Goal: Feedback & Contribution: Contribute content

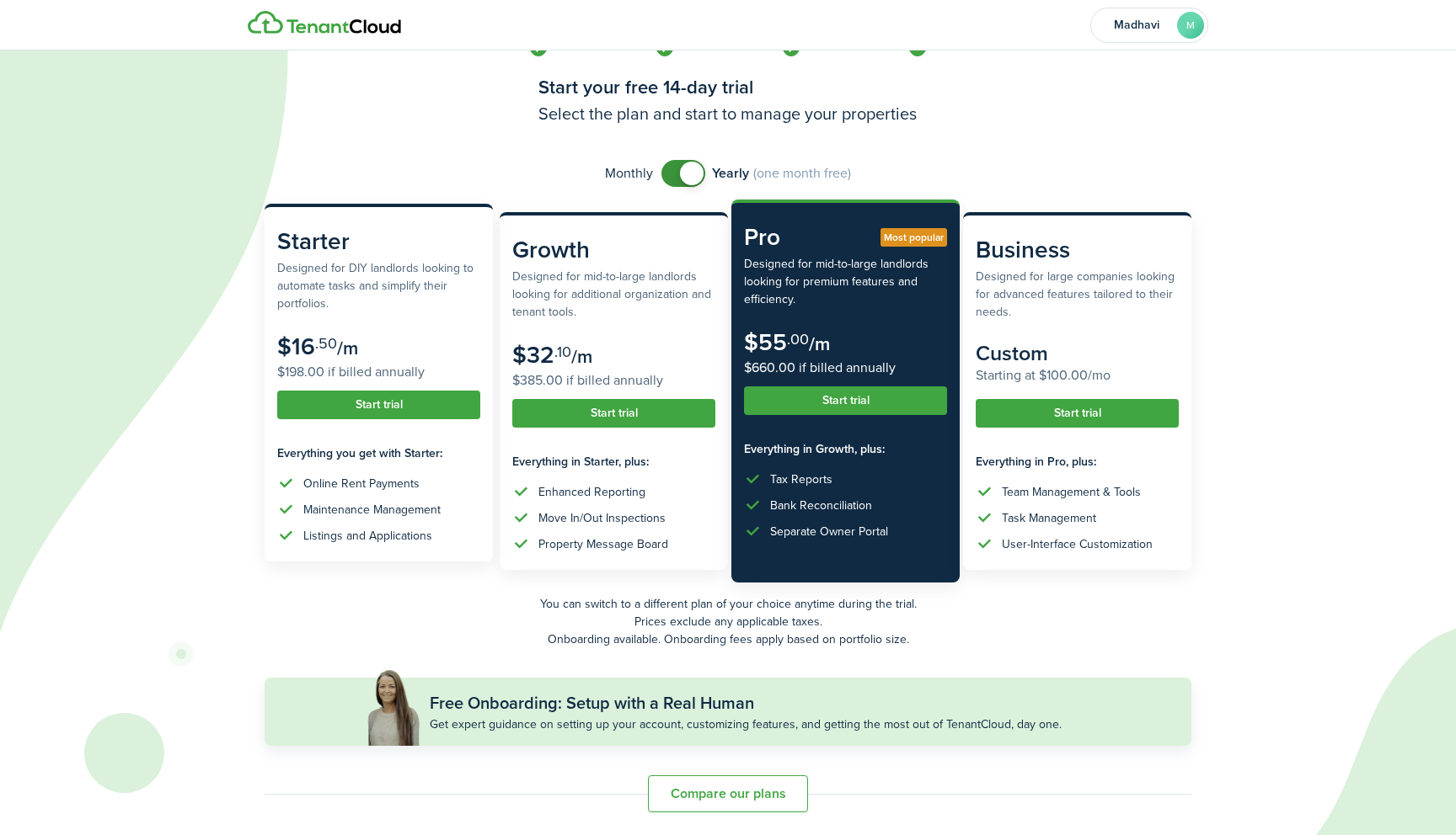
scroll to position [31, 0]
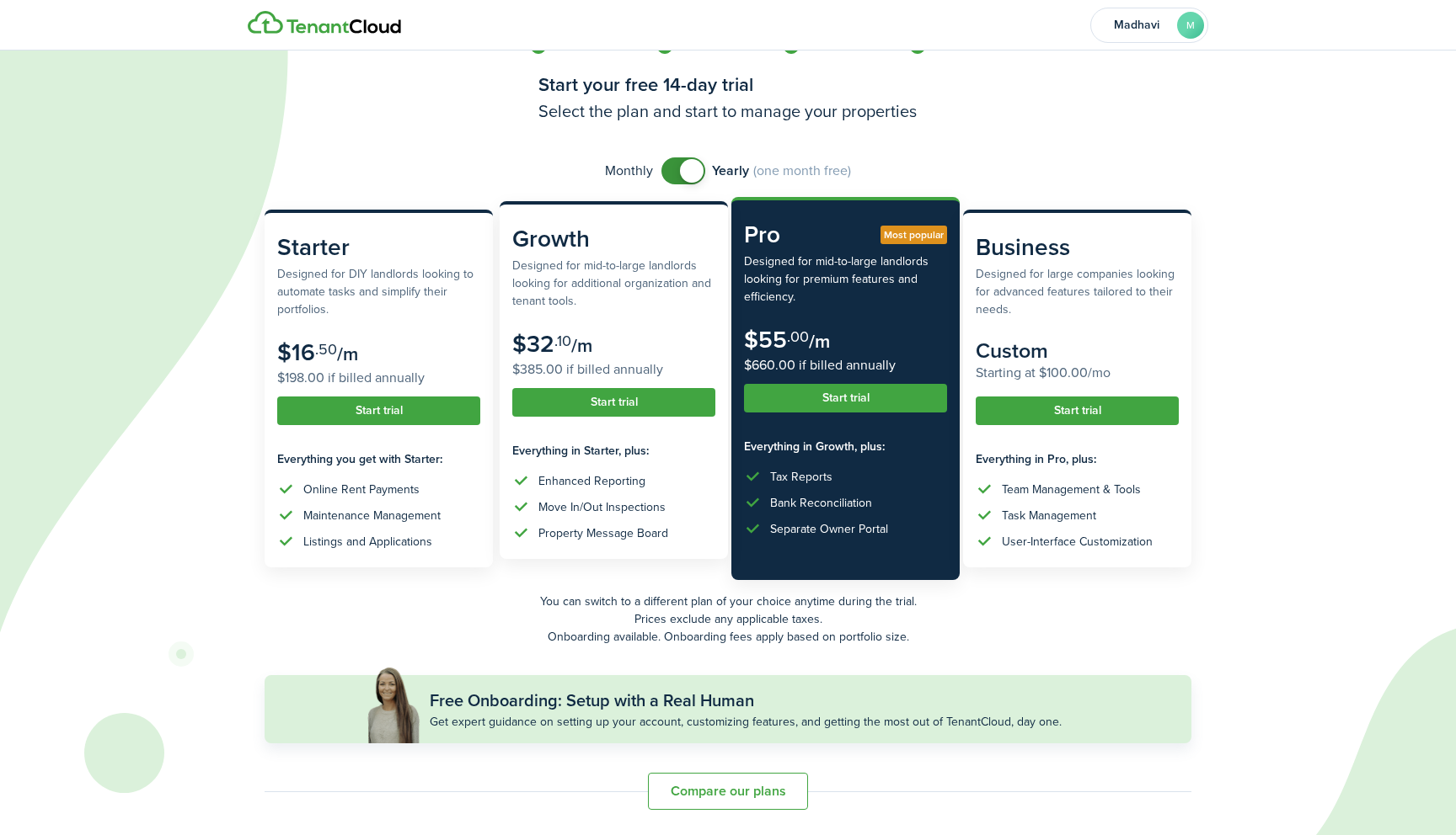
click at [593, 404] on button "Start trial" at bounding box center [613, 403] width 203 height 29
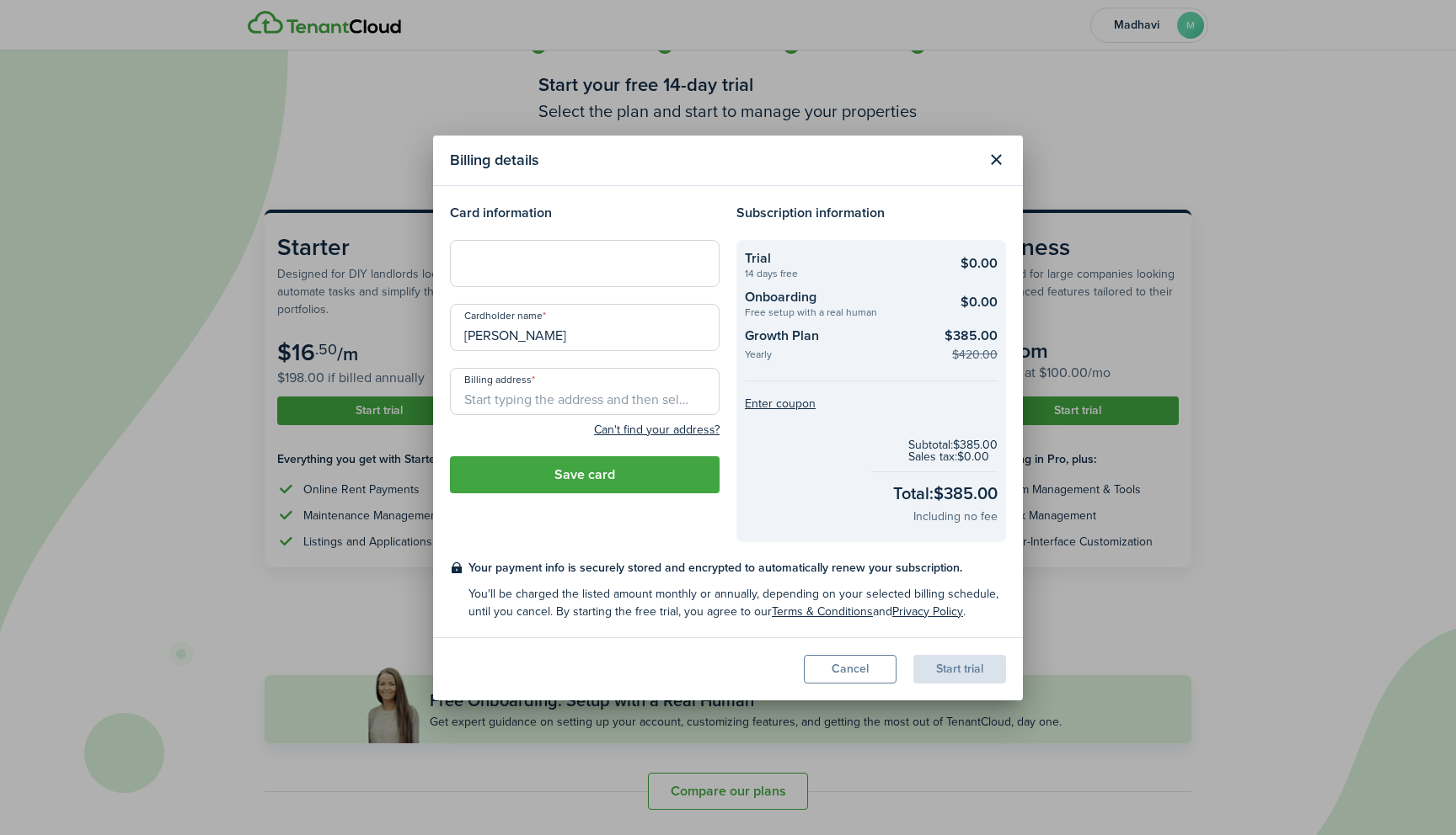
click at [474, 399] on input "Billing address" at bounding box center [584, 391] width 269 height 47
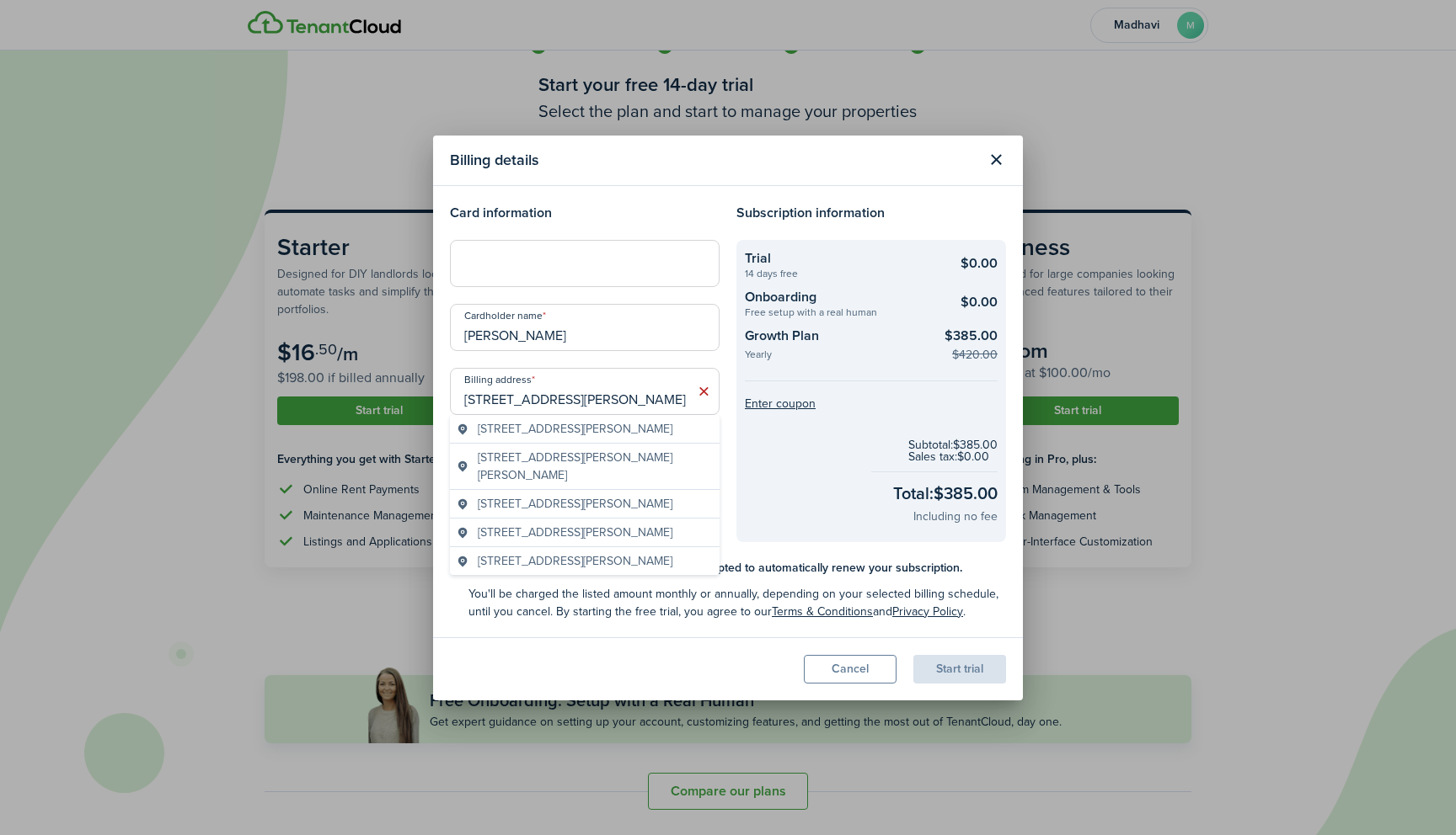
click at [505, 431] on span "[STREET_ADDRESS][PERSON_NAME]" at bounding box center [575, 428] width 195 height 18
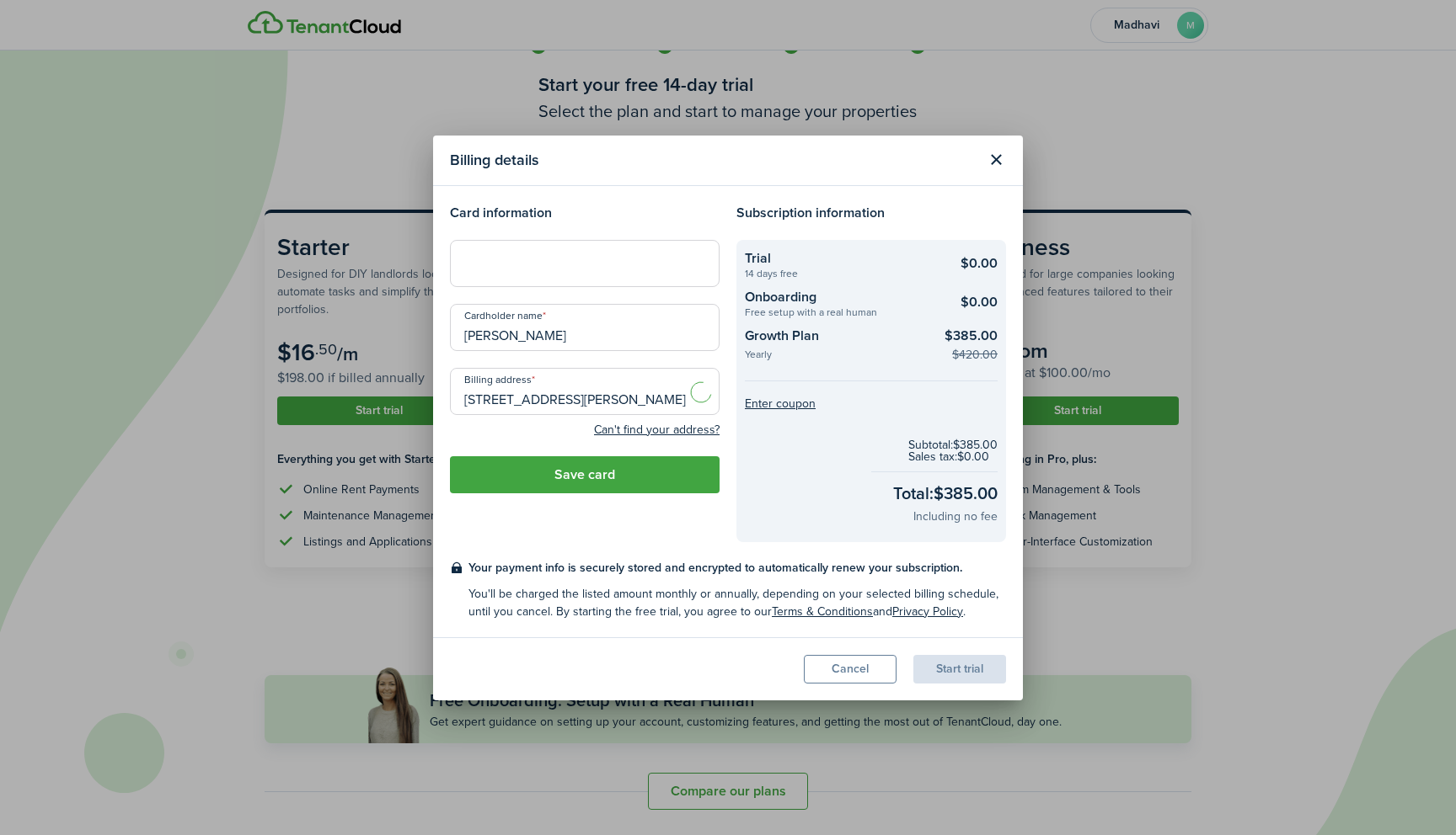
type input "[STREET_ADDRESS][PERSON_NAME]"
click at [592, 475] on button "Save card" at bounding box center [584, 474] width 269 height 37
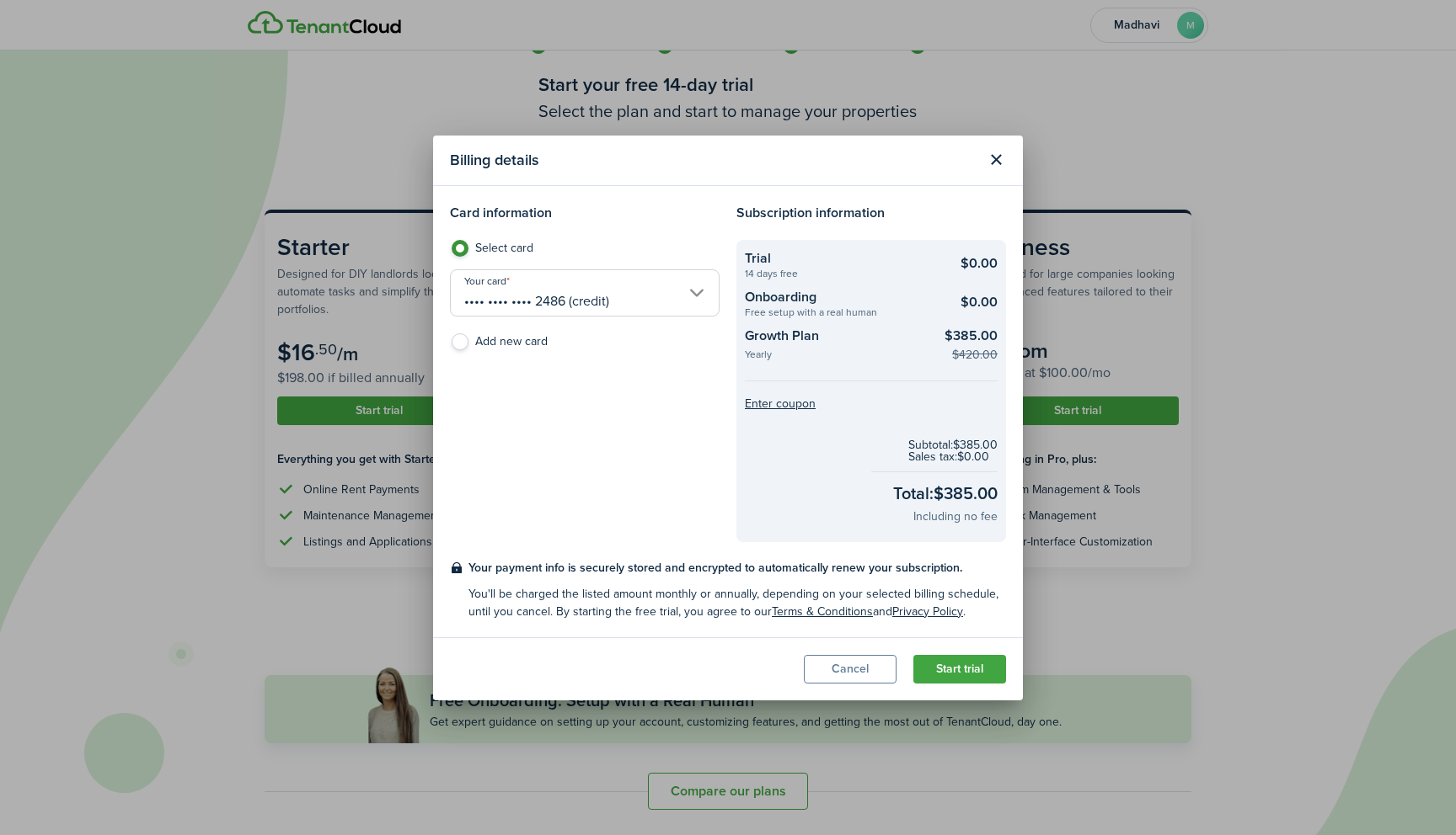
click at [942, 669] on button "Start trial" at bounding box center [959, 669] width 93 height 29
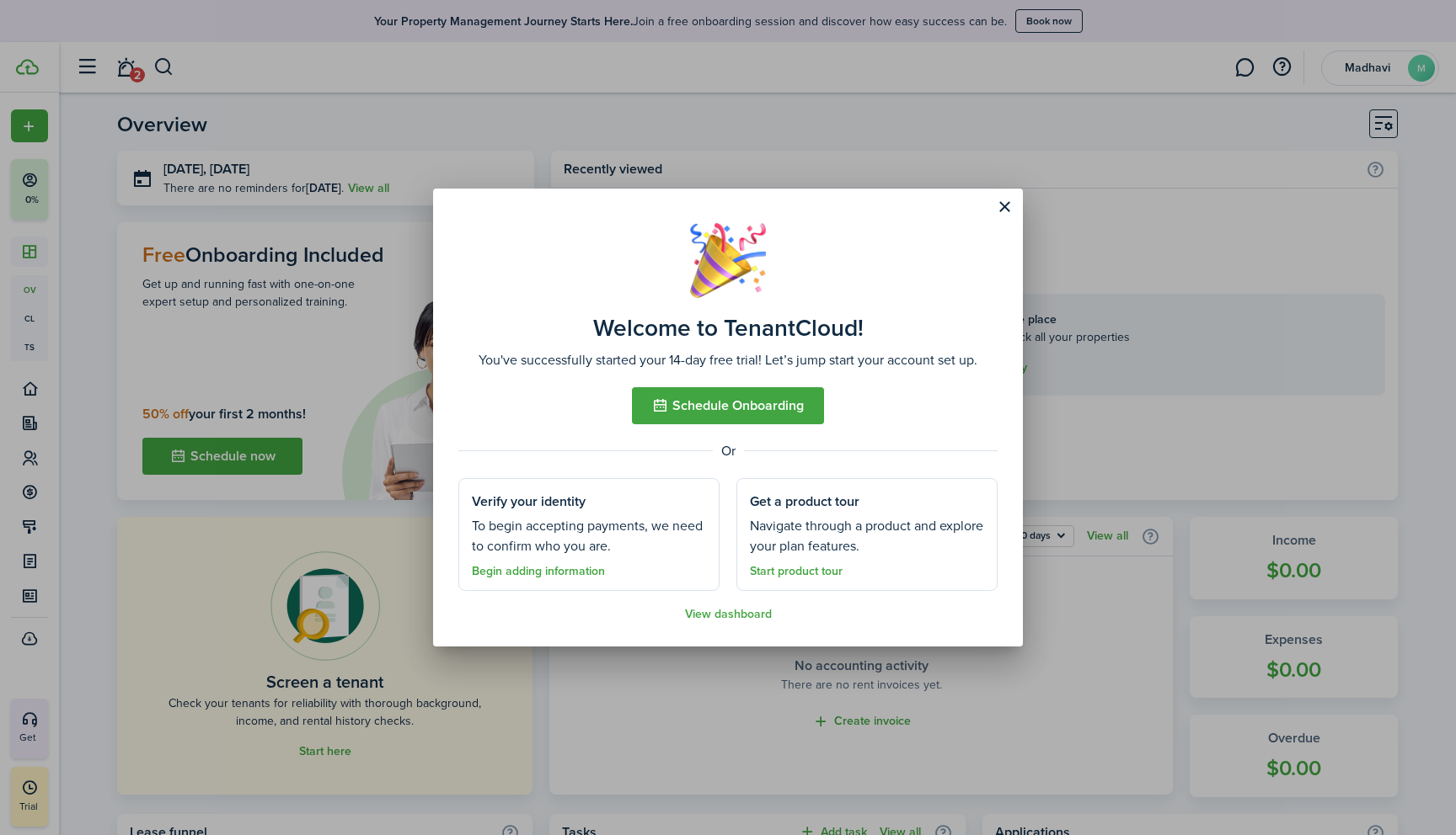
click at [715, 408] on button "Schedule Onboarding" at bounding box center [728, 406] width 192 height 37
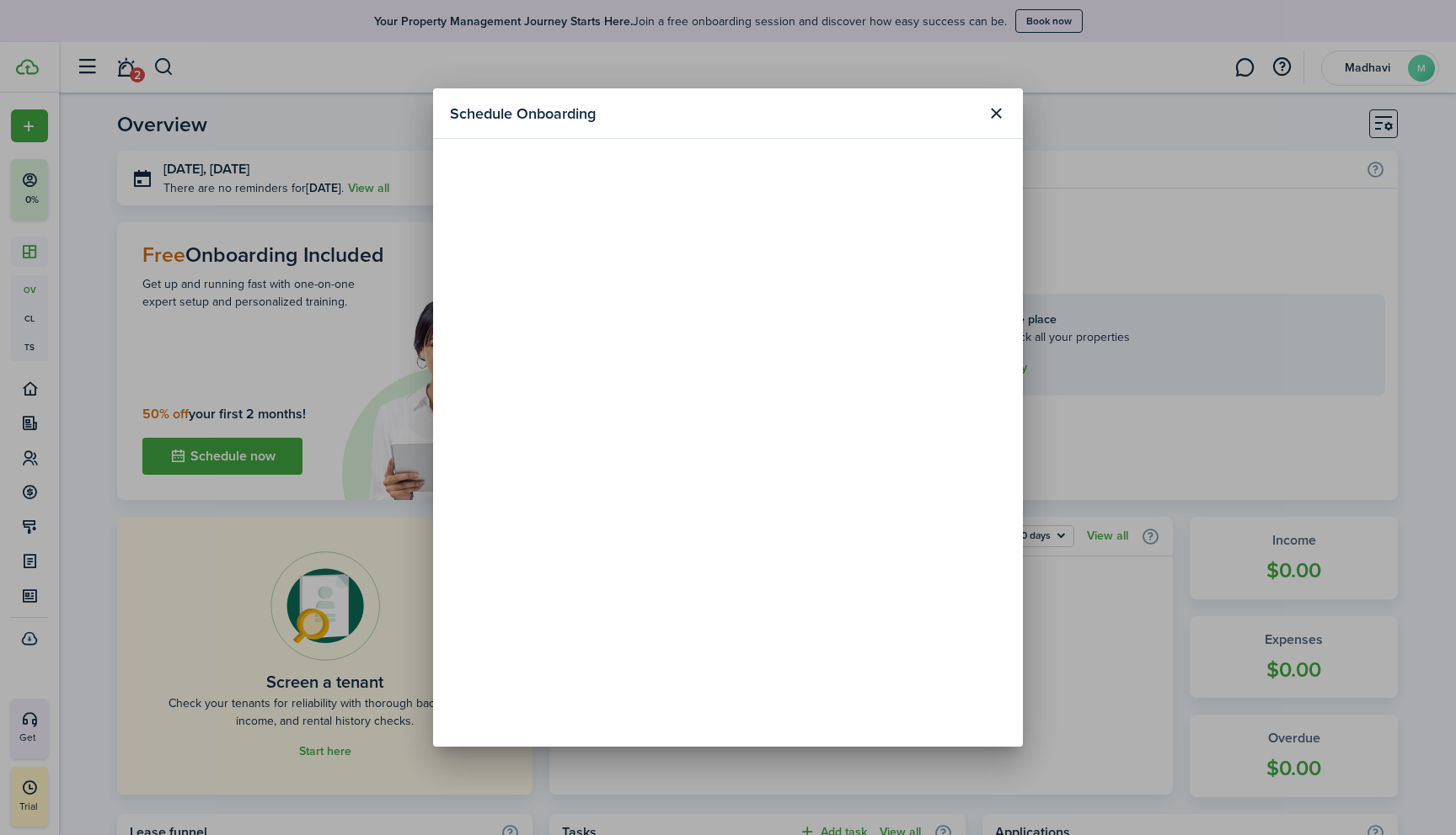
scroll to position [2, 0]
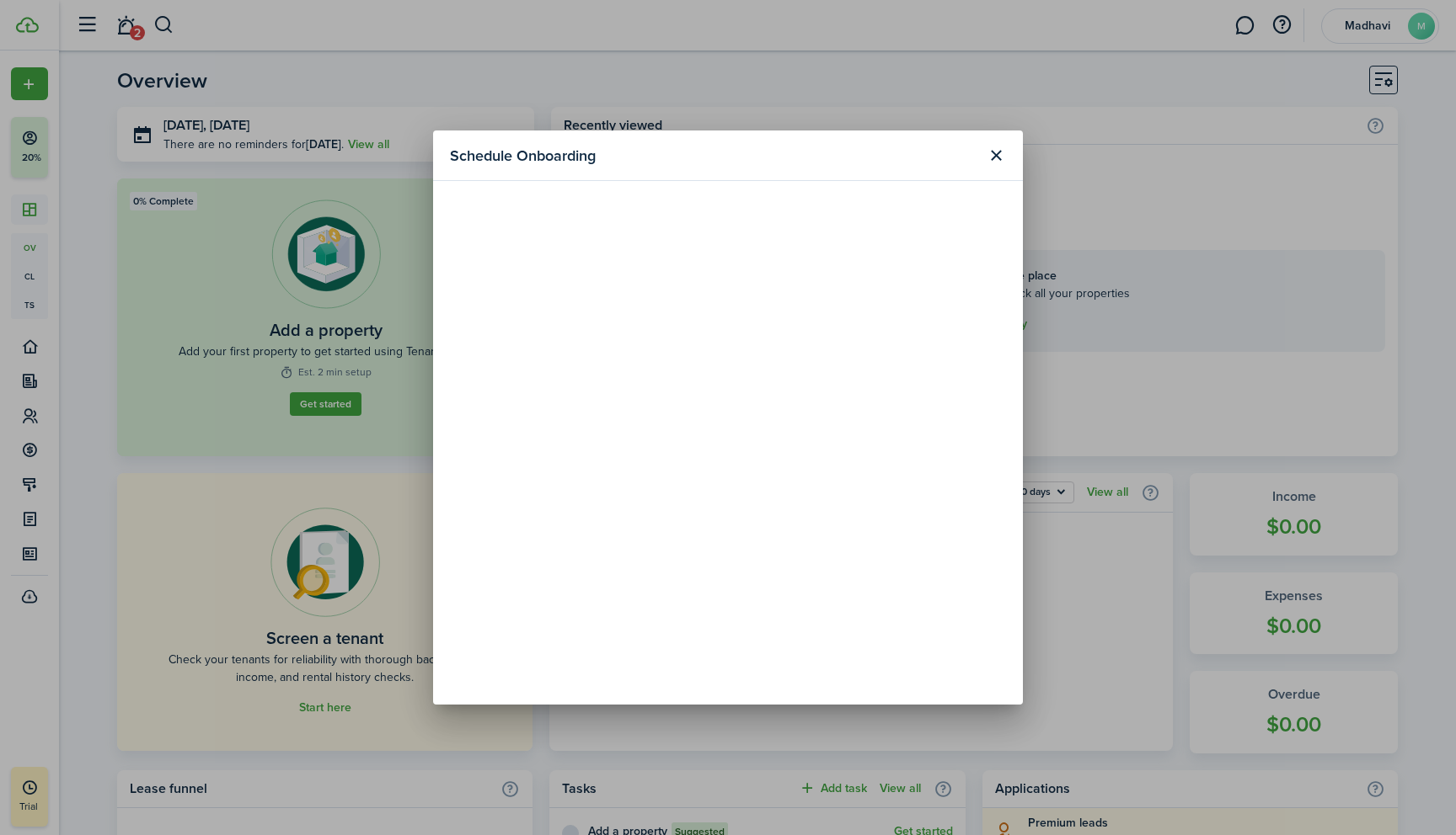
click at [997, 154] on button "Close modal" at bounding box center [996, 156] width 29 height 29
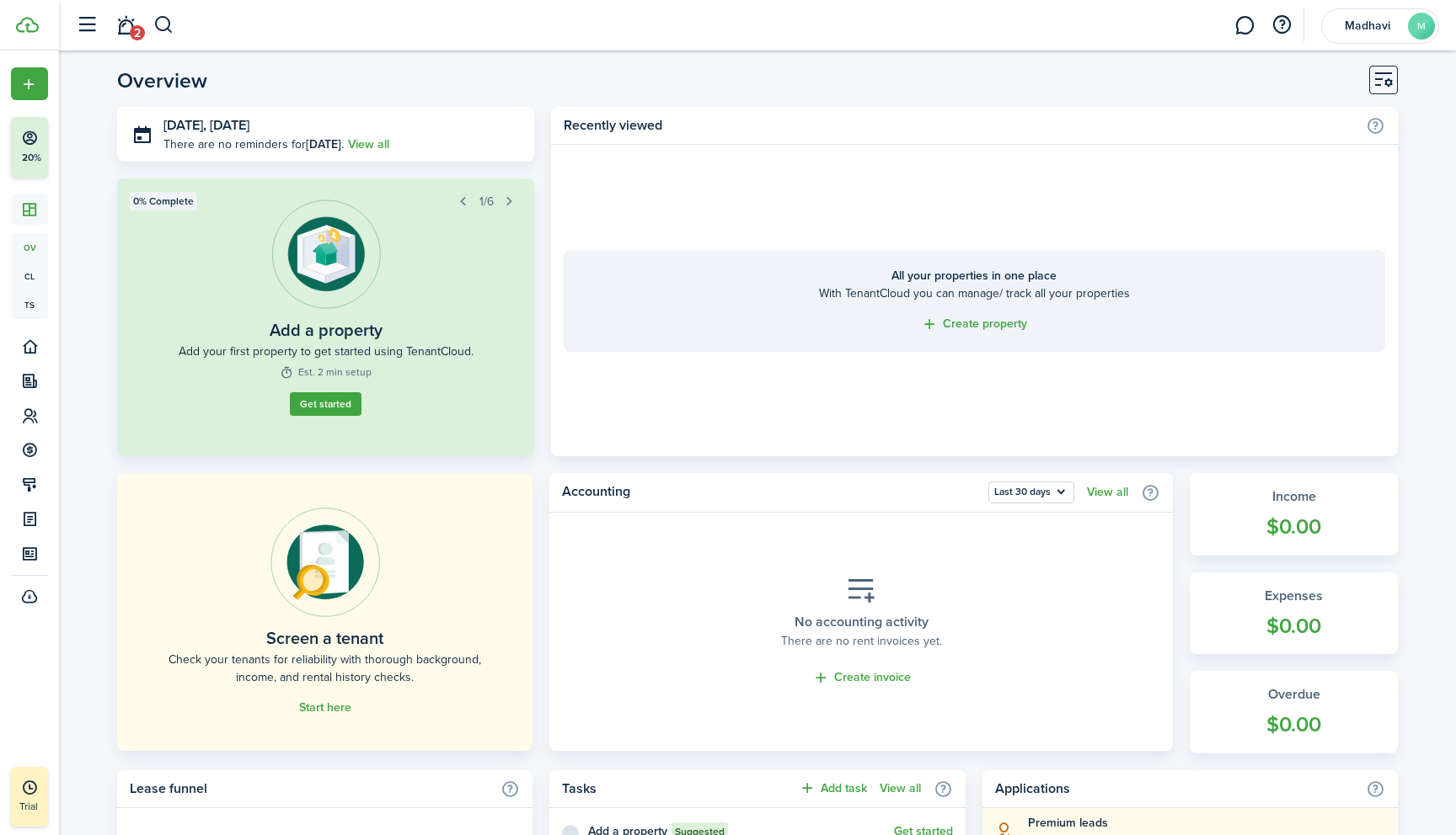
click at [326, 416] on link "Get started" at bounding box center [326, 404] width 72 height 24
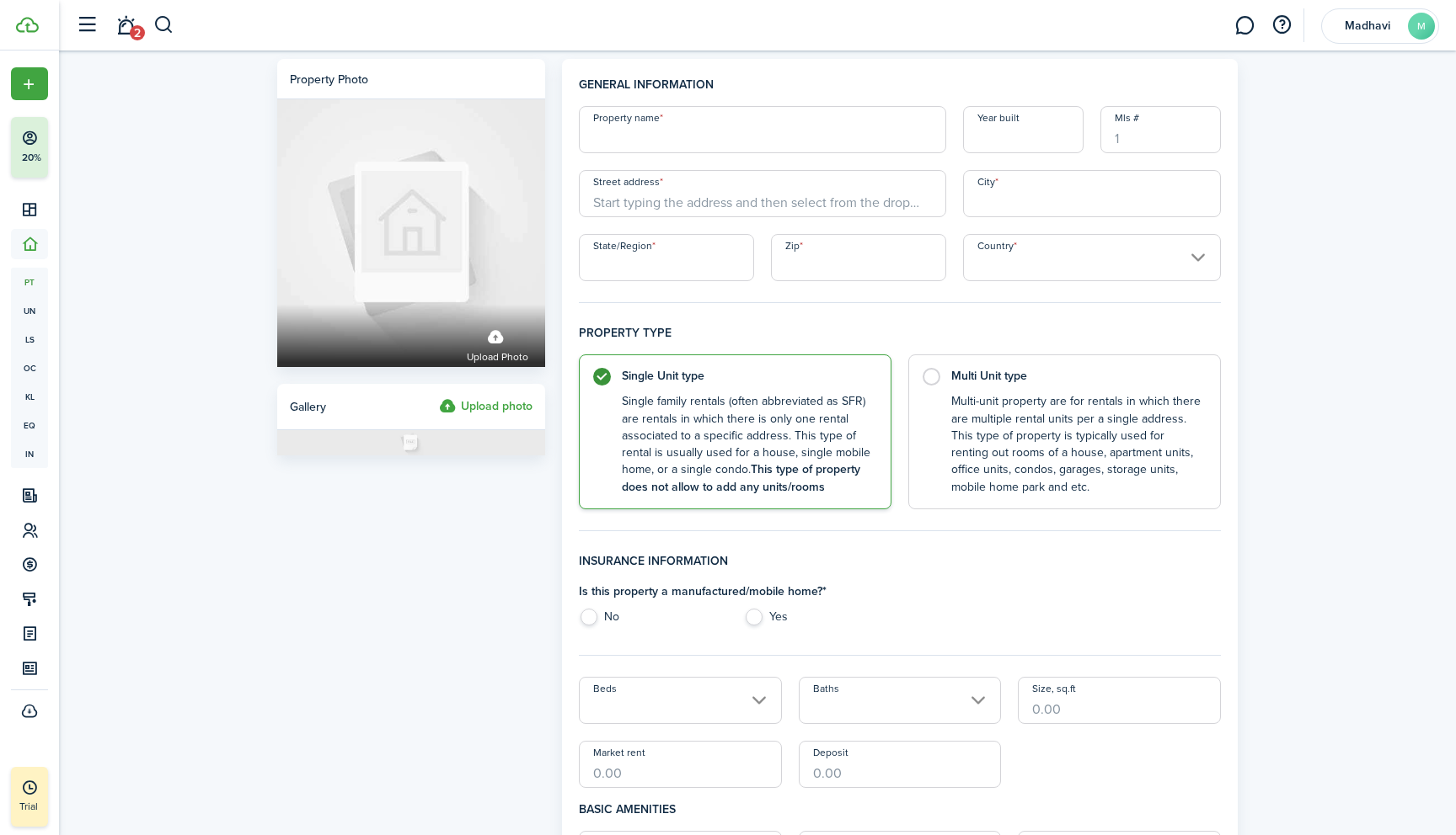
click at [637, 144] on input "Property name" at bounding box center [762, 129] width 368 height 47
type input "3"
type input "8th St"
click at [614, 206] on input "Street address" at bounding box center [762, 193] width 368 height 47
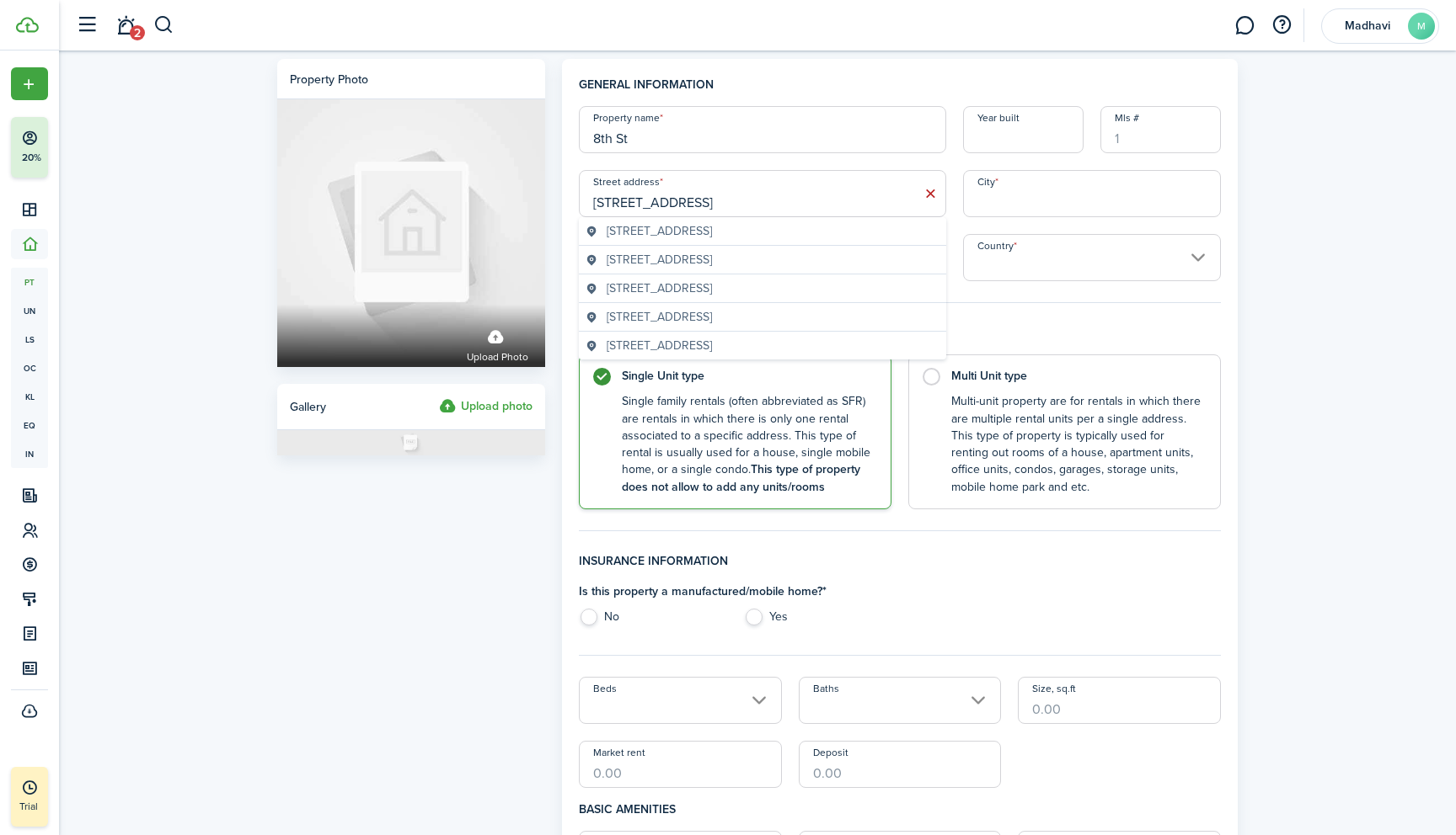
click at [650, 287] on span "[STREET_ADDRESS]" at bounding box center [659, 288] width 105 height 18
type input "[STREET_ADDRESS]"
type input "[GEOGRAPHIC_DATA]"
type input "CA"
type input "94587"
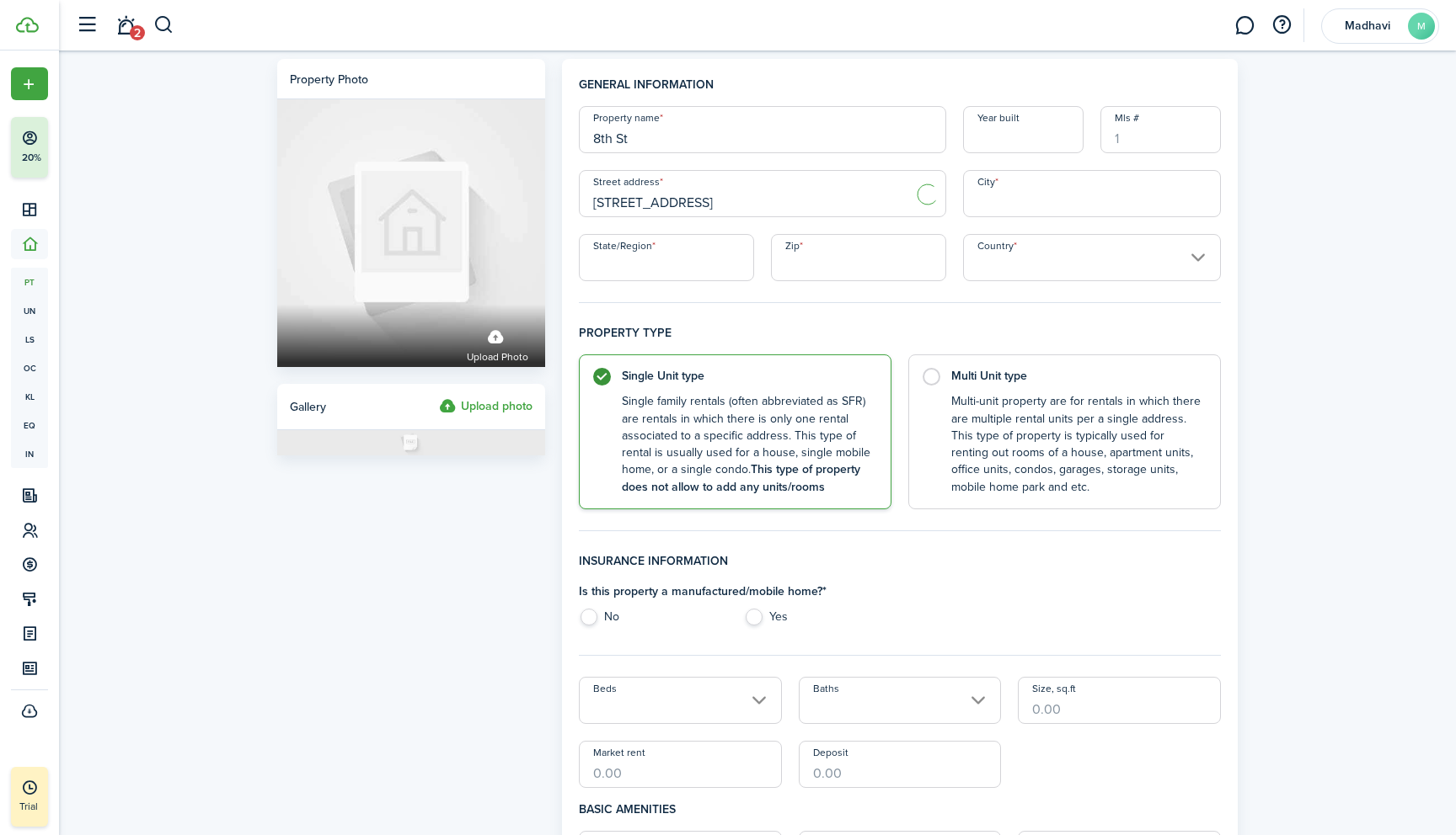
type input "[GEOGRAPHIC_DATA]"
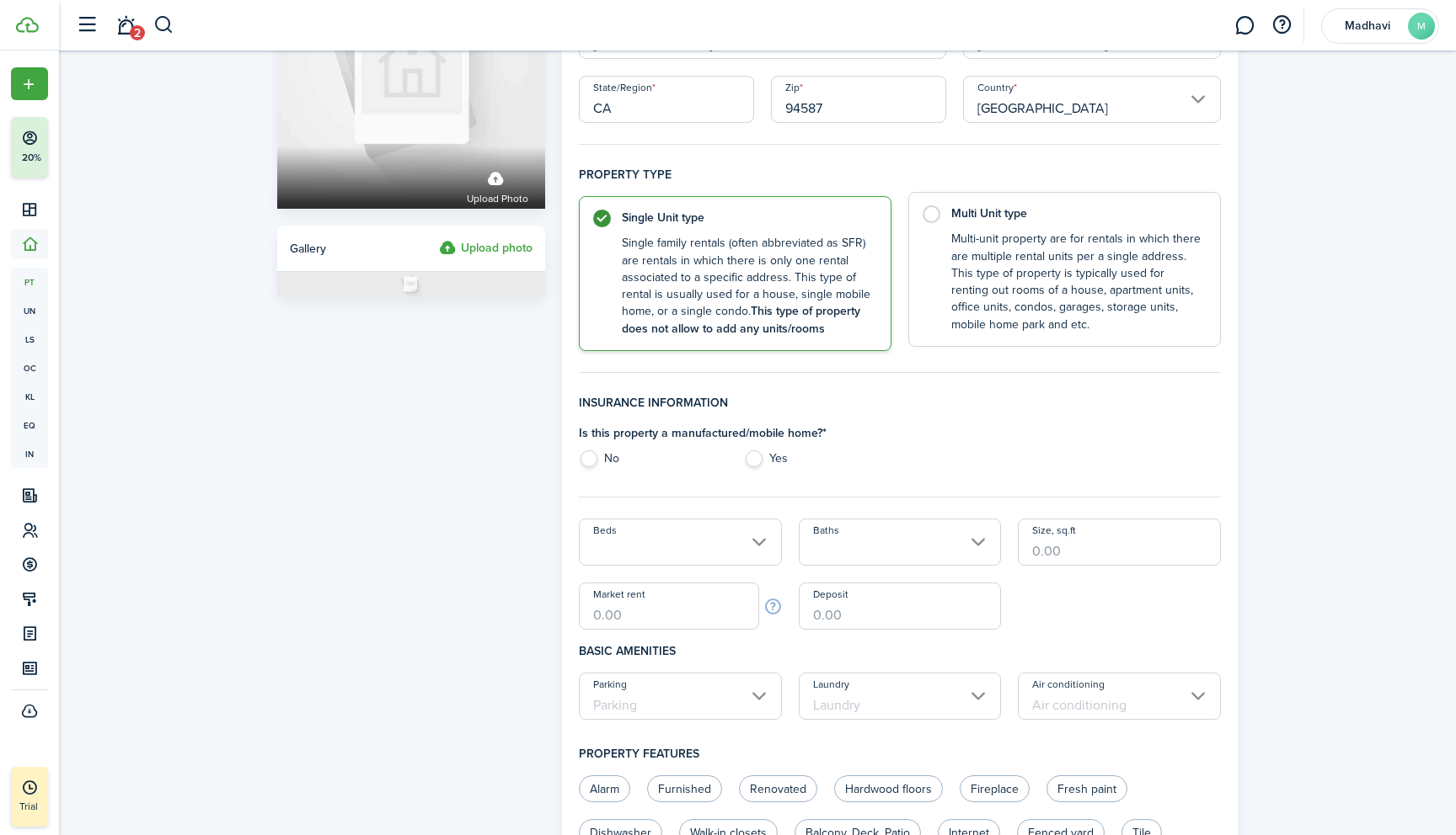
scroll to position [161, 0]
click at [934, 211] on label "Multi Unit type Multi-unit property are for rentals in which there are multiple…" at bounding box center [1064, 267] width 312 height 155
radio input "false"
radio input "true"
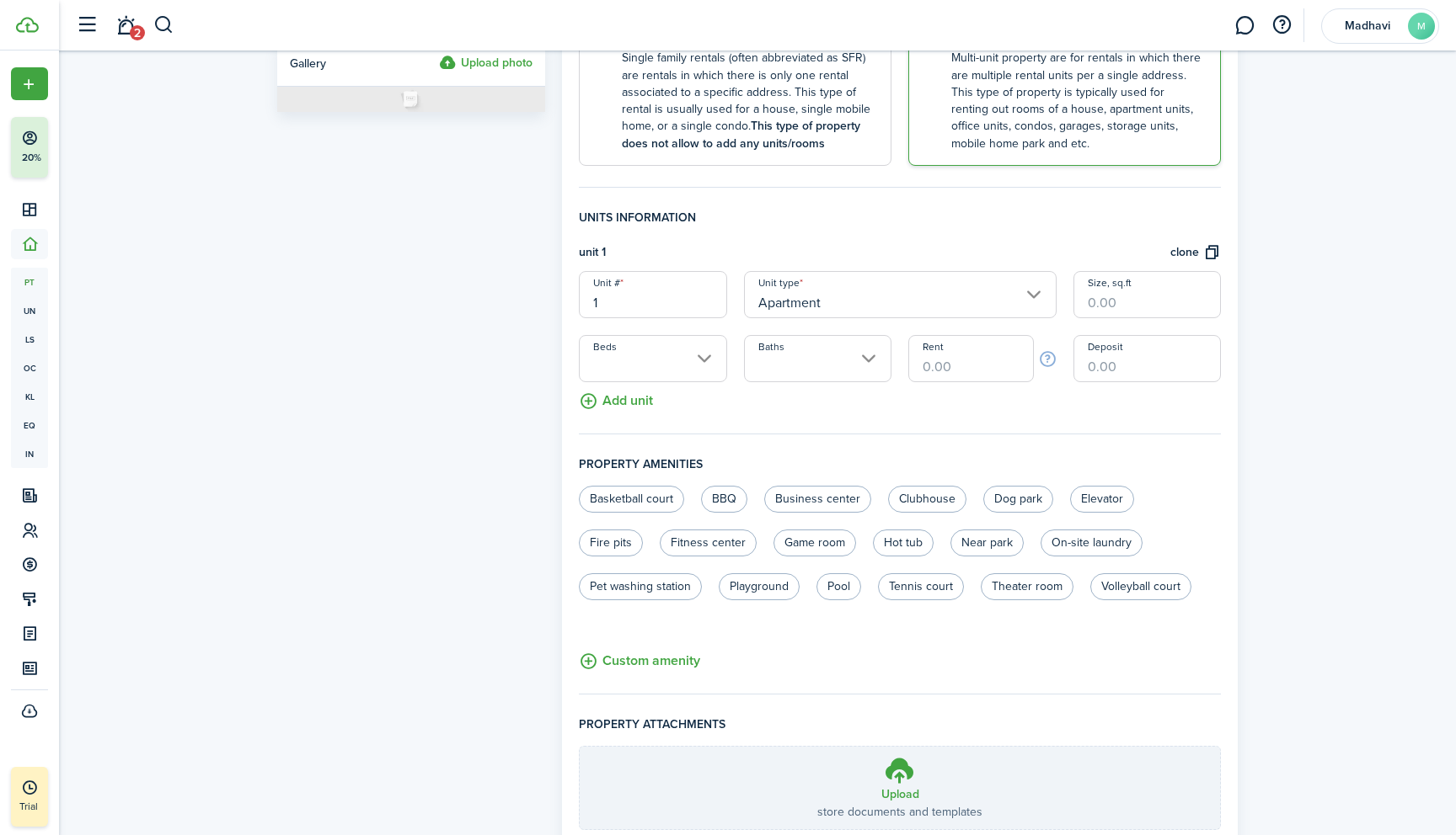
scroll to position [348, 0]
click at [611, 303] on input "1" at bounding box center [652, 289] width 147 height 47
click at [876, 294] on input "Apartment" at bounding box center [899, 289] width 312 height 47
type input "8"
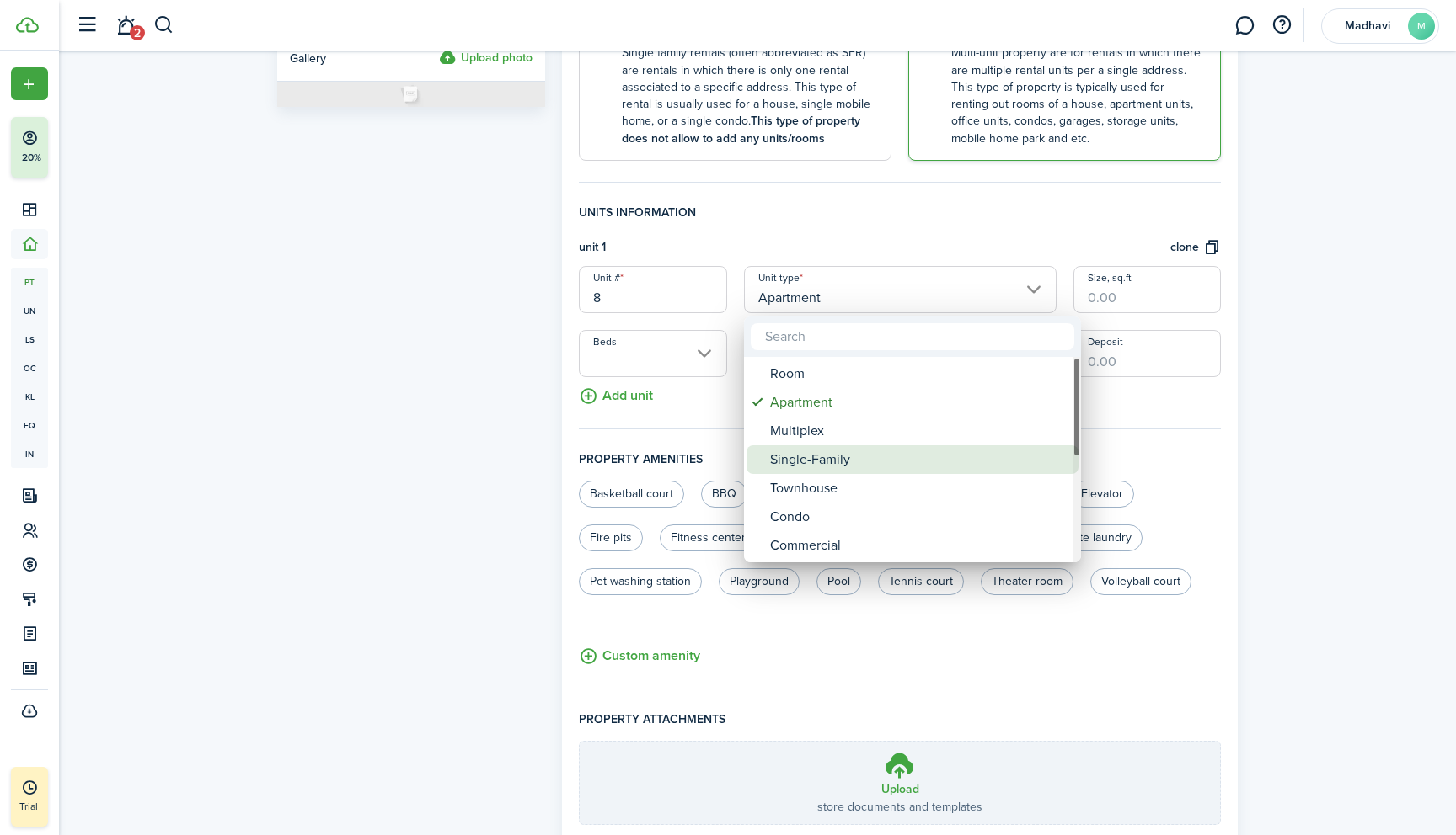
click at [819, 460] on div "Single-Family" at bounding box center [918, 460] width 298 height 29
type input "Single-Family"
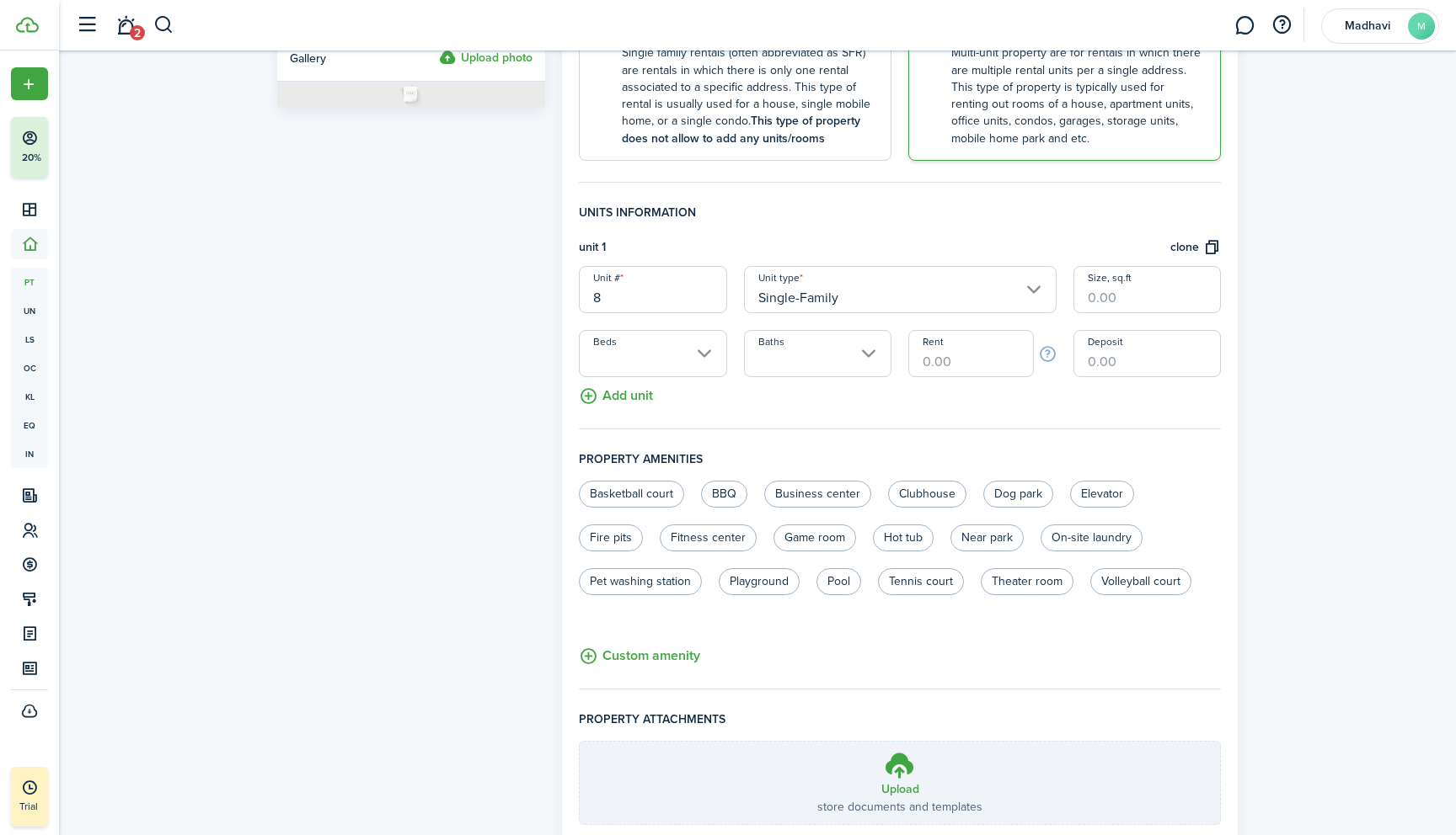
click at [1109, 299] on input "Size, sq.ft" at bounding box center [1147, 289] width 147 height 47
click at [700, 354] on input "Beds" at bounding box center [652, 353] width 147 height 47
type input "2,779"
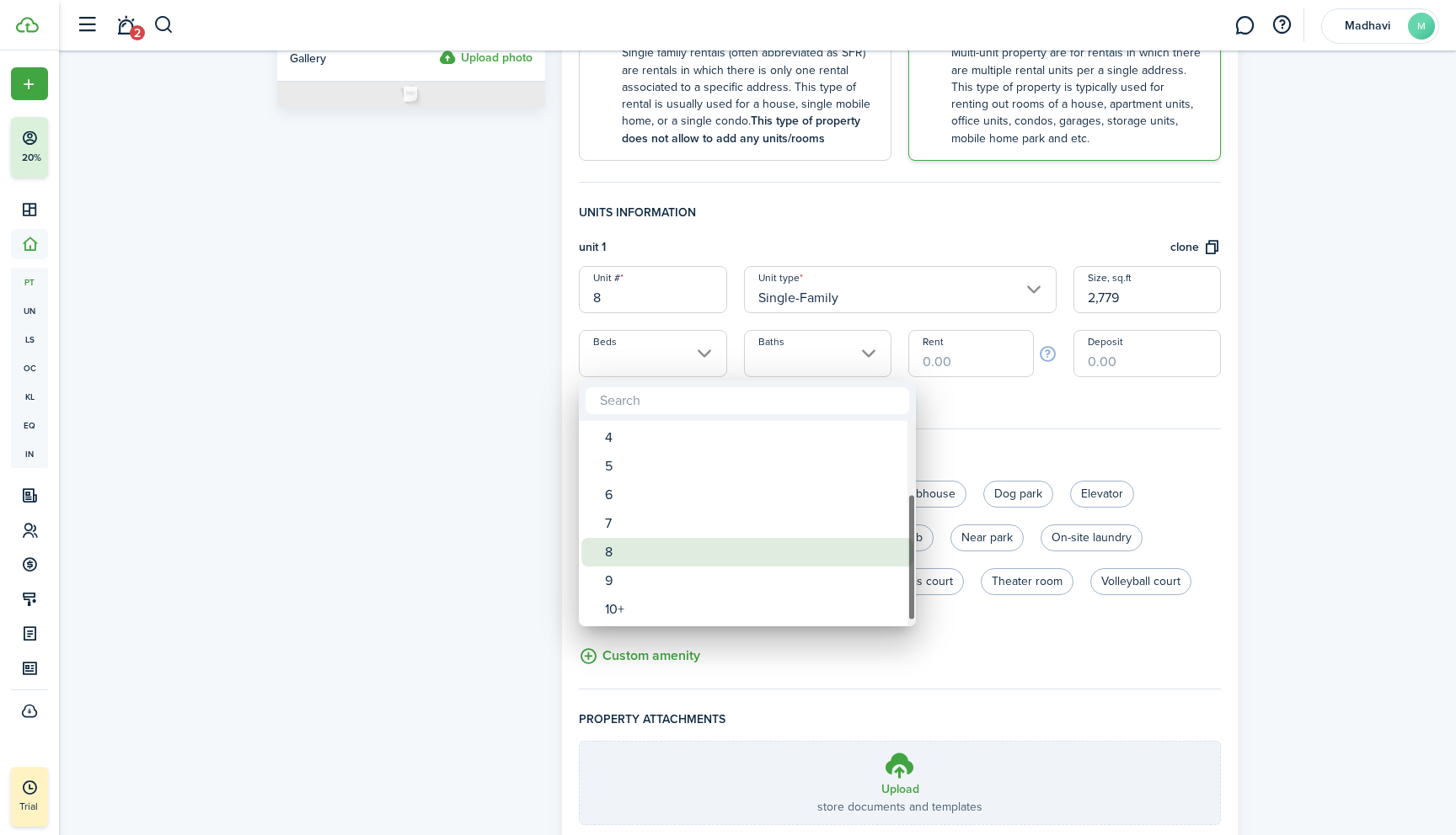
click at [655, 547] on div "8" at bounding box center [753, 553] width 298 height 29
type input "8"
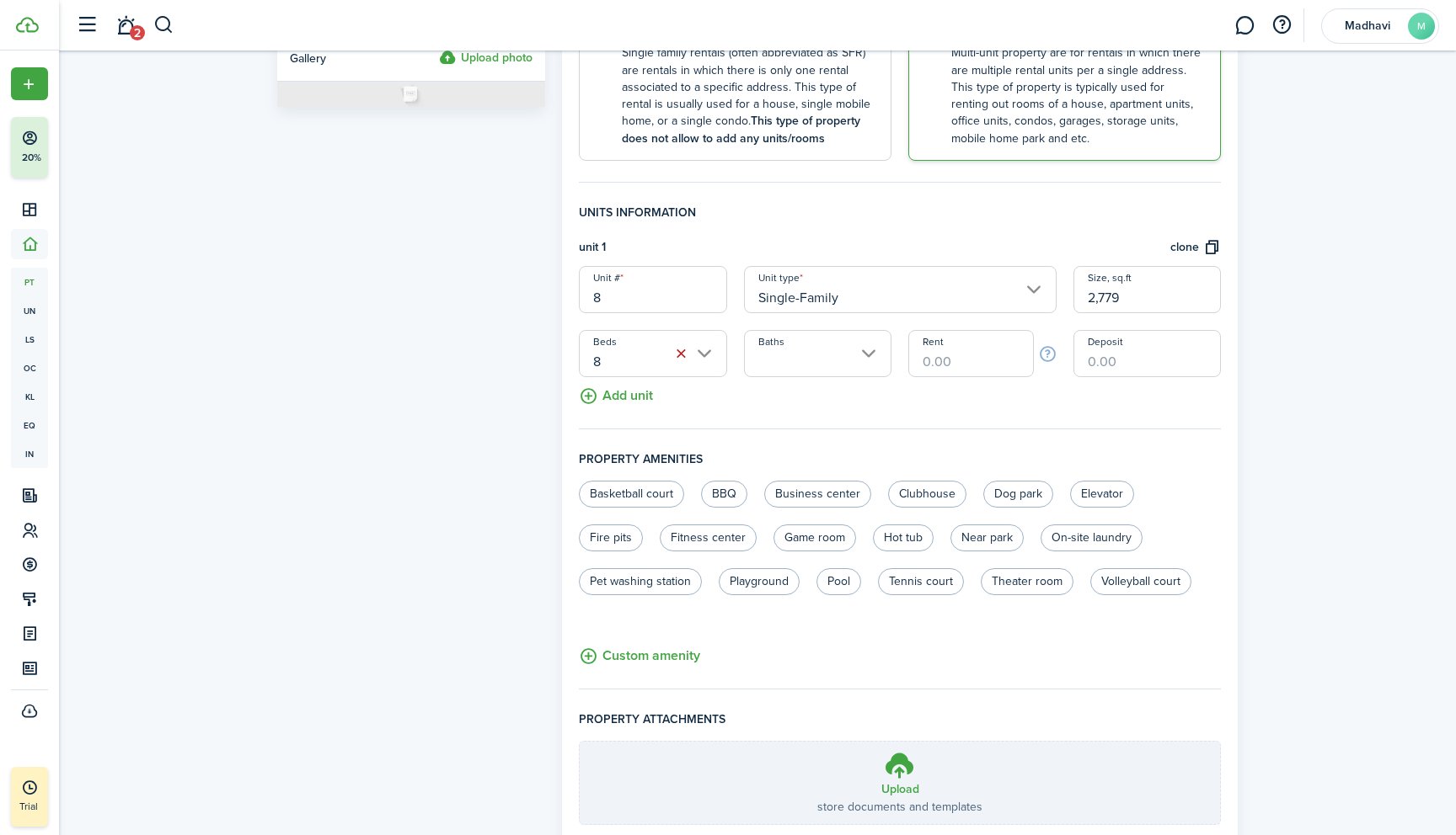
click at [863, 352] on input "Baths" at bounding box center [817, 353] width 147 height 47
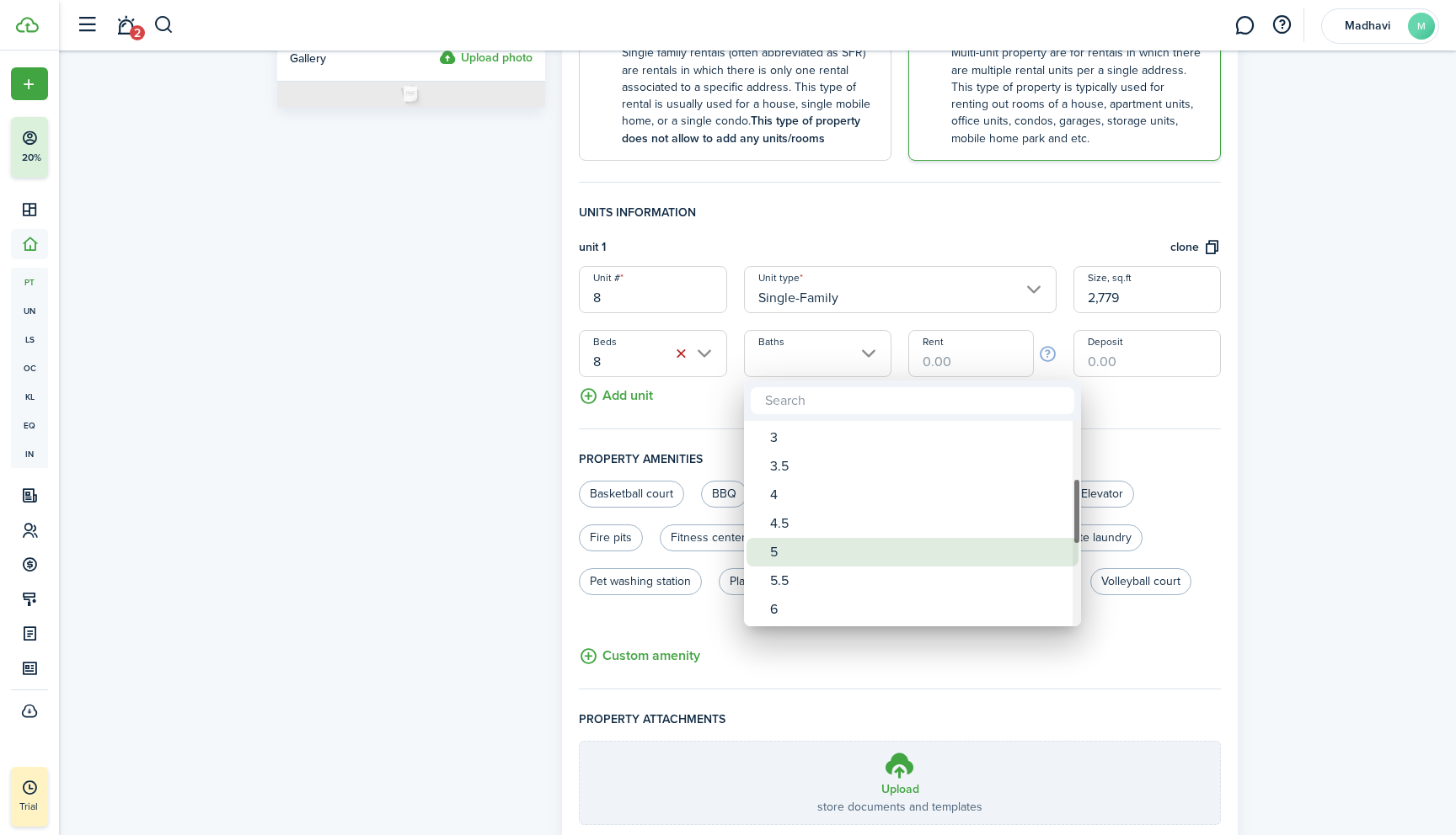
click at [799, 550] on div "5" at bounding box center [918, 553] width 298 height 29
type input "5"
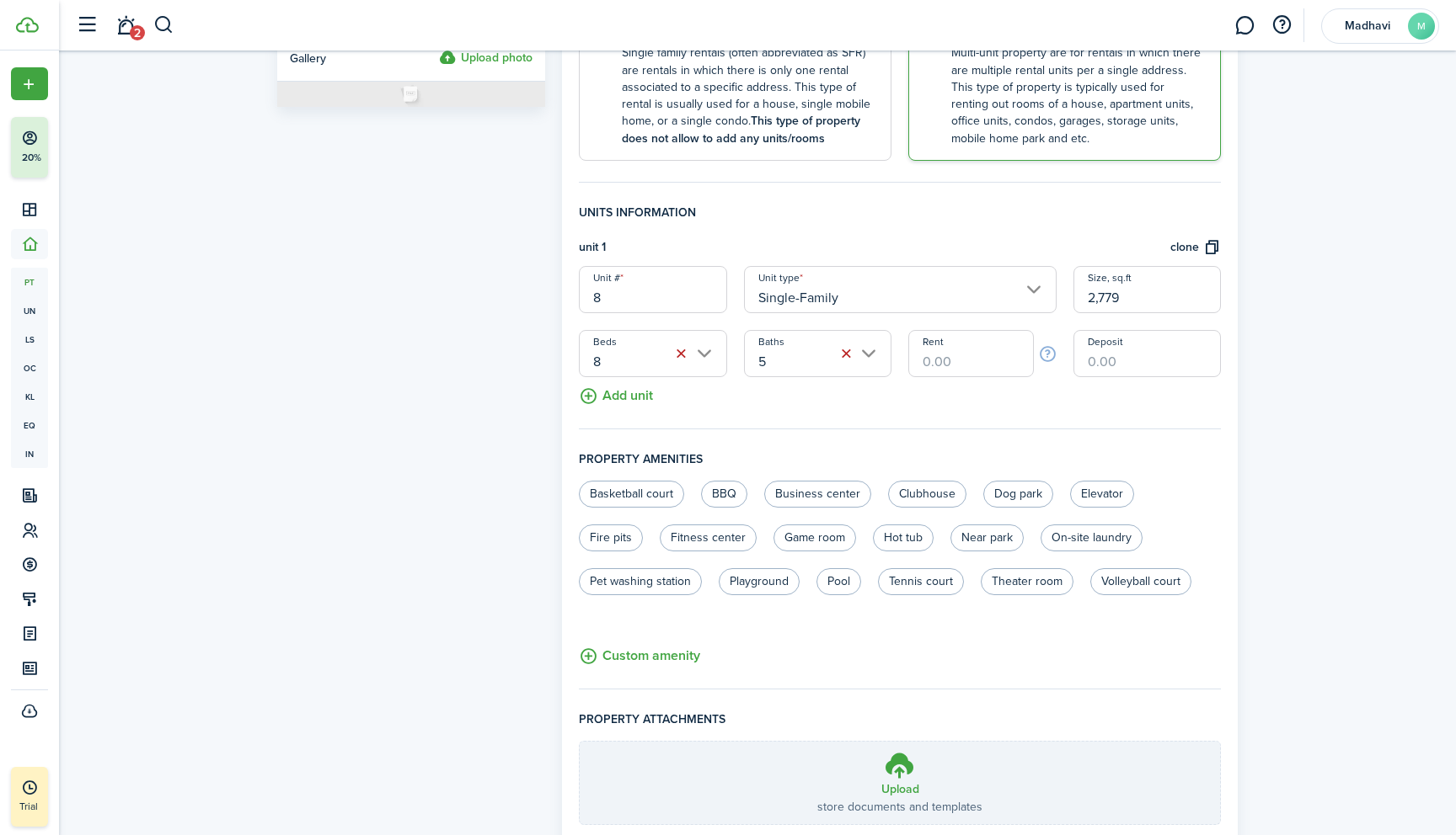
click at [944, 360] on input "Rent" at bounding box center [970, 353] width 125 height 47
click at [1081, 540] on label "On-site laundry" at bounding box center [1091, 538] width 102 height 27
radio input "true"
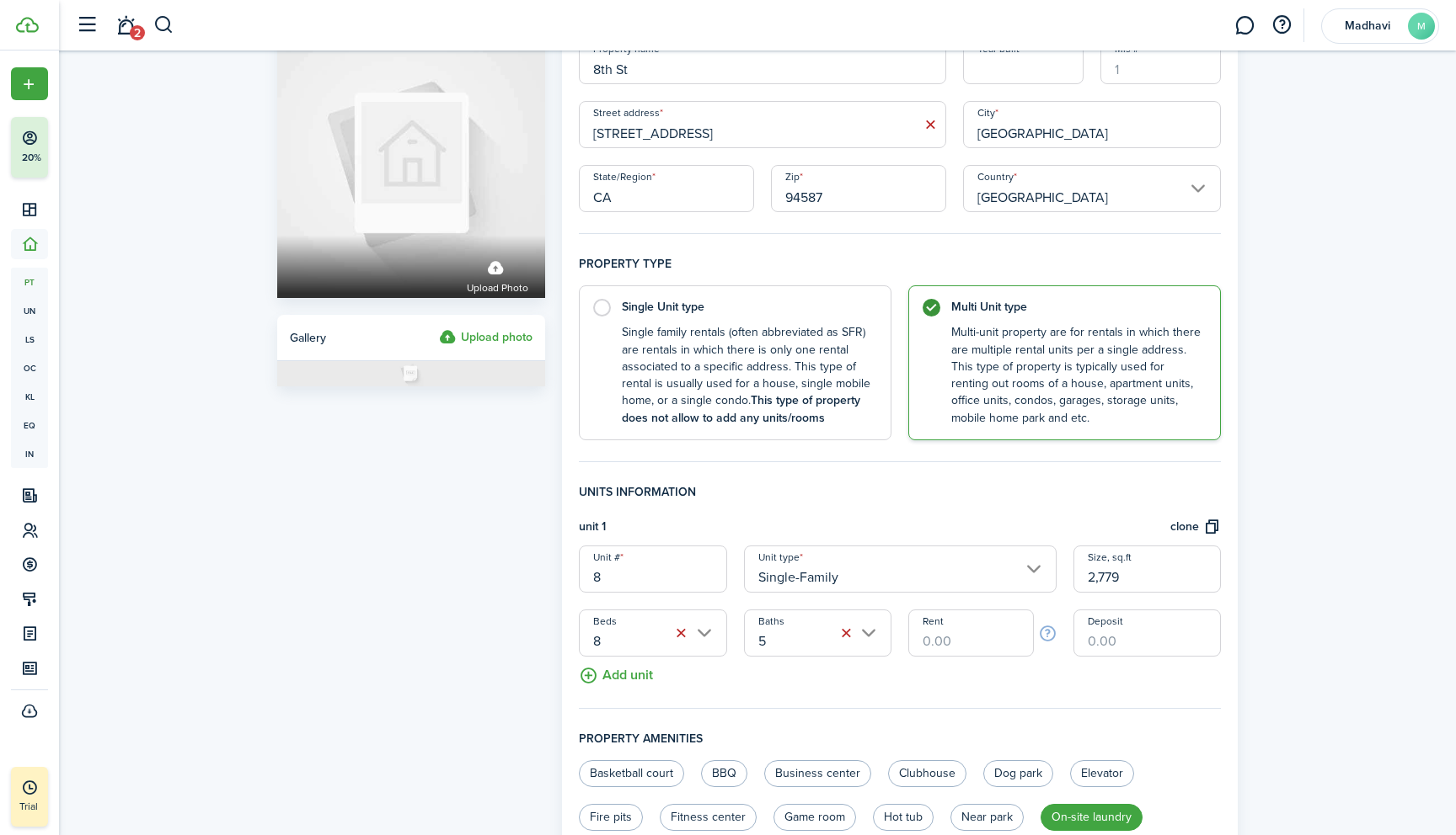
scroll to position [0, 0]
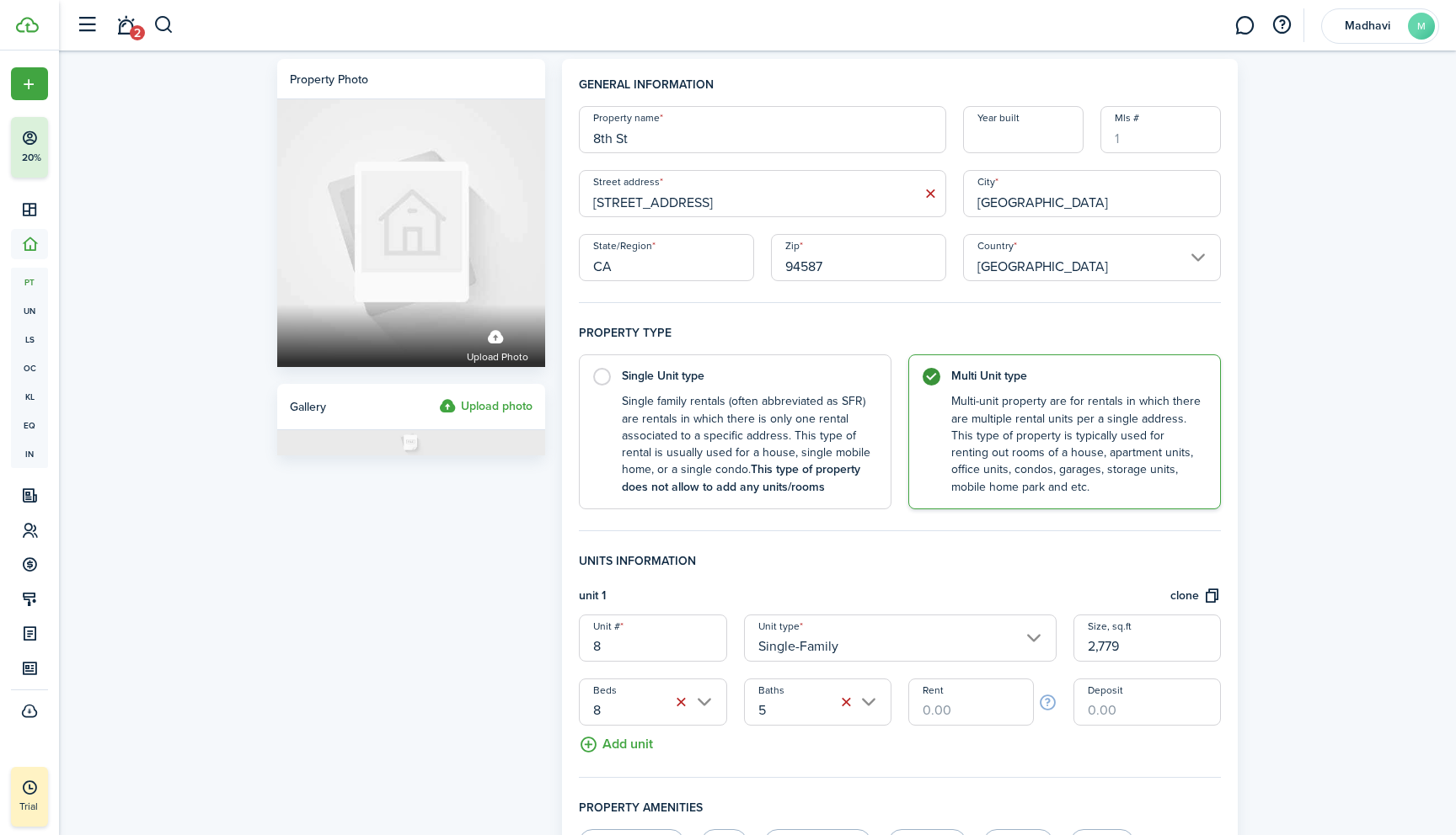
click at [1002, 133] on input "Year built" at bounding box center [1023, 129] width 120 height 47
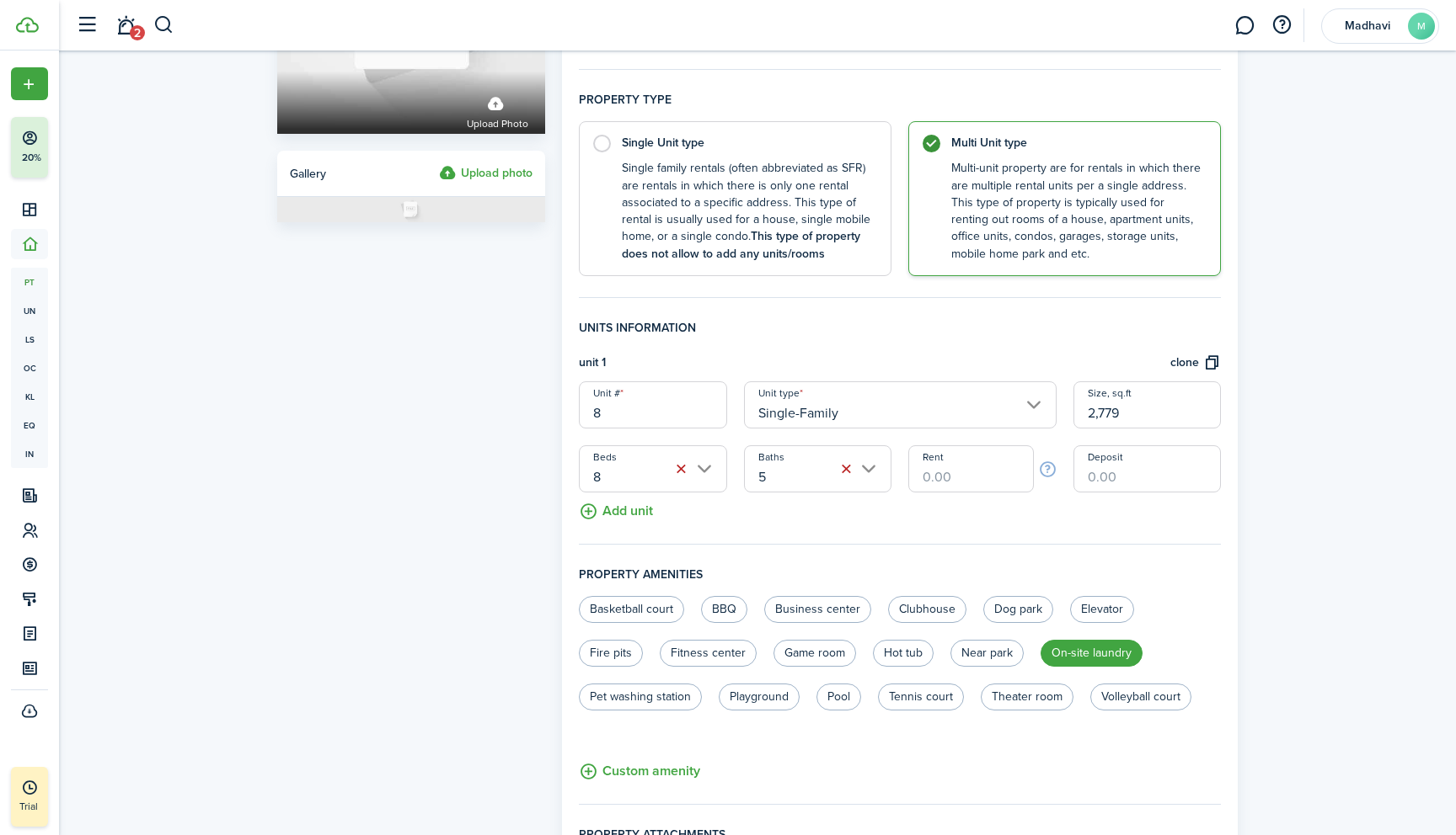
scroll to position [256, 0]
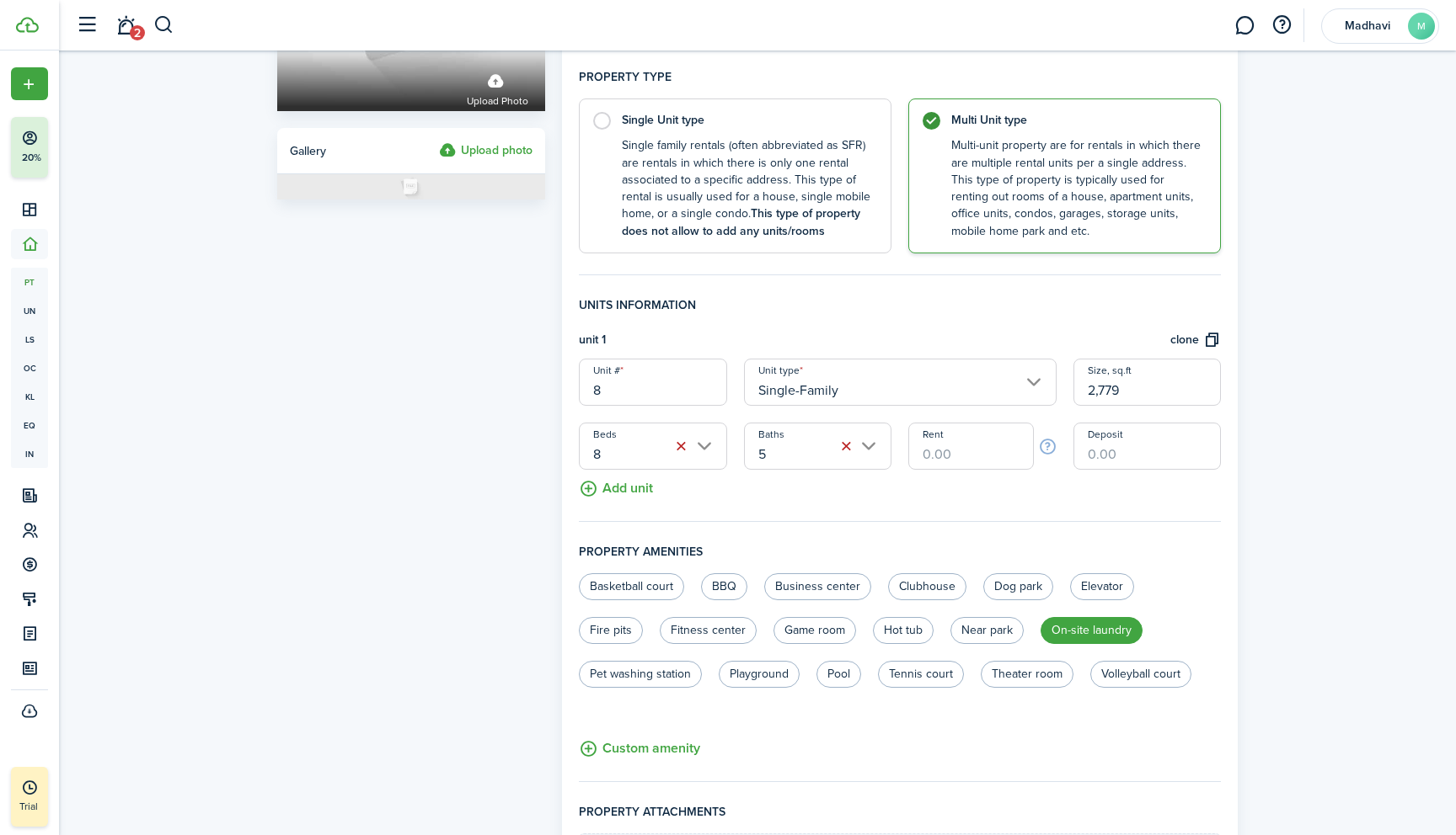
type input "1940"
click at [926, 450] on input "Rent" at bounding box center [970, 446] width 125 height 47
type input "$1,100.00"
click at [1104, 451] on input "Deposit" at bounding box center [1147, 446] width 147 height 47
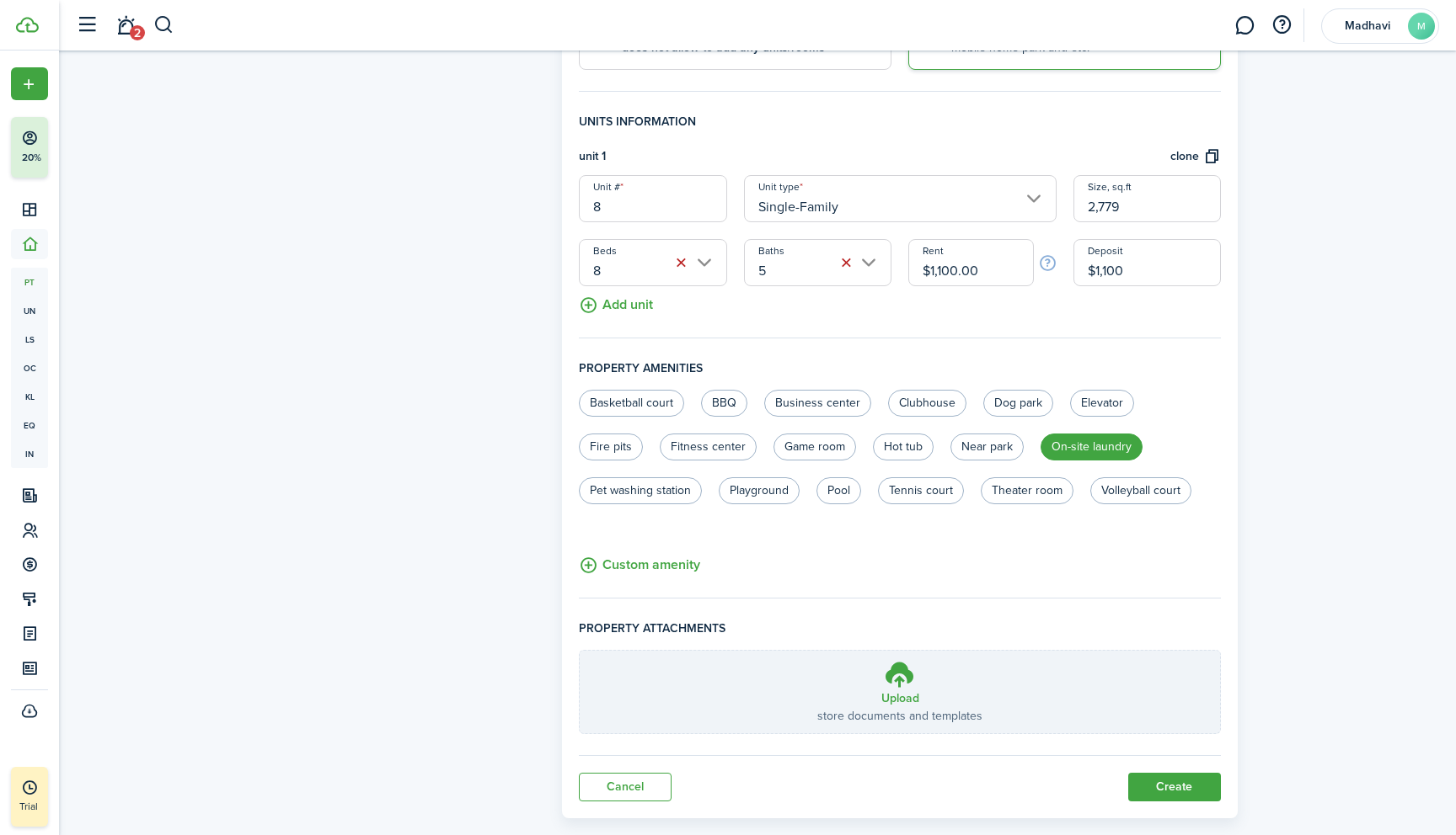
scroll to position [467, 0]
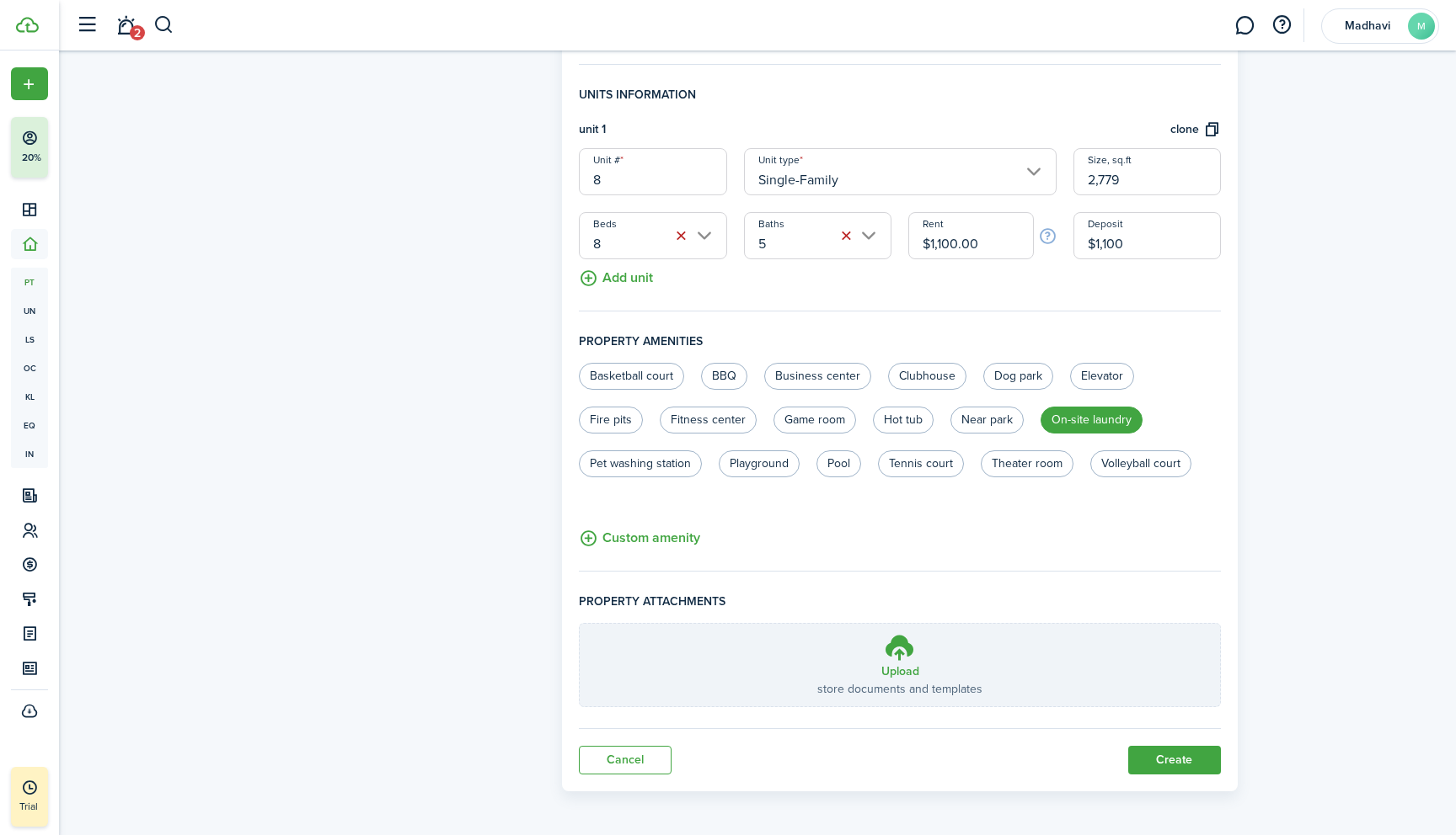
type input "$1,100.00"
click at [584, 277] on button "Add unit" at bounding box center [616, 274] width 74 height 30
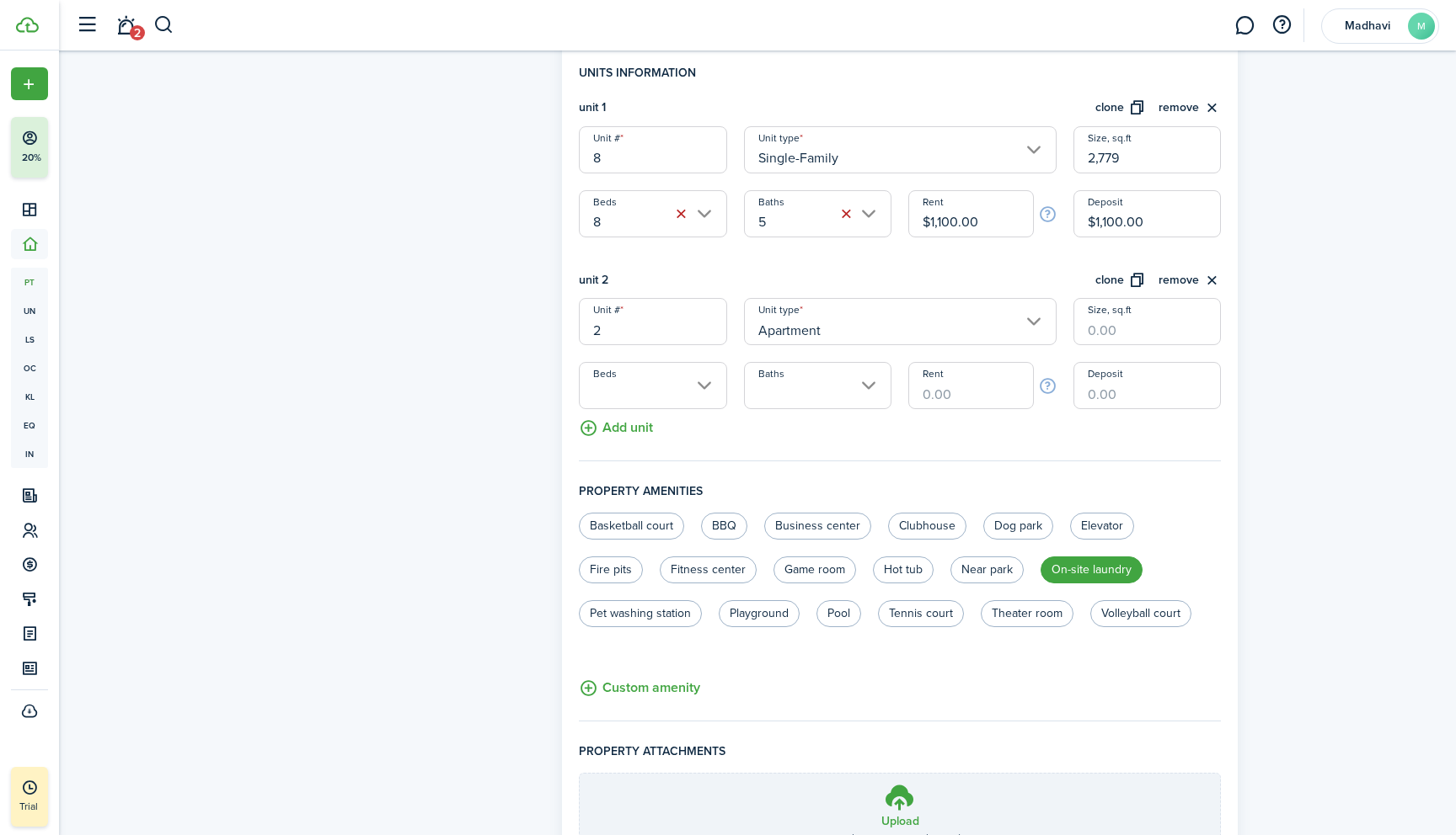
scroll to position [490, 0]
click at [916, 321] on input "Apartment" at bounding box center [899, 320] width 312 height 47
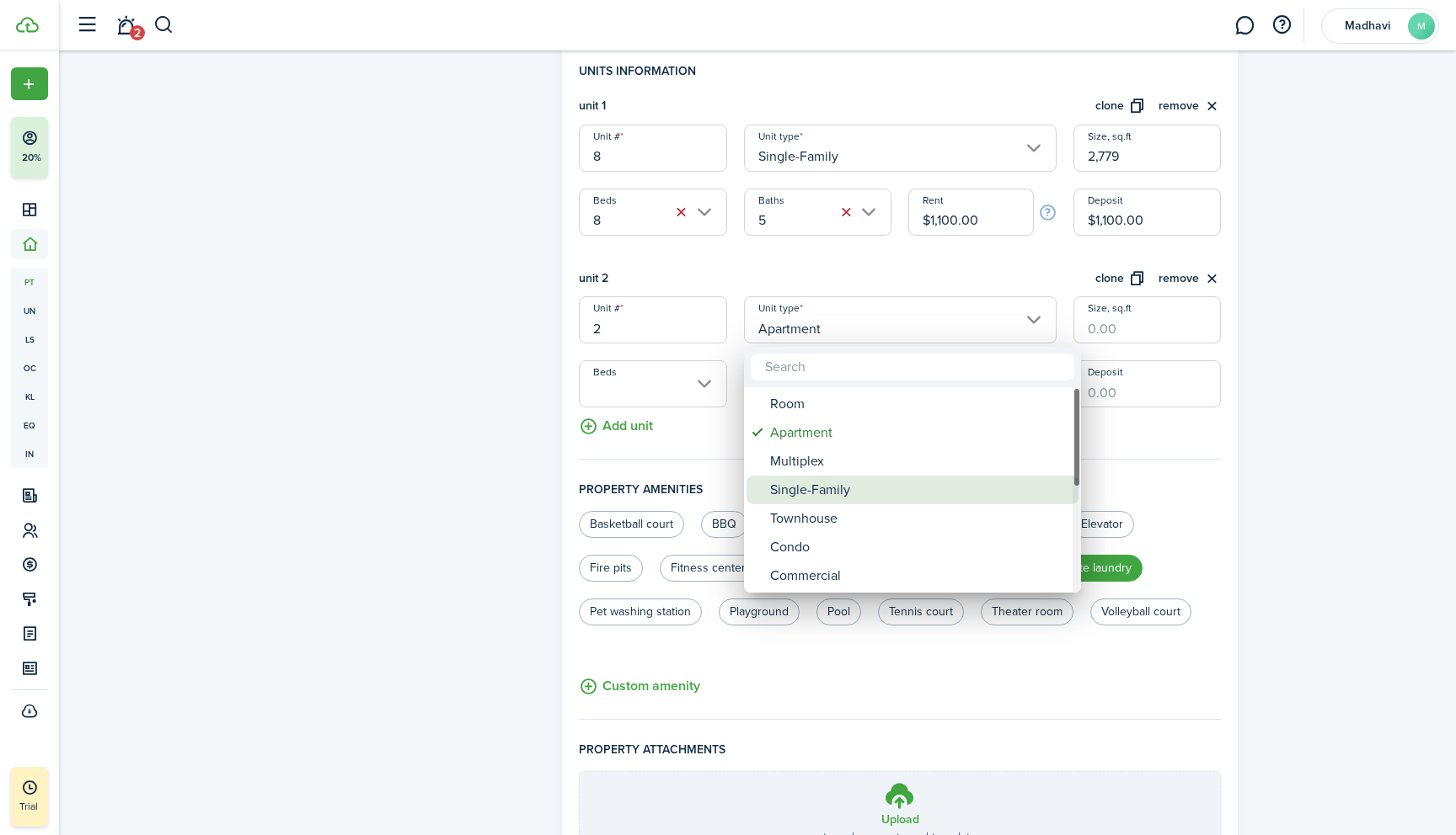
click at [838, 491] on div "Single-Family" at bounding box center [918, 490] width 298 height 29
type input "Single-Family"
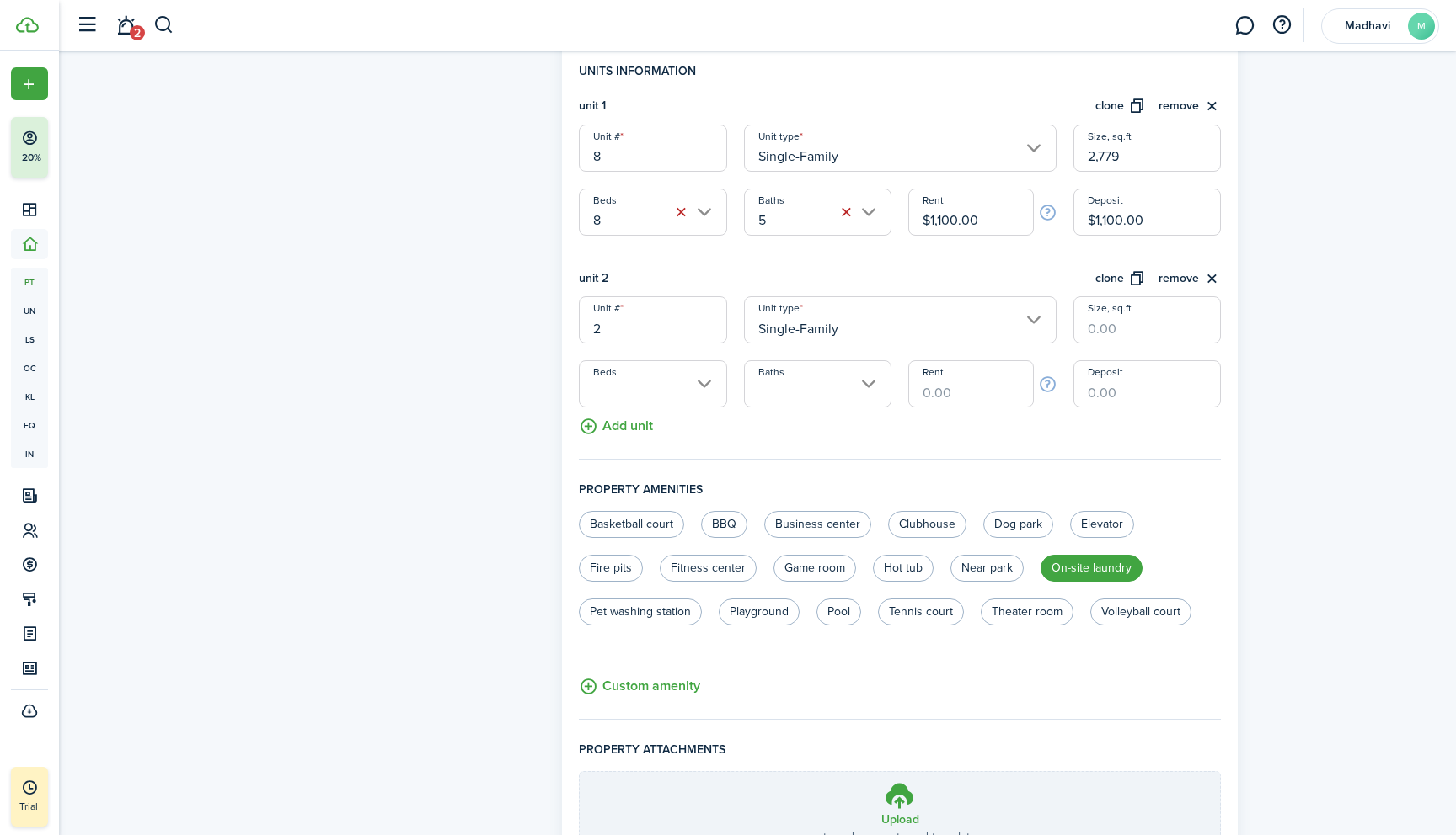
click at [707, 384] on input "Beds" at bounding box center [652, 384] width 147 height 47
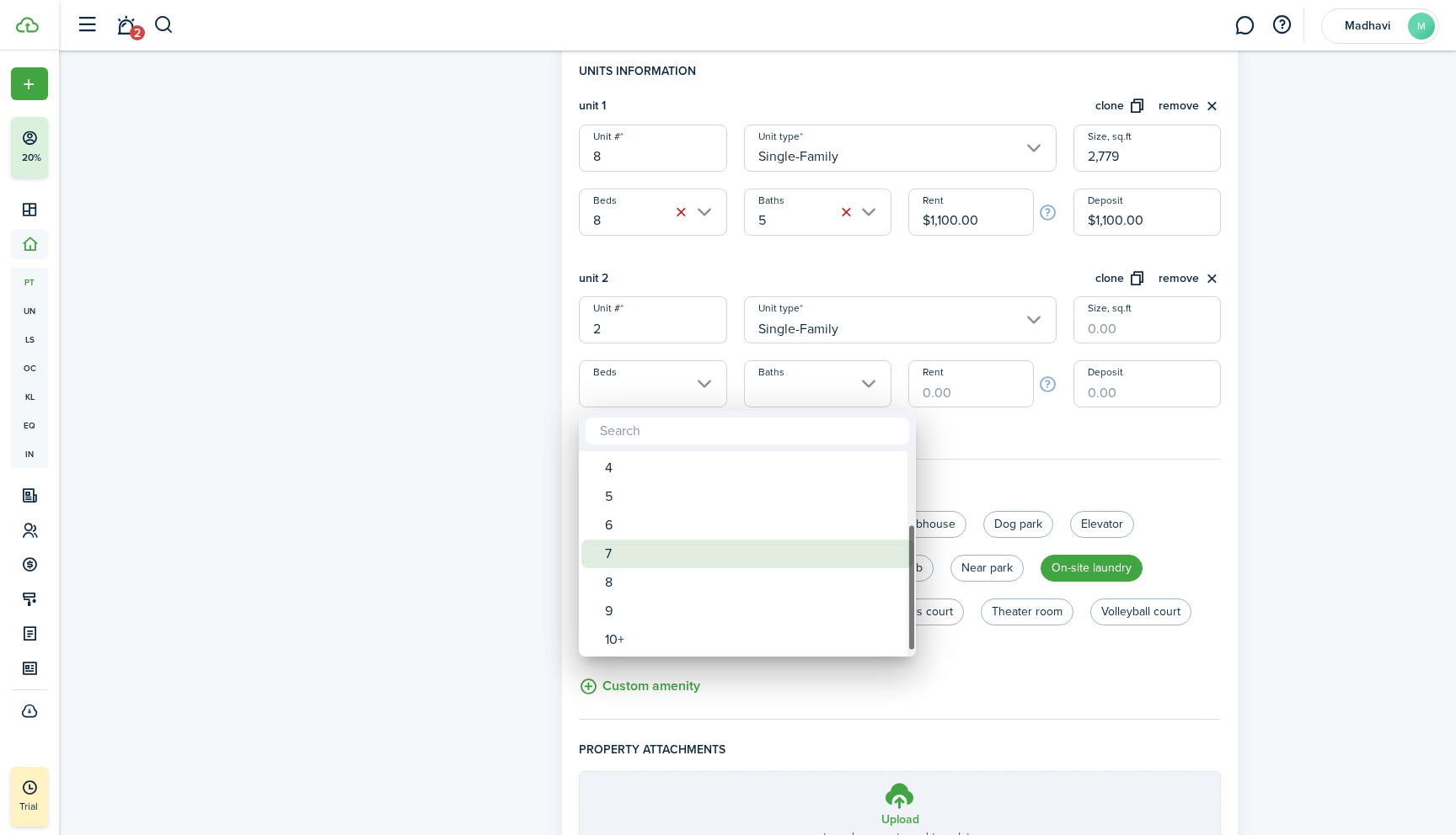
click at [661, 561] on div "7" at bounding box center [753, 554] width 298 height 29
type input "7"
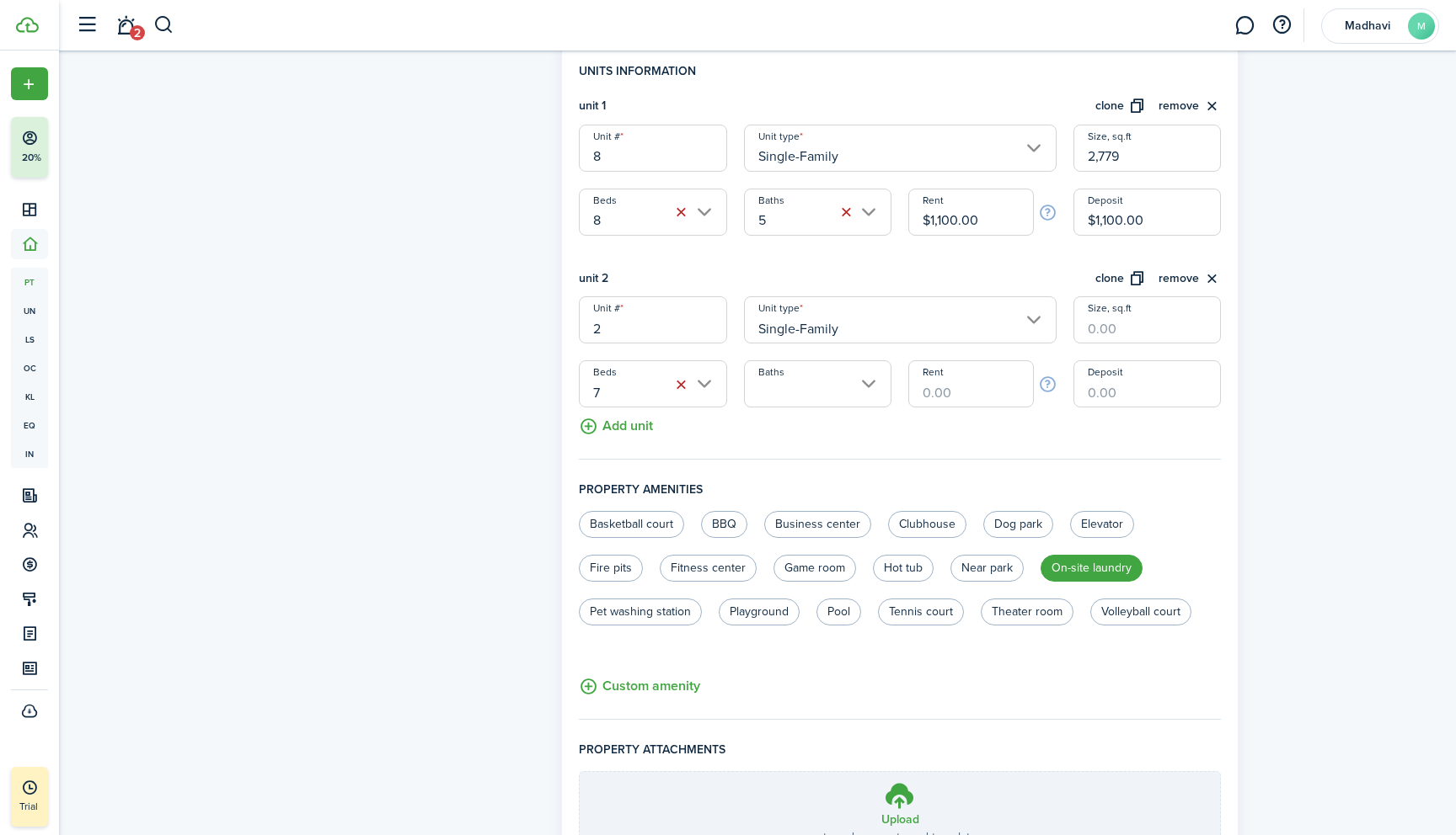
click at [862, 389] on input "Baths" at bounding box center [817, 384] width 147 height 47
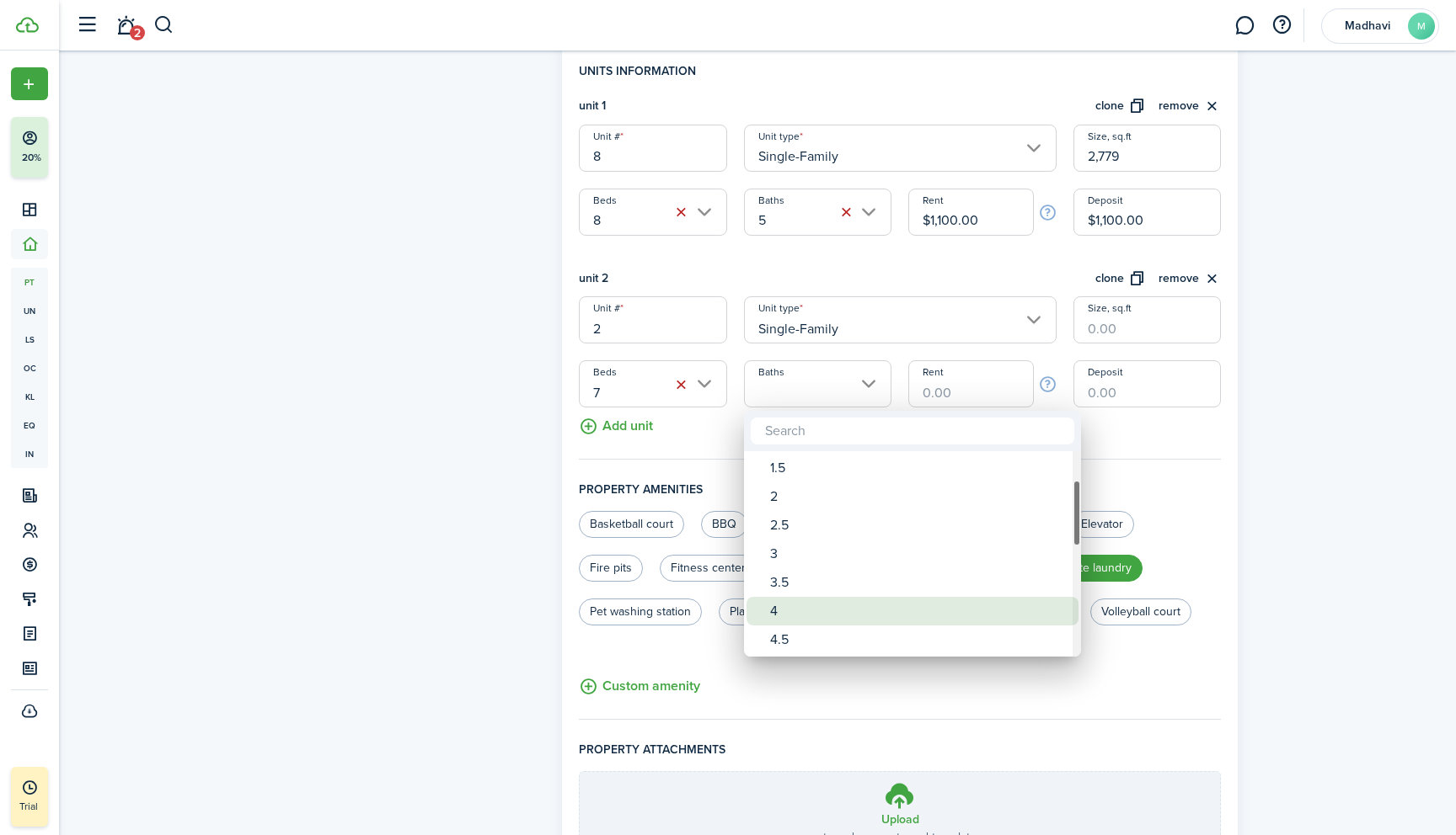
click at [802, 604] on div "4" at bounding box center [918, 612] width 298 height 29
type input "4"
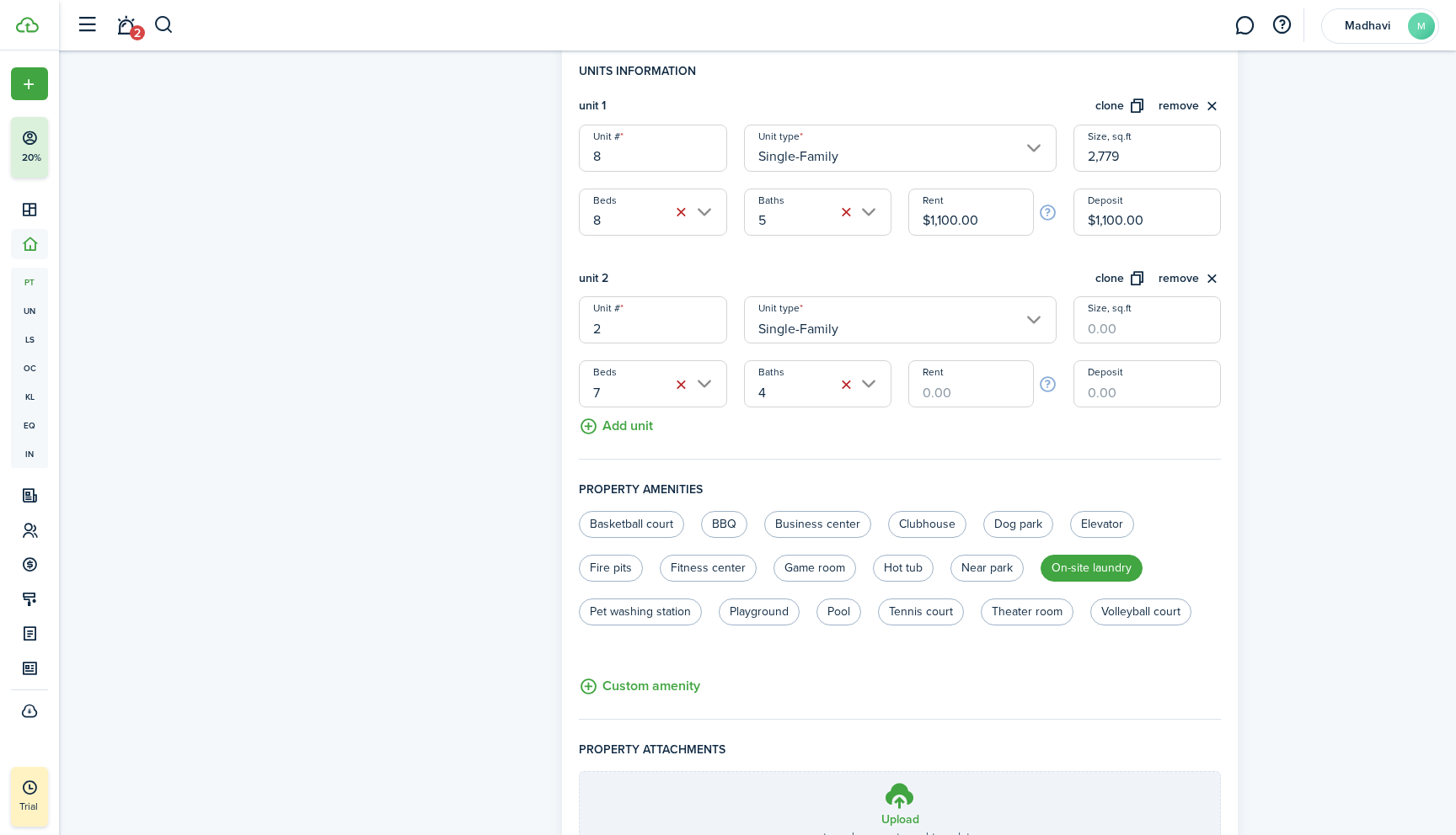
click at [924, 390] on input "Rent" at bounding box center [970, 384] width 125 height 47
type input "$1,100.00"
click at [1108, 390] on input "Deposit" at bounding box center [1147, 384] width 147 height 47
type input "$1,100.00"
click at [1103, 329] on input "Size, sq.ft" at bounding box center [1147, 320] width 147 height 47
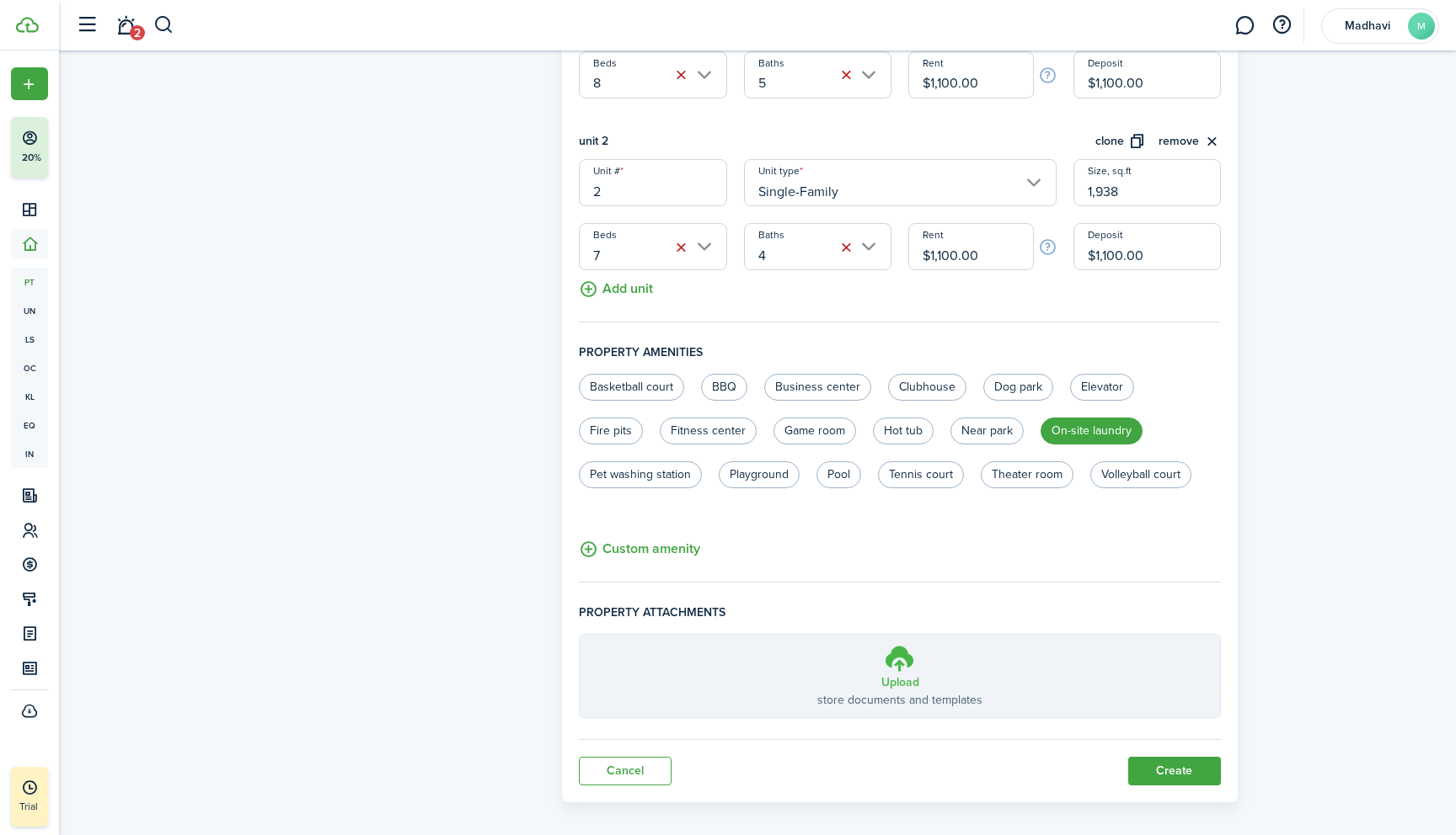
scroll to position [639, 0]
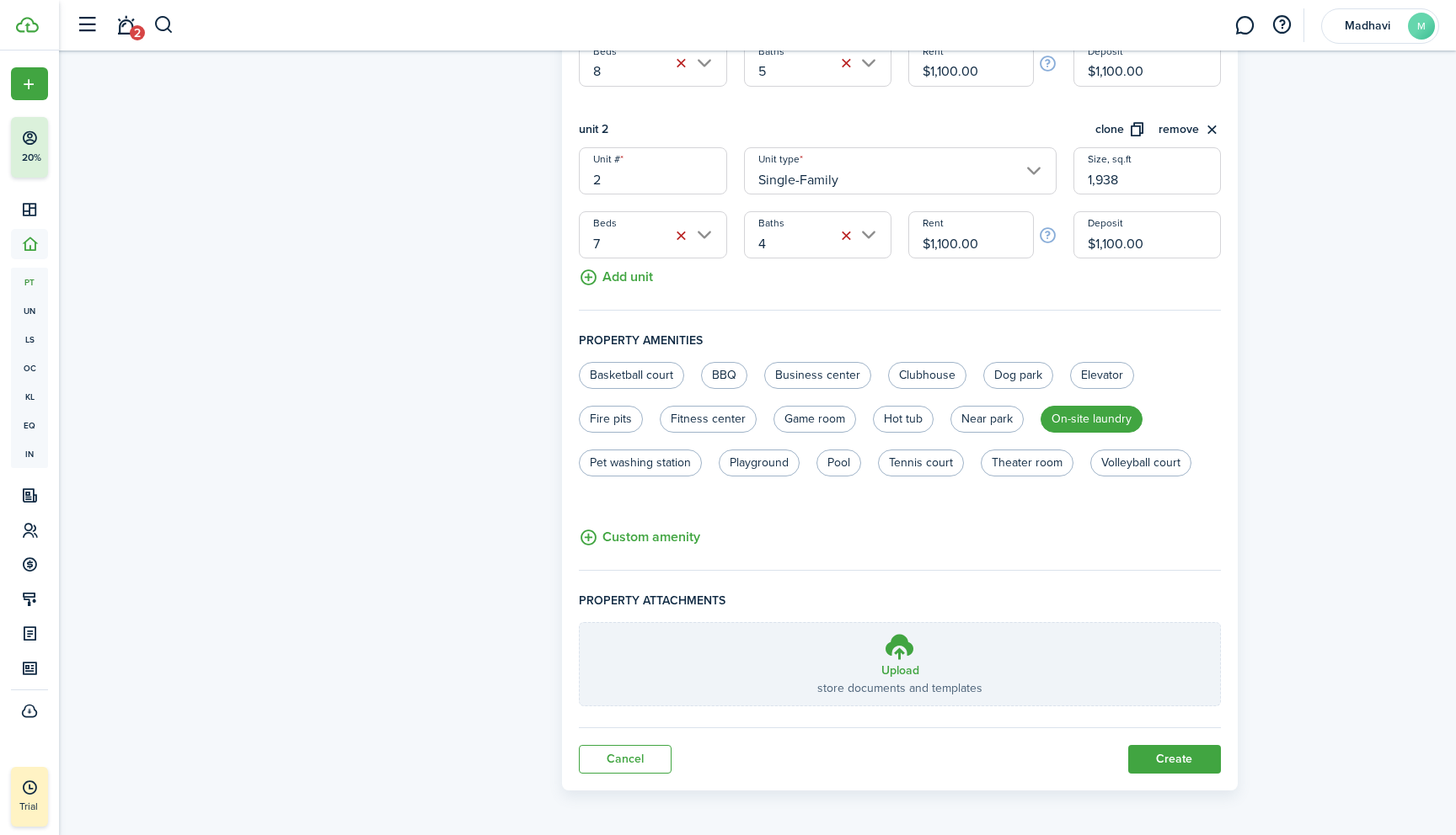
type input "1,938"
click at [1156, 755] on button "Create" at bounding box center [1173, 760] width 93 height 29
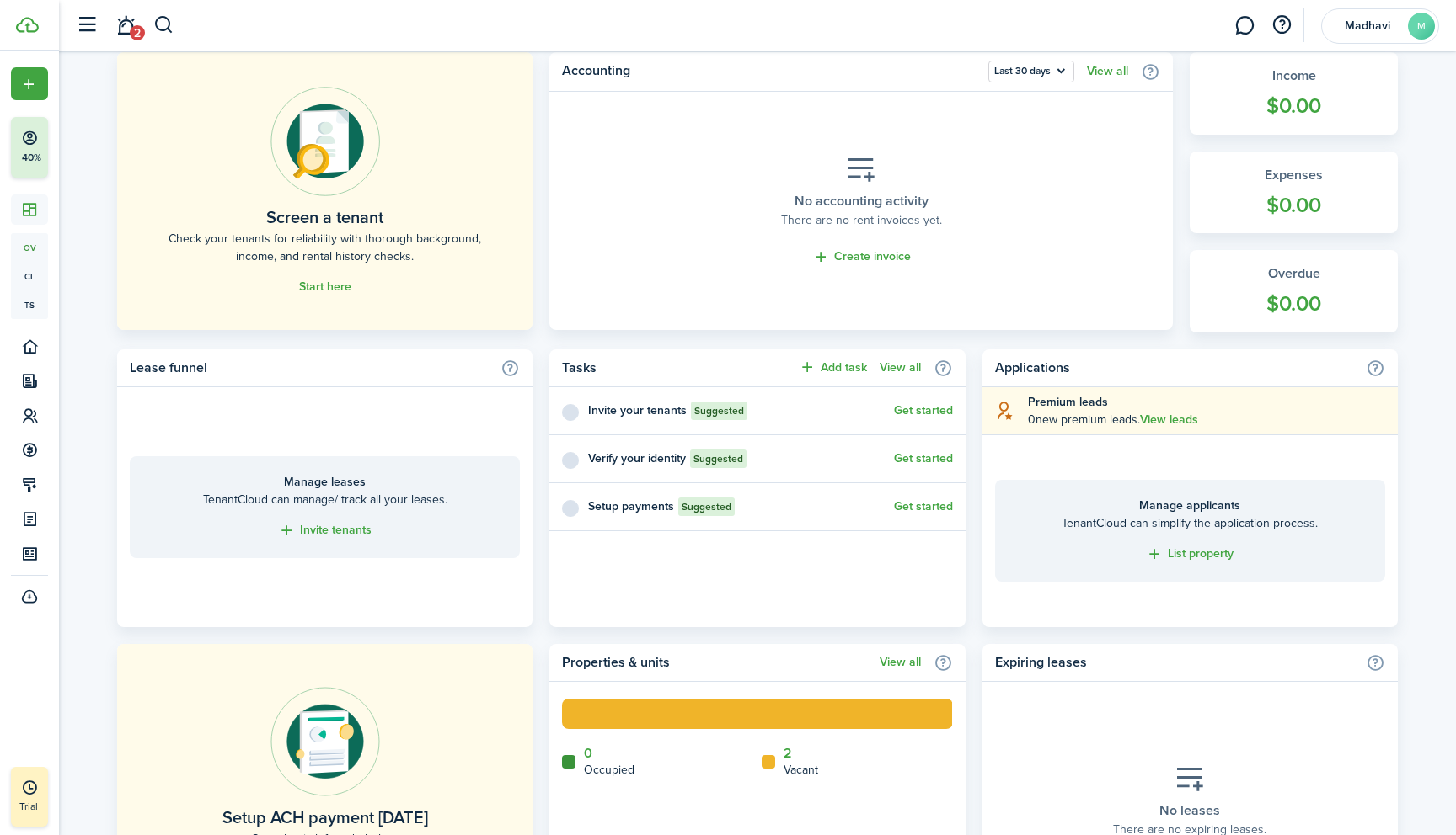
scroll to position [422, 0]
click at [319, 533] on link "Invite tenants" at bounding box center [325, 532] width 94 height 19
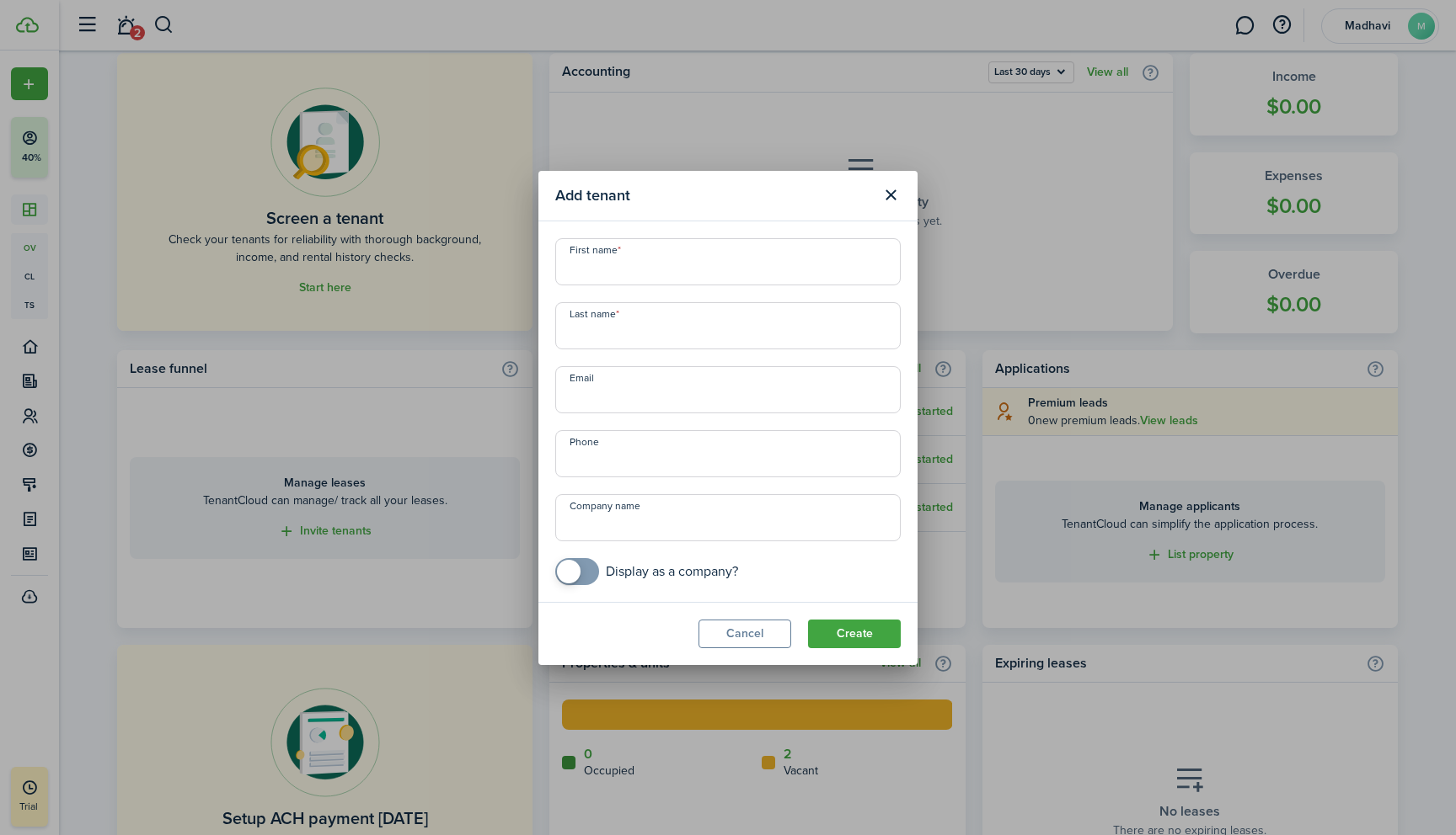
click at [893, 189] on button "Close modal" at bounding box center [891, 196] width 29 height 29
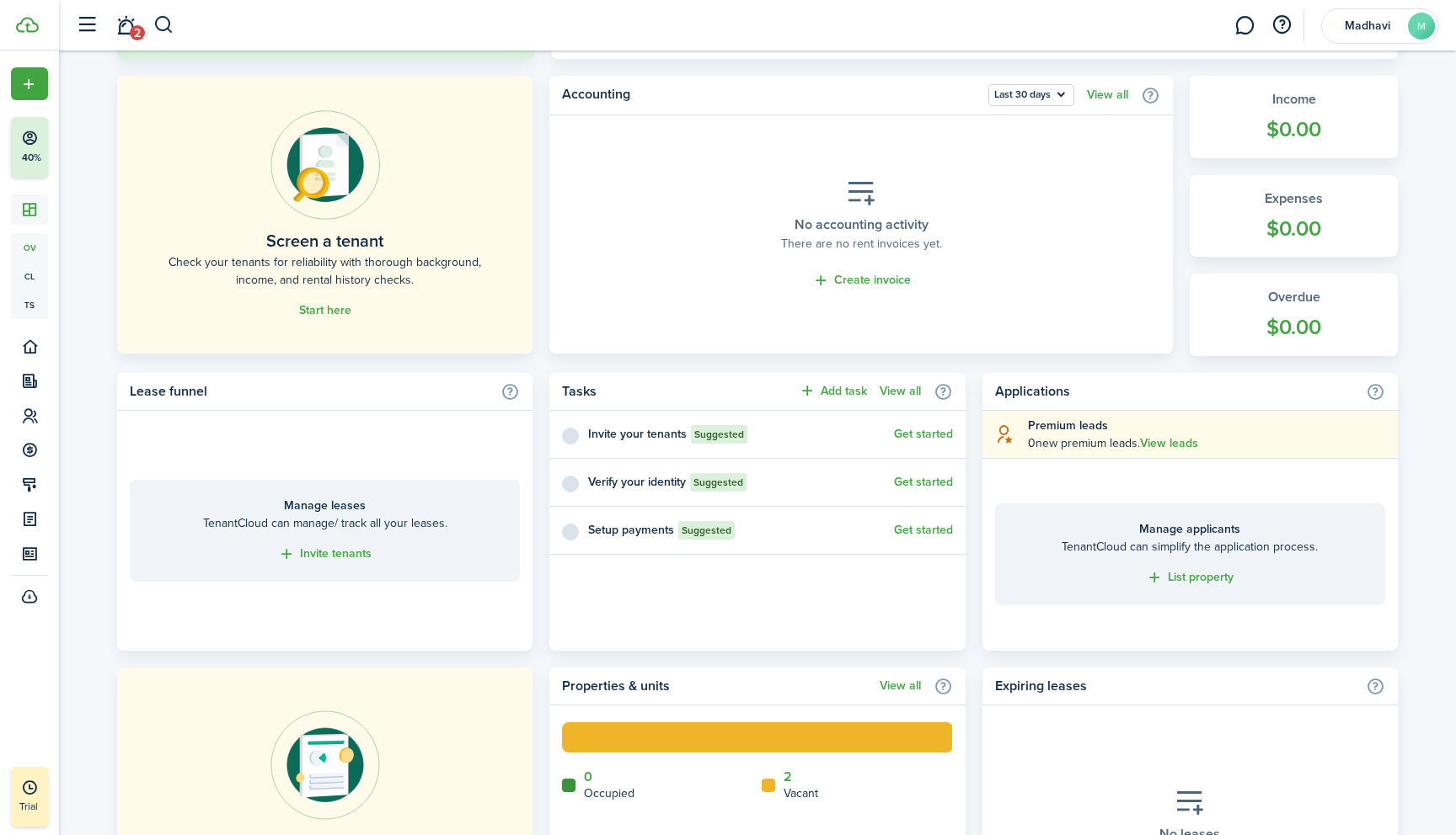
scroll to position [397, 0]
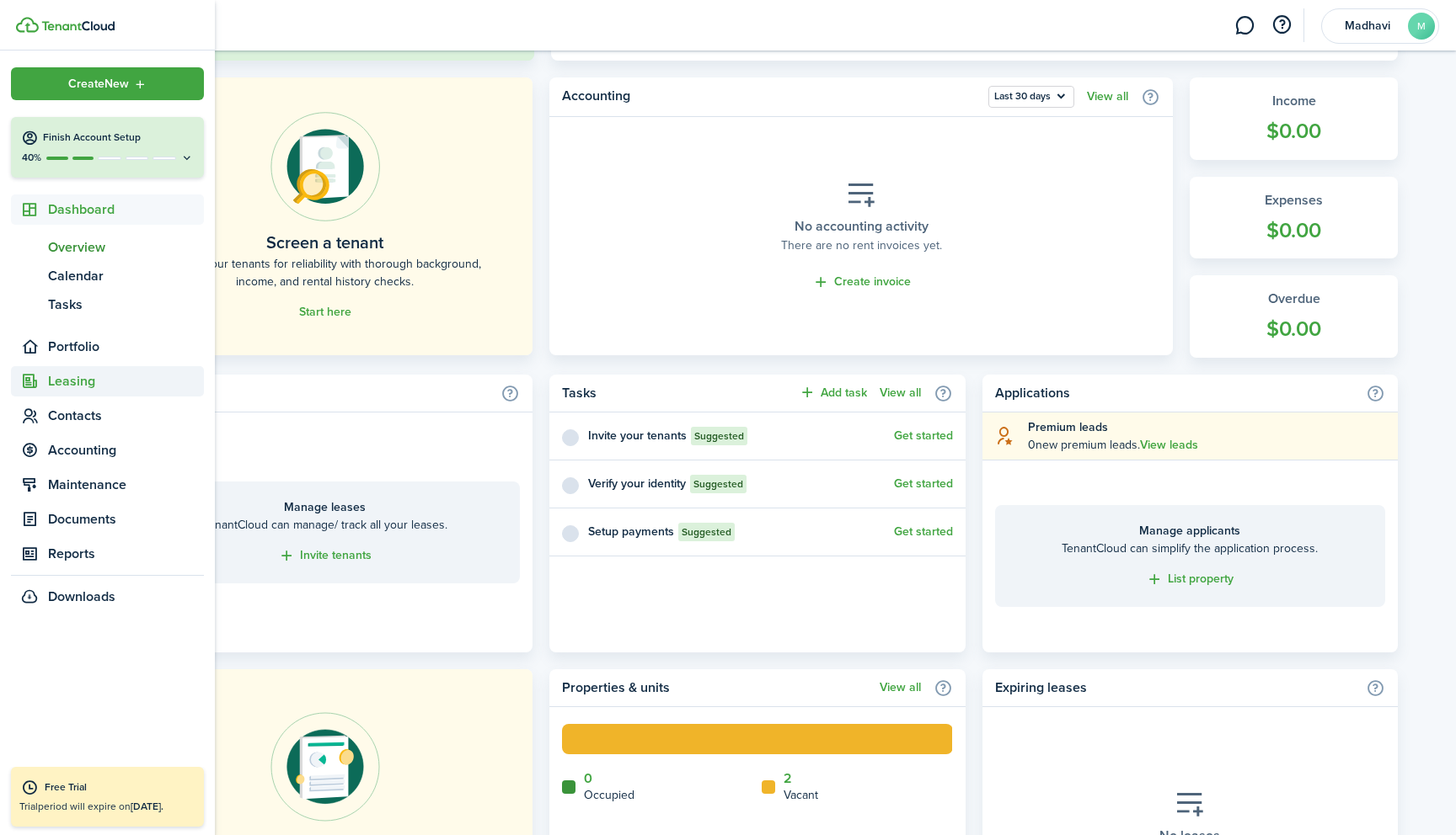
click at [78, 386] on span "Leasing" at bounding box center [125, 381] width 156 height 20
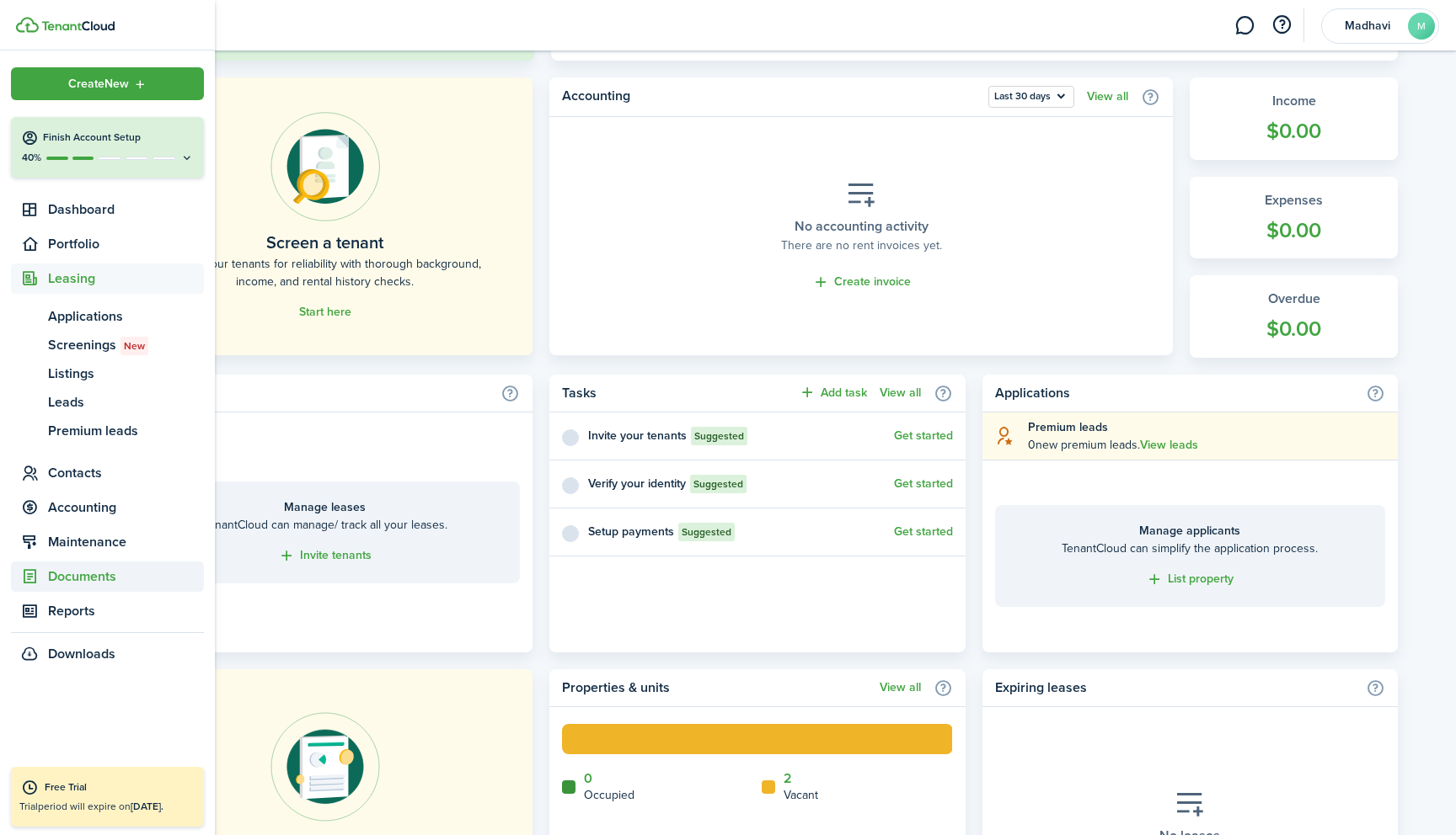
click at [75, 573] on span "Documents" at bounding box center [125, 576] width 156 height 20
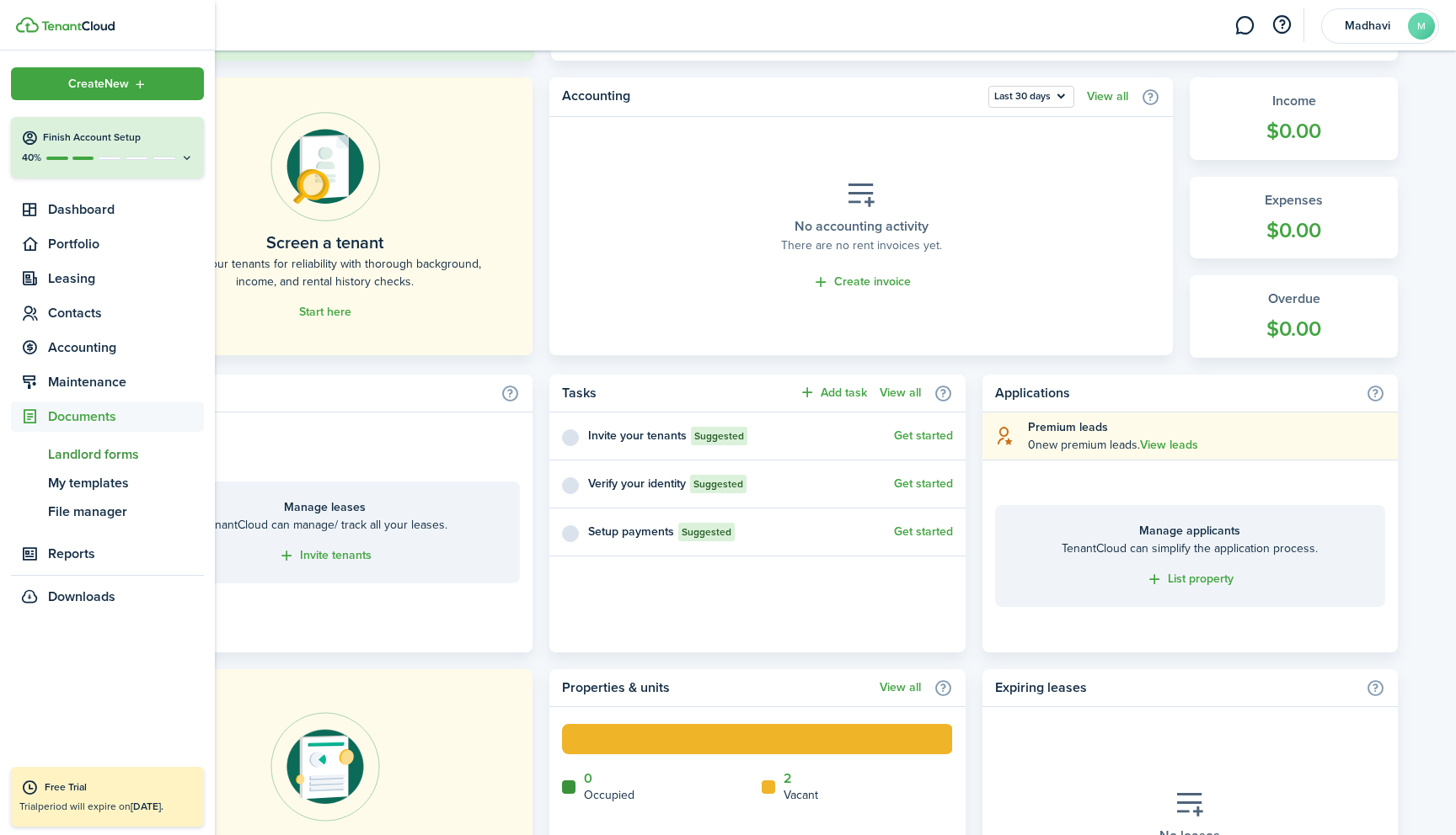
click at [91, 454] on span "Landlord forms" at bounding box center [125, 454] width 156 height 20
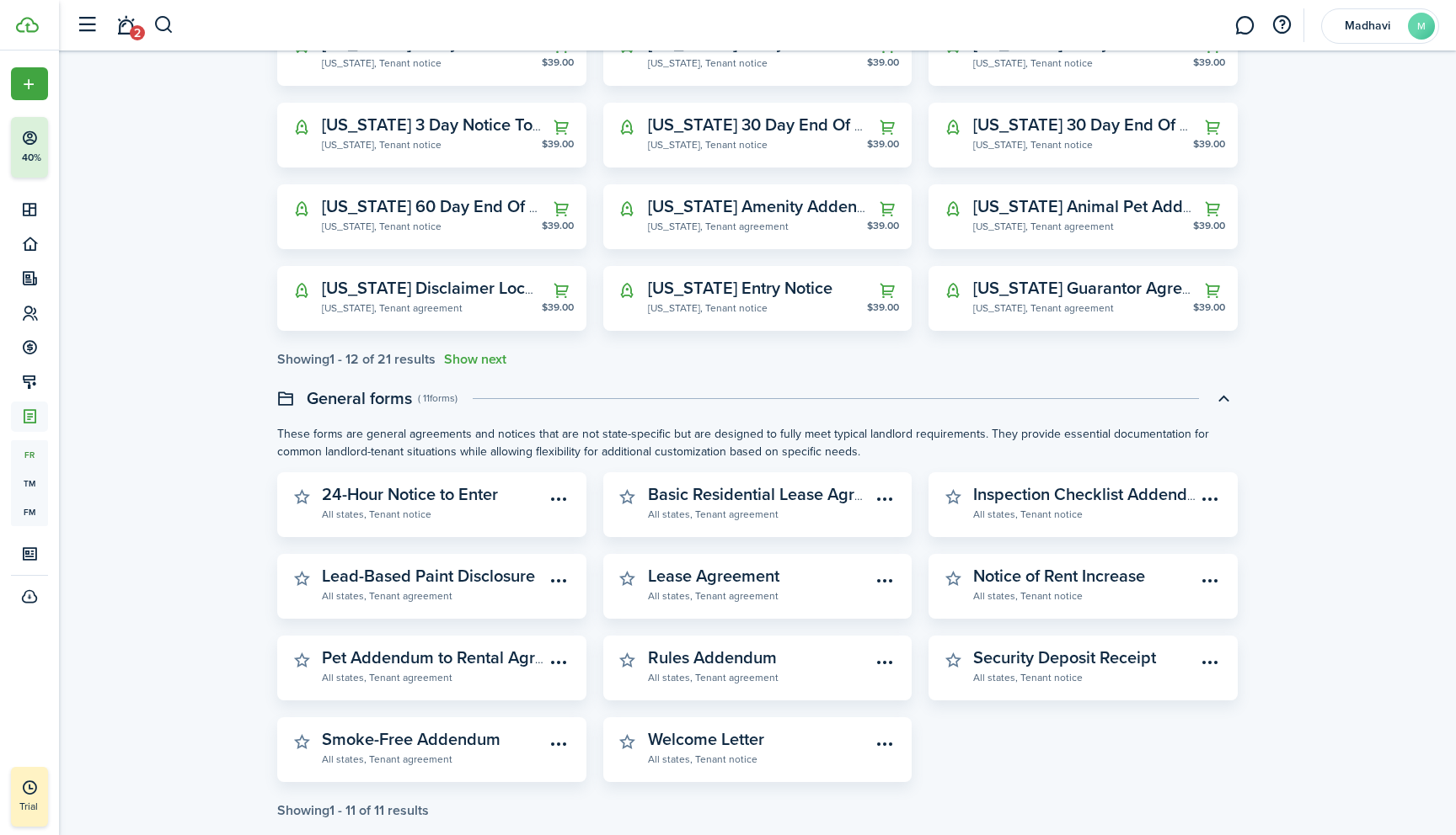
scroll to position [347, 0]
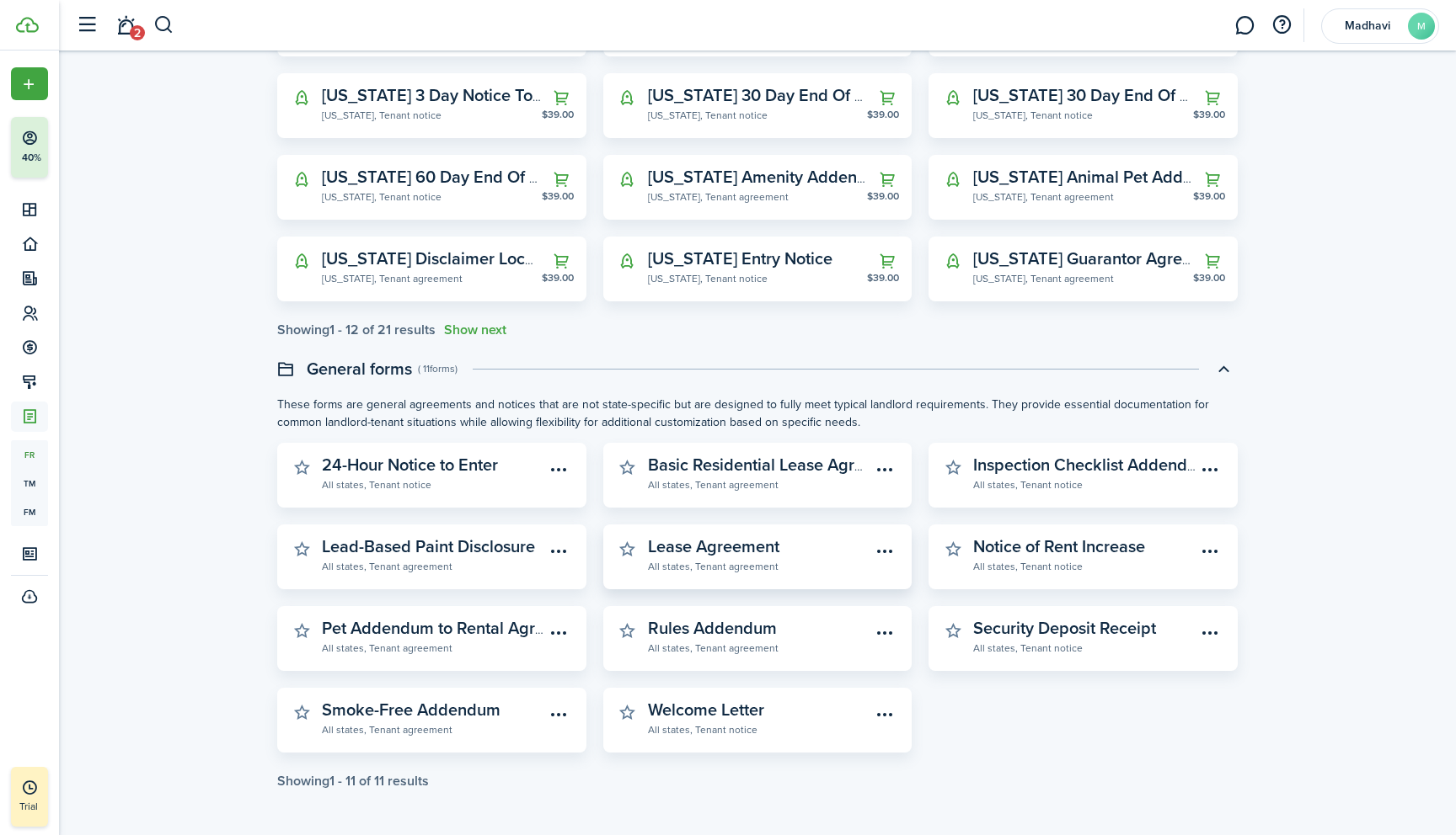
click at [687, 549] on widget-stats-description "Lease Agreement" at bounding box center [713, 546] width 132 height 25
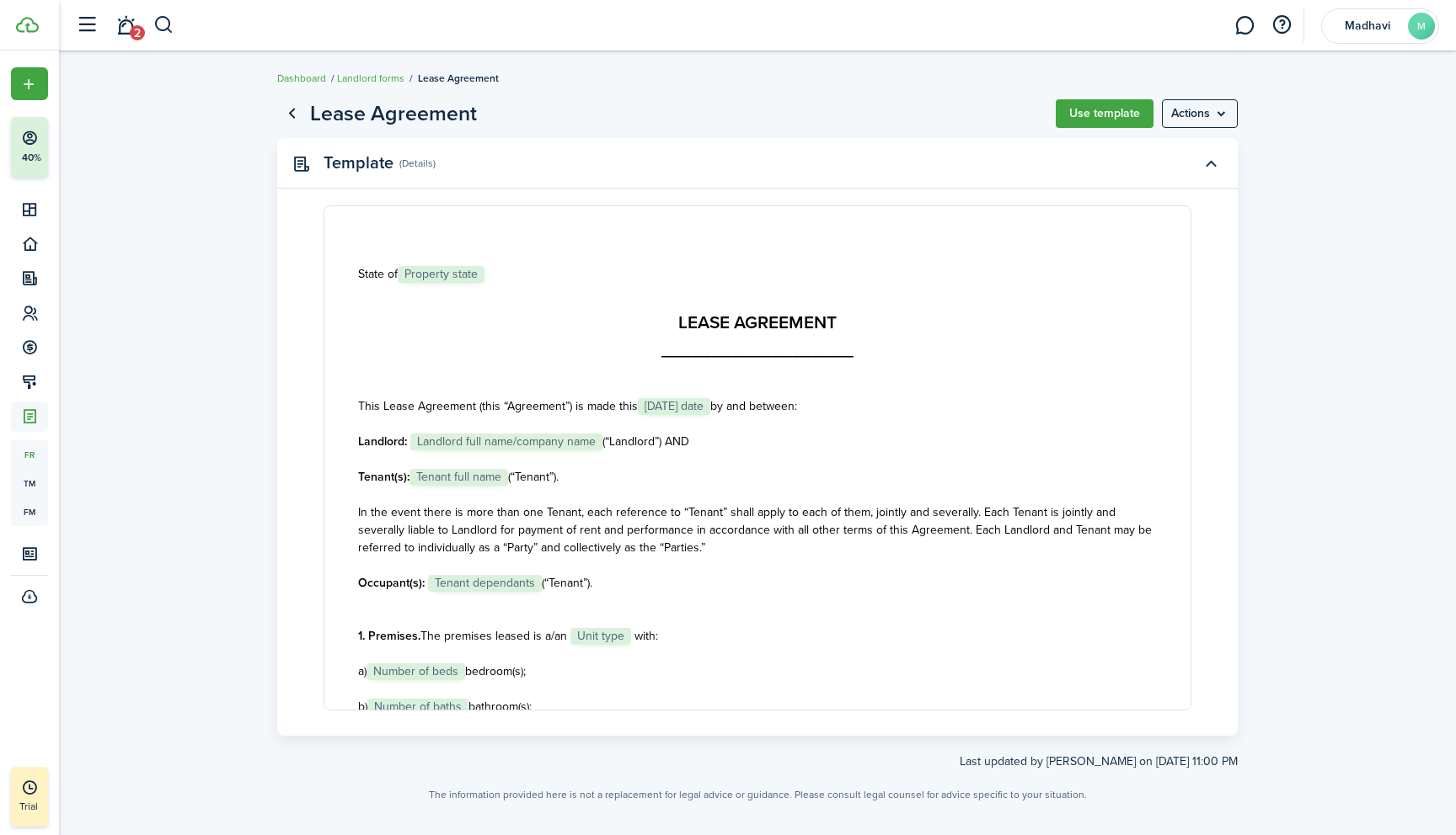
click at [366, 76] on link "Landlord forms" at bounding box center [370, 78] width 68 height 15
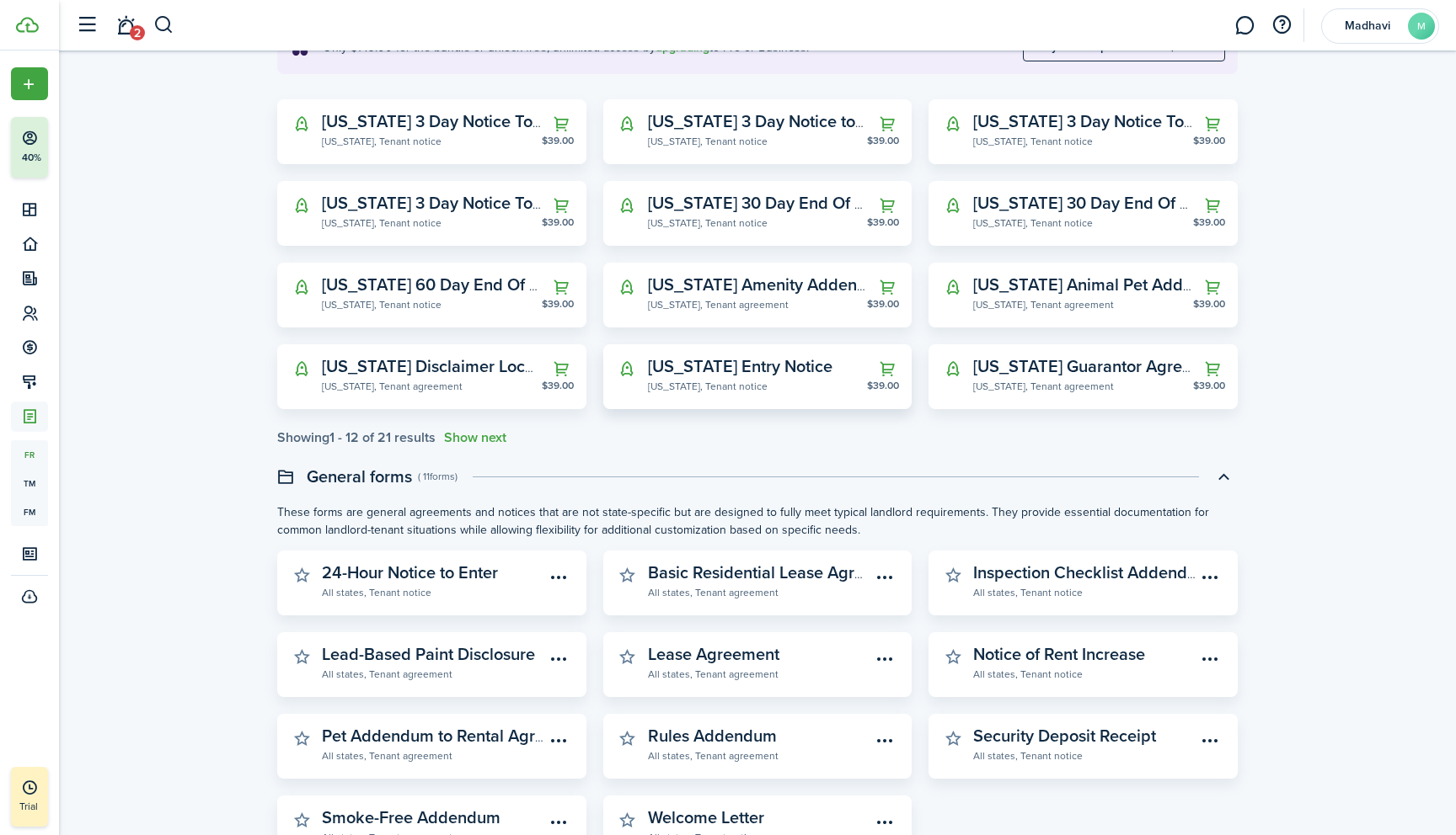
scroll to position [347, 0]
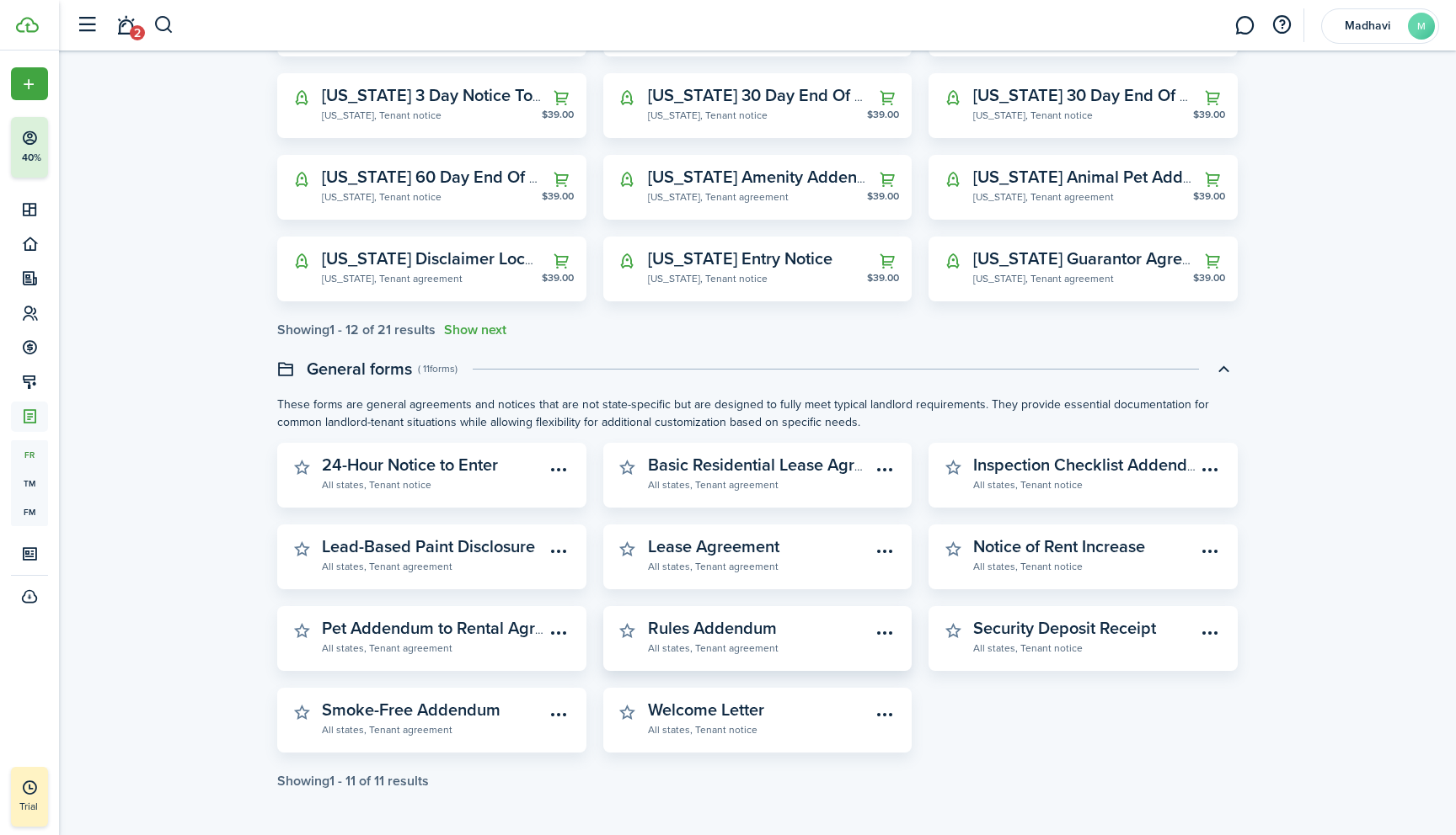
click at [709, 631] on widget-stats-description "Rules Addendum" at bounding box center [711, 628] width 129 height 25
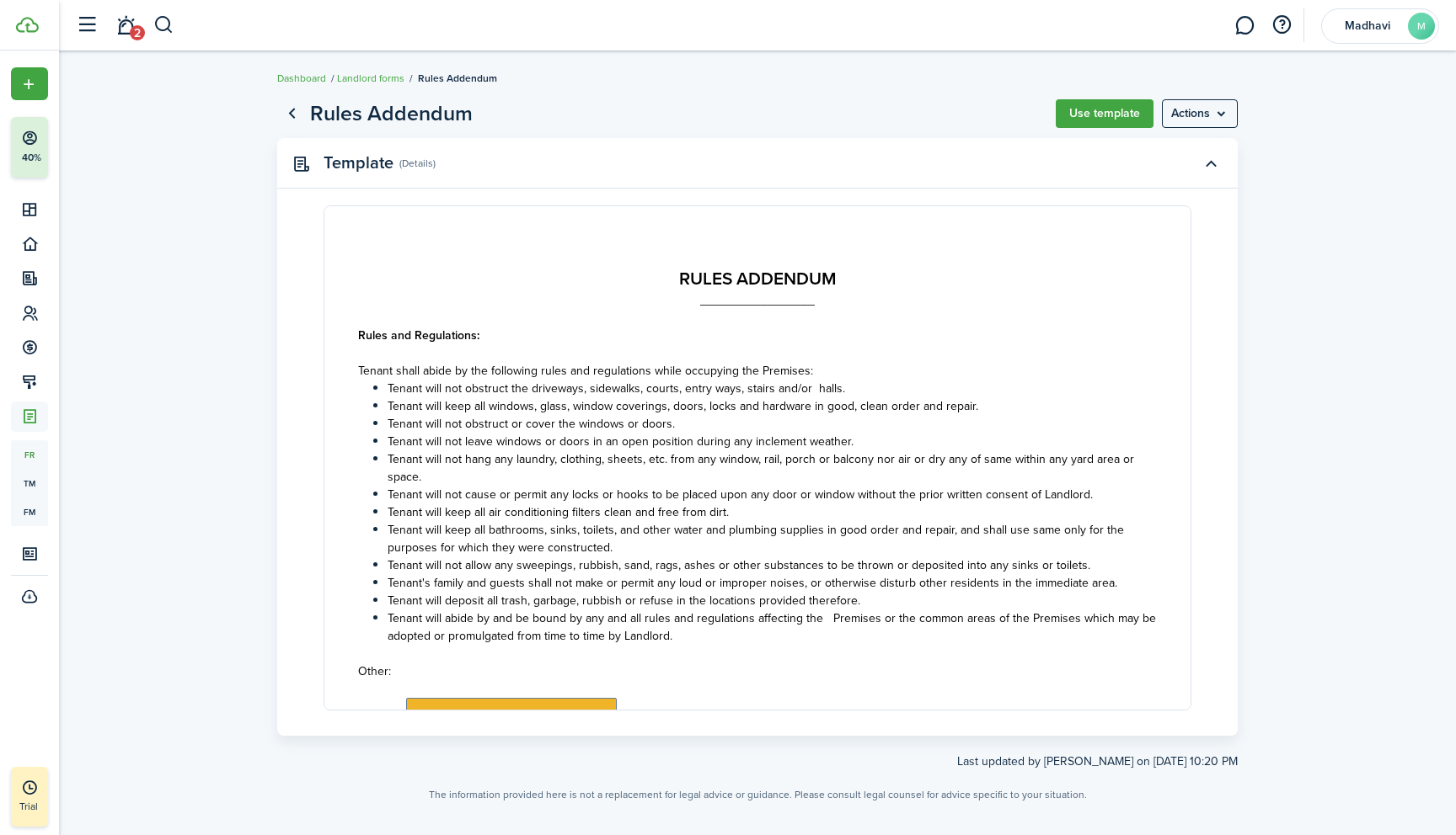
click at [1097, 111] on button "Use template" at bounding box center [1105, 114] width 97 height 29
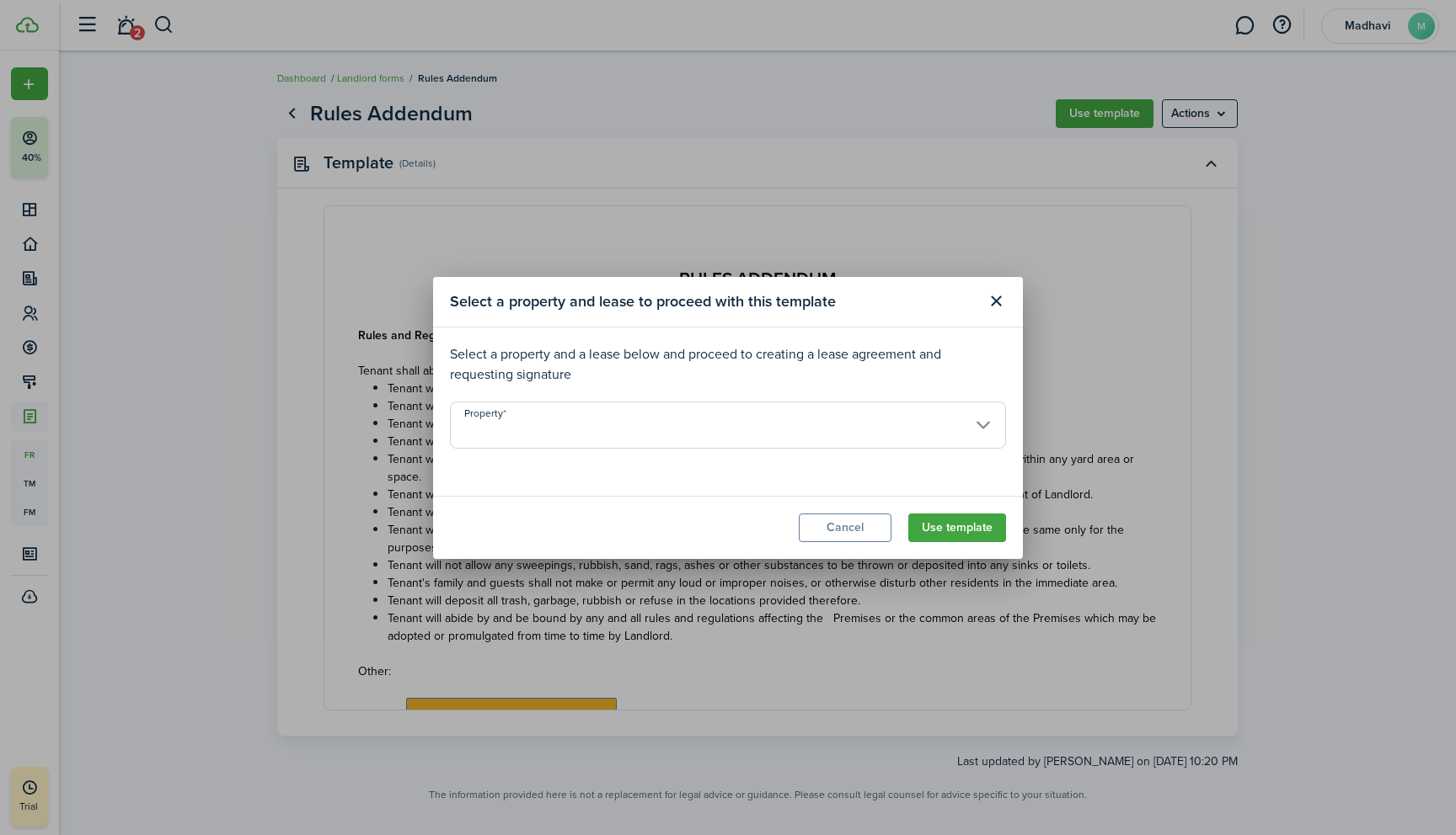
click at [671, 428] on input "Property" at bounding box center [728, 425] width 556 height 47
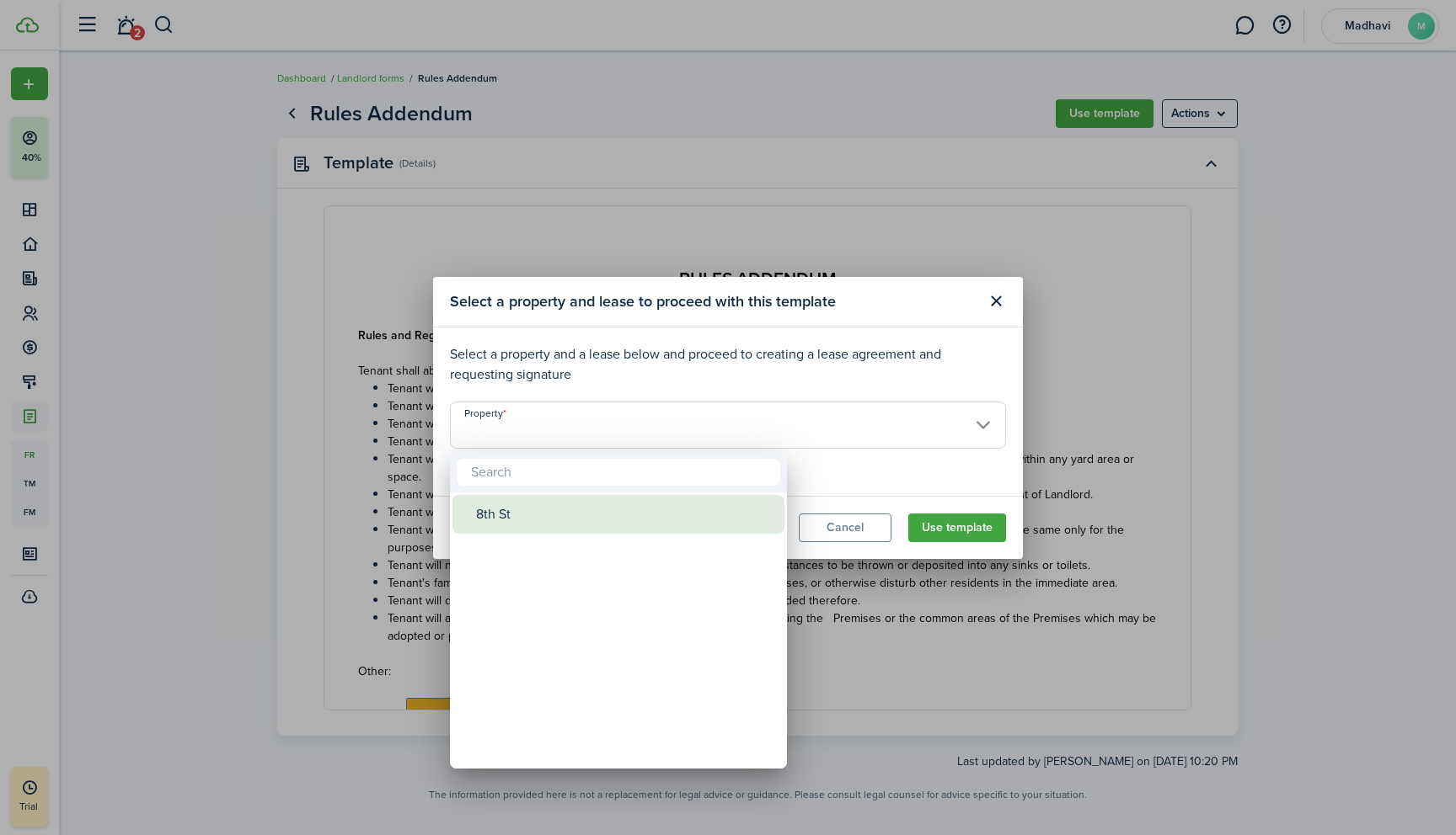
click at [505, 516] on div "8th St" at bounding box center [624, 514] width 298 height 39
type input "8th St"
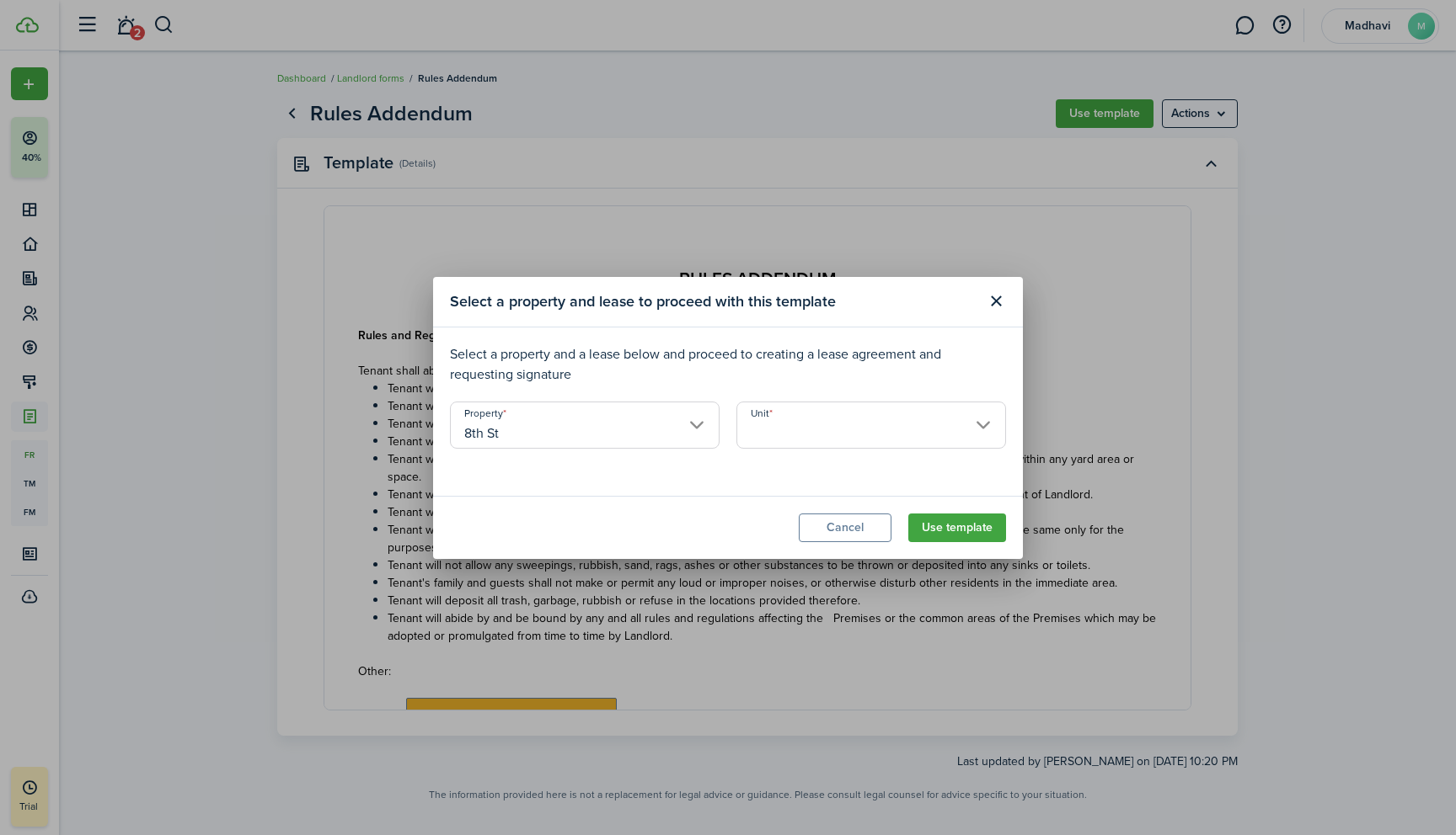
click at [848, 428] on input "Unit" at bounding box center [871, 425] width 269 height 47
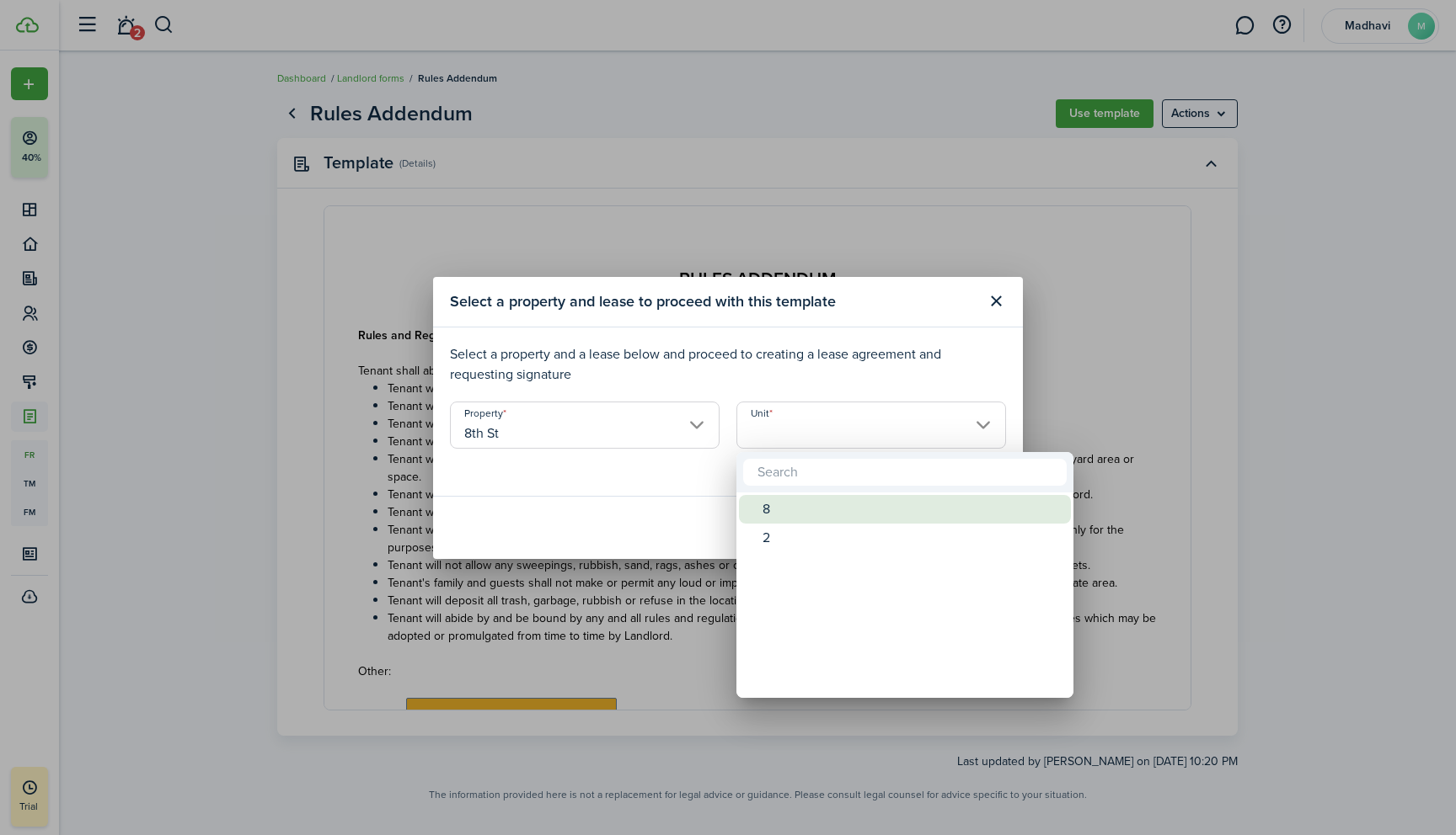
click at [773, 512] on div "8" at bounding box center [911, 510] width 298 height 29
type input "8"
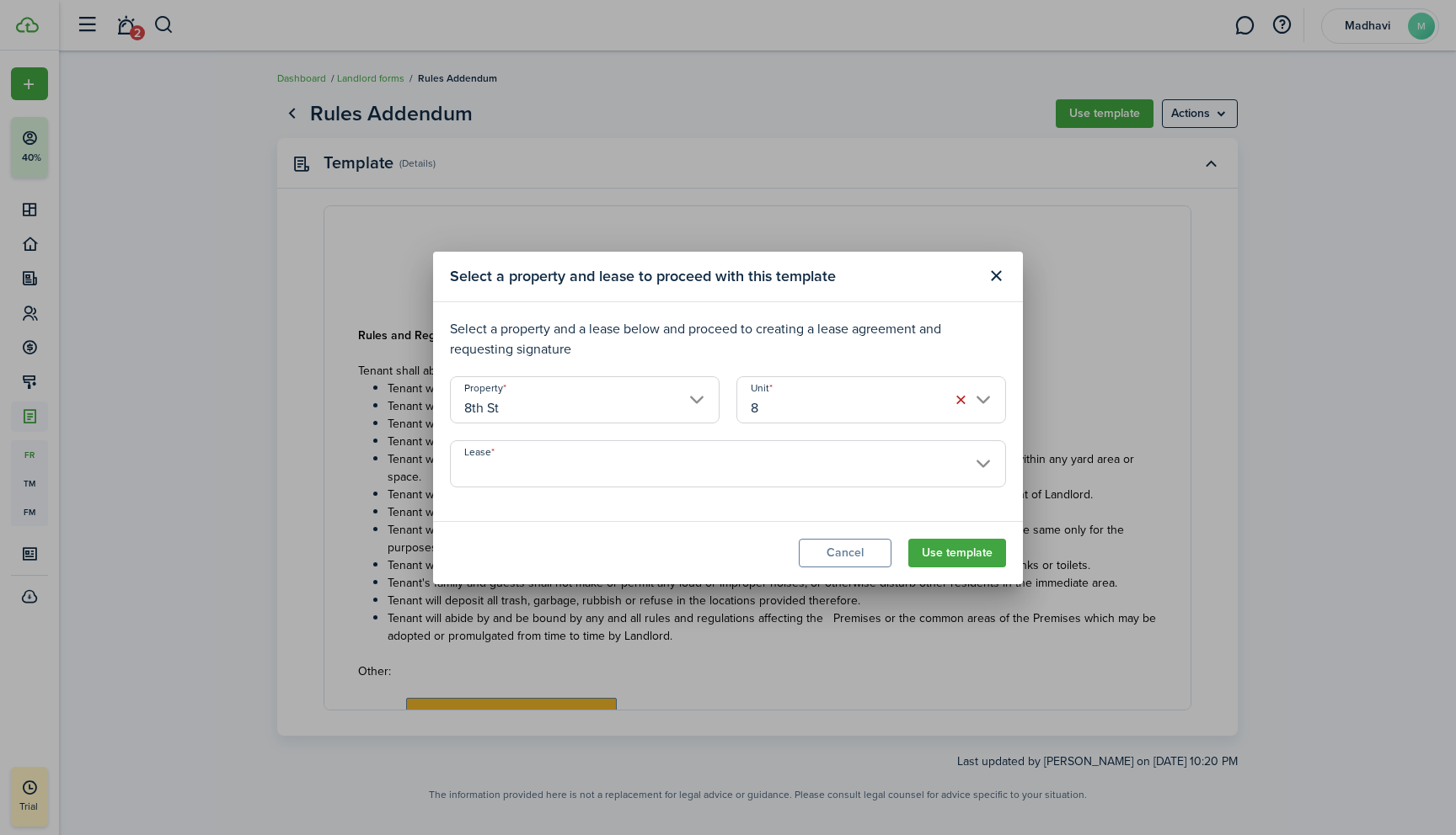
click at [982, 461] on input "Lease" at bounding box center [728, 463] width 556 height 47
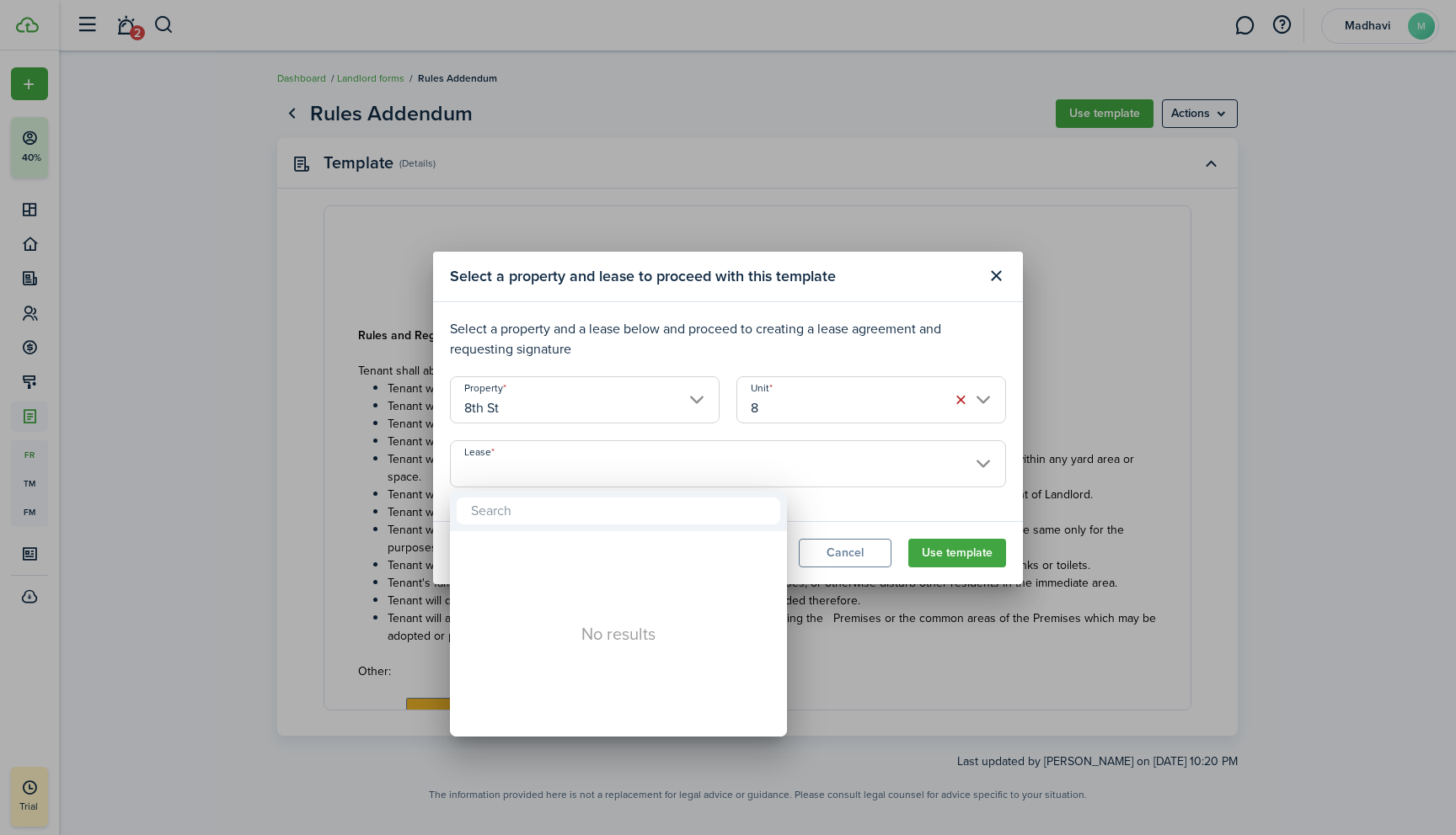
click at [982, 461] on div at bounding box center [728, 418] width 1725 height 1105
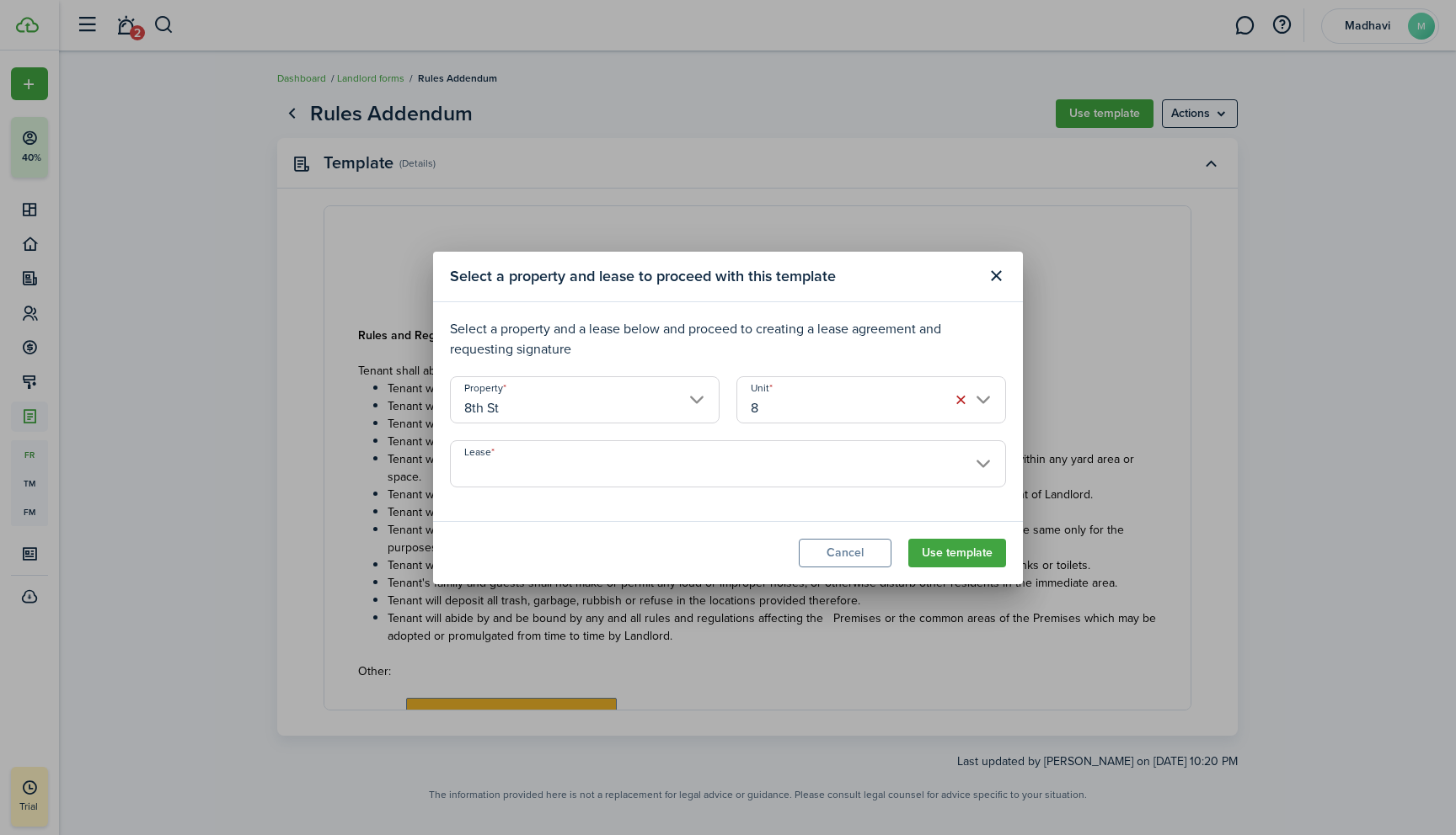
click at [946, 554] on button "Use template" at bounding box center [957, 553] width 97 height 29
click at [592, 462] on input "Lease" at bounding box center [728, 463] width 556 height 47
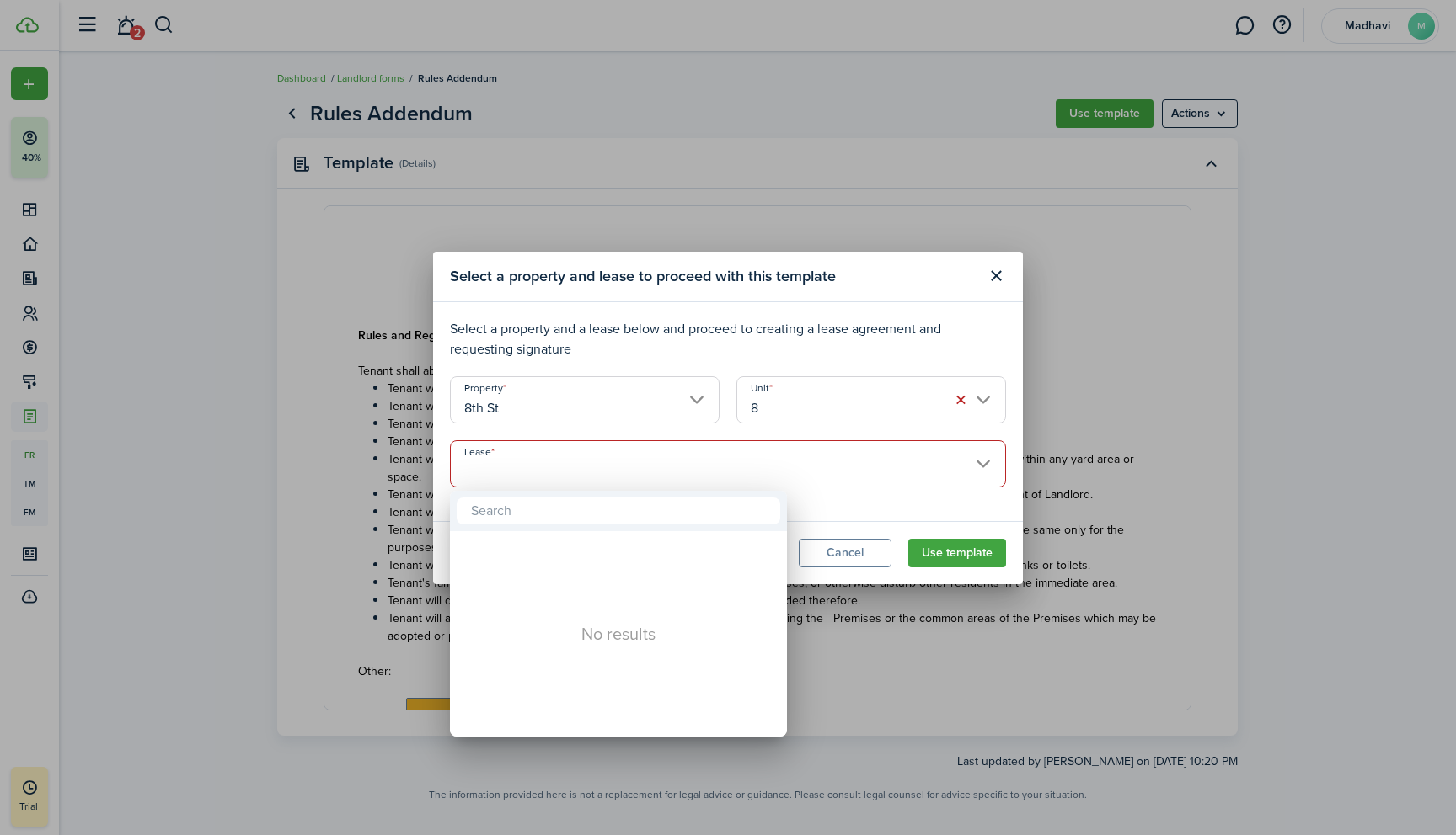
click at [211, 404] on div at bounding box center [728, 418] width 1725 height 1105
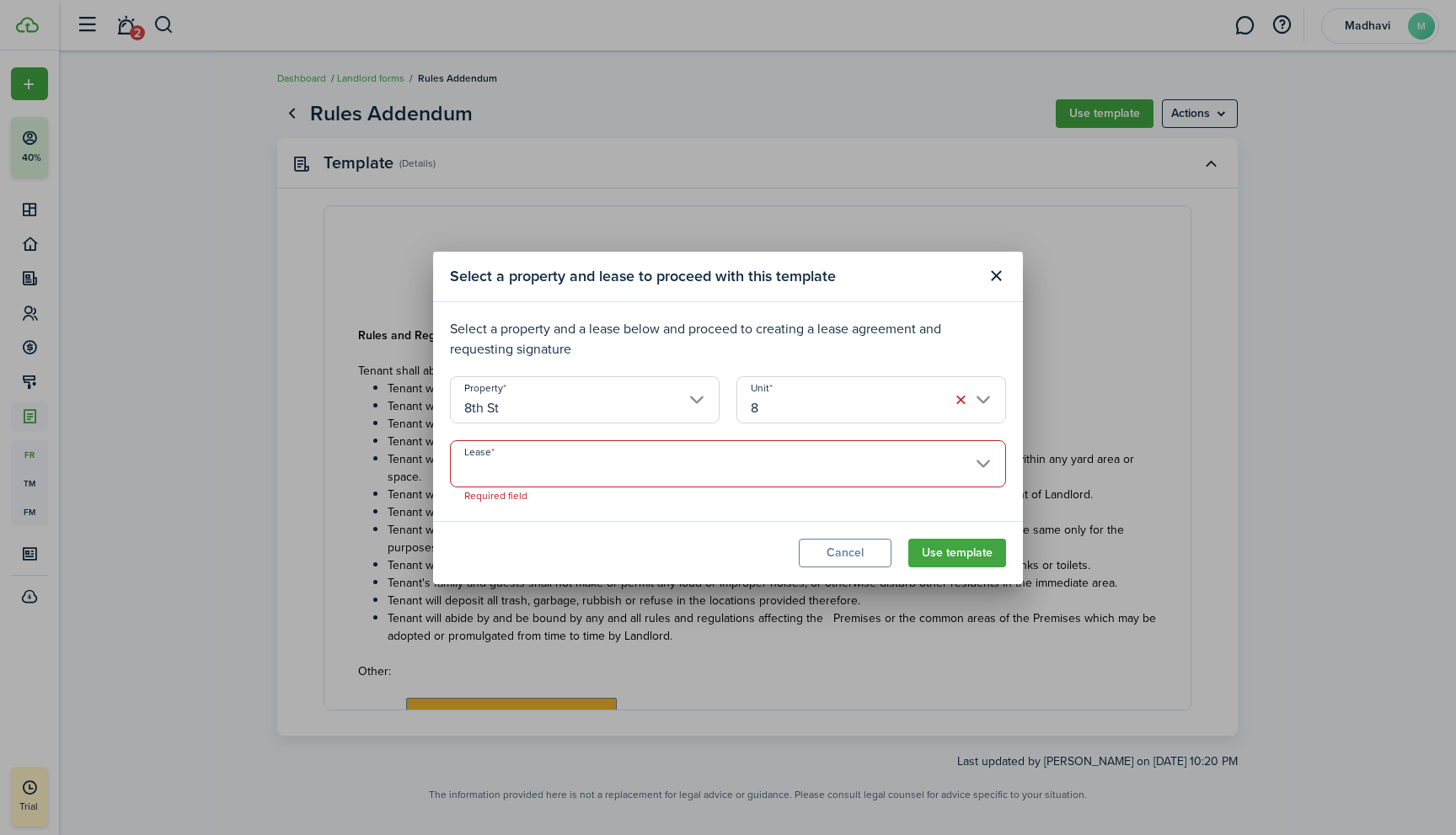
click at [841, 545] on button "Cancel" at bounding box center [844, 553] width 93 height 29
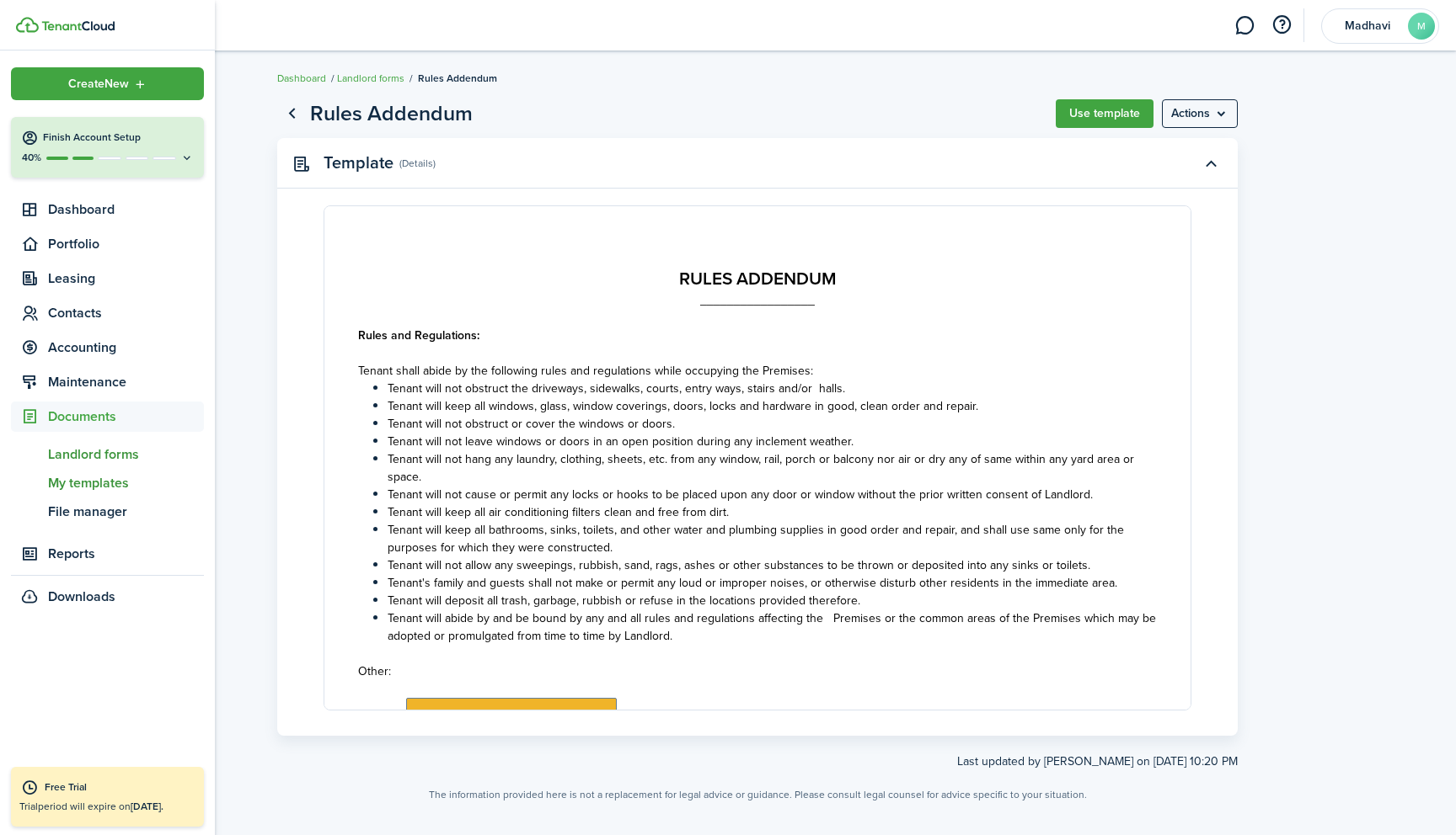
click at [92, 482] on span "My templates" at bounding box center [125, 483] width 156 height 20
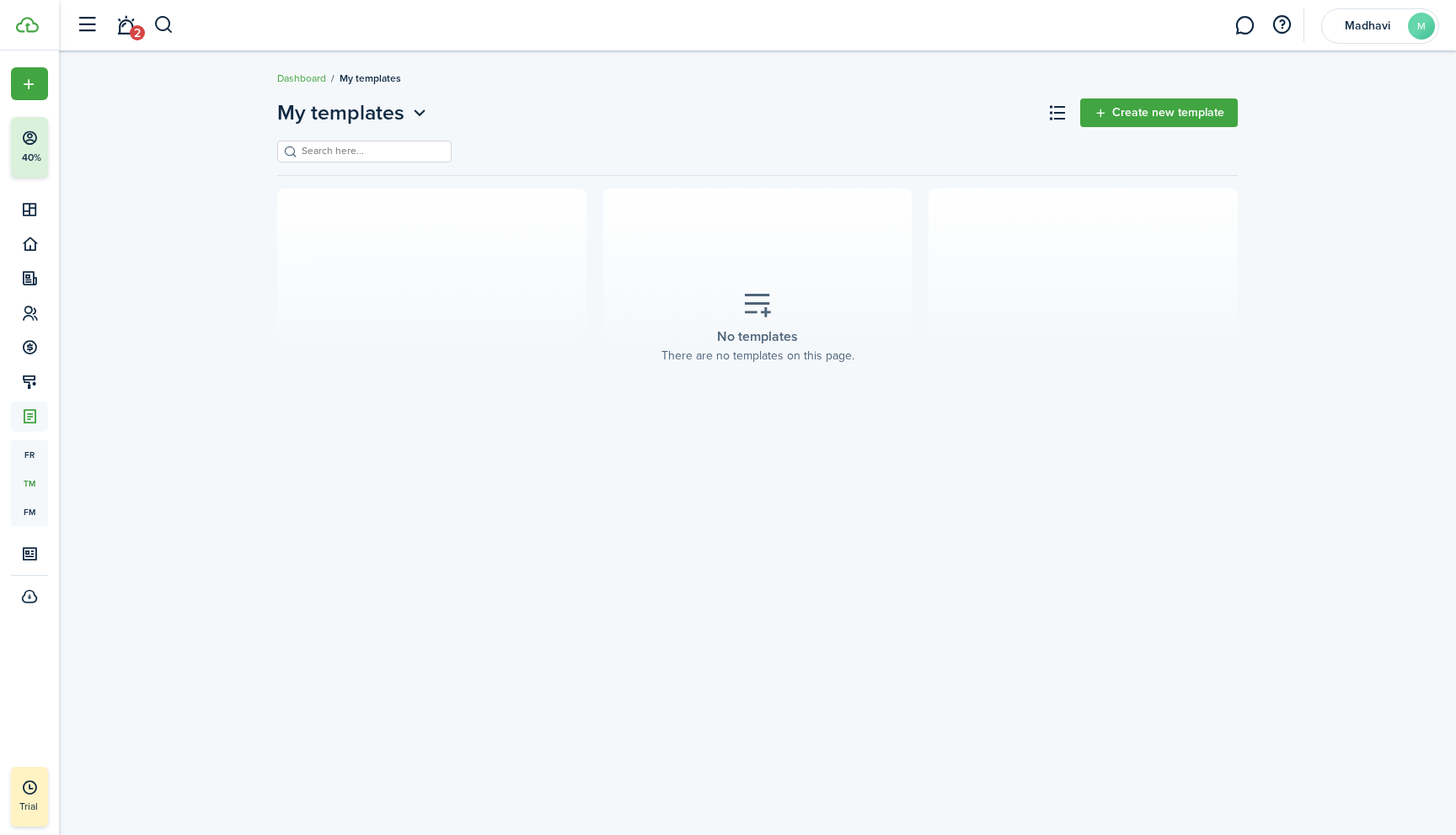
click at [769, 315] on icon at bounding box center [757, 304] width 31 height 30
click at [1108, 115] on link "Create new template" at bounding box center [1158, 113] width 158 height 29
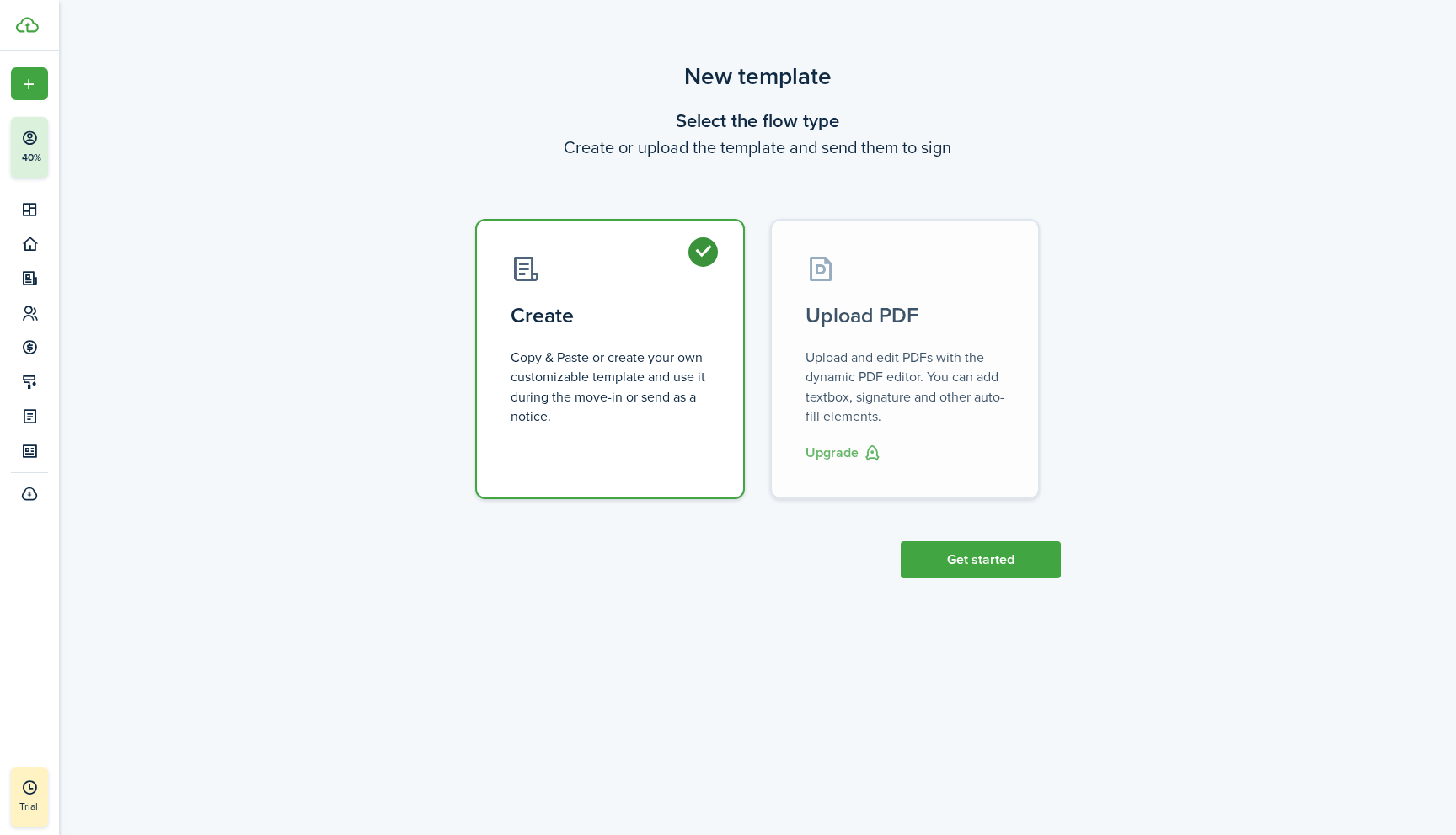
click at [857, 311] on control-radio-card-title "Upload PDF" at bounding box center [904, 316] width 199 height 31
click at [956, 566] on button "Get started" at bounding box center [981, 559] width 160 height 37
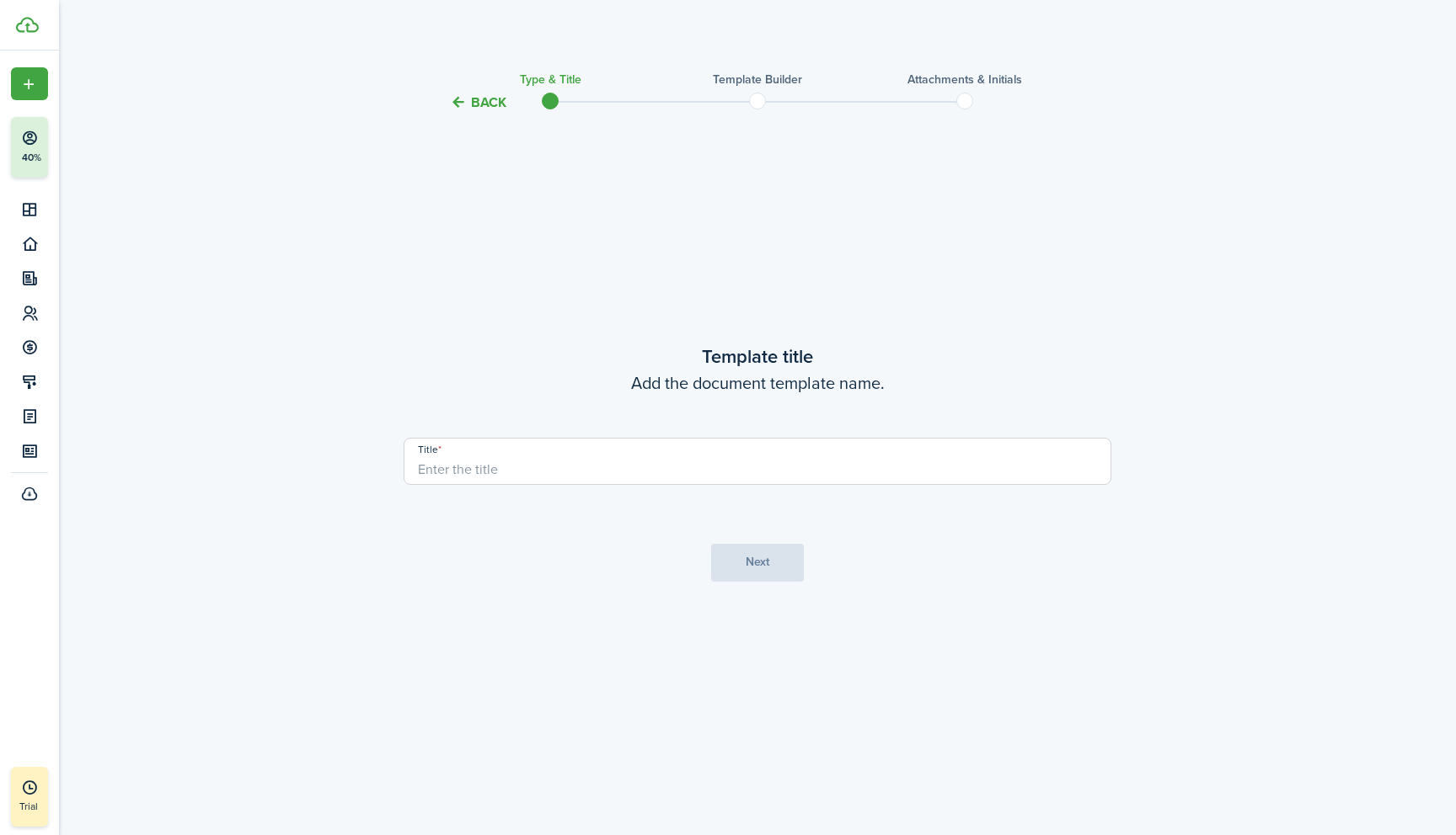
click at [454, 471] on input "Title" at bounding box center [757, 461] width 707 height 47
type input "Lease Agreement for 33620"
click at [770, 567] on button "Next" at bounding box center [757, 563] width 93 height 38
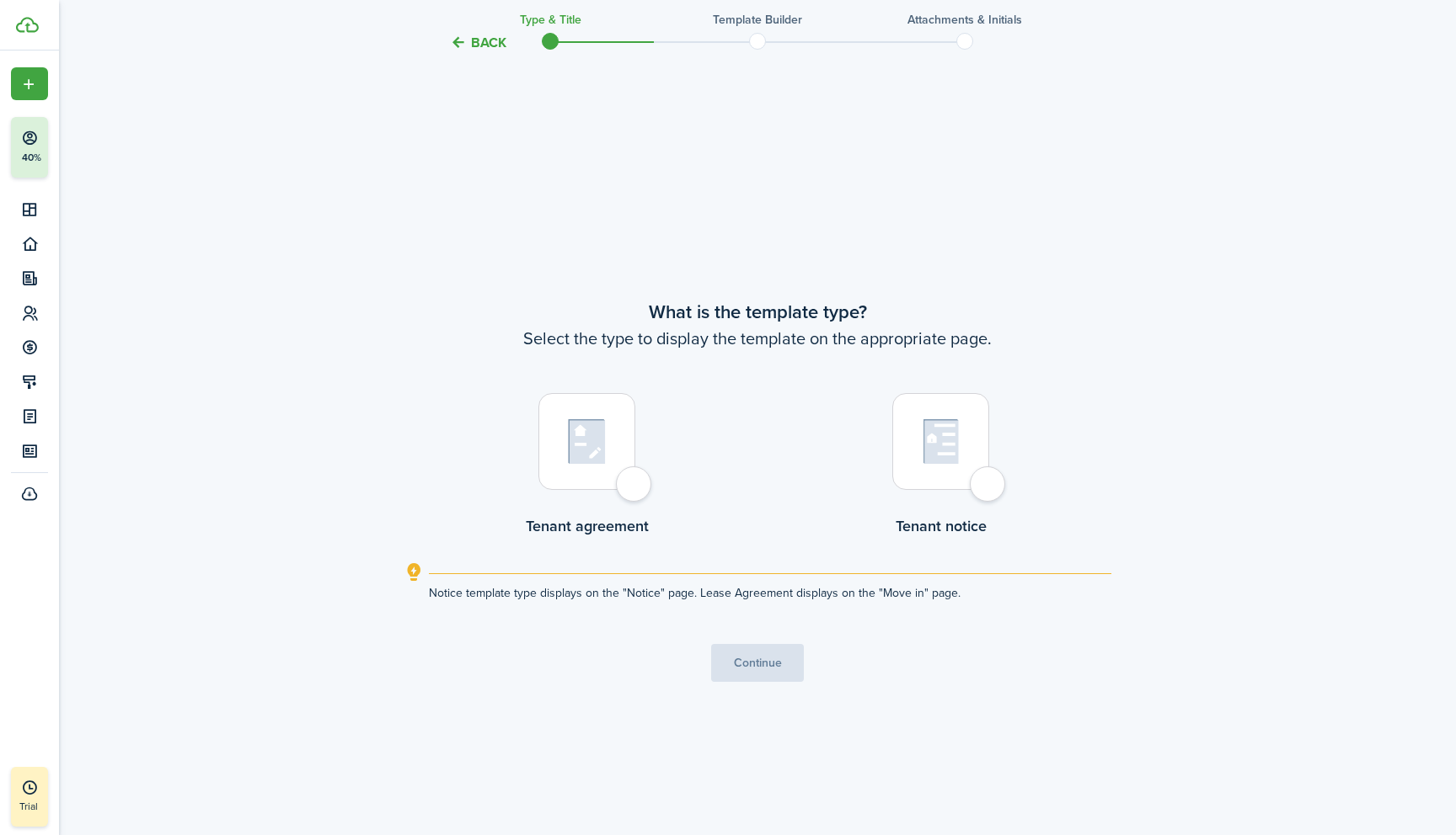
scroll to position [722, 0]
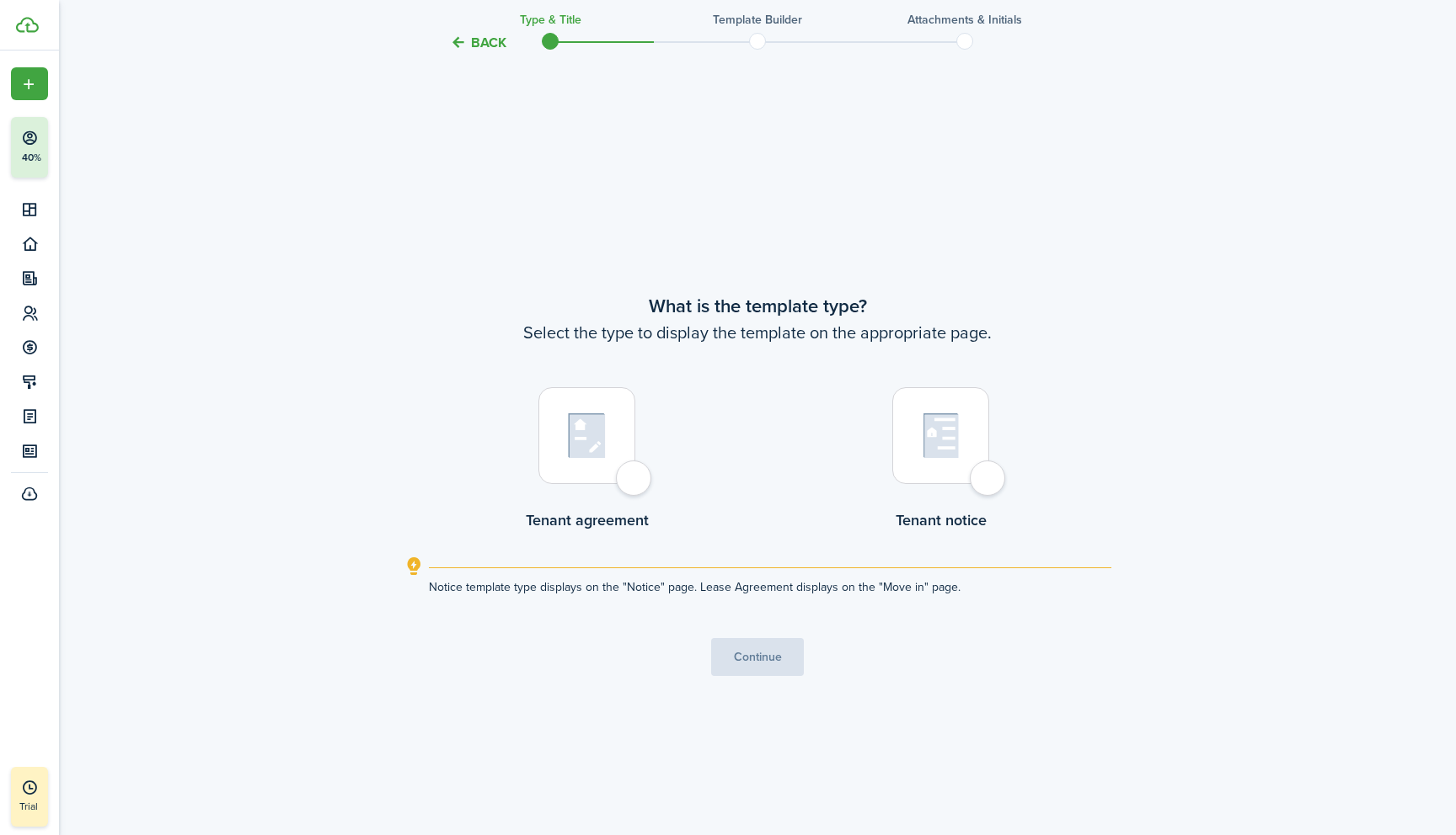
click at [589, 447] on img at bounding box center [587, 435] width 38 height 47
radio input "true"
click at [753, 658] on button "Continue" at bounding box center [757, 658] width 93 height 38
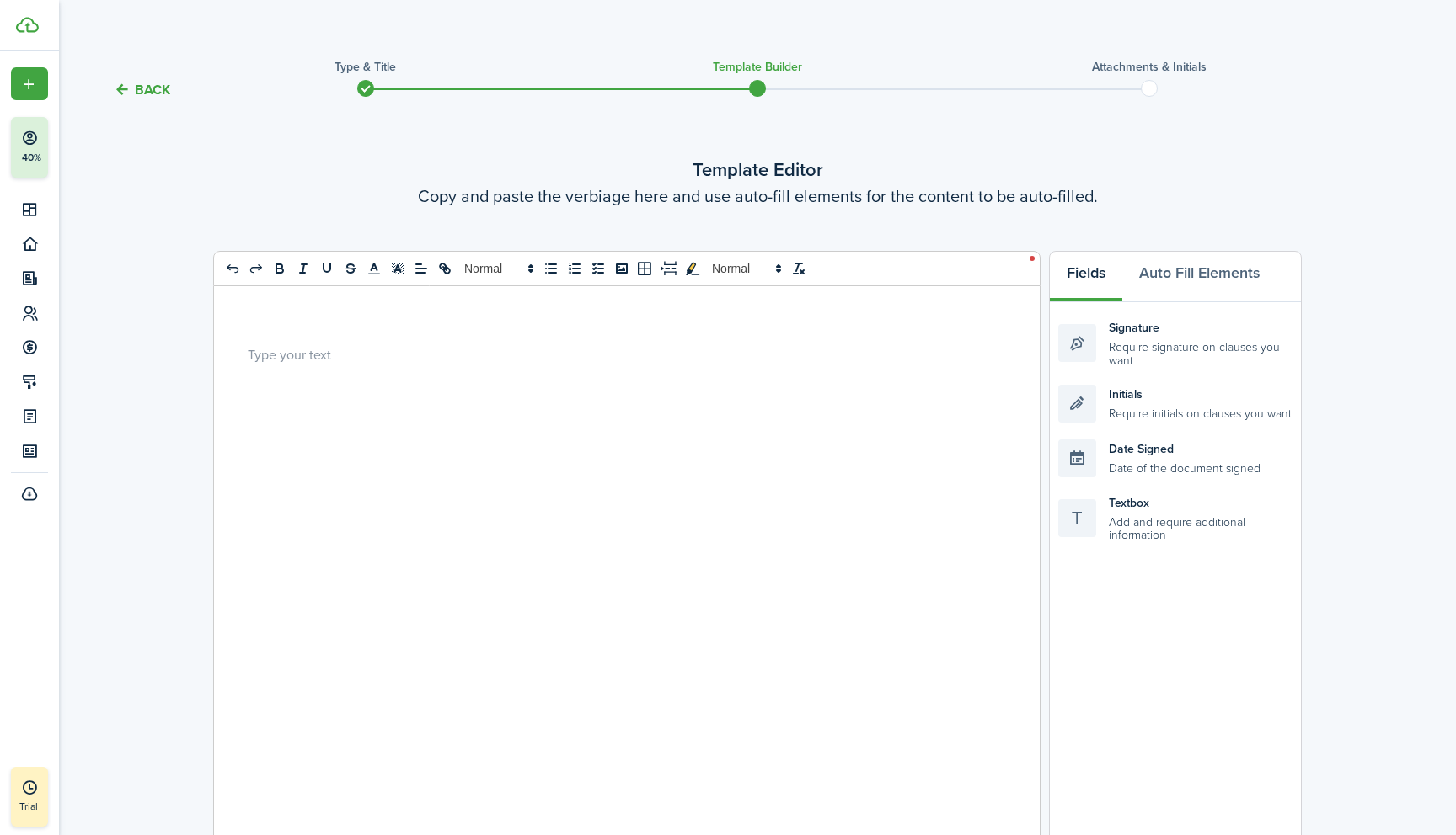
scroll to position [11, 0]
click at [282, 341] on div at bounding box center [620, 624] width 812 height 674
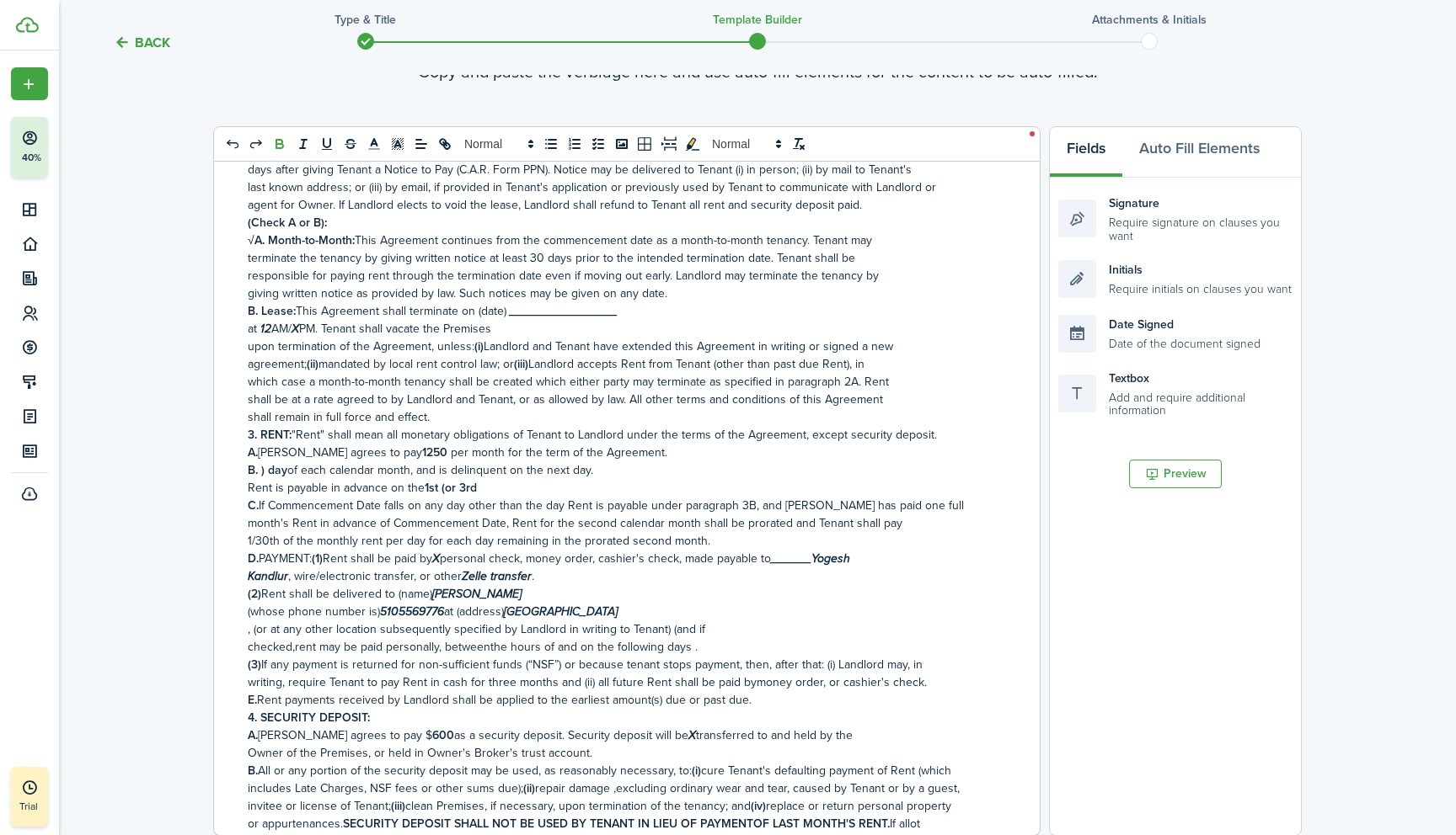
scroll to position [0, 0]
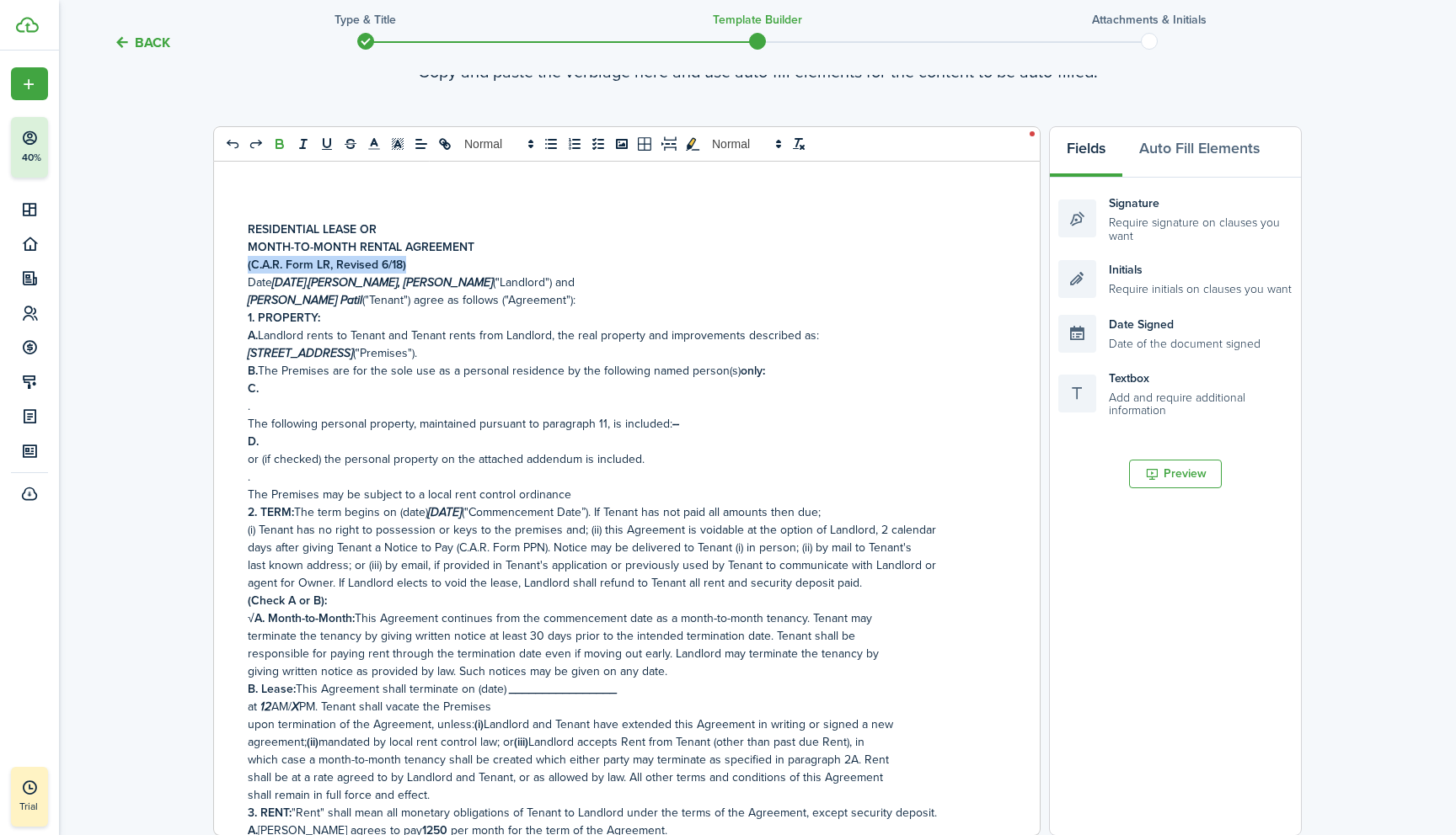
drag, startPoint x: 247, startPoint y: 261, endPoint x: 420, endPoint y: 269, distance: 173.2
click at [420, 269] on p "(C.A.R. Form LR, Revised 6/18)" at bounding box center [620, 264] width 746 height 18
drag, startPoint x: 276, startPoint y: 280, endPoint x: 336, endPoint y: 278, distance: 60.0
click at [336, 278] on p "Date [DATE] , [PERSON_NAME], [PERSON_NAME] ("Landlord") and" at bounding box center [620, 282] width 746 height 18
drag, startPoint x: 247, startPoint y: 298, endPoint x: 348, endPoint y: 297, distance: 101.0
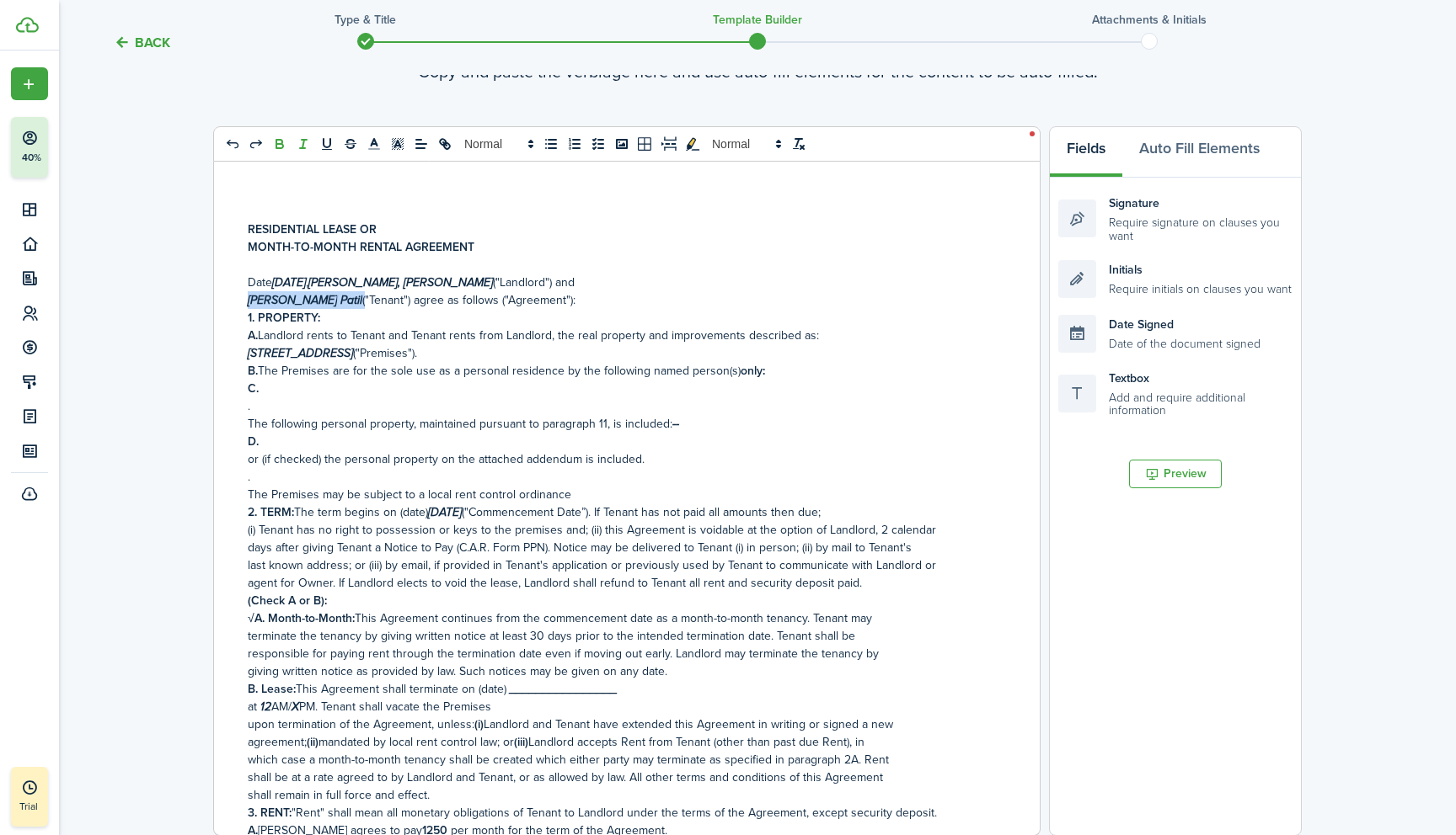
click at [348, 297] on p "[PERSON_NAME] [PERSON_NAME] ("Tenant") agree as follows ("Agreement"):" at bounding box center [620, 300] width 746 height 18
drag, startPoint x: 250, startPoint y: 353, endPoint x: 427, endPoint y: 354, distance: 177.0
click at [427, 354] on p "[STREET_ADDRESS] ("Premises")." at bounding box center [620, 353] width 746 height 18
click at [771, 372] on p "B. The Premises are for the sole use as a personal residence by the following n…" at bounding box center [620, 370] width 746 height 18
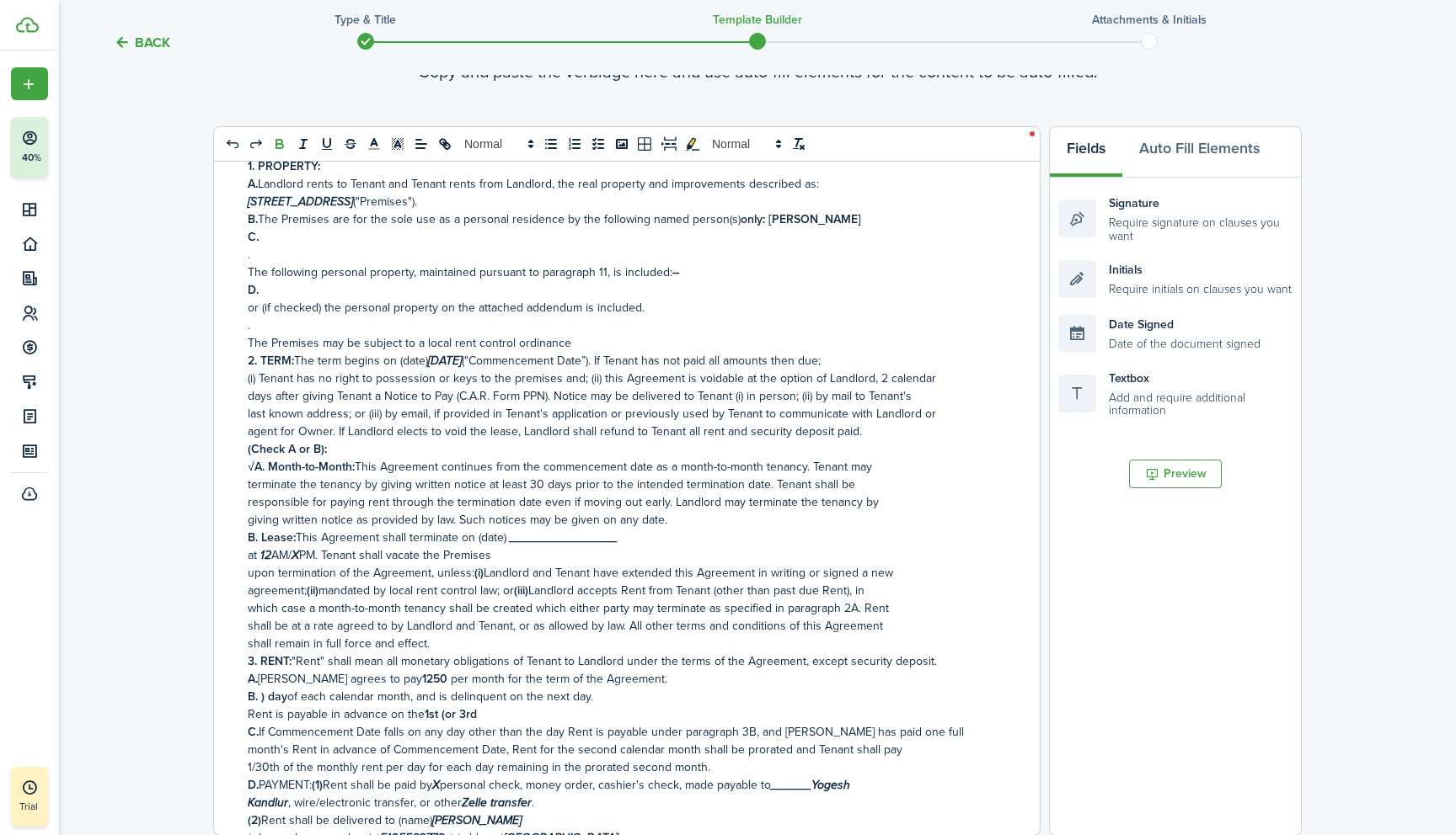
scroll to position [156, 0]
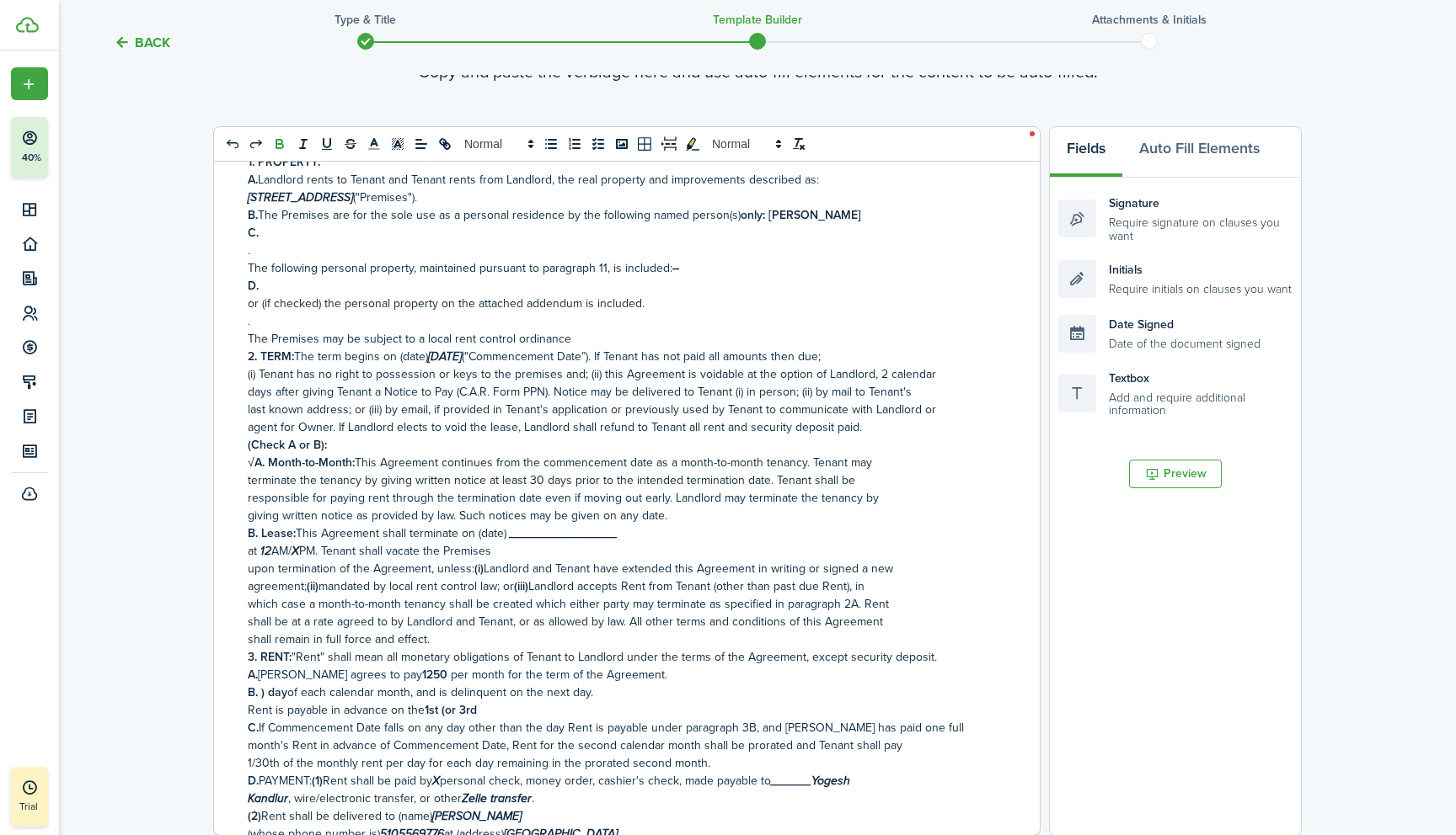
drag, startPoint x: 494, startPoint y: 359, endPoint x: 433, endPoint y: 357, distance: 61.0
click at [433, 357] on p "2. TERM: The term begins on (date) [DATE] ("Commencement Date”). If Tenant has …" at bounding box center [620, 356] width 746 height 18
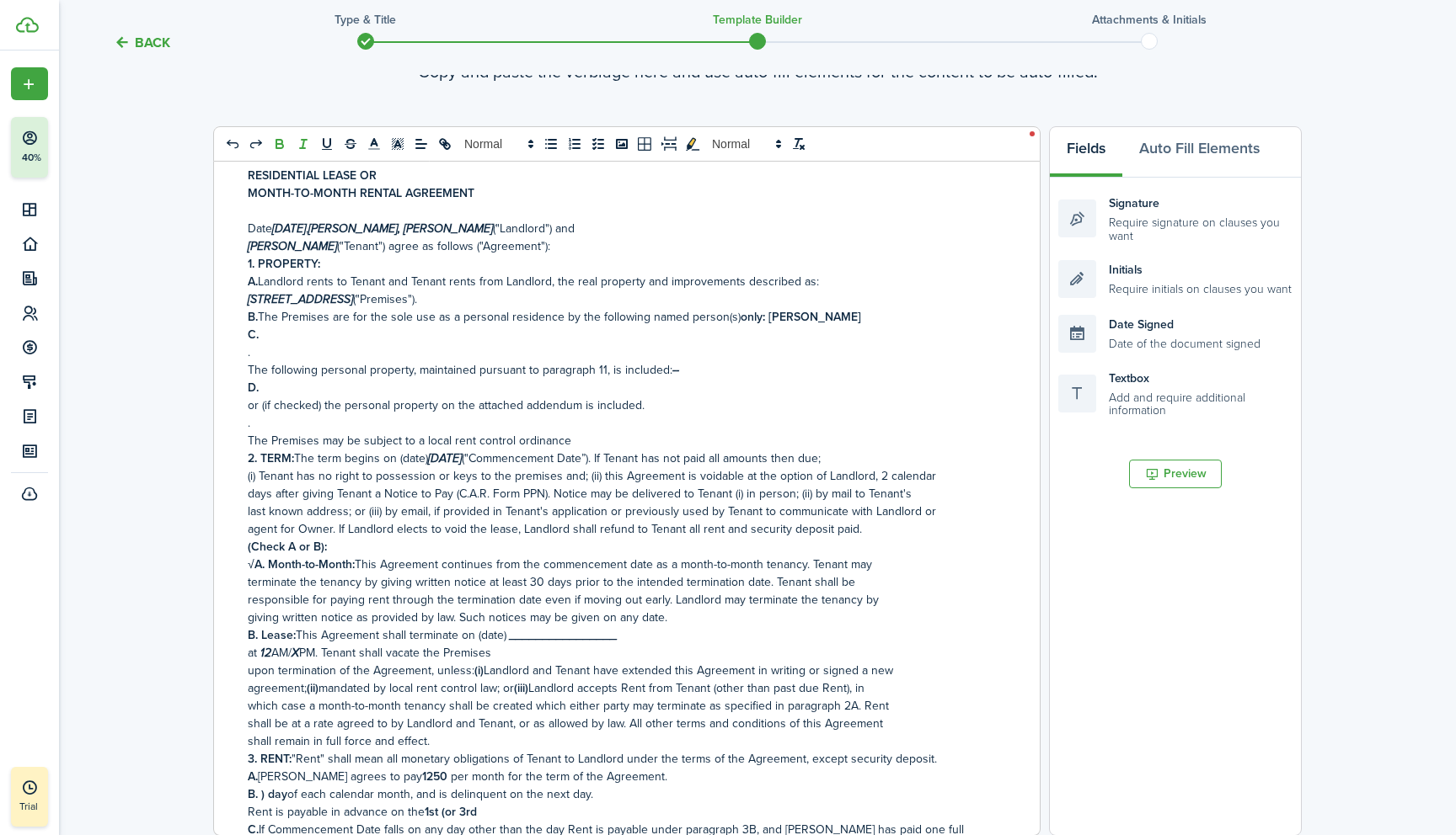
scroll to position [6, 0]
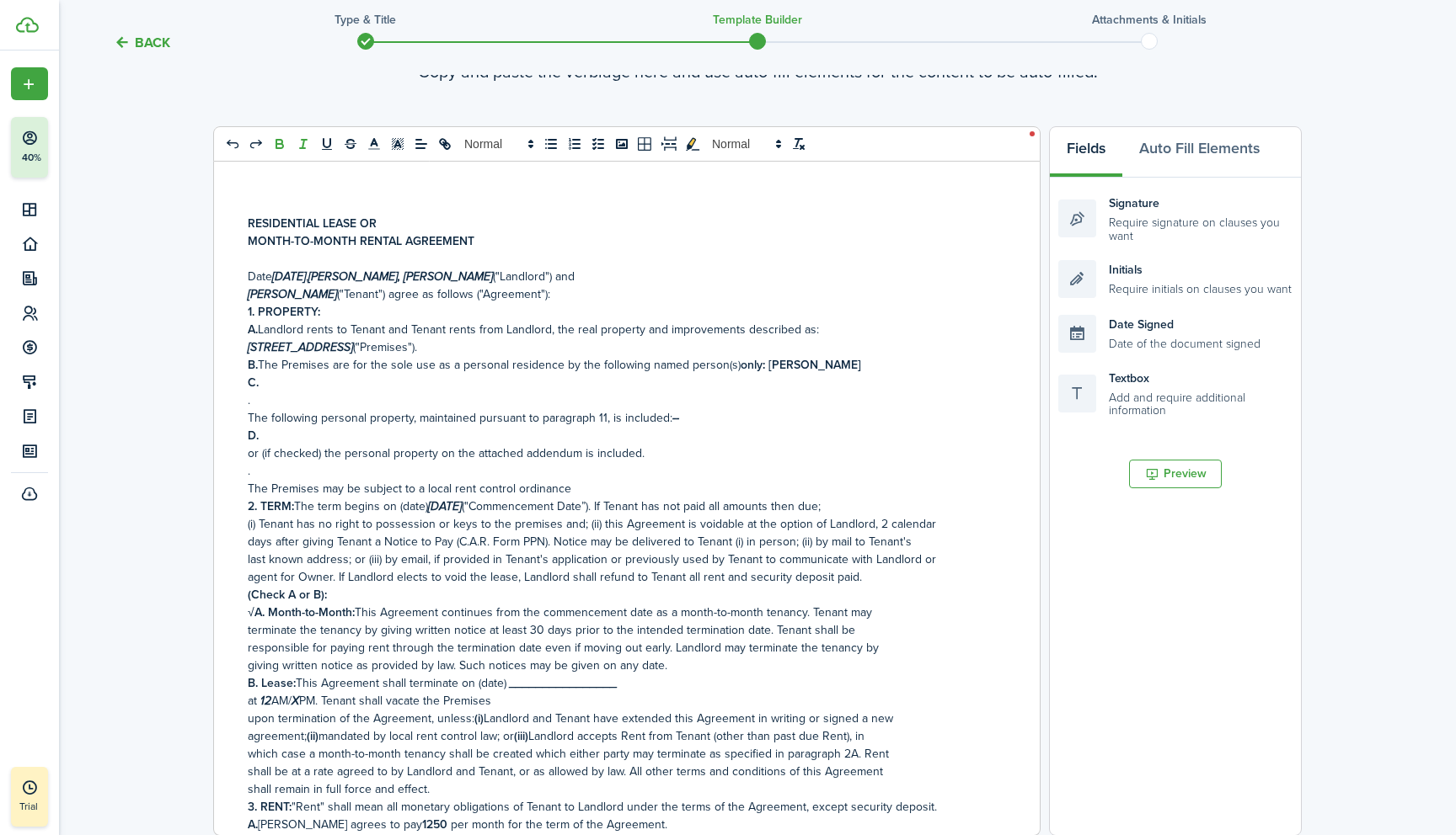
drag, startPoint x: 334, startPoint y: 272, endPoint x: 276, endPoint y: 270, distance: 58.0
click at [276, 270] on em "[DATE]" at bounding box center [288, 277] width 33 height 18
copy em "[DATE]"
drag, startPoint x: 494, startPoint y: 507, endPoint x: 433, endPoint y: 500, distance: 61.4
click at [433, 500] on p "2. TERM: The term begins on (date) [DATE] ("Commencement Date”). If Tenant has …" at bounding box center [620, 506] width 746 height 18
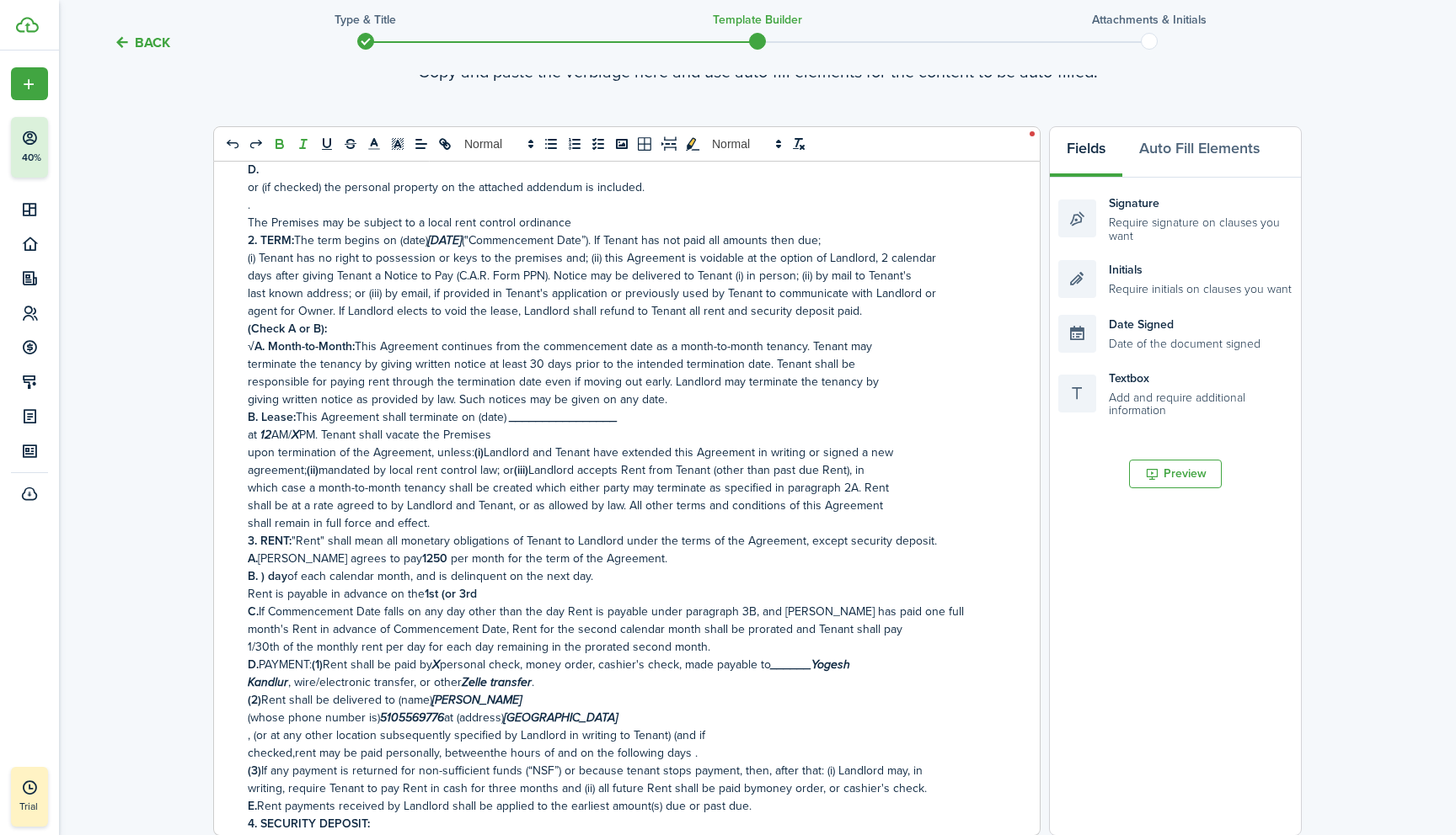
scroll to position [271, 0]
drag, startPoint x: 245, startPoint y: 439, endPoint x: 506, endPoint y: 443, distance: 261.0
click at [506, 443] on div "RESIDENTIAL LEASE OR MONTH-TO-MONTH RENTAL AGREEMENT Date [DATE] , [PERSON_NAME…" at bounding box center [620, 498] width 812 height 674
click at [630, 419] on p "B. Lease: This Agreement shall terminate on (date) ________________" at bounding box center [620, 418] width 746 height 18
click at [265, 442] on p at bounding box center [620, 435] width 746 height 18
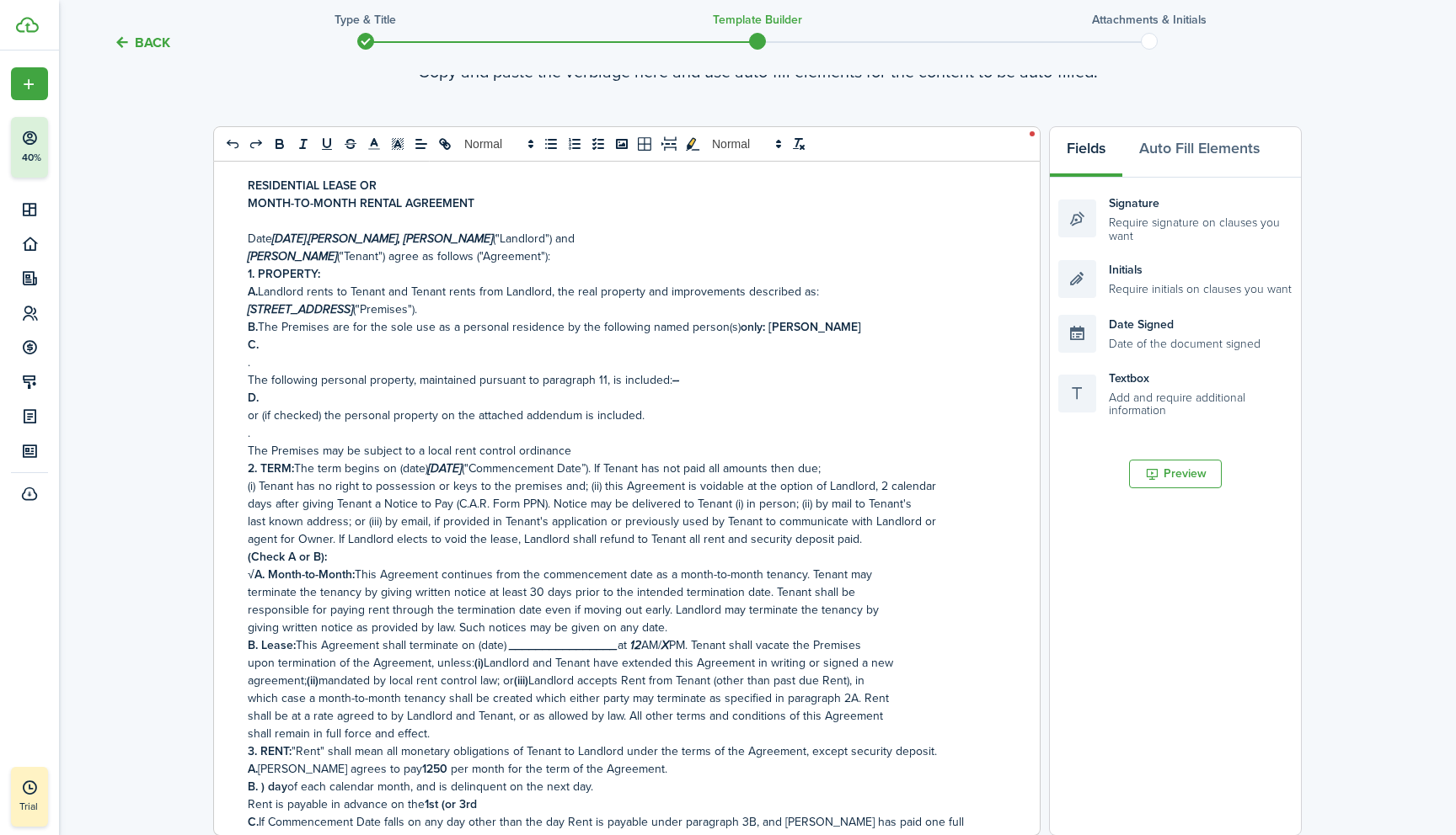
scroll to position [0, 0]
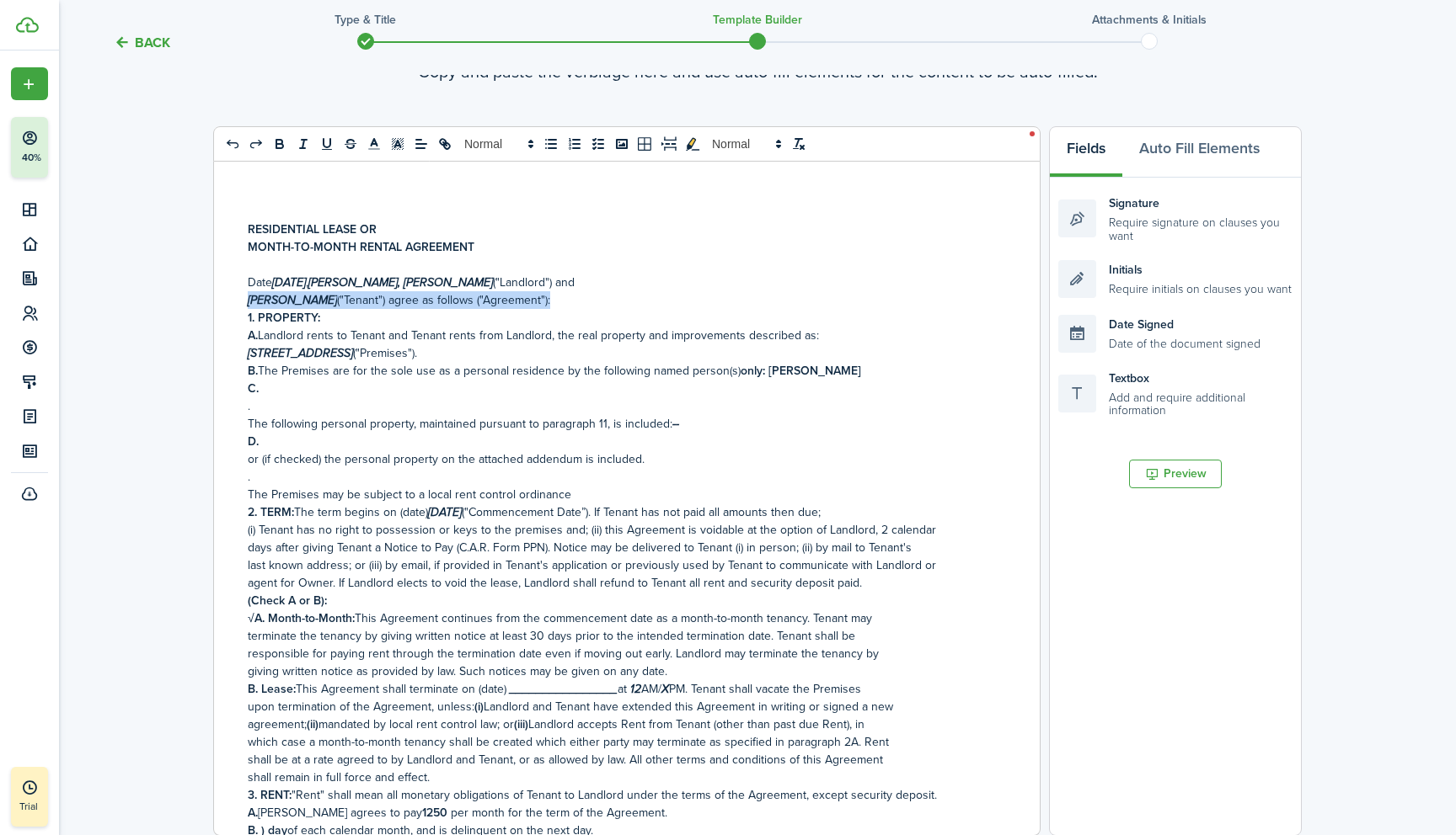
drag, startPoint x: 249, startPoint y: 297, endPoint x: 555, endPoint y: 300, distance: 306.0
click at [555, 300] on p "[PERSON_NAME] ("Tenant") agree as follows ("Agreement"):" at bounding box center [620, 300] width 746 height 18
click at [631, 280] on p "Date [DATE] , [PERSON_NAME], [PERSON_NAME] ("Landlord") and" at bounding box center [620, 282] width 746 height 18
click at [276, 391] on p "C." at bounding box center [620, 388] width 746 height 18
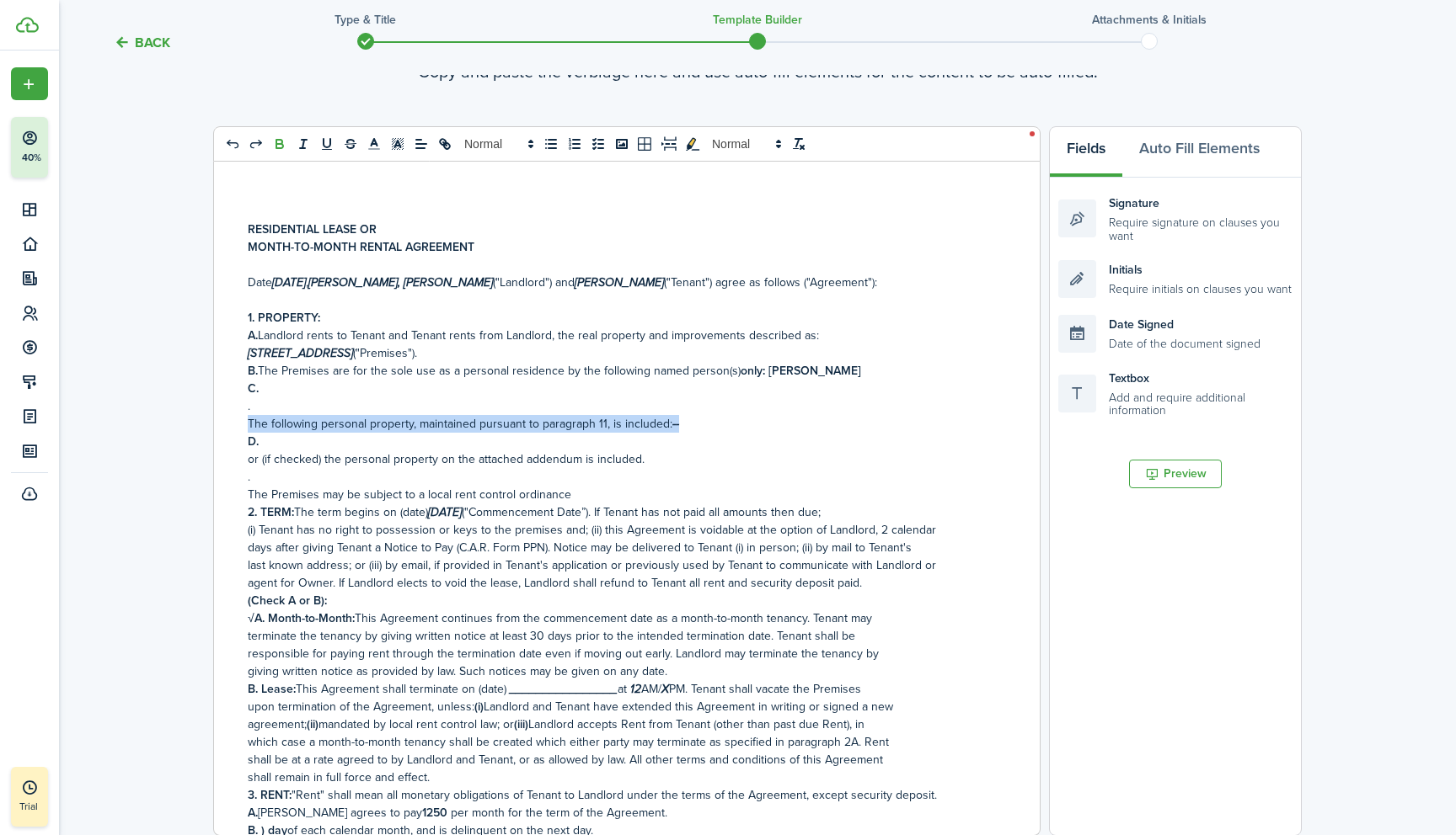
drag, startPoint x: 246, startPoint y: 423, endPoint x: 684, endPoint y: 428, distance: 438.0
click at [684, 428] on div "RESIDENTIAL LEASE OR MONTH-TO-MONTH RENTAL AGREEMENT Date [DATE] , [PERSON_NAME…" at bounding box center [620, 498] width 812 height 674
click at [276, 388] on p "C." at bounding box center [620, 388] width 746 height 18
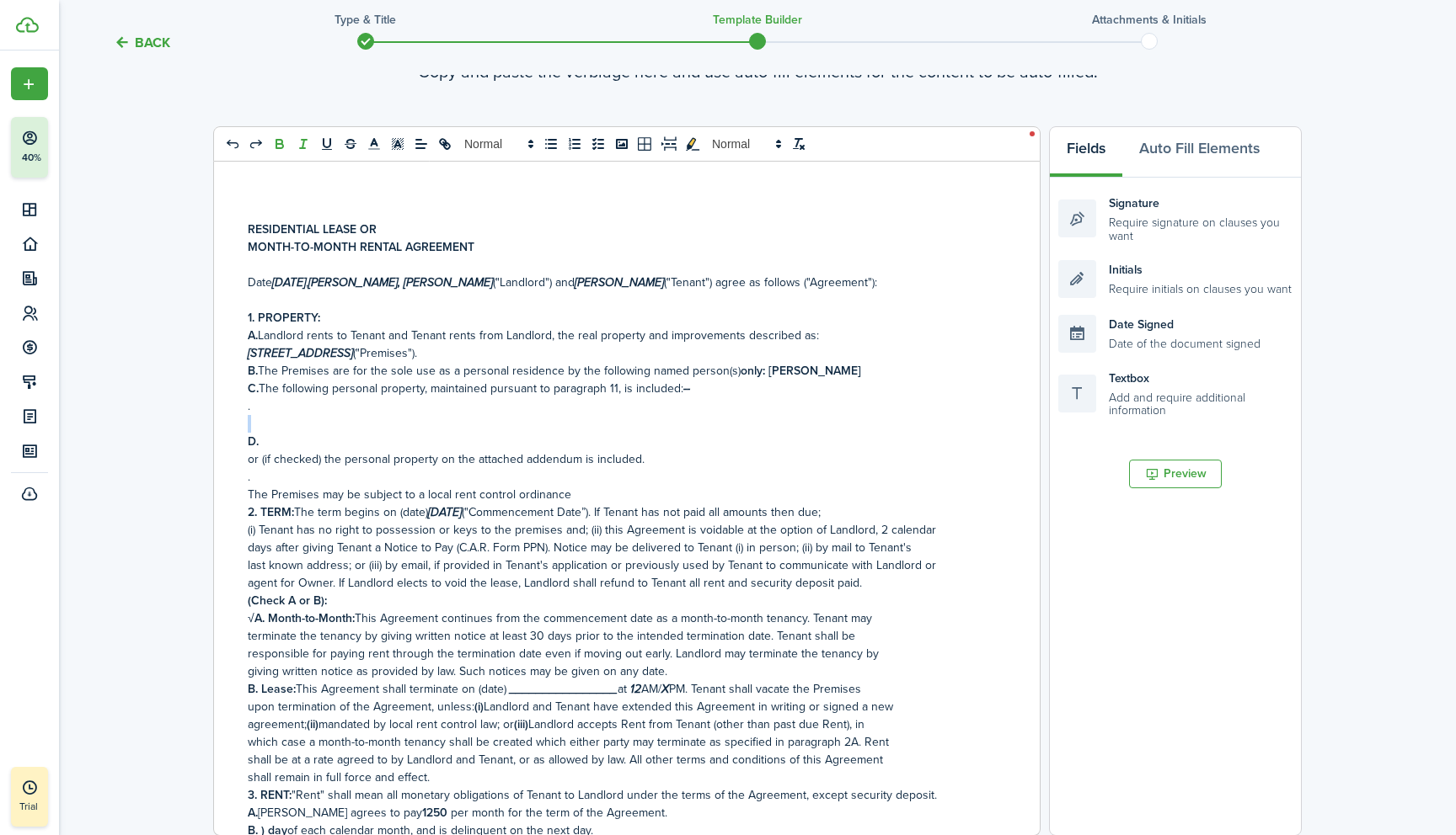
drag, startPoint x: 253, startPoint y: 409, endPoint x: 257, endPoint y: 428, distance: 19.4
click at [257, 428] on div "RESIDENTIAL LEASE OR MONTH-TO-MONTH RENTAL AGREEMENT Date [DATE] , [PERSON_NAME…" at bounding box center [620, 498] width 812 height 674
click at [268, 412] on p "." at bounding box center [620, 406] width 746 height 18
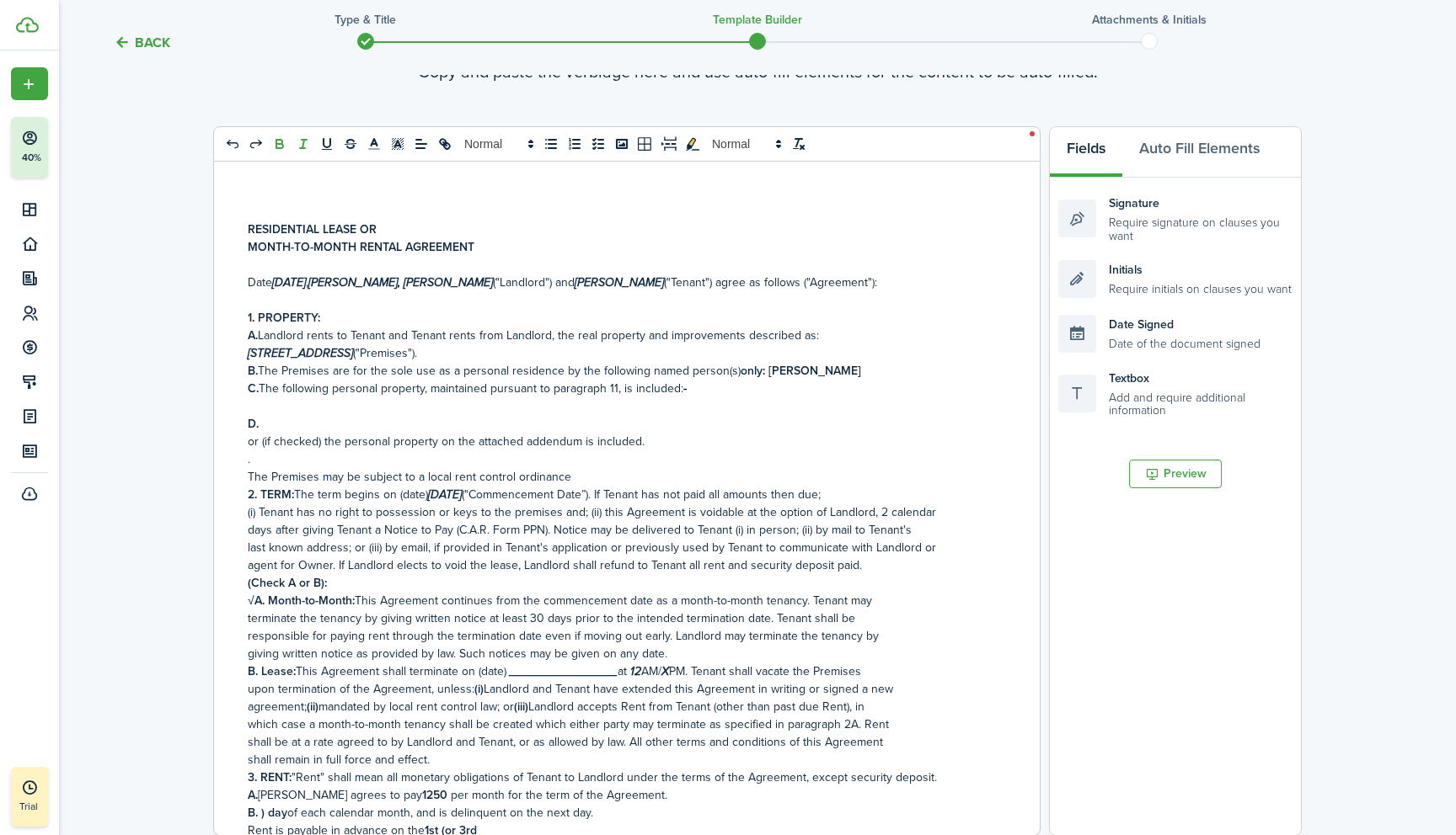
click at [254, 411] on p at bounding box center [620, 406] width 746 height 18
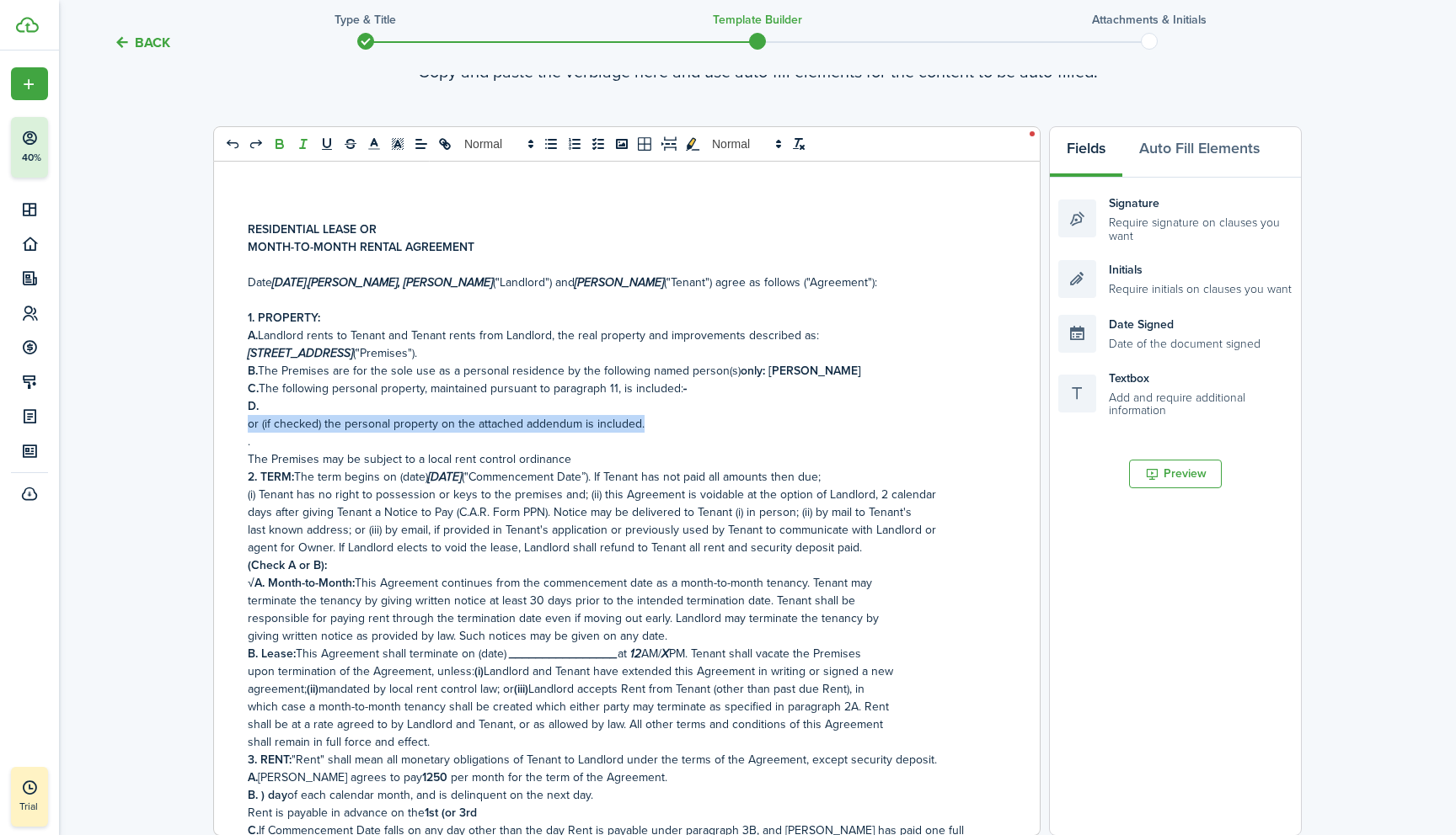
drag, startPoint x: 246, startPoint y: 424, endPoint x: 647, endPoint y: 418, distance: 401.0
click at [647, 418] on div "RESIDENTIAL LEASE OR MONTH-TO-MONTH RENTAL AGREEMENT Date [DATE] , [PERSON_NAME…" at bounding box center [620, 498] width 812 height 674
drag, startPoint x: 246, startPoint y: 423, endPoint x: 644, endPoint y: 422, distance: 398.0
click at [644, 422] on div "RESIDENTIAL LEASE OR MONTH-TO-MONTH RENTAL AGREEMENT Date [DATE] , [PERSON_NAME…" at bounding box center [620, 498] width 812 height 674
click at [279, 411] on p "D." at bounding box center [620, 406] width 746 height 18
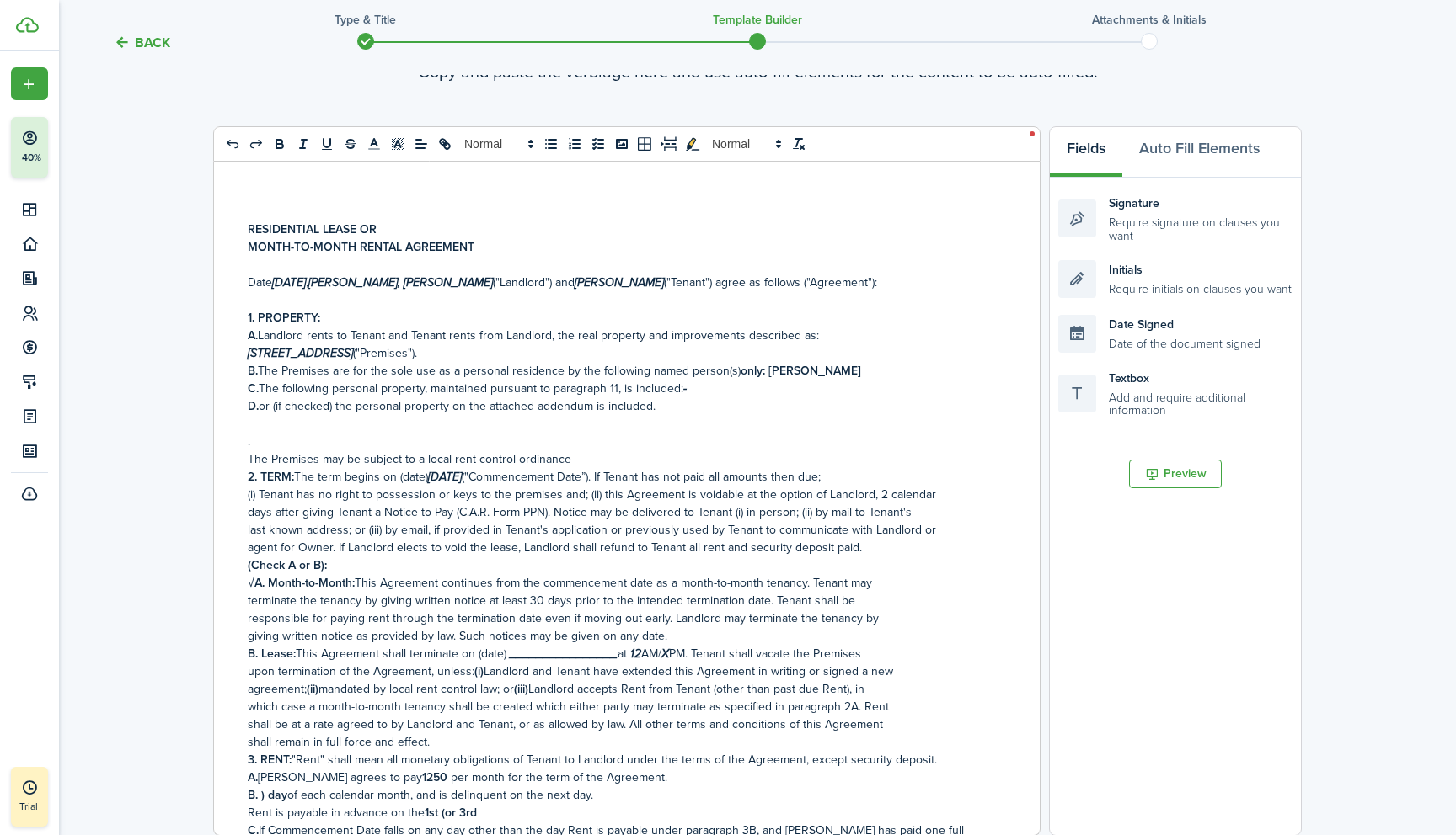
click at [257, 430] on p at bounding box center [620, 424] width 746 height 18
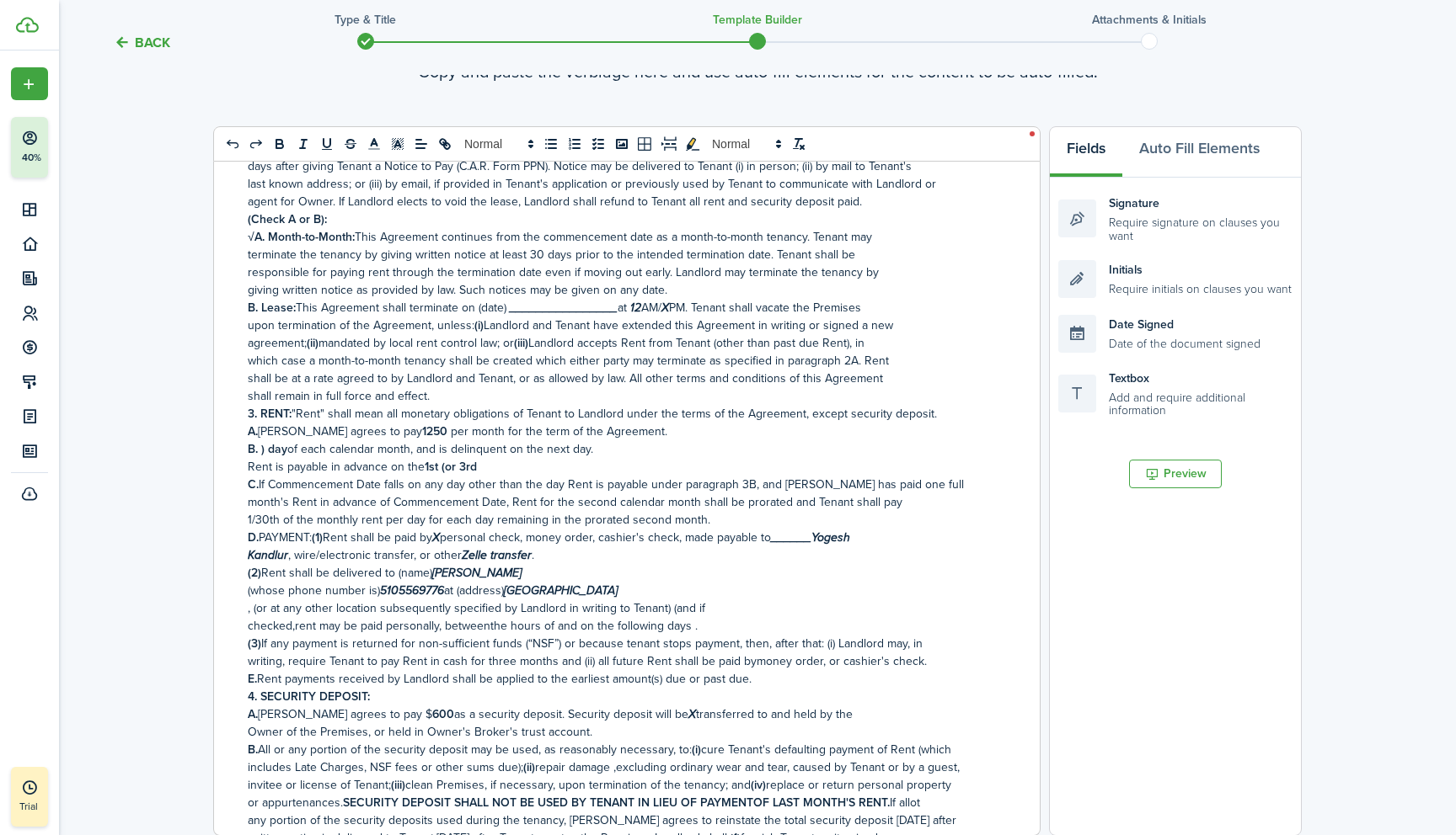
scroll to position [330, 0]
drag, startPoint x: 398, startPoint y: 433, endPoint x: 378, endPoint y: 433, distance: 20.0
click at [422, 433] on strong "1250" at bounding box center [436, 429] width 29 height 18
click at [268, 449] on strong "B. ) day" at bounding box center [266, 448] width 39 height 18
click at [482, 469] on p "Rent is payable in advance on the 1st (or 3rd" at bounding box center [620, 465] width 746 height 18
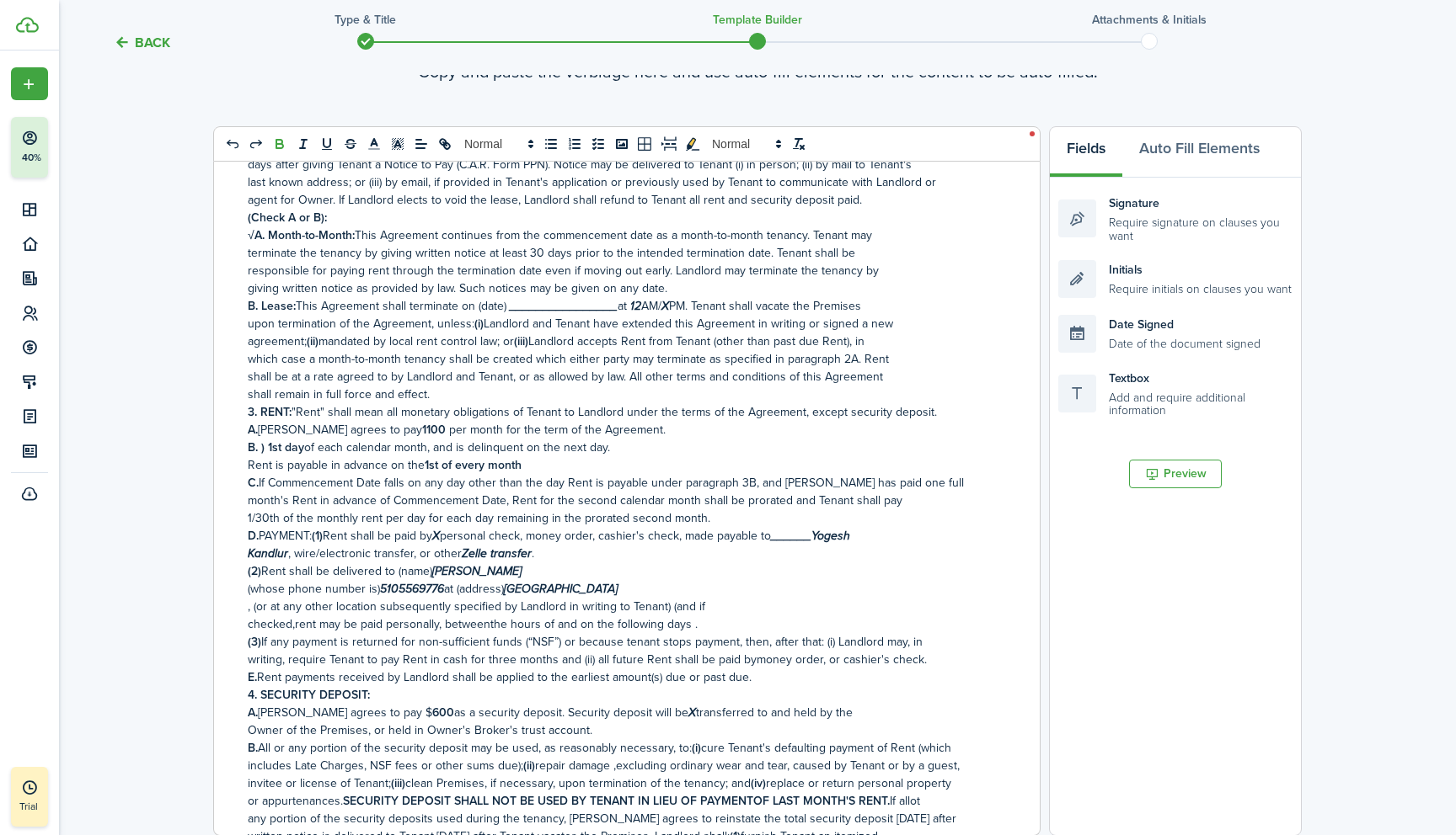
click at [508, 500] on p "month's Rent in advance of Commencement Date, Rent for the second calendar mont…" at bounding box center [620, 500] width 746 height 18
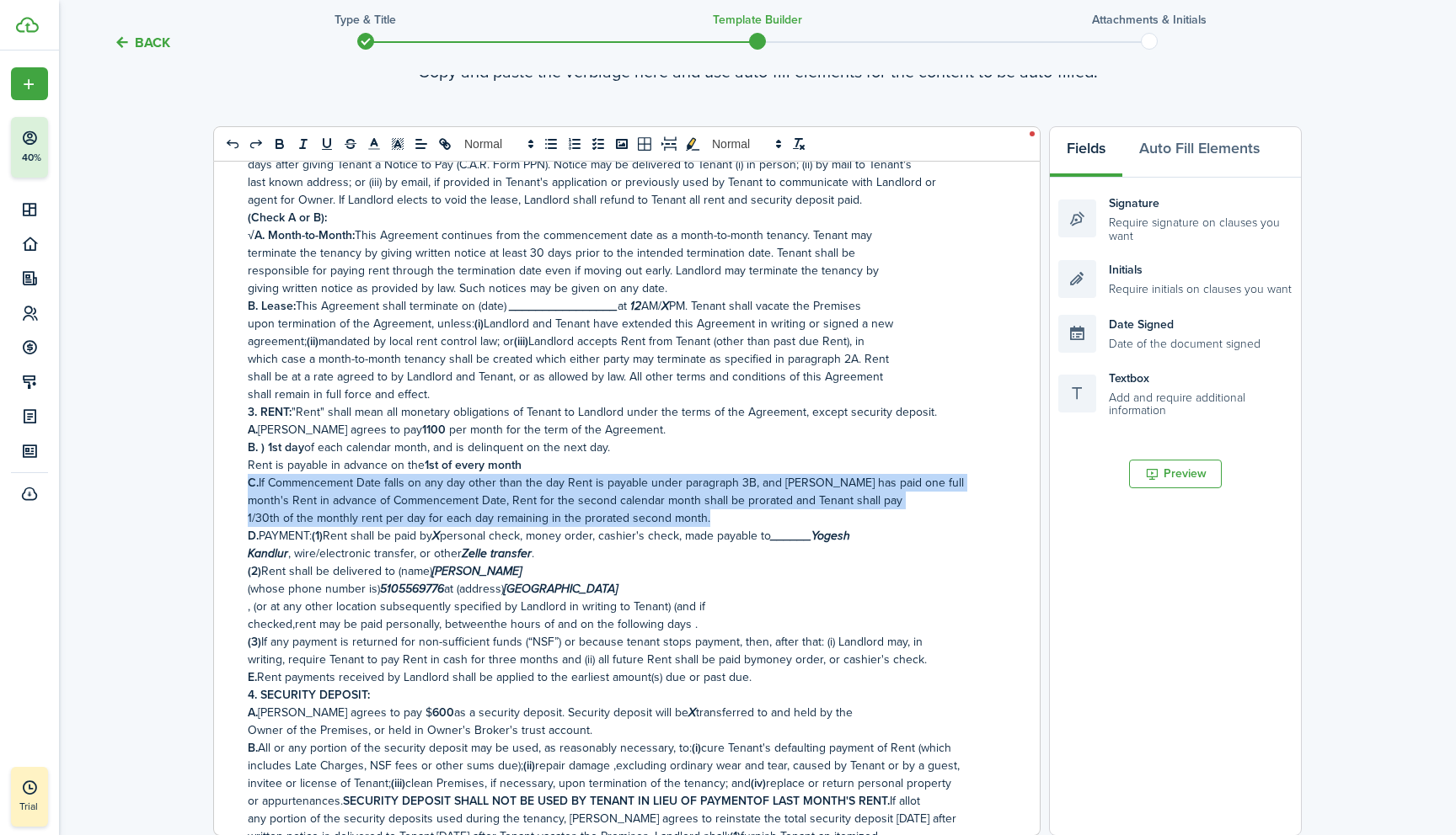
drag, startPoint x: 245, startPoint y: 479, endPoint x: 742, endPoint y: 516, distance: 498.4
click at [742, 516] on div "RESIDENTIAL LEASE OR MONTH-TO-MONTH RENTAL AGREEMENT Date [DATE] , [PERSON_NAME…" at bounding box center [620, 498] width 812 height 674
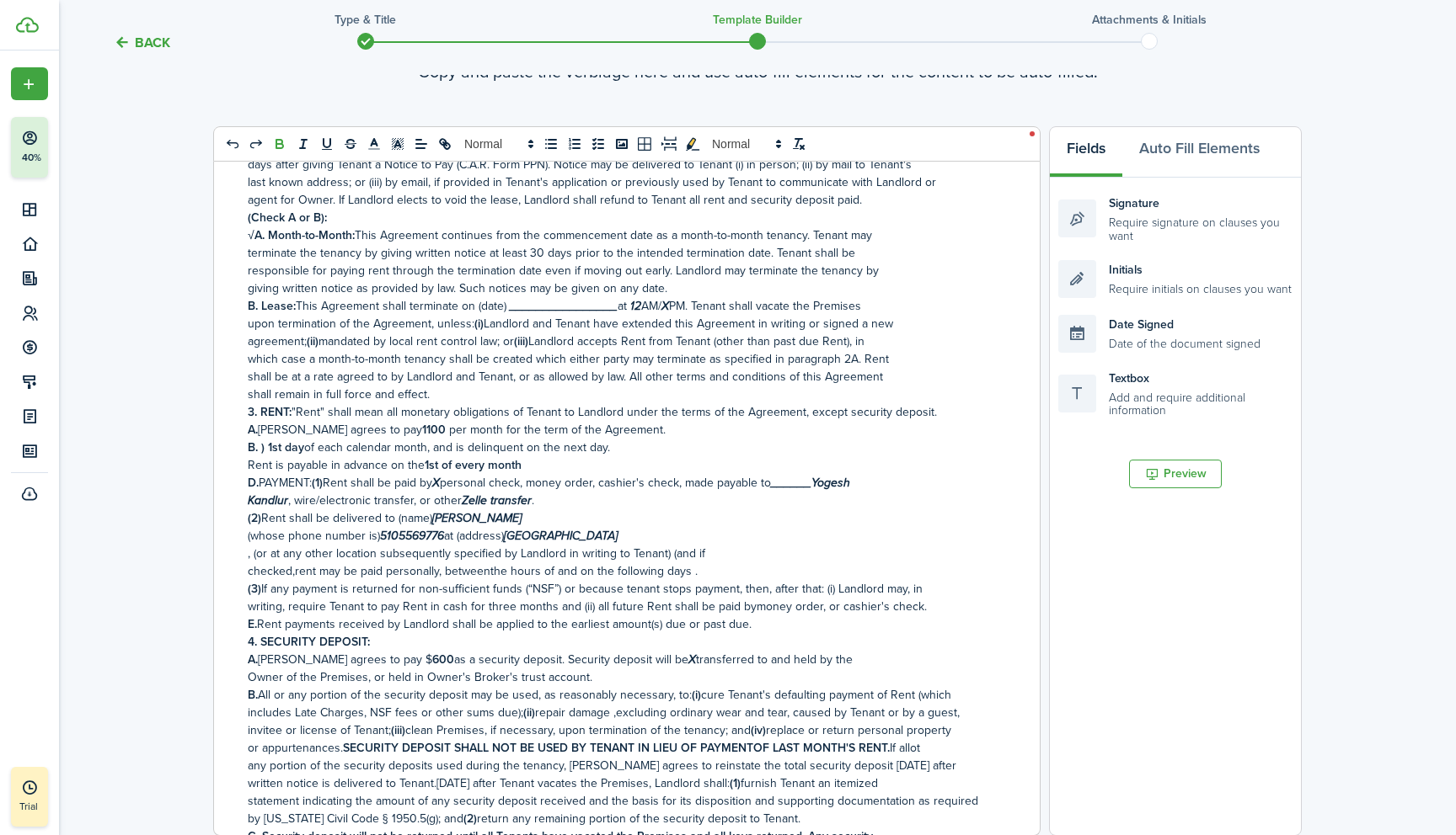
click at [442, 483] on p "D. PAYMENT: (1) Rent shall be paid by X personal check, money order, cashier's …" at bounding box center [620, 483] width 746 height 18
drag, startPoint x: 404, startPoint y: 484, endPoint x: 778, endPoint y: 486, distance: 374.0
click at [778, 486] on p "D. PAYMENT: (1) Rent shall be paid by X personal check, money order, cashier's …" at bounding box center [620, 483] width 746 height 18
drag, startPoint x: 717, startPoint y: 484, endPoint x: 718, endPoint y: 508, distance: 24.0
click at [718, 508] on div "RESIDENTIAL LEASE OR MONTH-TO-MONTH RENTAL AGREEMENT Date [DATE] , [PERSON_NAME…" at bounding box center [620, 498] width 812 height 674
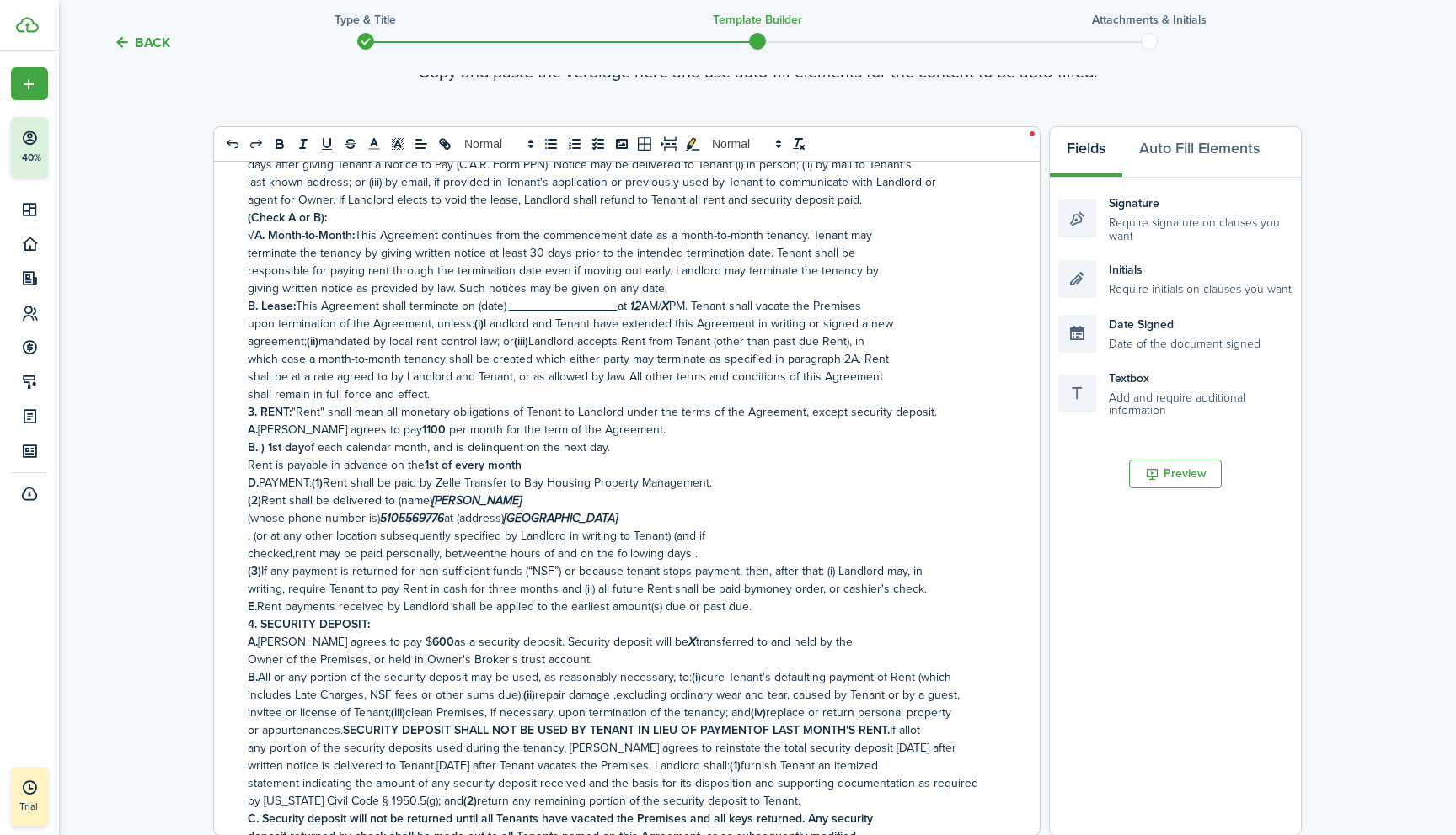
drag, startPoint x: 521, startPoint y: 502, endPoint x: 437, endPoint y: 498, distance: 84.1
click at [437, 498] on p "(2) Rent shall be delivered to (name) [PERSON_NAME]" at bounding box center [620, 500] width 746 height 18
drag, startPoint x: 247, startPoint y: 522, endPoint x: 612, endPoint y: 518, distance: 365.0
click at [612, 518] on div "RESIDENTIAL LEASE OR MONTH-TO-MONTH RENTAL AGREEMENT Date [DATE] , [PERSON_NAME…" at bounding box center [620, 498] width 812 height 674
drag, startPoint x: 248, startPoint y: 522, endPoint x: 635, endPoint y: 515, distance: 387.1
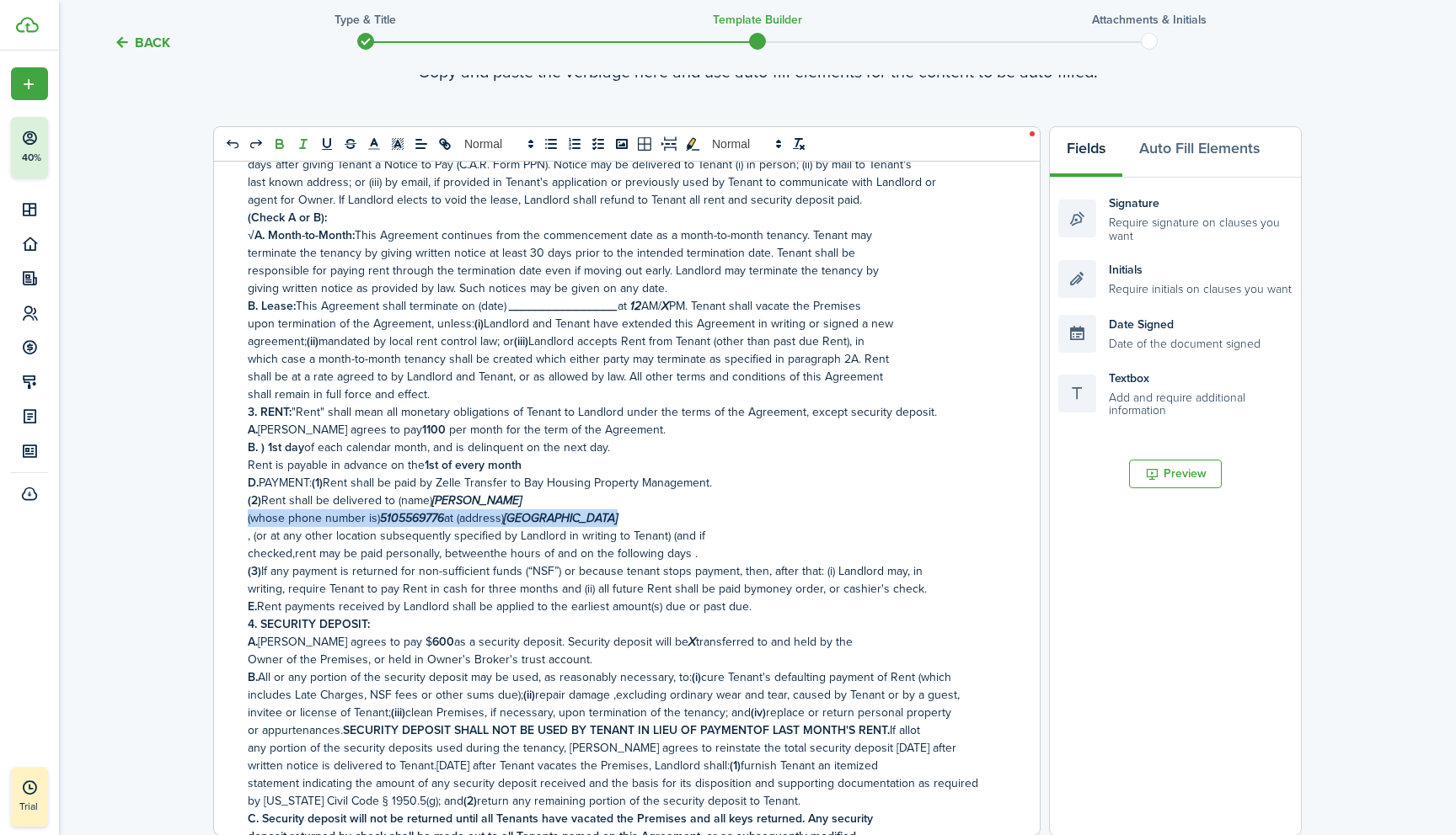
click at [635, 515] on p "(whose phone number is) [PHONE_NUMBER] at (address) [GEOGRAPHIC_DATA]" at bounding box center [620, 518] width 746 height 18
click at [552, 504] on p "(2) Rent shall be delivered to (name) [PERSON_NAME]" at bounding box center [620, 500] width 746 height 18
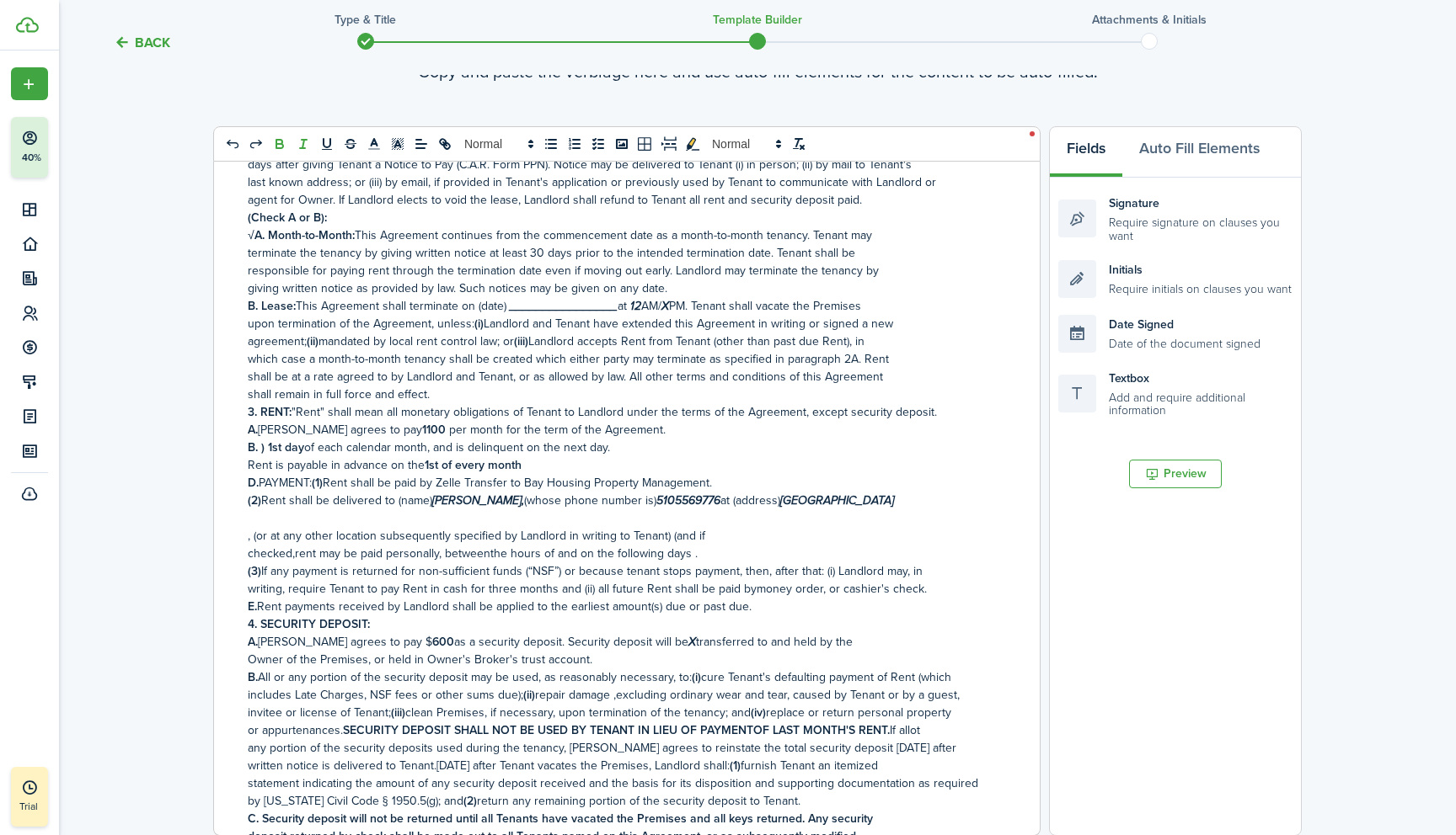
click at [258, 522] on p at bounding box center [620, 518] width 746 height 18
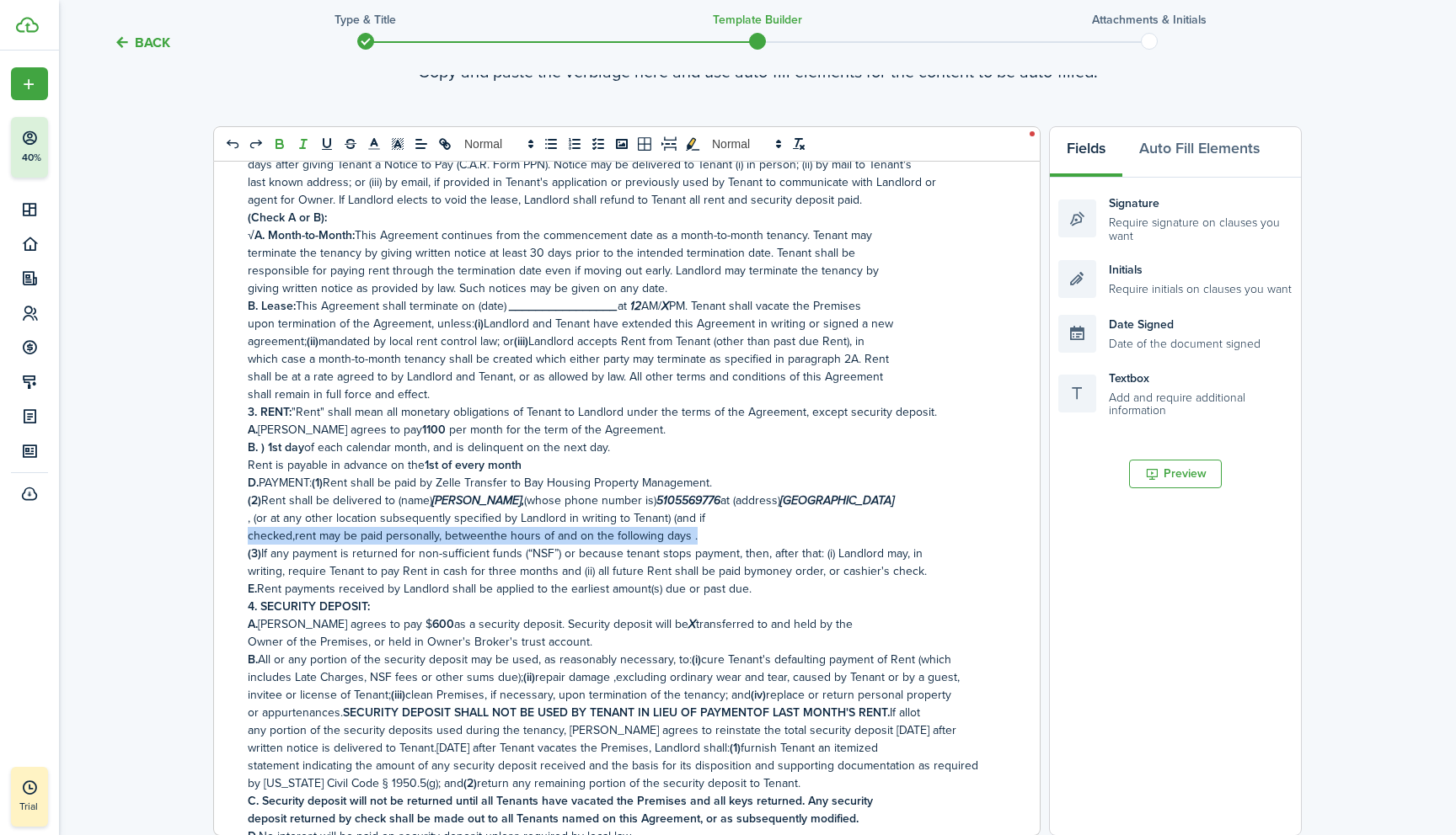
drag, startPoint x: 247, startPoint y: 539, endPoint x: 693, endPoint y: 541, distance: 446.0
click at [693, 541] on p "checked,rent may be paid personally, betweenthe hours of and on the following d…" at bounding box center [620, 535] width 746 height 18
click at [708, 527] on p ", (or at any other location subsequently specified by Landlord in writing to Te…" at bounding box center [620, 518] width 746 height 18
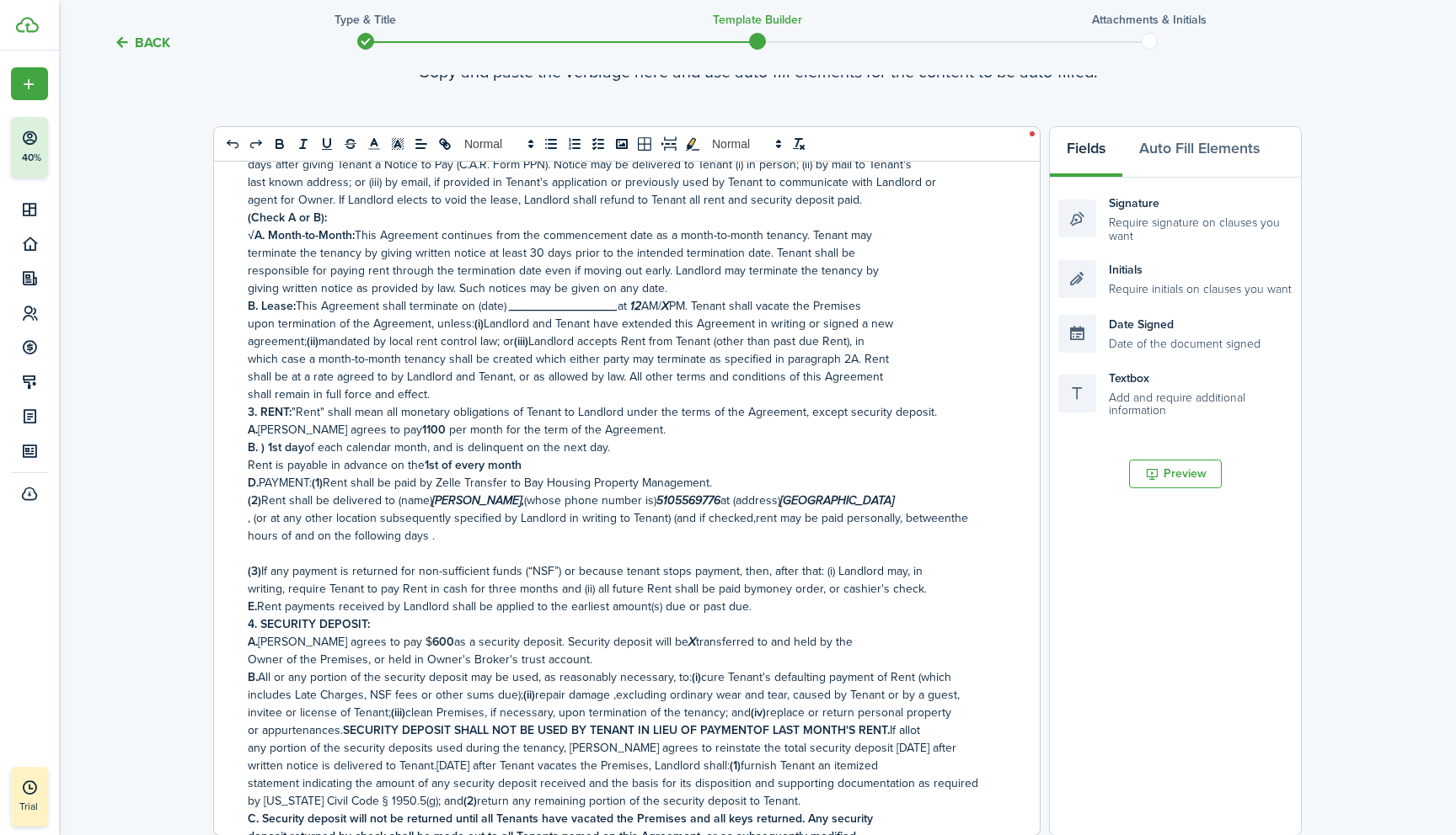
click at [750, 520] on p ", (or at any other location subsequently specified by Landlord in writing to Te…" at bounding box center [620, 527] width 746 height 35
click at [946, 517] on p ", (or at any other location subsequently specified by Landlord in writing to Te…" at bounding box center [620, 527] width 746 height 35
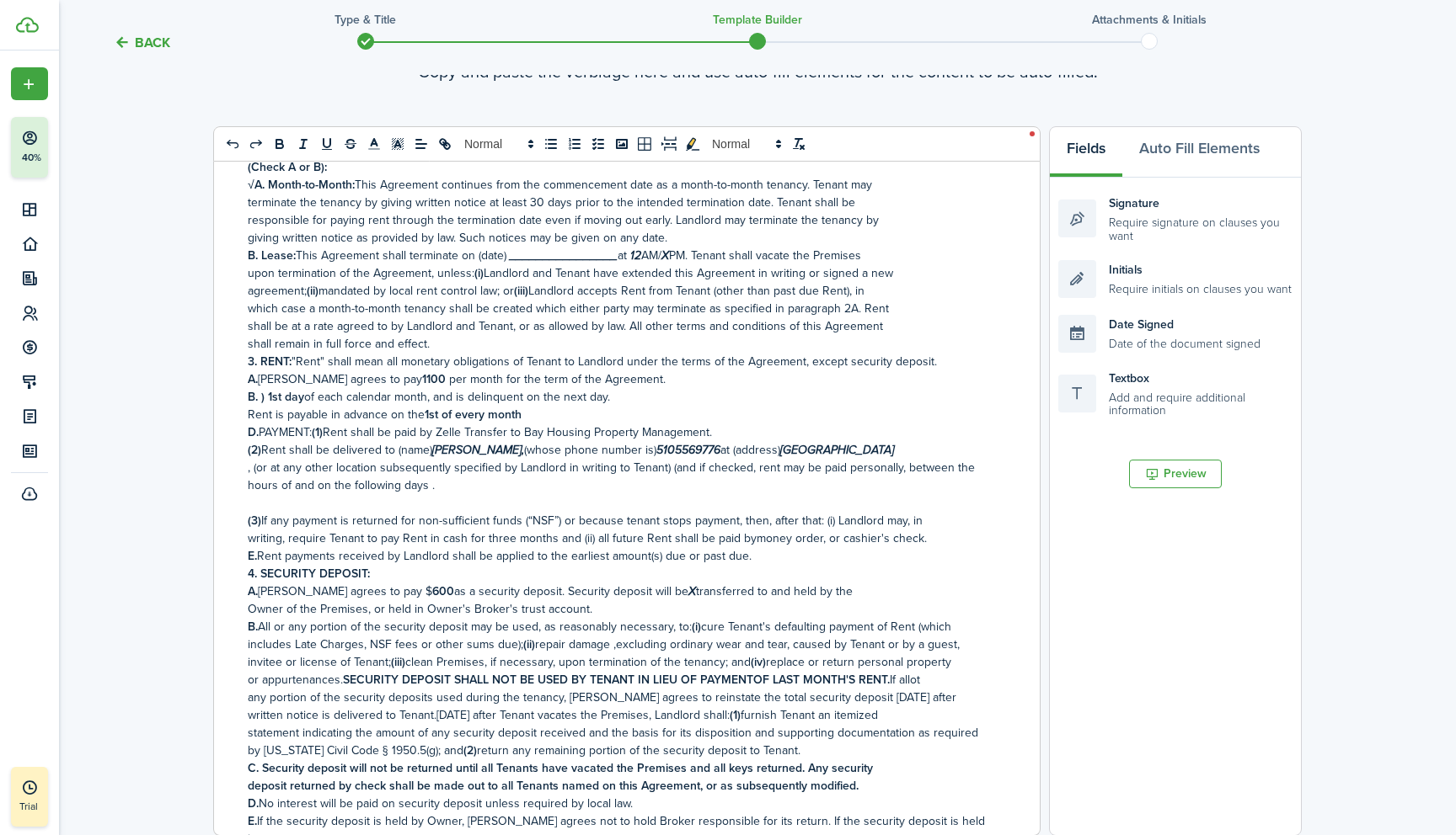
scroll to position [387, 0]
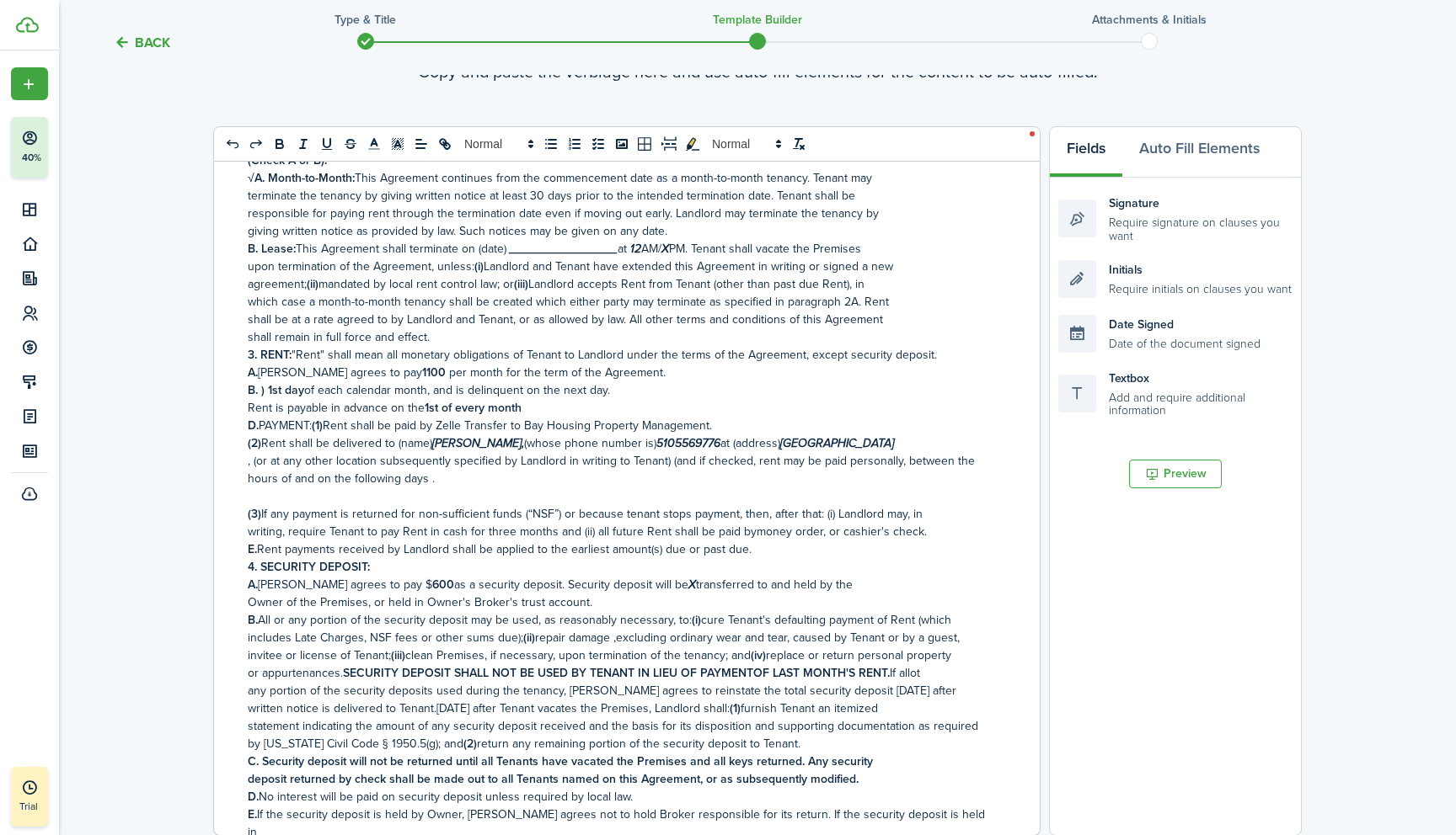
drag, startPoint x: 246, startPoint y: 409, endPoint x: 526, endPoint y: 412, distance: 280.0
click at [526, 412] on div "RESIDENTIAL LEASE OR MONTH-TO-MONTH RENTAL AGREEMENT Date [DATE] , [PERSON_NAME…" at bounding box center [620, 498] width 812 height 674
click at [526, 412] on p "Rent is payable in advance on the 1st of every month" at bounding box center [620, 407] width 746 height 18
drag, startPoint x: 247, startPoint y: 407, endPoint x: 533, endPoint y: 416, distance: 286.1
click at [533, 416] on div "RESIDENTIAL LEASE OR MONTH-TO-MONTH RENTAL AGREEMENT Date [DATE] , [PERSON_NAME…" at bounding box center [620, 498] width 812 height 674
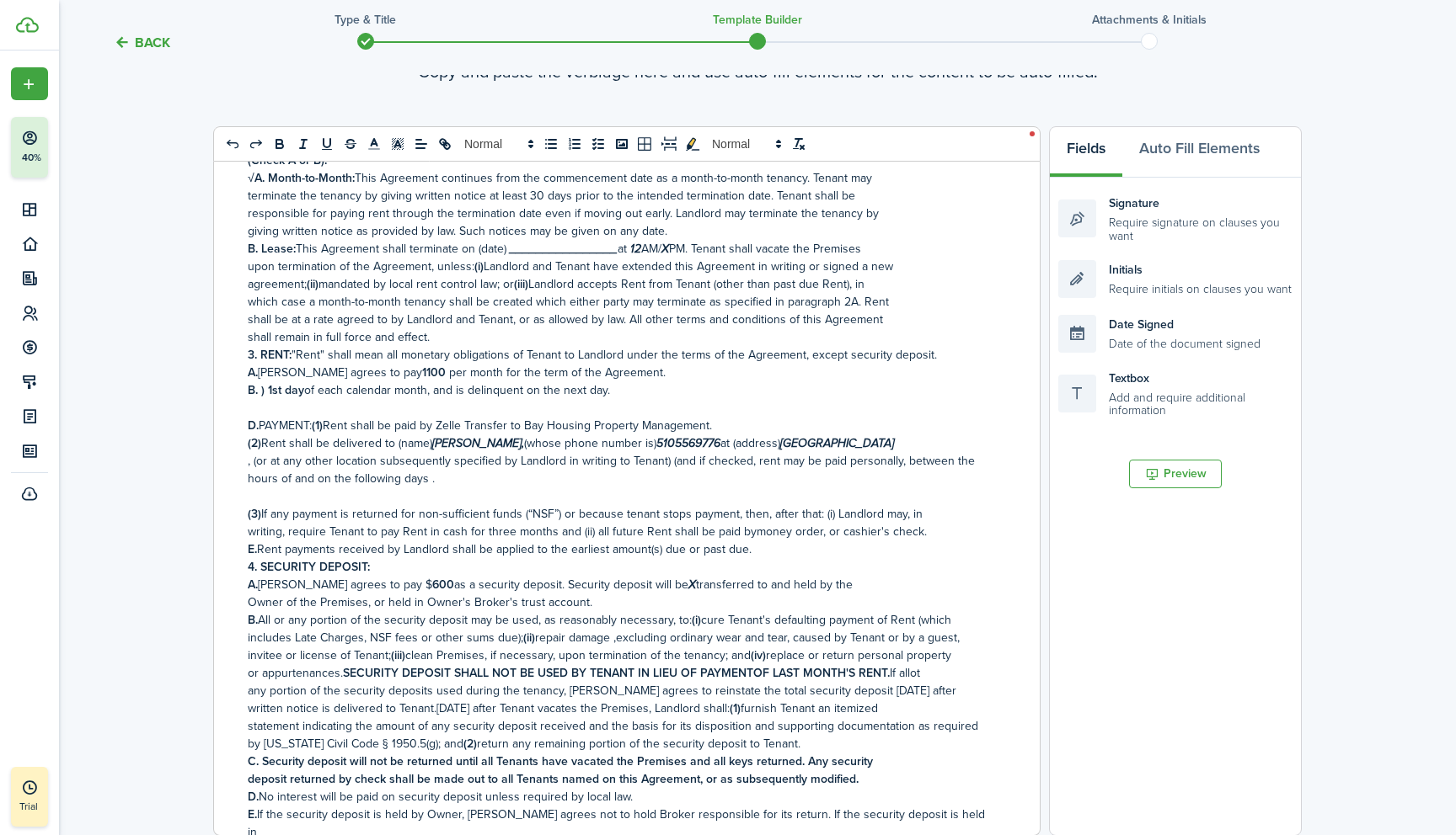
click at [632, 396] on p "B. ) 1st day of each calendar month, and is delinquent on the next day." at bounding box center [620, 390] width 746 height 18
click at [263, 413] on p at bounding box center [620, 407] width 746 height 18
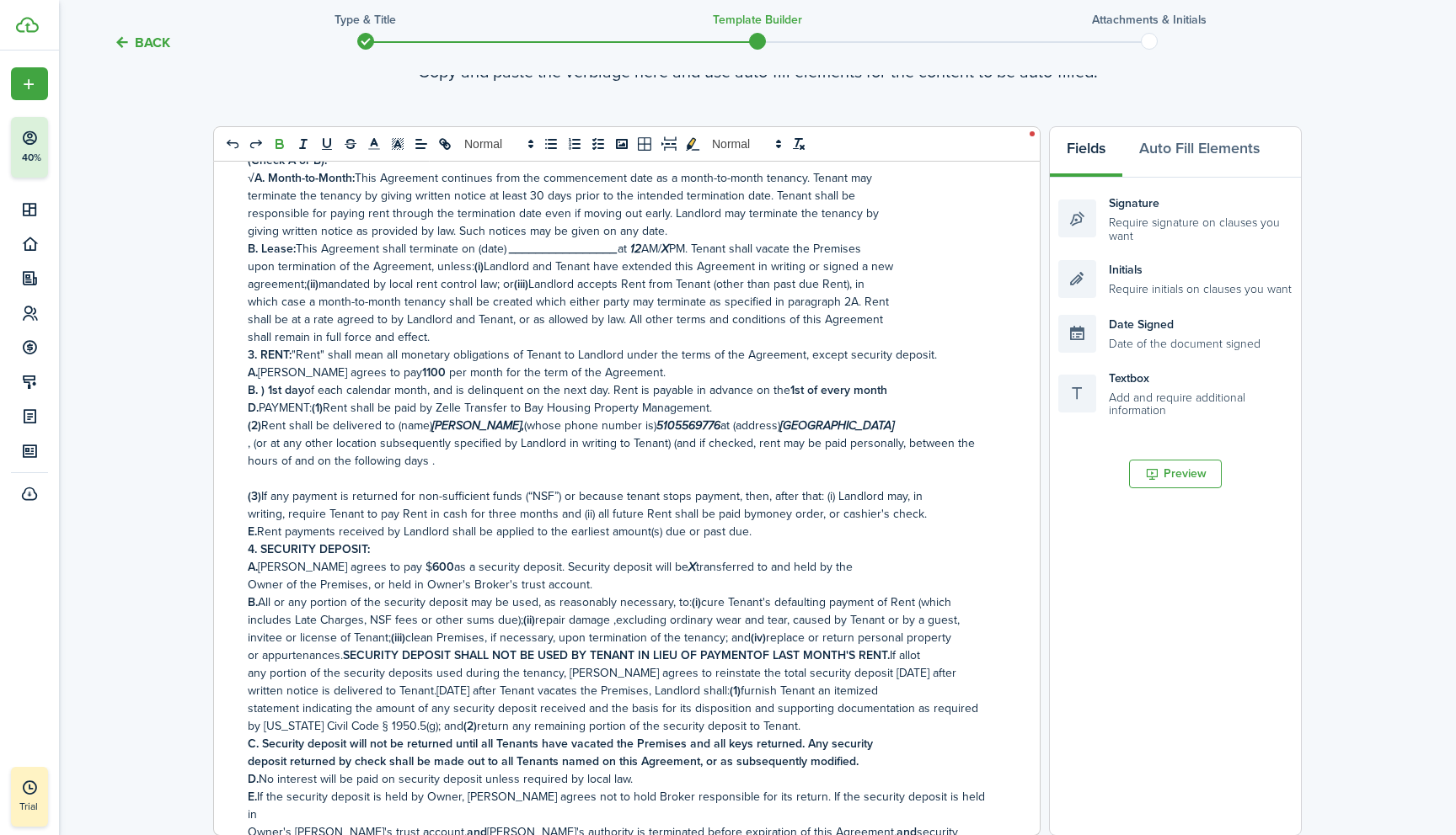
click at [254, 410] on strong "D." at bounding box center [252, 407] width 11 height 18
click at [265, 390] on strong "B. ) 1st day" at bounding box center [275, 390] width 56 height 18
click at [254, 447] on p ", (or at any other location subsequently specified by Landlord in writing to Te…" at bounding box center [620, 451] width 746 height 35
click at [807, 422] on em "[GEOGRAPHIC_DATA]" at bounding box center [836, 426] width 114 height 18
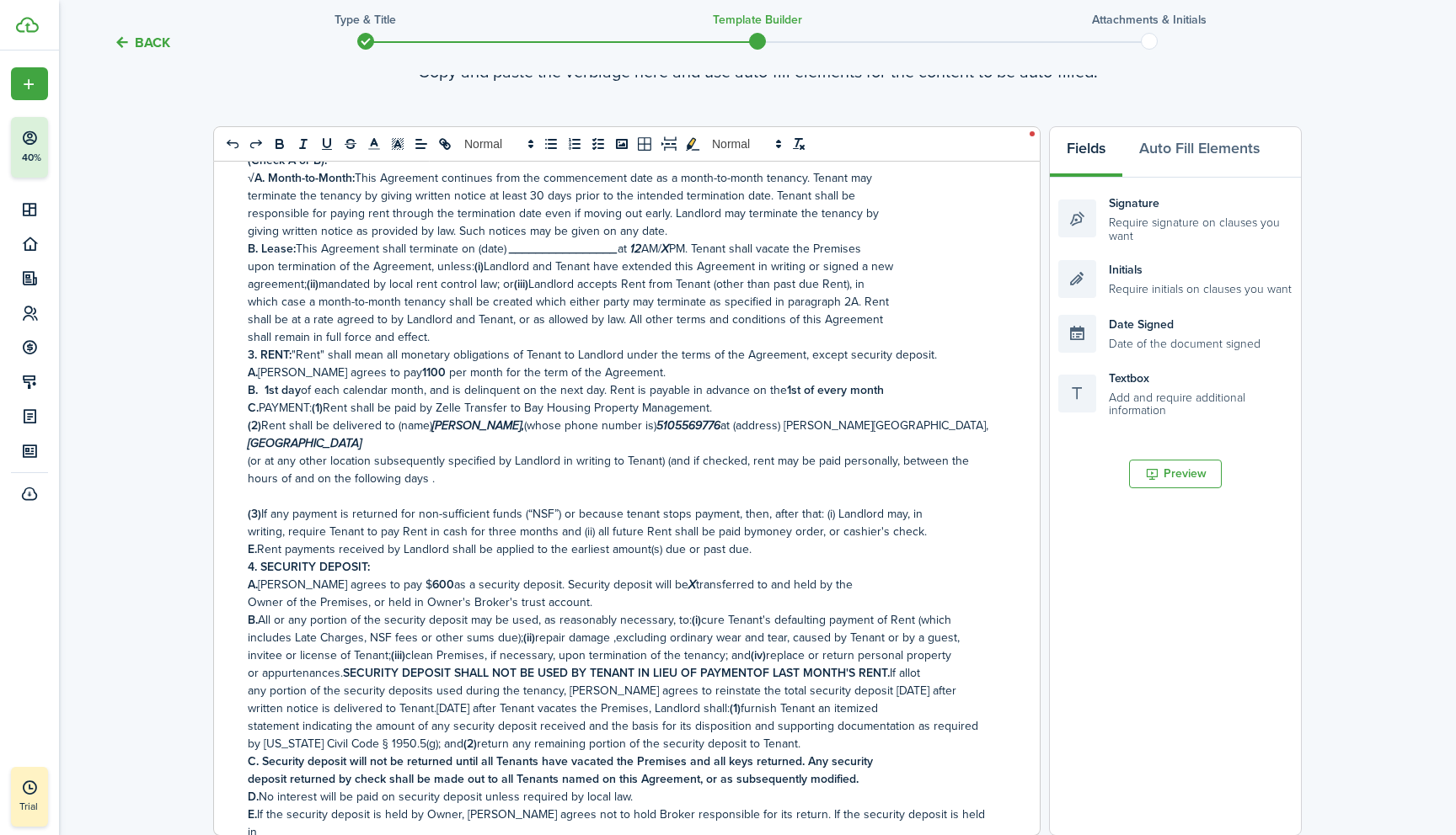
click at [295, 444] on p "(2) Rent shall be delivered to (name) [PERSON_NAME], (whose phone number is) [P…" at bounding box center [620, 434] width 746 height 35
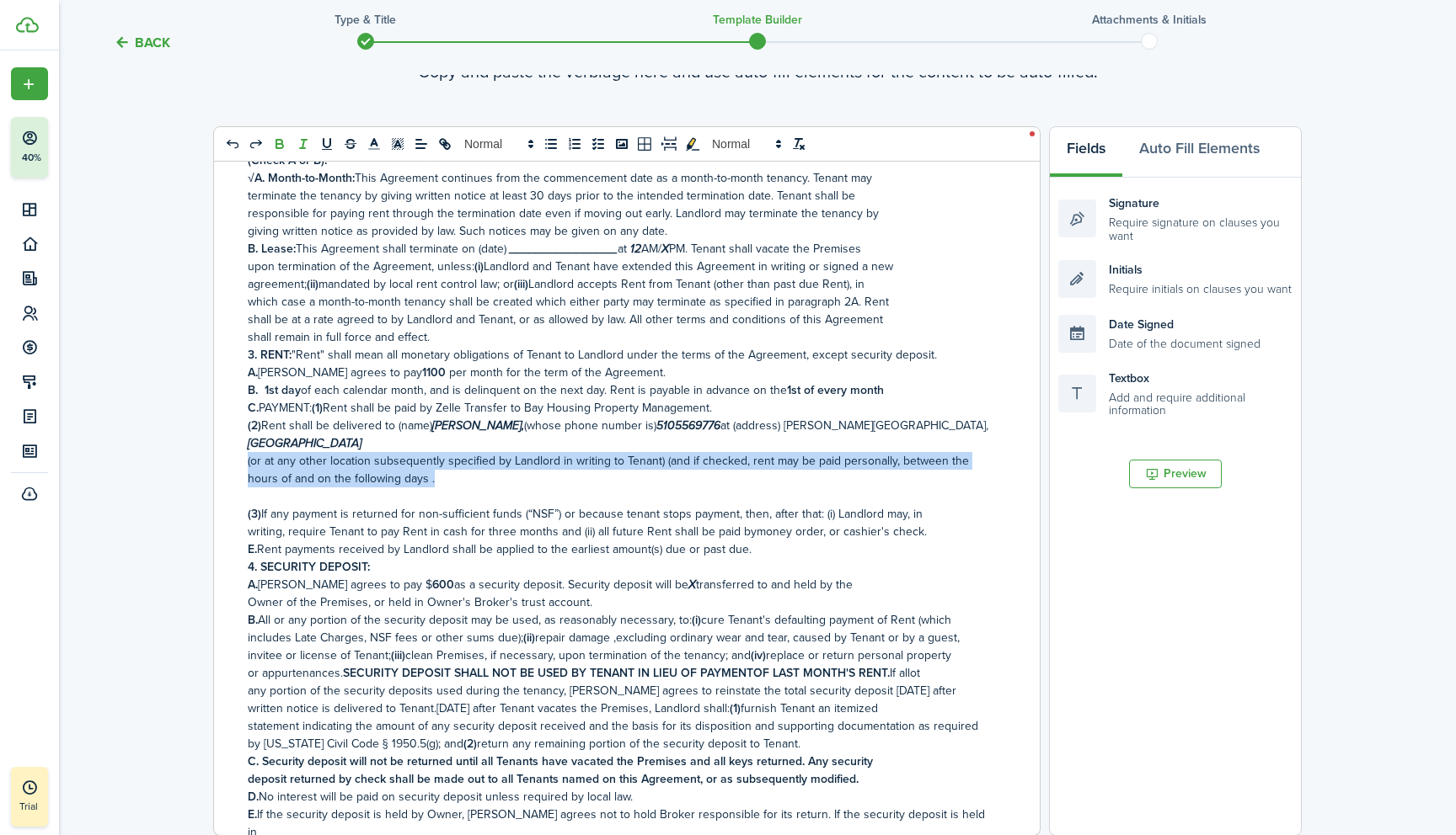
drag, startPoint x: 247, startPoint y: 461, endPoint x: 414, endPoint y: 482, distance: 168.3
click at [414, 482] on p "(or at any other location subsequently specified by Landlord in writing to Tena…" at bounding box center [620, 470] width 746 height 35
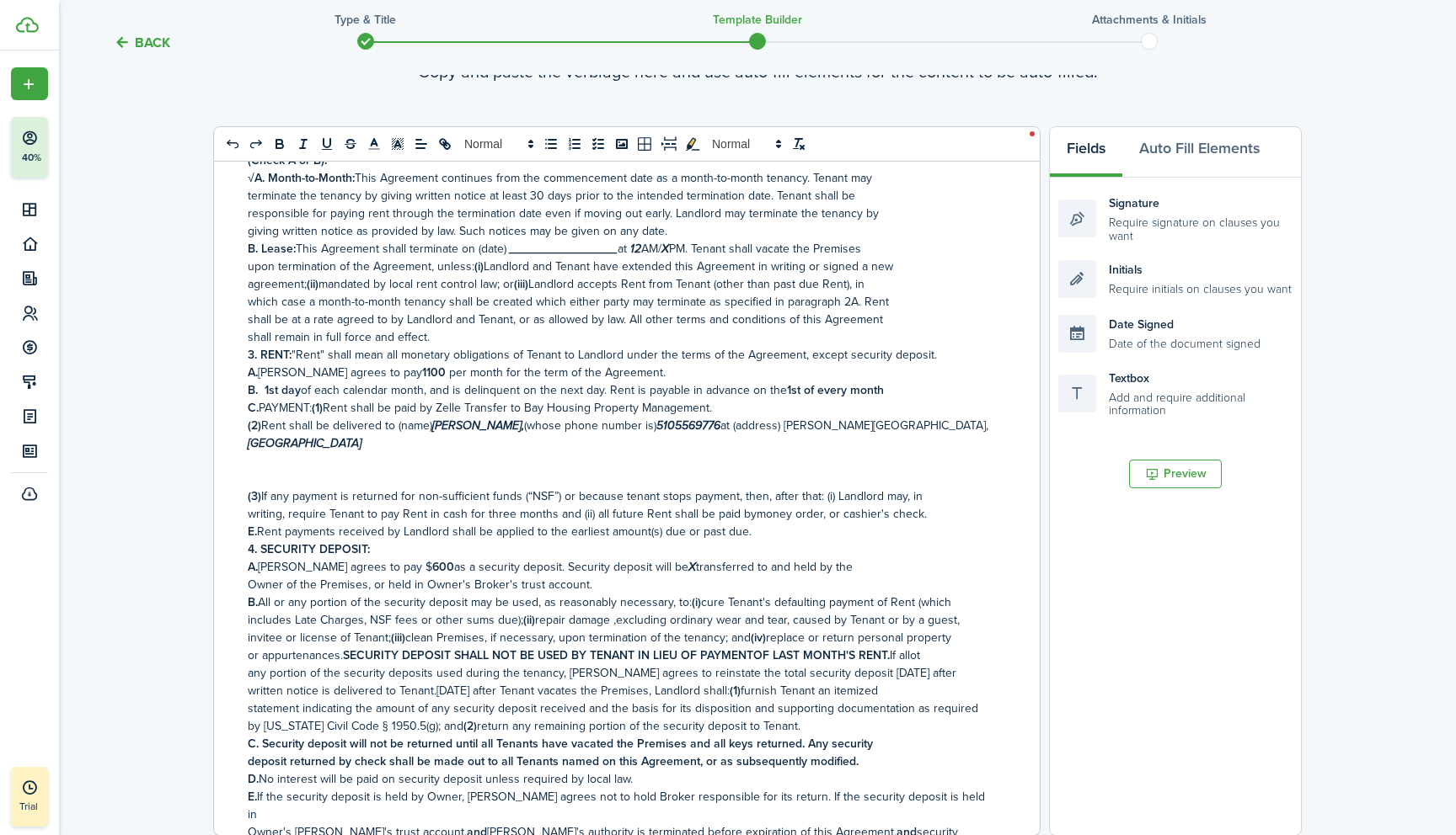
click at [295, 443] on p "(2) Rent shall be delivered to (name) [PERSON_NAME], (whose phone number is) [P…" at bounding box center [620, 434] width 746 height 35
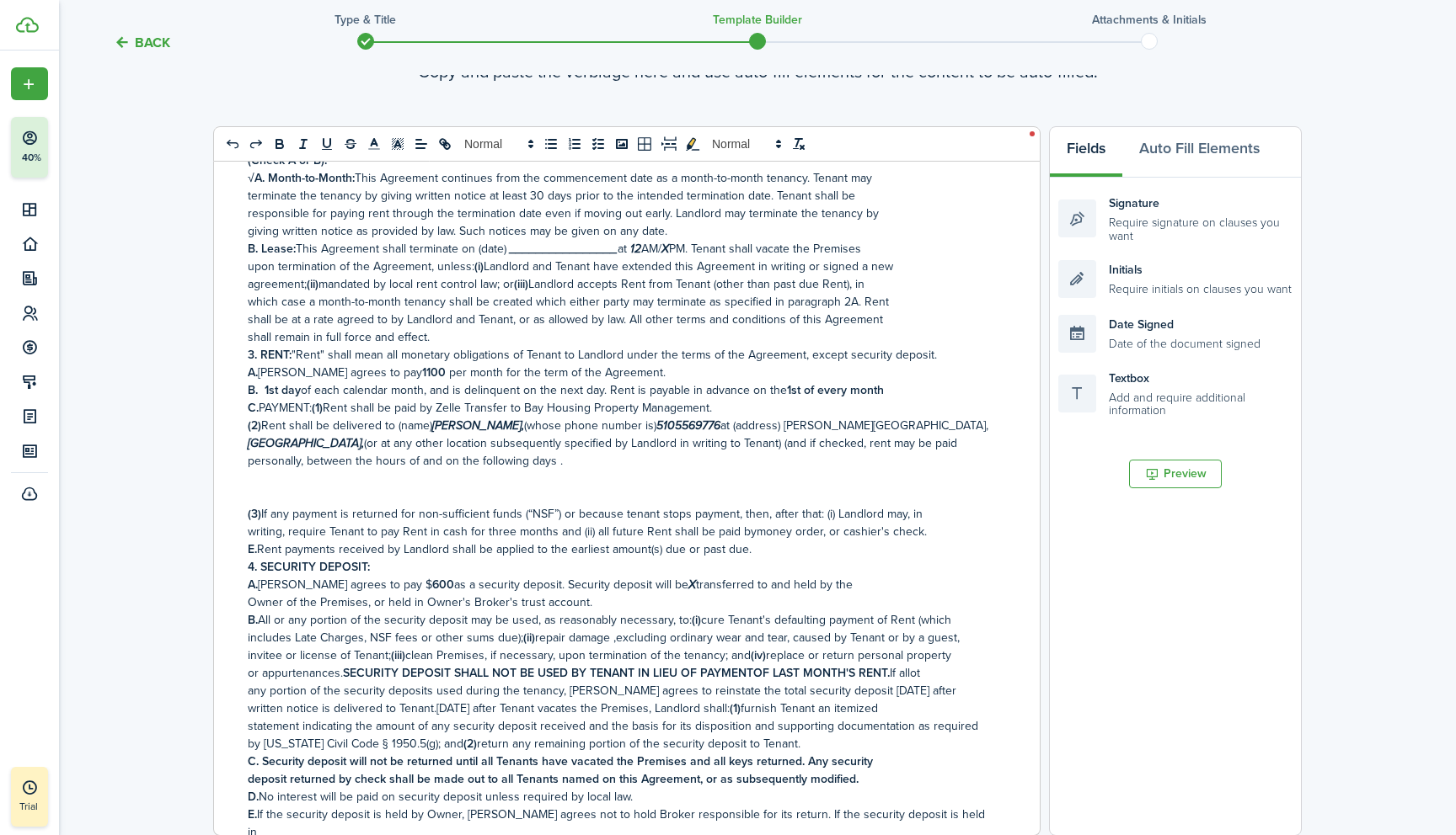
click at [268, 487] on p at bounding box center [620, 478] width 746 height 18
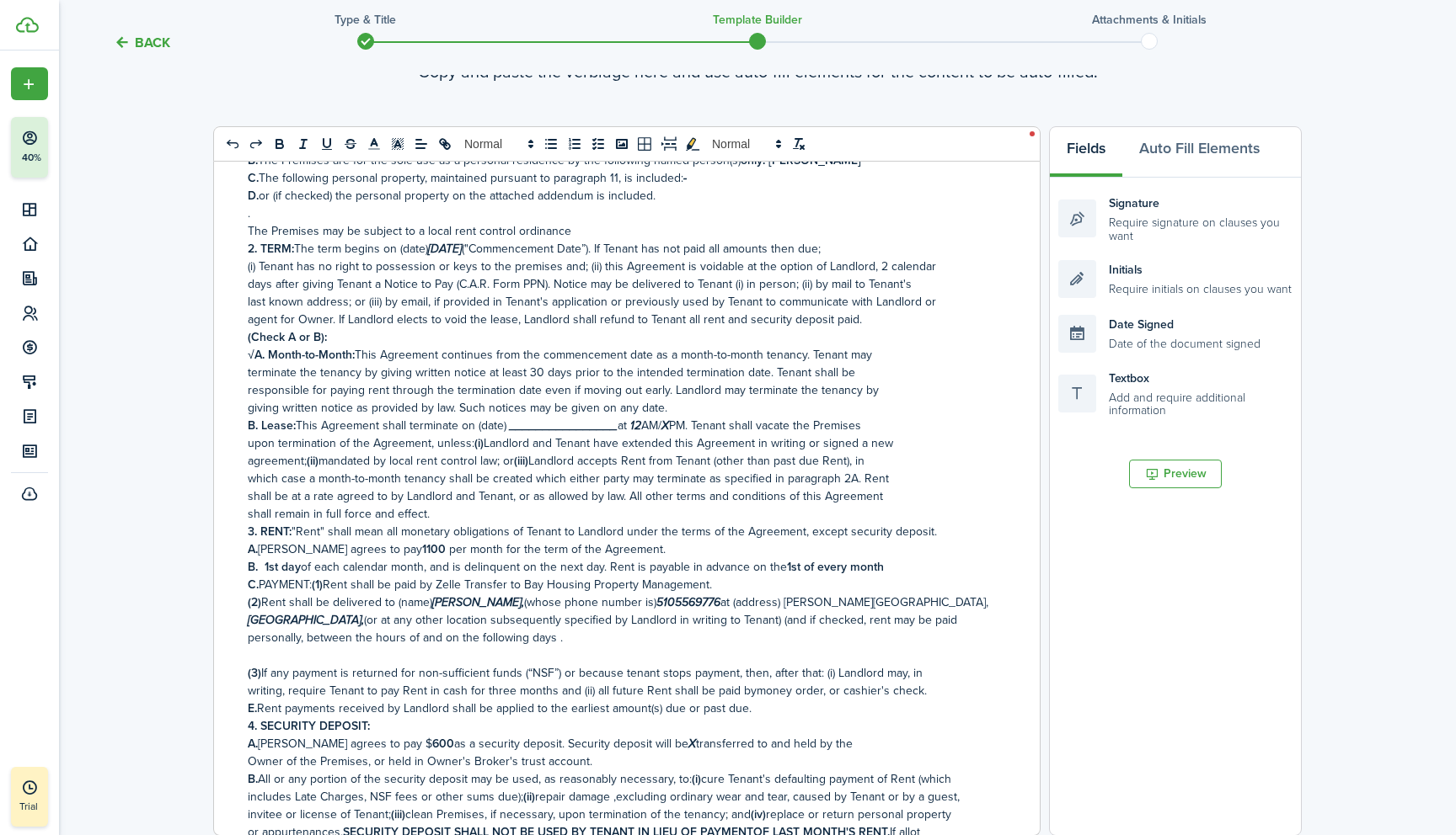
scroll to position [197, 0]
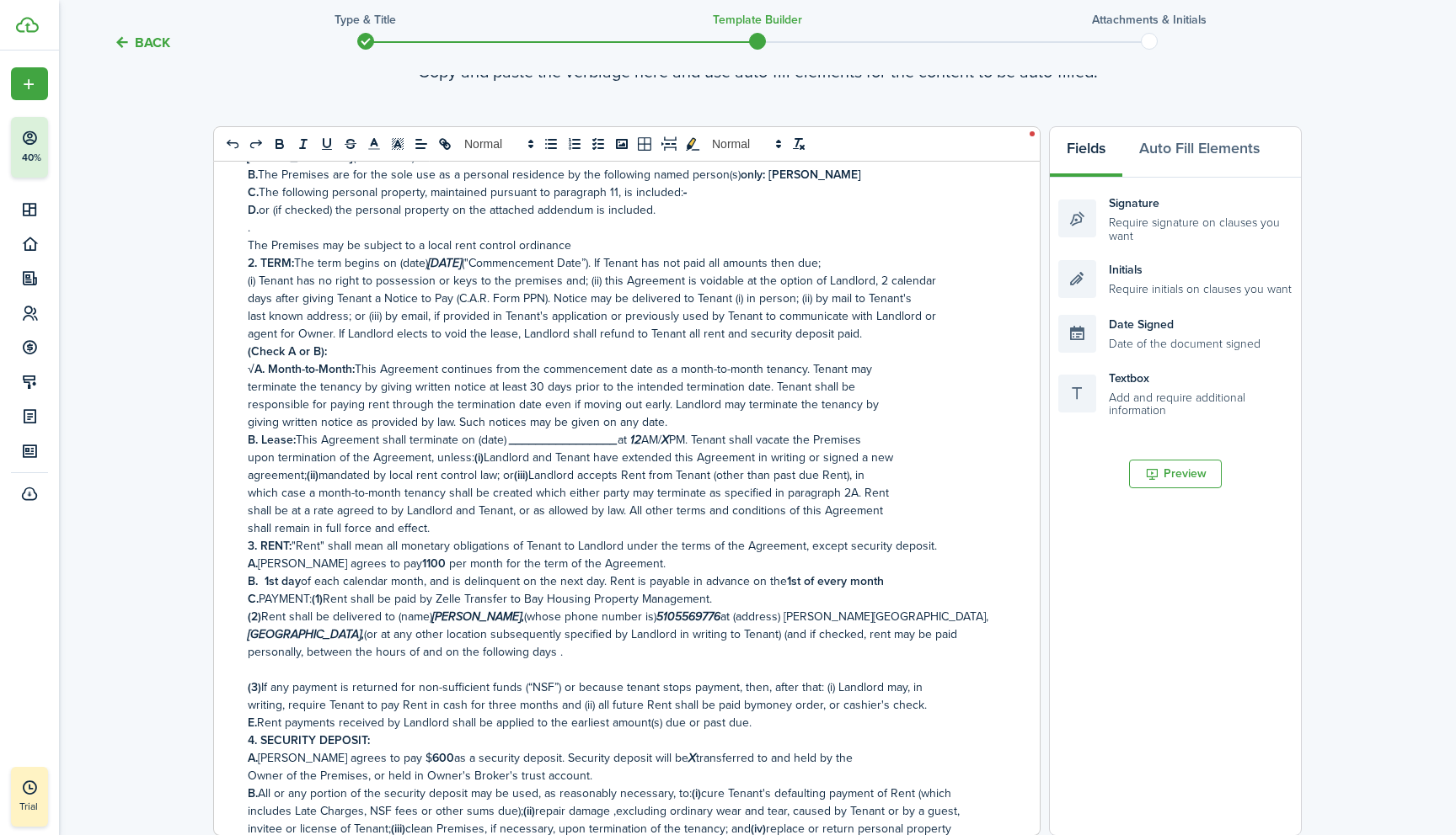
click at [255, 370] on strong "A. Month-to-Month:" at bounding box center [304, 369] width 100 height 18
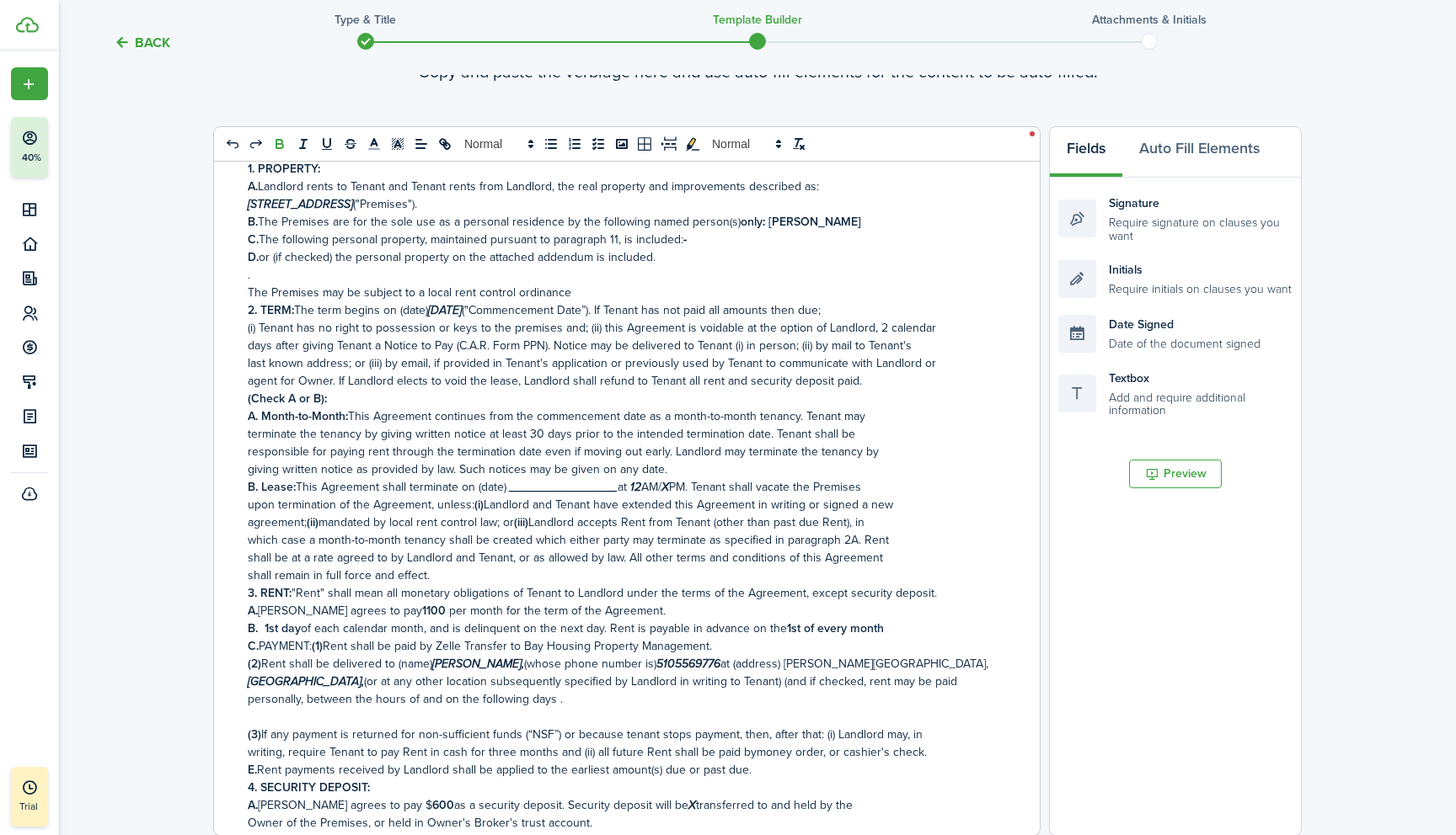
scroll to position [146, 0]
click at [257, 279] on p "." at bounding box center [620, 278] width 746 height 18
drag, startPoint x: 570, startPoint y: 295, endPoint x: 243, endPoint y: 294, distance: 327.0
click at [243, 294] on div "RESIDENTIAL LEASE OR MONTH-TO-MONTH RENTAL AGREEMENT Date [DATE] , [PERSON_NAME…" at bounding box center [620, 498] width 812 height 674
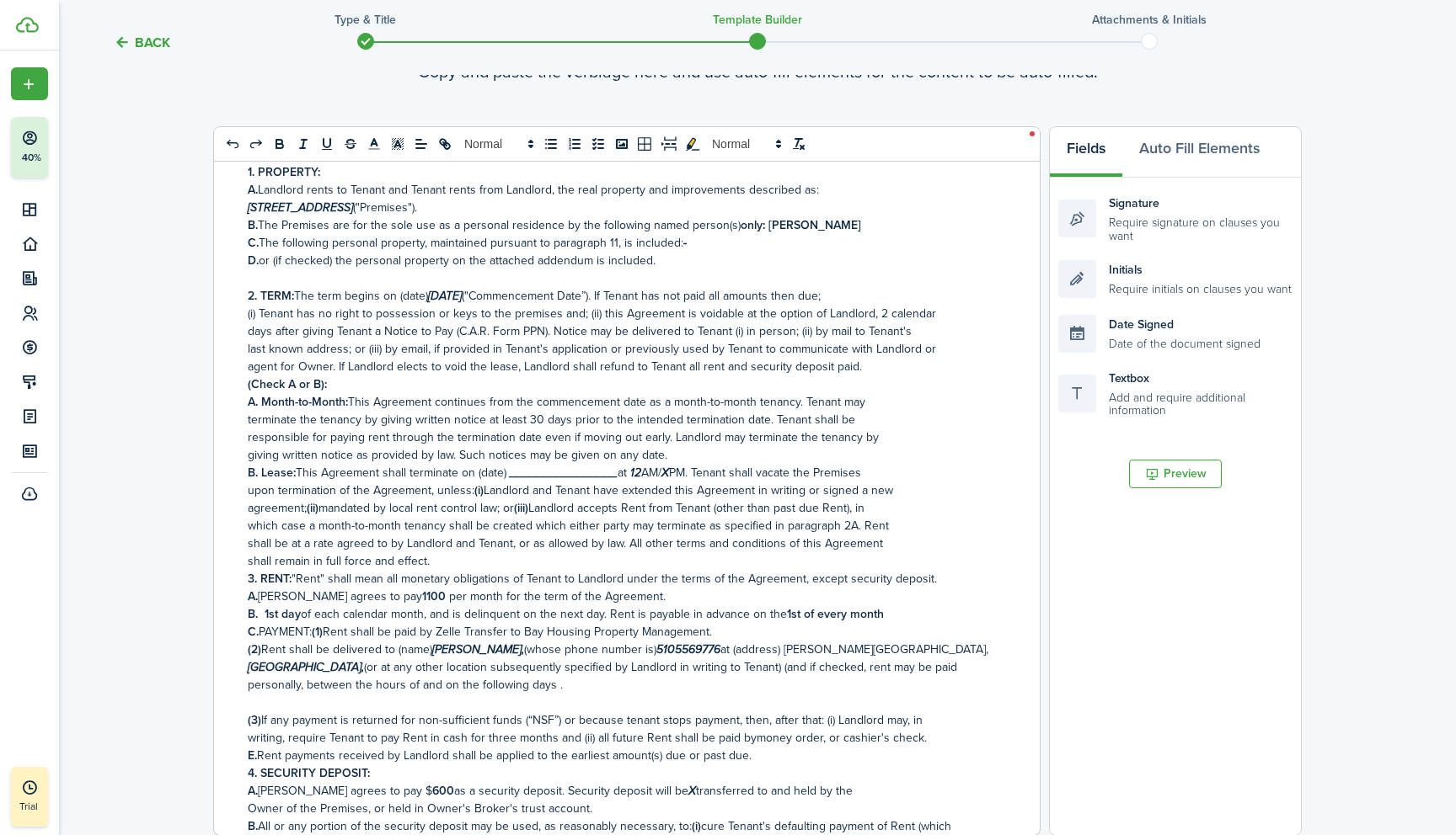
click at [440, 569] on p "shall remain in full force and effect." at bounding box center [620, 561] width 746 height 18
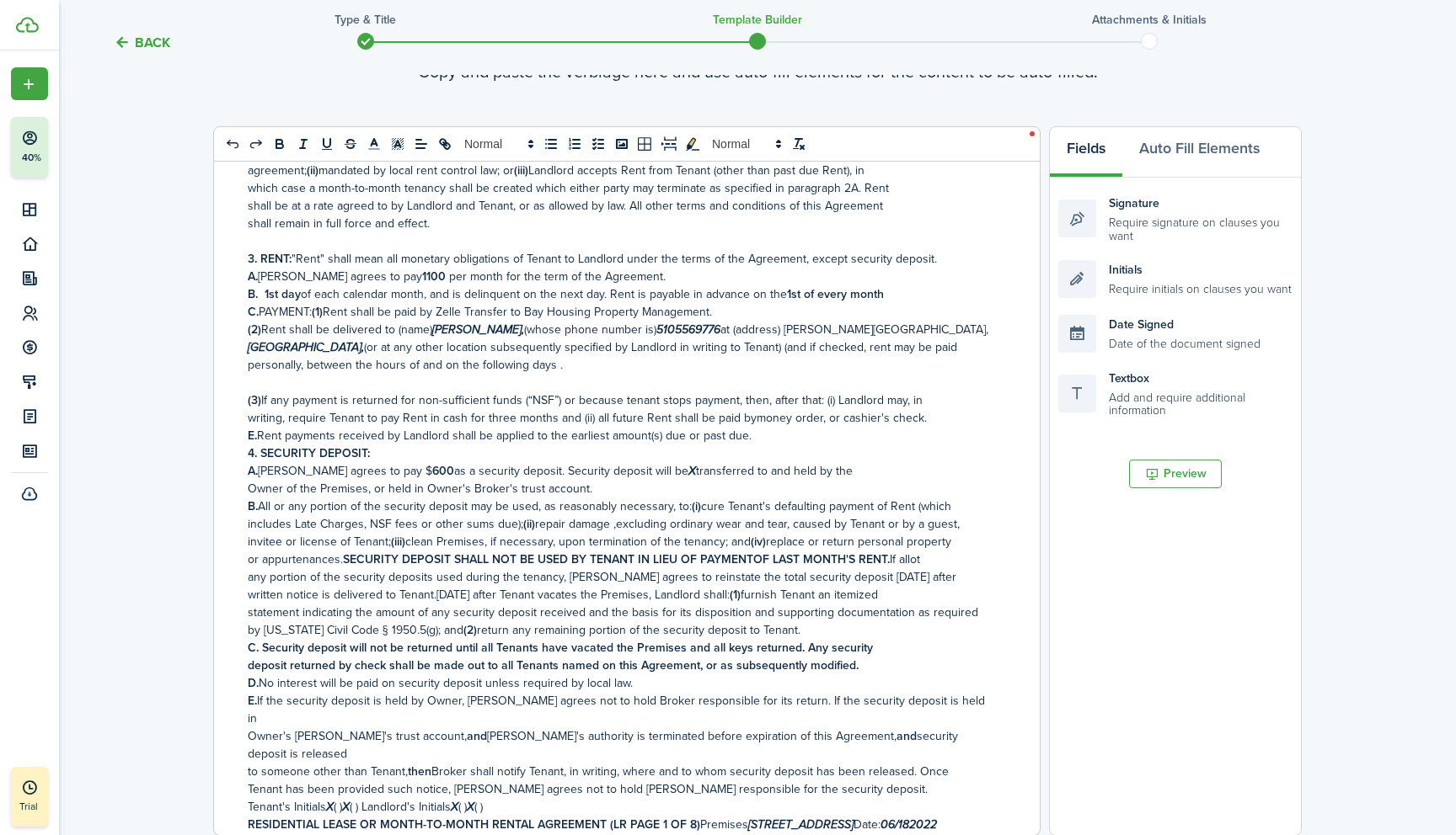
scroll to position [490, 0]
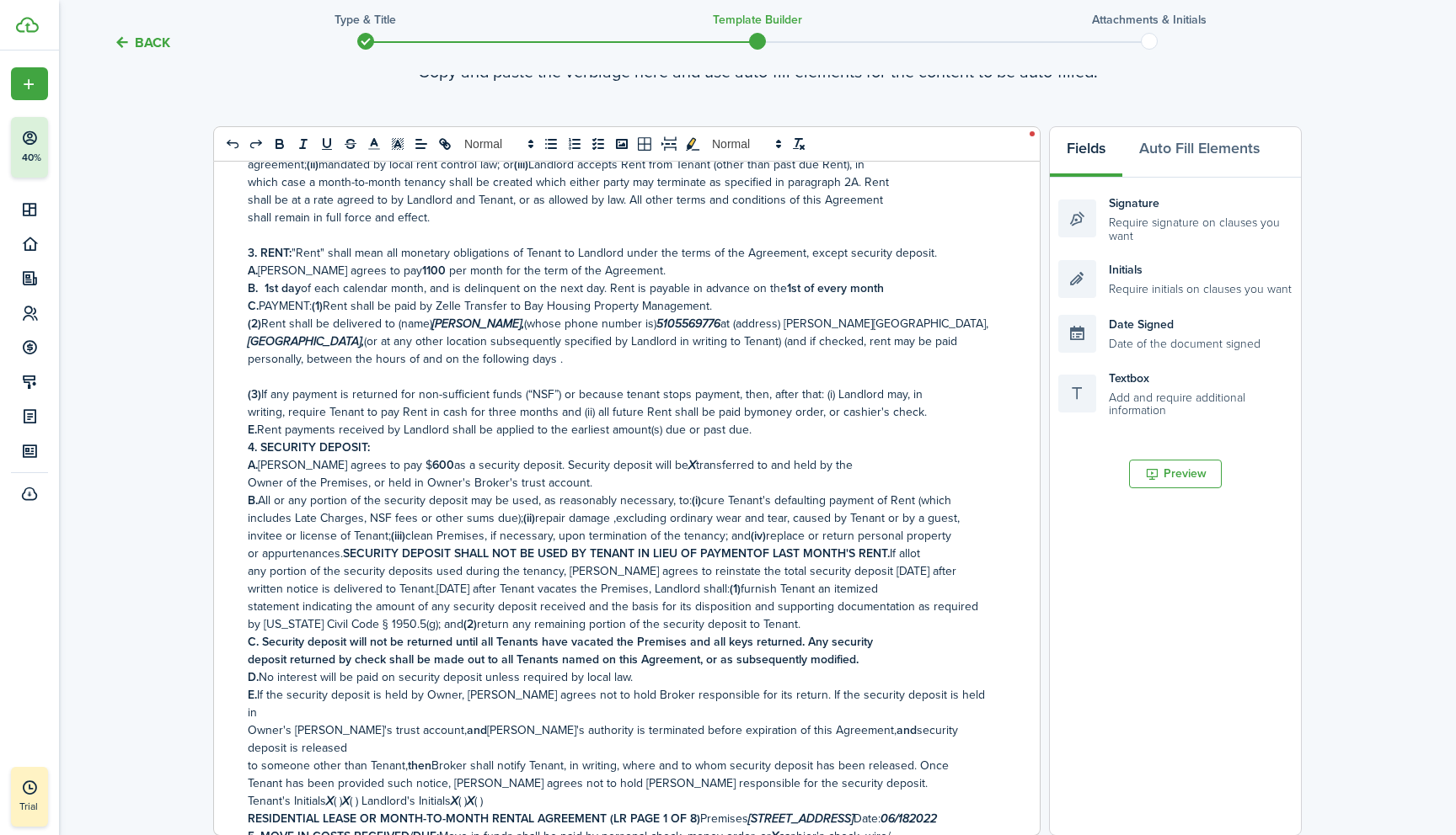
click at [260, 381] on p at bounding box center [620, 377] width 746 height 18
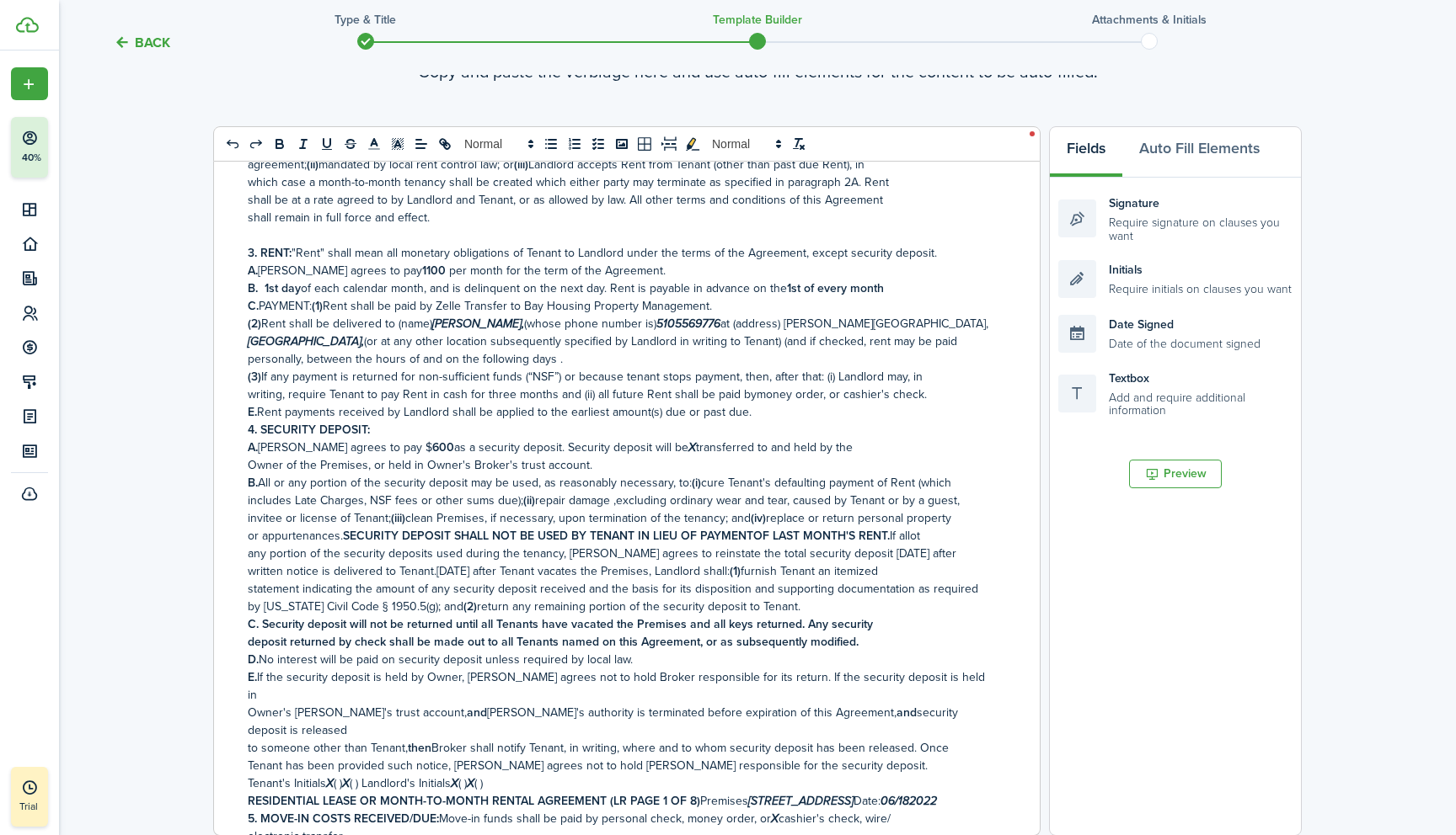
click at [748, 397] on p "writing, require Tenant to pay Rent in cash for three months and (ii) all futur…" at bounding box center [620, 394] width 746 height 18
click at [246, 432] on div "RESIDENTIAL LEASE OR MONTH-TO-MONTH RENTAL AGREEMENT Date [DATE] , [PERSON_NAME…" at bounding box center [620, 498] width 812 height 674
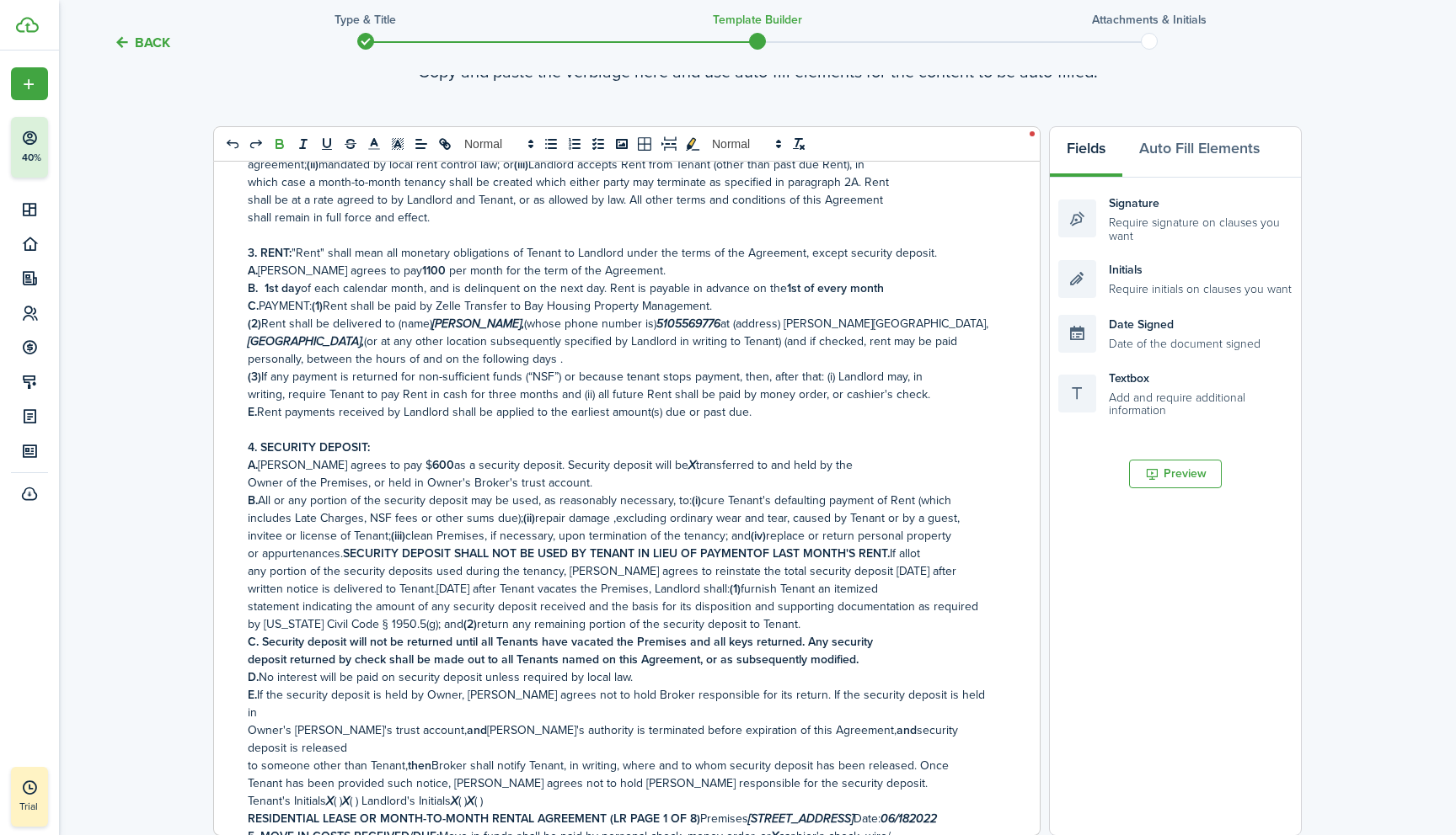
click at [433, 464] on strong "600" at bounding box center [443, 465] width 22 height 18
click at [649, 467] on p "A. [PERSON_NAME] agrees to pay $ 11 00 as a security deposit. Security deposit …" at bounding box center [620, 465] width 746 height 18
drag, startPoint x: 246, startPoint y: 488, endPoint x: 589, endPoint y: 487, distance: 343.0
click at [589, 487] on div "RESIDENTIAL LEASE OR MONTH-TO-MONTH RENTAL AGREEMENT Date [DATE] , [PERSON_NAME…" at bounding box center [620, 498] width 812 height 674
click at [808, 465] on p "A. [PERSON_NAME] agrees to pay $ 11 00 as a security deposit. Security deposit …" at bounding box center [620, 465] width 746 height 18
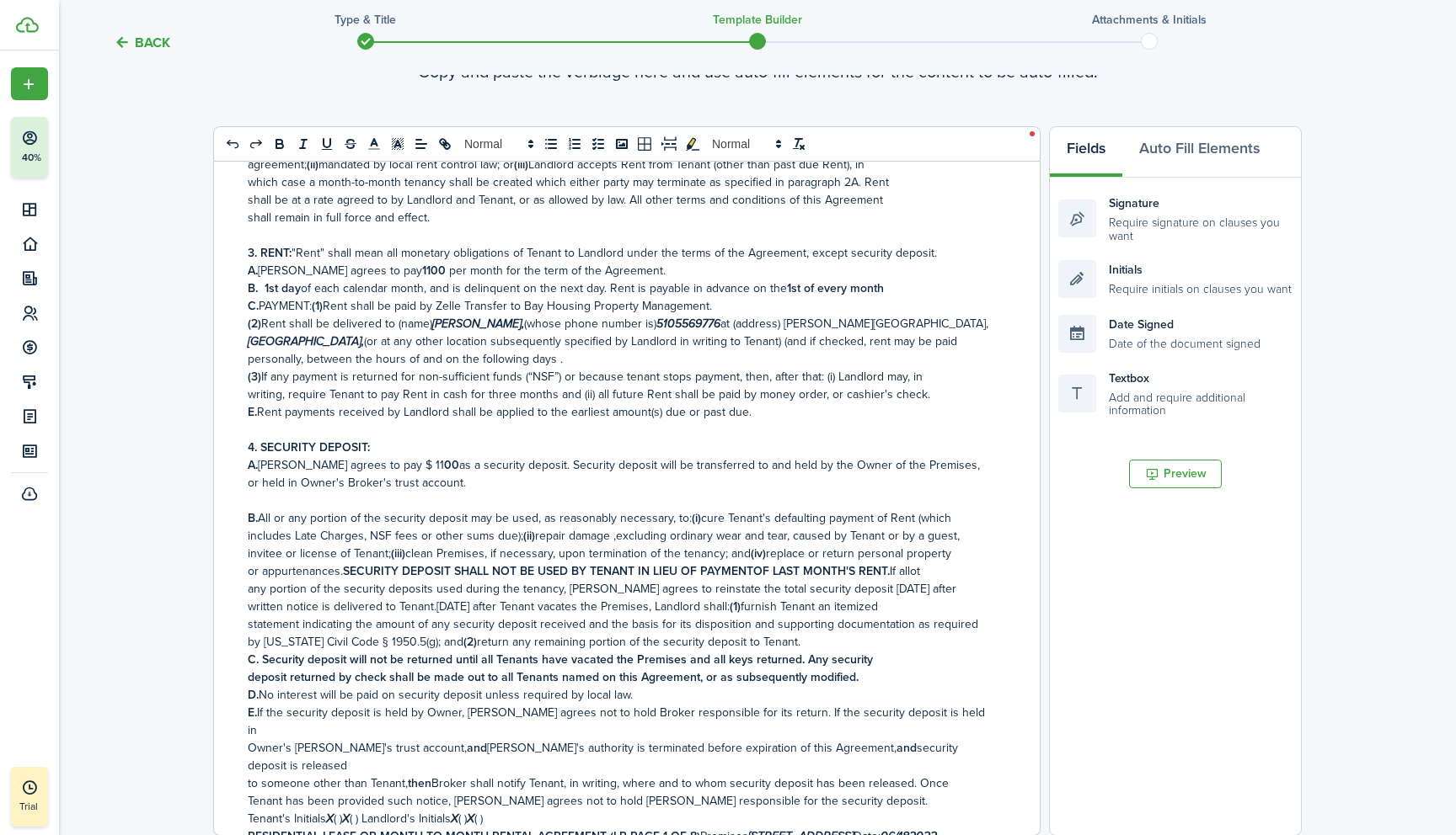
drag, startPoint x: 918, startPoint y: 471, endPoint x: 925, endPoint y: 497, distance: 26.9
click at [925, 497] on div "RESIDENTIAL LEASE OR MONTH-TO-MONTH RENTAL AGREEMENT Date [DATE] , [PERSON_NAME…" at bounding box center [620, 498] width 812 height 674
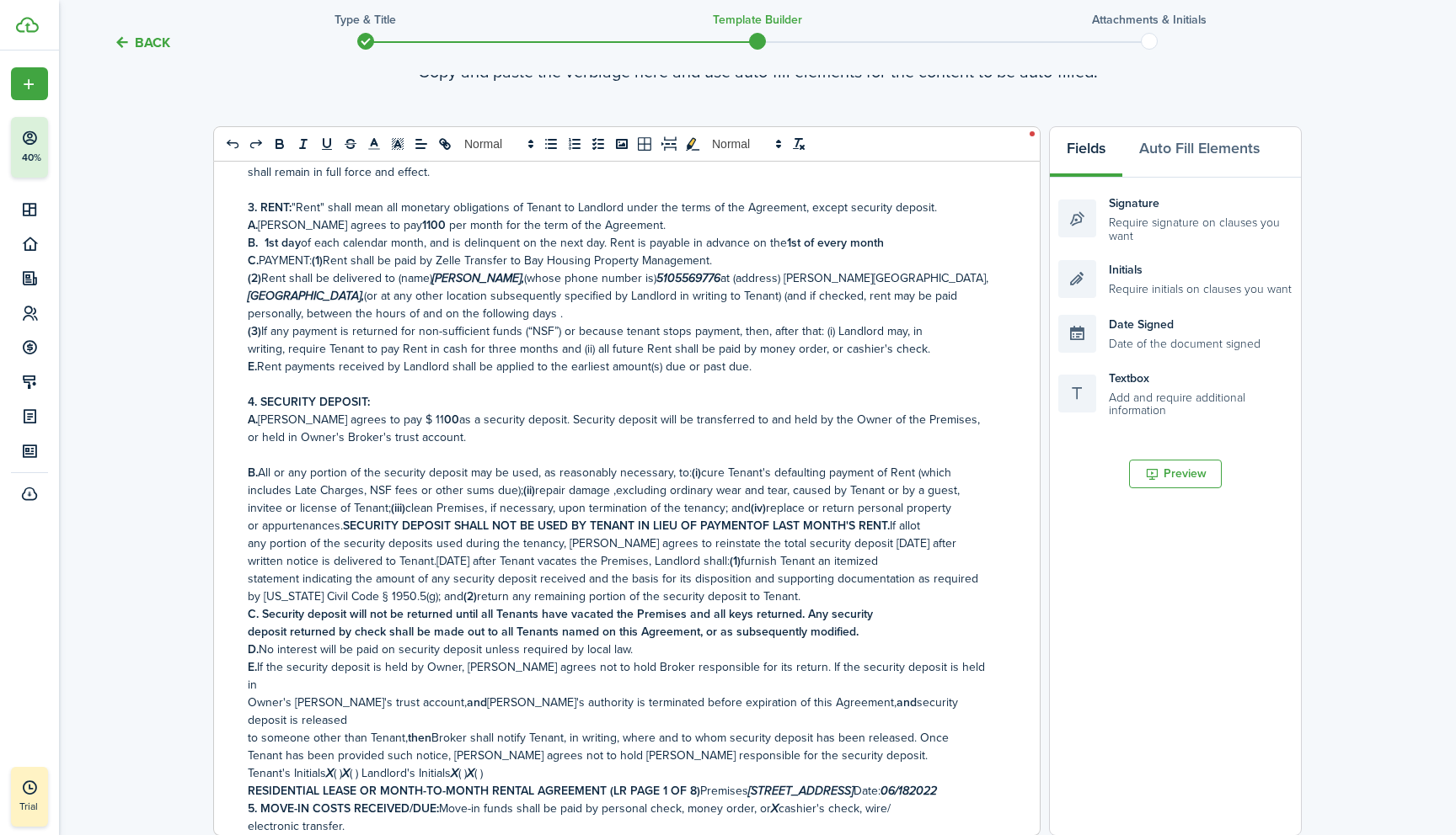
scroll to position [536, 0]
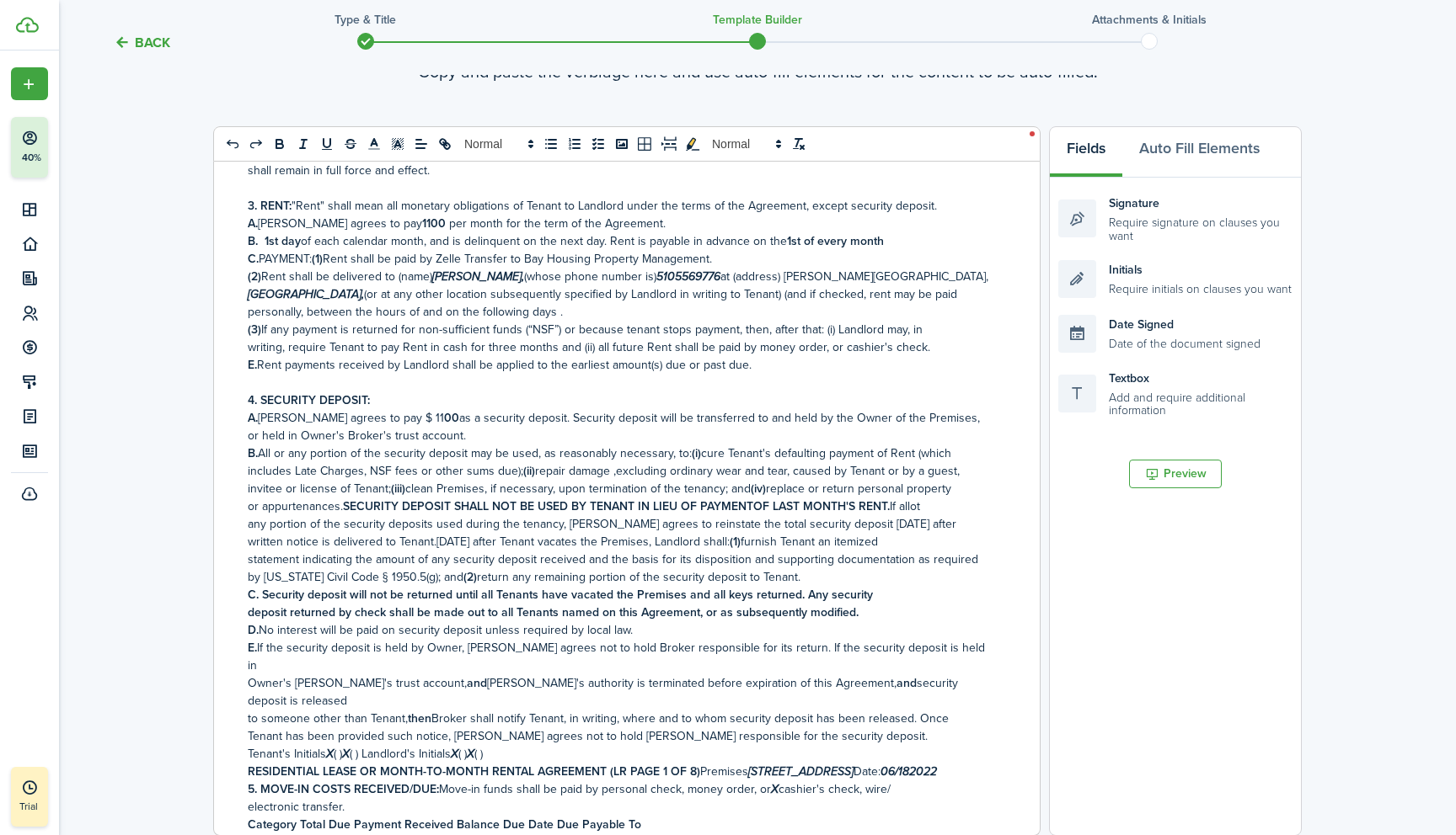
click at [523, 470] on strong "(ii)" at bounding box center [529, 470] width 11 height 18
click at [950, 566] on p "statement indicating the amount of any security deposit received and the basis …" at bounding box center [620, 559] width 746 height 18
click at [747, 507] on strong "SECURITY DEPOSIT SHALL NOT BE USED BY TENANT IN LIEU OF PAYMENTOF LAST MONTH'S …" at bounding box center [616, 506] width 547 height 18
click at [749, 507] on strong "SECURITY DEPOSIT SHALL NOT BE USED BY TENANT IN LIEU OF PAYMENTOF LAST MONTH'S …" at bounding box center [616, 506] width 547 height 18
click at [923, 511] on p "or appurtenances. SECURITY DEPOSIT SHALL NOT BE USED BY TENANT IN LIEU OF PAYME…" at bounding box center [620, 506] width 746 height 18
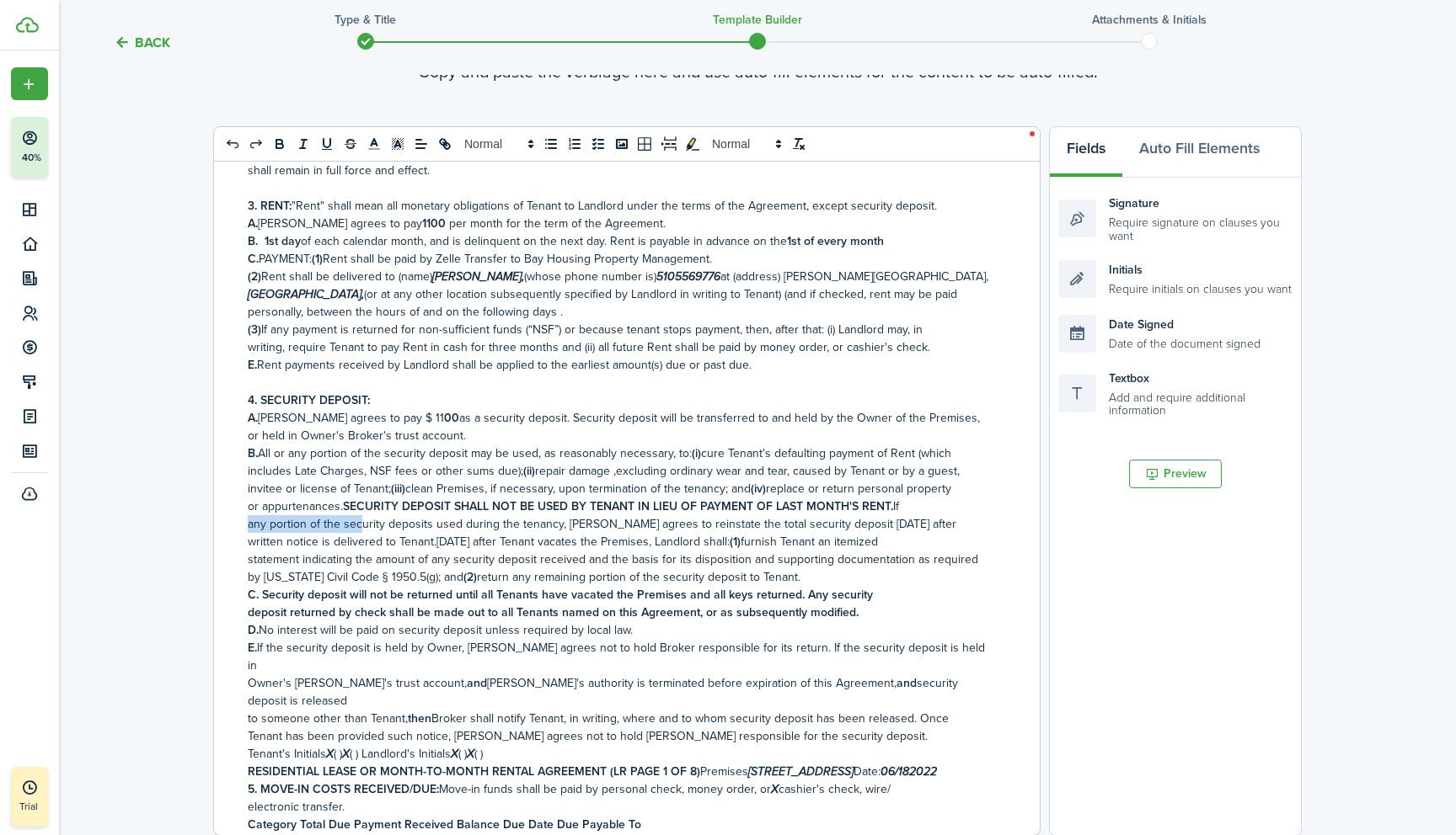
drag, startPoint x: 244, startPoint y: 526, endPoint x: 360, endPoint y: 532, distance: 116.2
click at [360, 532] on div "RESIDENTIAL LEASE OR MONTH-TO-MONTH RENTAL AGREEMENT Date [DATE] , [PERSON_NAME…" at bounding box center [620, 498] width 812 height 674
click at [242, 525] on div "RESIDENTIAL LEASE OR MONTH-TO-MONTH RENTAL AGREEMENT Date [DATE] , [PERSON_NAME…" at bounding box center [620, 498] width 812 height 674
drag, startPoint x: 249, startPoint y: 530, endPoint x: 386, endPoint y: 533, distance: 137.0
click at [386, 532] on p "any portion of the security deposits used during the tenancy, [PERSON_NAME] agr…" at bounding box center [620, 524] width 746 height 18
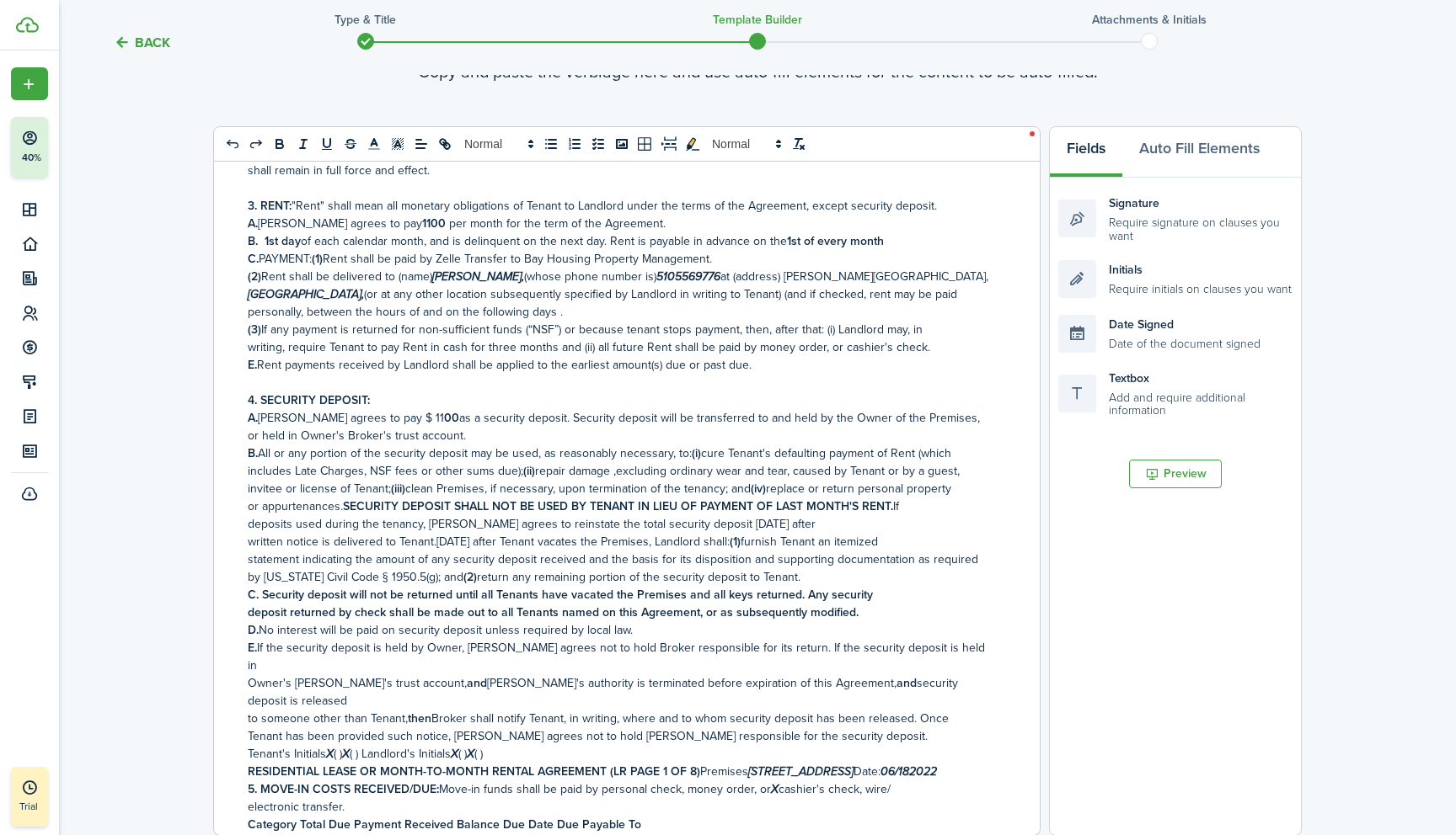
click at [902, 511] on p "or appurtenances. SECURITY DEPOSIT SHALL NOT BE USED BY TENANT IN LIEU OF PAYME…" at bounding box center [620, 506] width 746 height 18
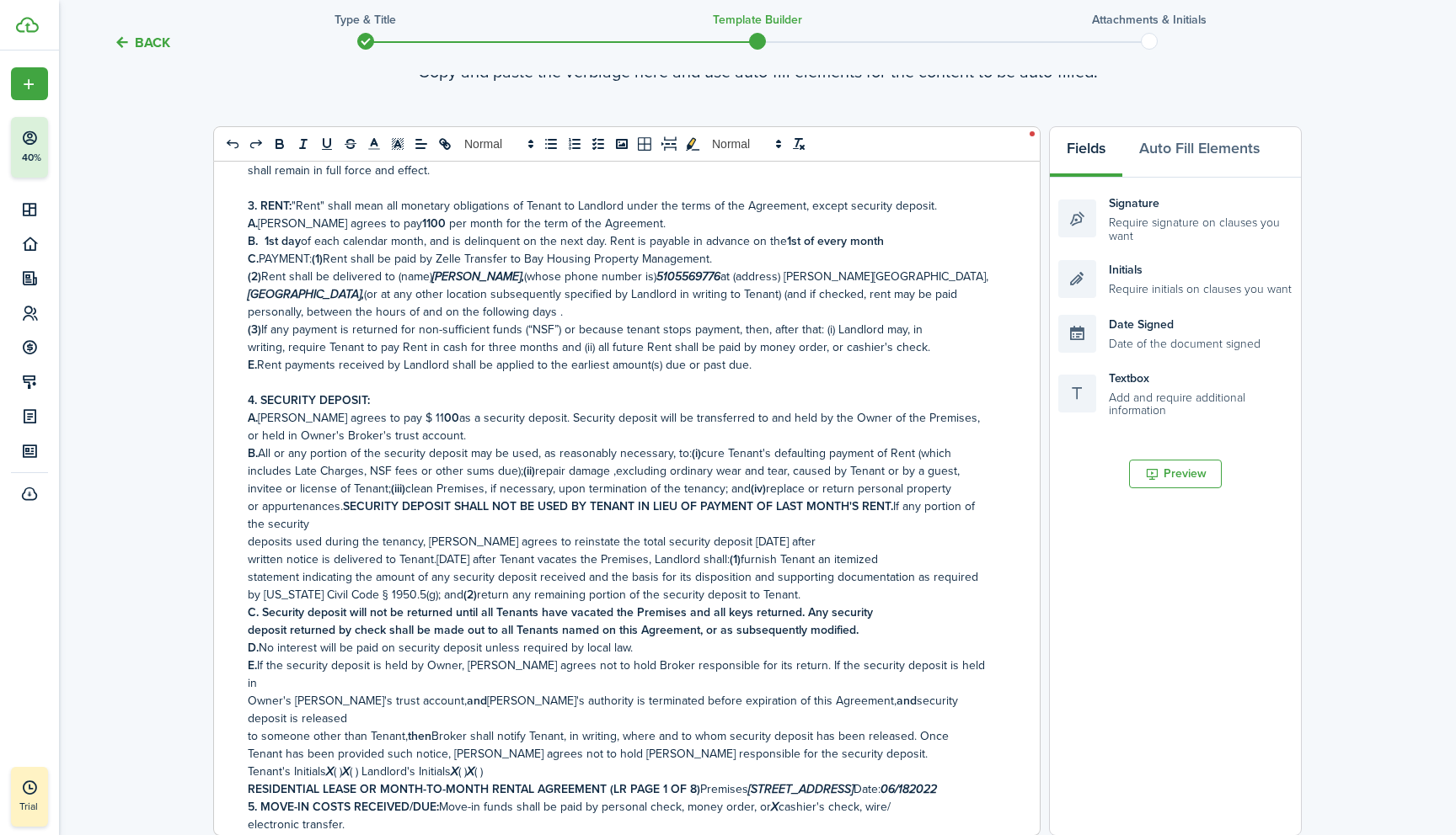
drag, startPoint x: 247, startPoint y: 541, endPoint x: 794, endPoint y: 598, distance: 550.0
click at [794, 598] on div "RESIDENTIAL LEASE OR MONTH-TO-MONTH RENTAL AGREEMENT Date [DATE] , [PERSON_NAME…" at bounding box center [620, 498] width 812 height 674
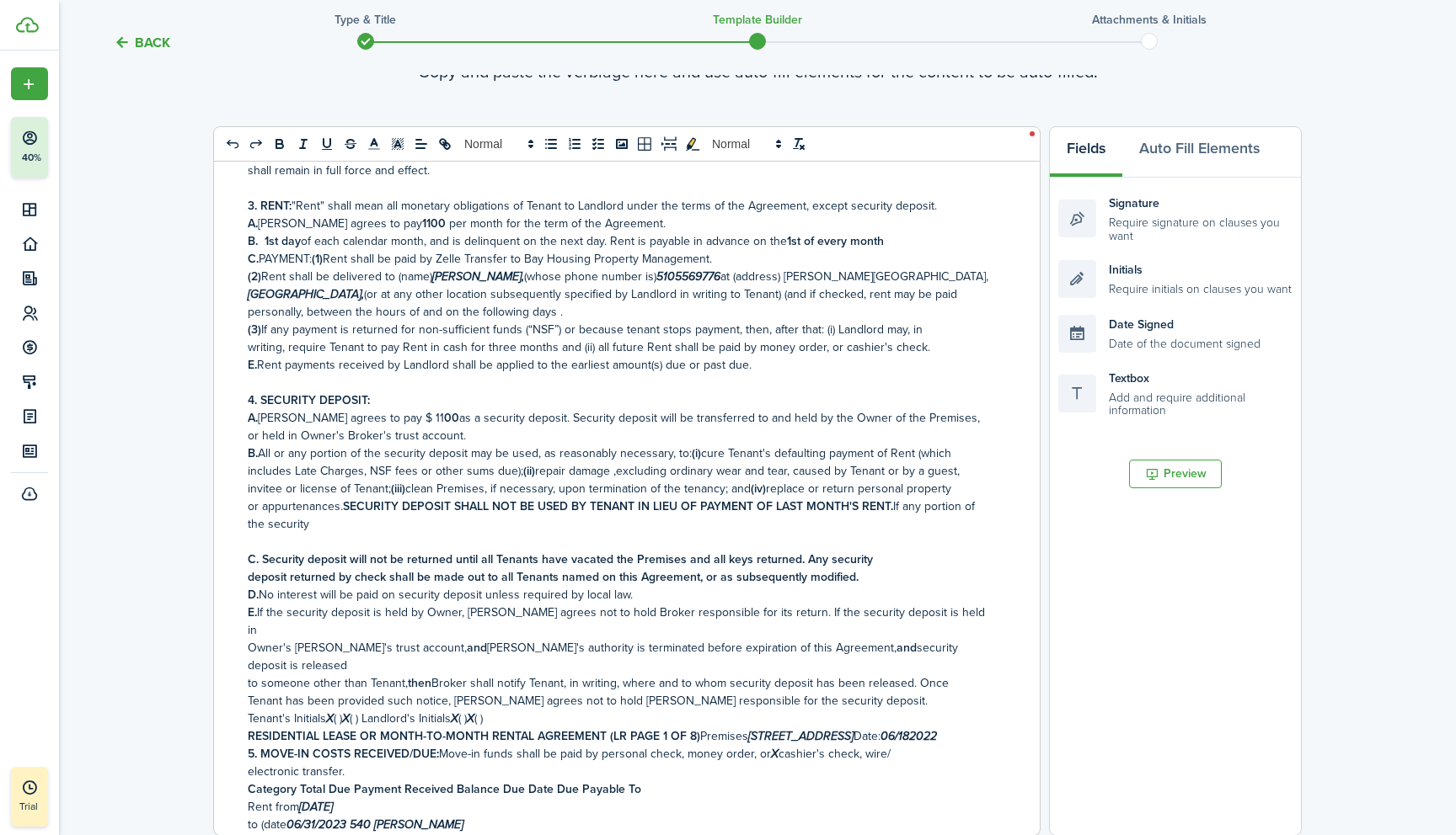
click at [294, 528] on p "or appurtenances. SECURITY DEPOSIT SHALL NOT BE USED BY TENANT IN LIEU OF PAYME…" at bounding box center [620, 514] width 746 height 35
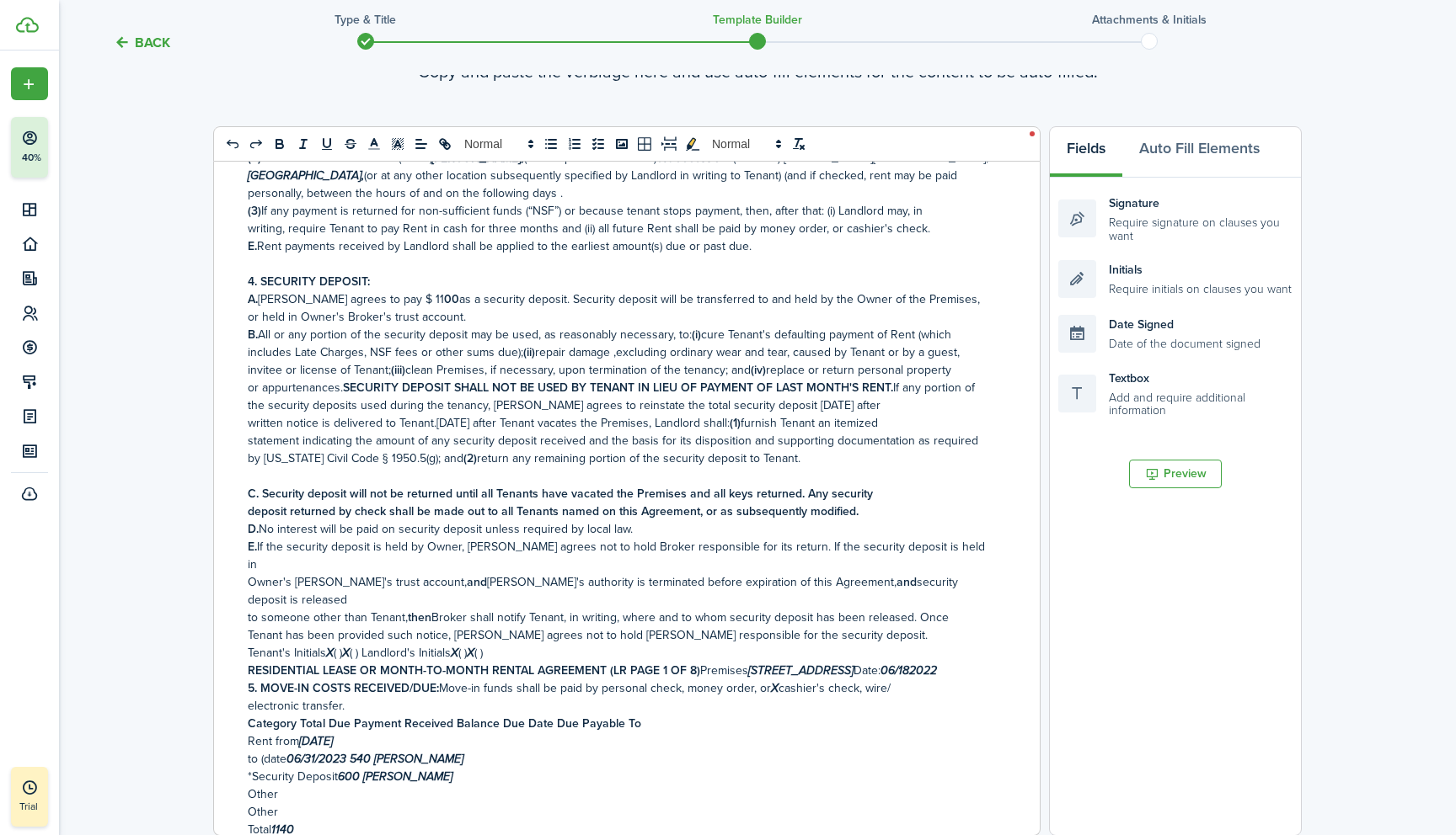
scroll to position [662, 0]
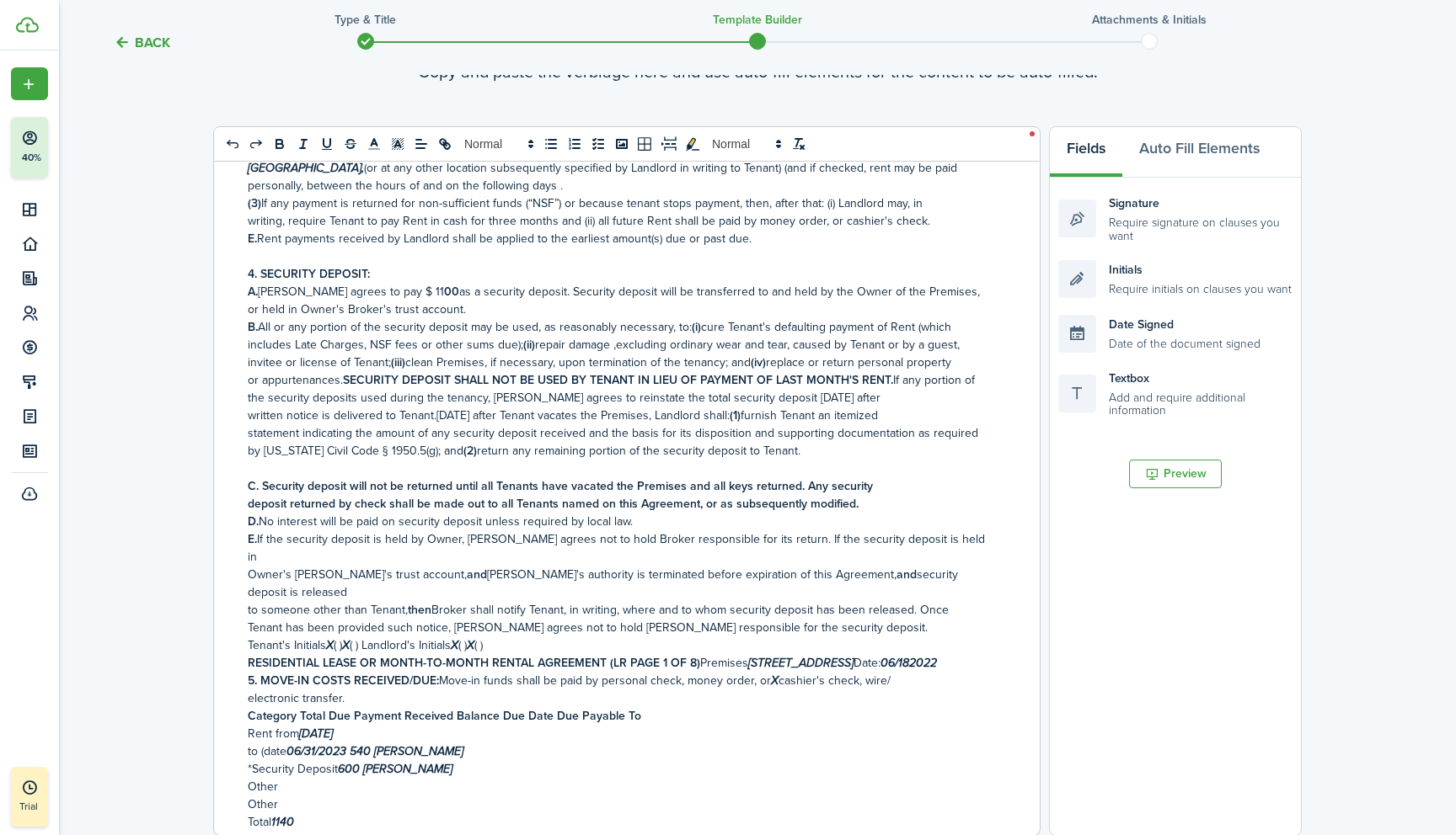
click at [264, 475] on p at bounding box center [620, 469] width 746 height 18
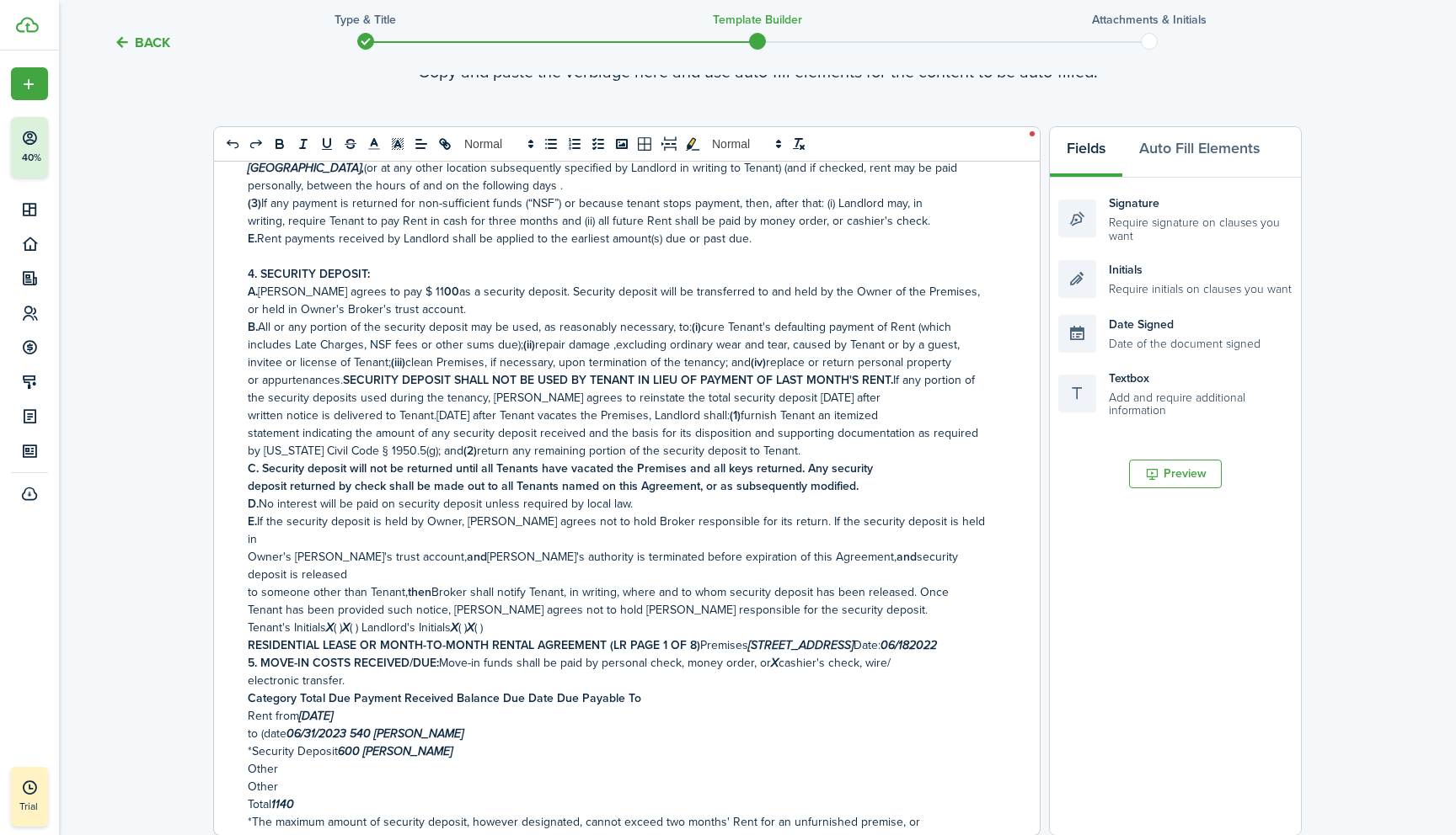
click at [822, 601] on p "Tenant has been provided such notice, [PERSON_NAME] agrees not to hold [PERSON_…" at bounding box center [620, 610] width 746 height 18
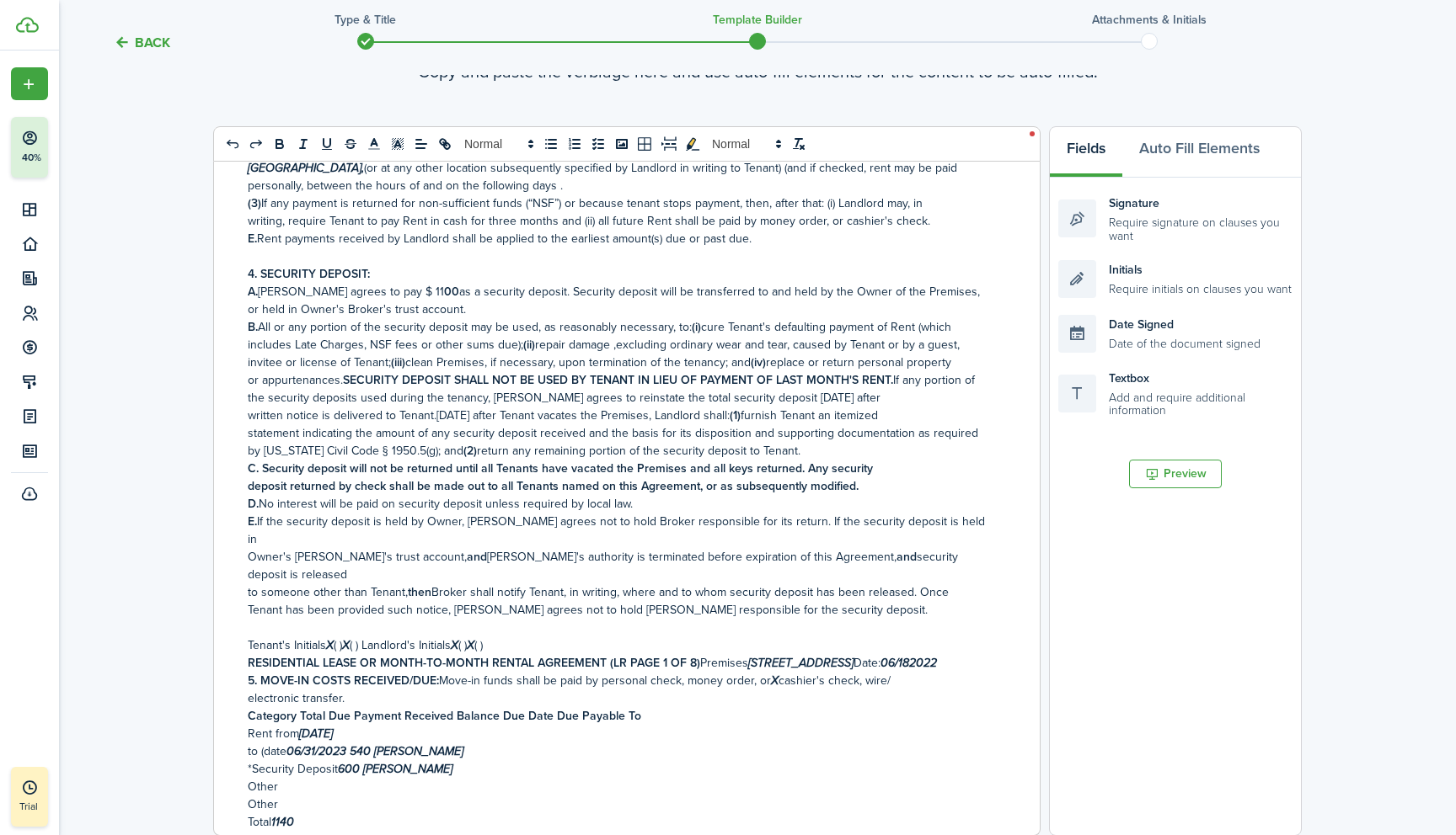
click at [512, 637] on p "Tenant's Initials X ( ) X ( ) Landlord's Initials X ( ) X ( )" at bounding box center [620, 645] width 746 height 18
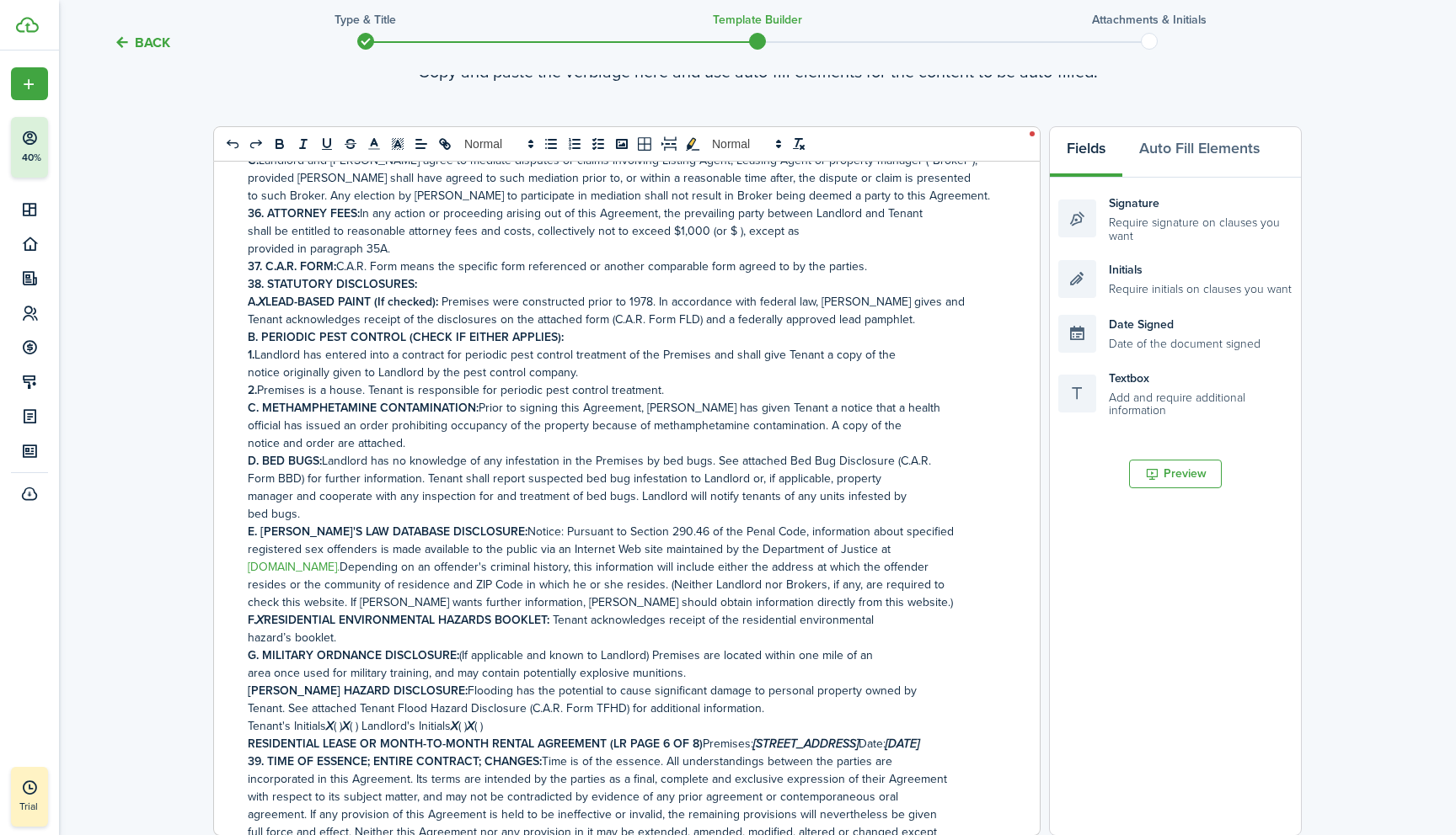
scroll to position [6491, 0]
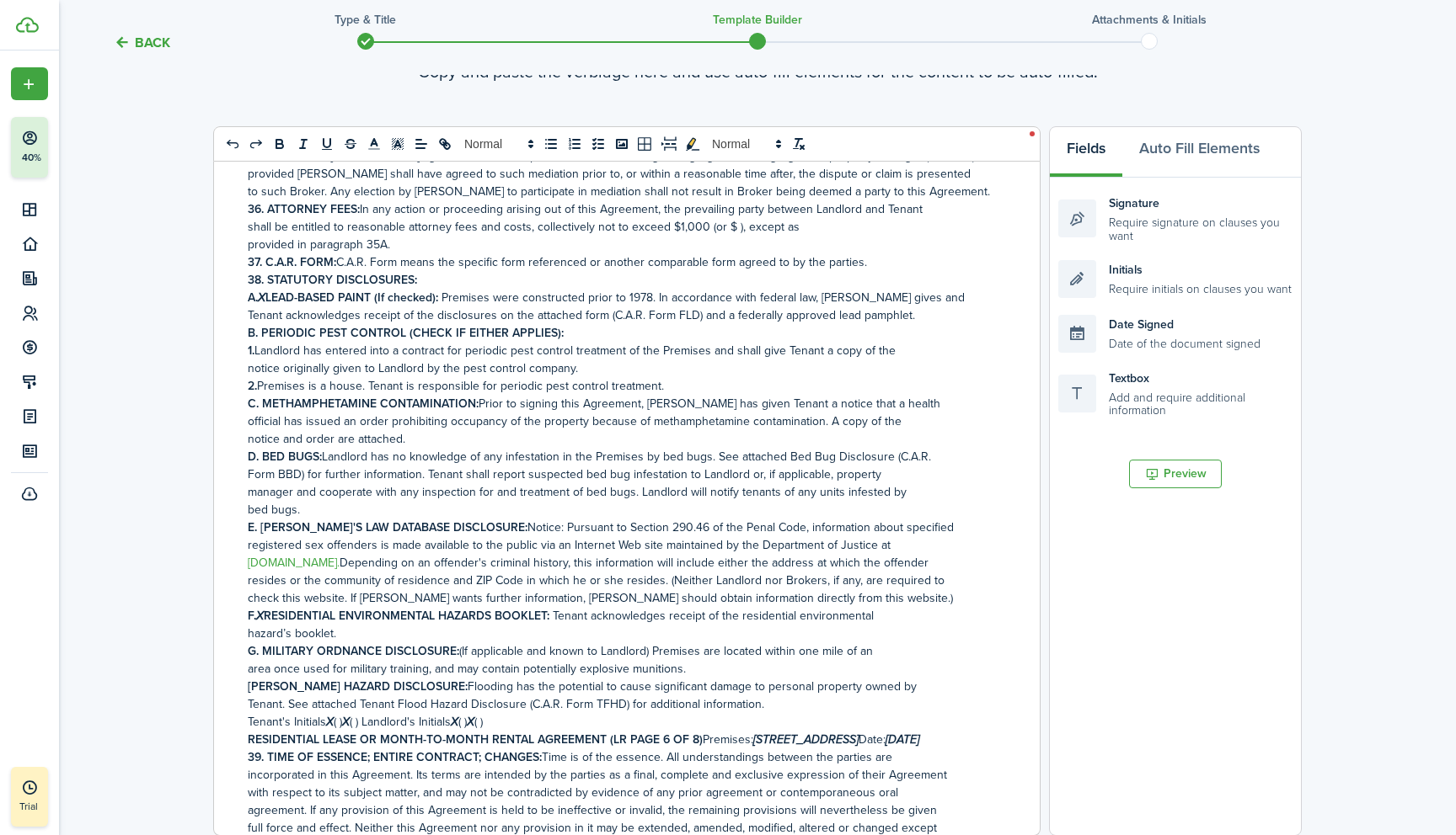
click at [1171, 479] on button "Preview" at bounding box center [1174, 474] width 93 height 29
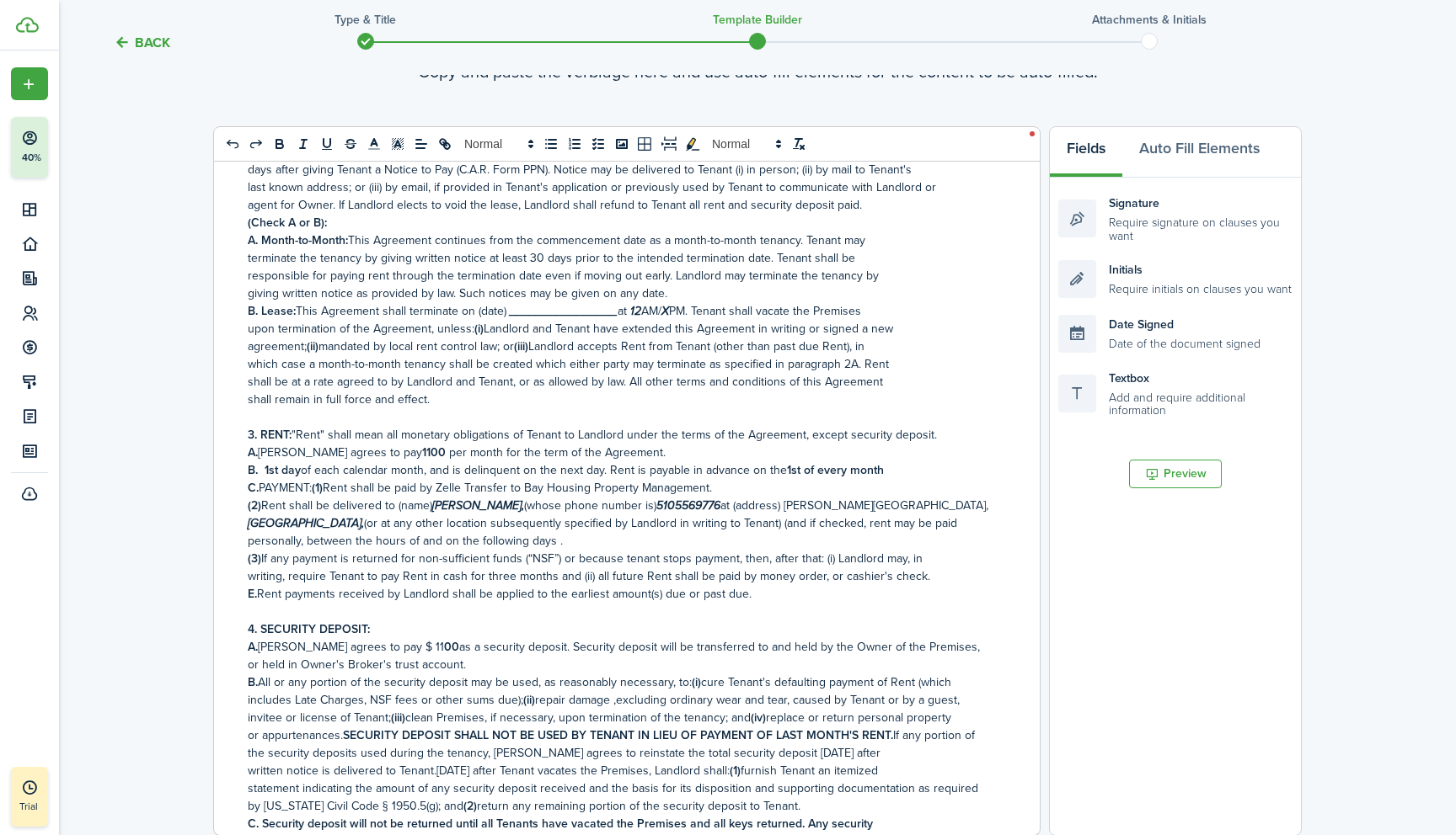
scroll to position [0, 0]
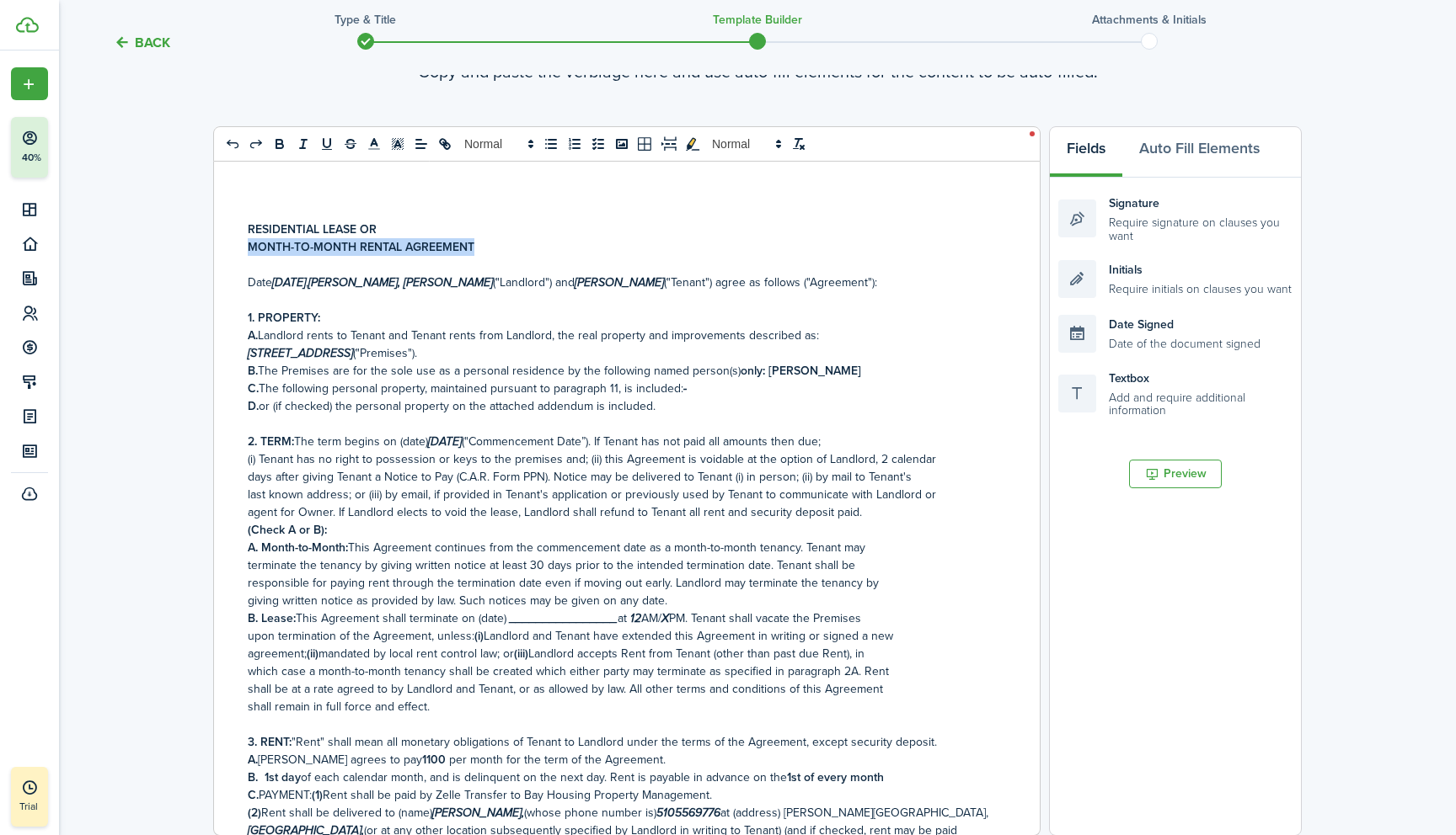
drag, startPoint x: 246, startPoint y: 248, endPoint x: 483, endPoint y: 240, distance: 237.1
click at [483, 240] on div "RESIDENTIAL LEASE OR MONTH-TO-MONTH RENTAL AGREEMENT Date [DATE] , [PERSON_NAME…" at bounding box center [620, 498] width 812 height 674
click at [383, 228] on p "RESIDENTIAL LEASE OR" at bounding box center [620, 229] width 746 height 18
click at [247, 226] on div "RESIDENTIAL LEASE OR MONTH-TO-MONTH RENTAL AGREEMENT Date [DATE] , [PERSON_NAME…" at bounding box center [620, 498] width 812 height 674
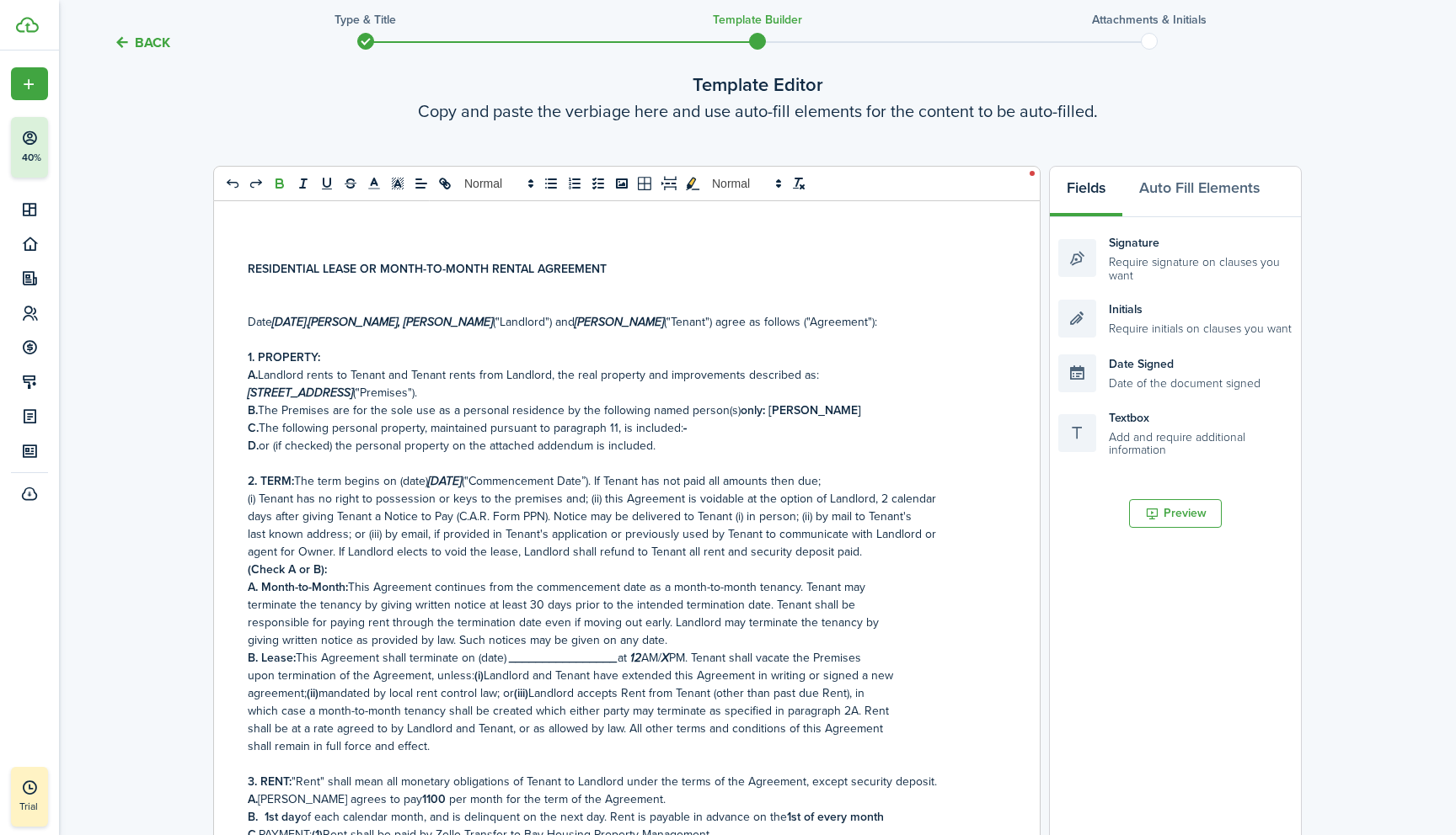
scroll to position [93, 0]
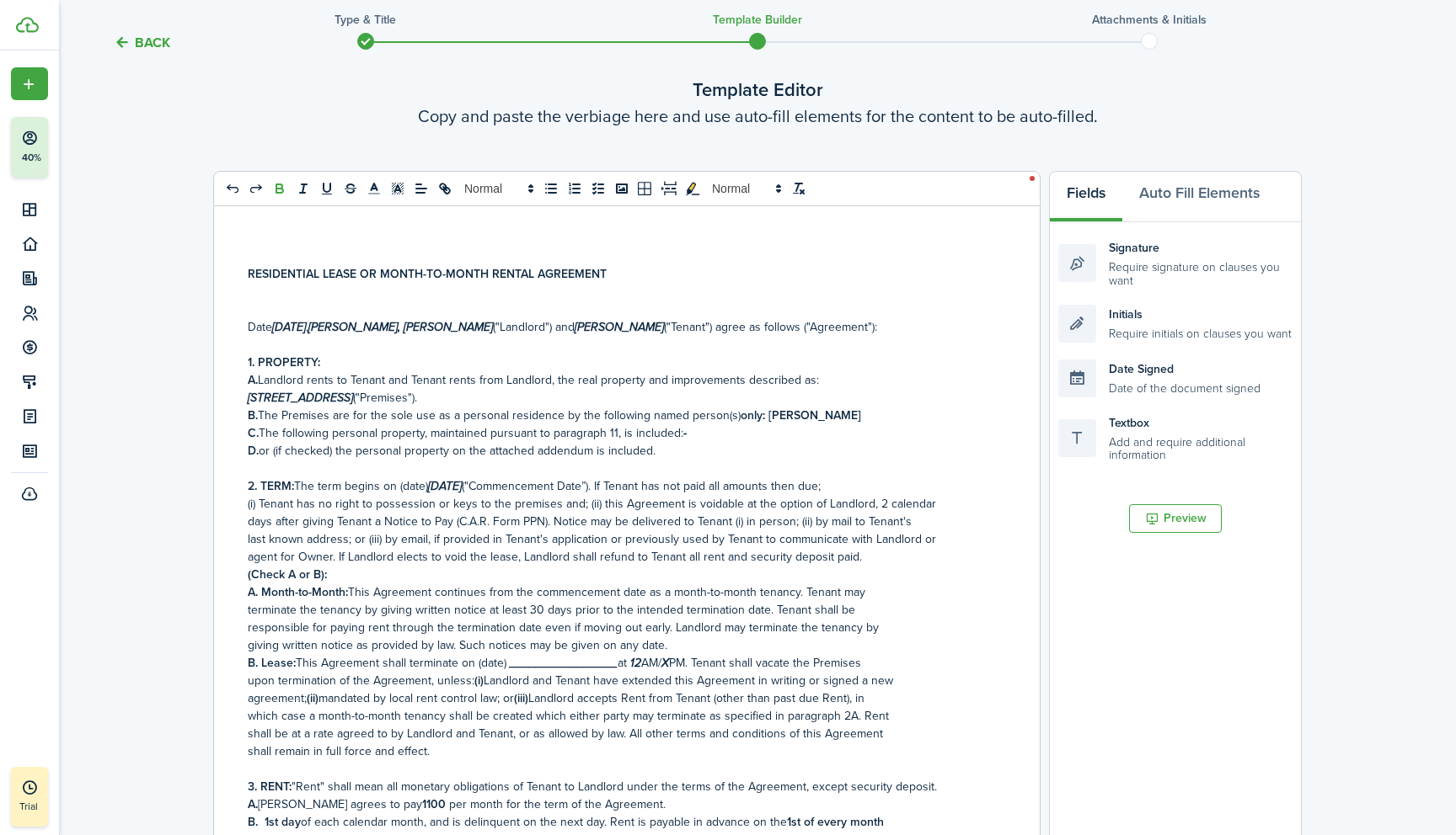
click at [276, 301] on p at bounding box center [620, 309] width 746 height 18
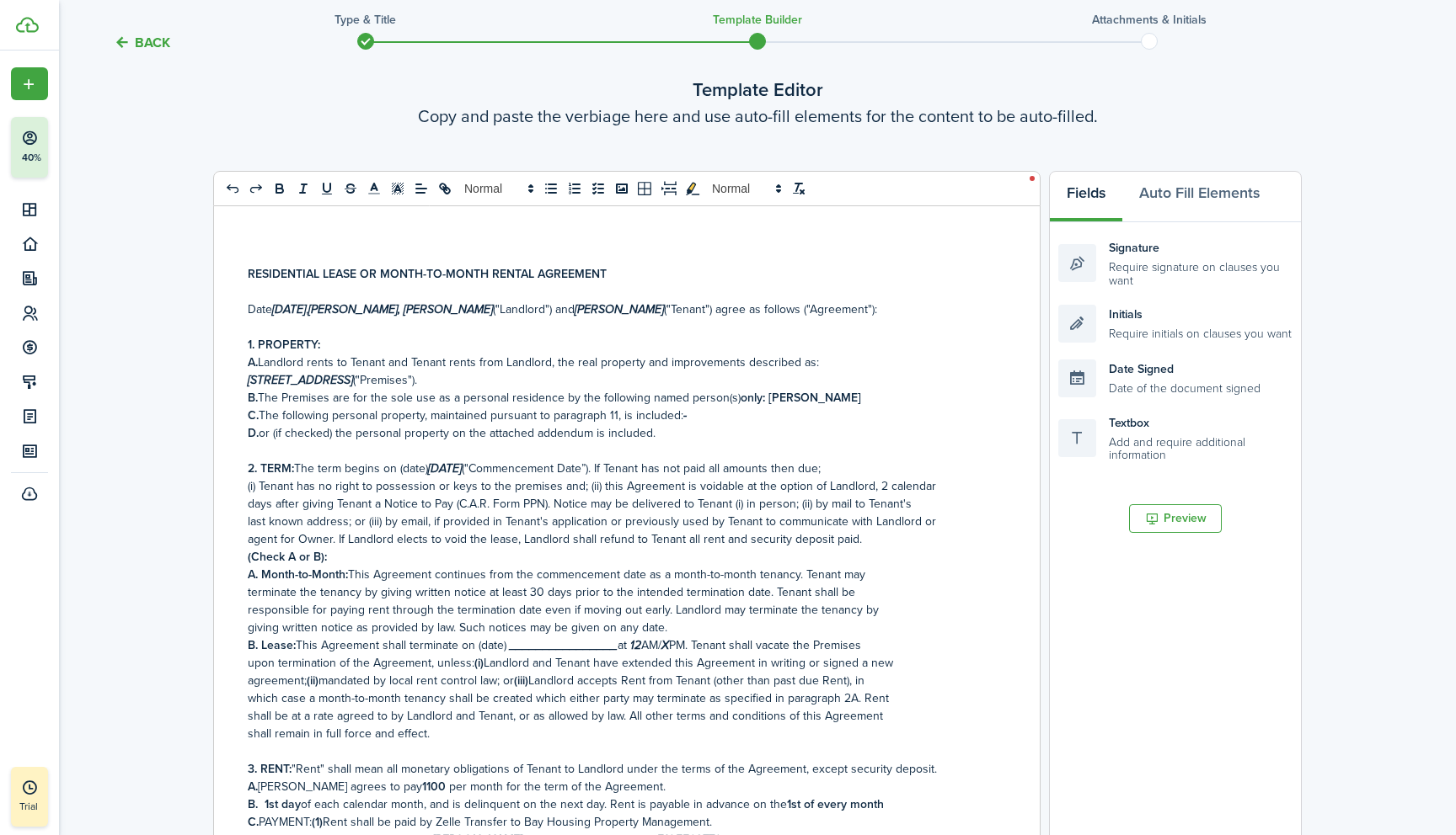
click at [1181, 518] on button "Preview" at bounding box center [1174, 518] width 93 height 29
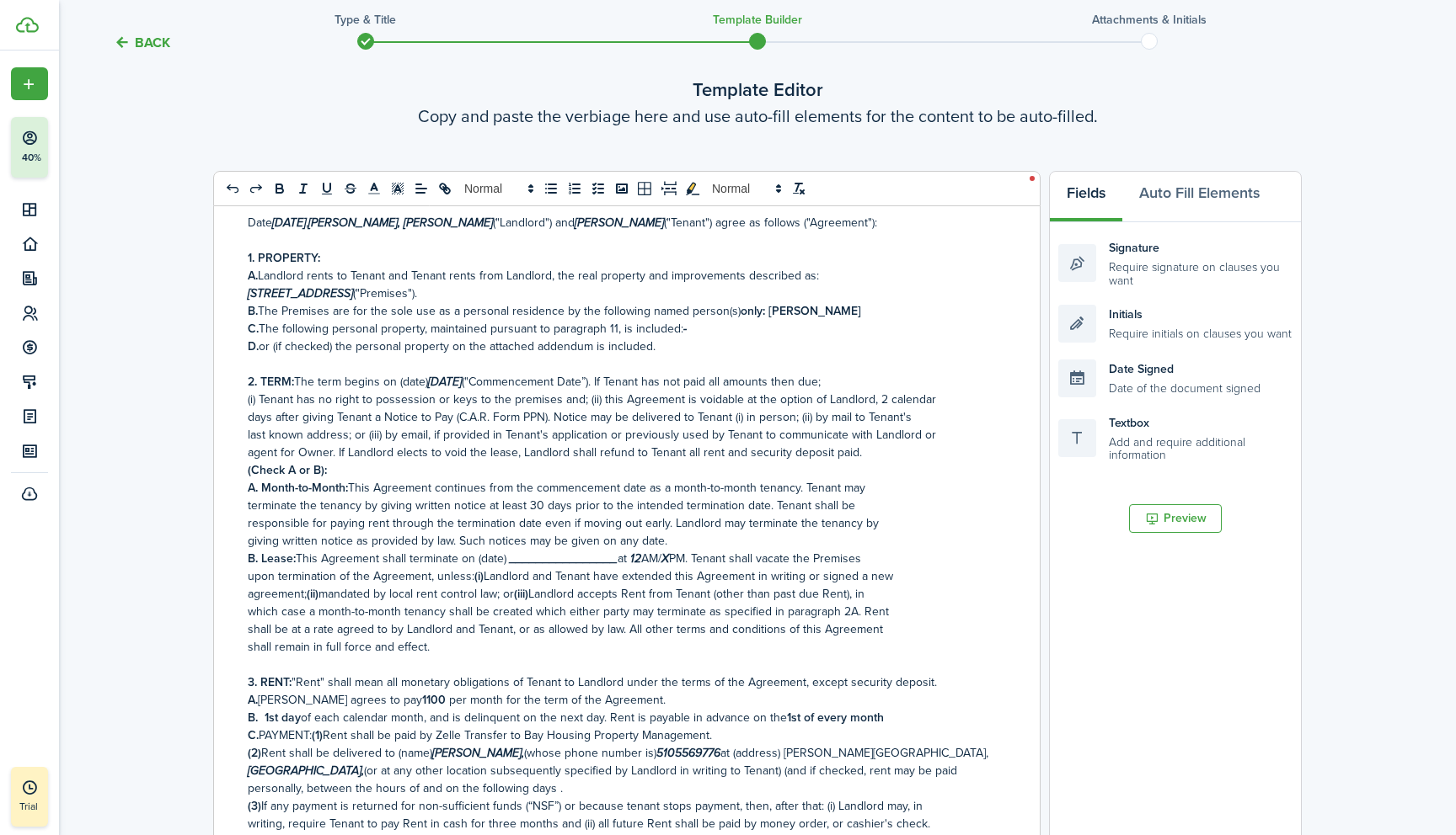
scroll to position [90, 0]
drag, startPoint x: 249, startPoint y: 417, endPoint x: 370, endPoint y: 418, distance: 121.0
click at [370, 418] on p "days after giving Tenant a Notice to Pay (C.A.R. Form PPN). Notice may be deliv…" at bounding box center [620, 414] width 746 height 18
click at [935, 396] on p "(i) Tenant has no right to possession or keys to the premises and; (ii) this Ag…" at bounding box center [620, 397] width 746 height 18
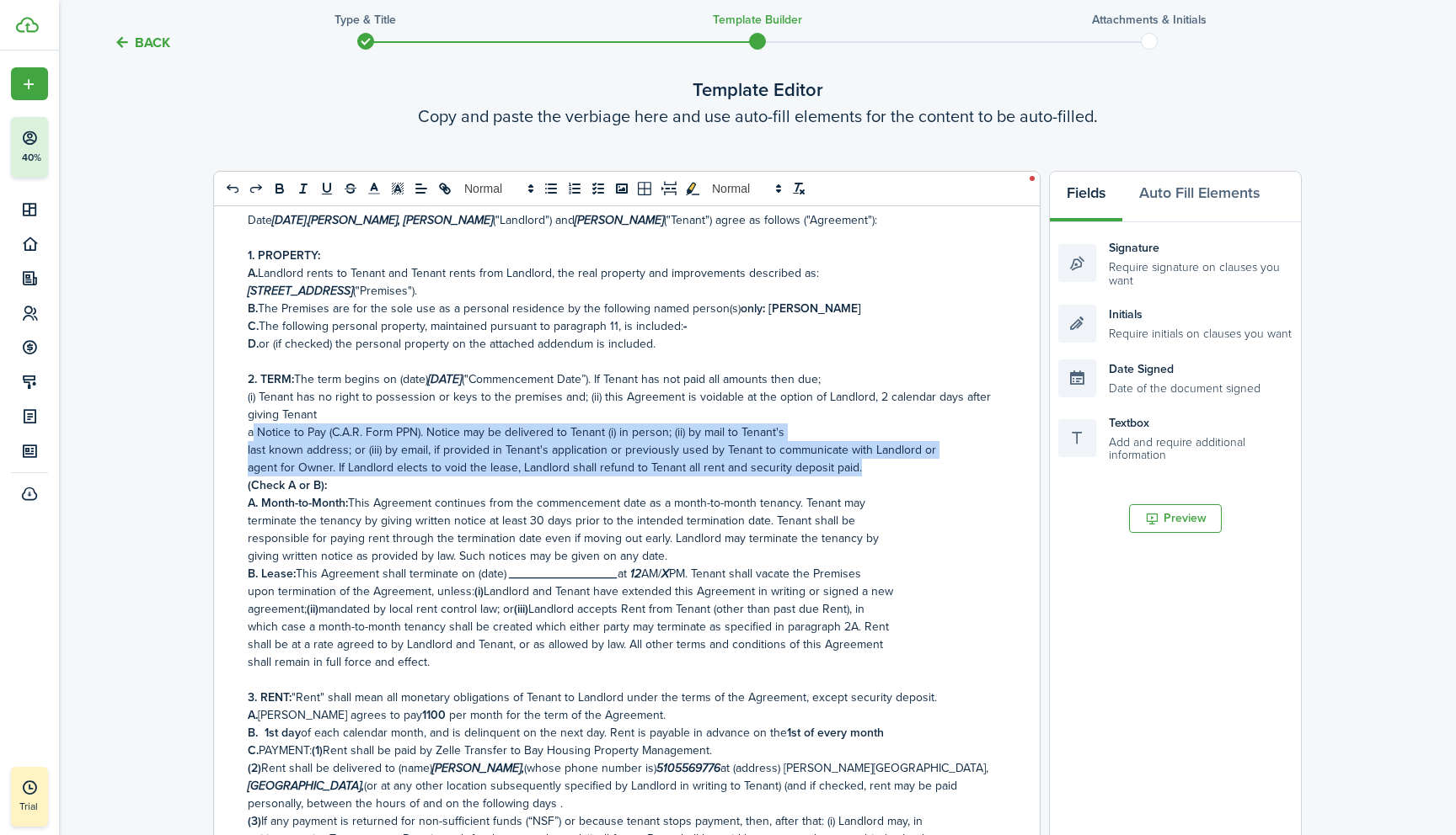
drag, startPoint x: 245, startPoint y: 432, endPoint x: 859, endPoint y: 476, distance: 615.6
click at [859, 476] on div "RESIDENTIAL LEASE OR MONTH-TO-MONTH RENTAL AGREEMENT Date [DATE] , [PERSON_NAME…" at bounding box center [620, 543] width 812 height 674
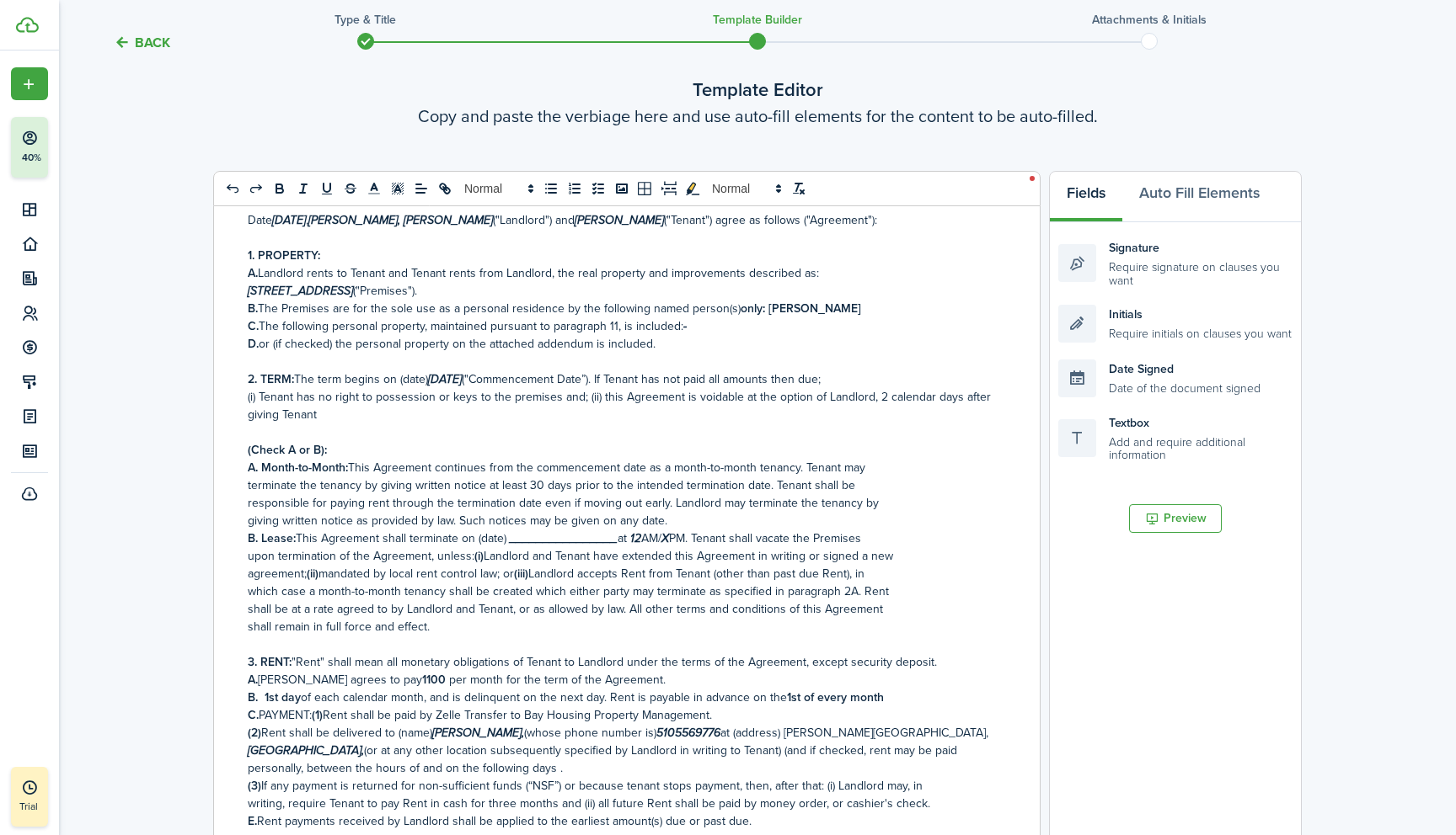
click at [336, 412] on p "(i) Tenant has no right to possession or keys to the premises and; (ii) this Ag…" at bounding box center [620, 406] width 746 height 35
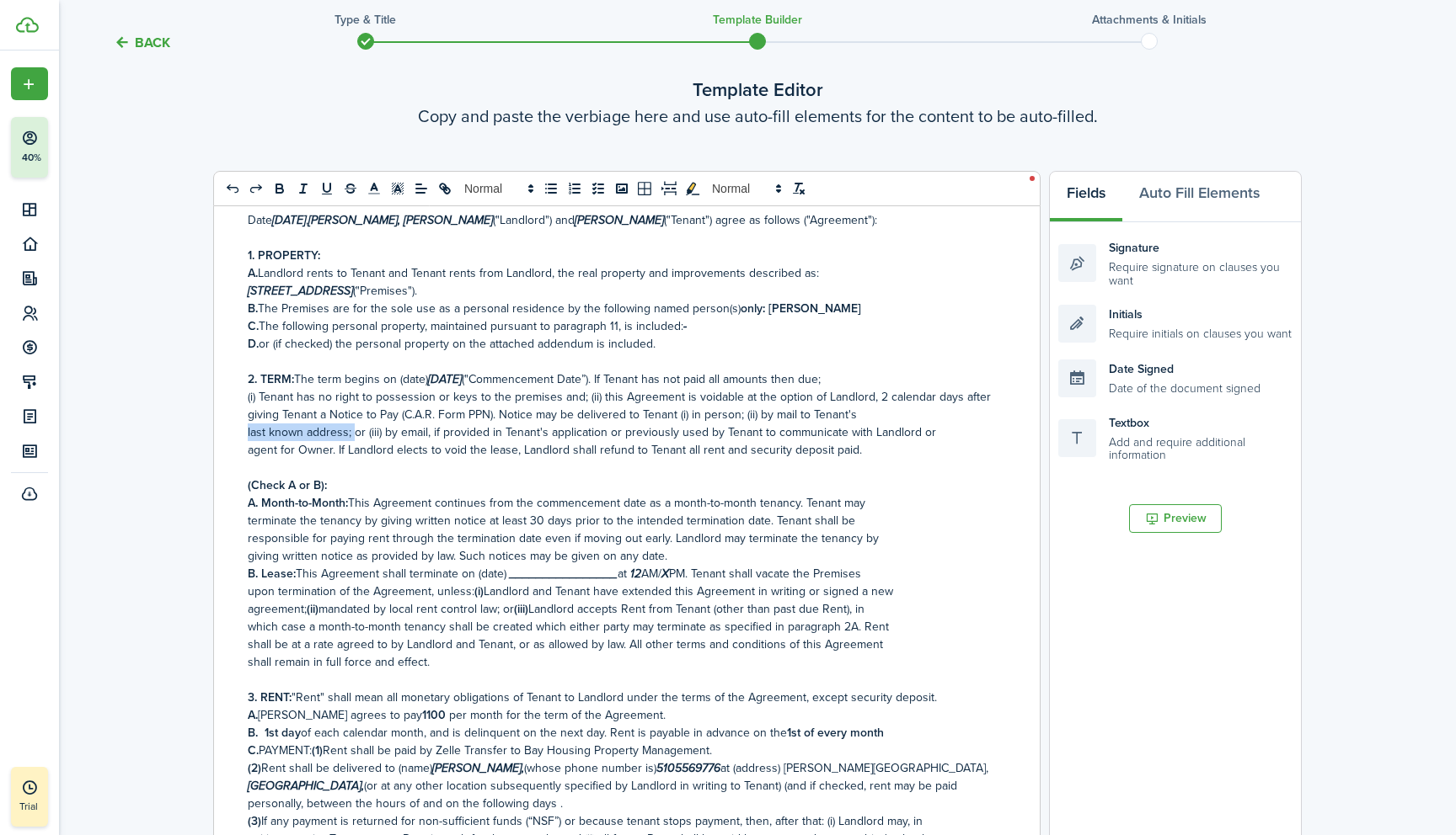
drag, startPoint x: 246, startPoint y: 432, endPoint x: 353, endPoint y: 431, distance: 107.0
click at [353, 431] on div "RESIDENTIAL LEASE OR MONTH-TO-MONTH RENTAL AGREEMENT Date [DATE] , [PERSON_NAME…" at bounding box center [620, 543] width 812 height 674
click at [865, 421] on p "(i) Tenant has no right to possession or keys to the premises and; (ii) this Ag…" at bounding box center [620, 406] width 746 height 35
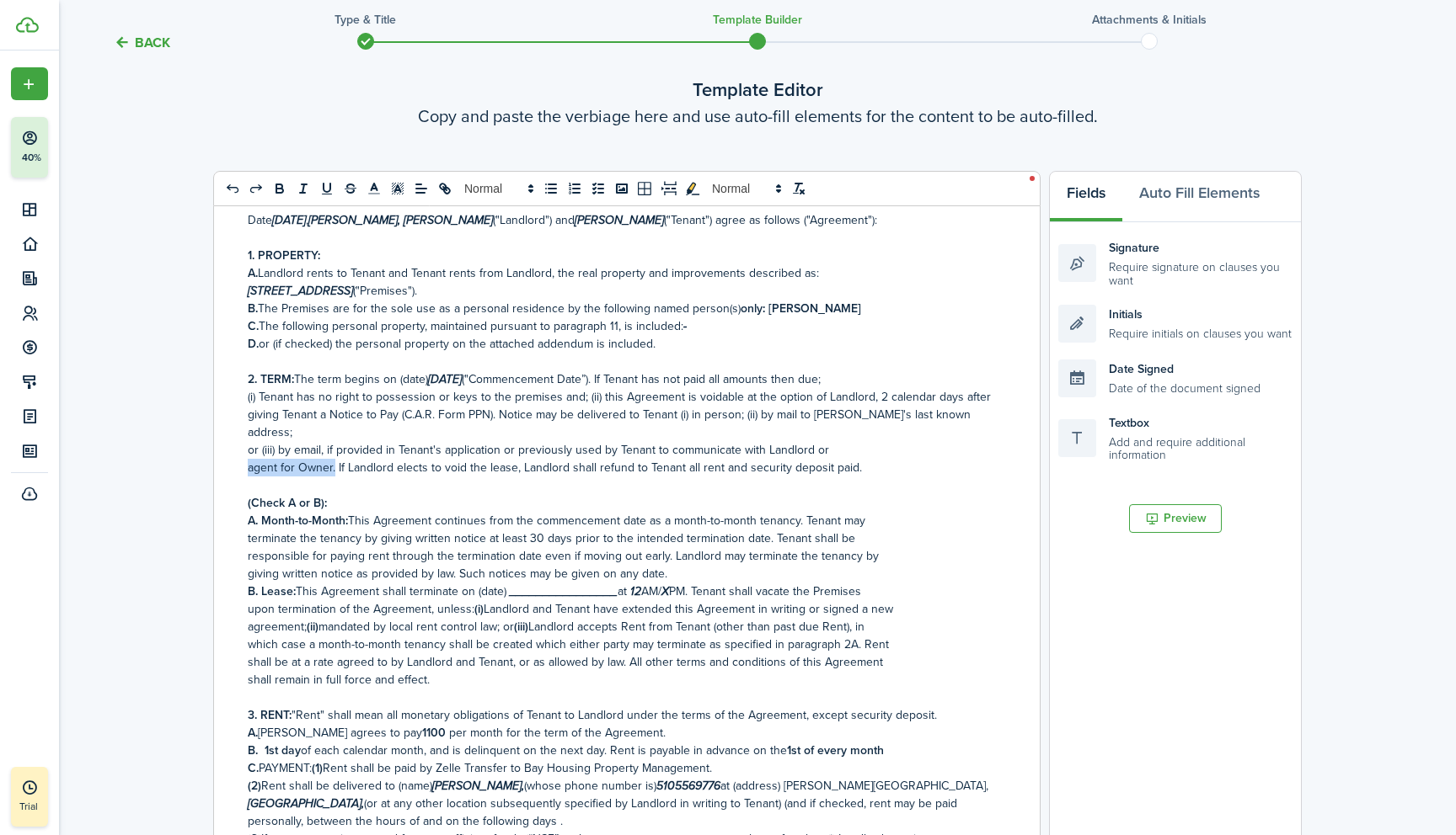
drag, startPoint x: 244, startPoint y: 451, endPoint x: 335, endPoint y: 455, distance: 91.1
click at [335, 455] on div "RESIDENTIAL LEASE OR MONTH-TO-MONTH RENTAL AGREEMENT Date [DATE] , [PERSON_NAME…" at bounding box center [620, 543] width 812 height 674
click at [833, 441] on p "or (iii) by email, if provided in Tenant's application or previously used by Te…" at bounding box center [620, 449] width 746 height 18
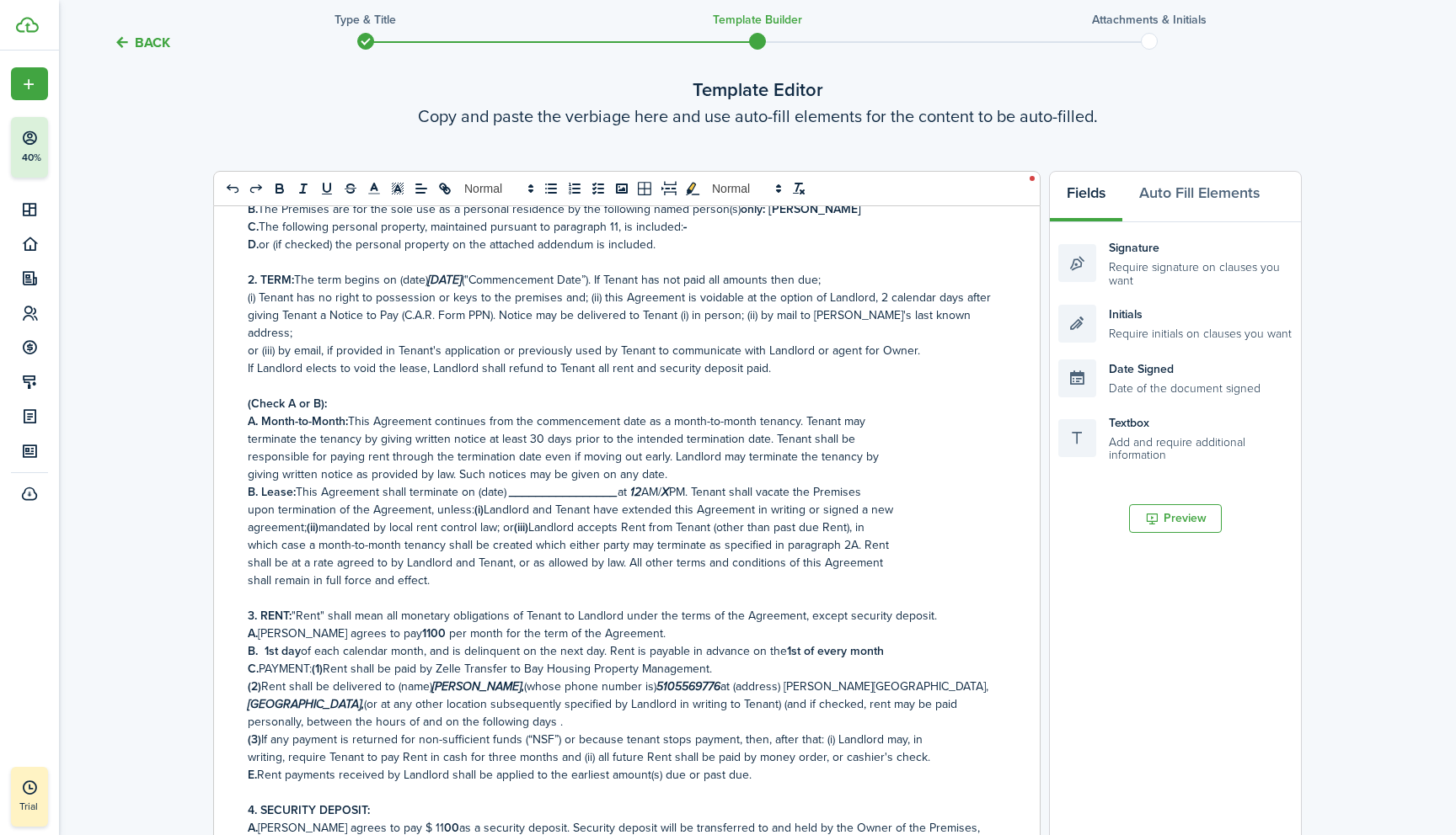
scroll to position [190, 0]
drag, startPoint x: 247, startPoint y: 424, endPoint x: 377, endPoint y: 417, distance: 130.2
click at [377, 428] on p "terminate the tenancy by giving written notice at least 30 days prior to the in…" at bounding box center [620, 437] width 746 height 18
click at [870, 411] on p "A. Month-to-Month: This Agreement continues from the commencement date as a mon…" at bounding box center [620, 420] width 746 height 18
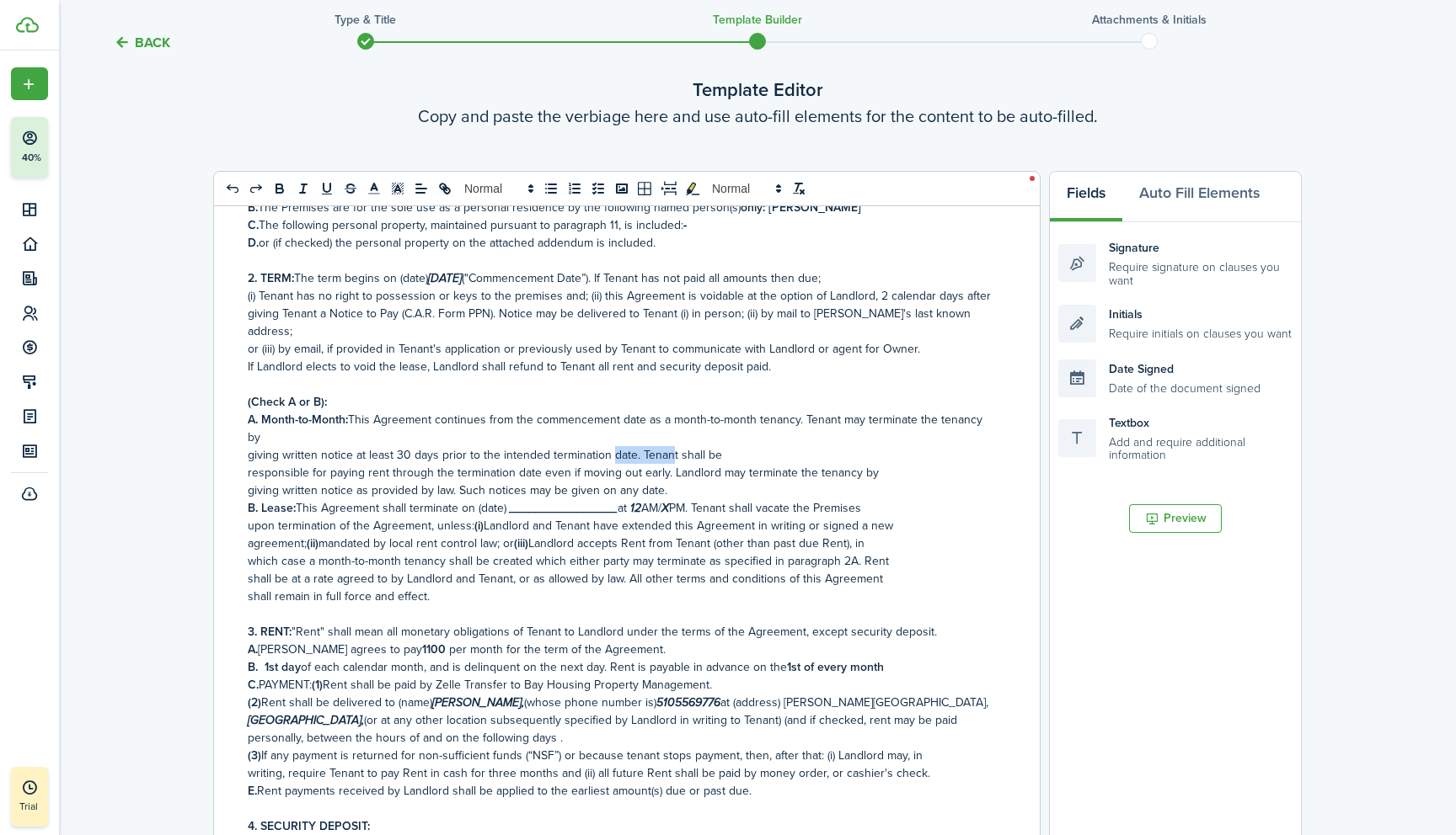
drag, startPoint x: 249, startPoint y: 439, endPoint x: 663, endPoint y: 441, distance: 414.0
click at [663, 447] on p "giving written notice at least 30 days prior to the intended termination date. …" at bounding box center [620, 455] width 746 height 18
drag, startPoint x: 727, startPoint y: 437, endPoint x: 246, endPoint y: 443, distance: 481.0
click at [246, 443] on div "RESIDENTIAL LEASE OR MONTH-TO-MONTH RENTAL AGREEMENT Date [DATE] , [PERSON_NAME…" at bounding box center [620, 543] width 812 height 674
click at [283, 417] on p "A. Month-to-Month: This Agreement continues from the commencement date as a mon…" at bounding box center [620, 428] width 746 height 35
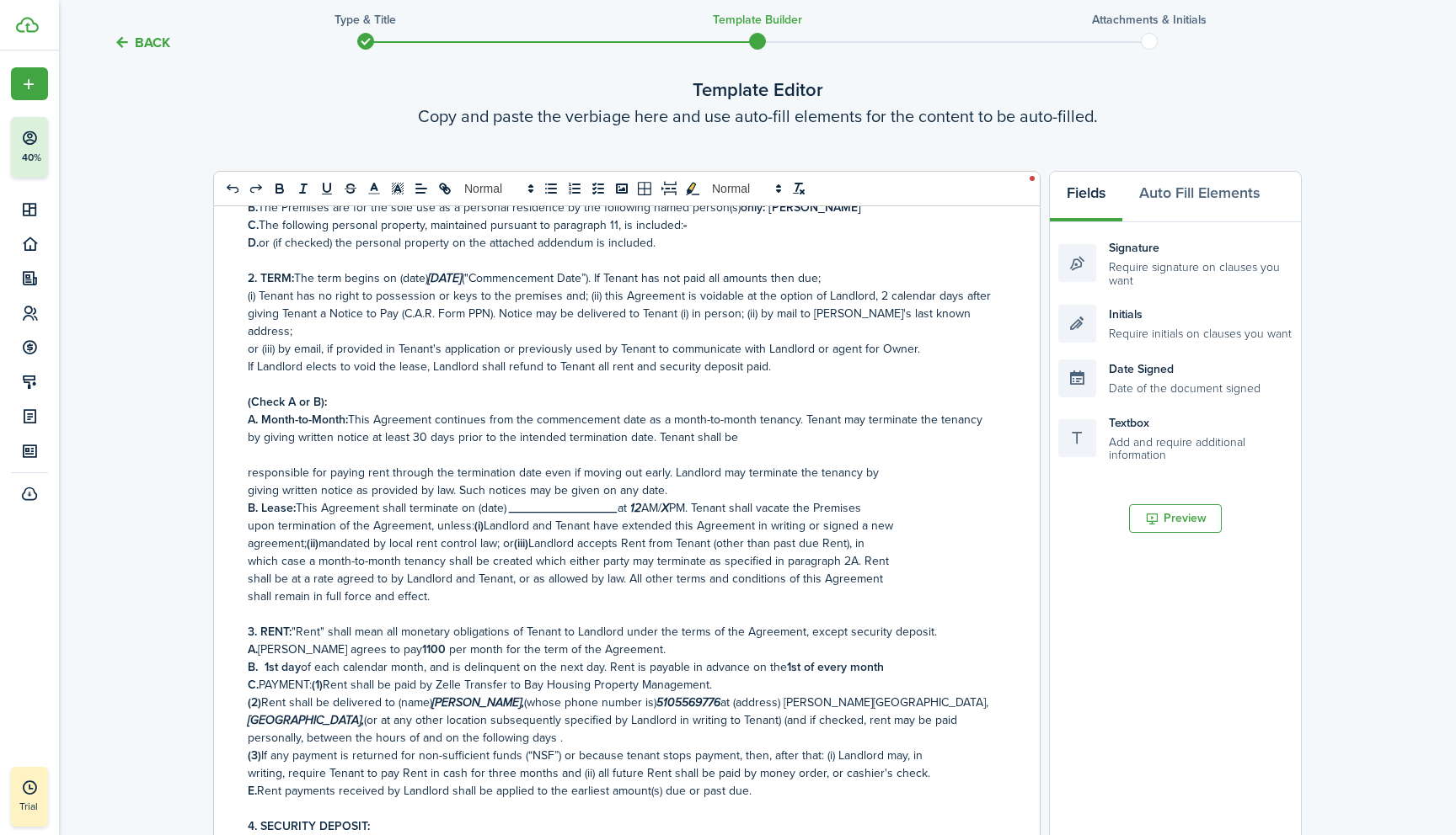
drag, startPoint x: 249, startPoint y: 458, endPoint x: 605, endPoint y: 444, distance: 356.3
click at [605, 444] on div "RESIDENTIAL LEASE OR MONTH-TO-MONTH RENTAL AGREEMENT Date [DATE] , [PERSON_NAME…" at bounding box center [620, 543] width 812 height 674
drag, startPoint x: 247, startPoint y: 455, endPoint x: 428, endPoint y: 455, distance: 181.0
click at [428, 464] on p "responsible for paying rent through the termination date even if moving out ear…" at bounding box center [620, 472] width 746 height 18
click at [754, 422] on p "A. Month-to-Month: This Agreement continues from the commencement date as a mon…" at bounding box center [620, 428] width 746 height 35
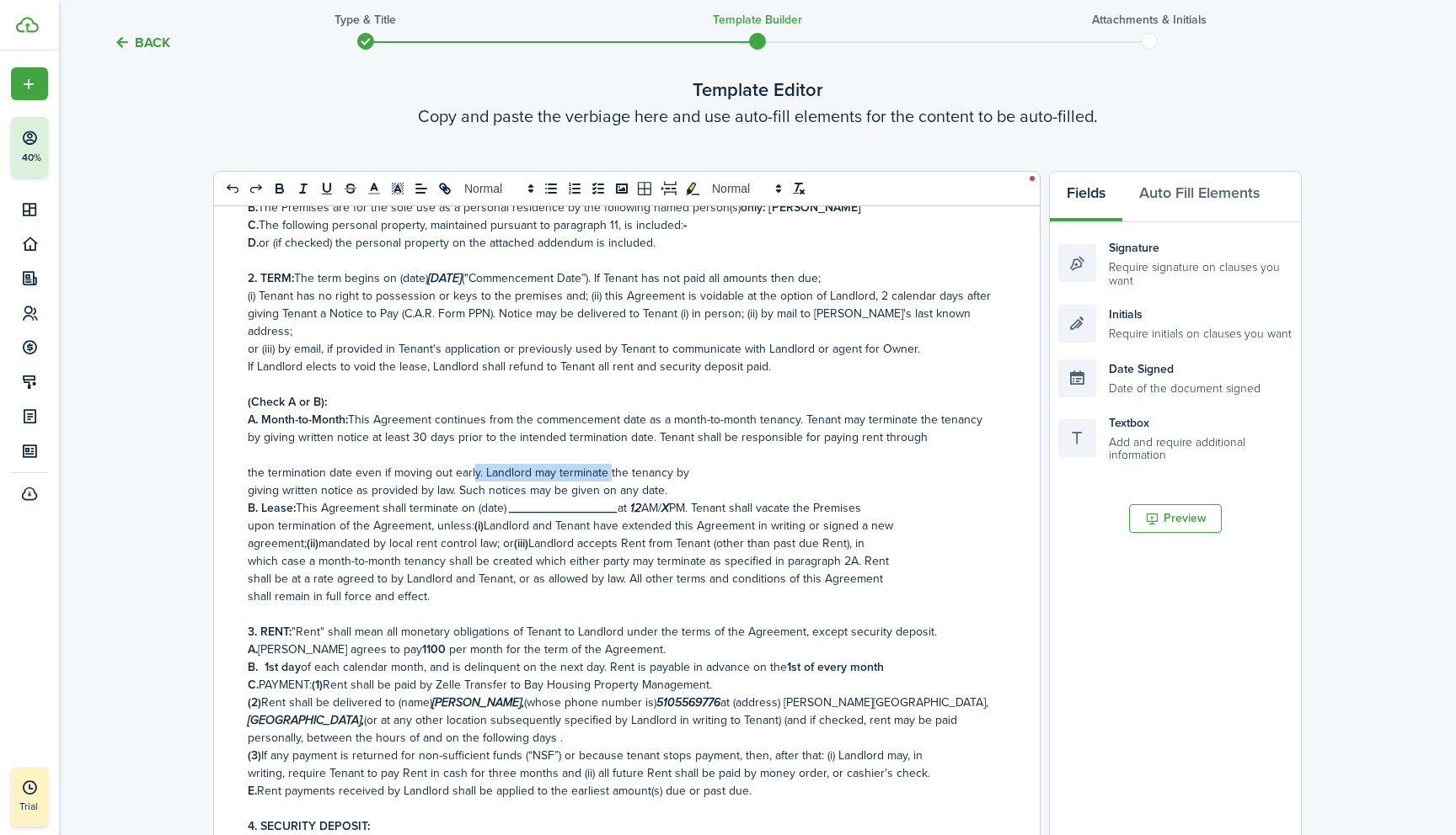
drag, startPoint x: 247, startPoint y: 454, endPoint x: 604, endPoint y: 455, distance: 357.0
click at [604, 455] on div "RESIDENTIAL LEASE OR MONTH-TO-MONTH RENTAL AGREEMENT Date [DATE] , [PERSON_NAME…" at bounding box center [620, 543] width 812 height 674
drag, startPoint x: 245, startPoint y: 454, endPoint x: 559, endPoint y: 467, distance: 314.3
click at [559, 467] on div "RESIDENTIAL LEASE OR MONTH-TO-MONTH RENTAL AGREEMENT Date [DATE] , [PERSON_NAME…" at bounding box center [620, 543] width 812 height 674
click at [290, 482] on p "giving written notice as provided by law. Such notices may be given on any date." at bounding box center [620, 491] width 746 height 18
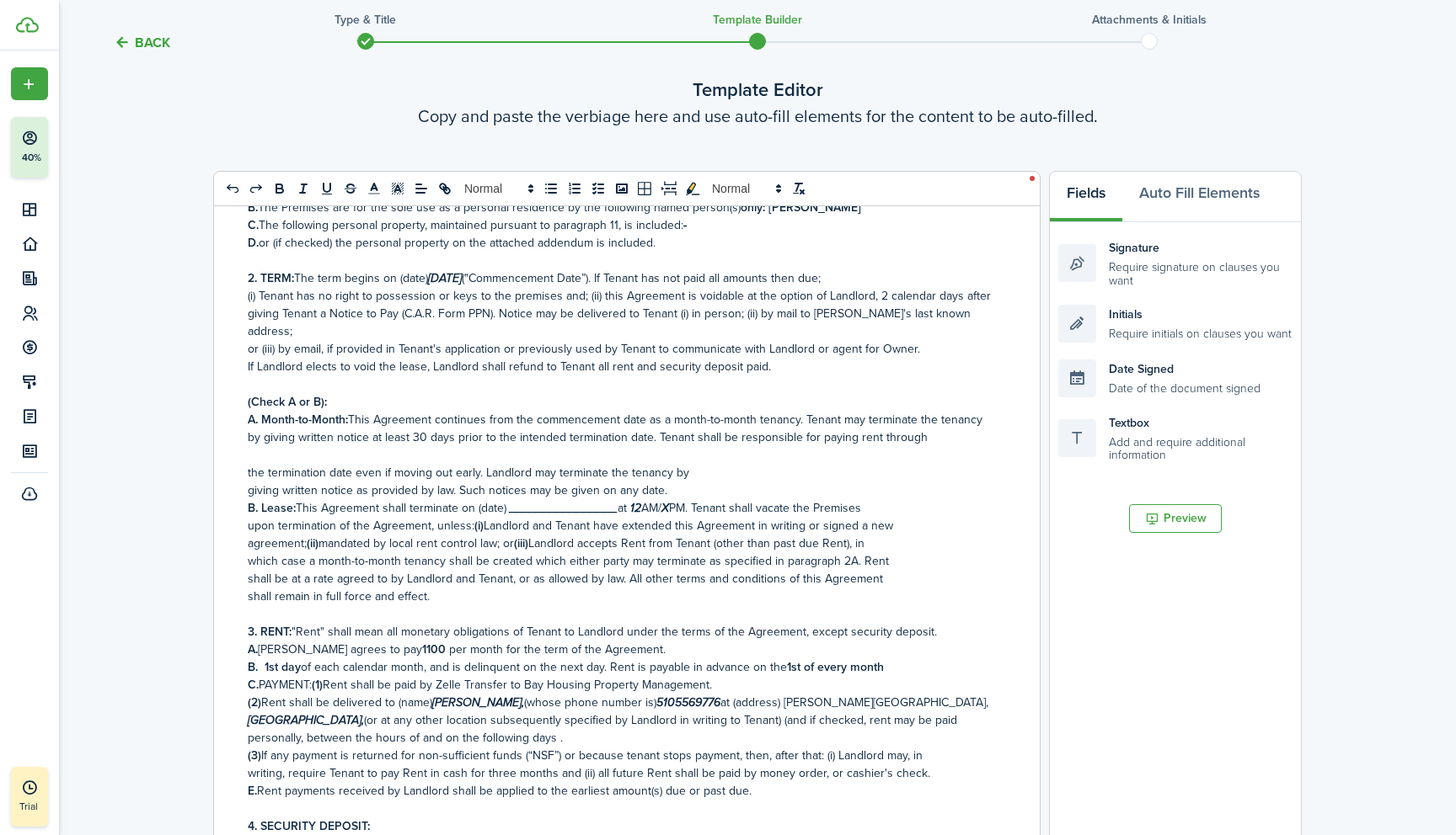
drag, startPoint x: 245, startPoint y: 455, endPoint x: 690, endPoint y: 461, distance: 445.0
click at [690, 461] on div "RESIDENTIAL LEASE OR MONTH-TO-MONTH RENTAL AGREEMENT Date [DATE] , [PERSON_NAME…" at bounding box center [620, 543] width 812 height 674
click at [919, 421] on p "A. Month-to-Month: This Agreement continues from the commencement date as a mon…" at bounding box center [620, 428] width 746 height 35
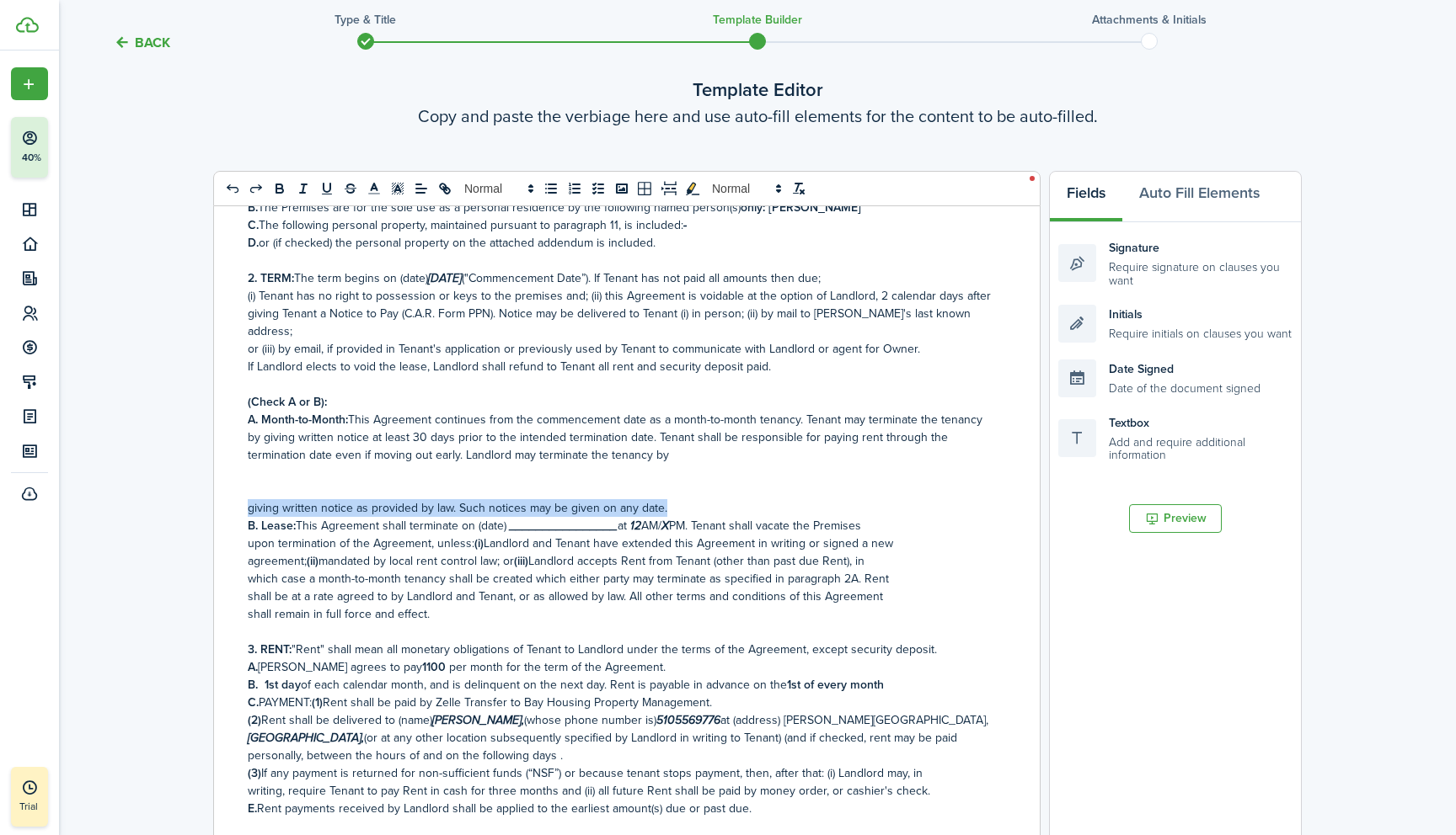
drag, startPoint x: 246, startPoint y: 493, endPoint x: 669, endPoint y: 489, distance: 423.0
click at [669, 489] on div "RESIDENTIAL LEASE OR MONTH-TO-MONTH RENTAL AGREEMENT Date [DATE] , [PERSON_NAME…" at bounding box center [620, 543] width 812 height 674
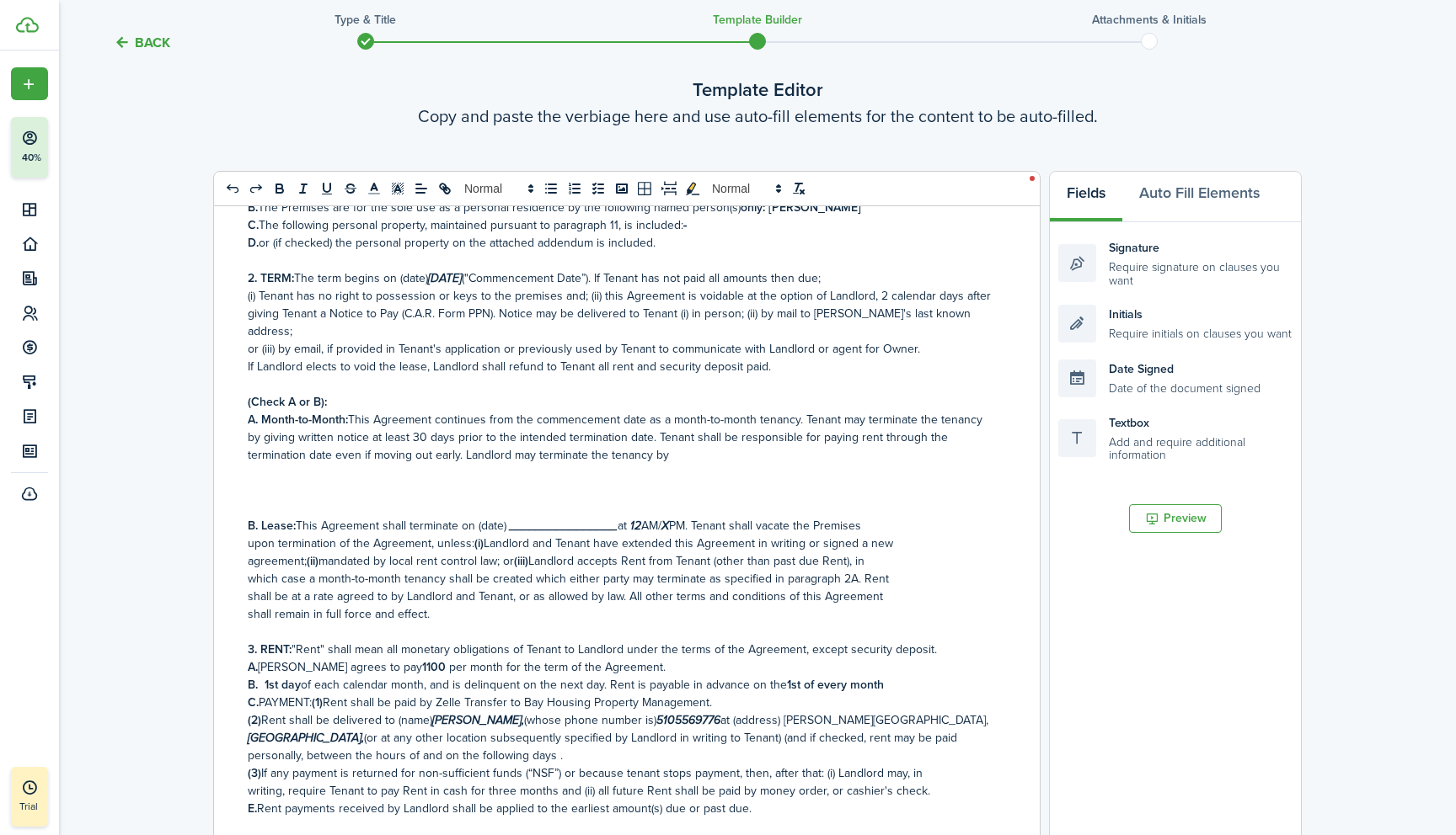
click at [677, 443] on p "A. Month-to-Month: This Agreement continues from the commencement date as a mon…" at bounding box center [620, 438] width 746 height 53
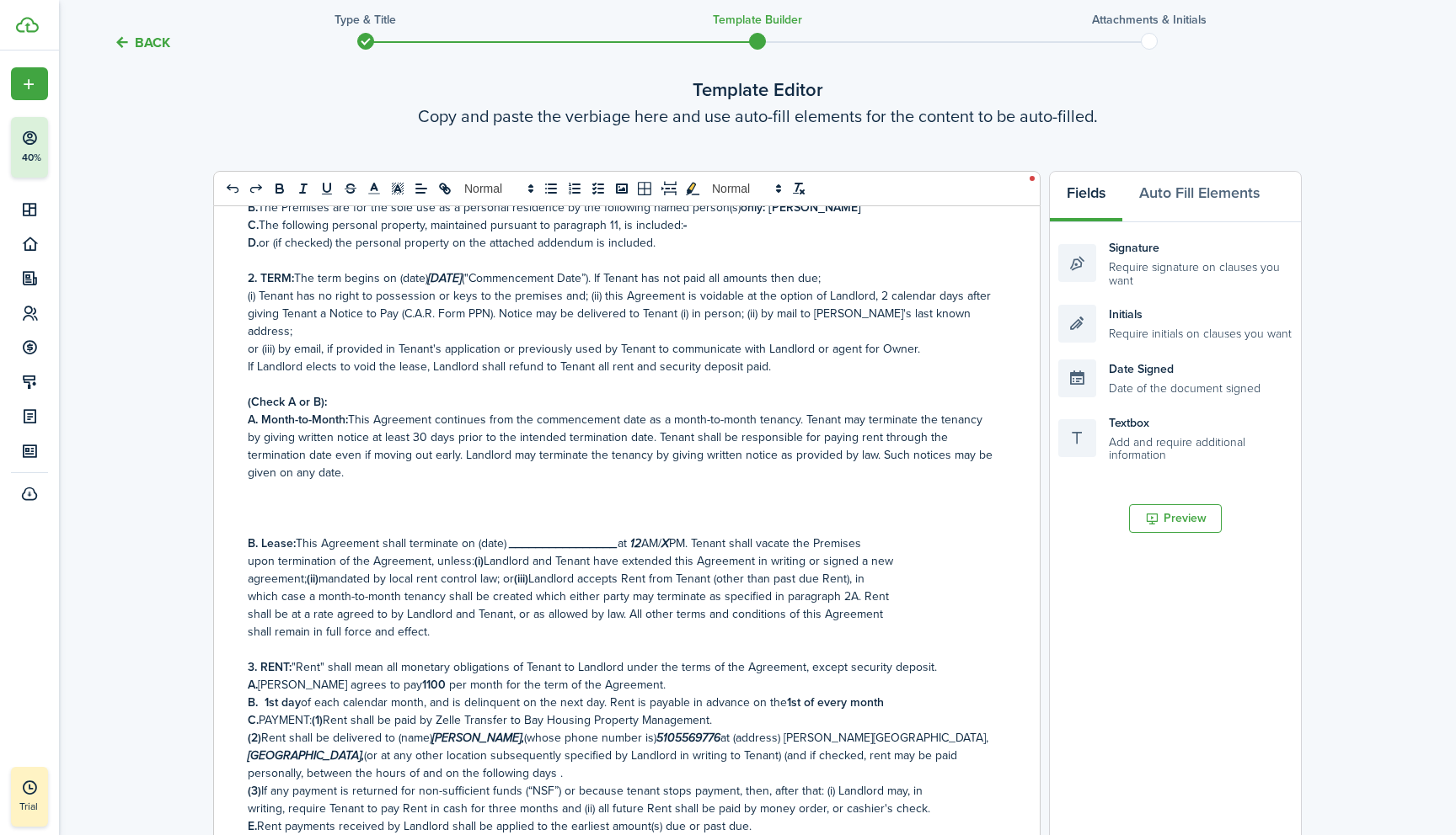
click at [274, 499] on p at bounding box center [620, 508] width 746 height 18
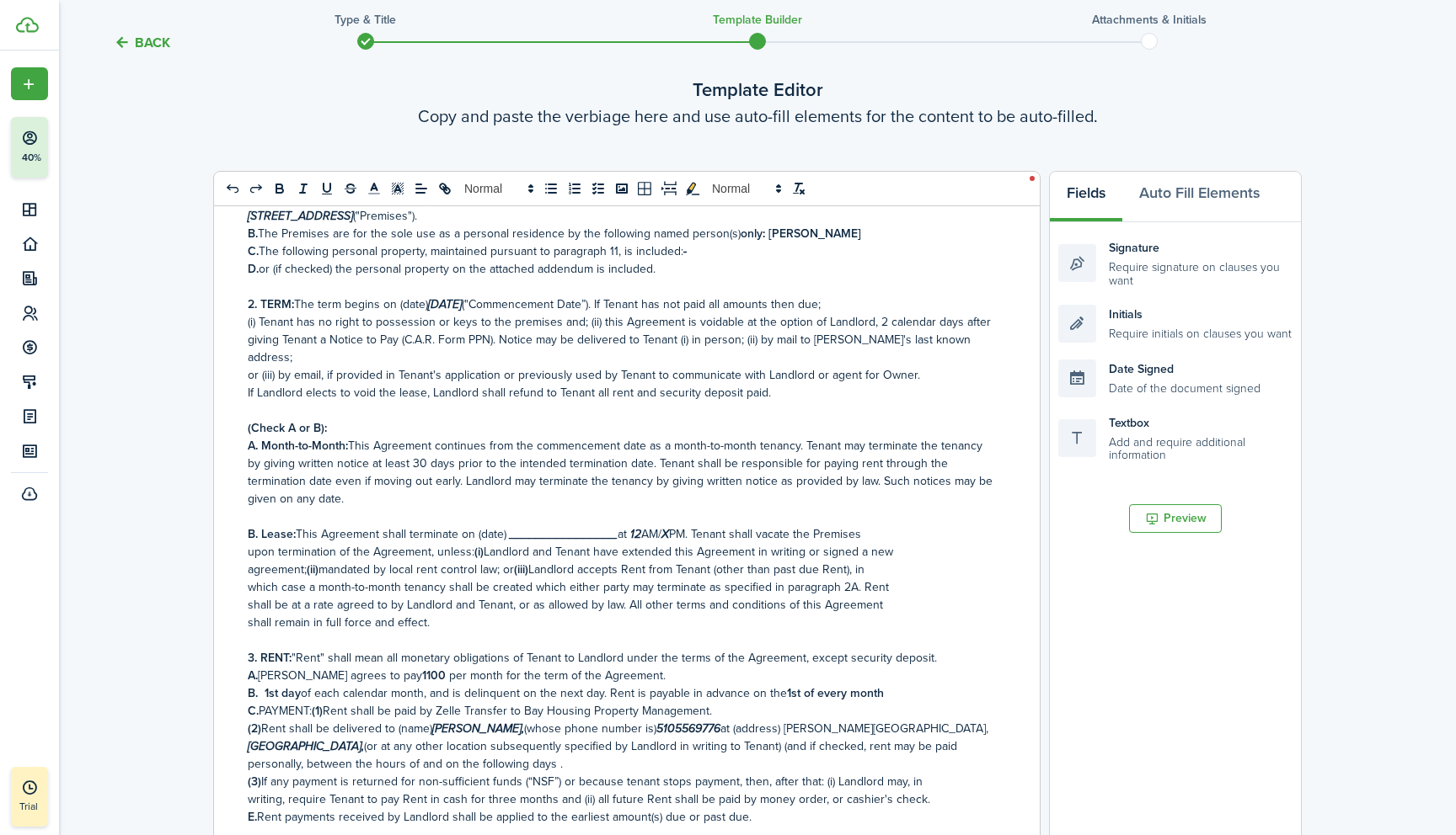
scroll to position [159, 0]
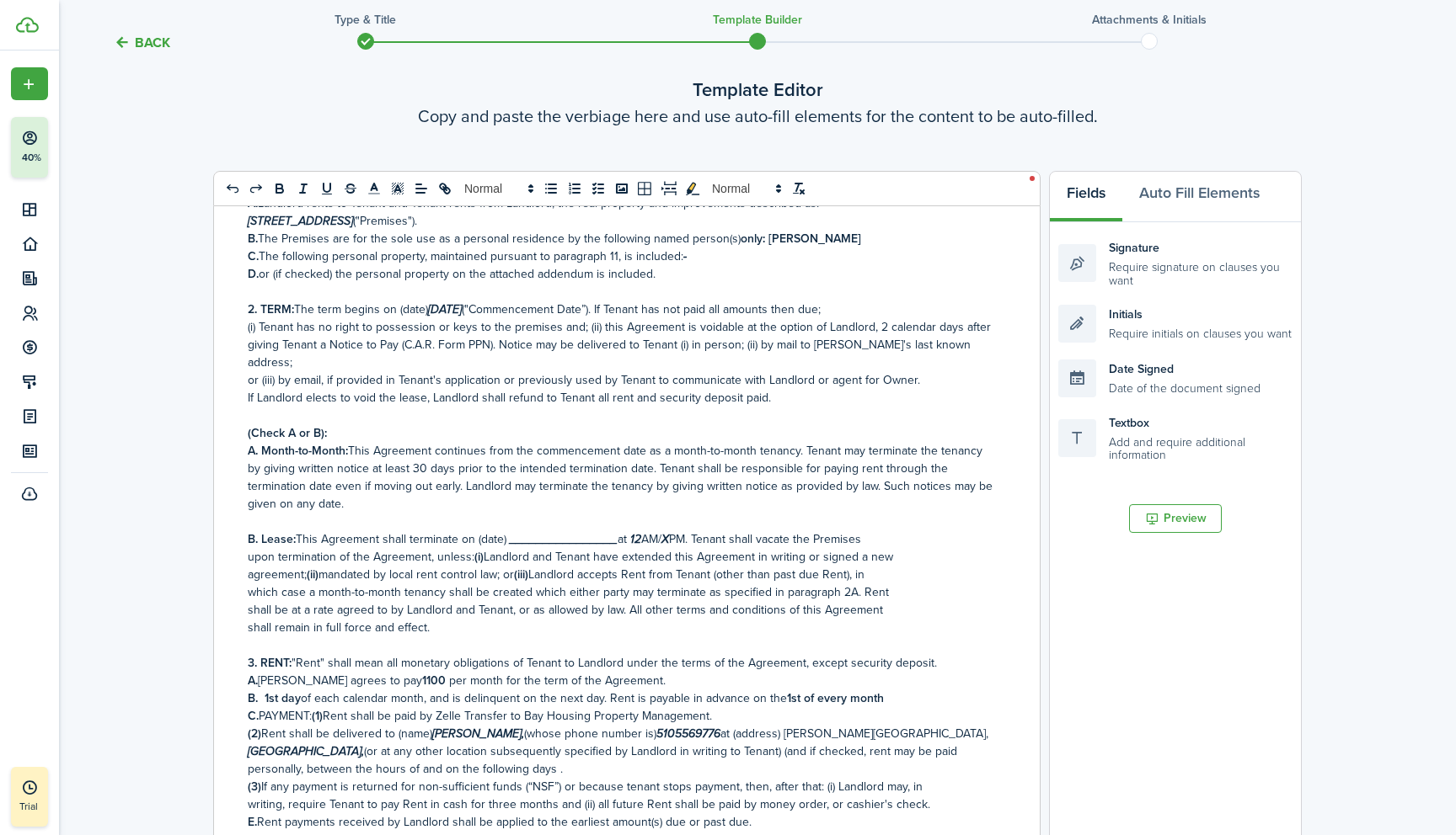
click at [597, 327] on p "(i) Tenant has no right to possession or keys to the premises and; (ii) this Ag…" at bounding box center [620, 345] width 746 height 53
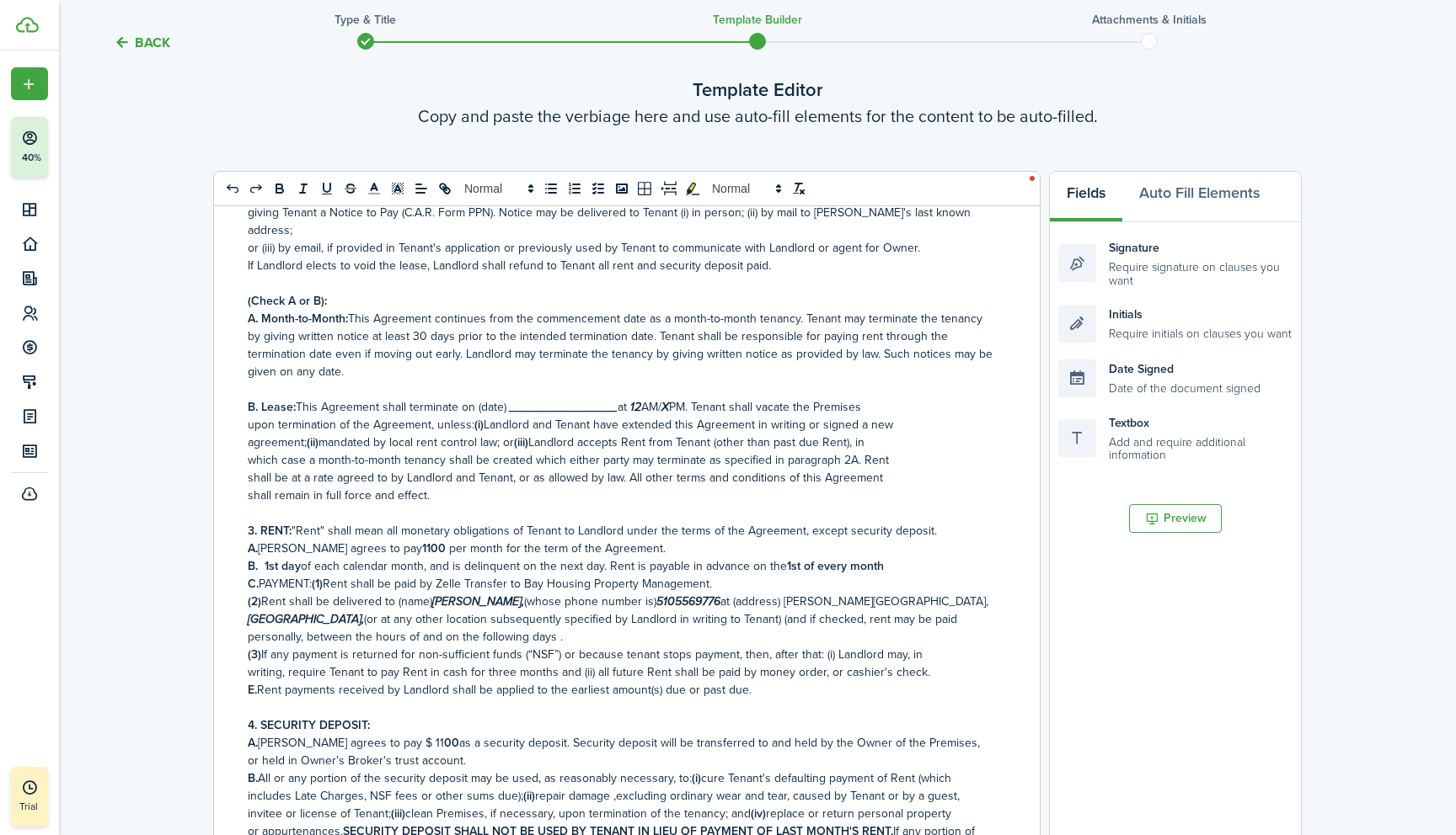
scroll to position [294, 0]
drag, startPoint x: 245, startPoint y: 407, endPoint x: 370, endPoint y: 407, distance: 125.0
click at [370, 407] on div "RESIDENTIAL LEASE OR MONTH-TO-MONTH RENTAL AGREEMENT Date [DATE] , [PERSON_NAME…" at bounding box center [620, 543] width 812 height 674
click at [875, 396] on p "B. Lease: This Agreement shall terminate on (date) ________________ at 12 AM/ X…" at bounding box center [620, 405] width 746 height 18
drag, startPoint x: 247, startPoint y: 426, endPoint x: 236, endPoint y: 429, distance: 11.4
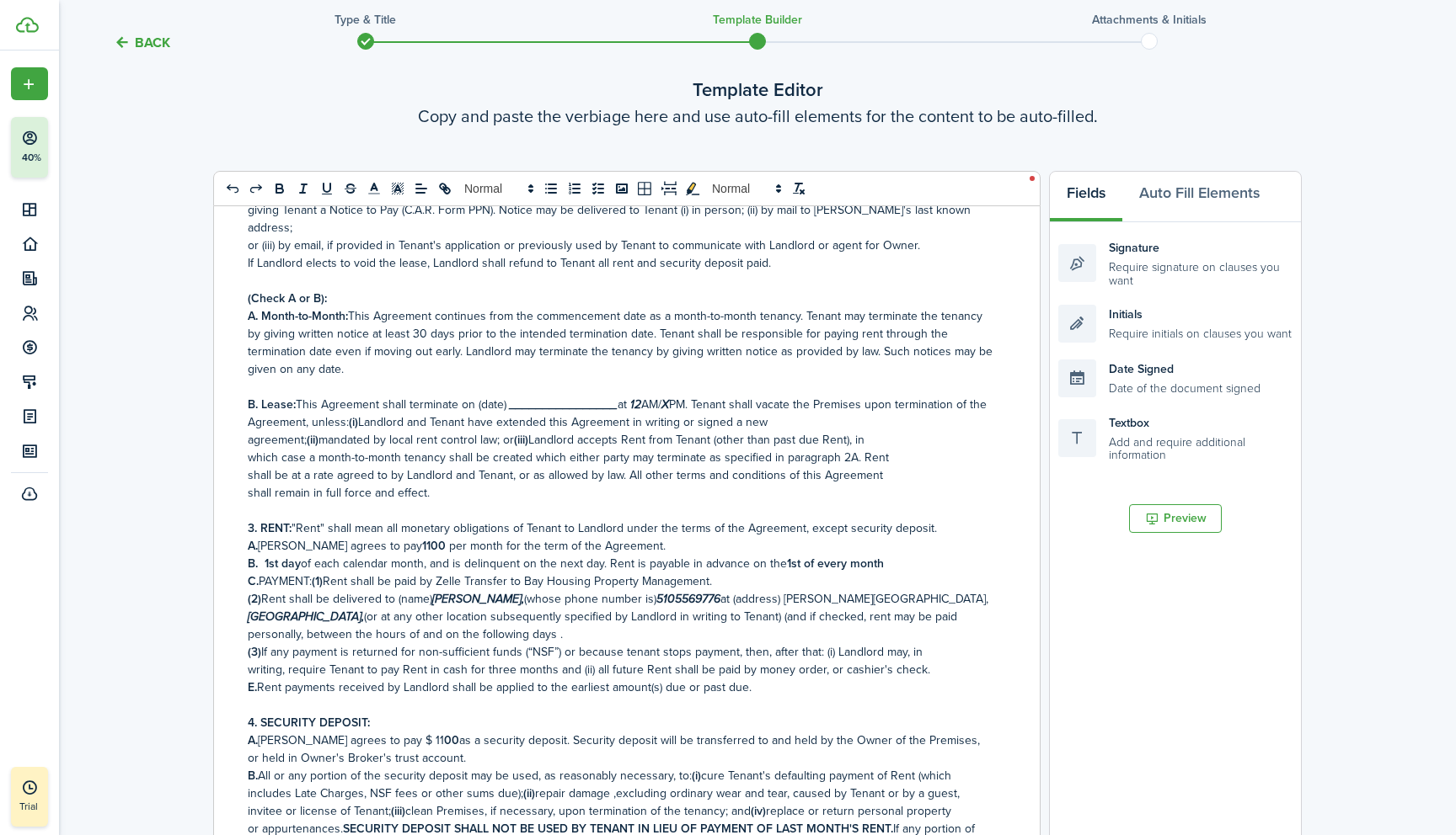
click at [236, 429] on div "RESIDENTIAL LEASE OR MONTH-TO-MONTH RENTAL AGREEMENT Date [DATE] , [PERSON_NAME…" at bounding box center [620, 543] width 812 height 674
click at [274, 407] on p "B. Lease: This Agreement shall terminate on (date) ________________ at 12 AM/ X…" at bounding box center [620, 405] width 746 height 18
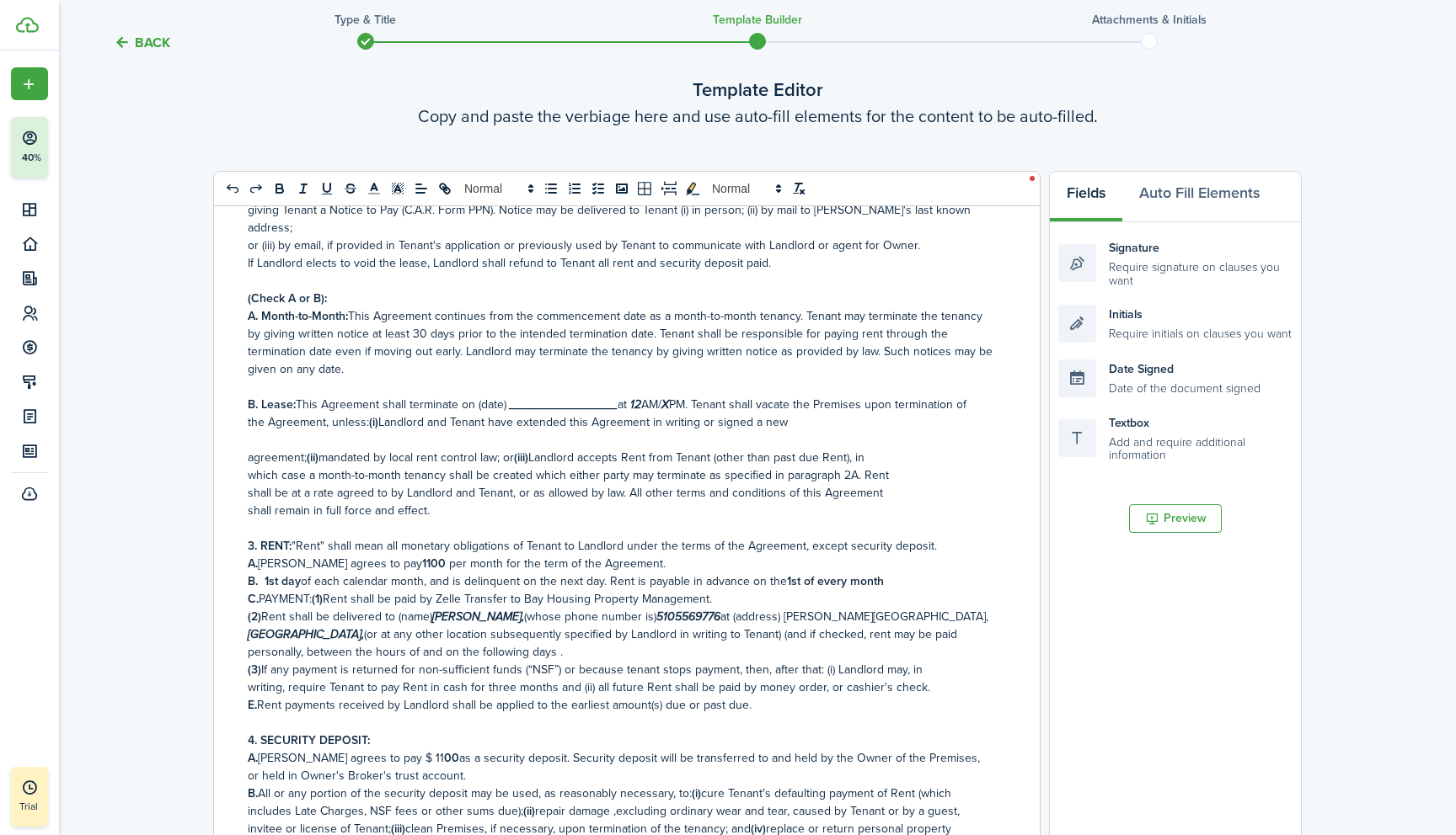
drag, startPoint x: 246, startPoint y: 442, endPoint x: 309, endPoint y: 439, distance: 63.1
click at [309, 439] on div "RESIDENTIAL LEASE OR MONTH-TO-MONTH RENTAL AGREEMENT Date [DATE] , [PERSON_NAME…" at bounding box center [620, 543] width 812 height 674
click at [798, 406] on p "B. Lease: This Agreement shall terminate on (date) ________________ at 12 AM/ X…" at bounding box center [620, 413] width 746 height 35
click at [251, 431] on p at bounding box center [620, 440] width 746 height 18
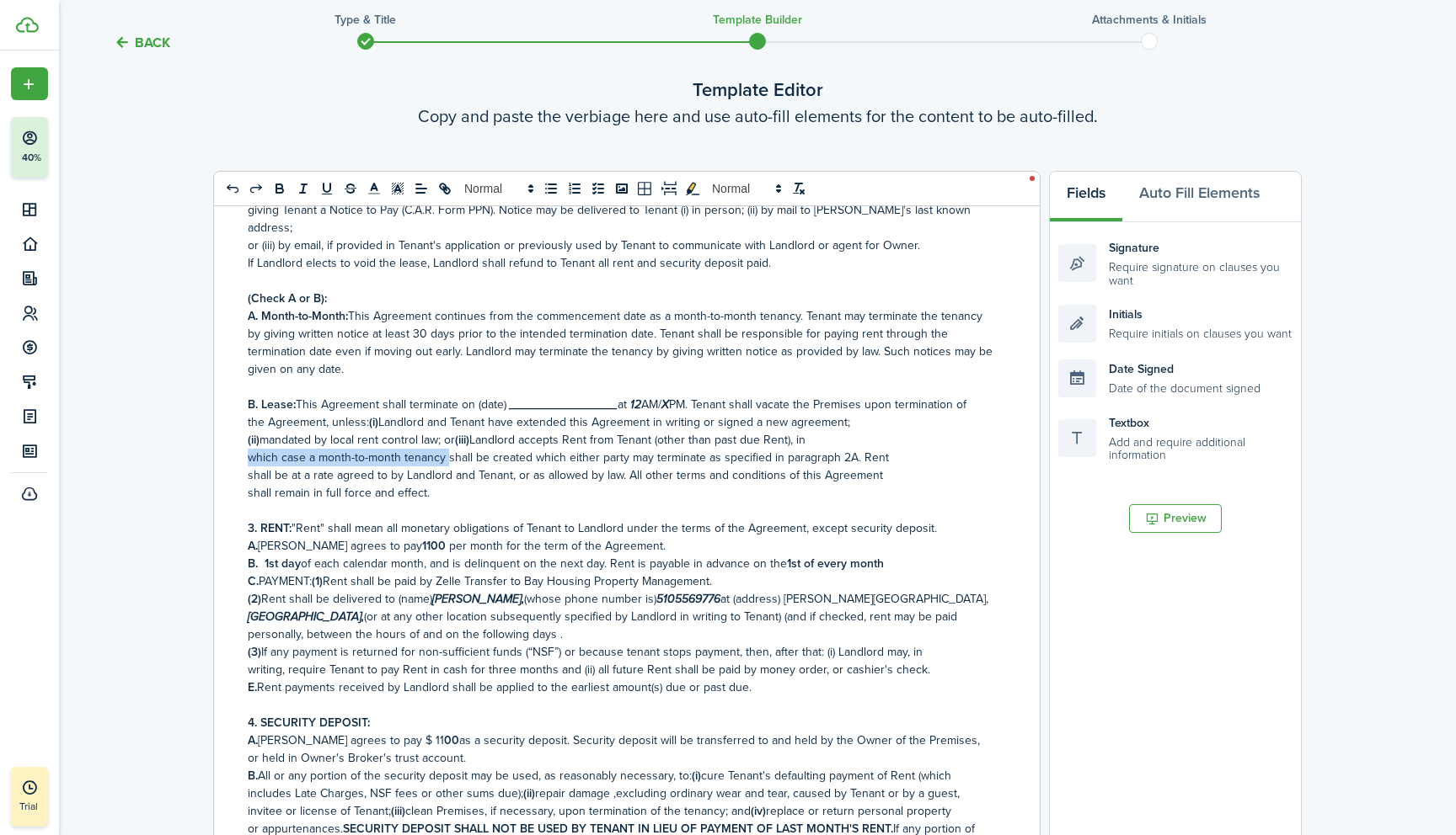
drag, startPoint x: 250, startPoint y: 444, endPoint x: 447, endPoint y: 445, distance: 197.0
click at [447, 449] on p "which case a month-to-month tenancy shall be created which either party may ter…" at bounding box center [620, 457] width 746 height 18
click at [819, 431] on p "(ii) mandated by local rent control law; or (iii) Landlord accepts Rent from Te…" at bounding box center [620, 440] width 746 height 18
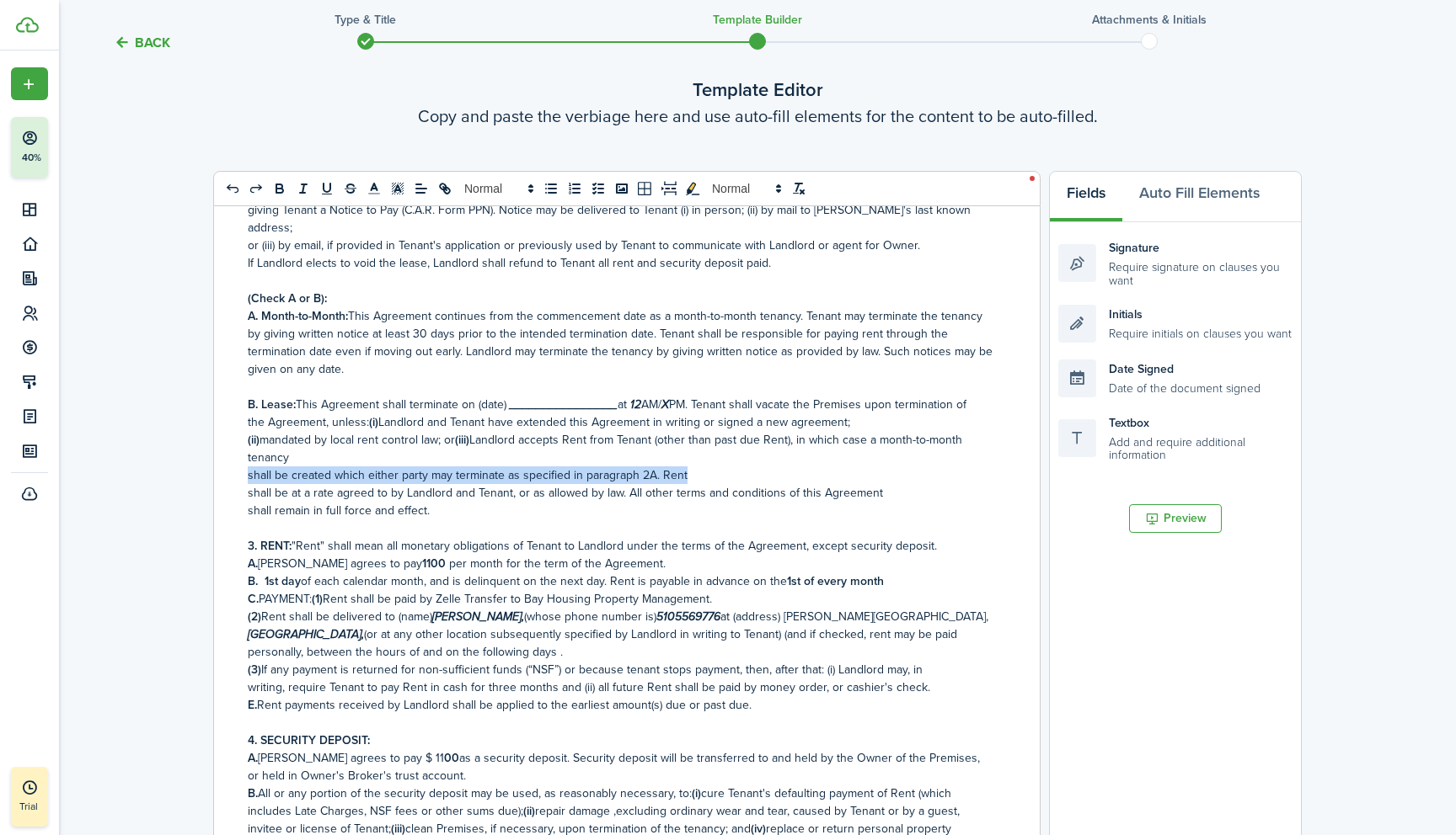
drag, startPoint x: 246, startPoint y: 461, endPoint x: 685, endPoint y: 460, distance: 439.0
click at [685, 460] on div "RESIDENTIAL LEASE OR MONTH-TO-MONTH RENTAL AGREEMENT Date [DATE] , [PERSON_NAME…" at bounding box center [620, 543] width 812 height 674
click at [301, 440] on p "(ii) mandated by local rent control law; or (iii) Landlord accepts Rent from Te…" at bounding box center [620, 449] width 746 height 35
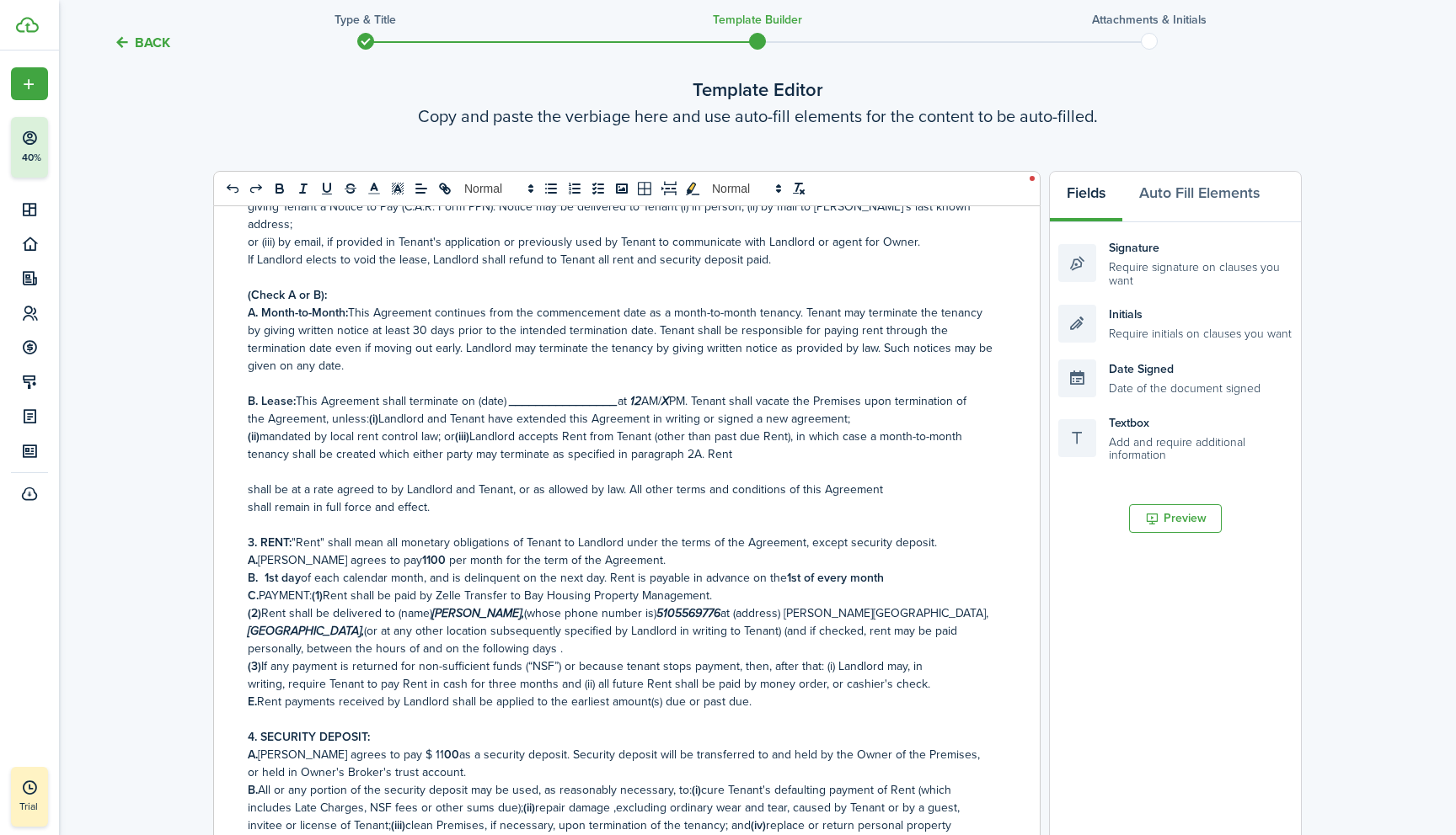
scroll to position [316, 0]
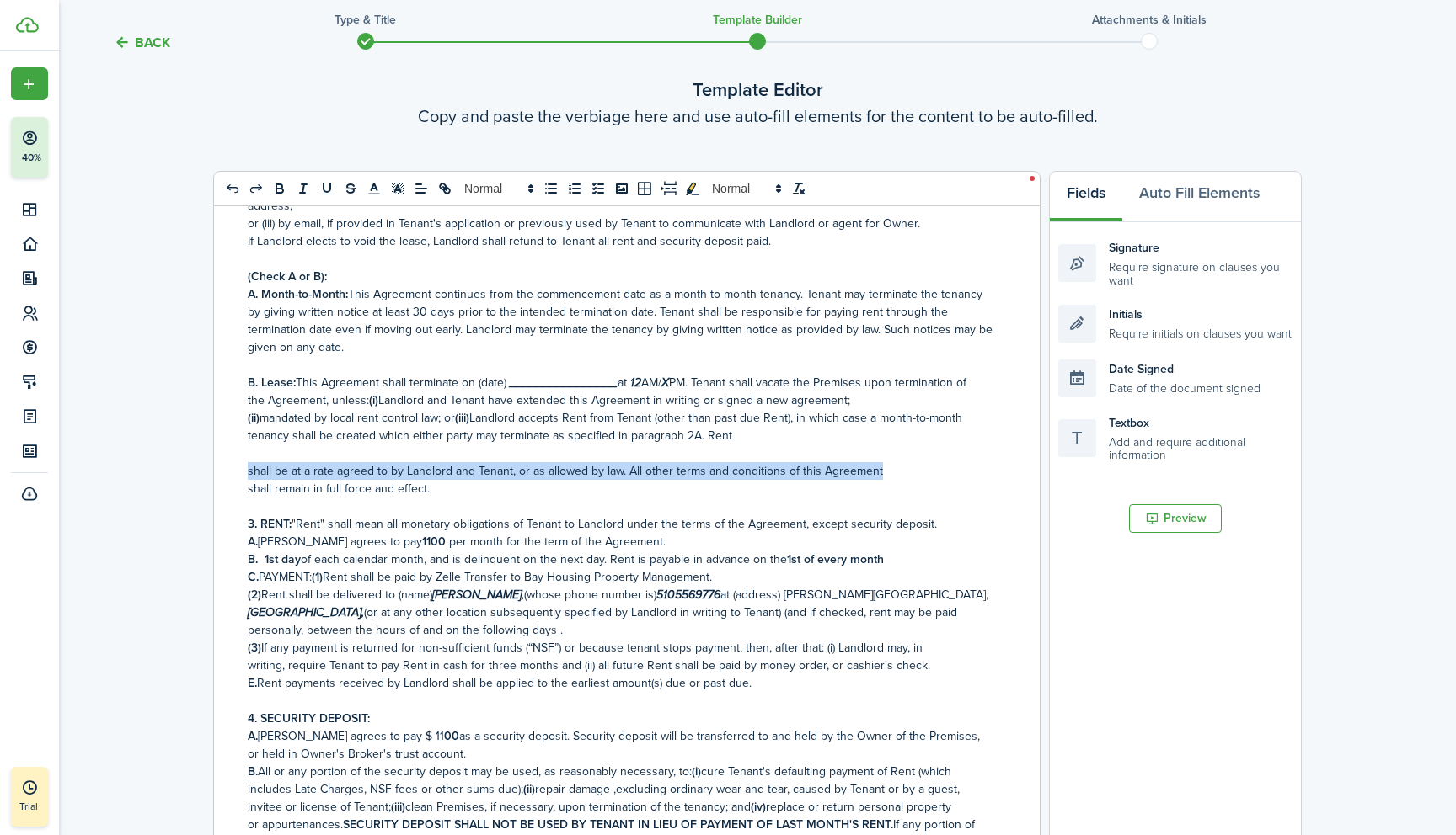
drag, startPoint x: 248, startPoint y: 454, endPoint x: 887, endPoint y: 455, distance: 639.0
click at [887, 462] on p "shall be at a rate agreed to by Landlord and Tenant, or as allowed by law. All …" at bounding box center [620, 470] width 746 height 18
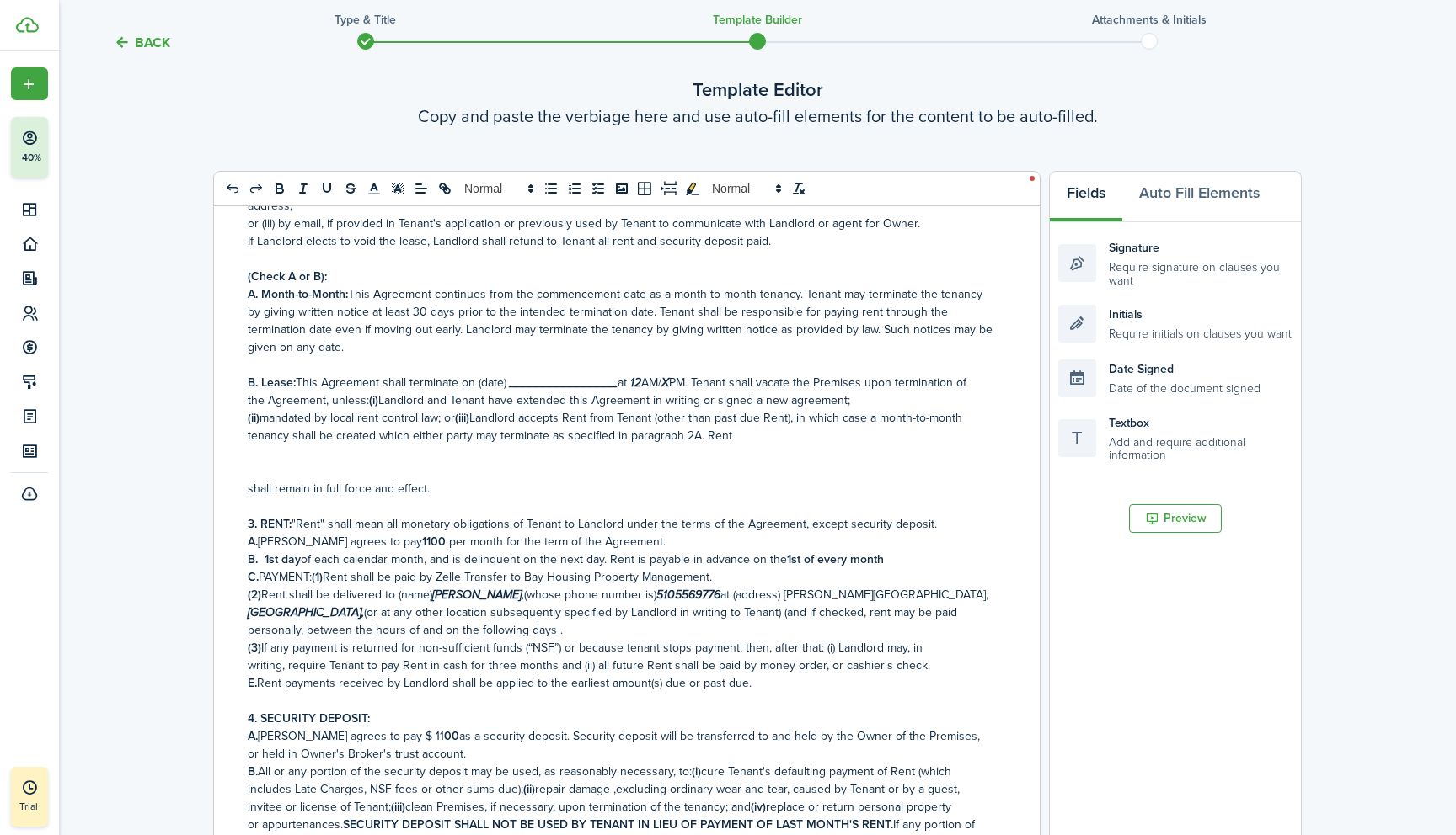
click at [741, 424] on p "(ii) mandated by local rent control law; or (iii) Landlord accepts Rent from Te…" at bounding box center [620, 427] width 746 height 35
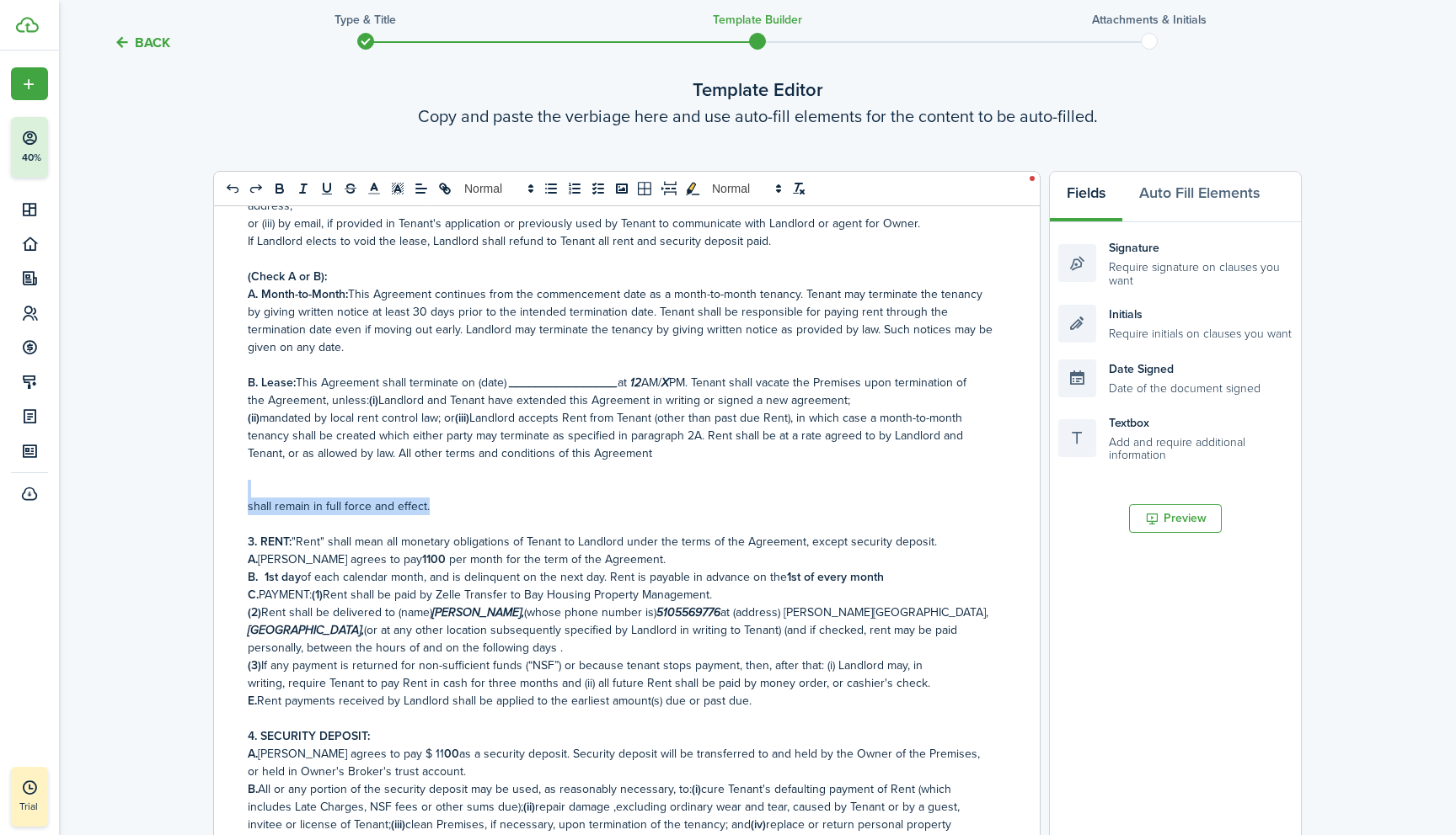
drag, startPoint x: 244, startPoint y: 489, endPoint x: 450, endPoint y: 492, distance: 206.0
click at [450, 492] on div "RESIDENTIAL LEASE OR MONTH-TO-MONTH RENTAL AGREEMENT Date [DATE] , [PERSON_NAME…" at bounding box center [620, 543] width 812 height 674
click at [450, 497] on p "shall remain in full force and effect." at bounding box center [620, 506] width 746 height 18
drag, startPoint x: 249, startPoint y: 491, endPoint x: 445, endPoint y: 494, distance: 196.0
click at [445, 497] on p "shall remain in full force and effect." at bounding box center [620, 506] width 746 height 18
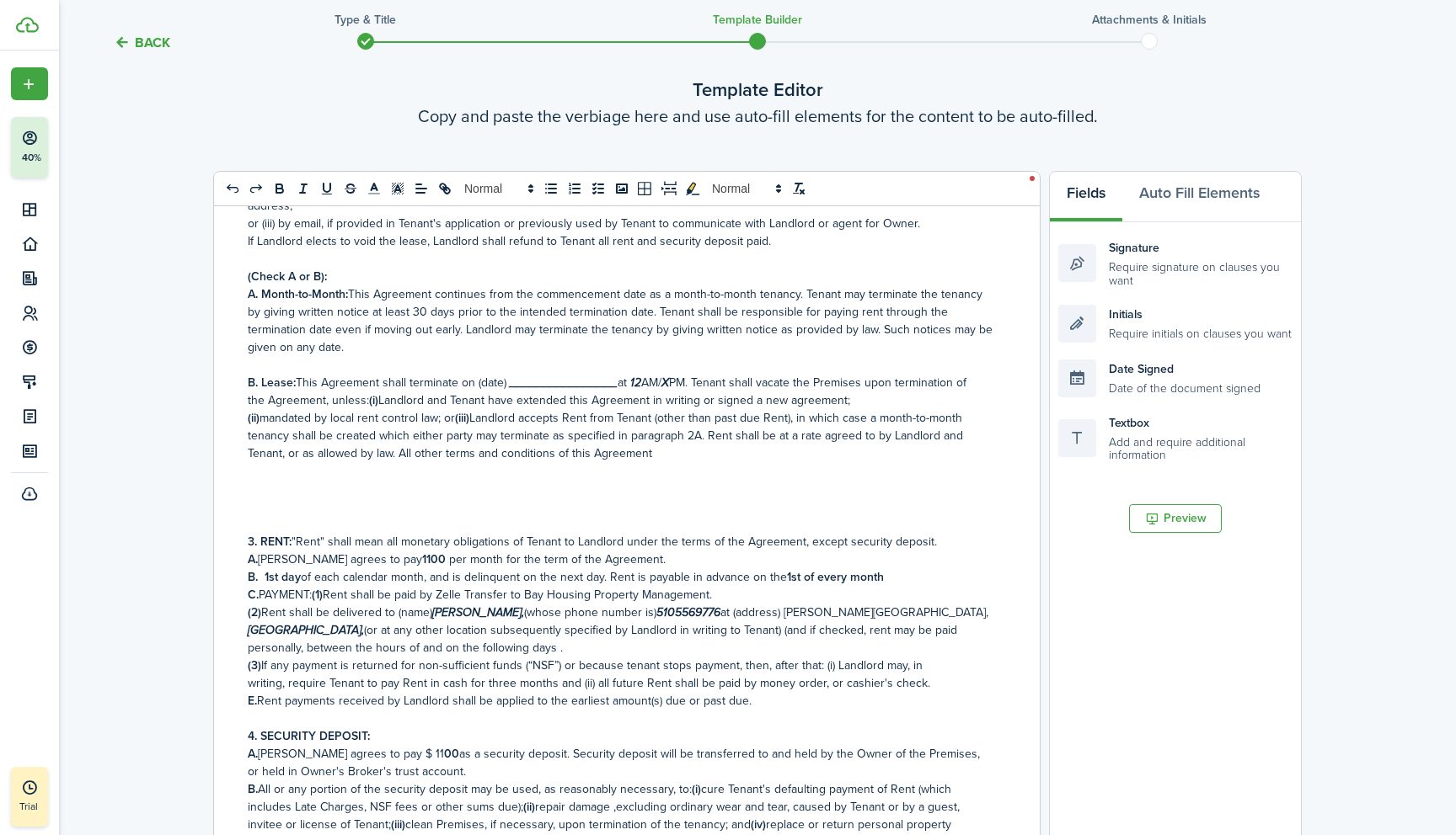
click at [655, 438] on p "(ii) mandated by local rent control law; or (iii) Landlord accepts Rent from Te…" at bounding box center [620, 436] width 746 height 53
click at [260, 463] on p at bounding box center [620, 470] width 746 height 18
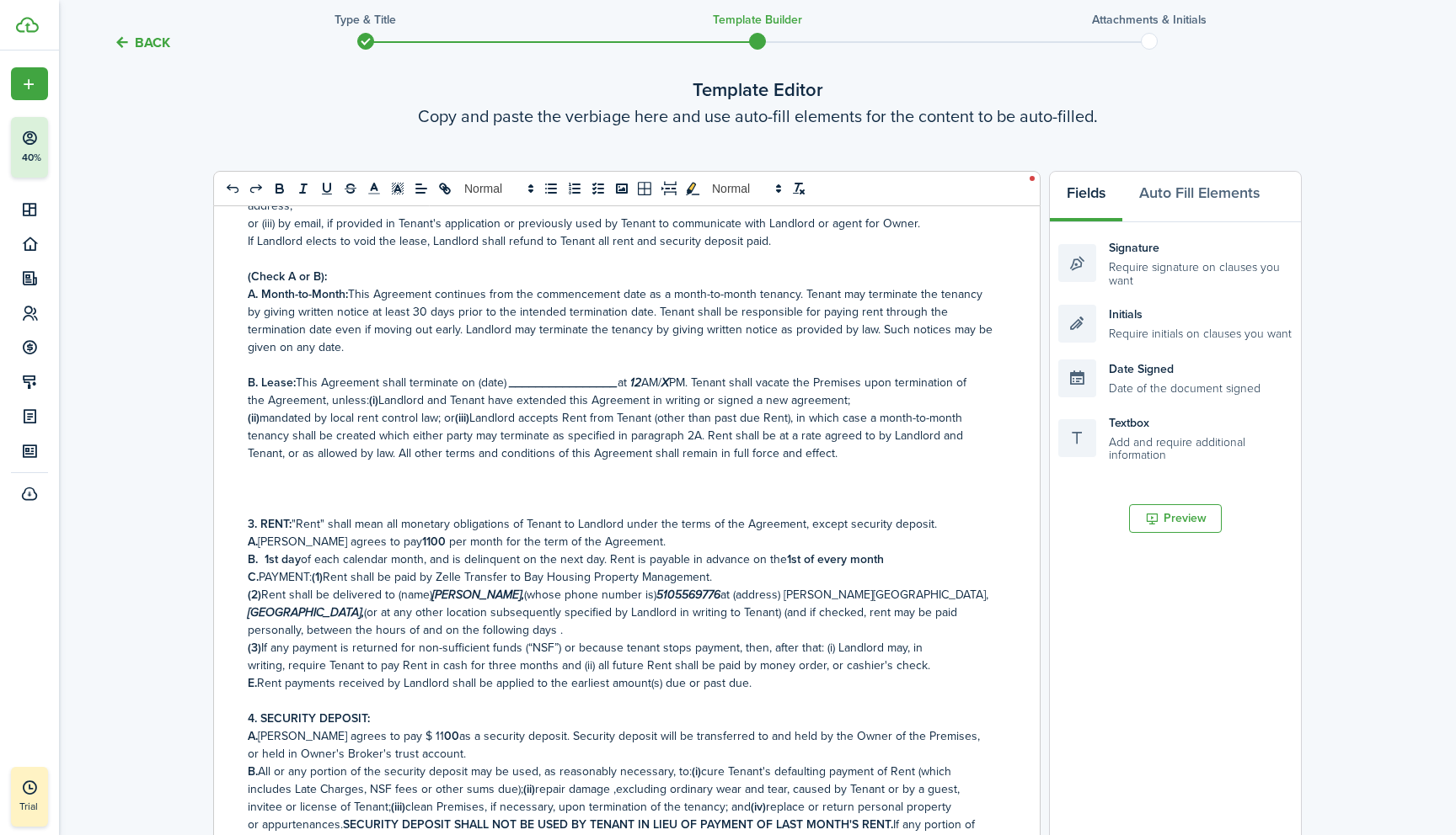
click at [246, 465] on div "RESIDENTIAL LEASE OR MONTH-TO-MONTH RENTAL AGREEMENT Date [DATE] , [PERSON_NAME…" at bounding box center [620, 543] width 812 height 674
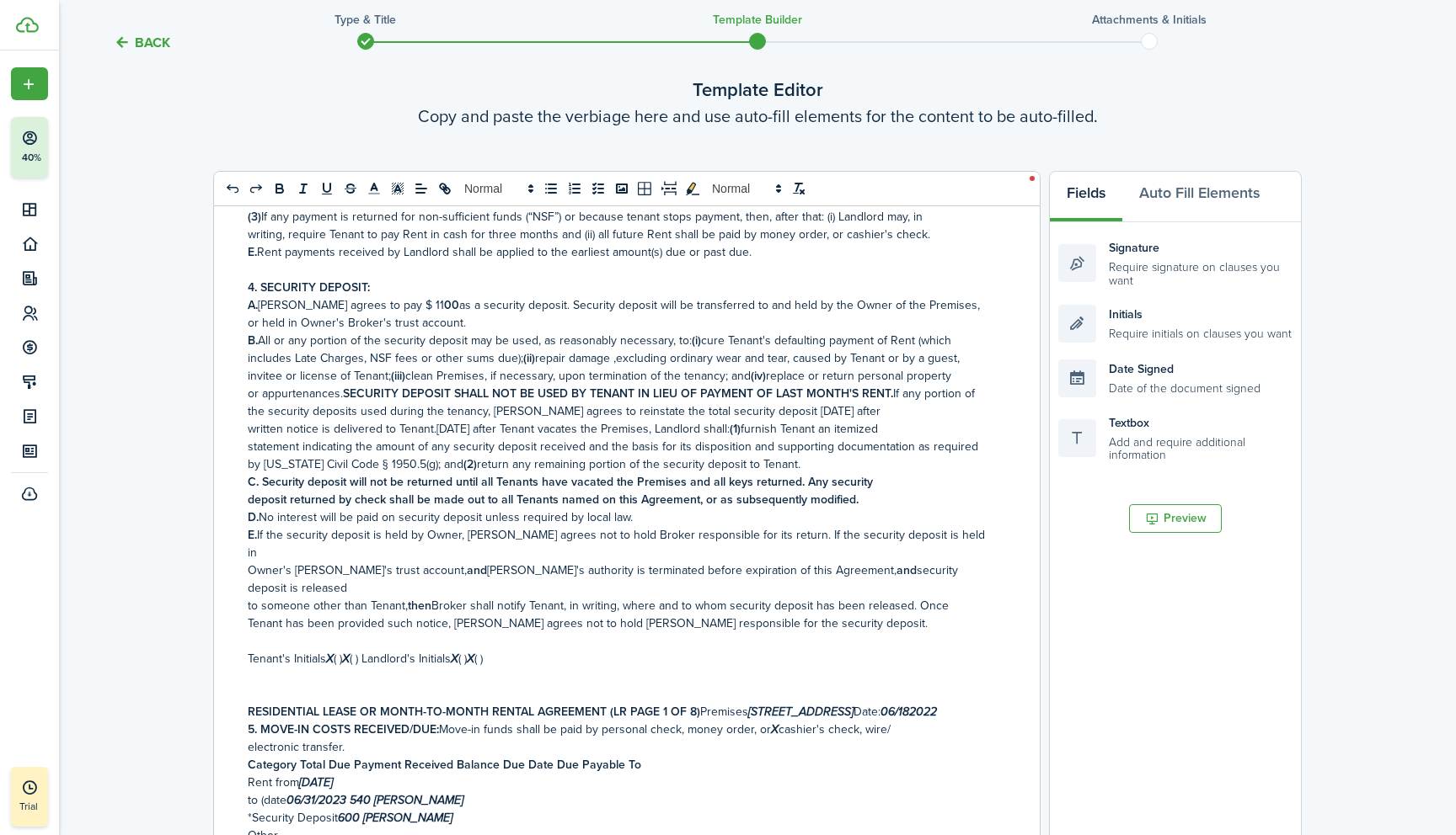
scroll to position [715, 0]
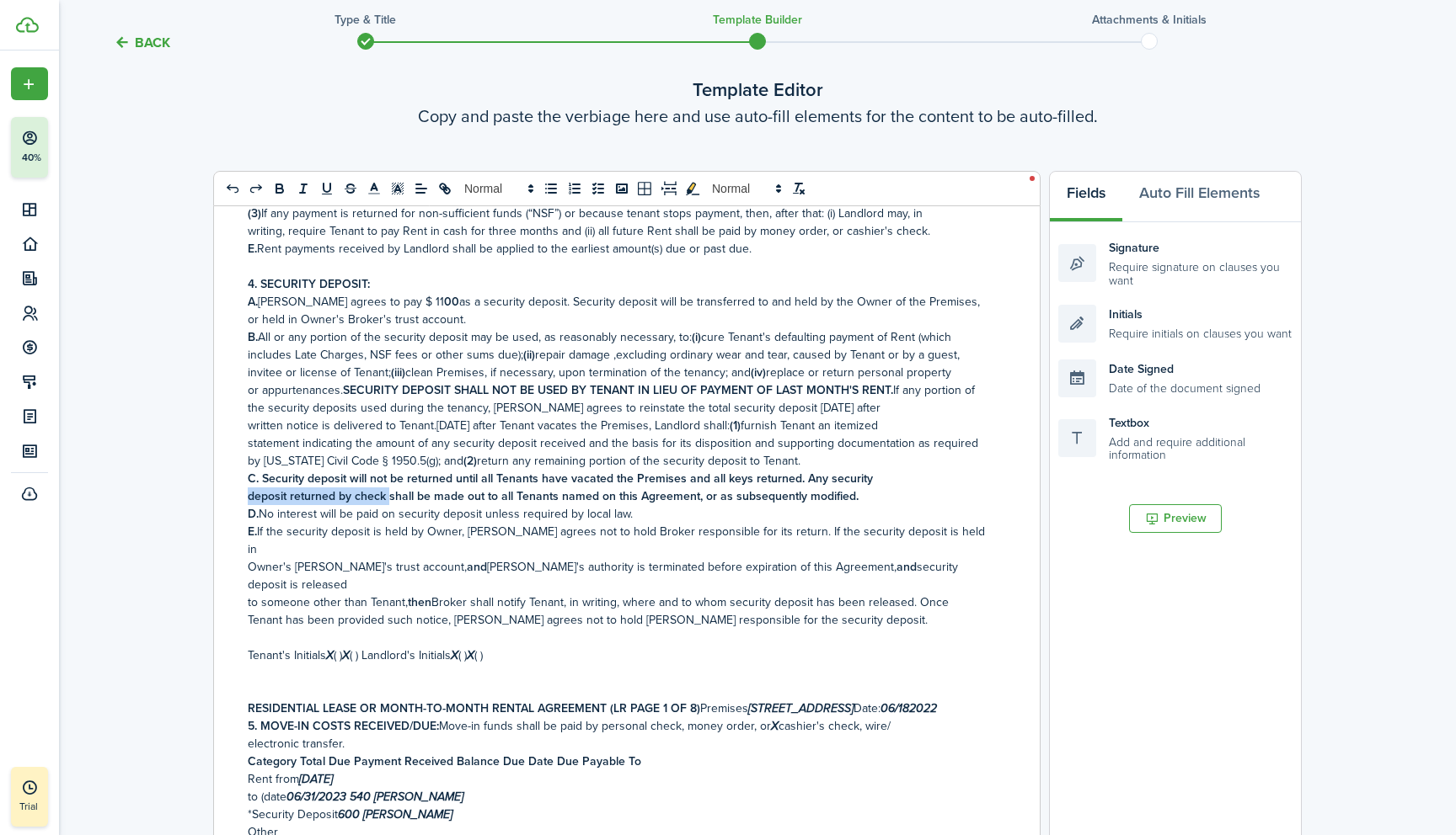
drag, startPoint x: 245, startPoint y: 482, endPoint x: 389, endPoint y: 484, distance: 144.0
click at [389, 484] on div "RESIDENTIAL LEASE OR MONTH-TO-MONTH RENTAL AGREEMENT Date [DATE] , [PERSON_NAME…" at bounding box center [620, 543] width 812 height 674
click at [874, 470] on p "C. Security deposit will not be returned until all Tenants have vacated the Pre…" at bounding box center [620, 478] width 746 height 18
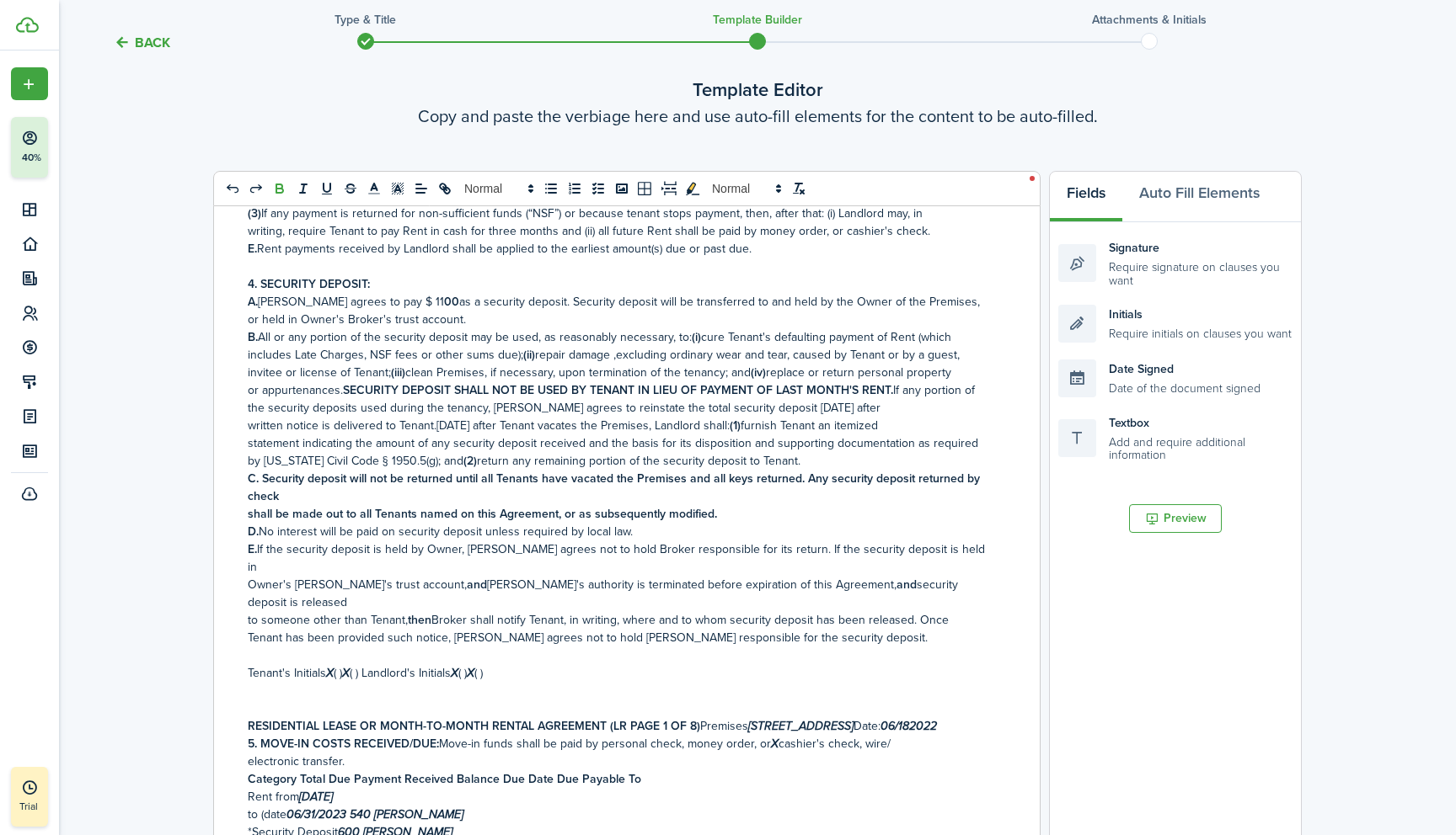
drag, startPoint x: 246, startPoint y: 501, endPoint x: 719, endPoint y: 500, distance: 473.0
click at [719, 500] on div "RESIDENTIAL LEASE OR MONTH-TO-MONTH RENTAL AGREEMENT Date [DATE] , [PERSON_NAME…" at bounding box center [620, 543] width 812 height 674
drag, startPoint x: 247, startPoint y: 498, endPoint x: 707, endPoint y: 505, distance: 460.1
click at [707, 505] on strong "shall be made out to all Tenants named on this Agreement, or as subsequently mo…" at bounding box center [481, 513] width 469 height 18
click at [732, 523] on p "D. No interest will be paid on security deposit unless required by local law." at bounding box center [620, 532] width 746 height 18
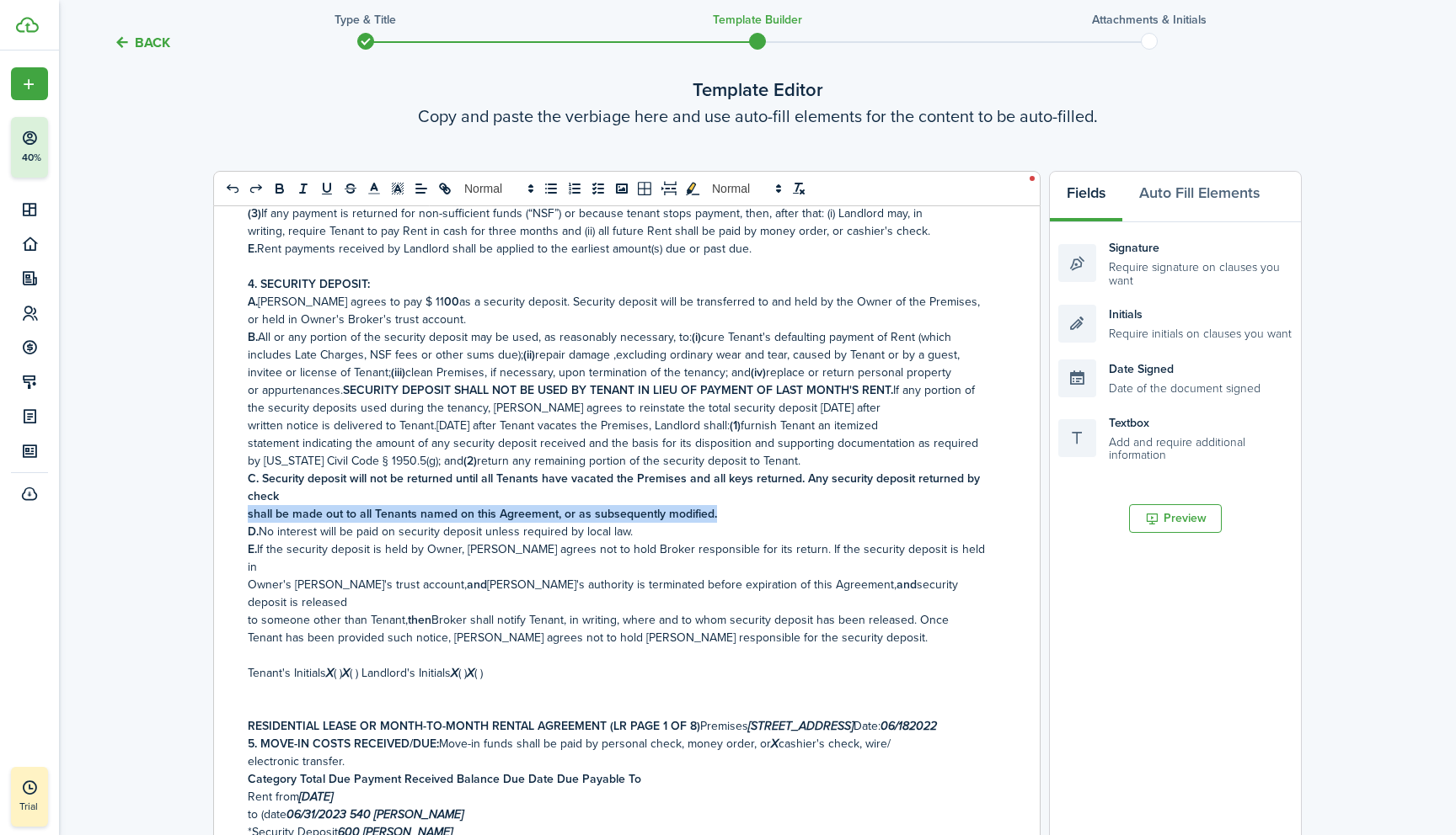
drag, startPoint x: 714, startPoint y: 499, endPoint x: 248, endPoint y: 504, distance: 466.0
click at [248, 505] on p "shall be made out to all Tenants named on this Agreement, or as subsequently mo…" at bounding box center [620, 513] width 746 height 18
click at [294, 484] on p "C. Security deposit will not be returned until all Tenants have vacated the Pre…" at bounding box center [620, 487] width 746 height 35
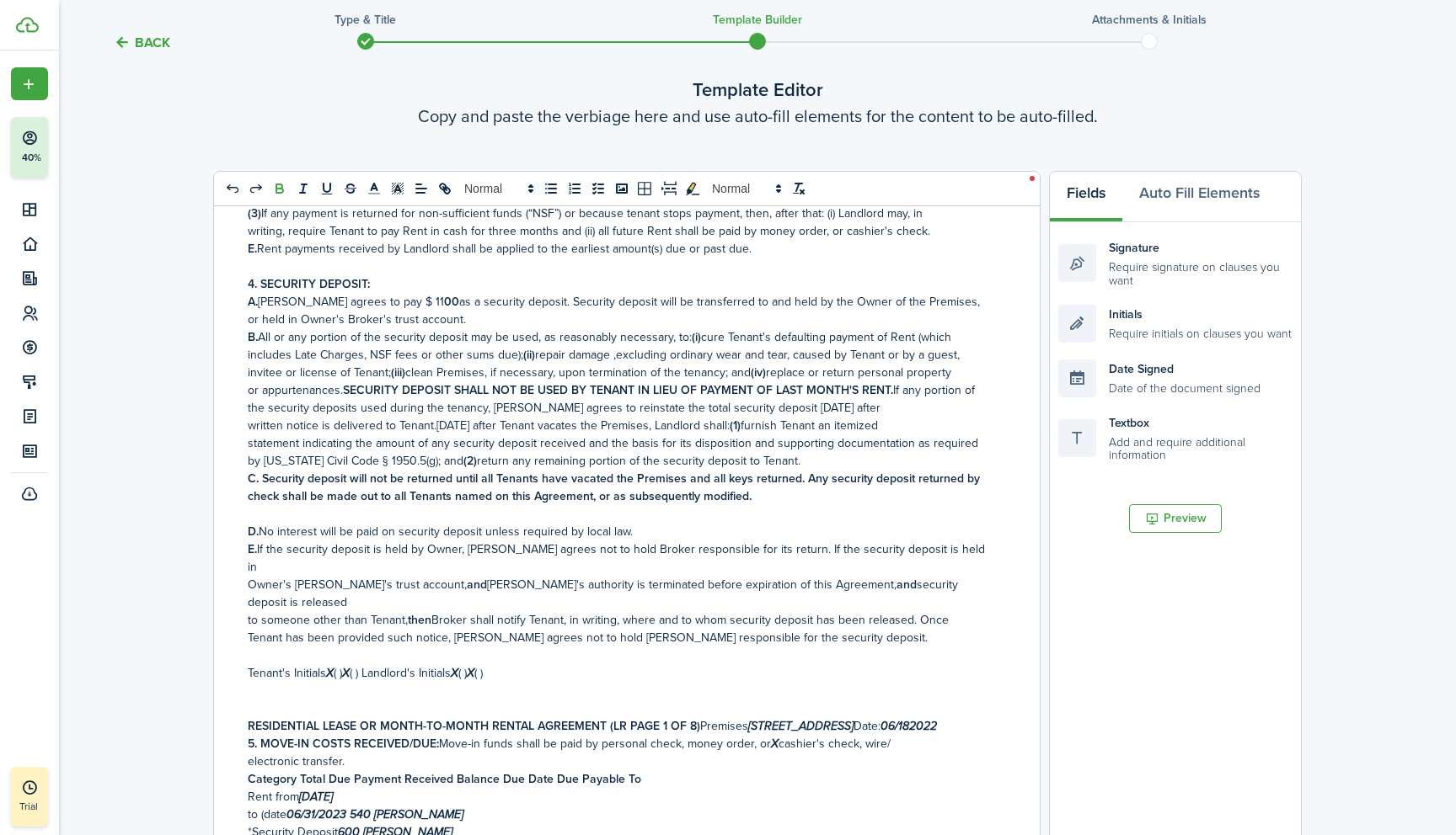
click at [264, 505] on p at bounding box center [620, 513] width 746 height 18
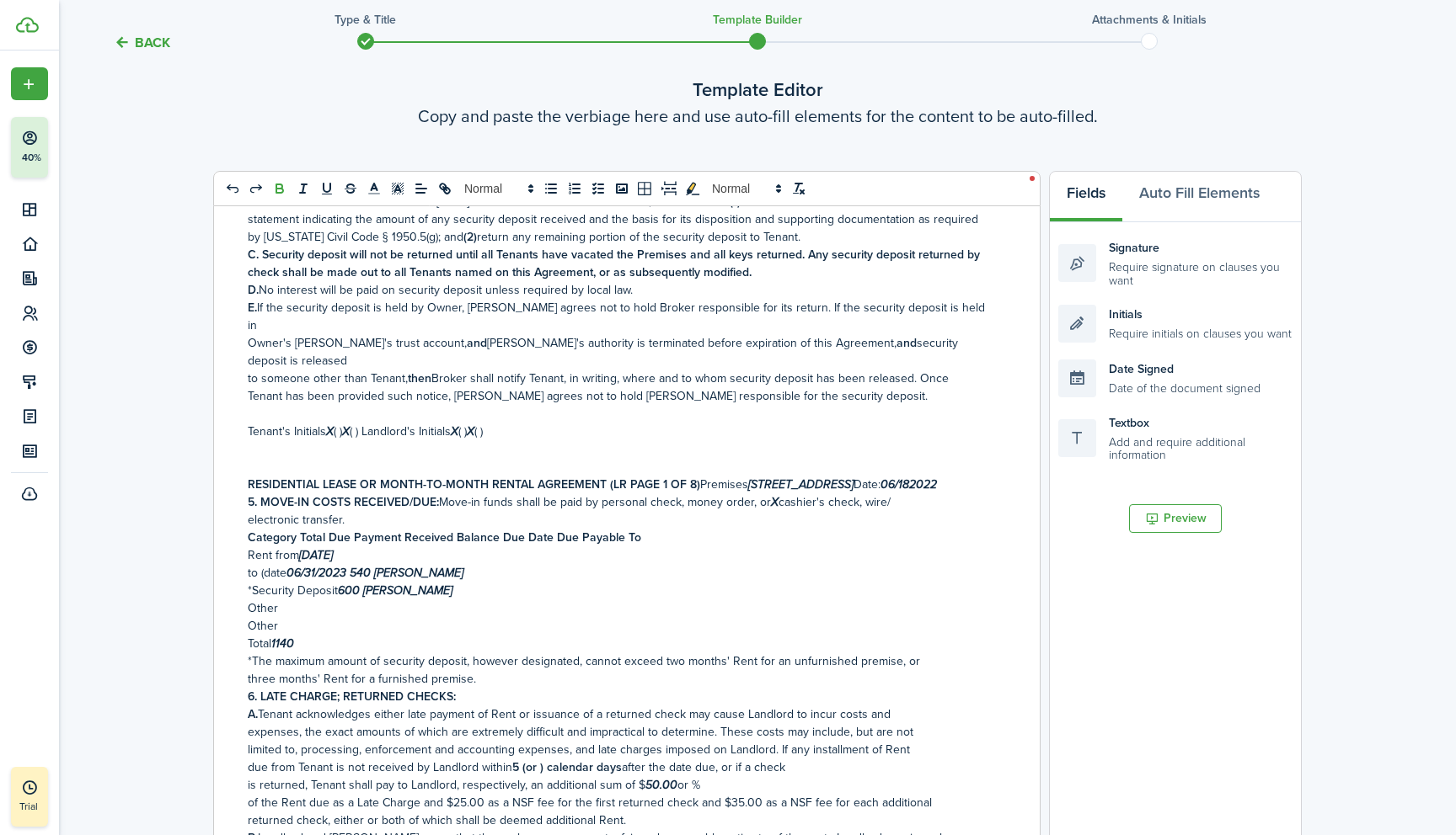
scroll to position [941, 0]
click at [1186, 523] on button "Preview" at bounding box center [1174, 518] width 93 height 29
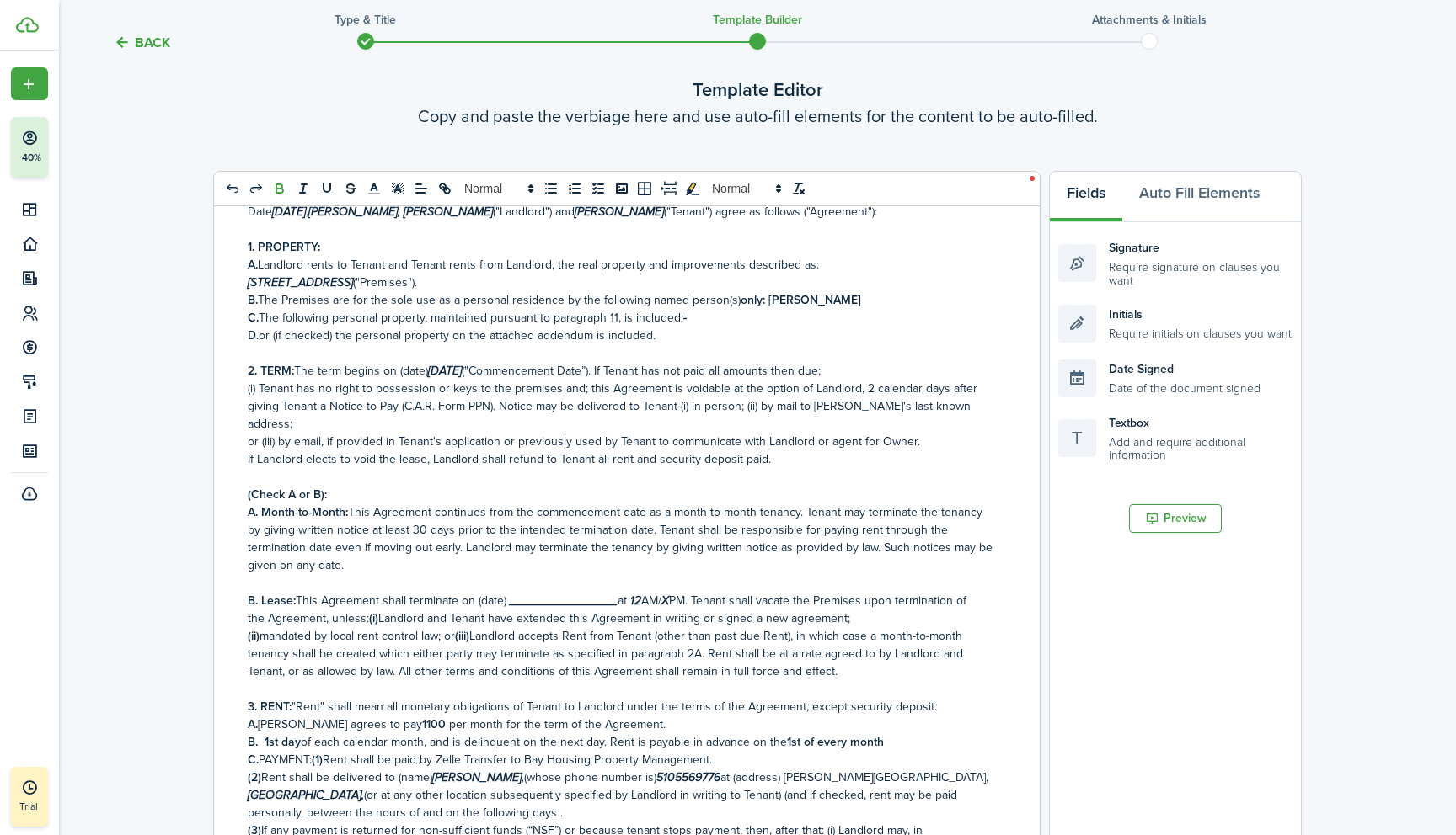
scroll to position [0, 0]
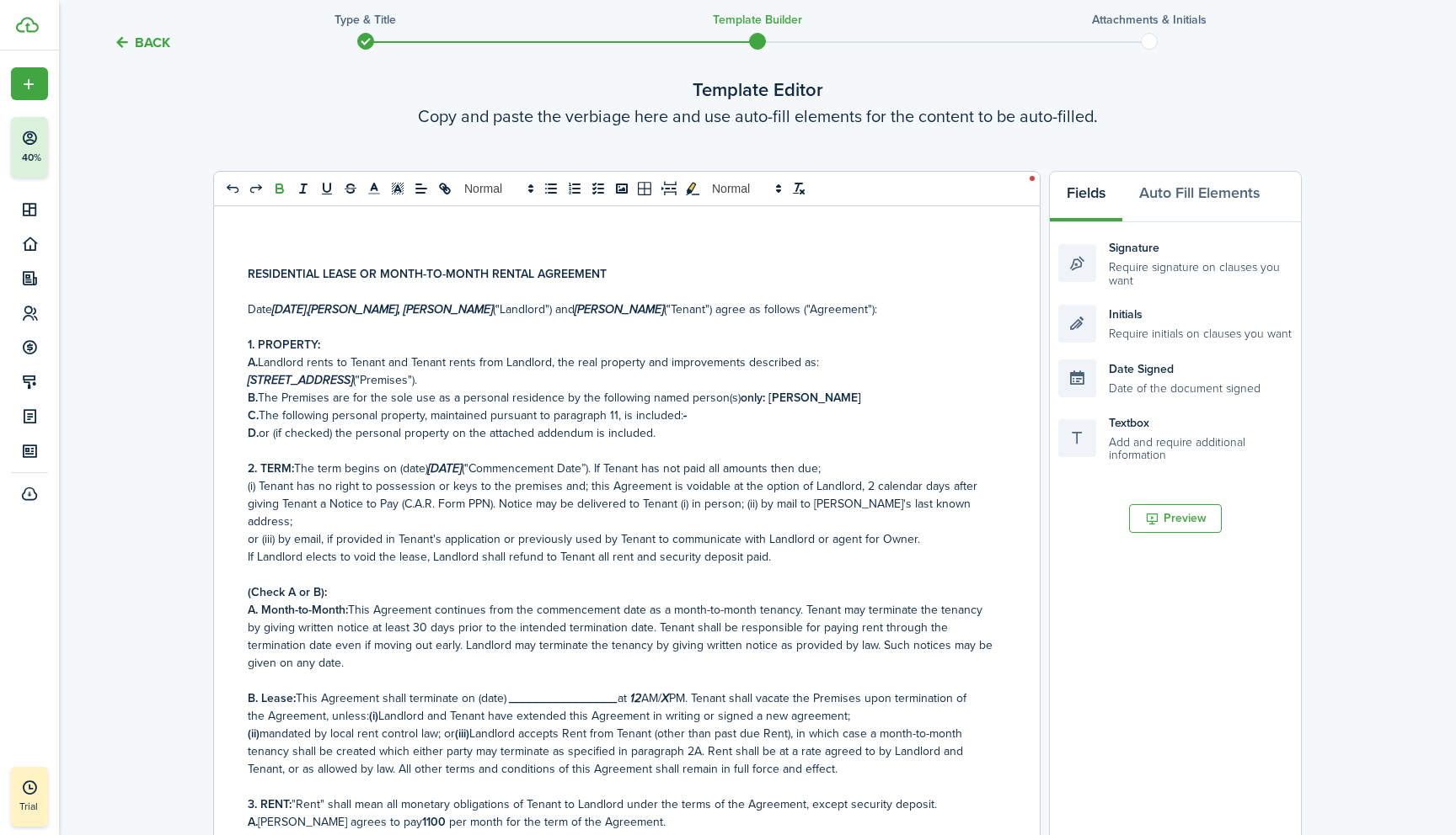
drag, startPoint x: 522, startPoint y: 383, endPoint x: 243, endPoint y: 384, distance: 279.0
click at [243, 384] on div "RESIDENTIAL LEASE OR MONTH-TO-MONTH RENTAL AGREEMENT Date [DATE] , [PERSON_NAME…" at bounding box center [620, 543] width 812 height 674
click at [825, 365] on p "A. Landlord rents to Tenant and Tenant rents from [GEOGRAPHIC_DATA], the real p…" at bounding box center [620, 363] width 746 height 18
click at [291, 389] on p at bounding box center [620, 380] width 746 height 18
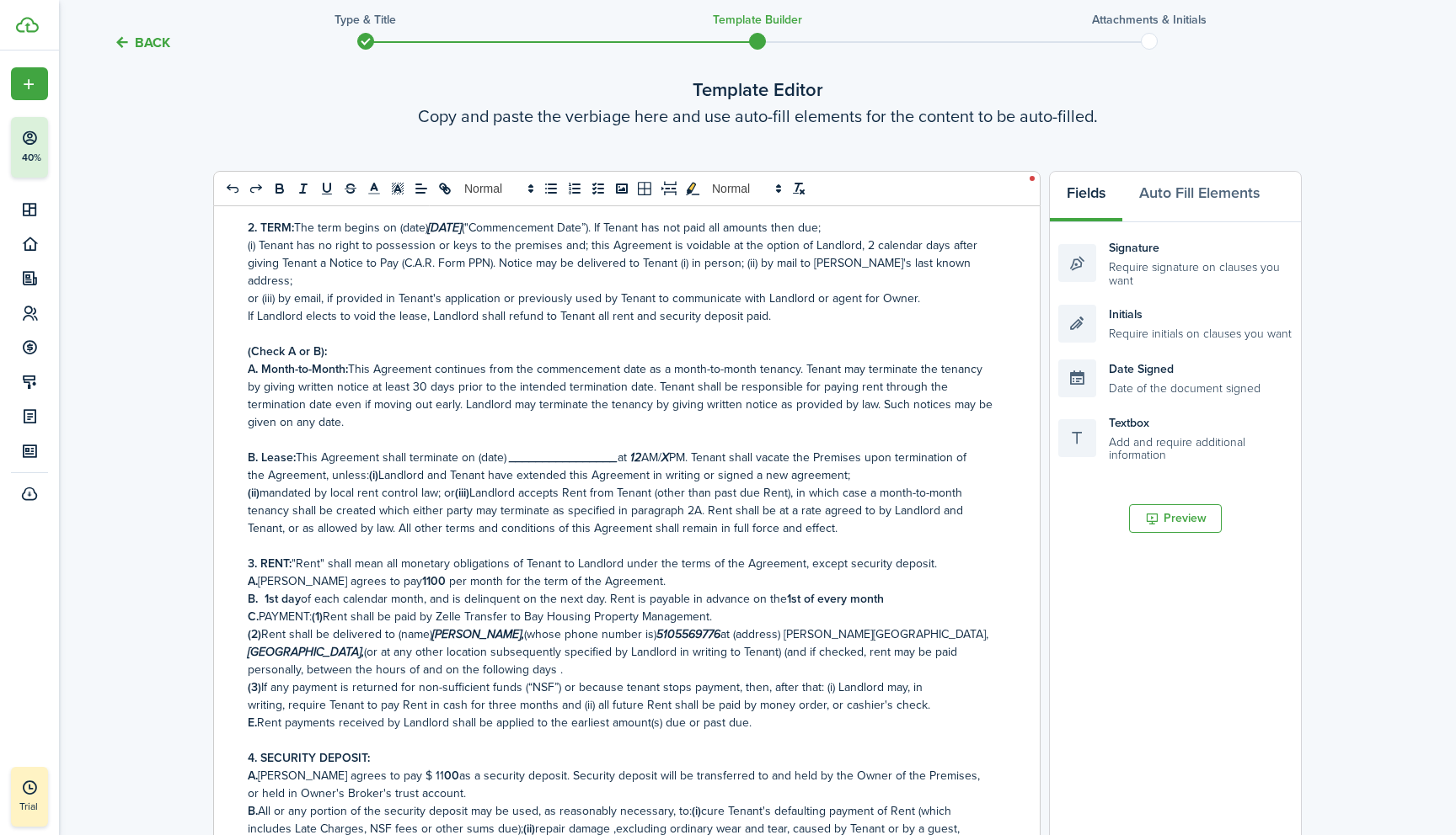
scroll to position [224, 0]
drag, startPoint x: 246, startPoint y: 406, endPoint x: 333, endPoint y: 405, distance: 87.0
click at [333, 405] on div "RESIDENTIAL LEASE OR MONTH-TO-MONTH RENTAL AGREEMENT Date [DATE] , [PERSON_NAME…" at bounding box center [620, 543] width 812 height 674
drag, startPoint x: 247, startPoint y: 406, endPoint x: 309, endPoint y: 406, distance: 62.0
click at [309, 406] on div "RESIDENTIAL LEASE OR MONTH-TO-MONTH RENTAL AGREEMENT Date [DATE] , [PERSON_NAME…" at bounding box center [620, 543] width 812 height 674
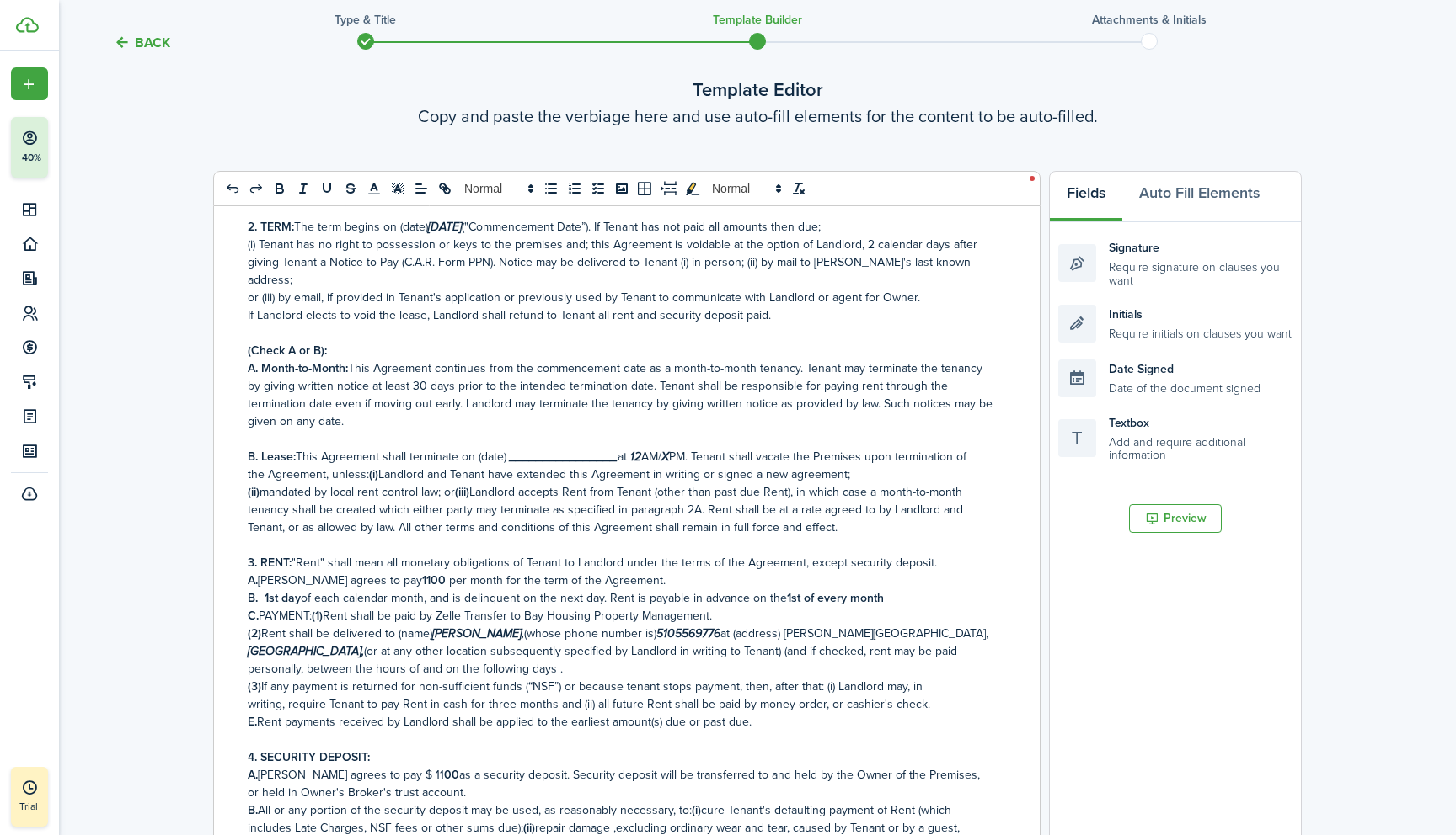
click at [394, 428] on p "A. Month-to-Month: This Agreement continues from the commencement date as a mon…" at bounding box center [620, 395] width 746 height 71
click at [283, 446] on p at bounding box center [620, 439] width 746 height 18
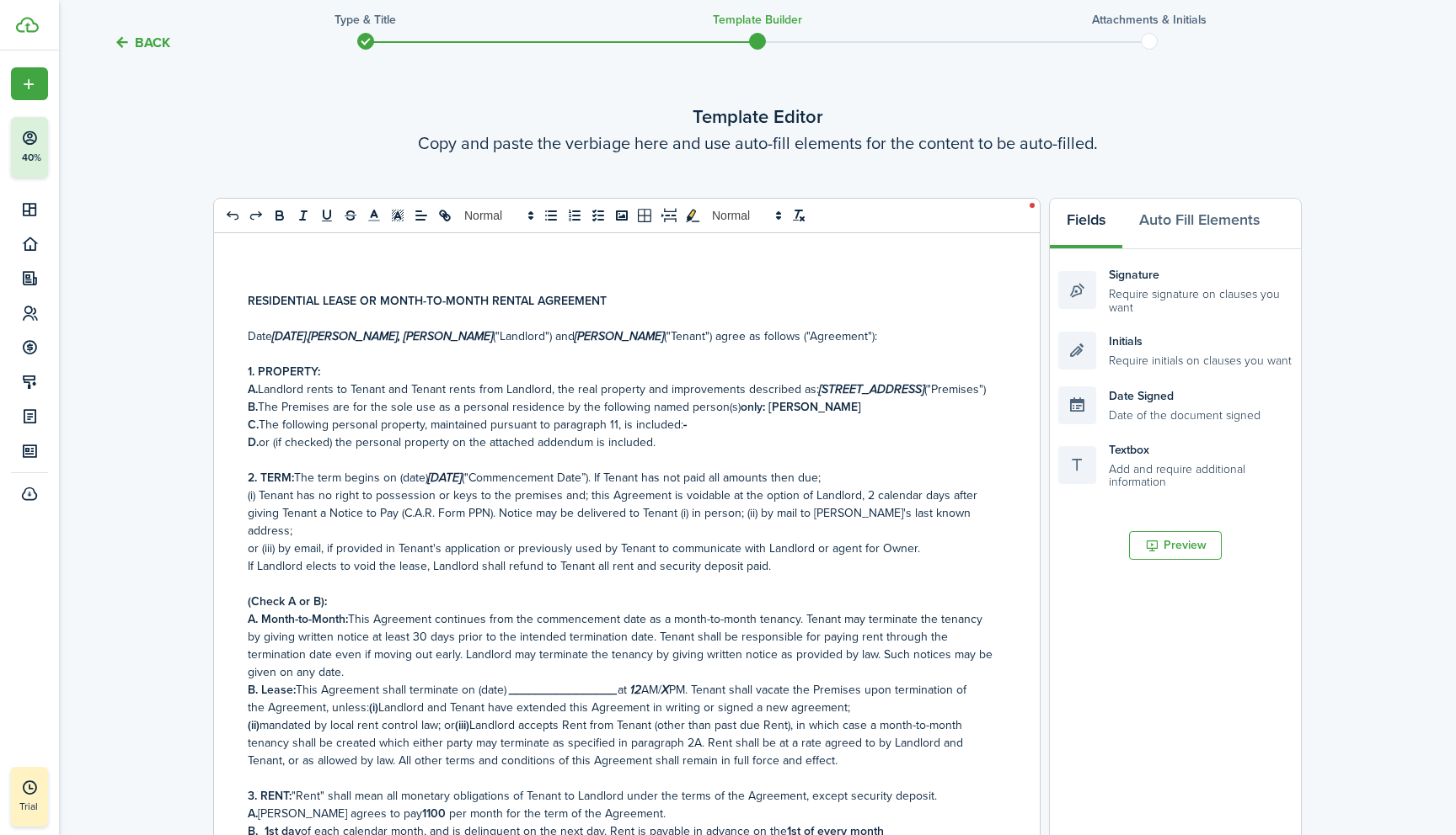
scroll to position [57, 0]
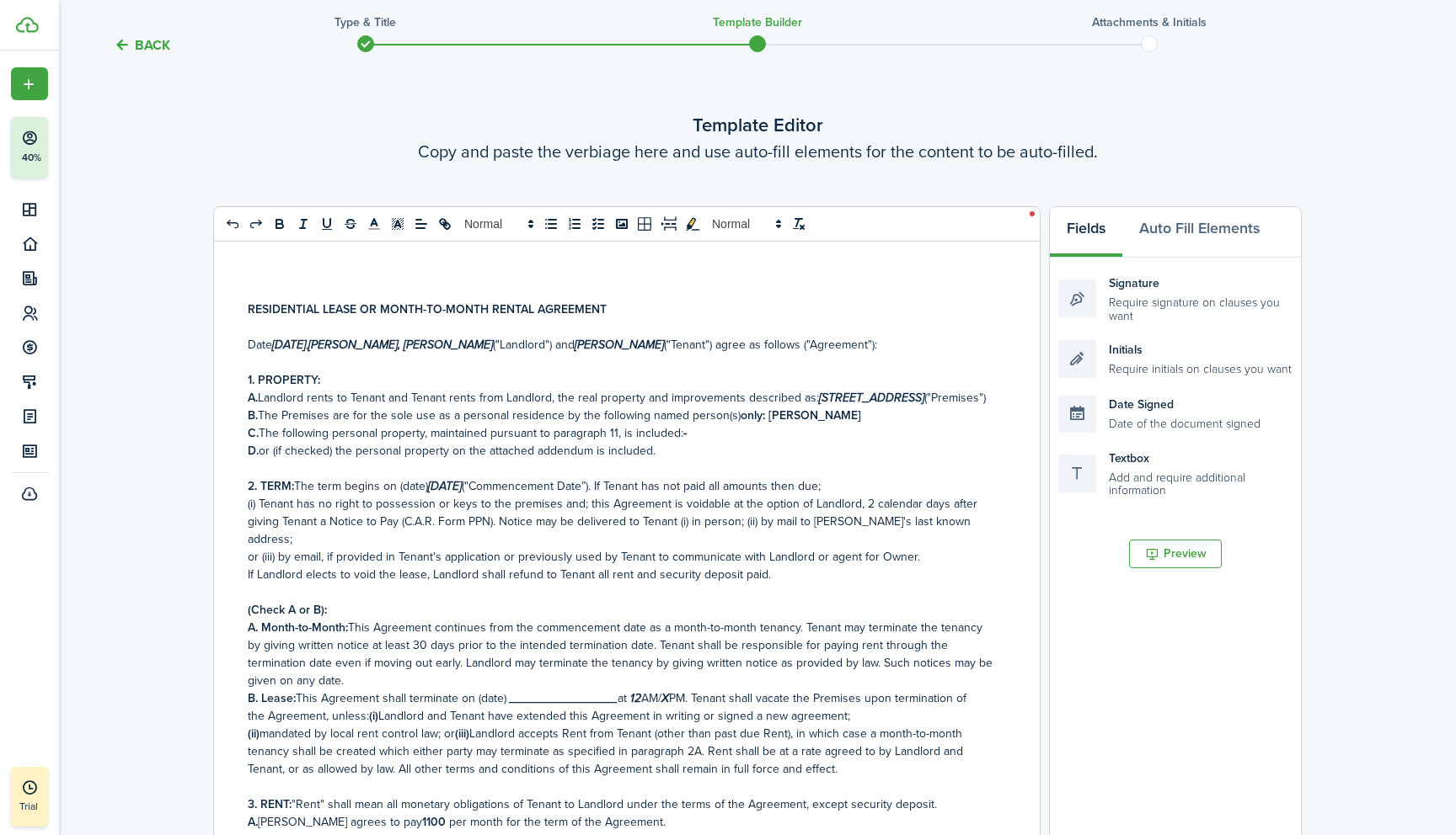
click at [278, 477] on p at bounding box center [620, 469] width 746 height 18
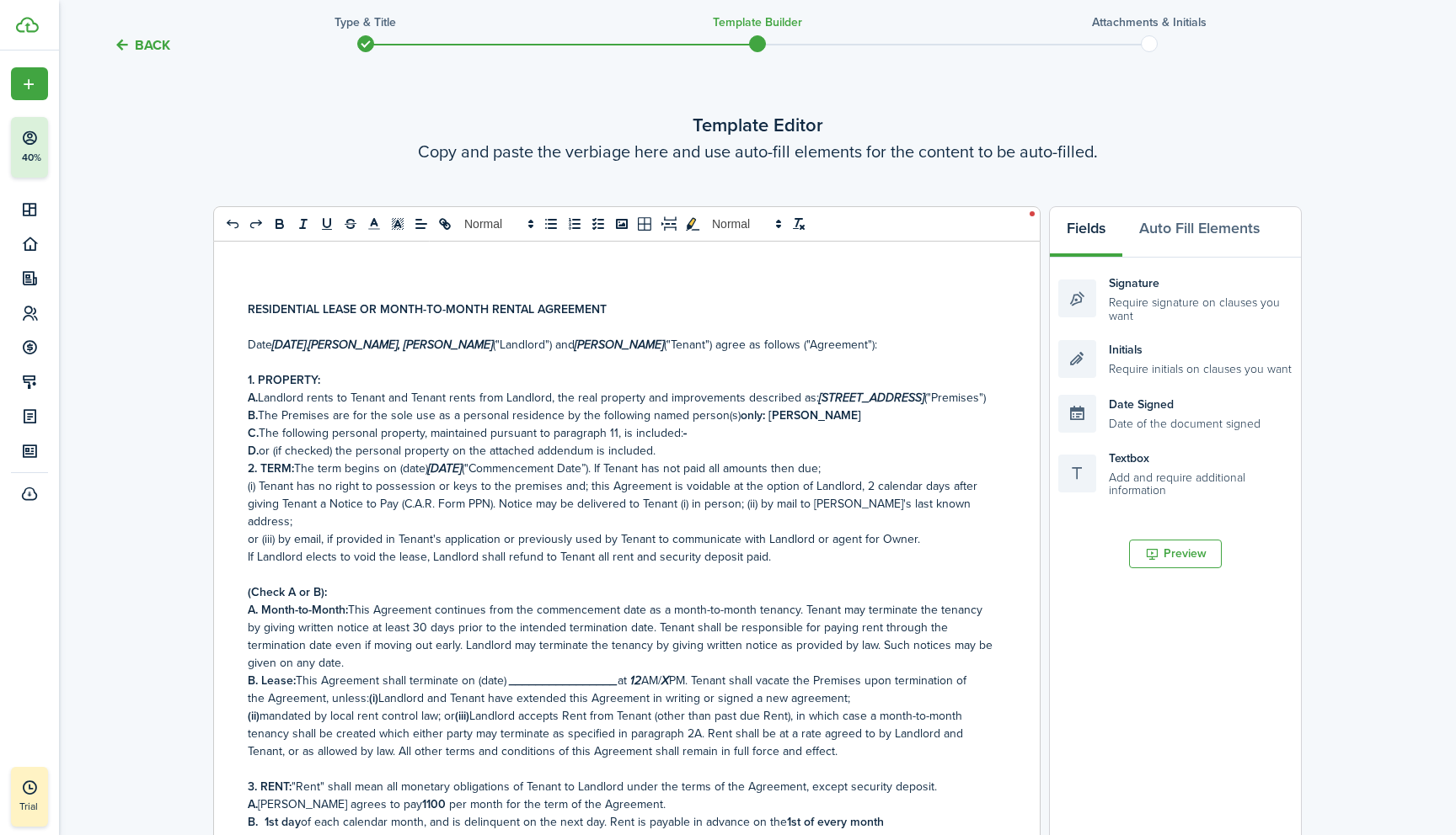
click at [264, 579] on p at bounding box center [620, 574] width 746 height 18
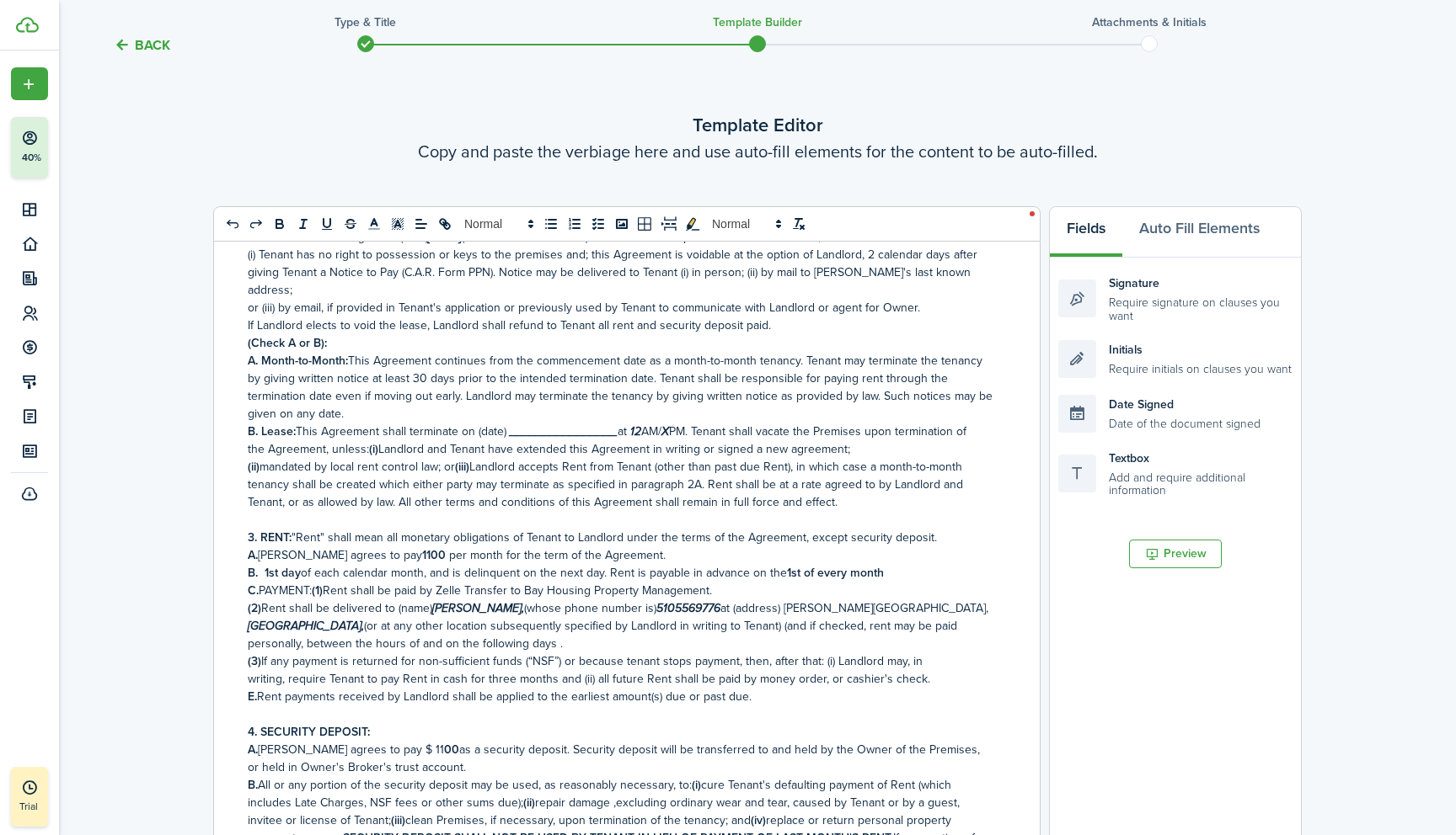
scroll to position [283, 0]
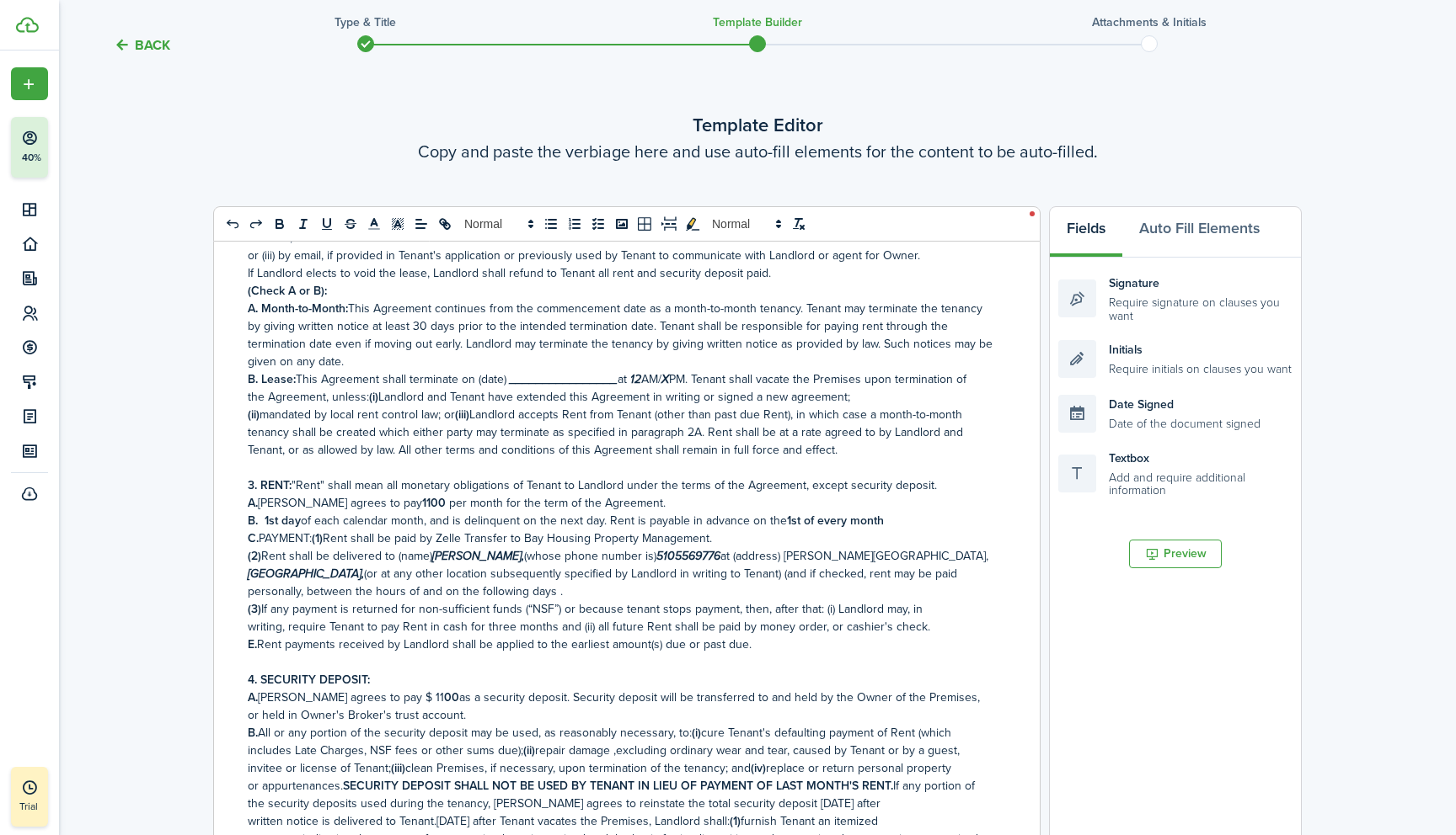
click at [262, 474] on p at bounding box center [620, 468] width 746 height 18
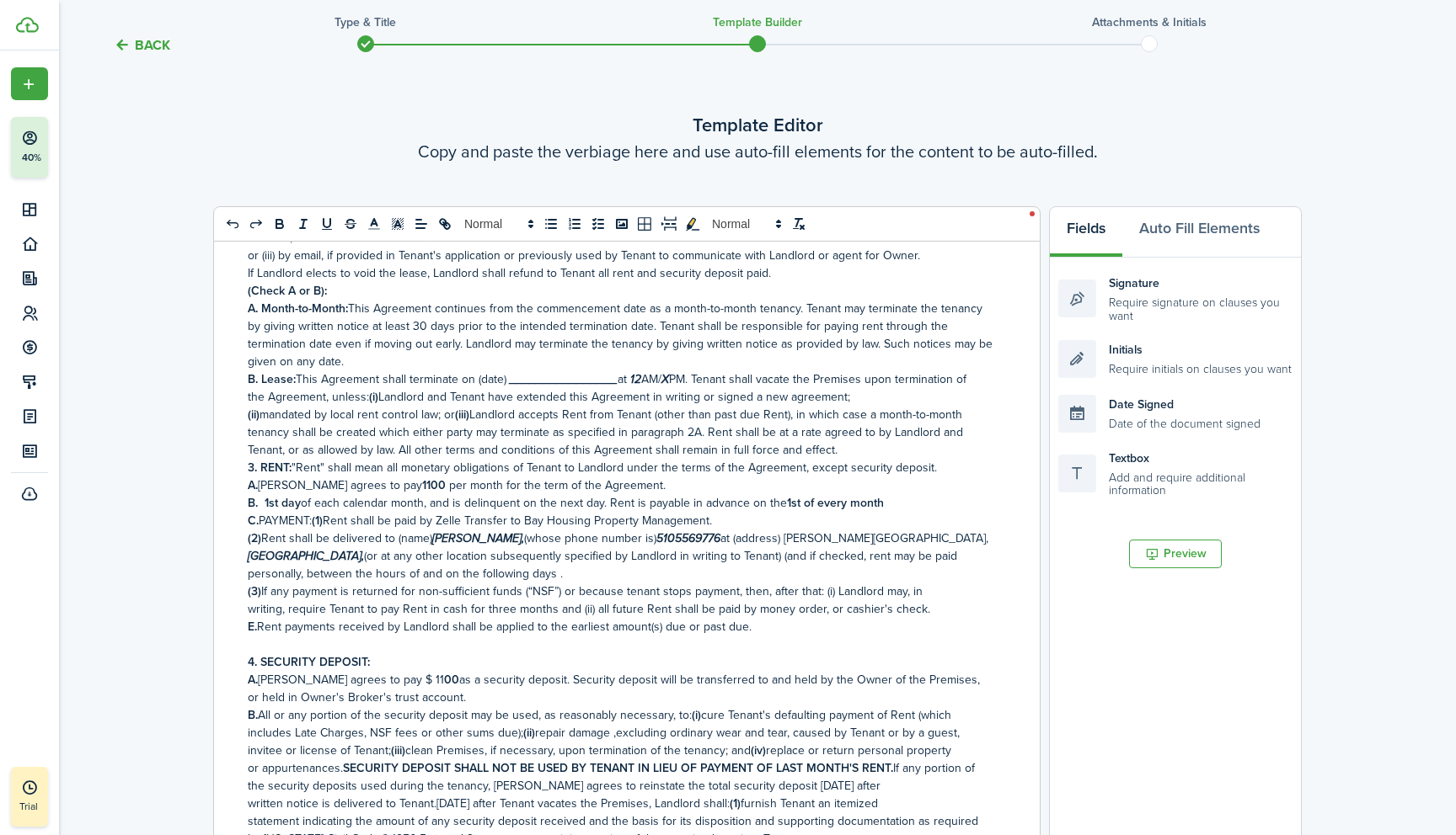
click at [264, 647] on p at bounding box center [620, 644] width 746 height 18
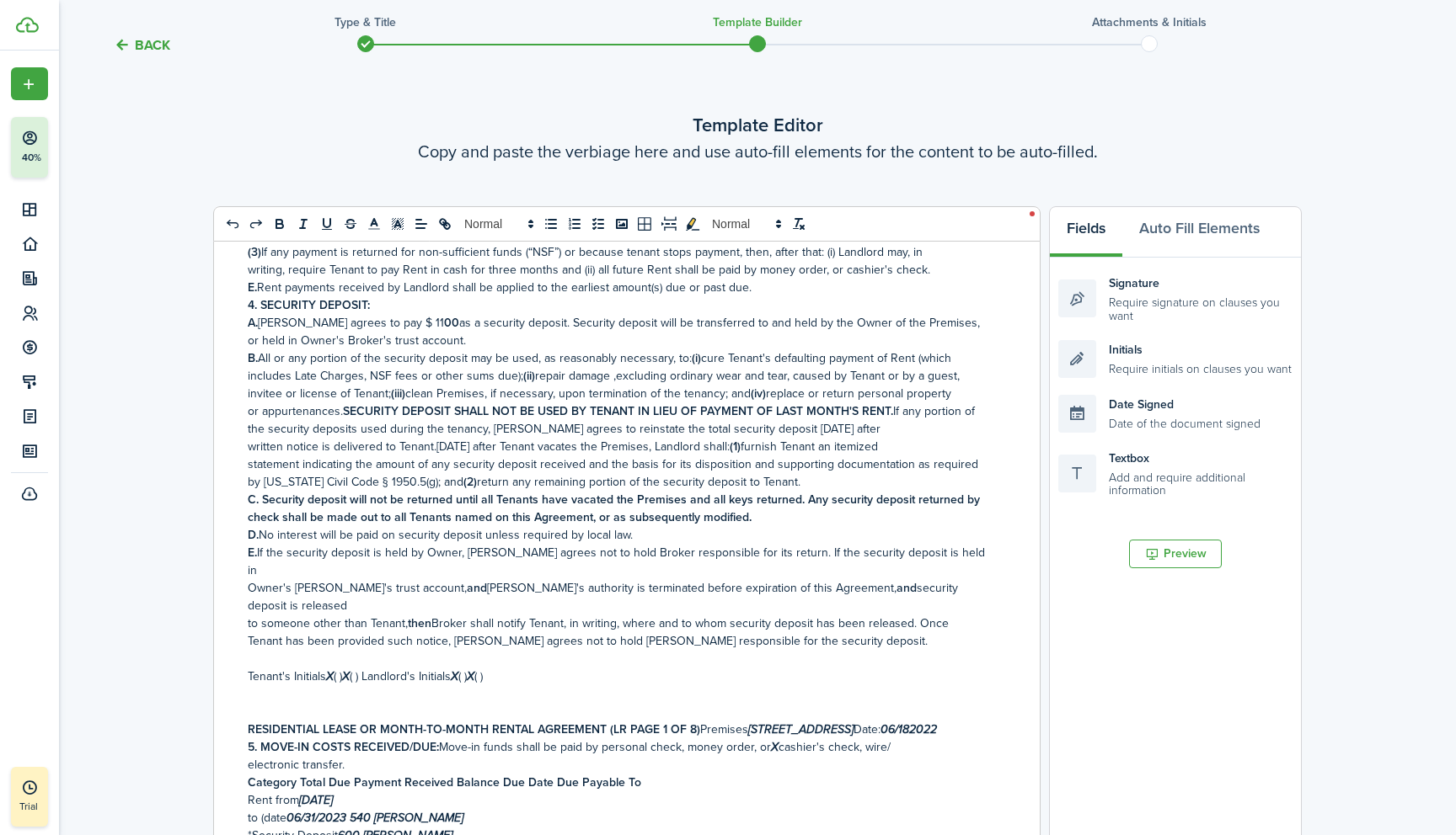
scroll to position [648, 0]
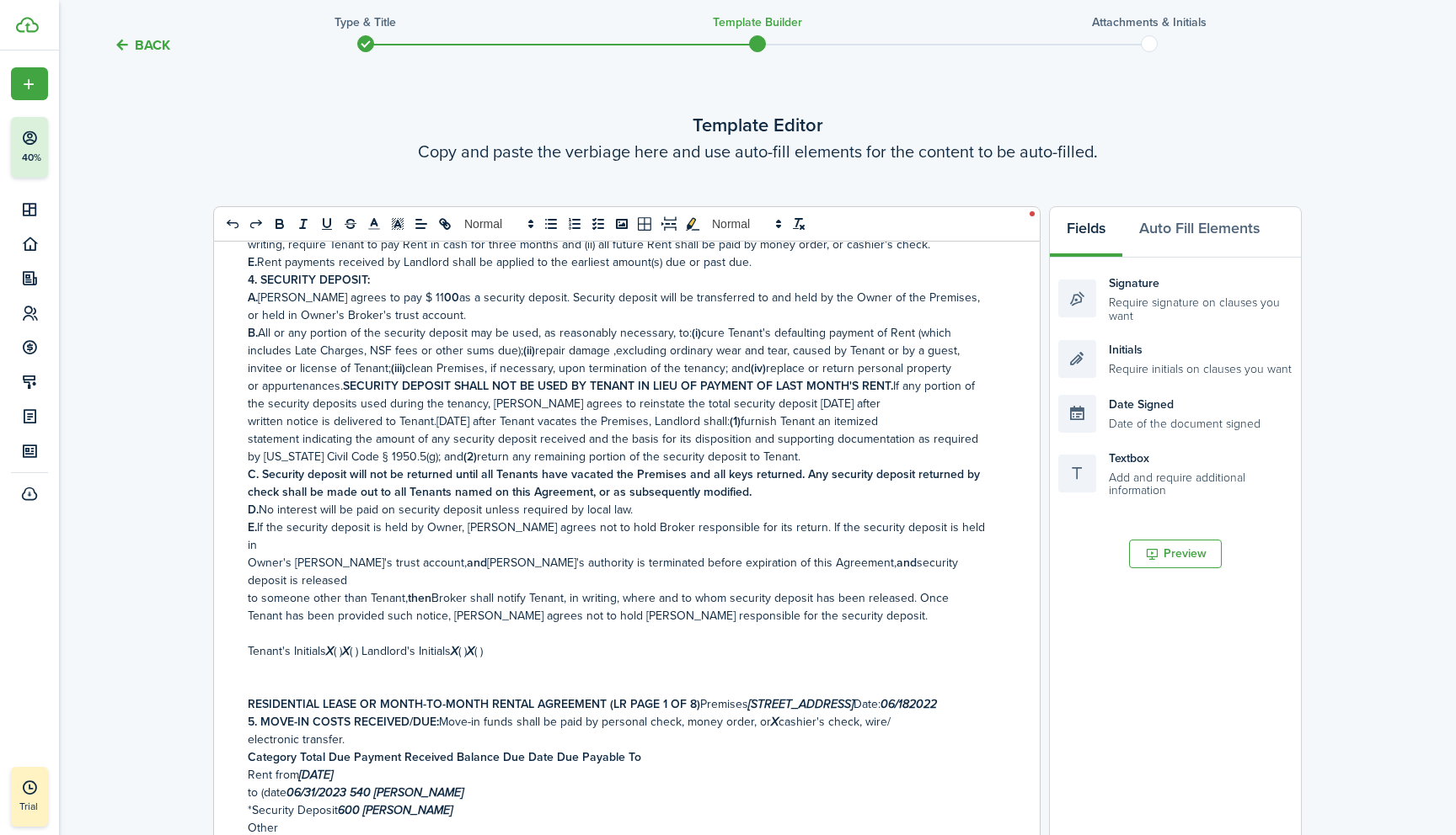
click at [1177, 558] on button "Preview" at bounding box center [1174, 554] width 93 height 29
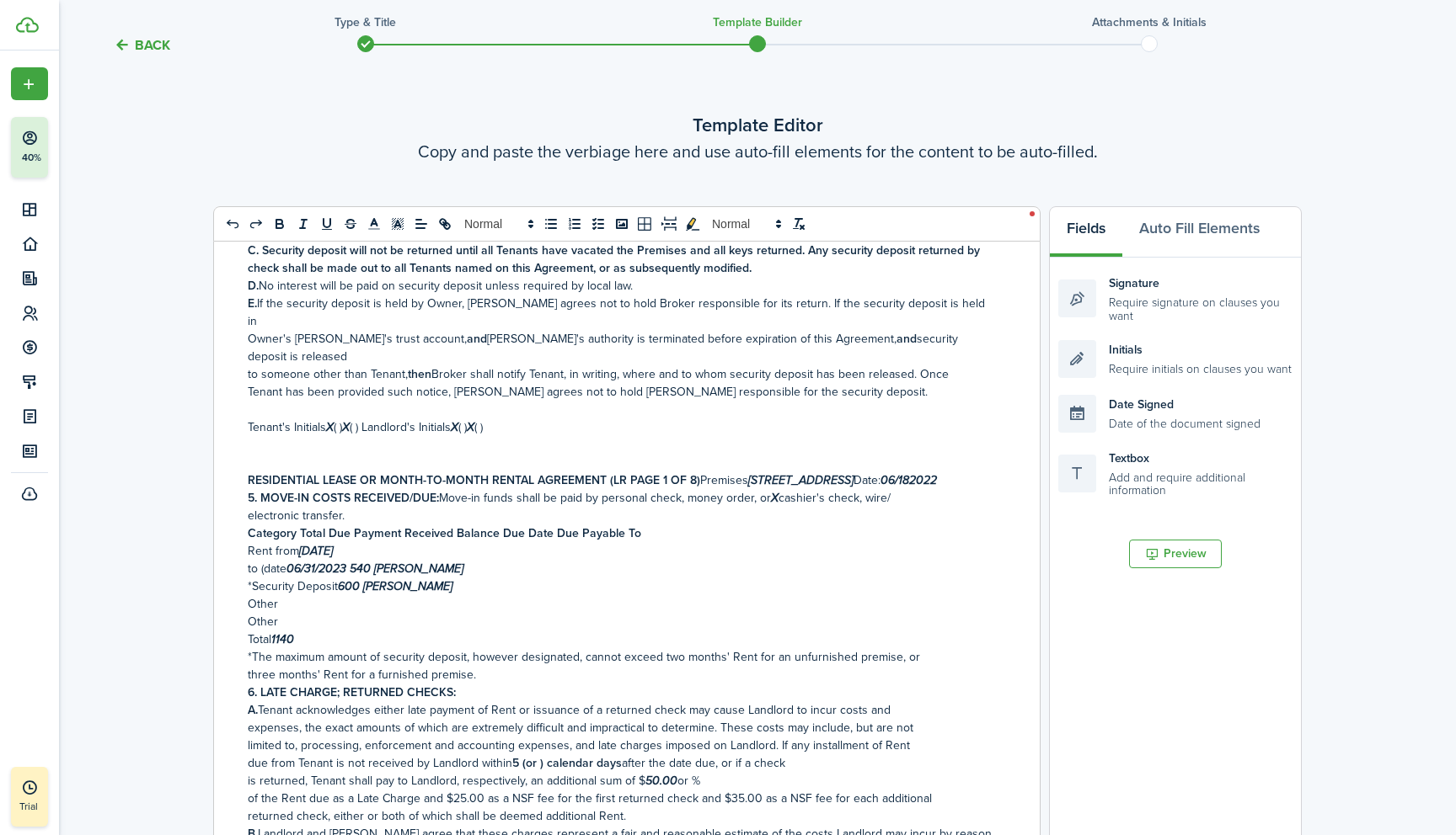
scroll to position [888, 0]
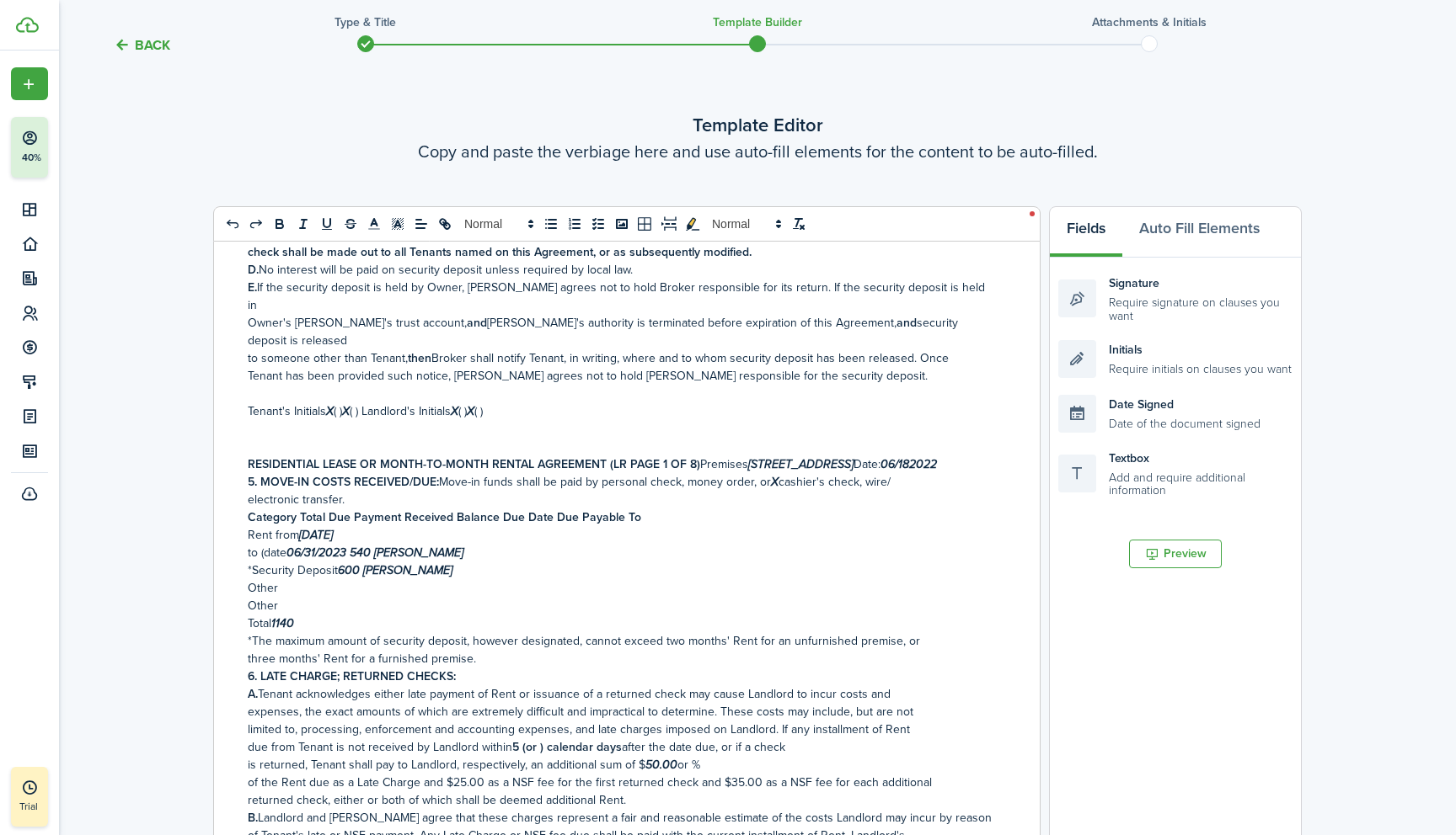
click at [698, 455] on p "RESIDENTIAL LEASE OR MONTH-TO-MONTH RENTAL AGREEMENT (LR PAGE 1 OF 8) Premises …" at bounding box center [620, 464] width 746 height 18
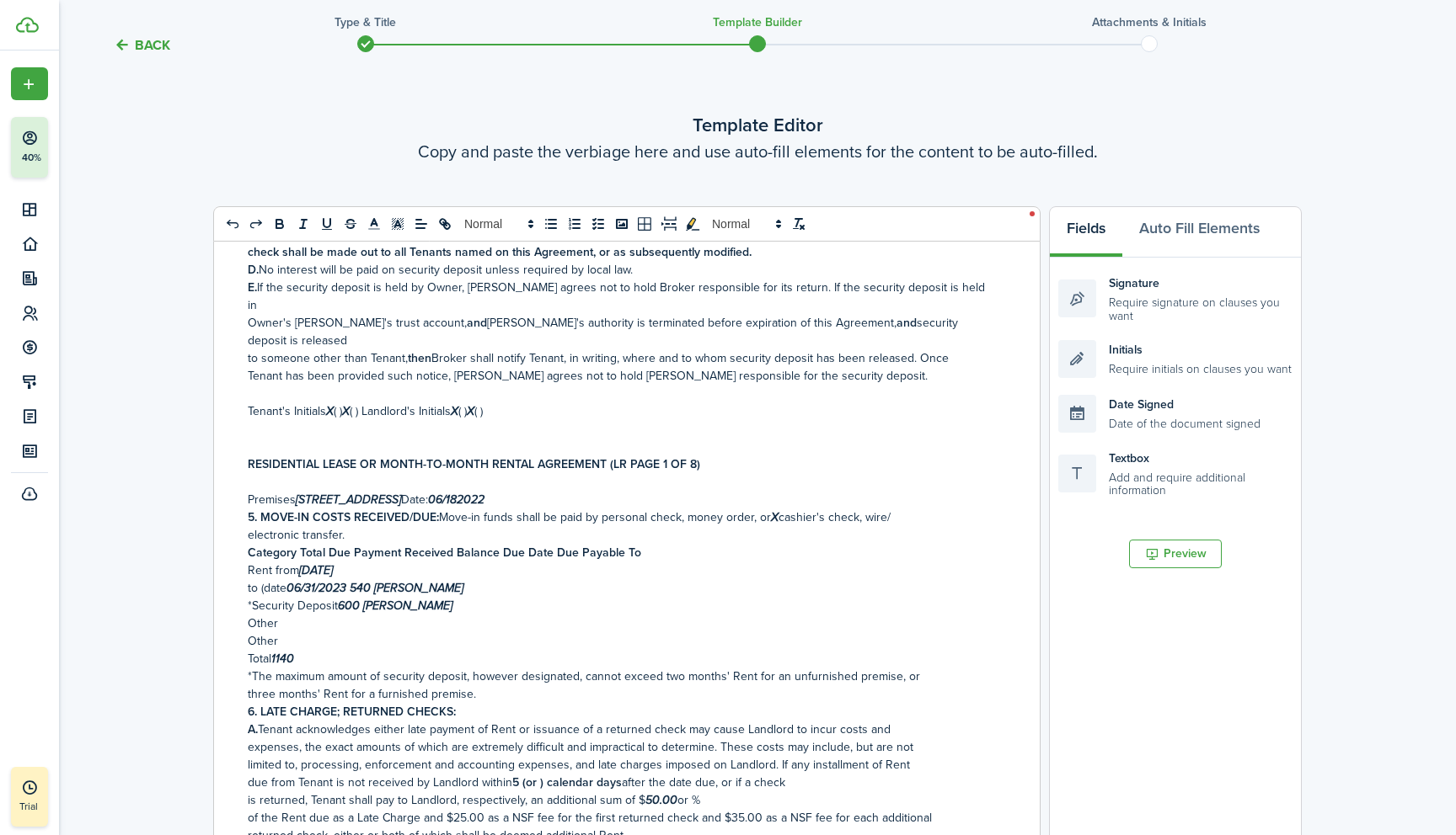
click at [479, 491] on p "Premises [STREET_ADDRESS] Date: 06/182022" at bounding box center [620, 499] width 746 height 18
drag, startPoint x: 299, startPoint y: 467, endPoint x: 480, endPoint y: 466, distance: 181.0
click at [480, 491] on p "Premises [STREET_ADDRESS] Date: 06/182022" at bounding box center [620, 499] width 746 height 18
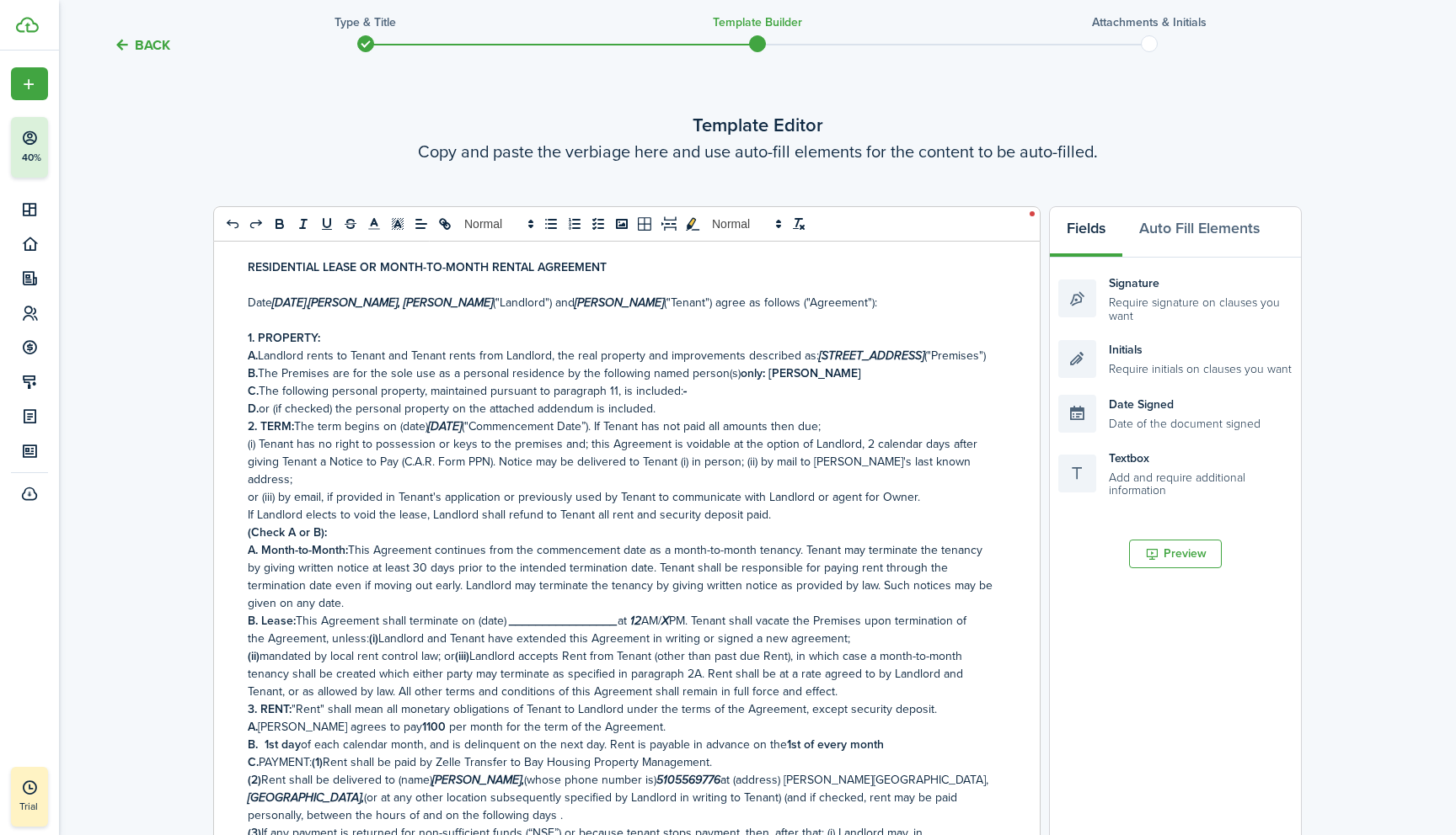
scroll to position [0, 0]
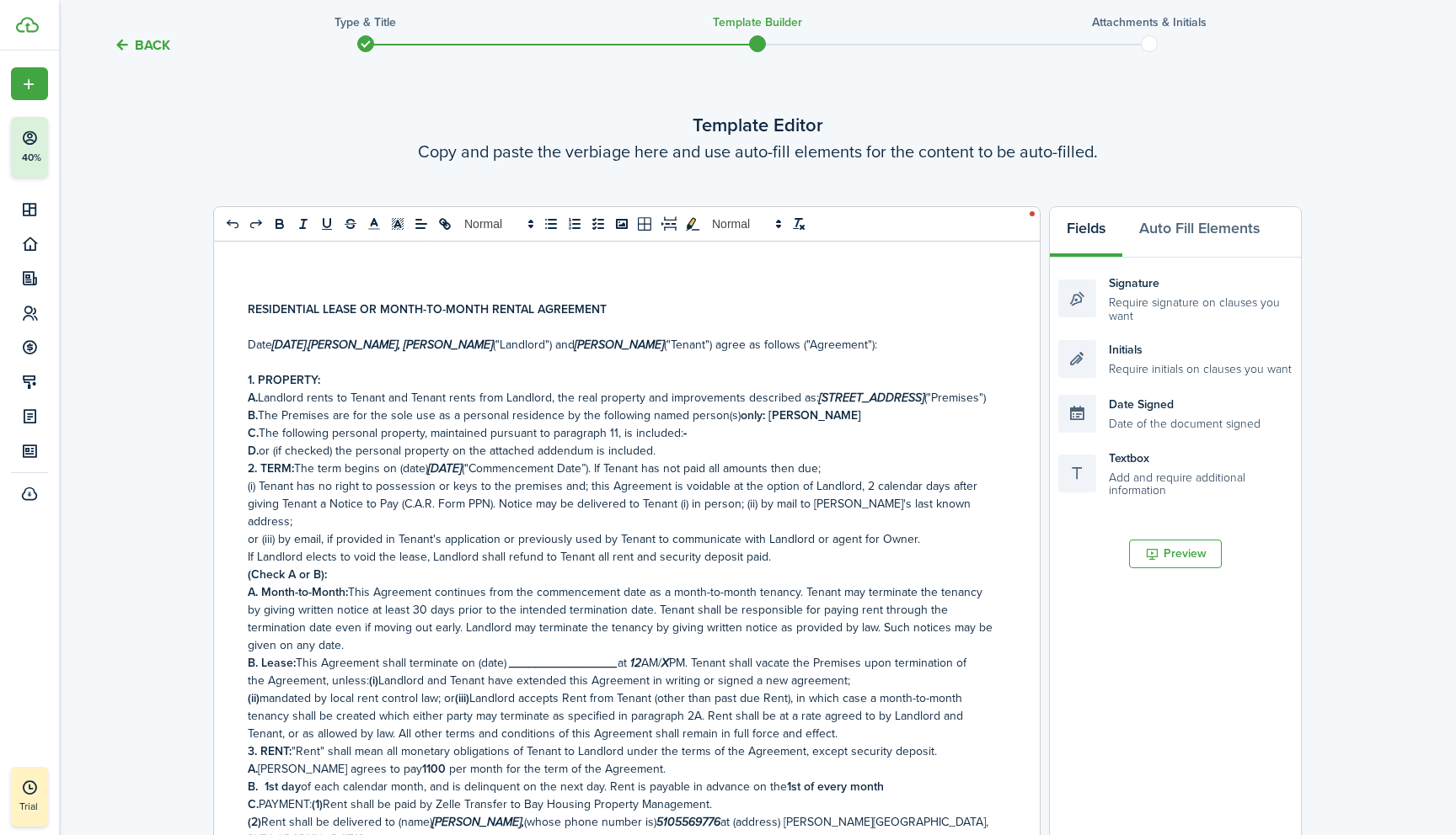
drag, startPoint x: 819, startPoint y: 397, endPoint x: 283, endPoint y: 411, distance: 536.2
click at [283, 407] on p "A. Landlord rents to Tenant and Tenant rents from [GEOGRAPHIC_DATA], the real p…" at bounding box center [620, 398] width 746 height 18
copy em "[STREET_ADDRESS]"
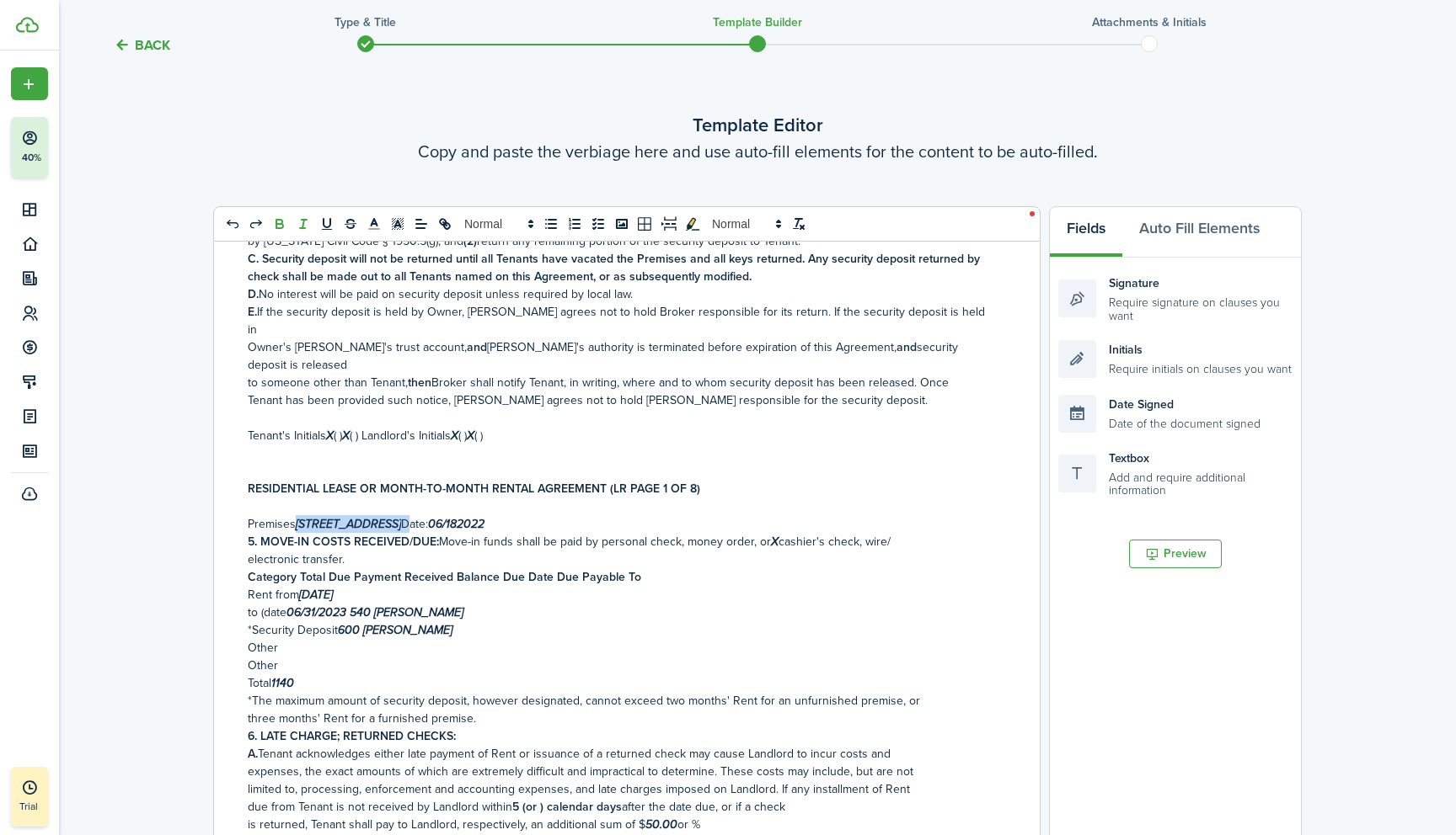
scroll to position [869, 0]
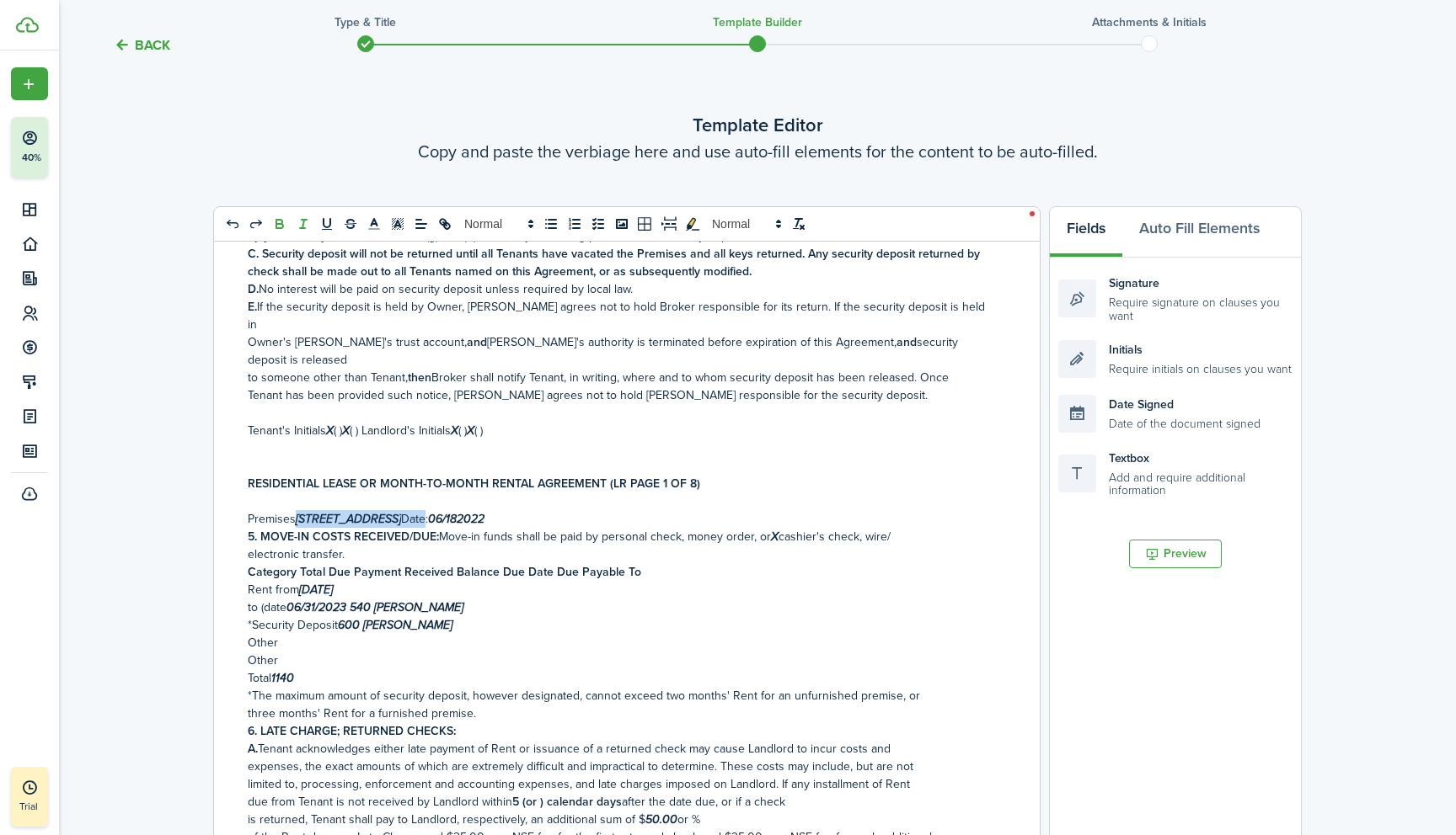
drag, startPoint x: 298, startPoint y: 485, endPoint x: 488, endPoint y: 491, distance: 190.1
click at [488, 511] on p "Premises [STREET_ADDRESS] Date: 06/182022" at bounding box center [620, 519] width 746 height 18
drag, startPoint x: 621, startPoint y: 490, endPoint x: 561, endPoint y: 484, distance: 60.3
click at [561, 511] on p "Premises [STREET_ADDRESS] Date: 06/182022" at bounding box center [620, 519] width 746 height 18
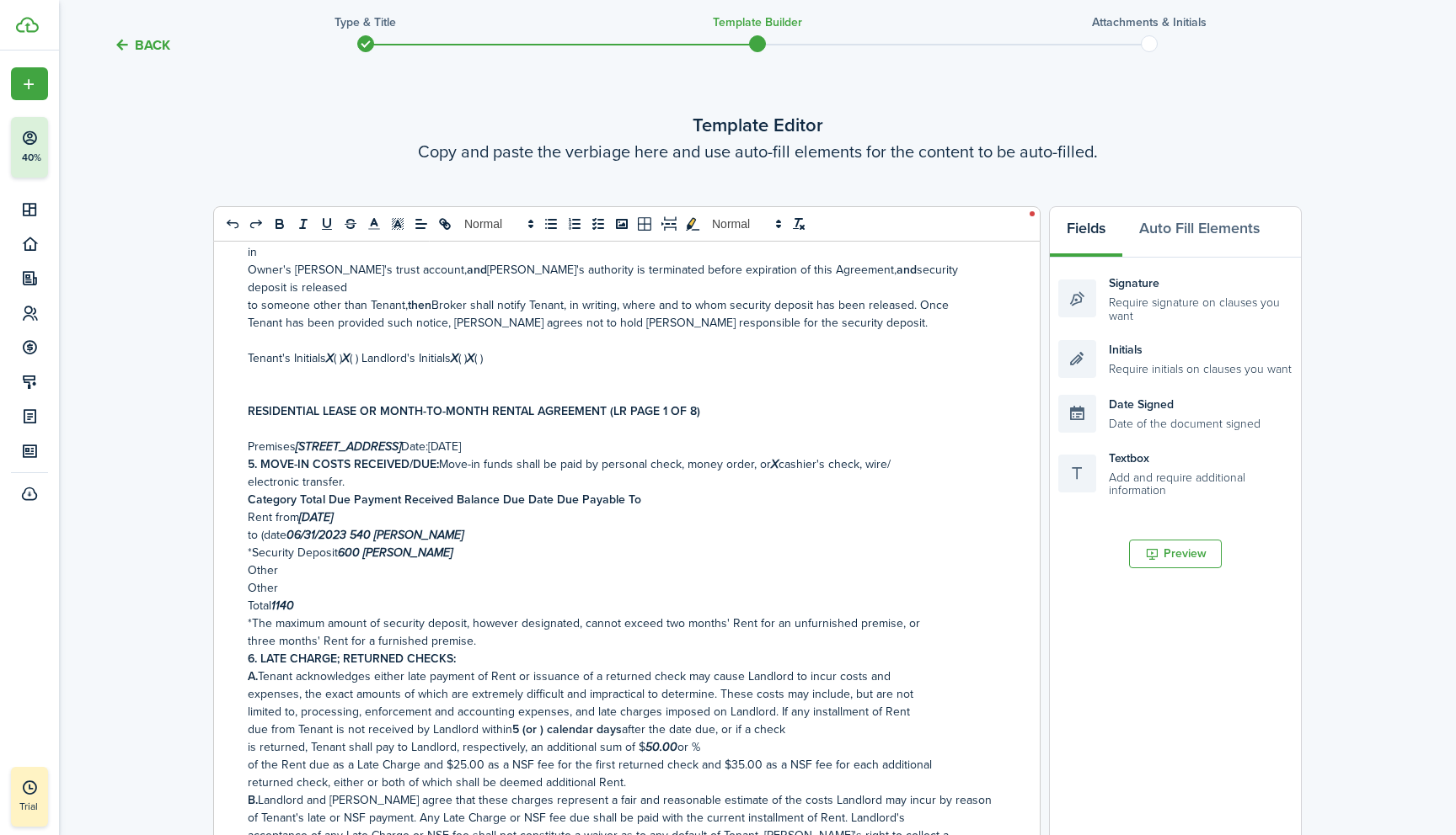
scroll to position [950, 0]
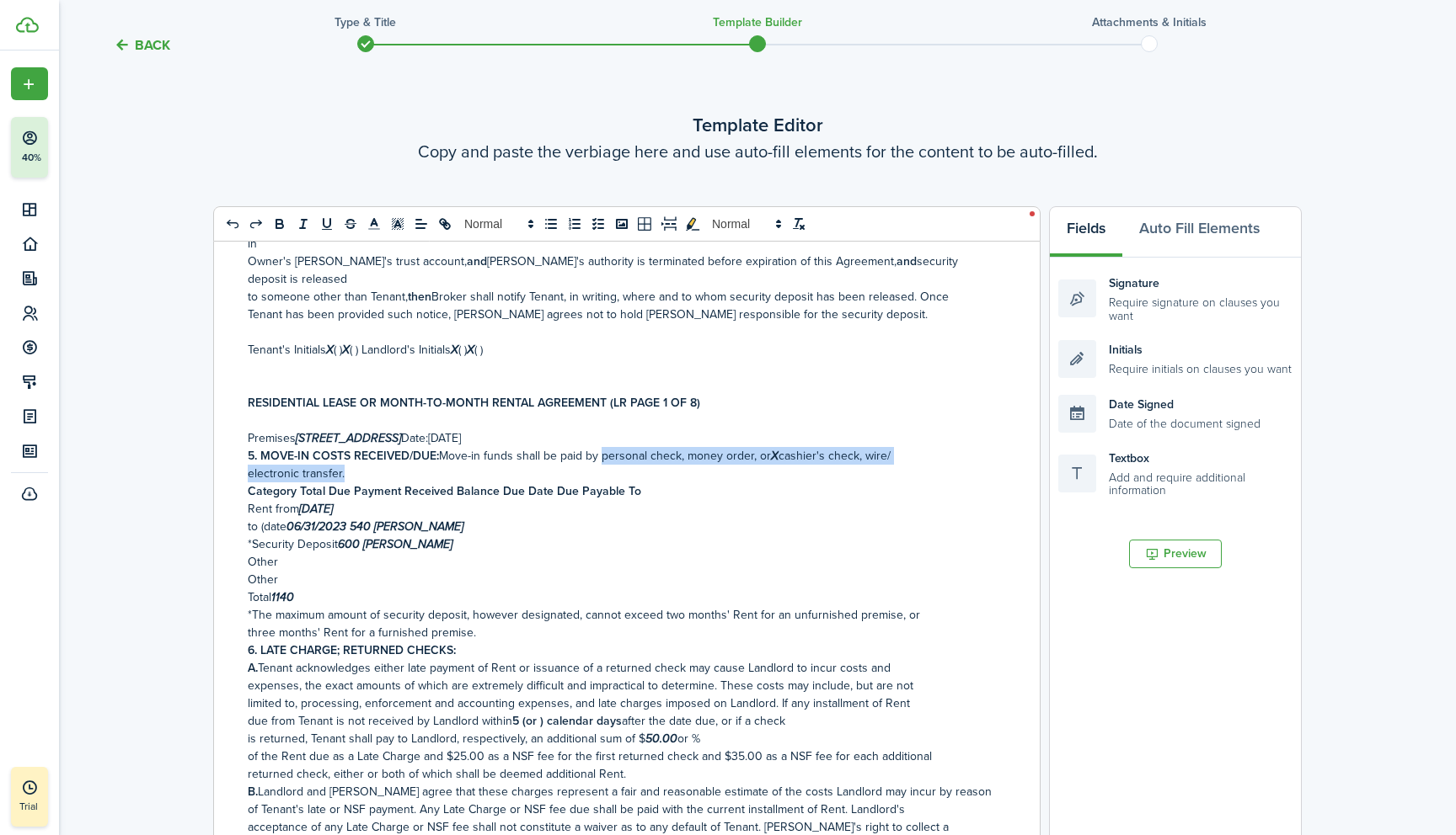
drag, startPoint x: 602, startPoint y: 423, endPoint x: 602, endPoint y: 446, distance: 23.0
click at [602, 446] on div "RESIDENTIAL LEASE OR MONTH-TO-MONTH RENTAL AGREEMENT Date [DATE] , [PERSON_NAME…" at bounding box center [620, 578] width 812 height 674
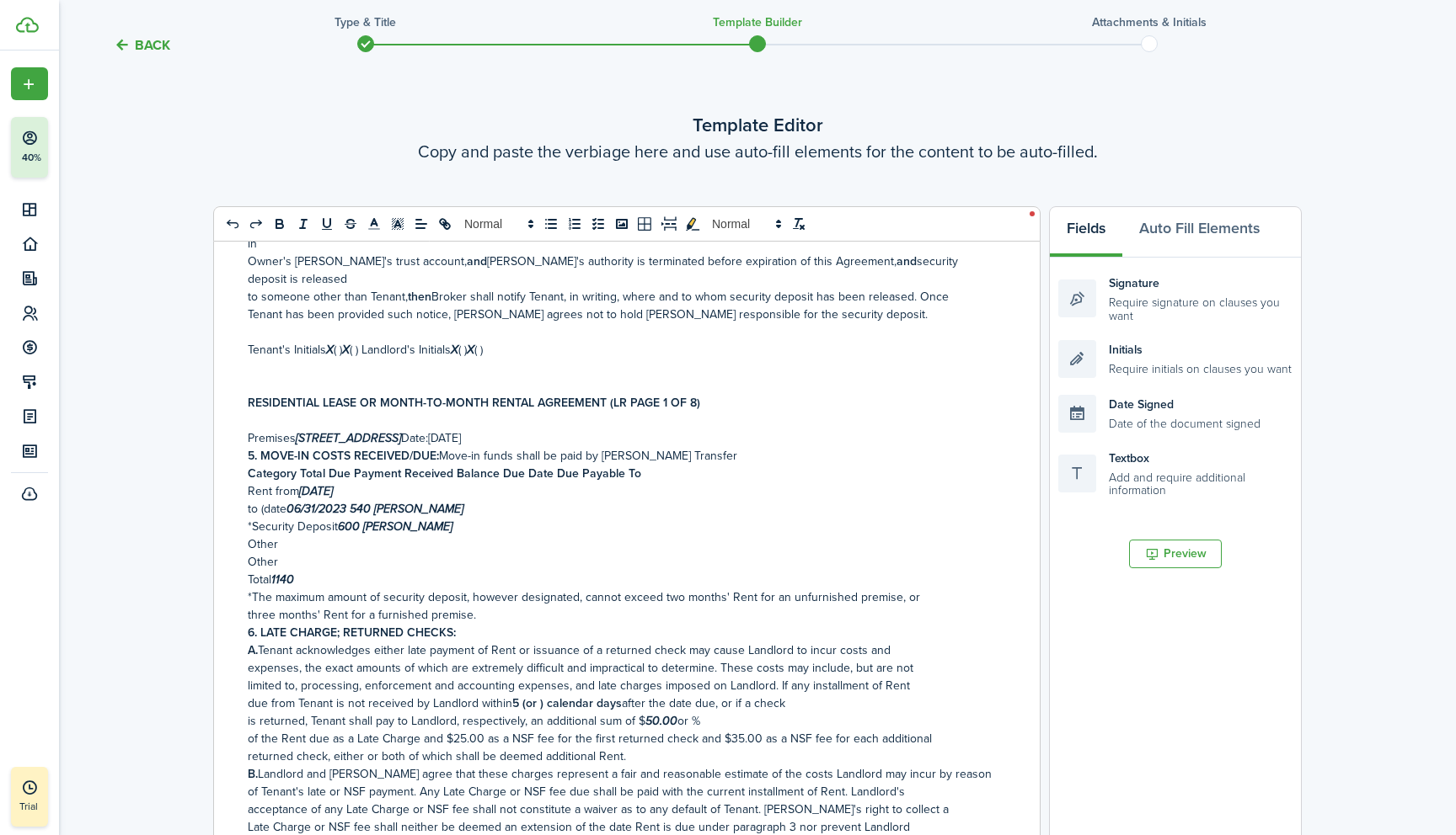
drag, startPoint x: 365, startPoint y: 461, endPoint x: 301, endPoint y: 461, distance: 64.0
click at [301, 483] on p "Rent from [DATE]" at bounding box center [620, 491] width 746 height 18
drag, startPoint x: 249, startPoint y: 478, endPoint x: 486, endPoint y: 482, distance: 237.0
click at [486, 500] on p "to (date 06/31/2023 540 [PERSON_NAME]" at bounding box center [620, 509] width 746 height 18
click at [389, 483] on p "Rent from [DATE]" at bounding box center [620, 491] width 746 height 18
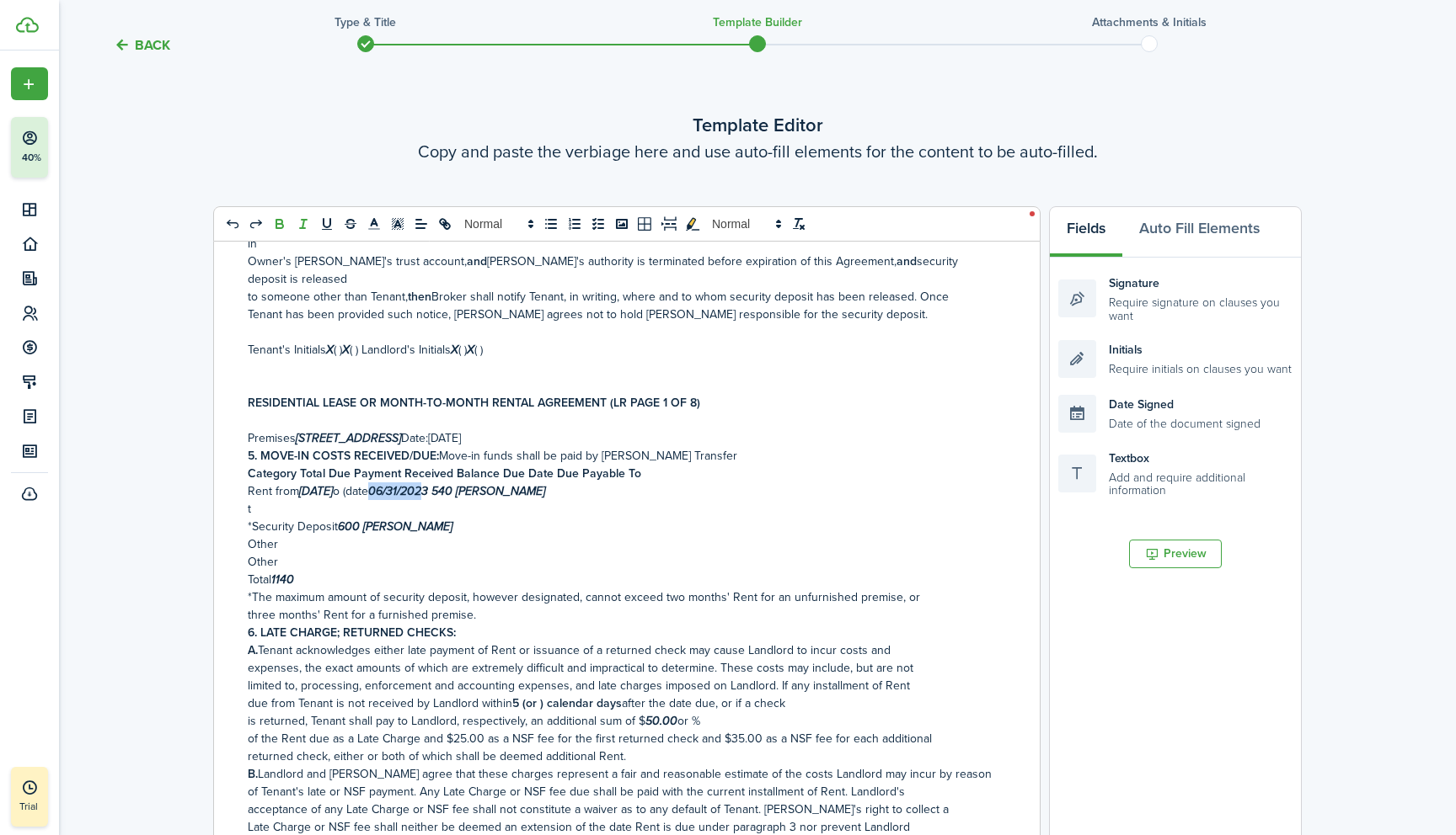
drag, startPoint x: 404, startPoint y: 457, endPoint x: 458, endPoint y: 463, distance: 54.3
click at [453, 483] on em "06/31/2023 540" at bounding box center [411, 491] width 84 height 18
click at [264, 500] on p "t" at bounding box center [620, 509] width 746 height 18
drag, startPoint x: 471, startPoint y: 457, endPoint x: 598, endPoint y: 458, distance: 127.0
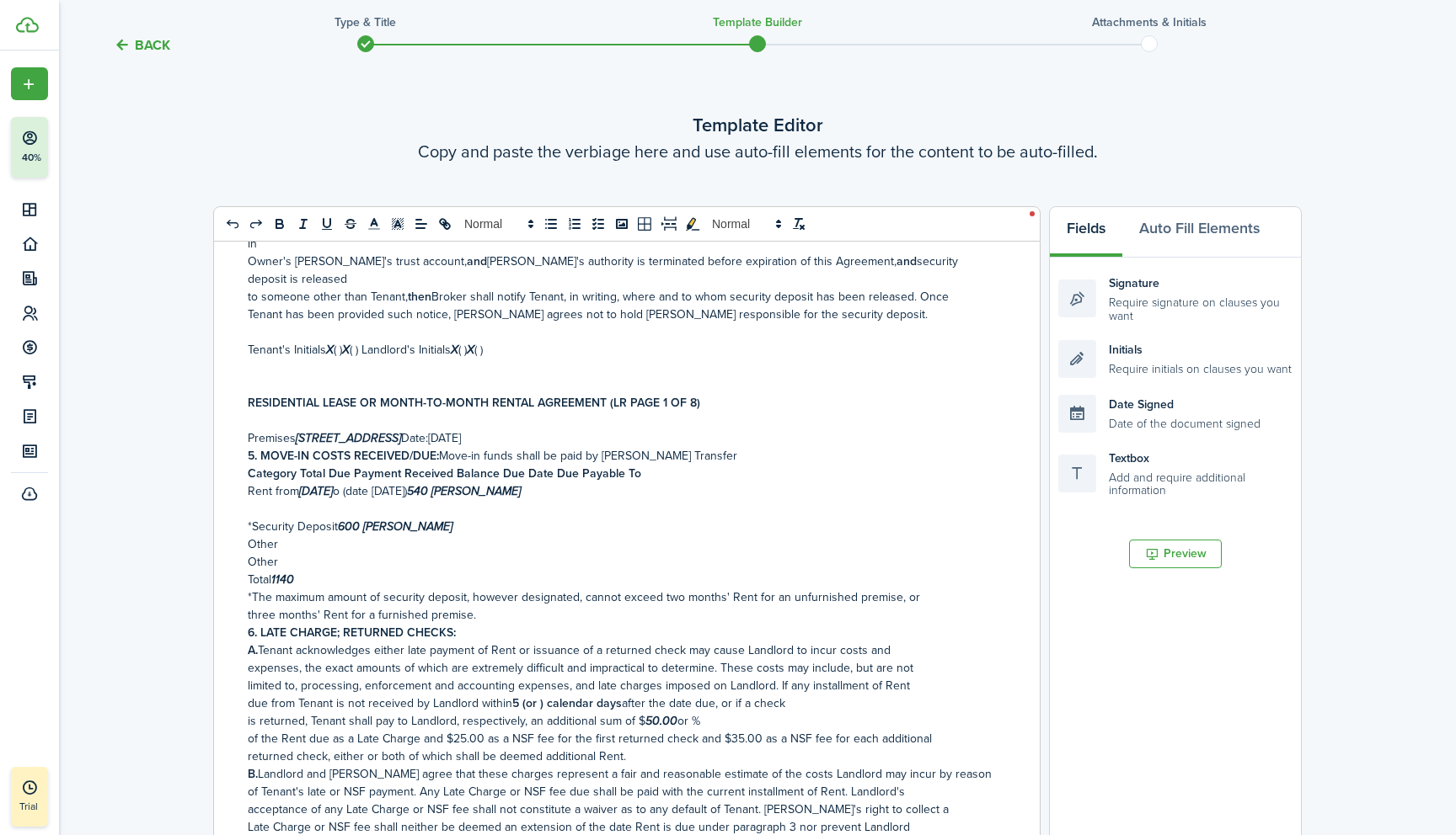
click at [598, 483] on p "Rent from [DATE] o (date [DATE]) 540 [PERSON_NAME]" at bounding box center [620, 491] width 746 height 18
click at [262, 500] on p at bounding box center [620, 509] width 746 height 18
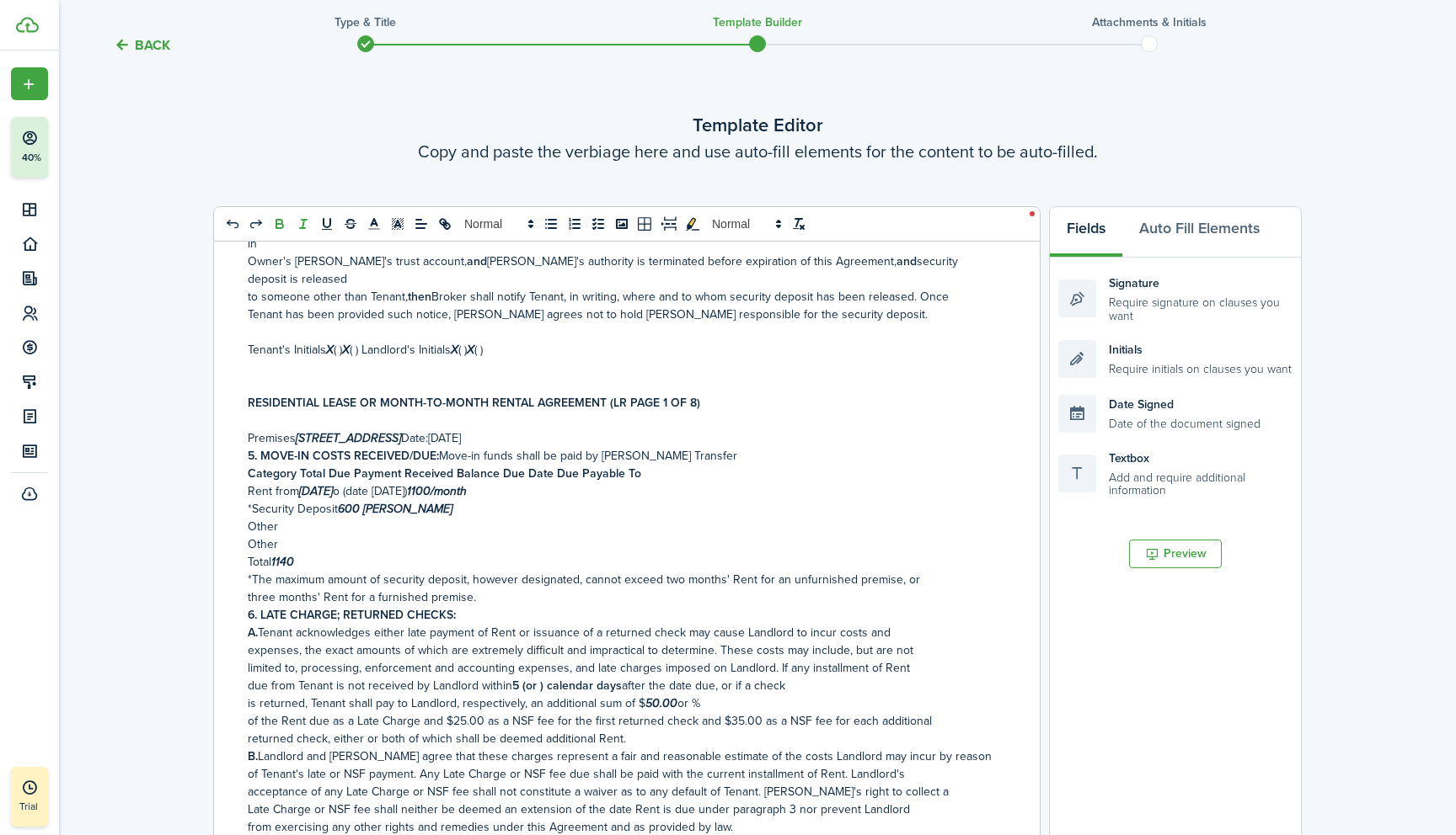
drag, startPoint x: 340, startPoint y: 478, endPoint x: 468, endPoint y: 477, distance: 128.0
click at [468, 500] on p "*Security Deposit 600 [PERSON_NAME]" at bounding box center [620, 509] width 746 height 18
drag, startPoint x: 247, startPoint y: 496, endPoint x: 327, endPoint y: 530, distance: 86.9
click at [327, 530] on div "RESIDENTIAL LEASE OR MONTH-TO-MONTH RENTAL AGREEMENT Date [DATE] , [PERSON_NAME…" at bounding box center [620, 578] width 812 height 674
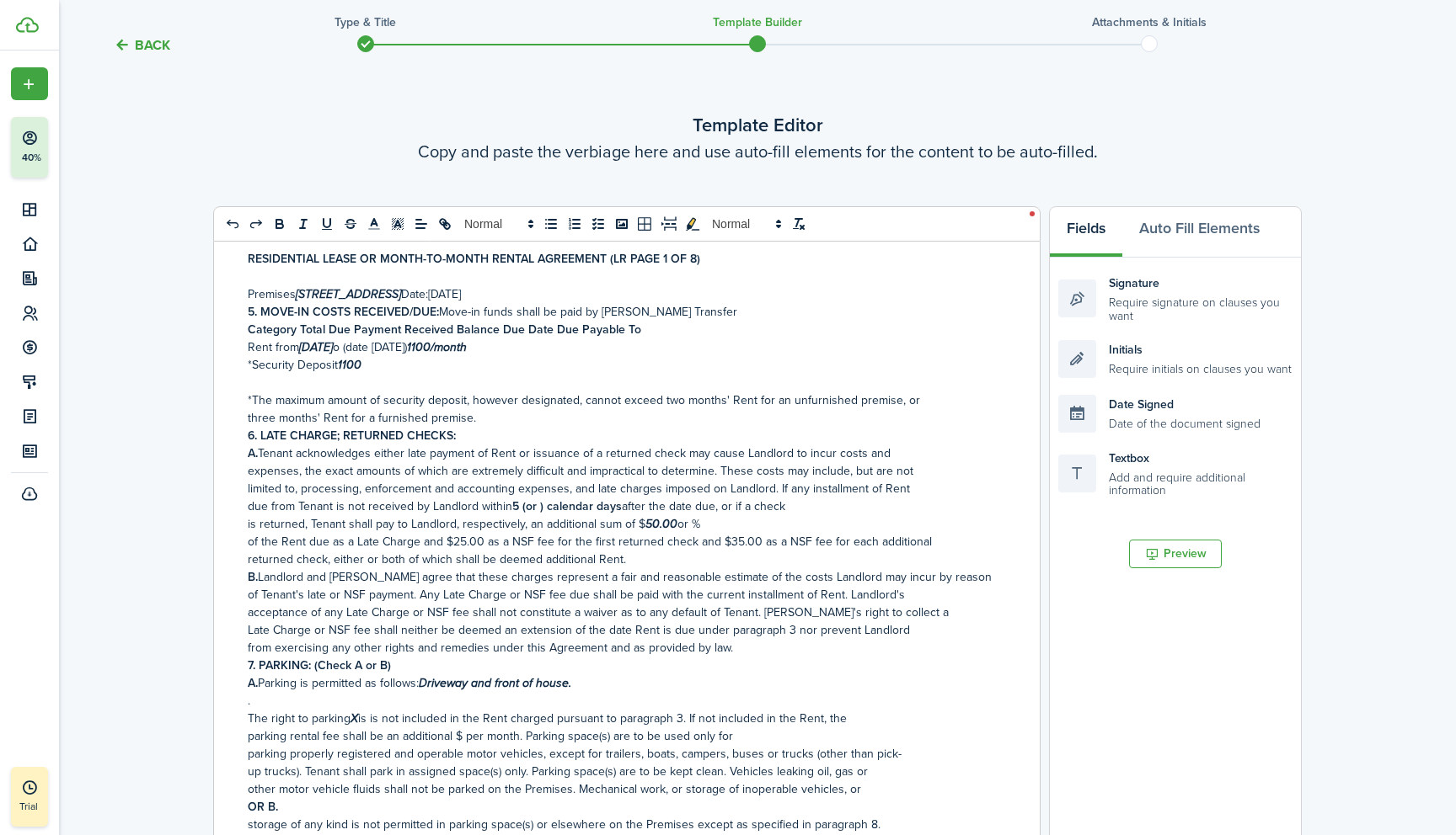
scroll to position [1096, 0]
drag, startPoint x: 540, startPoint y: 474, endPoint x: 510, endPoint y: 475, distance: 30.0
click at [510, 495] on p "due from Tenant is not received by Landlord within 5 (or ) calendar days after …" at bounding box center [620, 504] width 746 height 18
click at [522, 495] on strong ") calendar days" at bounding box center [563, 504] width 82 height 18
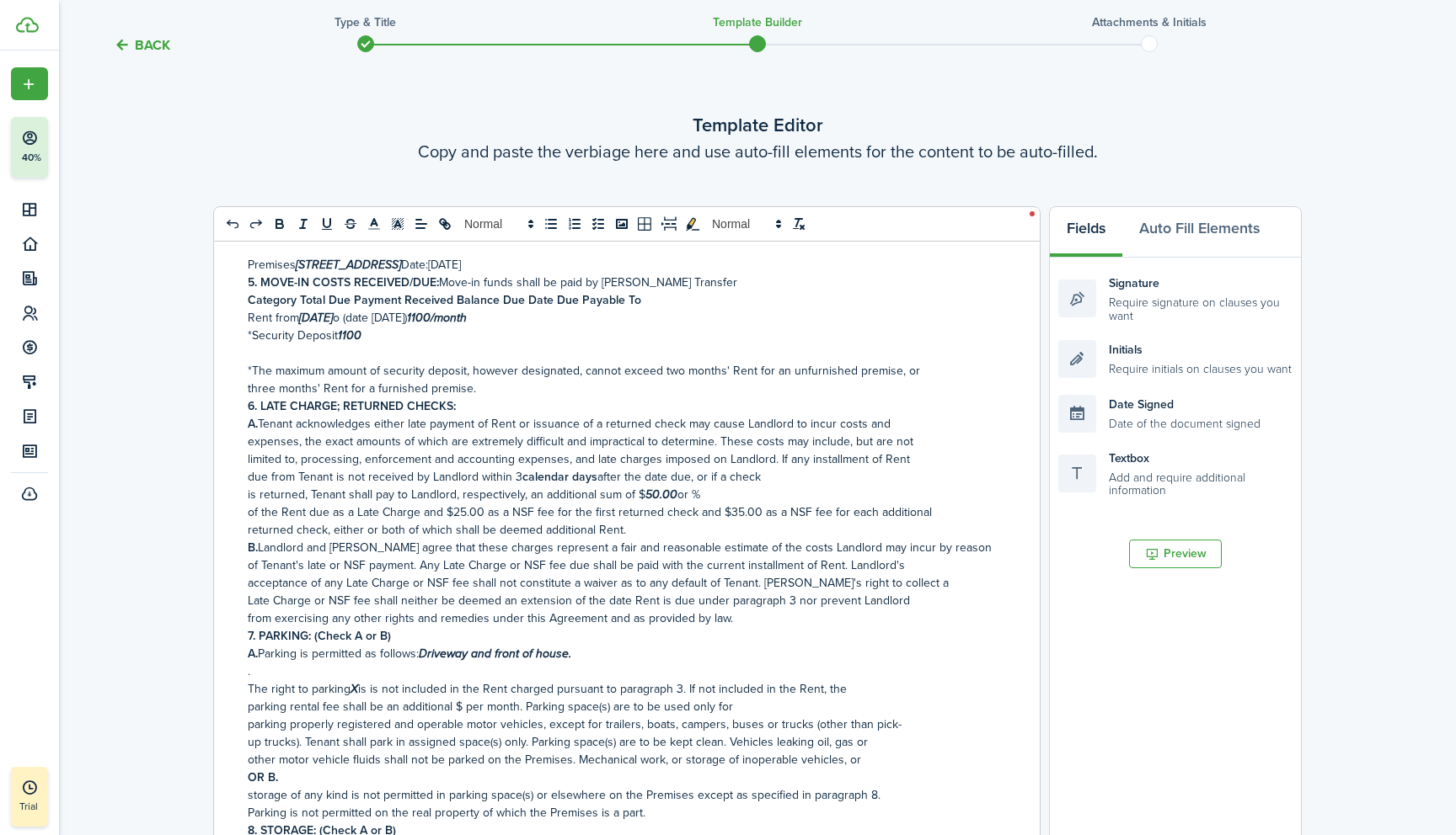
scroll to position [1127, 0]
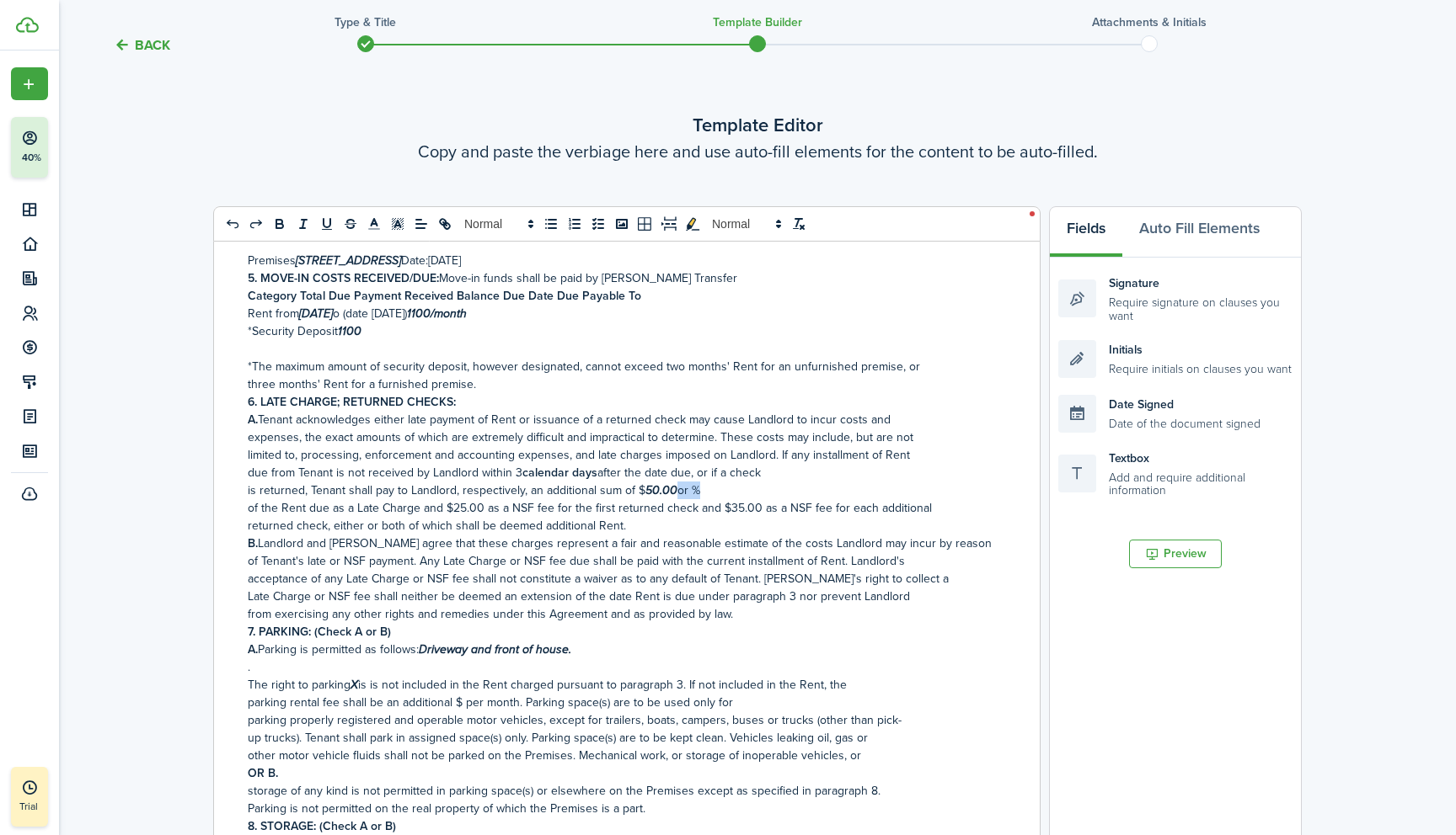
drag, startPoint x: 707, startPoint y: 460, endPoint x: 678, endPoint y: 461, distance: 29.0
click at [678, 482] on p "is returned, Tenant shall pay to Landlord, respectively, an additional sum of $…" at bounding box center [620, 491] width 746 height 18
drag, startPoint x: 246, startPoint y: 475, endPoint x: 483, endPoint y: 482, distance: 237.1
click at [483, 482] on div "RESIDENTIAL LEASE OR MONTH-TO-MONTH RENTAL AGREEMENT Date [DATE] , [PERSON_NAME…" at bounding box center [620, 578] width 812 height 674
click at [691, 482] on p "is returned, Tenant shall pay to Landlord, respectively, an additional sum of $…" at bounding box center [620, 491] width 746 height 18
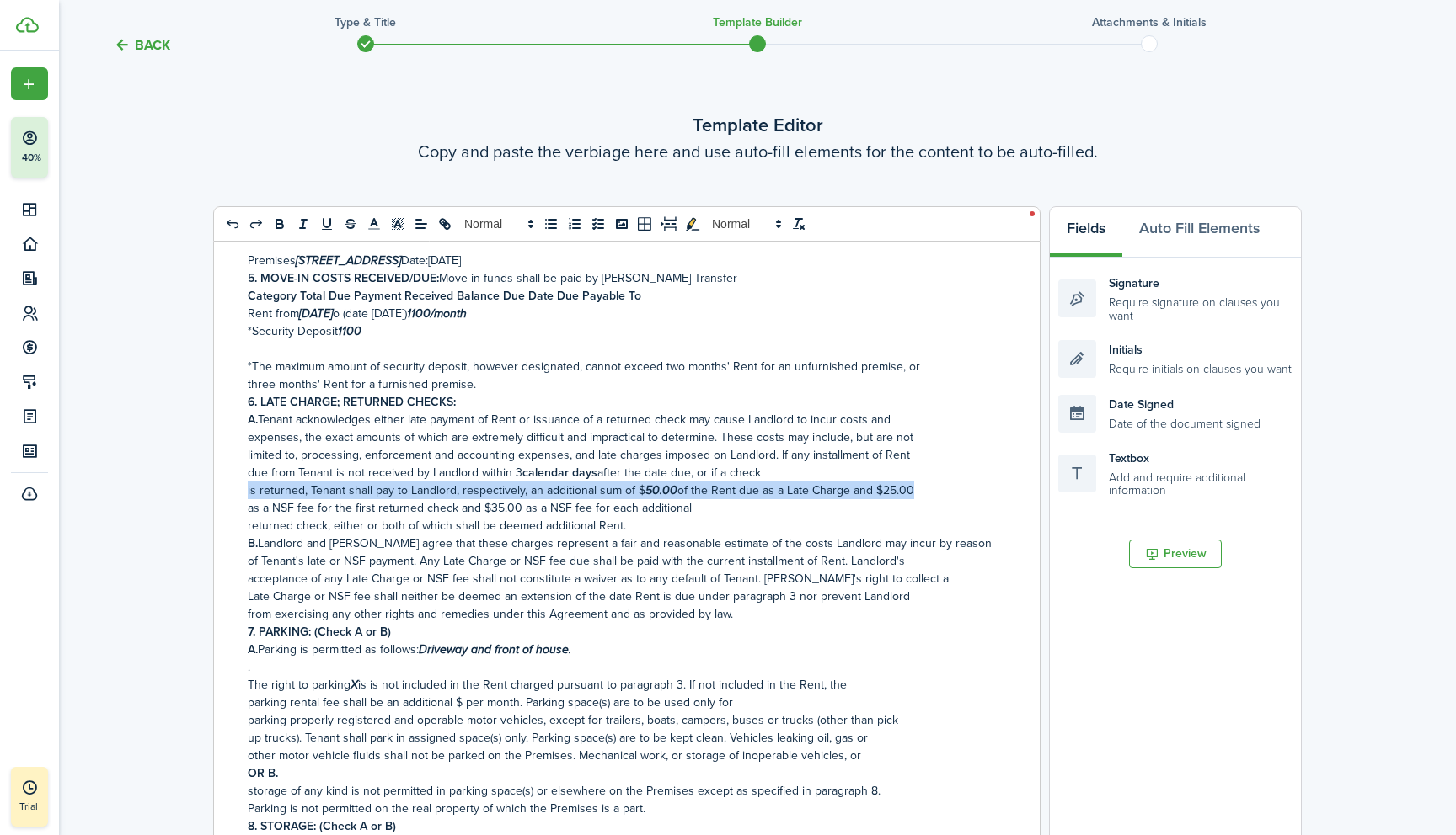
drag, startPoint x: 243, startPoint y: 462, endPoint x: 919, endPoint y: 461, distance: 676.0
click at [919, 461] on div "RESIDENTIAL LEASE OR MONTH-TO-MONTH RENTAL AGREEMENT Date [DATE] , [PERSON_NAME…" at bounding box center [620, 578] width 812 height 674
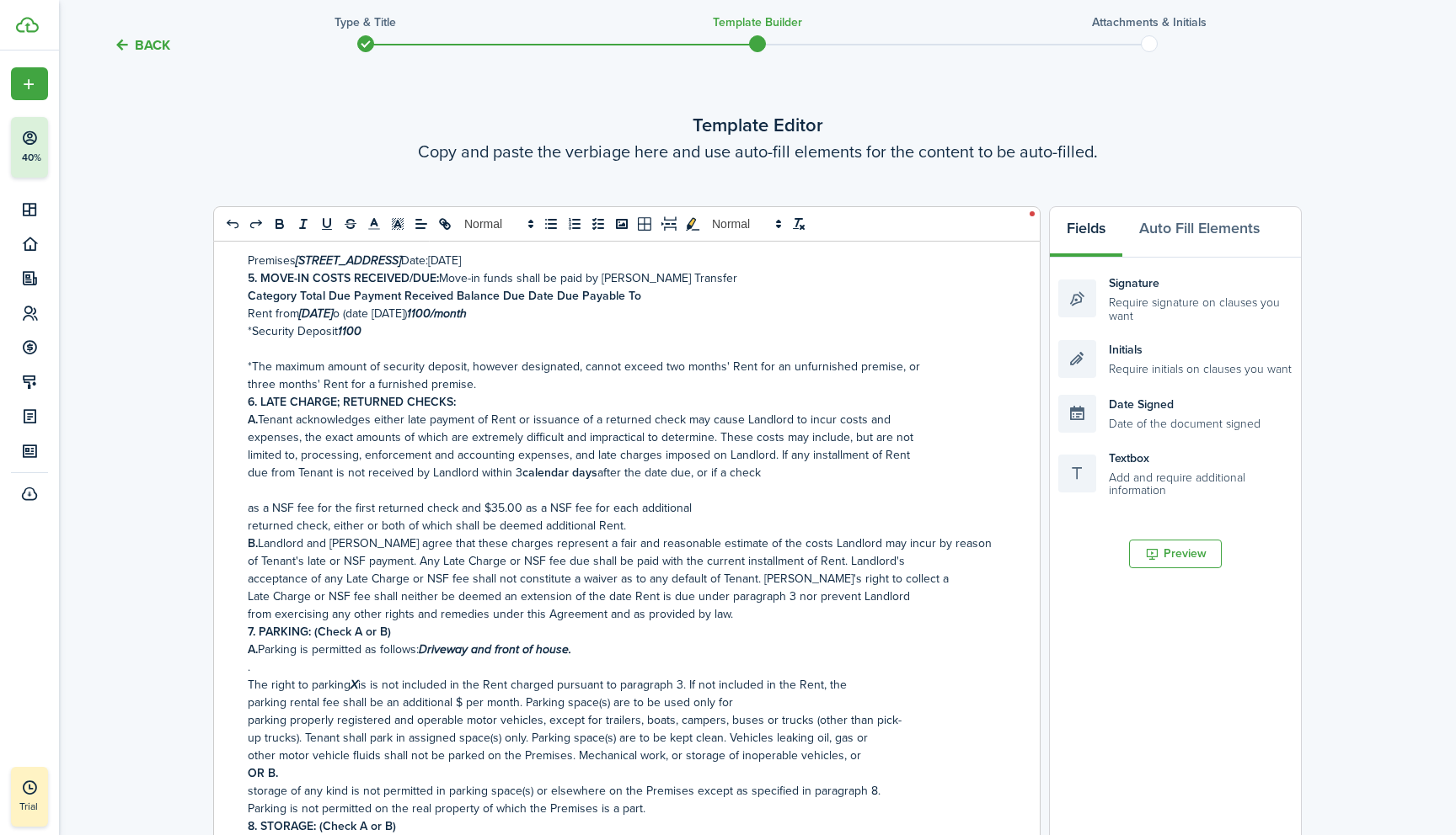
click at [770, 464] on p "due from Tenant is not received by Landlord within 3 calendar days after the da…" at bounding box center [620, 472] width 746 height 18
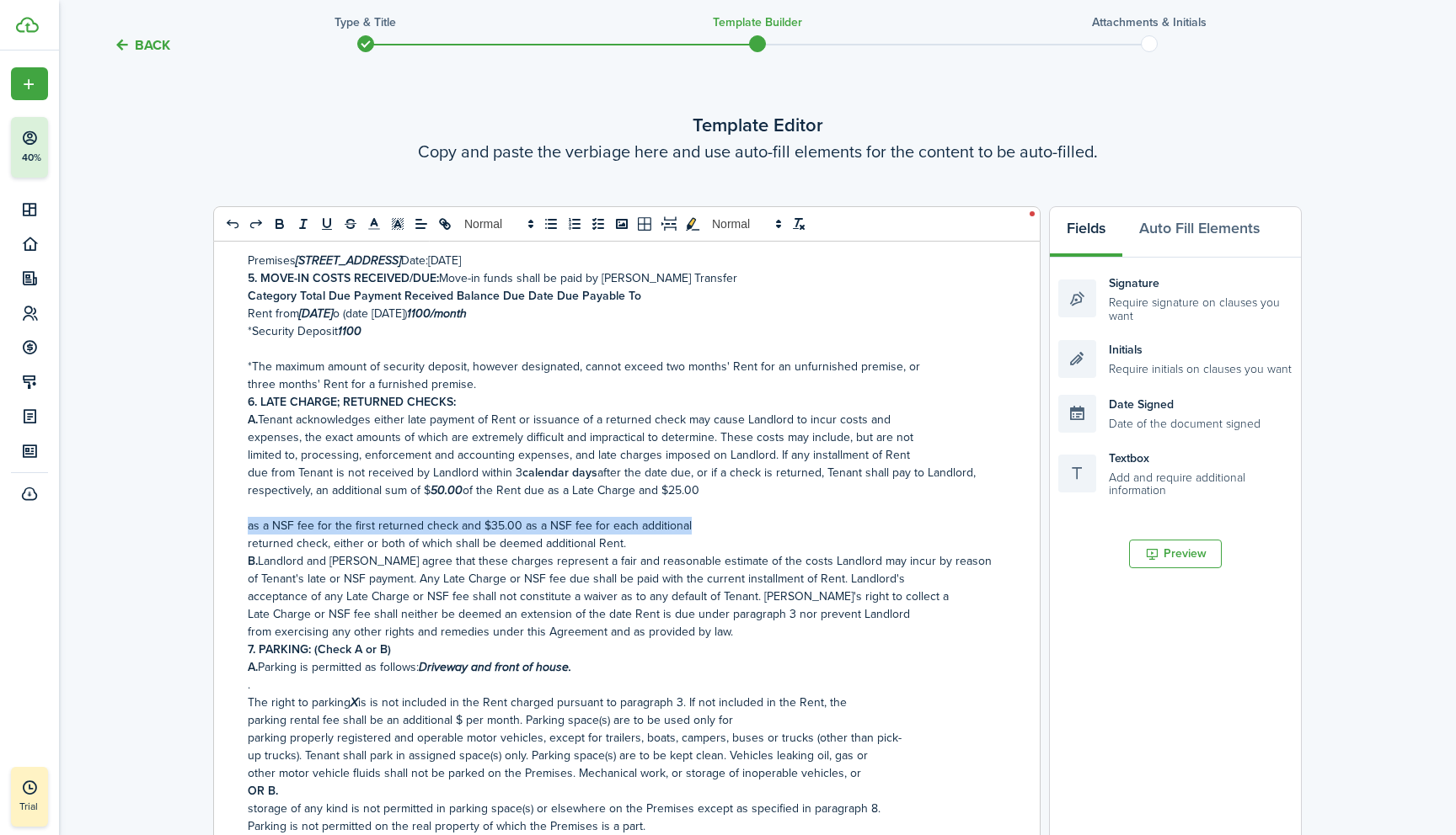
drag, startPoint x: 247, startPoint y: 497, endPoint x: 699, endPoint y: 497, distance: 452.0
click at [699, 517] on p "as a NSF fee for the first returned check and $35.00 as a NSF fee for each addi…" at bounding box center [620, 526] width 746 height 18
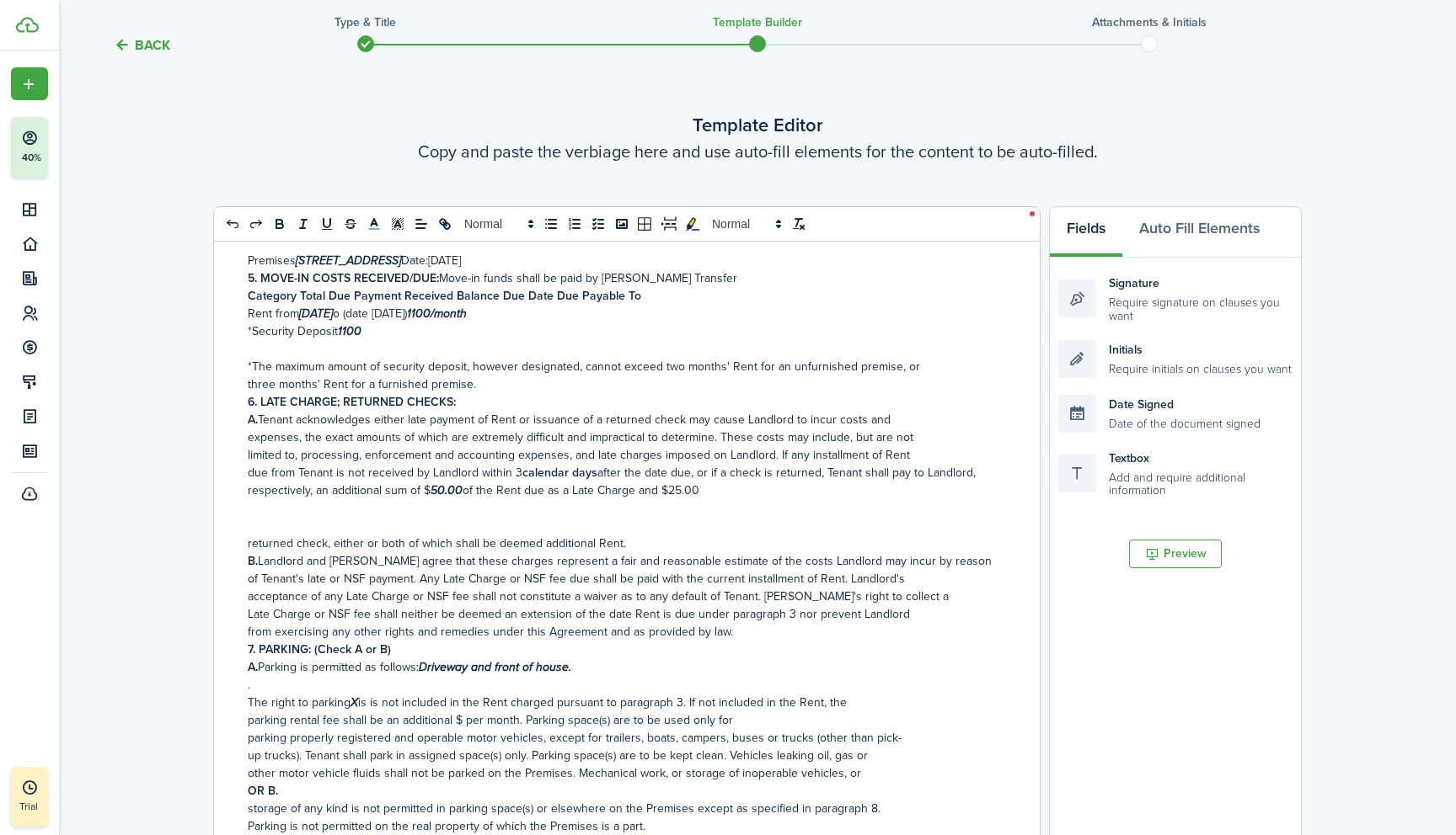
click at [707, 464] on p "due from Tenant is not received by Landlord within 3 calendar days after the da…" at bounding box center [620, 481] width 746 height 35
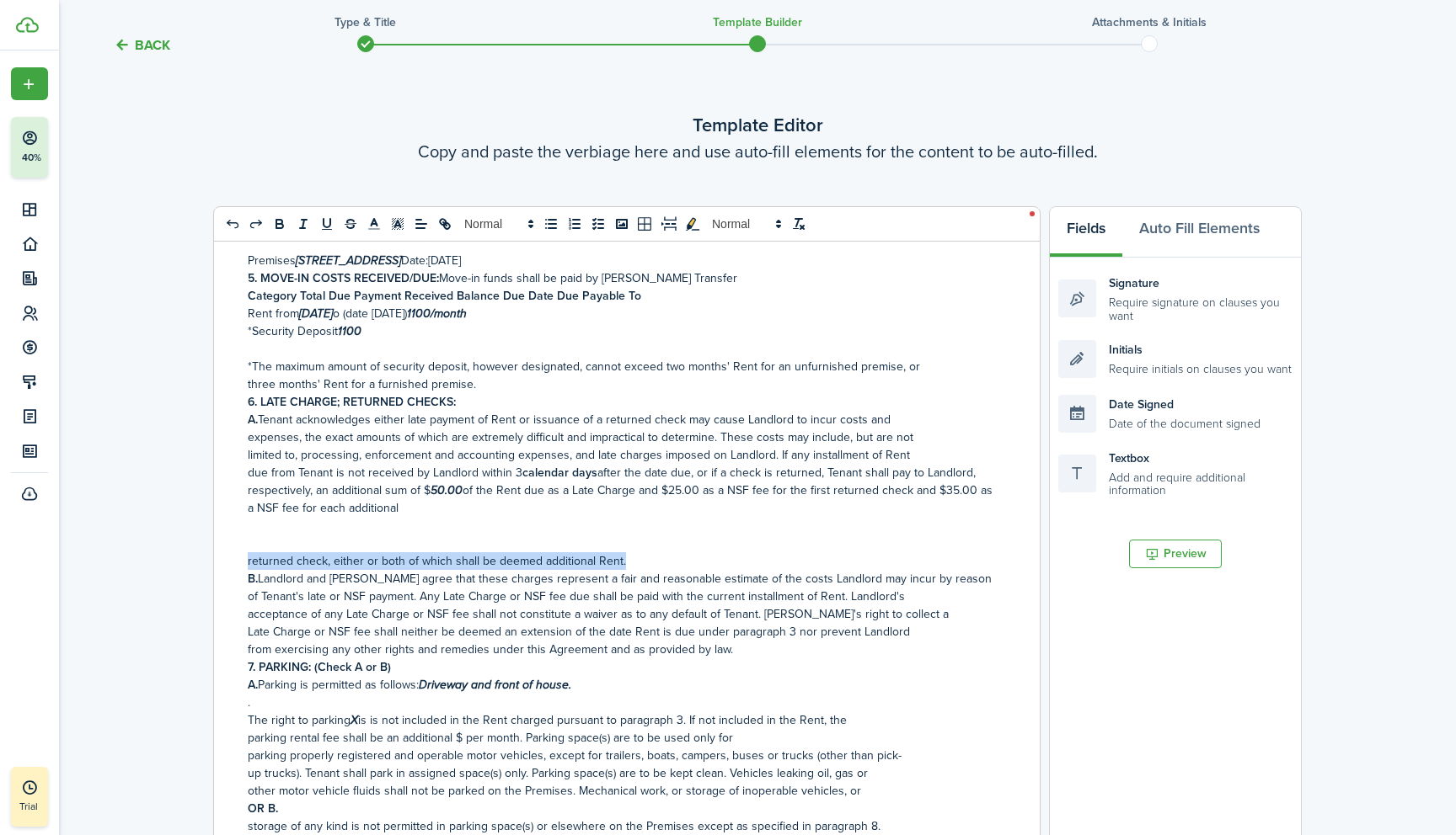
drag, startPoint x: 248, startPoint y: 532, endPoint x: 627, endPoint y: 530, distance: 379.0
click at [627, 553] on p "returned check, either or both of which shall be deemed additional Rent." at bounding box center [620, 561] width 746 height 18
click at [408, 482] on p "due from Tenant is not received by Landlord within 3 calendar days after the da…" at bounding box center [620, 491] width 746 height 53
click at [280, 534] on p at bounding box center [620, 543] width 746 height 18
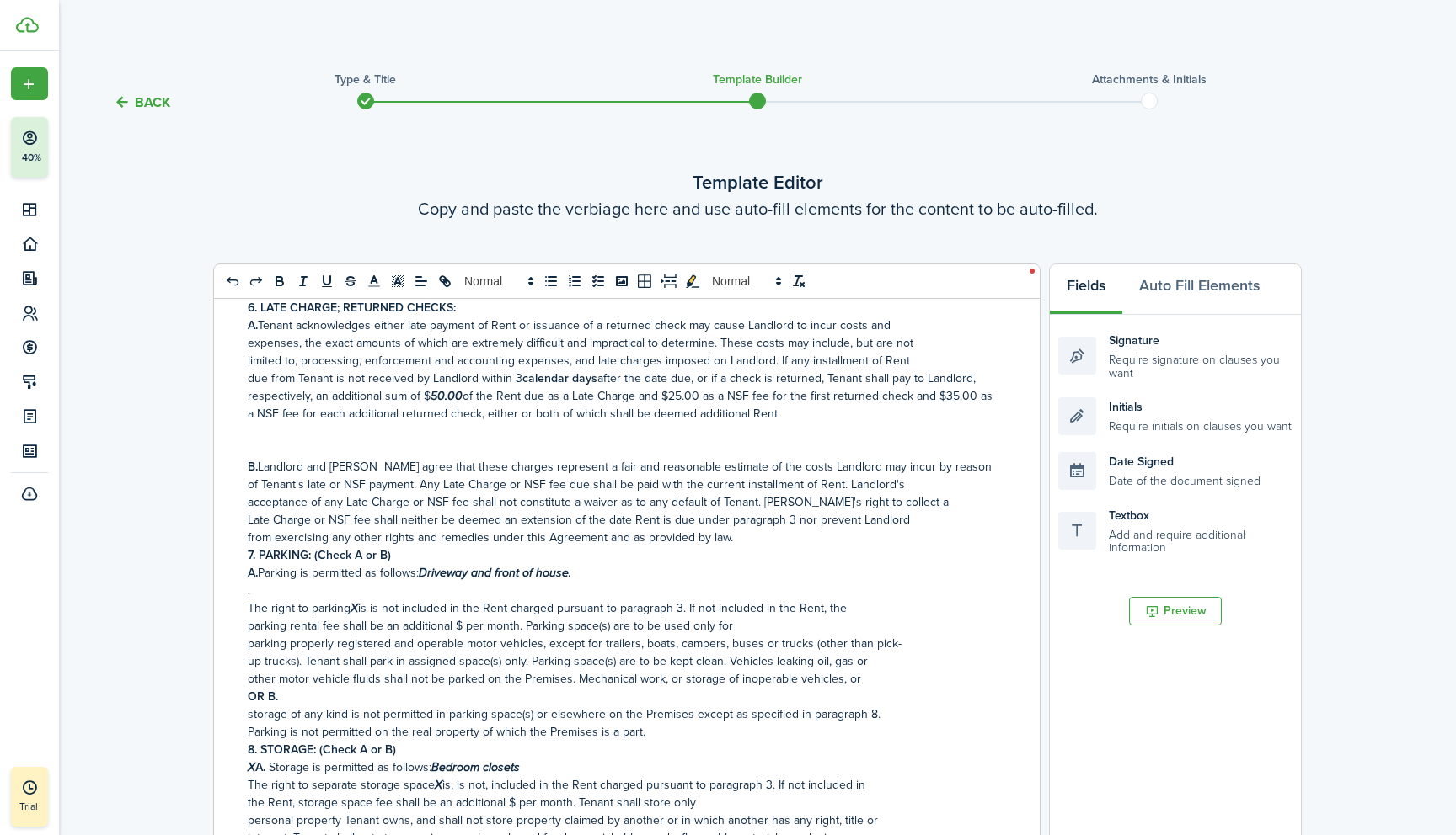
scroll to position [1291, 0]
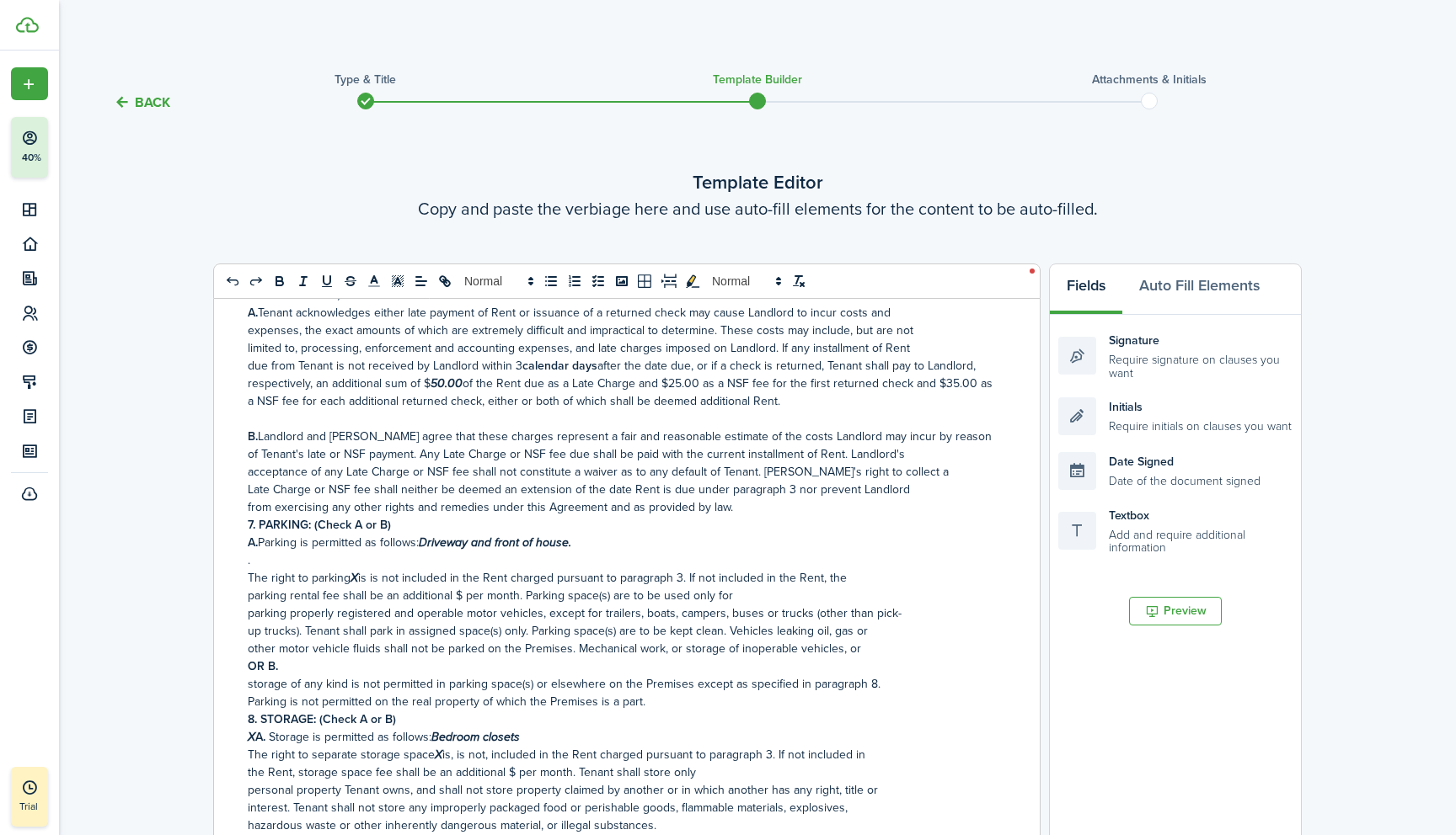
click at [246, 493] on div "RESIDENTIAL LEASE OR MONTH-TO-MONTH RENTAL AGREEMENT Date [DATE] , [PERSON_NAME…" at bounding box center [620, 636] width 812 height 674
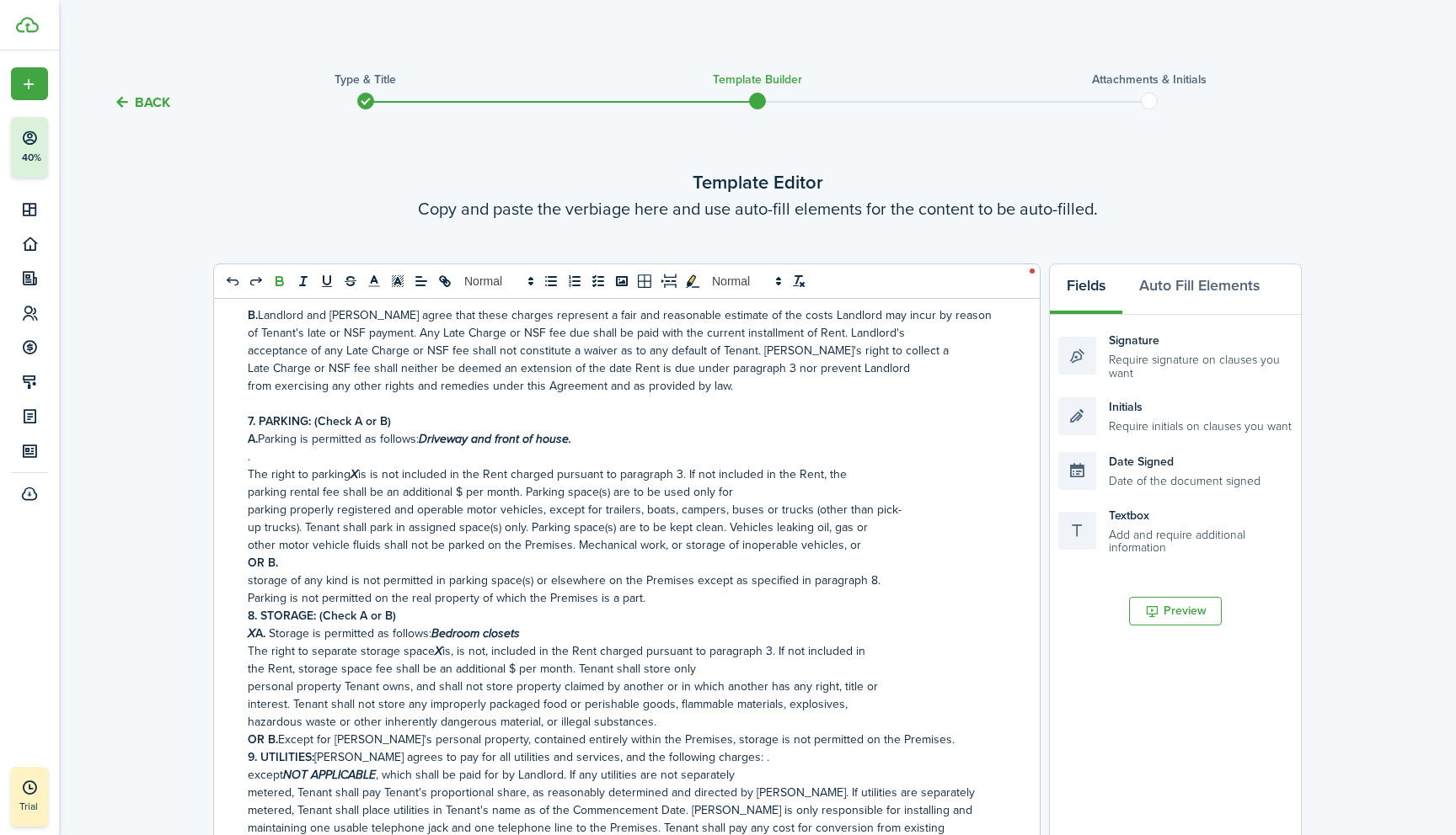
scroll to position [1430, 0]
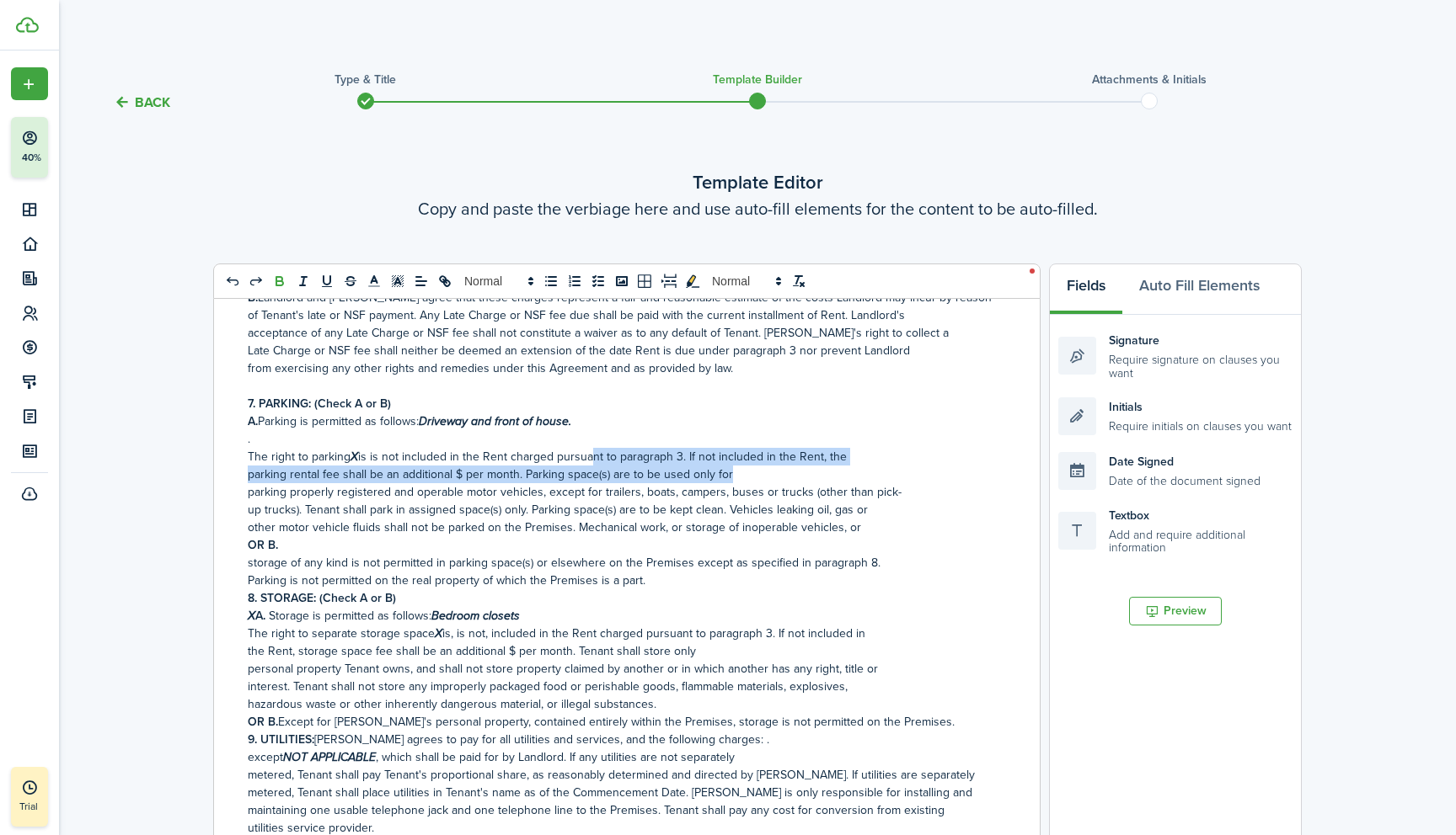
drag, startPoint x: 247, startPoint y: 447, endPoint x: 729, endPoint y: 447, distance: 482.0
click at [729, 466] on p "parking rental fee shall be an additional $ per month. Parking space(s) are to …" at bounding box center [620, 474] width 746 height 18
drag, startPoint x: 729, startPoint y: 447, endPoint x: 244, endPoint y: 447, distance: 485.0
click at [244, 447] on div "RESIDENTIAL LEASE OR MONTH-TO-MONTH RENTAL AGREEMENT Date [DATE] , [PERSON_NAME…" at bounding box center [620, 636] width 812 height 674
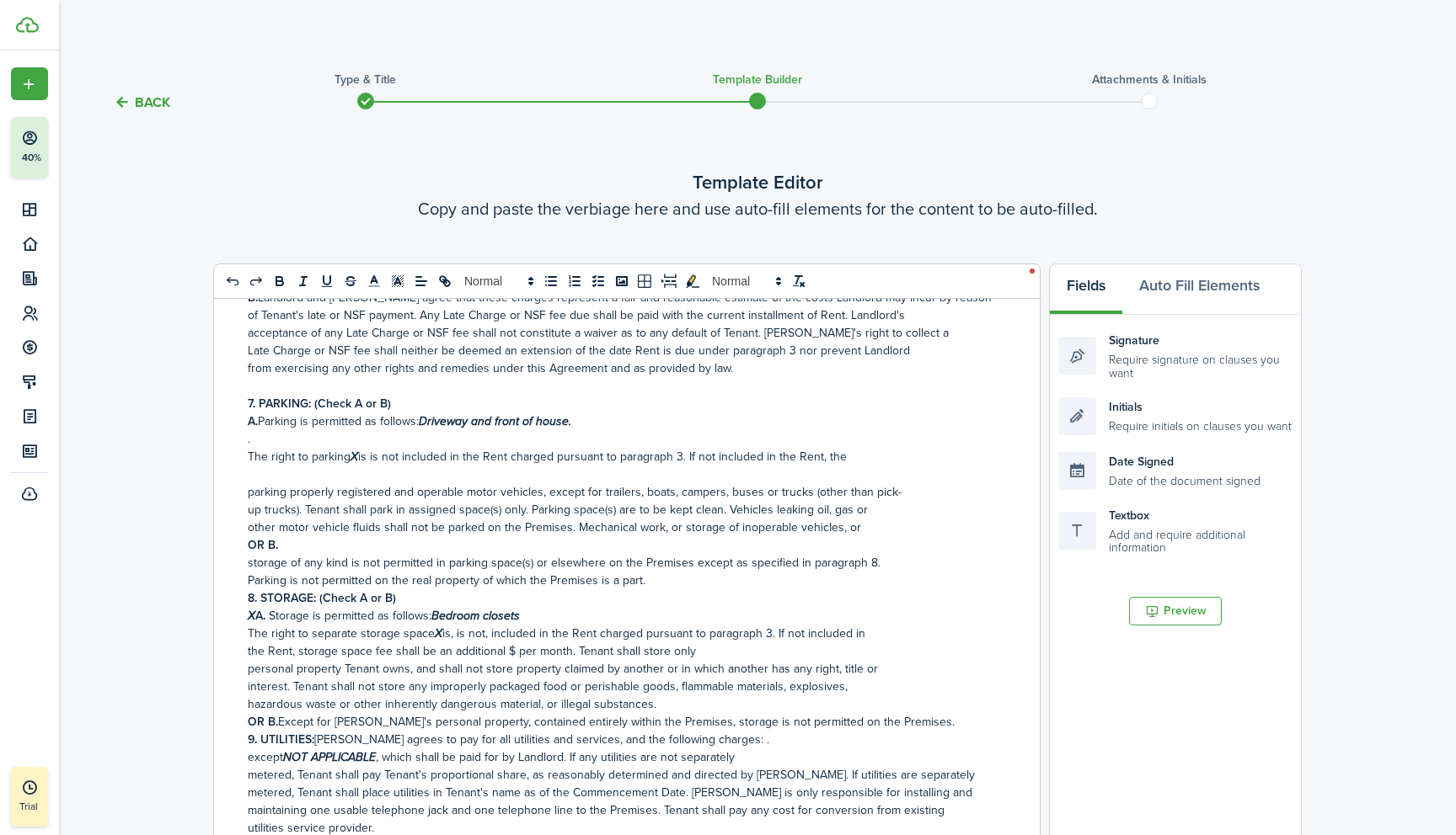
click at [843, 448] on p "The right to parking X is is not included in the Rent charged pursuant to parag…" at bounding box center [620, 456] width 746 height 18
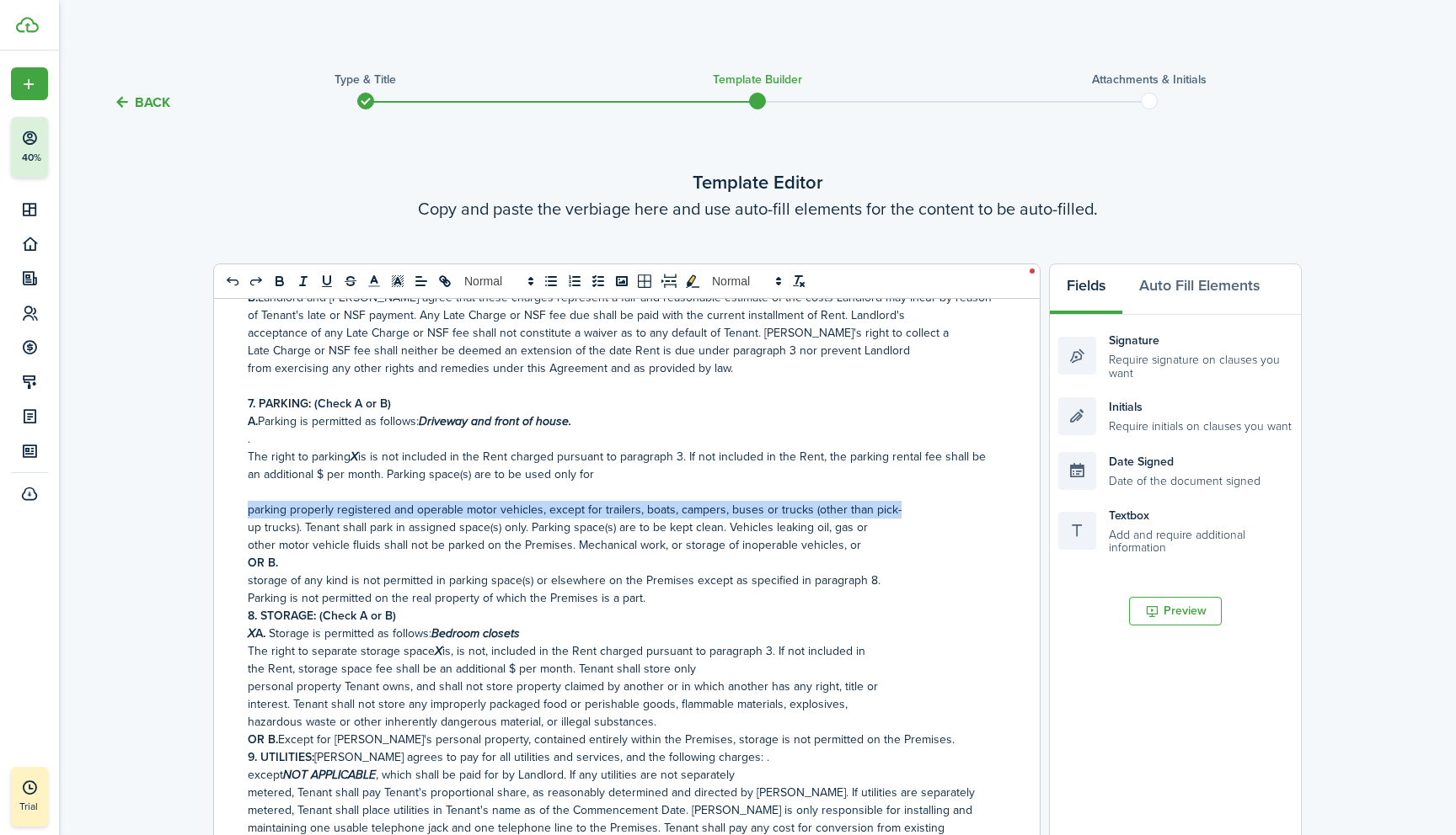
drag, startPoint x: 248, startPoint y: 478, endPoint x: 900, endPoint y: 484, distance: 652.0
click at [900, 501] on p "parking properly registered and operable motor vehicles, except for trailers, b…" at bounding box center [620, 510] width 746 height 18
copy p "parking properly registered and operable motor vehicles, except for trailers, b…"
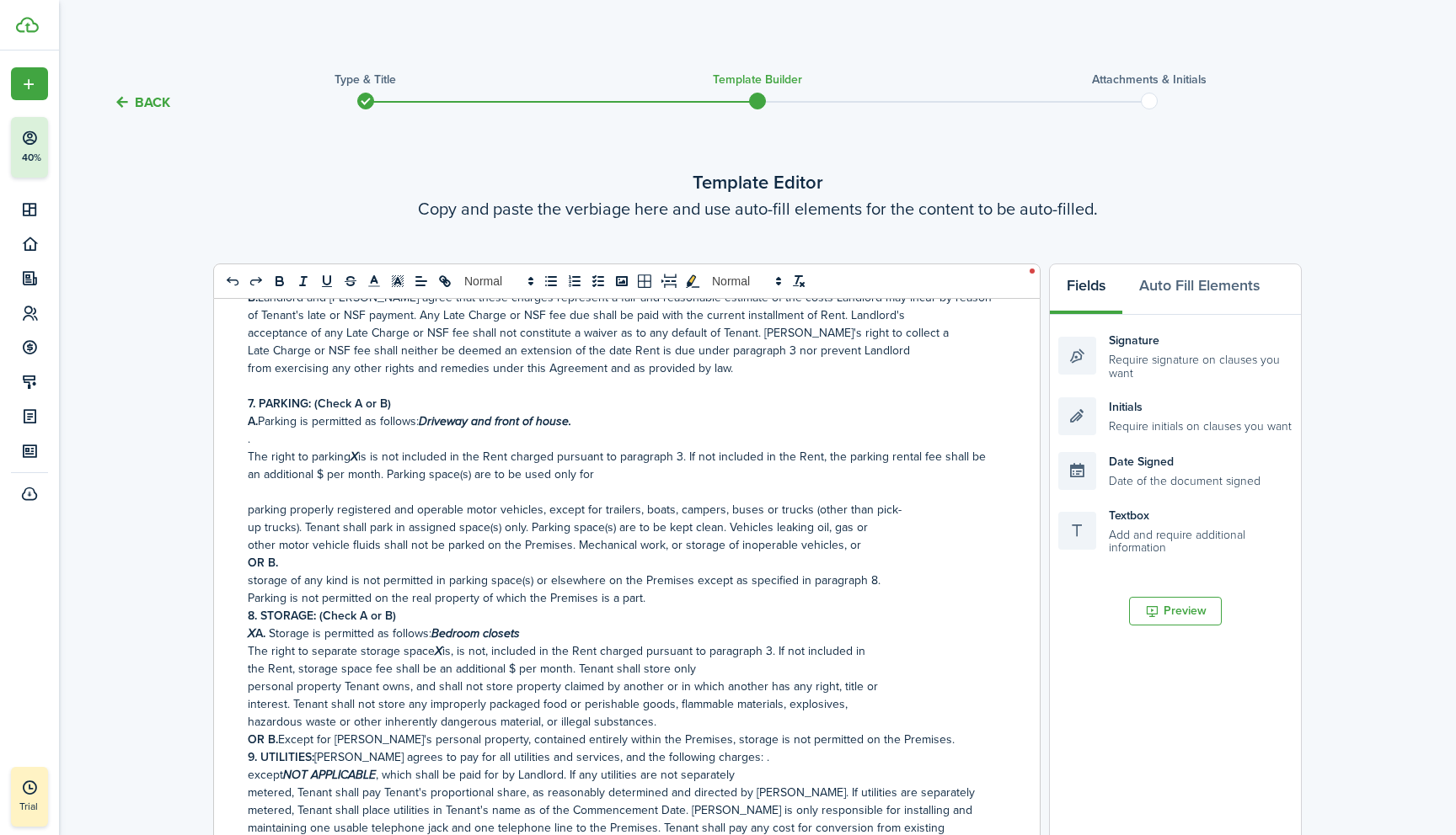
click at [604, 448] on p "The right to parking X is is not included in the Rent charged pursuant to parag…" at bounding box center [620, 465] width 746 height 35
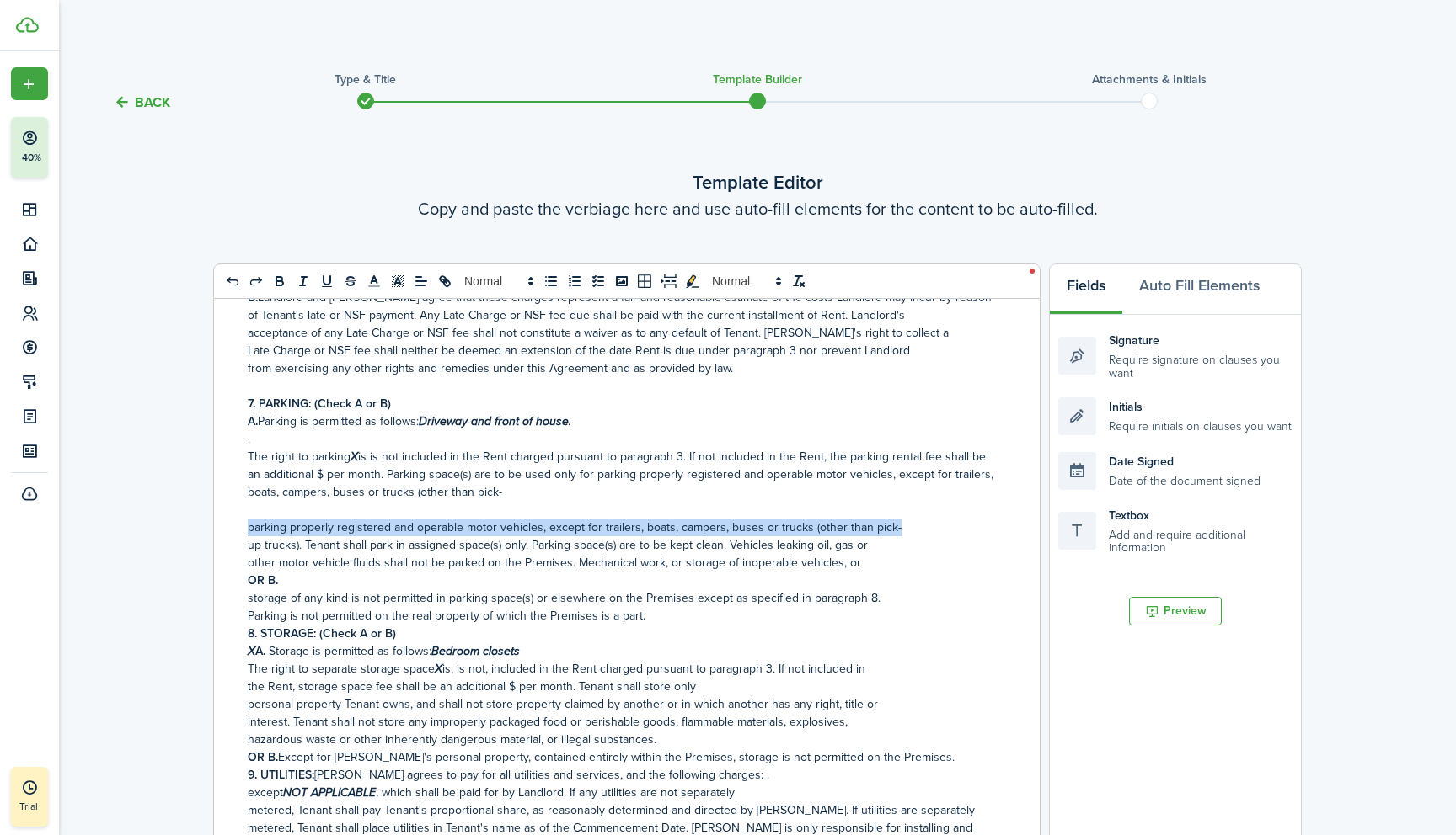
drag, startPoint x: 248, startPoint y: 500, endPoint x: 912, endPoint y: 505, distance: 664.0
click at [912, 518] on p "parking properly registered and operable motor vehicles, except for trailers, b…" at bounding box center [620, 527] width 746 height 18
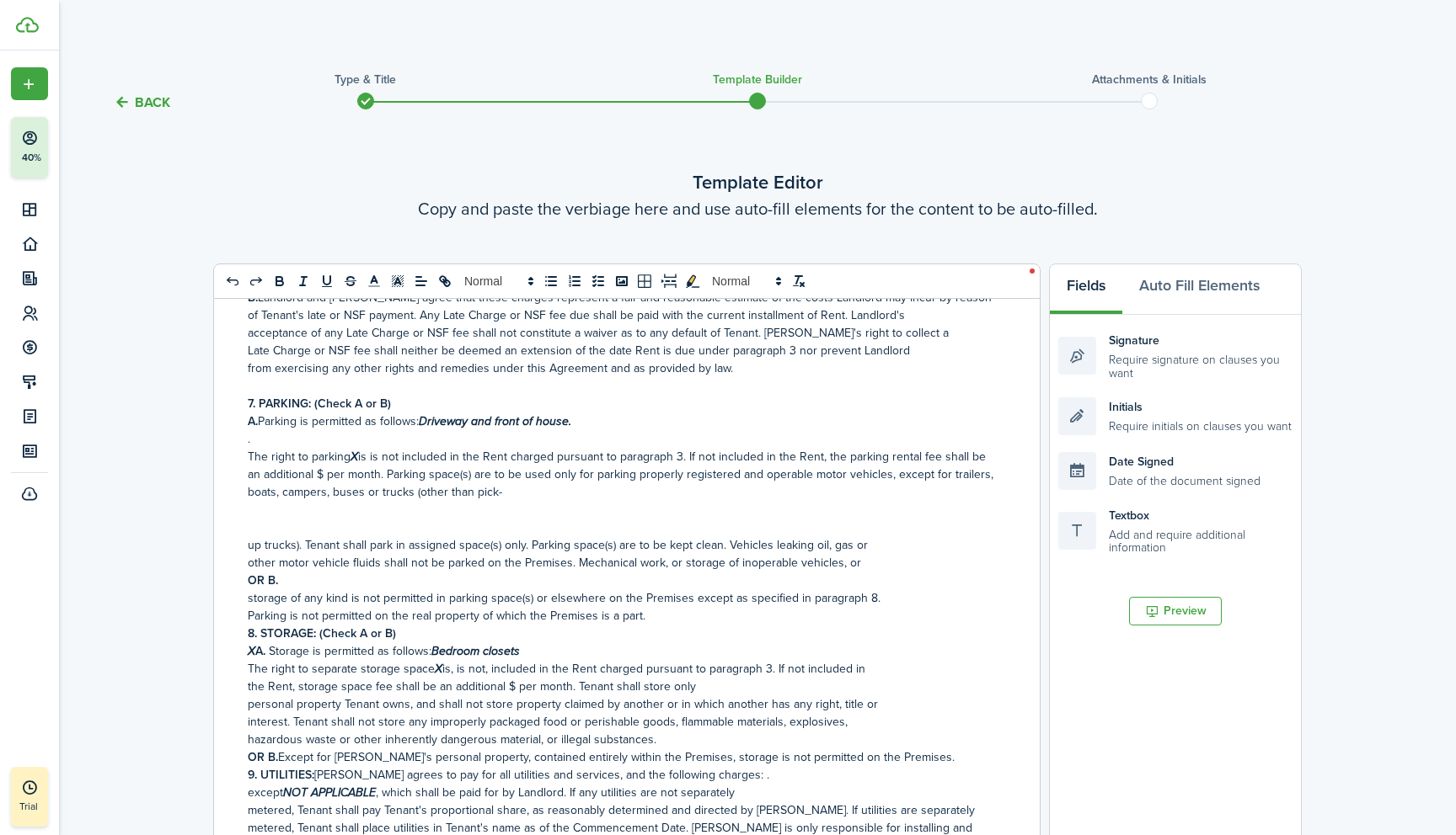
click at [516, 462] on p "The right to parking X is is not included in the Rent charged pursuant to parag…" at bounding box center [620, 474] width 746 height 53
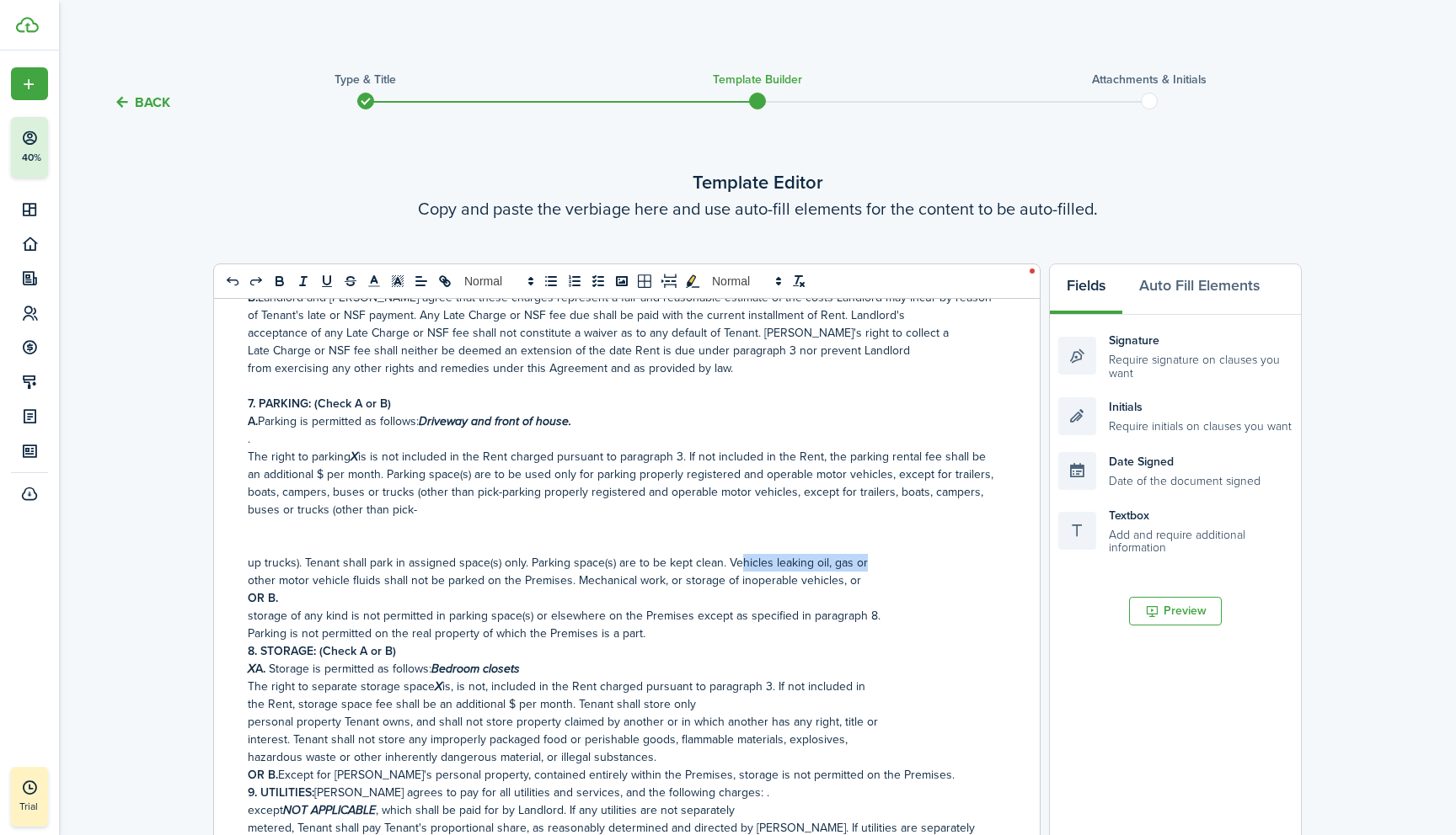
drag, startPoint x: 248, startPoint y: 534, endPoint x: 880, endPoint y: 532, distance: 632.0
click at [880, 554] on p "up trucks). Tenant shall park in assigned space(s) only. Parking space(s) are t…" at bounding box center [620, 563] width 746 height 18
click at [289, 554] on p "up trucks). Tenant shall park in assigned space(s) only. Parking space(s) are t…" at bounding box center [620, 563] width 746 height 18
drag, startPoint x: 247, startPoint y: 532, endPoint x: 883, endPoint y: 535, distance: 636.0
click at [883, 554] on p "up trucks). Tenant shall park in assigned space(s) only. Parking space(s) are t…" at bounding box center [620, 563] width 746 height 18
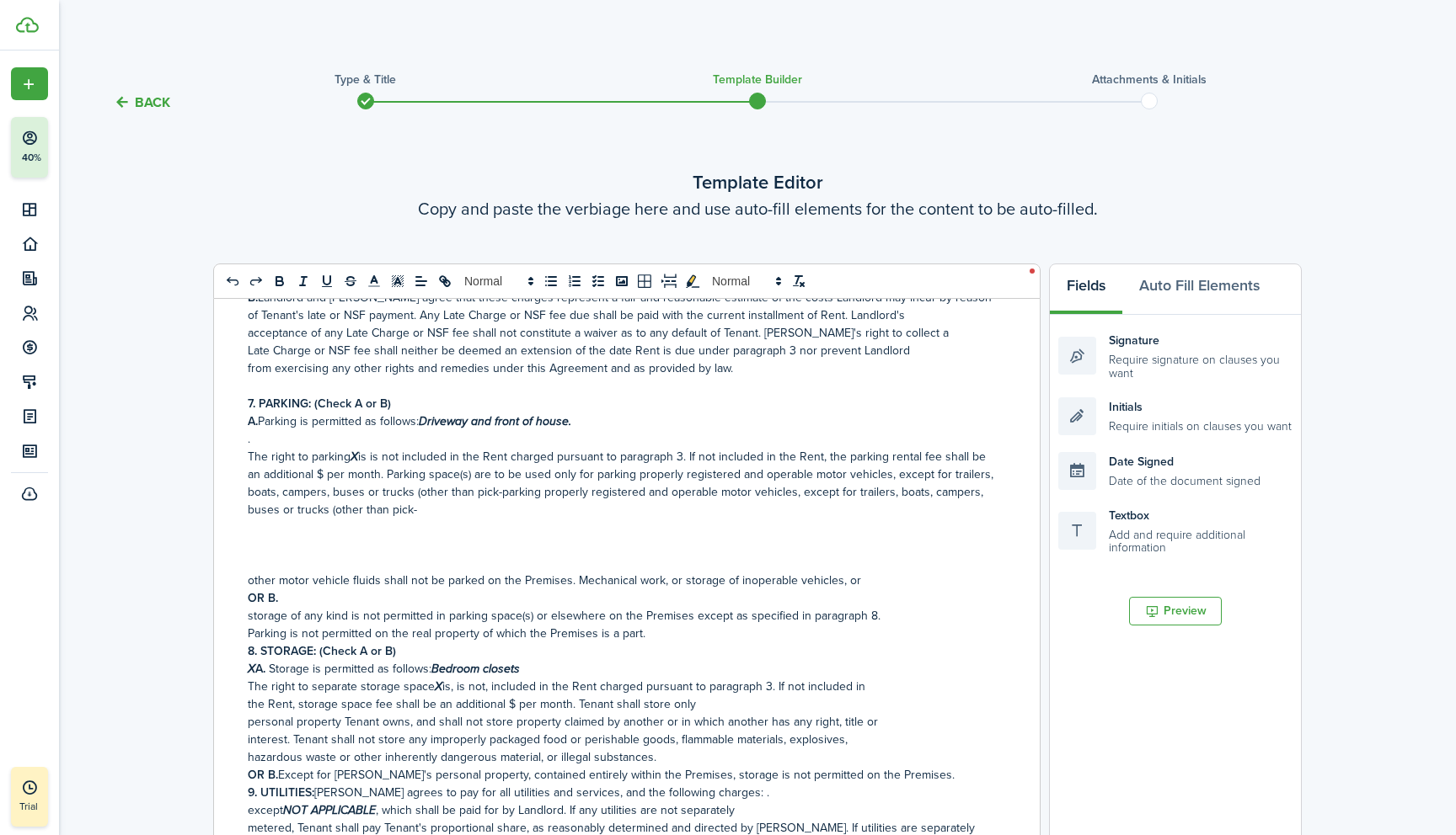
click at [432, 480] on p "The right to parking X is is not included in the Rent charged pursuant to parag…" at bounding box center [620, 483] width 746 height 71
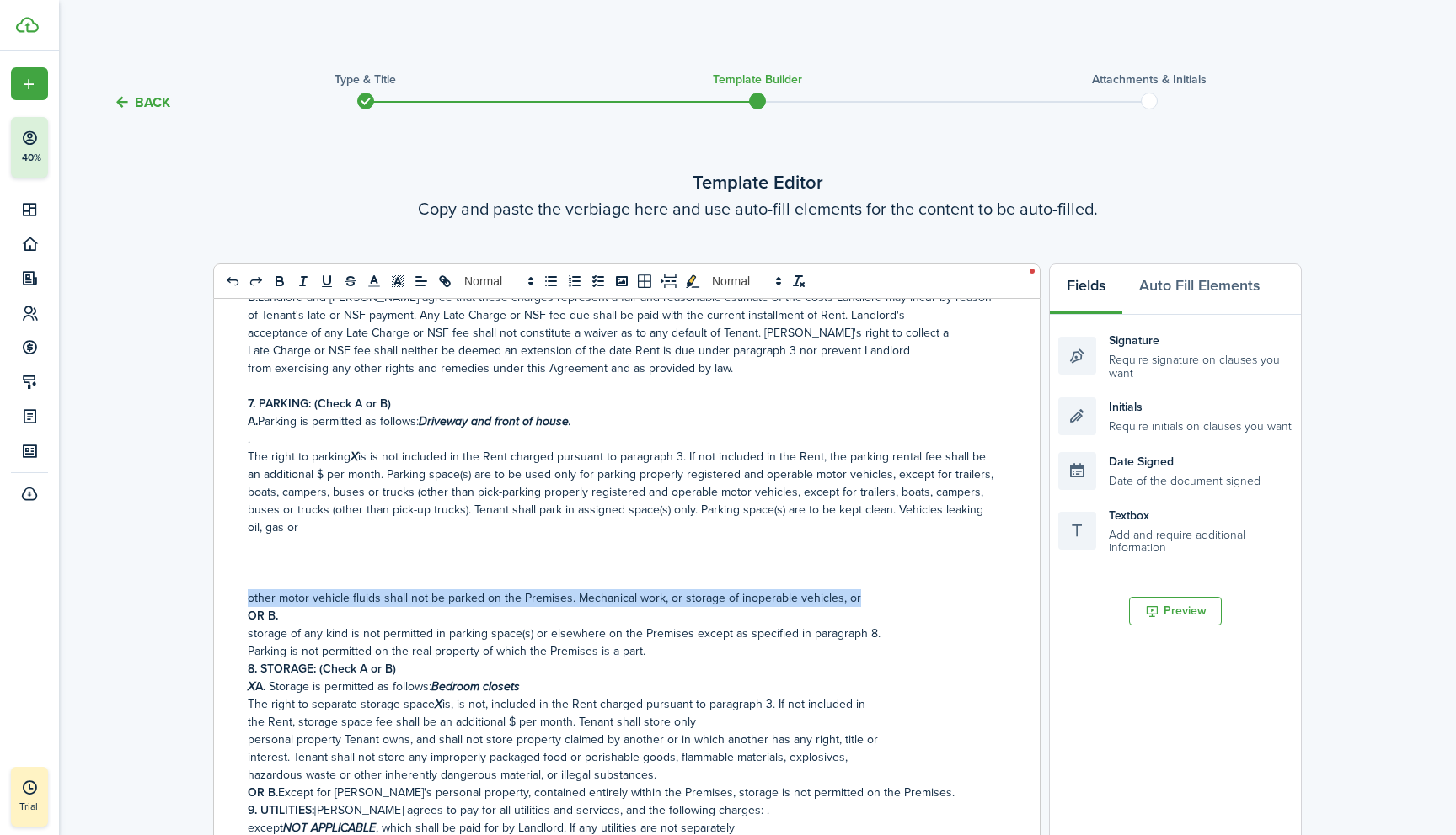
drag, startPoint x: 247, startPoint y: 568, endPoint x: 878, endPoint y: 565, distance: 631.0
click at [878, 590] on p "other motor vehicle fluids shall not be parked on the Premises. Mechanical work…" at bounding box center [620, 598] width 746 height 18
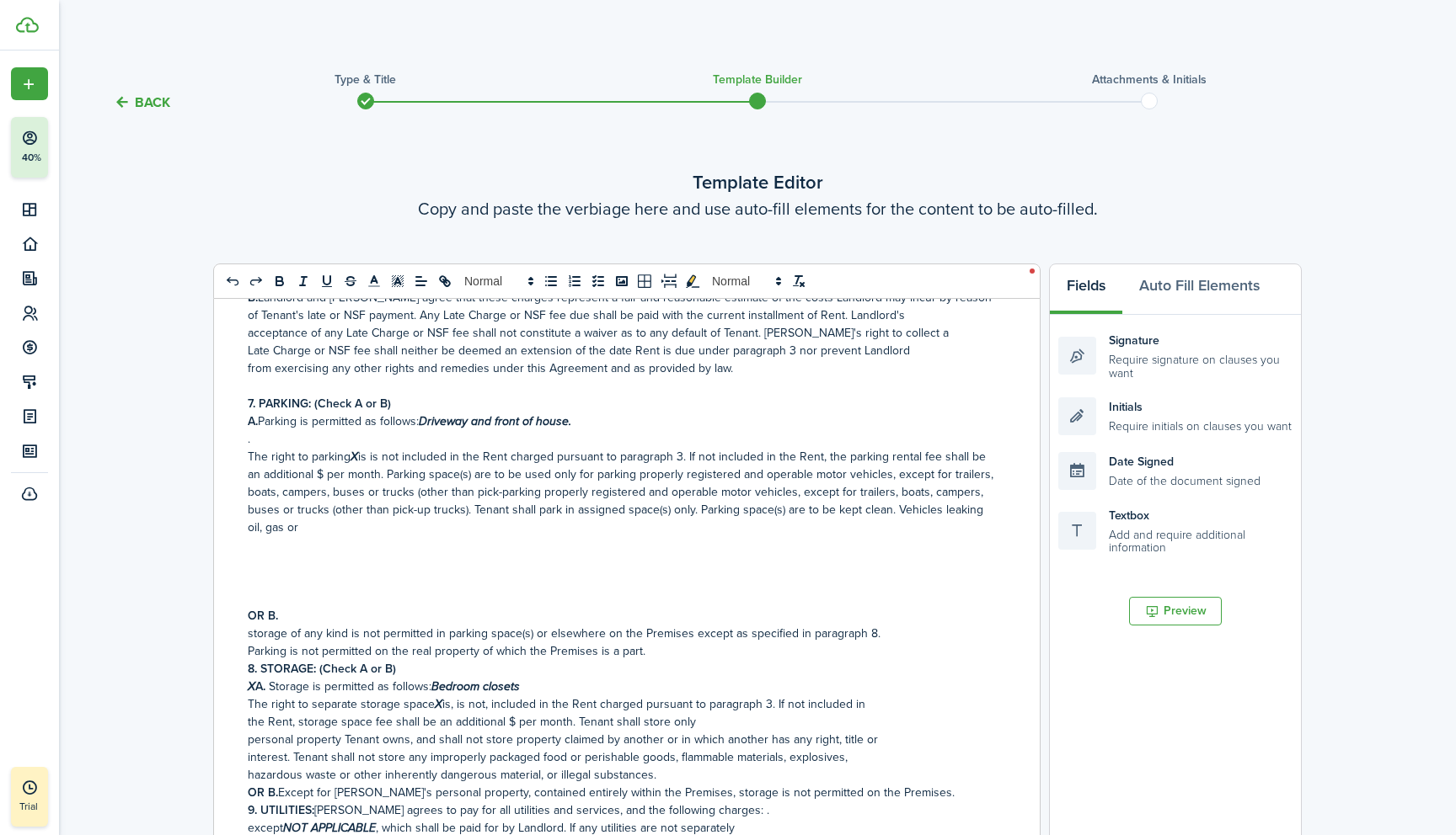
click at [291, 495] on p "The right to parking X is is not included in the Rent charged pursuant to parag…" at bounding box center [620, 491] width 746 height 89
click at [260, 554] on p at bounding box center [620, 563] width 746 height 18
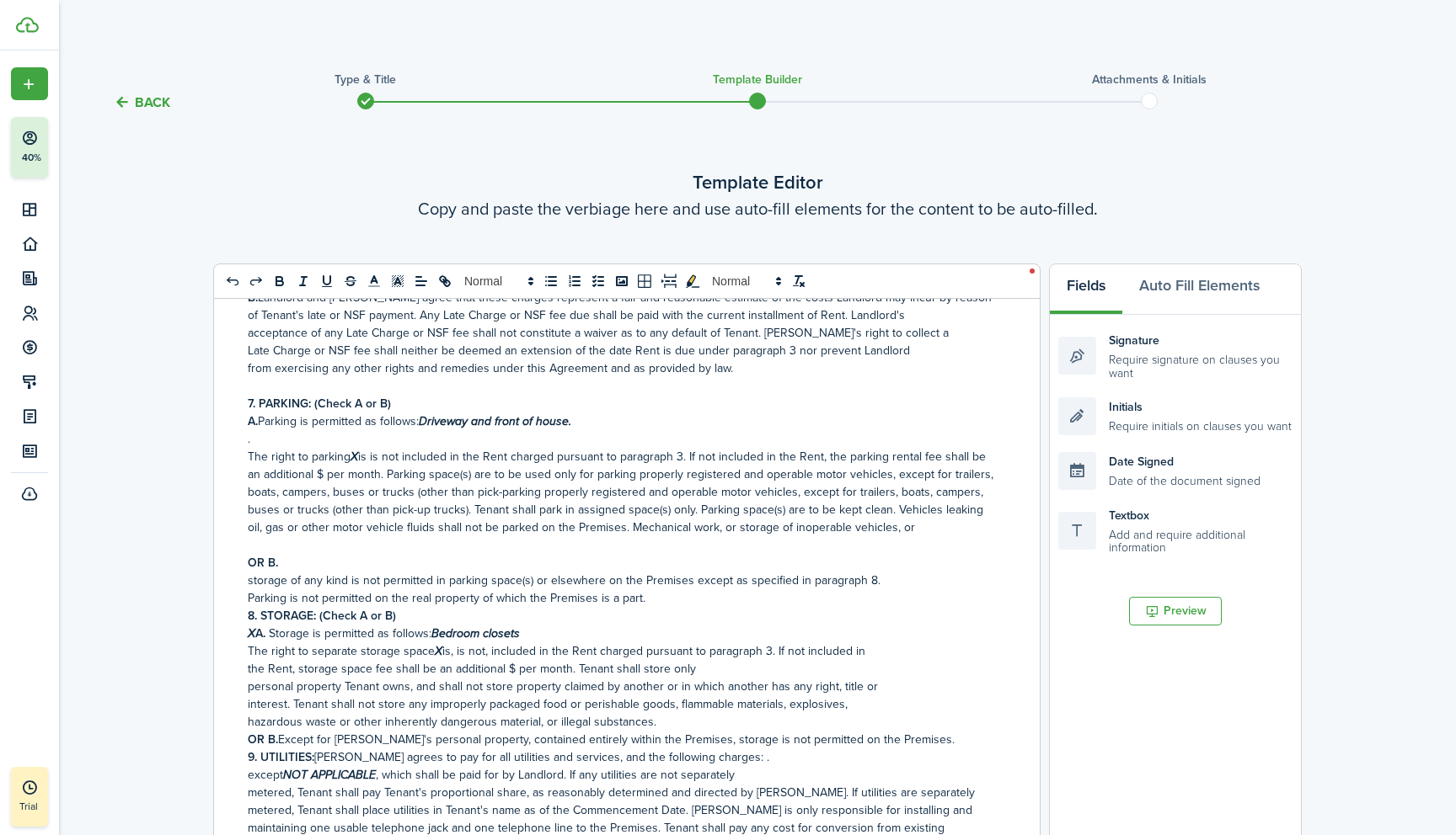
click at [289, 554] on p "OR B." at bounding box center [620, 563] width 746 height 18
drag, startPoint x: 246, startPoint y: 552, endPoint x: 605, endPoint y: 547, distance: 359.0
click at [605, 547] on div "RESIDENTIAL LEASE OR MONTH-TO-MONTH RENTAL AGREEMENT Date [DATE] , [PERSON_NAME…" at bounding box center [620, 636] width 812 height 674
click at [229, 568] on div "RESIDENTIAL LEASE OR MONTH-TO-MONTH RENTAL AGREEMENT Date [DATE] , [PERSON_NAME…" at bounding box center [620, 636] width 812 height 674
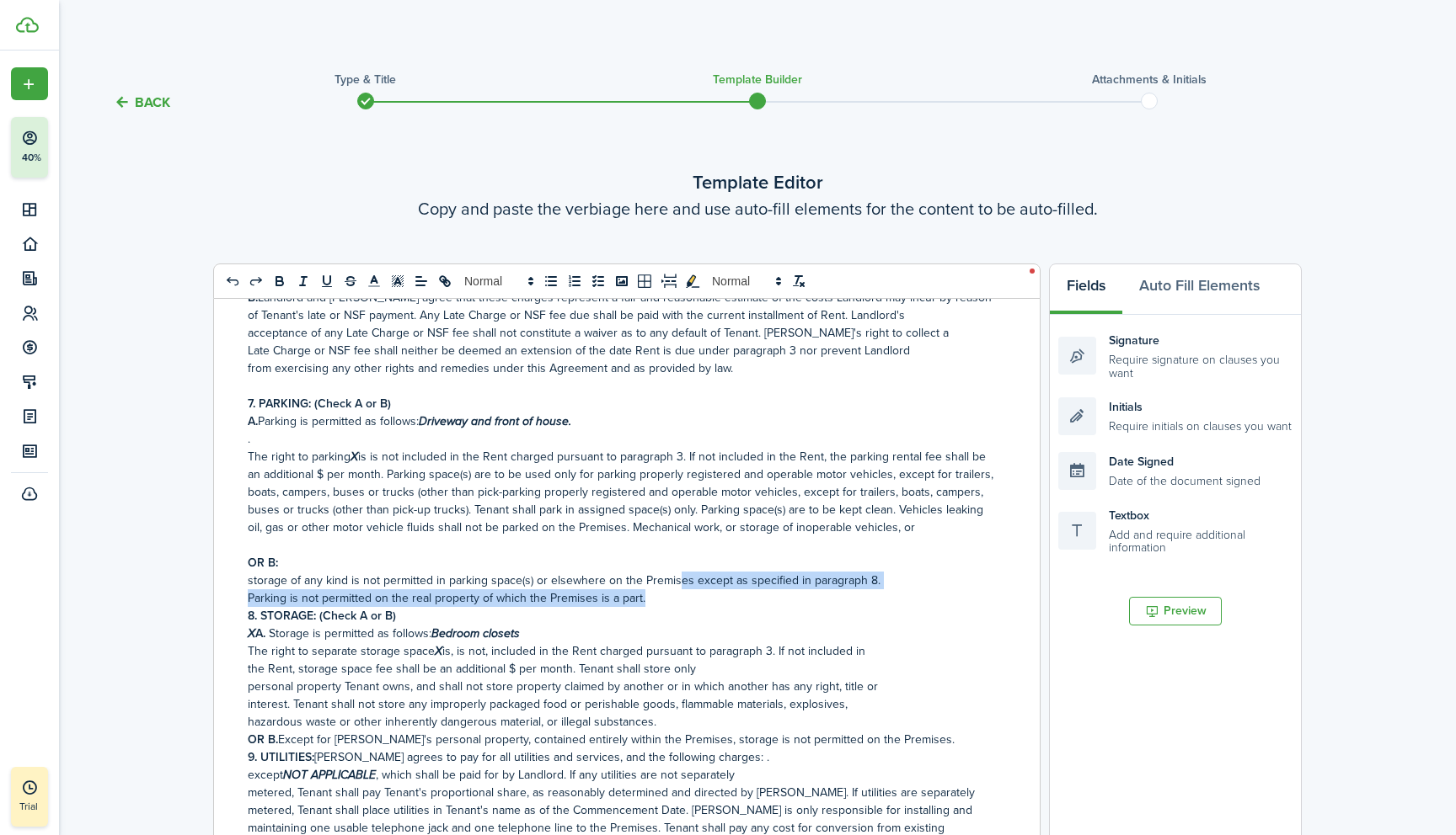
drag, startPoint x: 248, startPoint y: 551, endPoint x: 827, endPoint y: 561, distance: 579.1
click at [827, 561] on div "RESIDENTIAL LEASE OR MONTH-TO-MONTH RENTAL AGREEMENT Date [DATE] , [PERSON_NAME…" at bounding box center [620, 636] width 812 height 674
click at [755, 590] on p "Parking is not permitted on the real property of which the Premises is a part." at bounding box center [620, 598] width 746 height 18
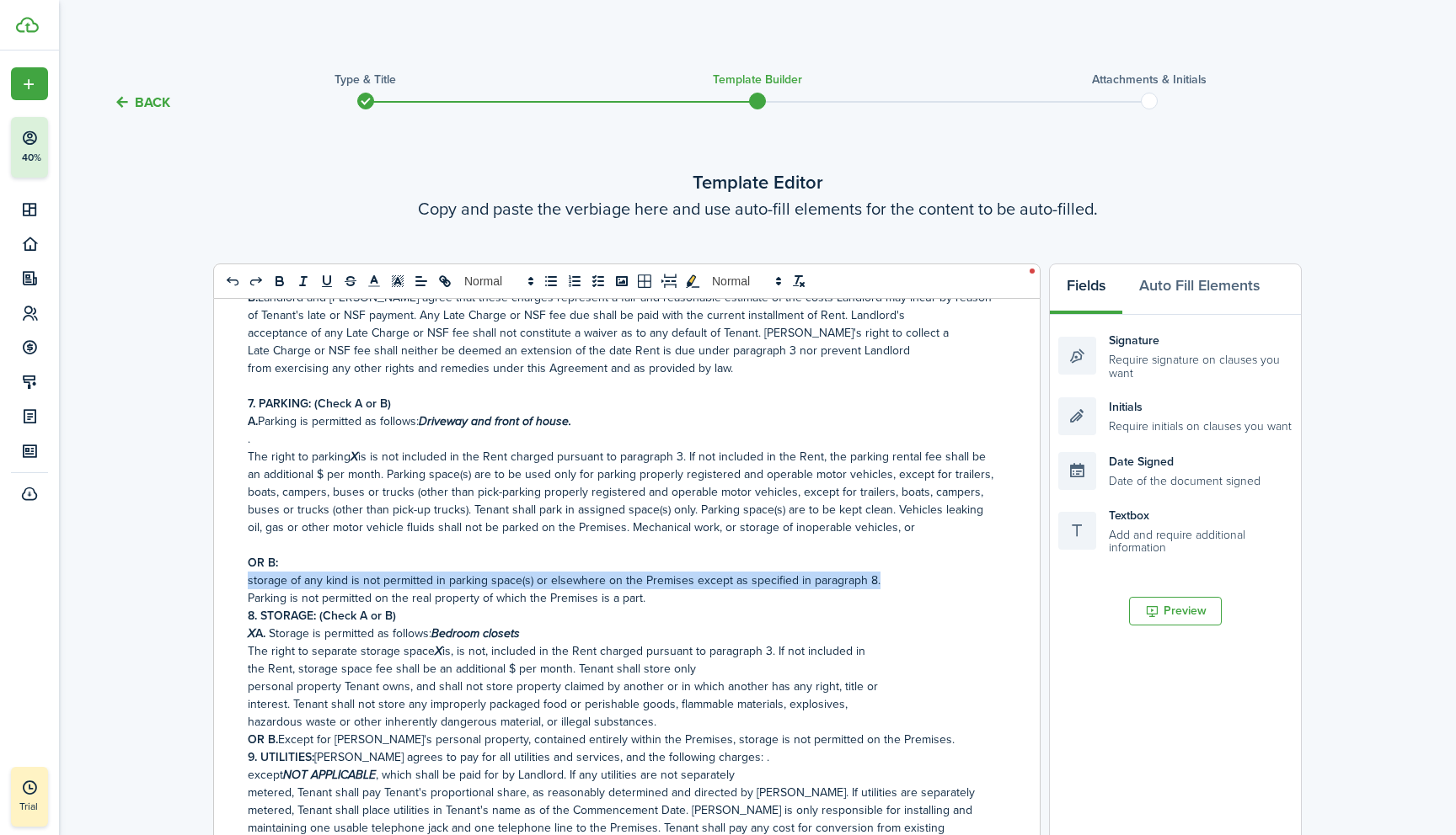
drag, startPoint x: 246, startPoint y: 553, endPoint x: 892, endPoint y: 548, distance: 646.0
click at [892, 548] on div "RESIDENTIAL LEASE OR MONTH-TO-MONTH RENTAL AGREEMENT Date [DATE] , [PERSON_NAME…" at bounding box center [620, 636] width 812 height 674
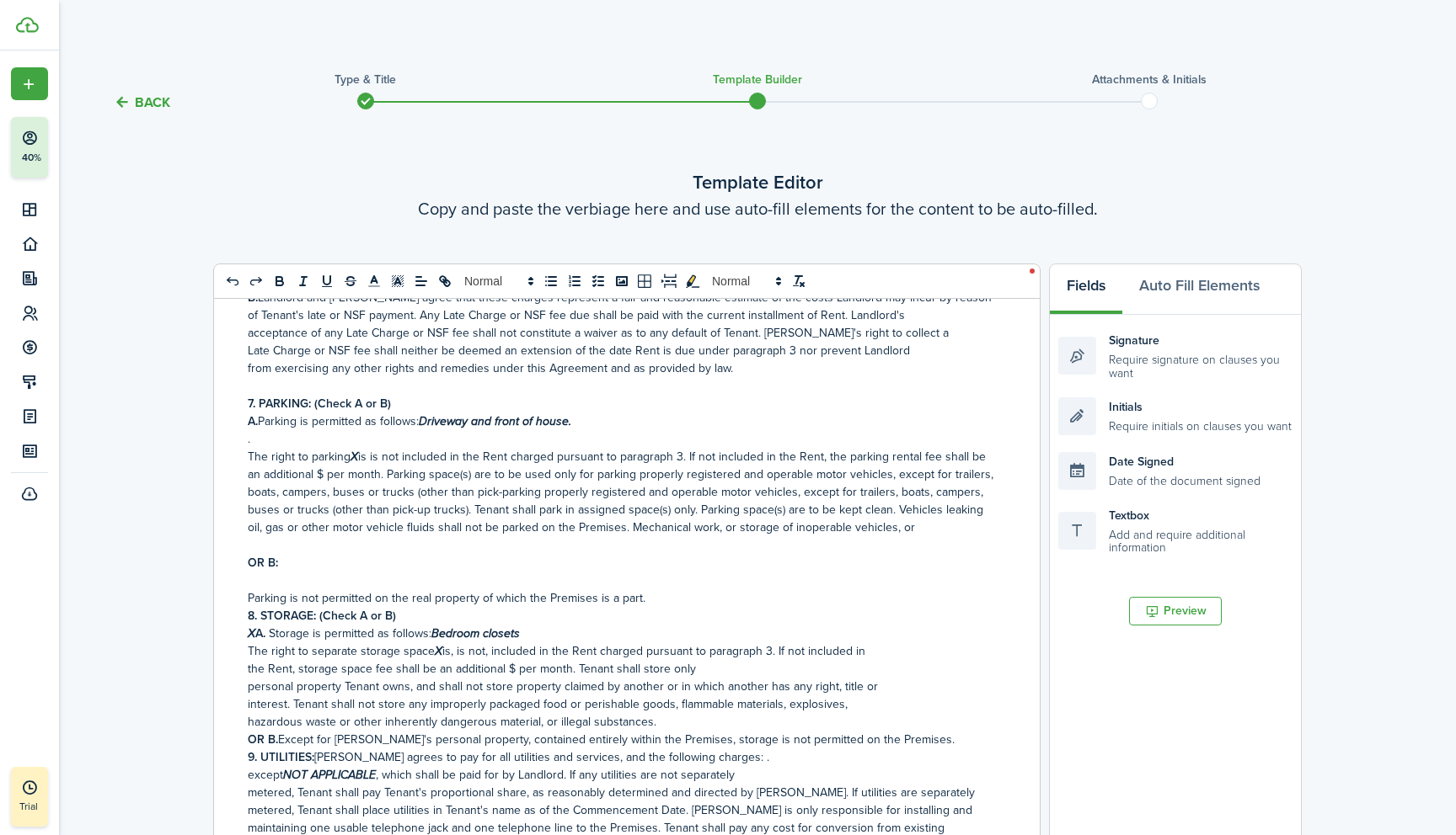
click at [286, 554] on p "OR B:" at bounding box center [620, 563] width 746 height 18
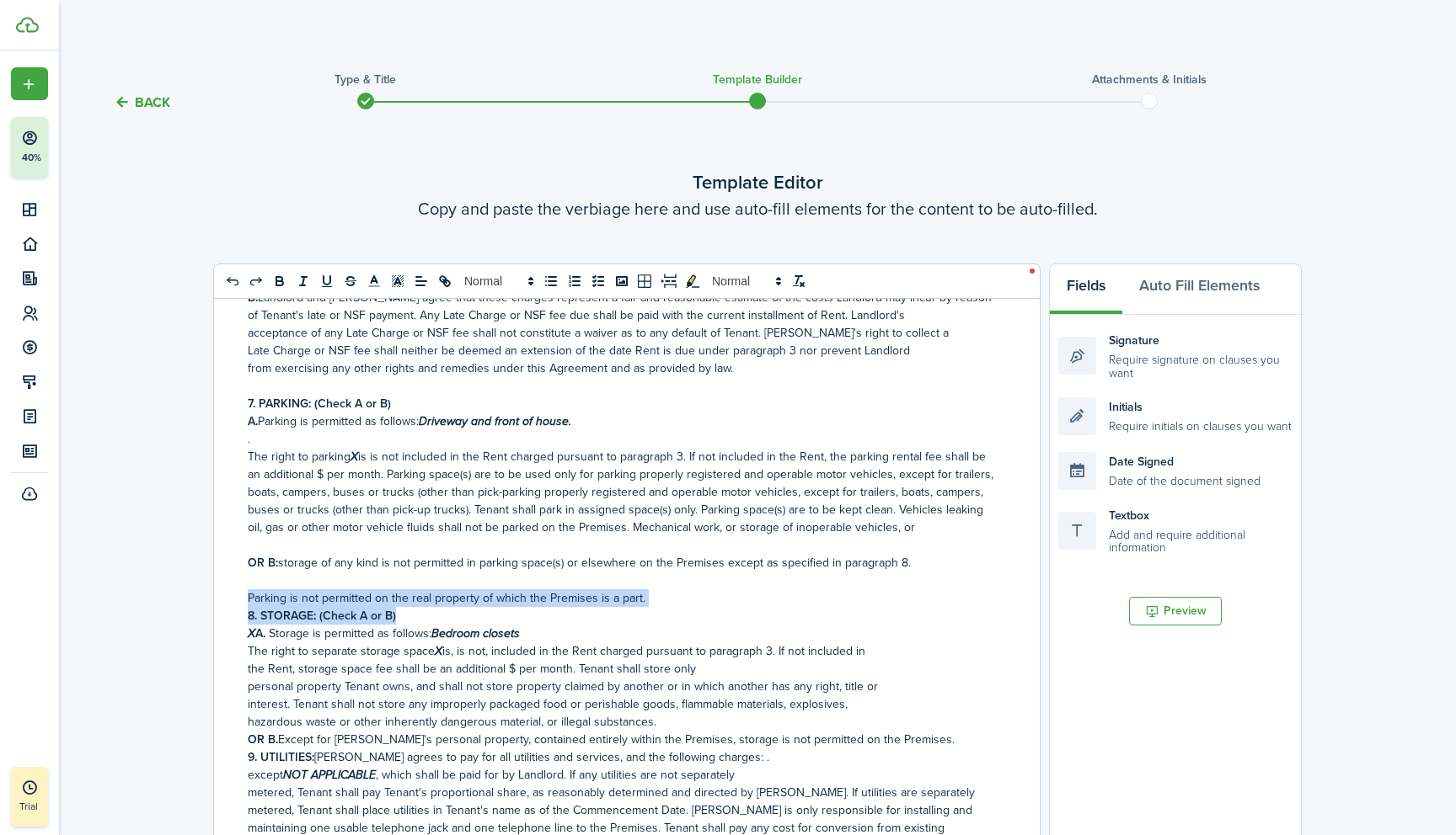
drag, startPoint x: 247, startPoint y: 566, endPoint x: 651, endPoint y: 577, distance: 404.1
click at [651, 577] on div "RESIDENTIAL LEASE OR MONTH-TO-MONTH RENTAL AGREEMENT Date [DATE] , [PERSON_NAME…" at bounding box center [620, 636] width 812 height 674
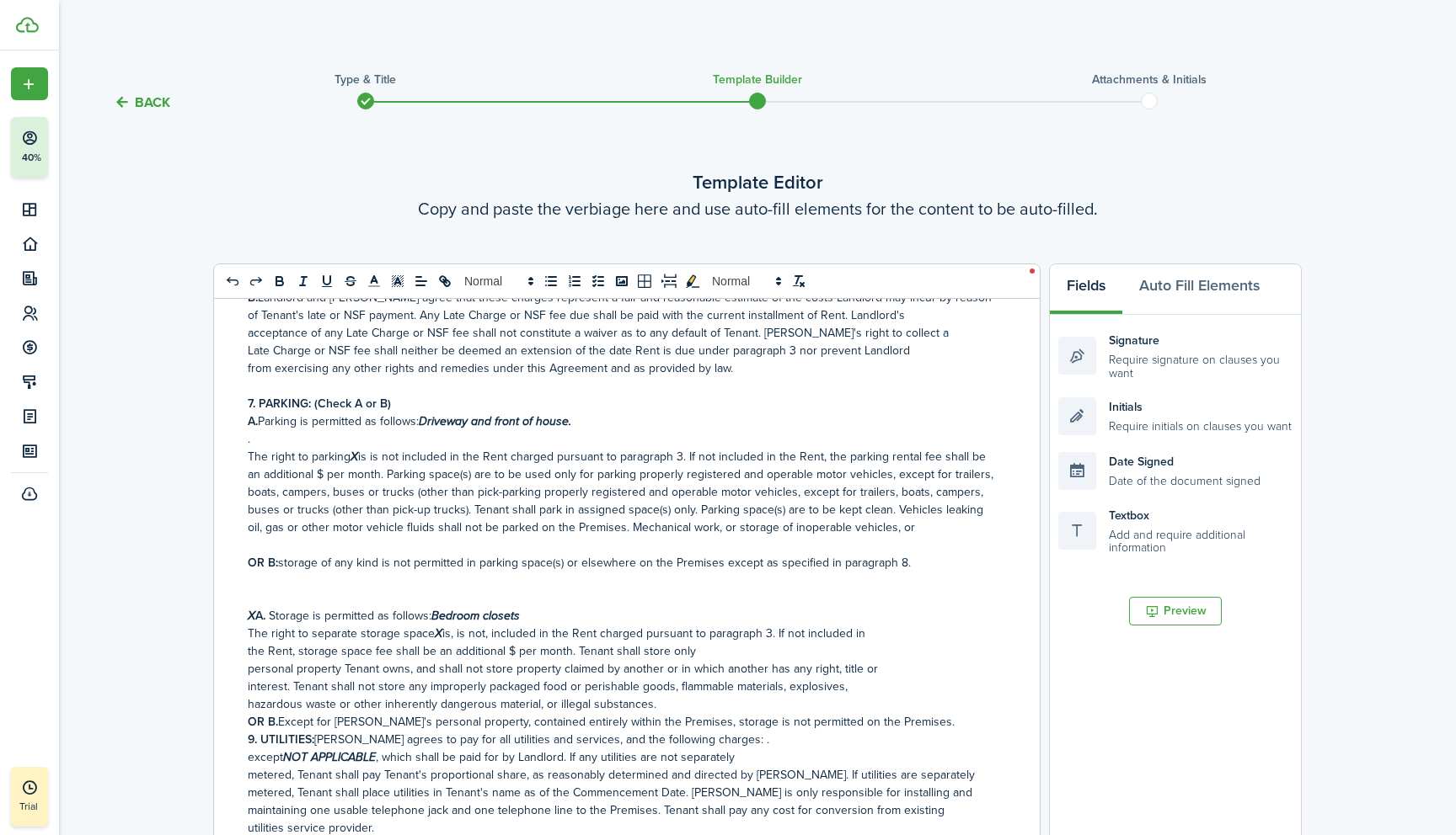
click at [912, 554] on p "OR B: storage of any kind is not permitted in parking space(s) or elsewhere on …" at bounding box center [620, 563] width 746 height 18
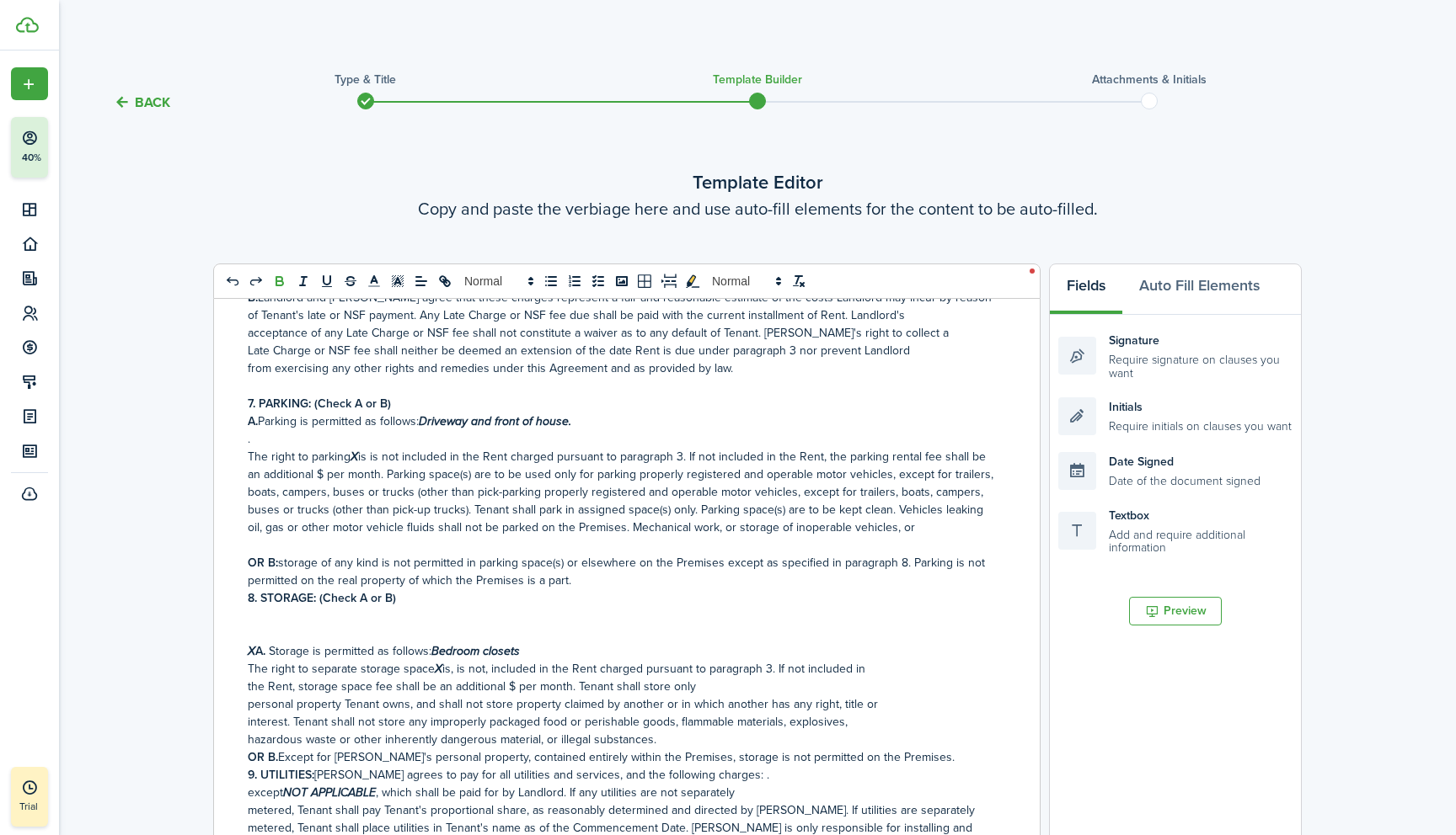
click at [481, 607] on p at bounding box center [620, 616] width 746 height 18
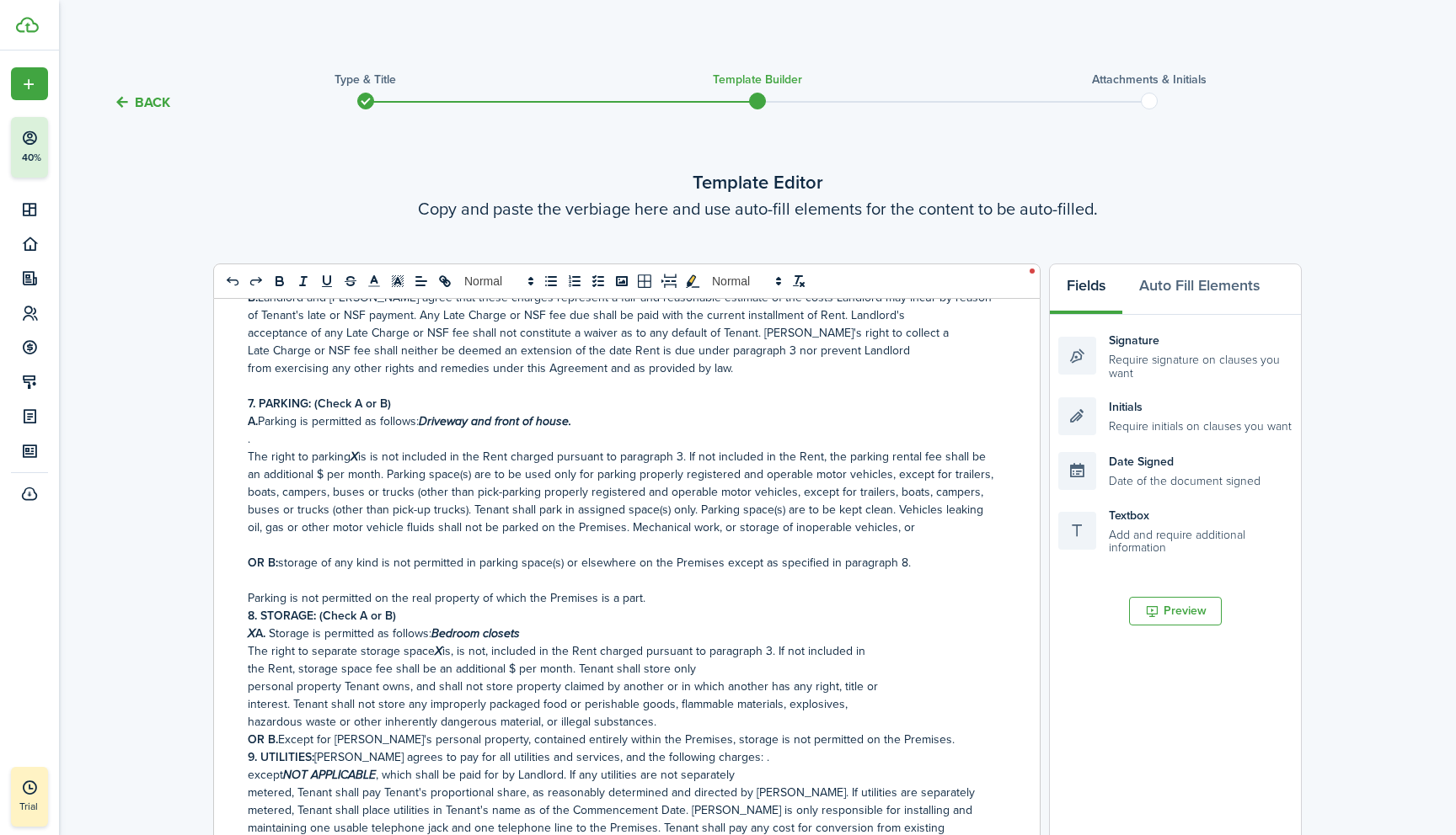
click at [726, 607] on p "8. STORAGE: (Check A or B)" at bounding box center [620, 616] width 746 height 18
drag, startPoint x: 247, startPoint y: 568, endPoint x: 487, endPoint y: 575, distance: 240.1
click at [487, 590] on p "Parking is not permitted on the real property of which the Premises is a part." at bounding box center [620, 598] width 746 height 18
drag, startPoint x: 641, startPoint y: 570, endPoint x: 245, endPoint y: 567, distance: 396.0
click at [245, 567] on div "RESIDENTIAL LEASE OR MONTH-TO-MONTH RENTAL AGREEMENT Date [DATE] , [PERSON_NAME…" at bounding box center [620, 636] width 812 height 674
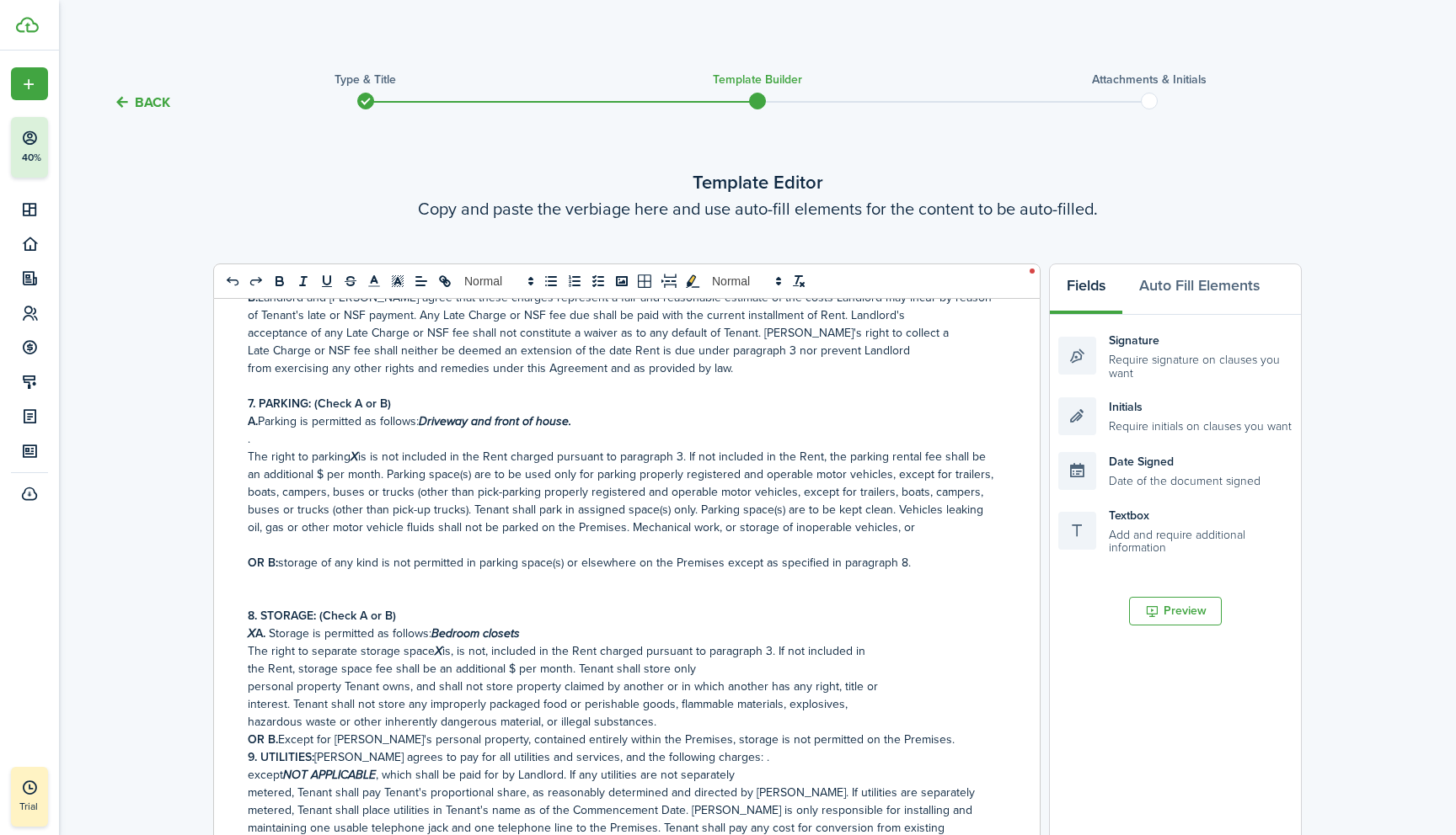
click at [912, 554] on p "OR B: storage of any kind is not permitted in parking space(s) or elsewhere on …" at bounding box center [620, 563] width 746 height 18
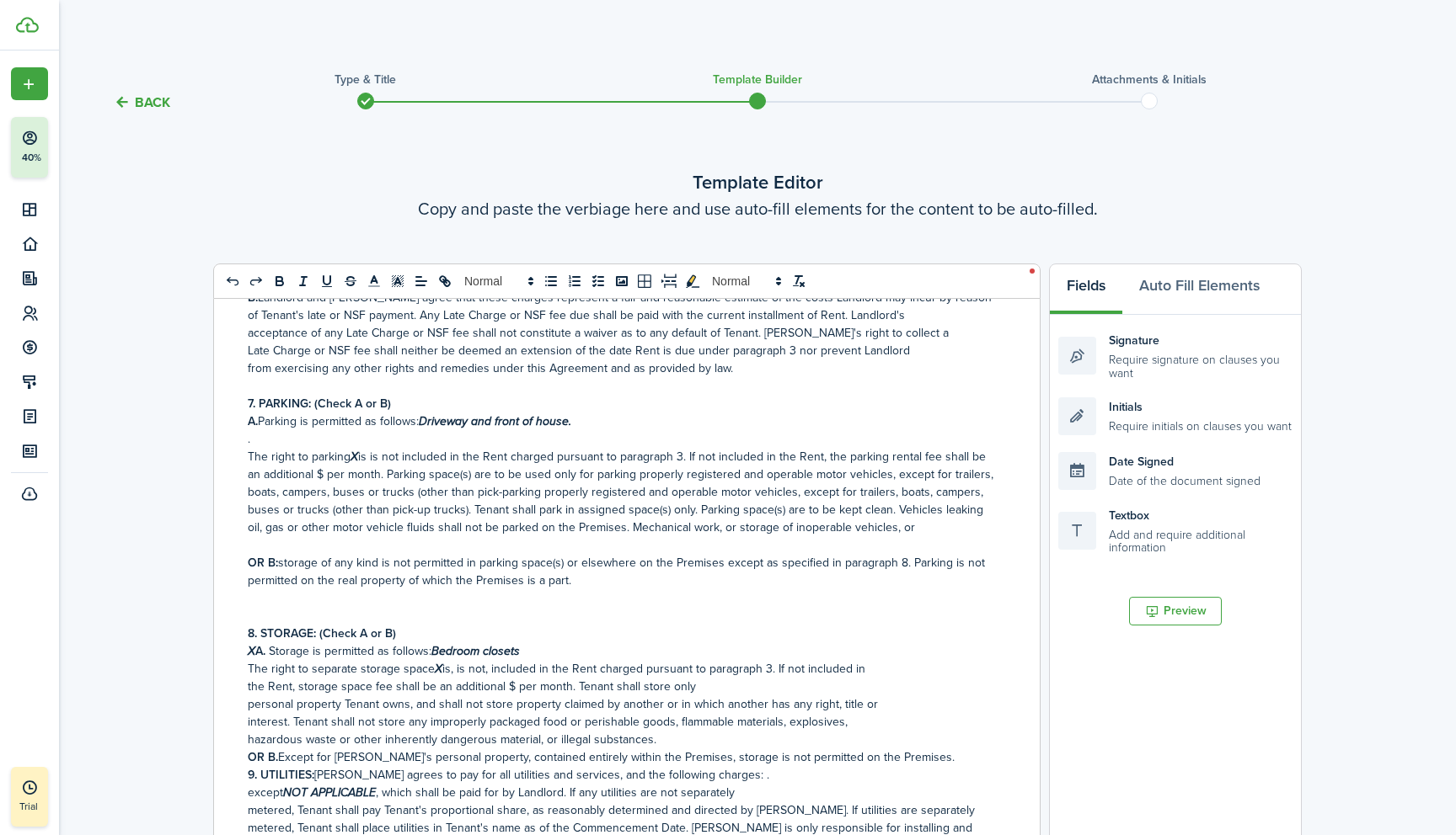
click at [286, 590] on p at bounding box center [620, 598] width 746 height 18
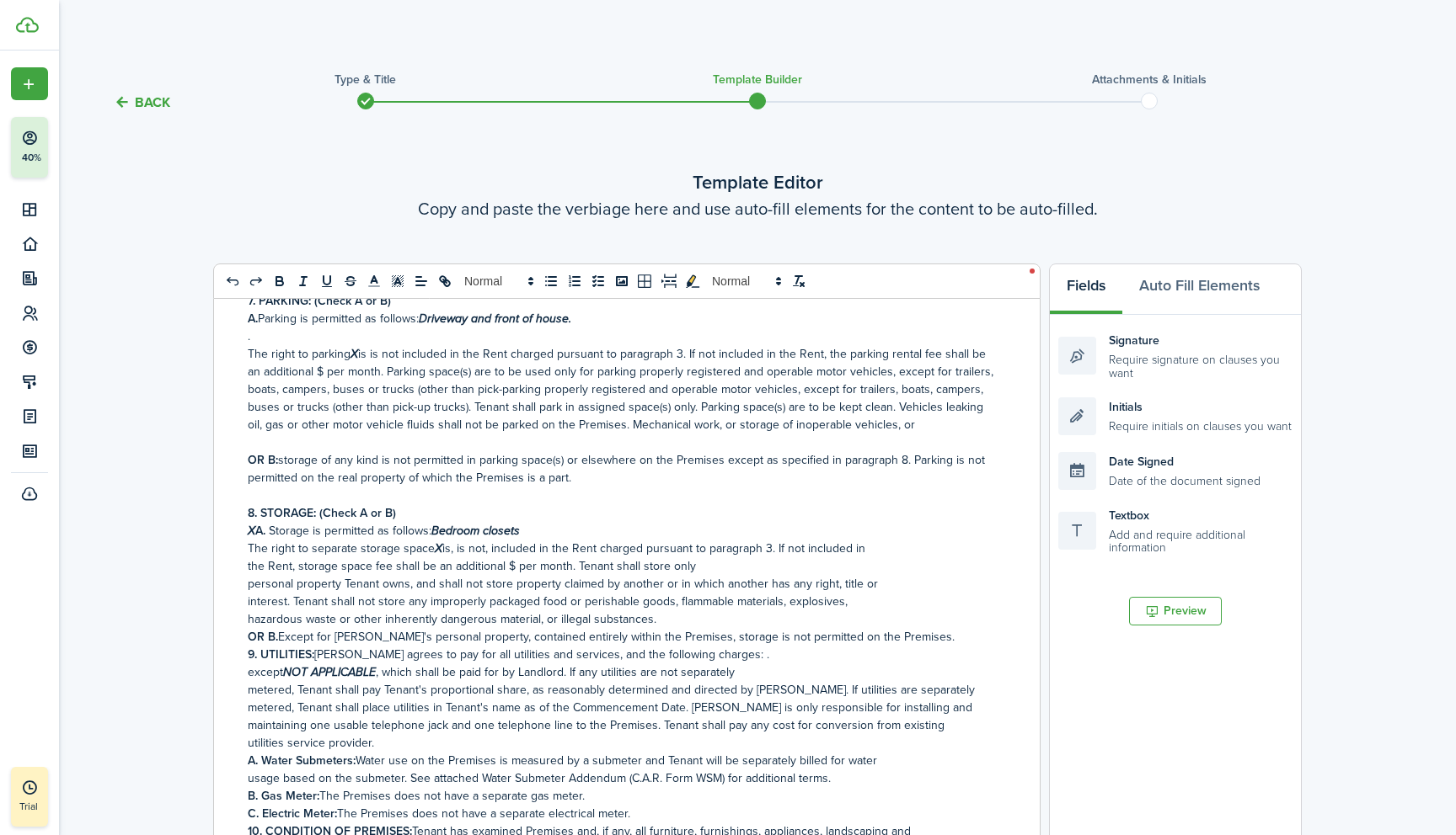
scroll to position [1549, 0]
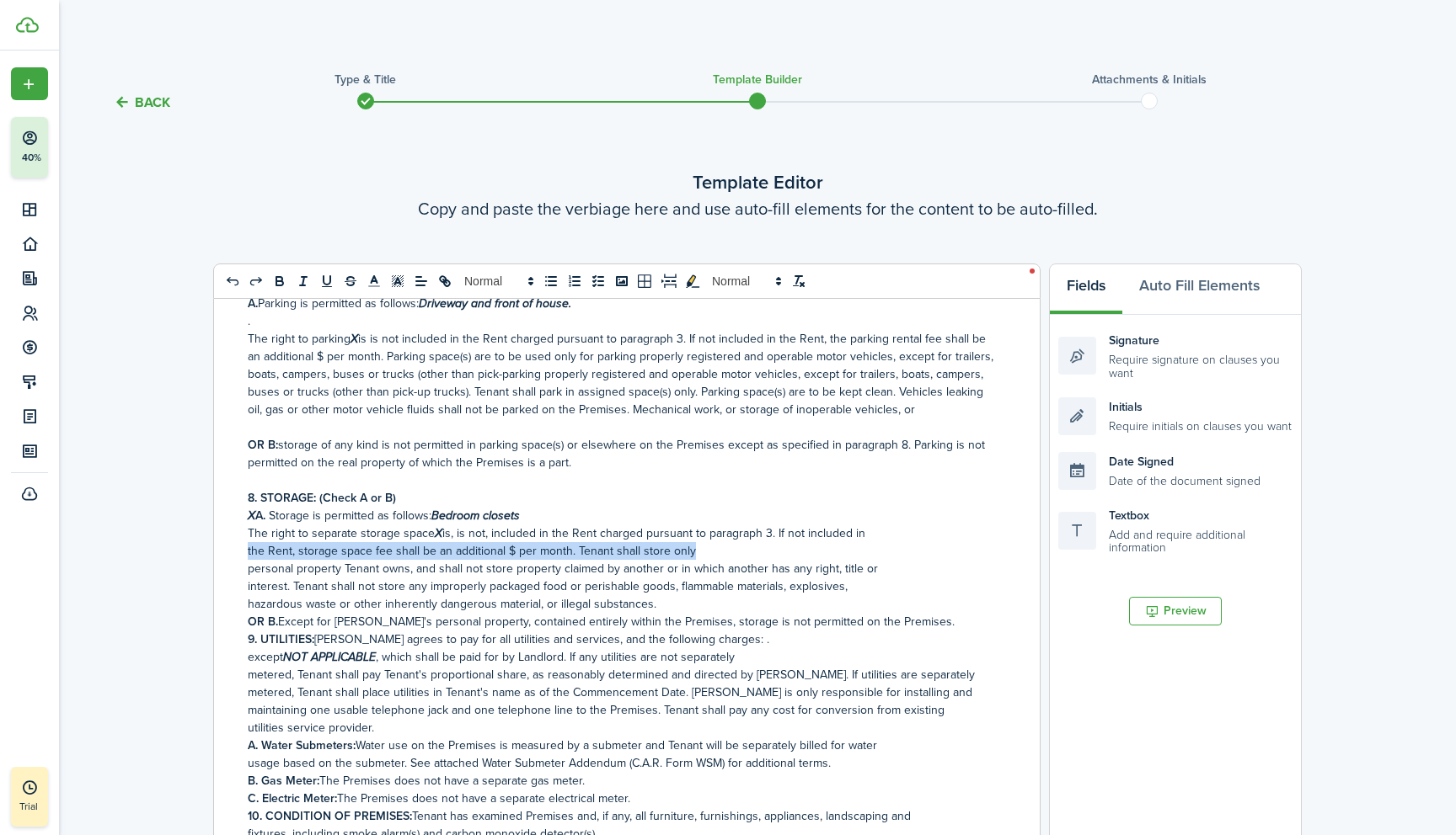
drag, startPoint x: 246, startPoint y: 525, endPoint x: 701, endPoint y: 522, distance: 455.0
click at [701, 522] on div "RESIDENTIAL LEASE OR MONTH-TO-MONTH RENTAL AGREEMENT Date [DATE] , [PERSON_NAME…" at bounding box center [620, 636] width 812 height 674
copy p "the Rent, storage space fee shall be an additional $ per month. Tenant shall st…"
click at [869, 525] on p "The right to separate storage space X is, is not, included in the Rent charged …" at bounding box center [620, 533] width 746 height 18
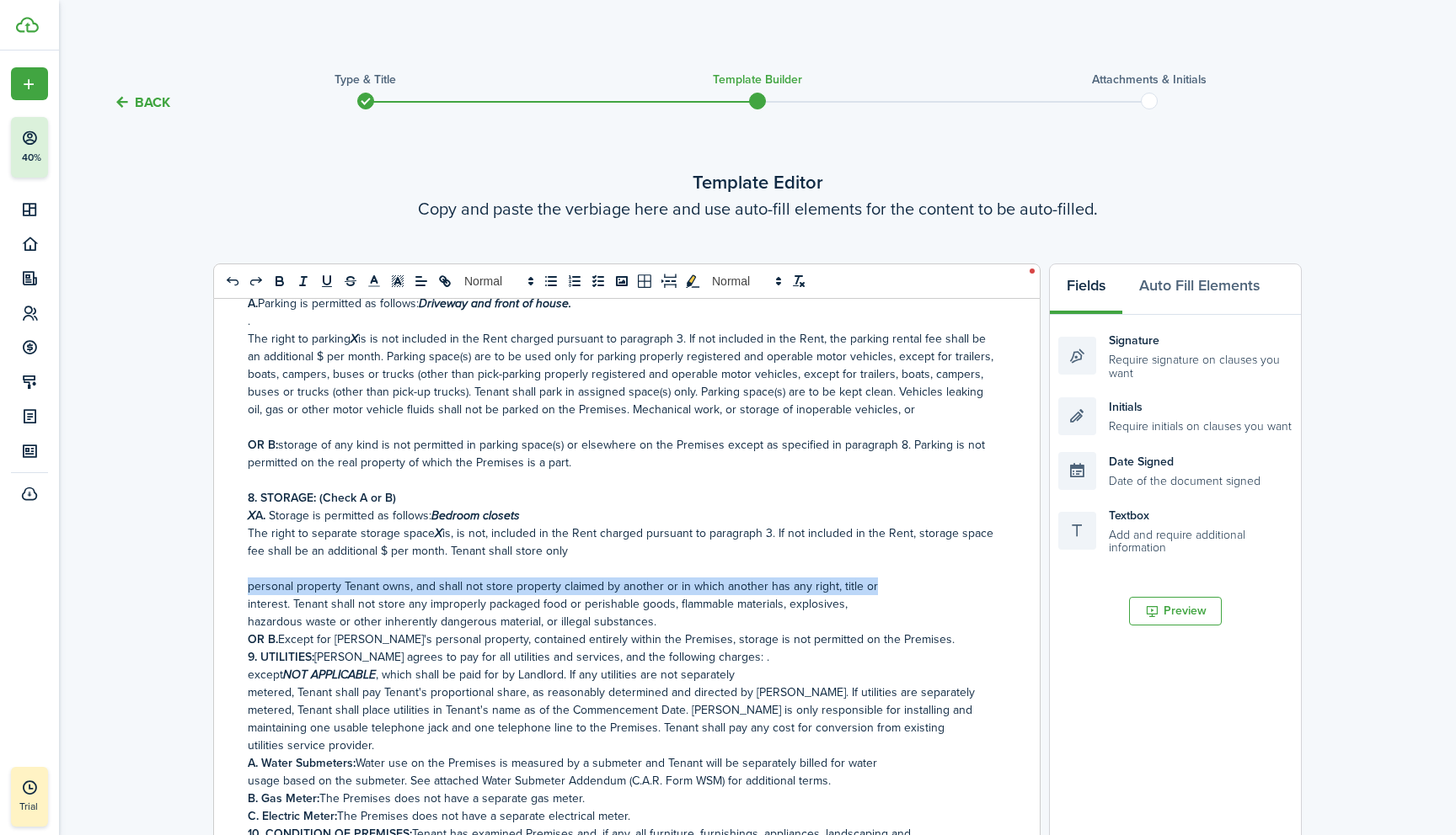
drag, startPoint x: 247, startPoint y: 561, endPoint x: 877, endPoint y: 555, distance: 630.0
click at [877, 577] on p "personal property Tenant owns, and shall not store property claimed by another …" at bounding box center [620, 586] width 746 height 18
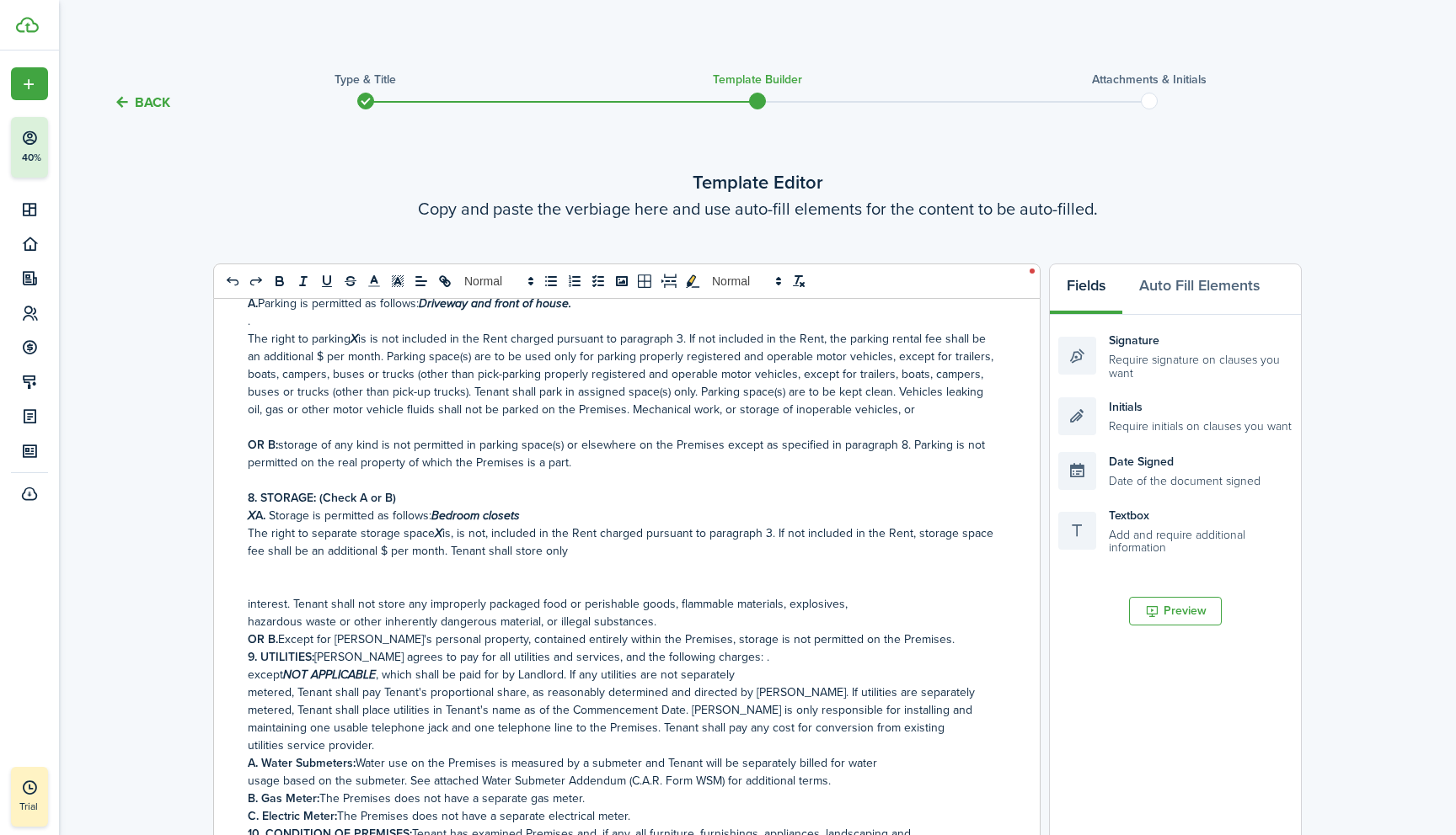
click at [576, 525] on p "The right to separate storage space X is, is not, included in the Rent charged …" at bounding box center [620, 542] width 746 height 35
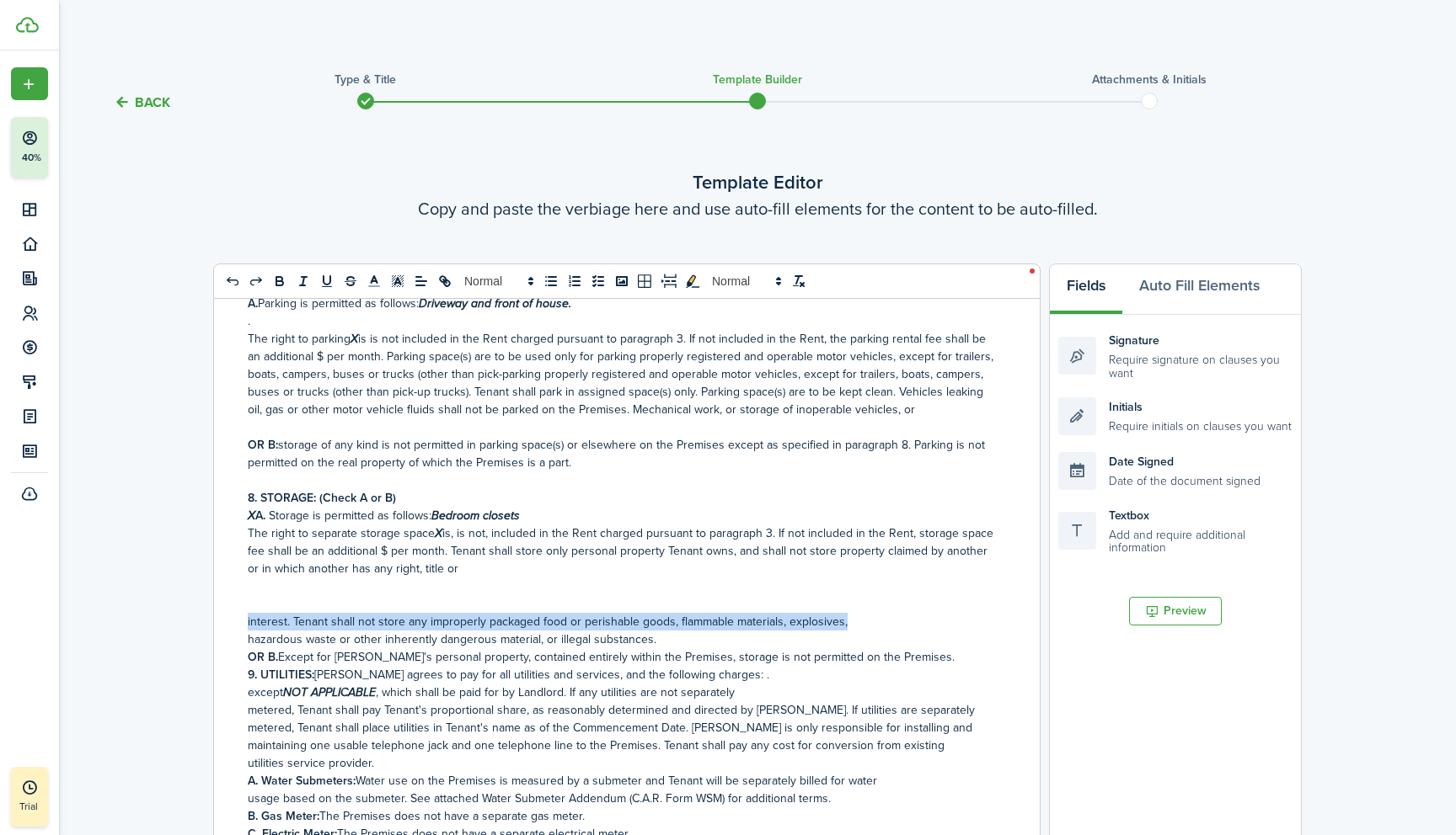
drag, startPoint x: 243, startPoint y: 594, endPoint x: 858, endPoint y: 586, distance: 615.1
click at [858, 586] on div "RESIDENTIAL LEASE OR MONTH-TO-MONTH RENTAL AGREEMENT Date [DATE] , [PERSON_NAME…" at bounding box center [620, 636] width 812 height 674
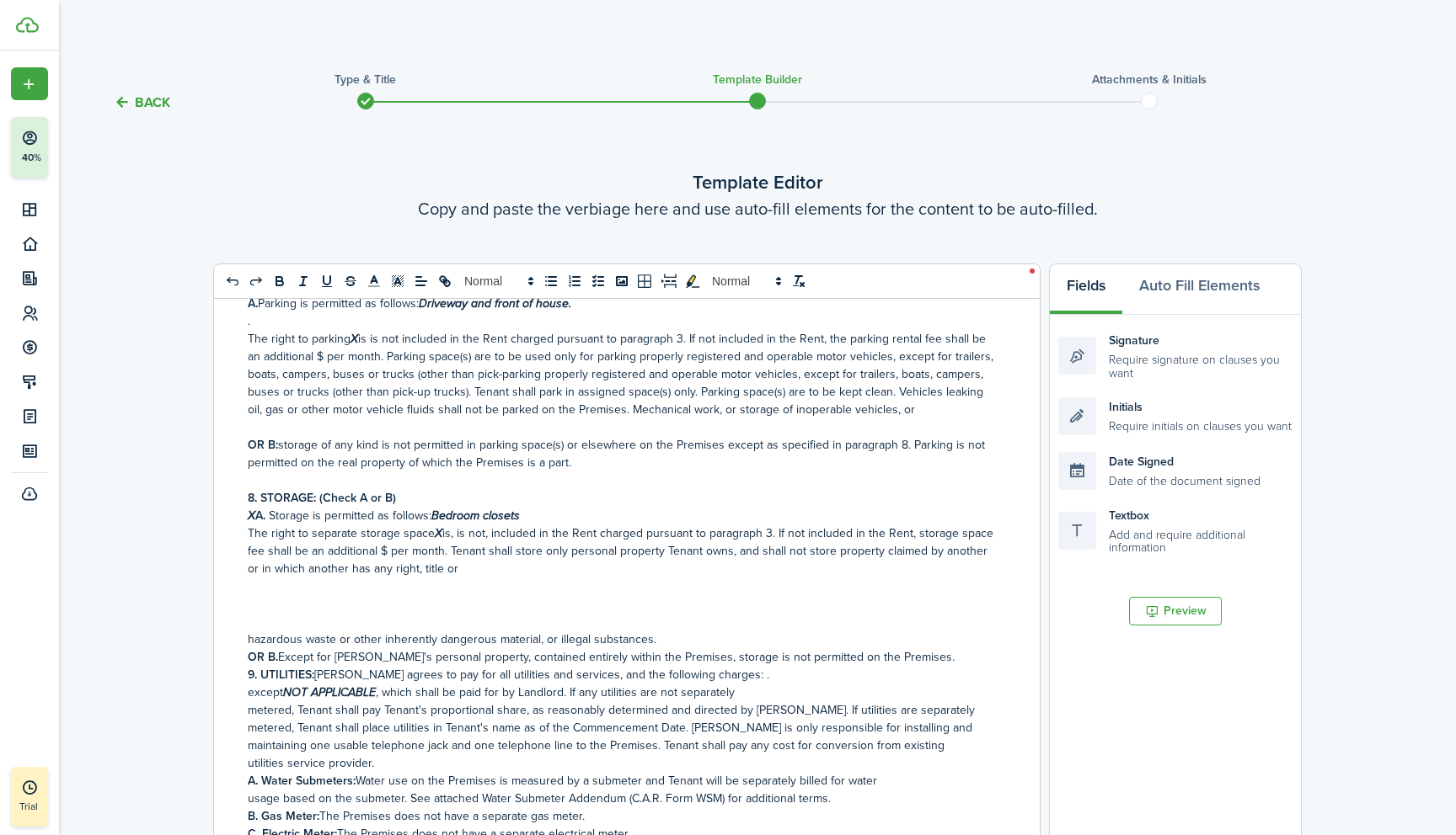
click at [465, 543] on p "The right to separate storage space X is, is not, included in the Rent charged …" at bounding box center [620, 552] width 746 height 53
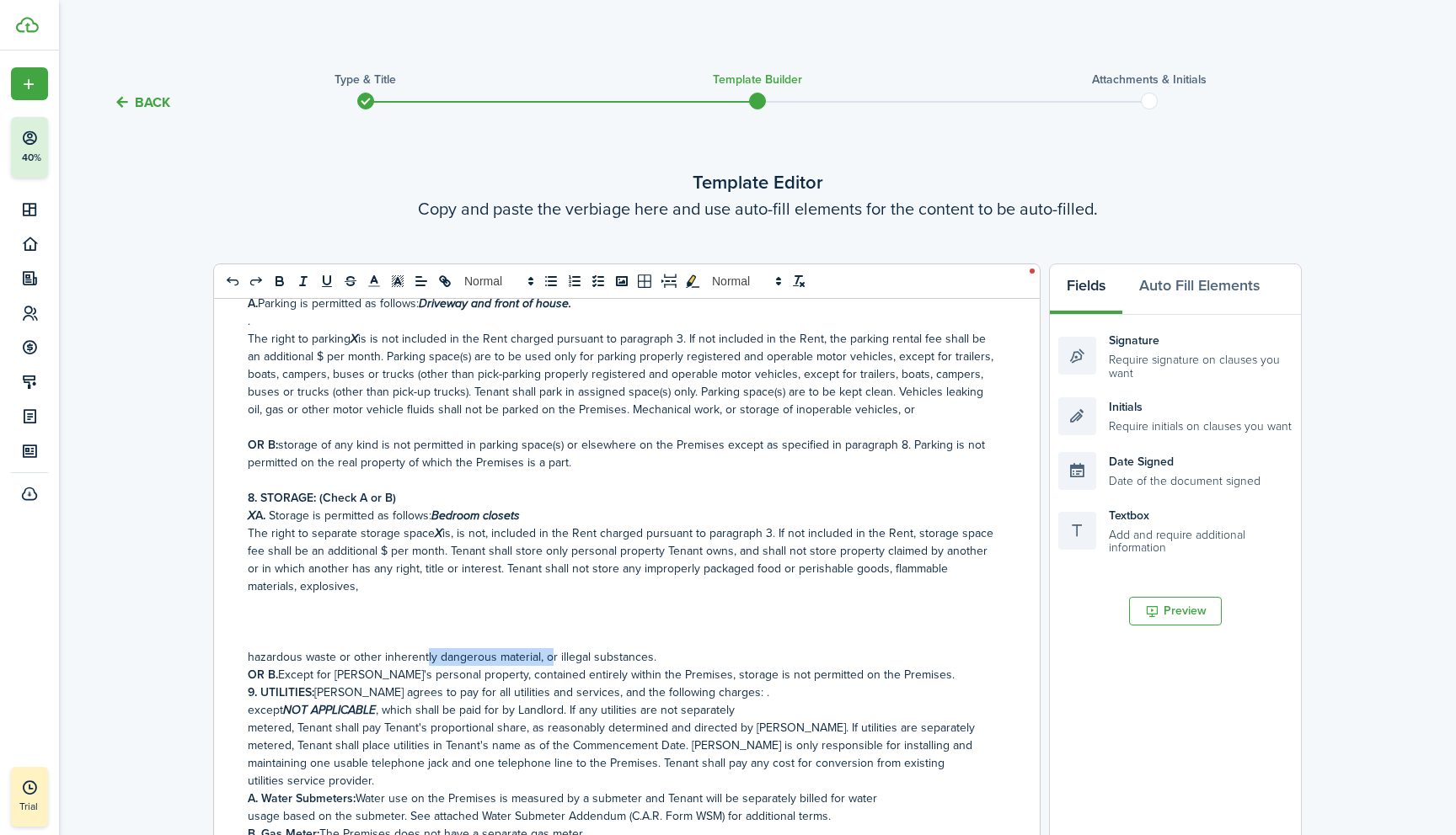
drag, startPoint x: 243, startPoint y: 627, endPoint x: 550, endPoint y: 627, distance: 307.0
click at [550, 627] on div "RESIDENTIAL LEASE OR MONTH-TO-MONTH RENTAL AGREEMENT Date [DATE] , [PERSON_NAME…" at bounding box center [620, 636] width 812 height 674
drag, startPoint x: 653, startPoint y: 627, endPoint x: 240, endPoint y: 630, distance: 413.0
click at [240, 630] on div "RESIDENTIAL LEASE OR MONTH-TO-MONTH RENTAL AGREEMENT Date [DATE] , [PERSON_NAME…" at bounding box center [620, 636] width 812 height 674
click at [321, 559] on p "The right to separate storage space X is, is not, included in the Rent charged …" at bounding box center [620, 560] width 746 height 71
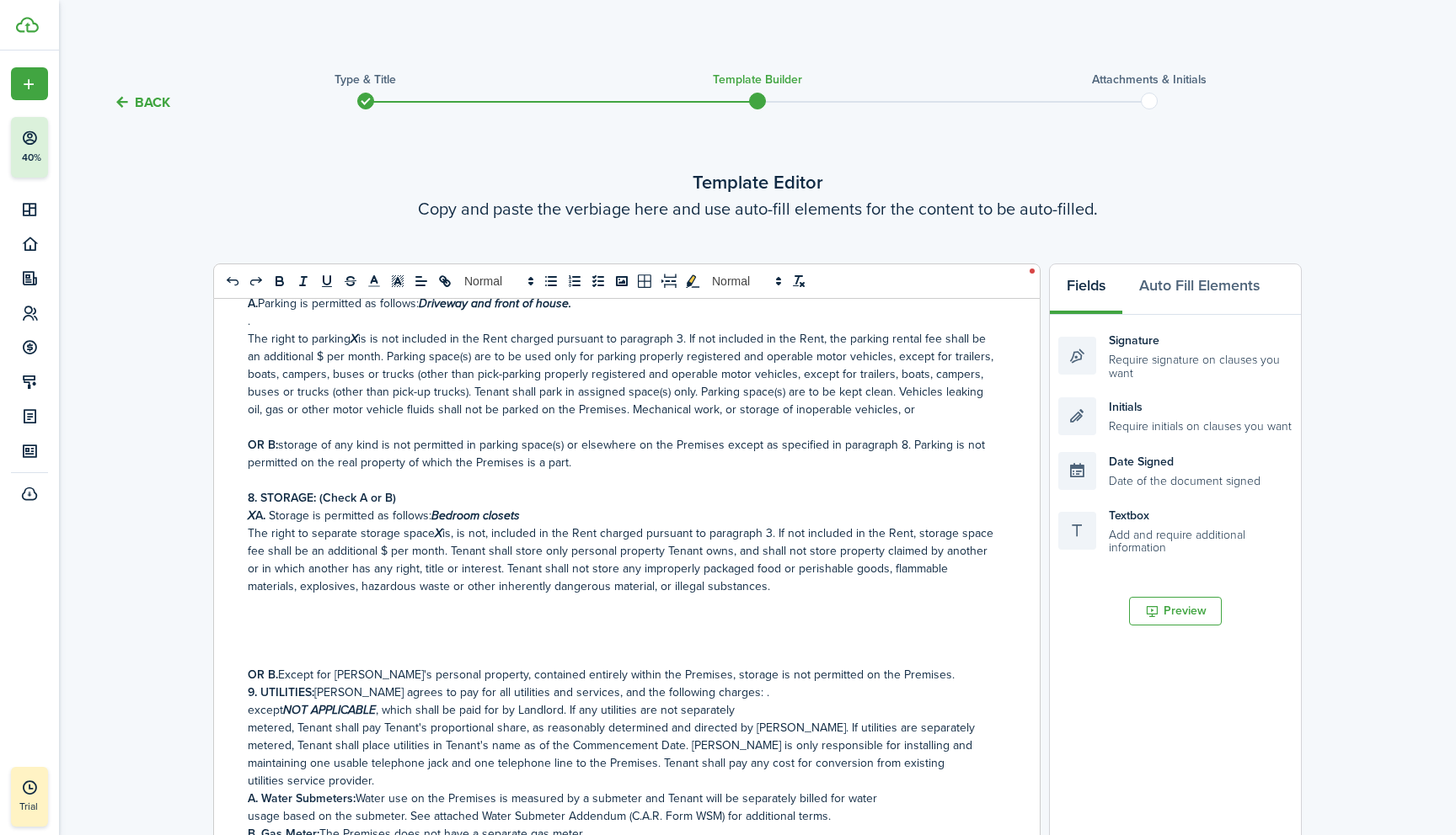
click at [267, 613] on p at bounding box center [620, 621] width 746 height 18
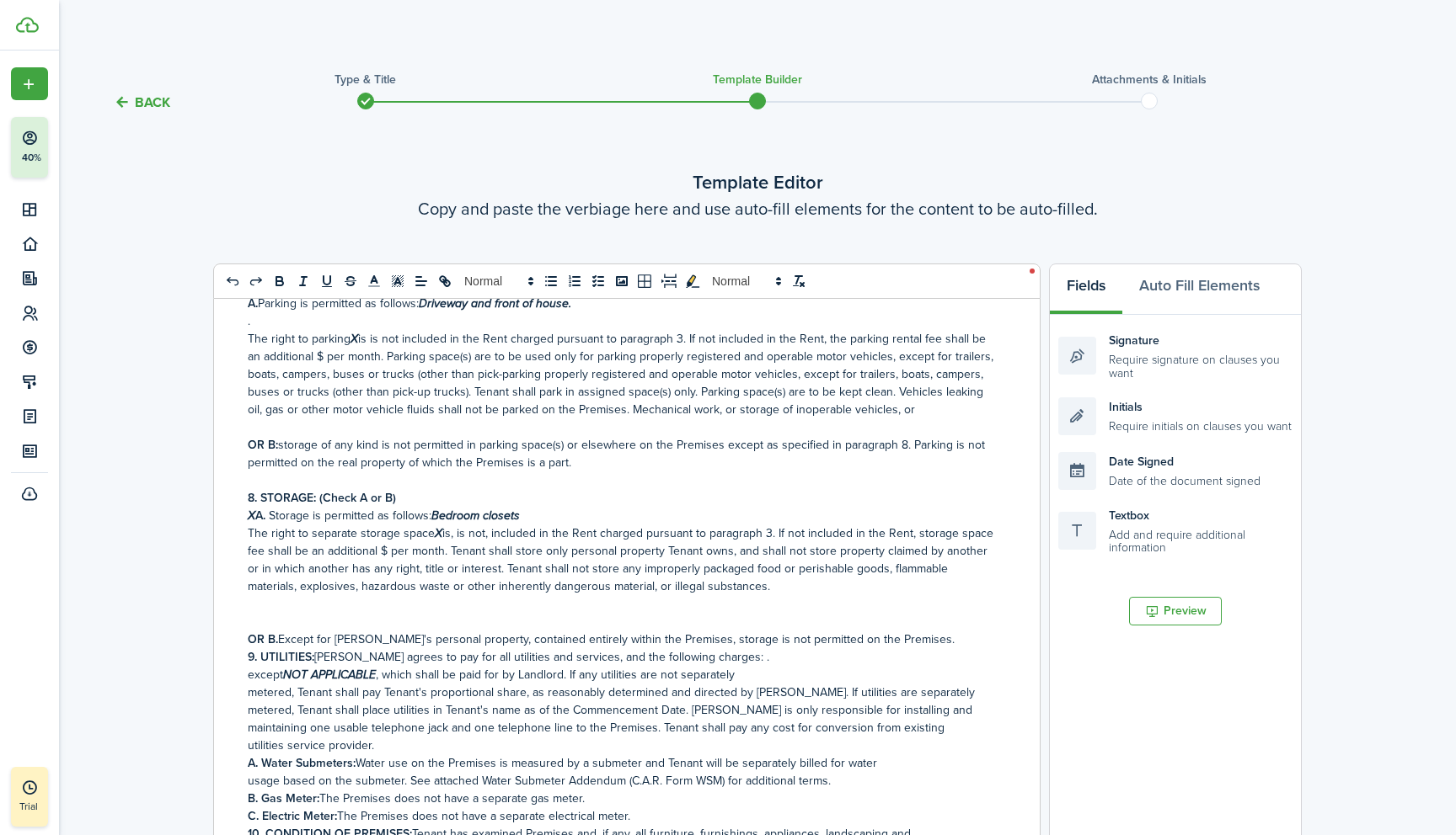
click at [253, 613] on p at bounding box center [620, 621] width 746 height 18
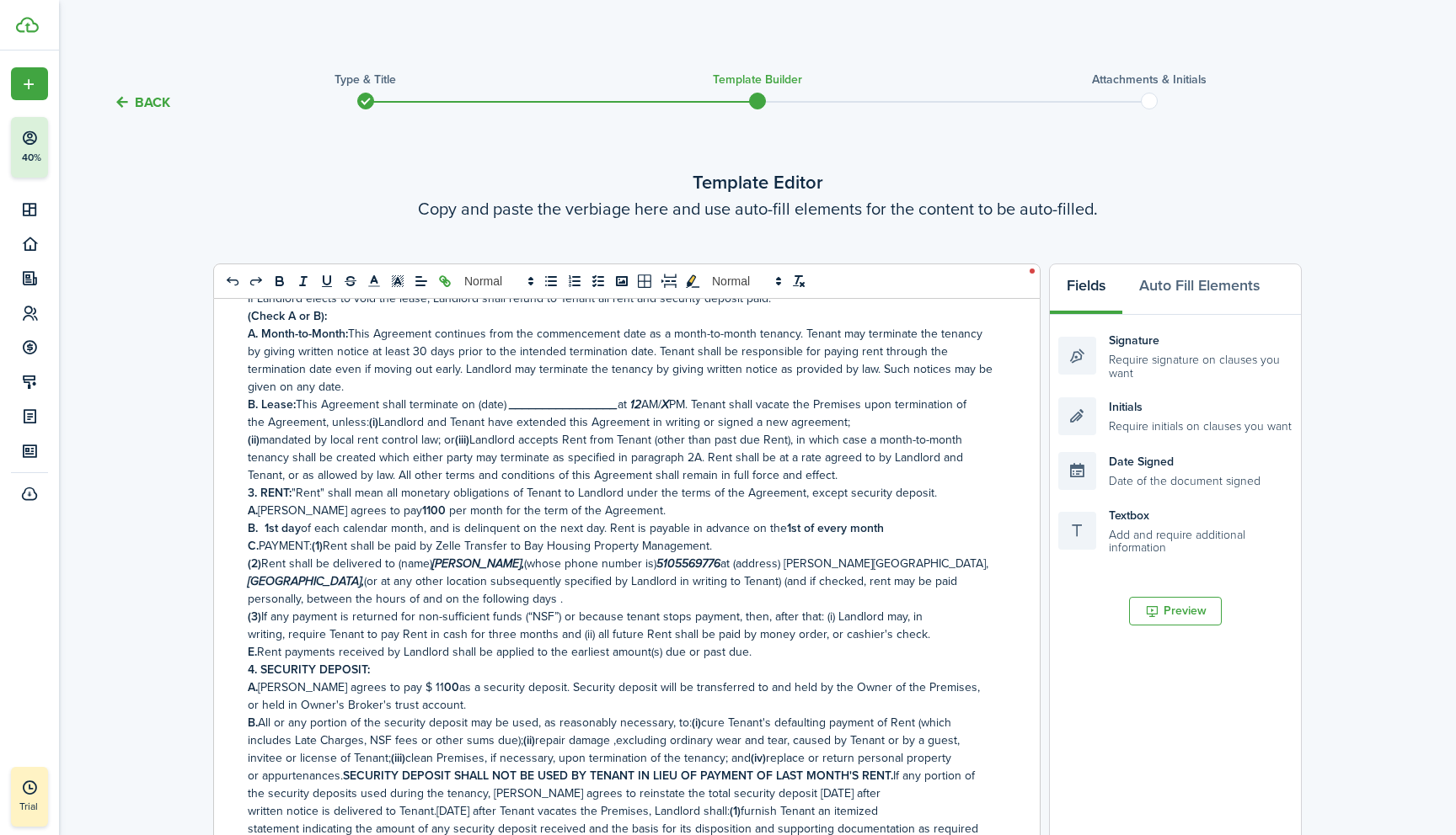
scroll to position [301, 0]
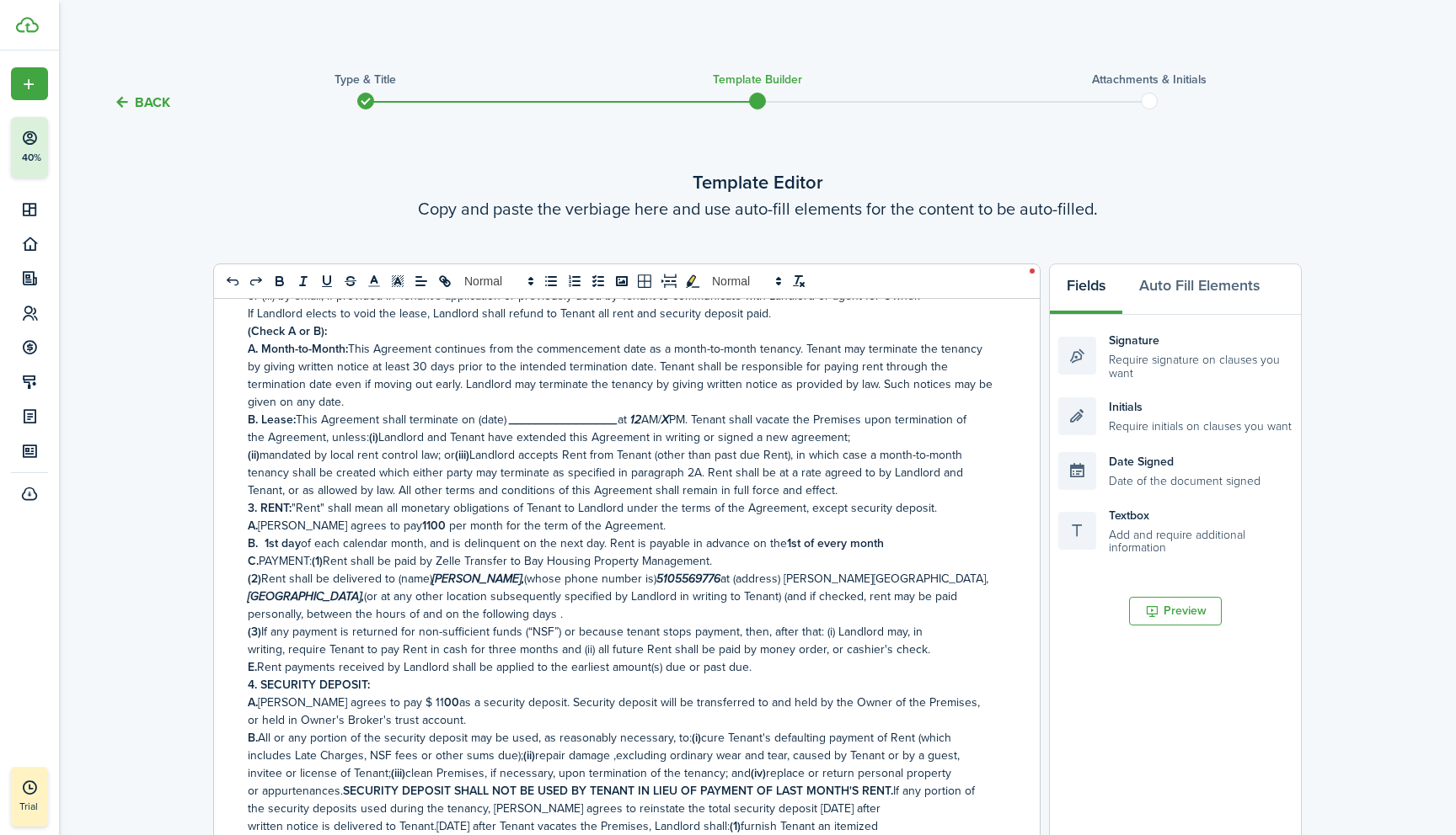
click at [140, 101] on button "Back" at bounding box center [141, 102] width 56 height 18
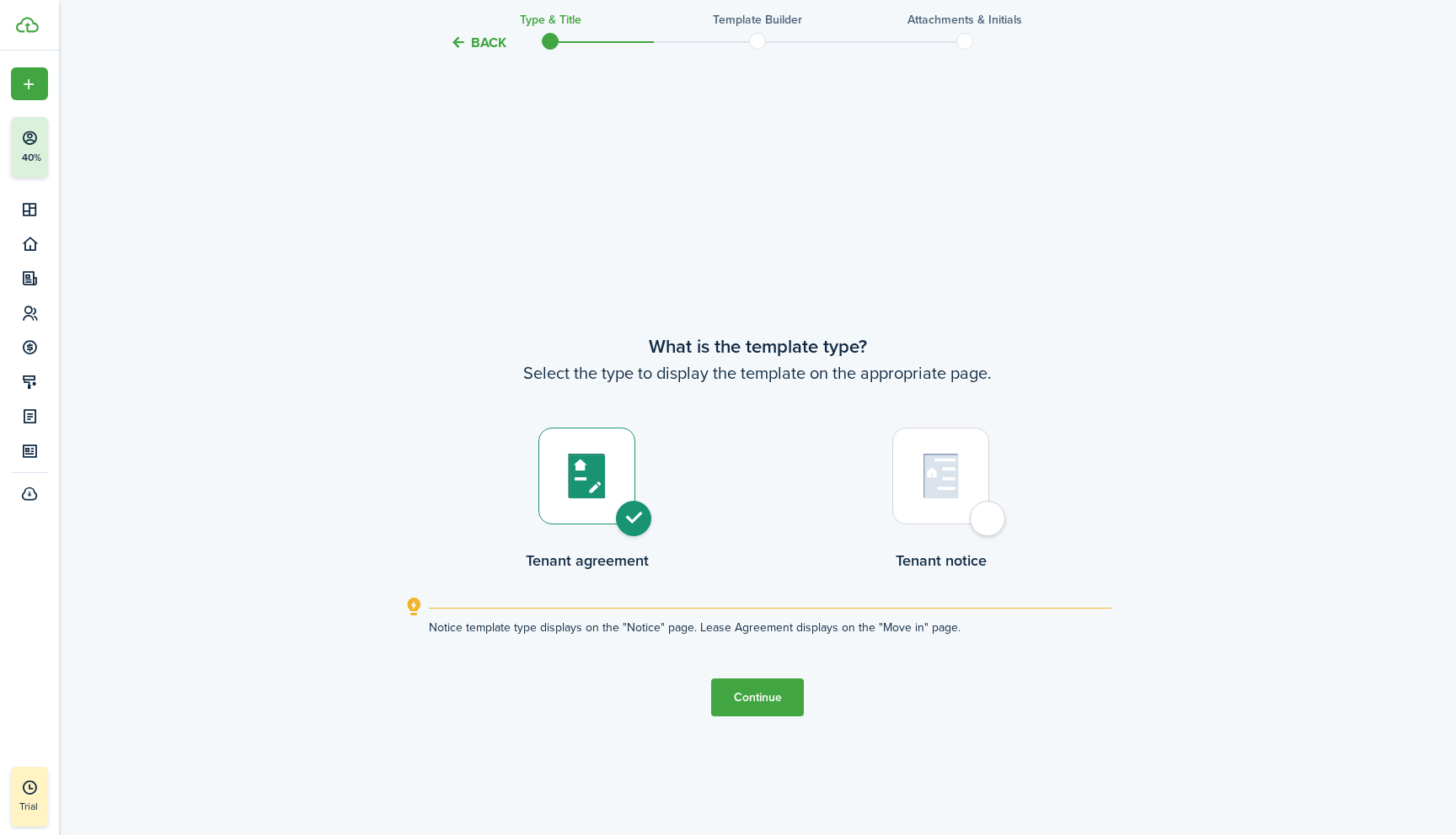
scroll to position [714, 0]
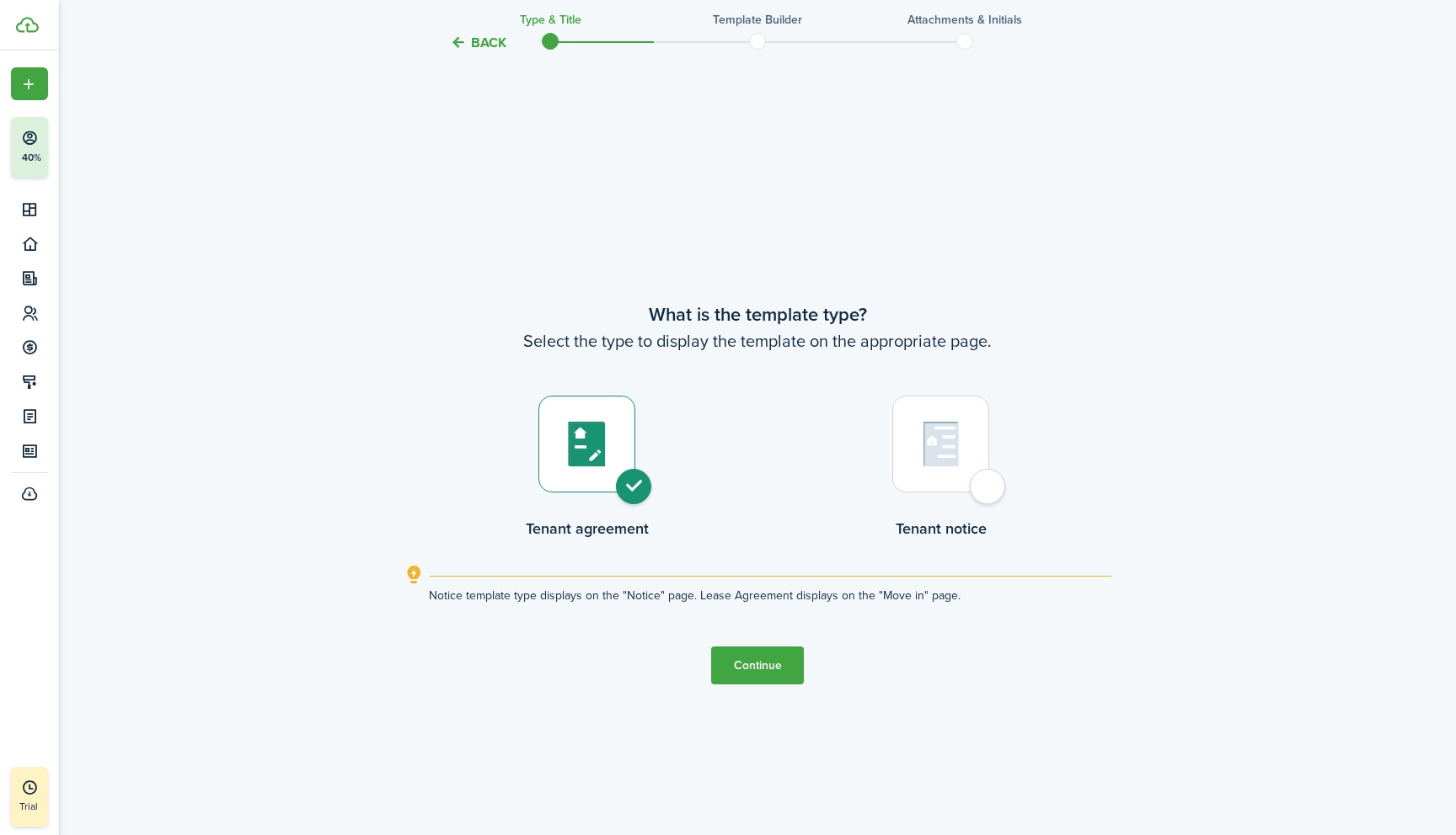
click at [742, 669] on button "Continue" at bounding box center [757, 666] width 93 height 38
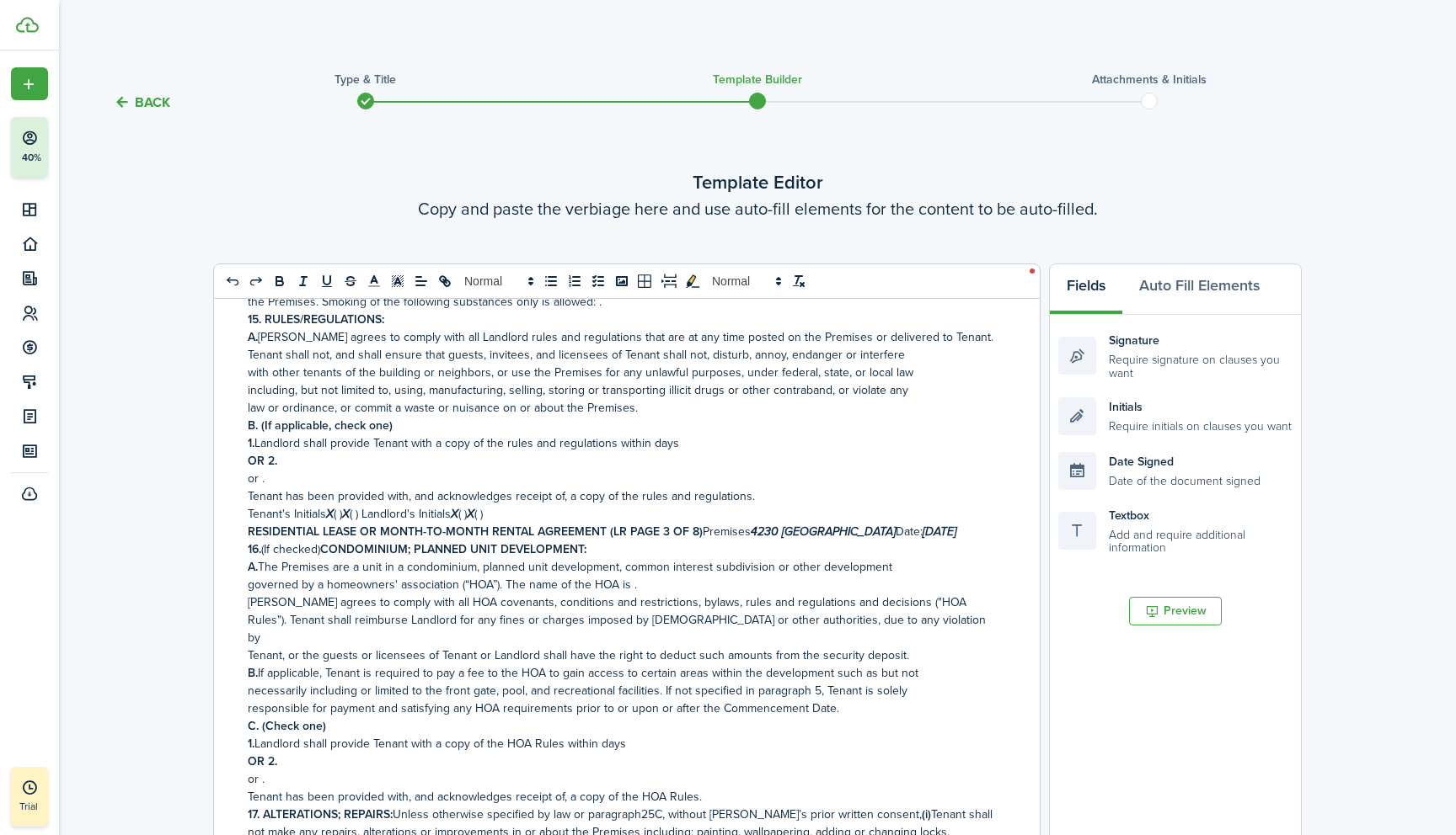
scroll to position [3203, 0]
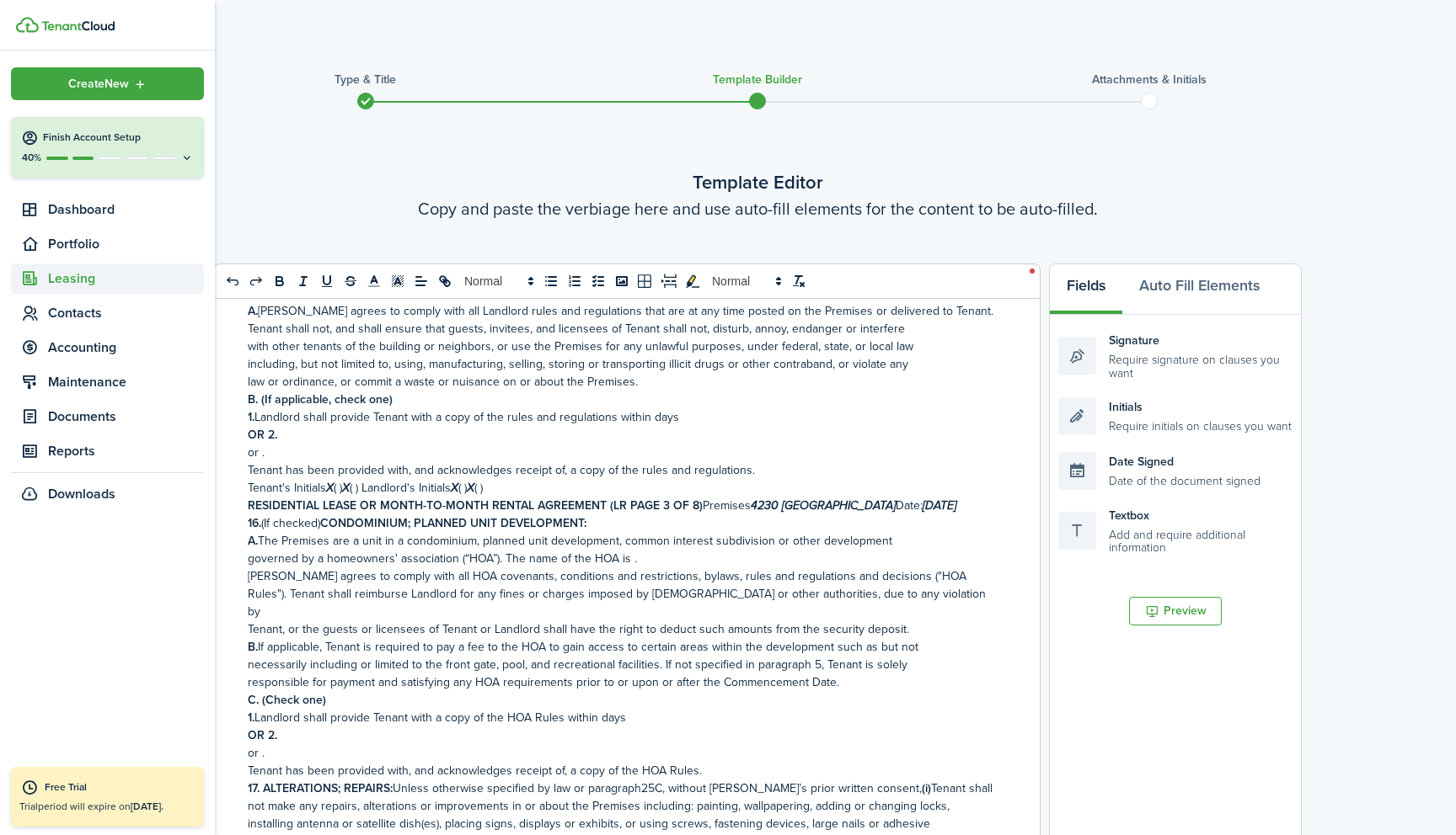
click at [85, 278] on span "Leasing" at bounding box center [125, 278] width 156 height 20
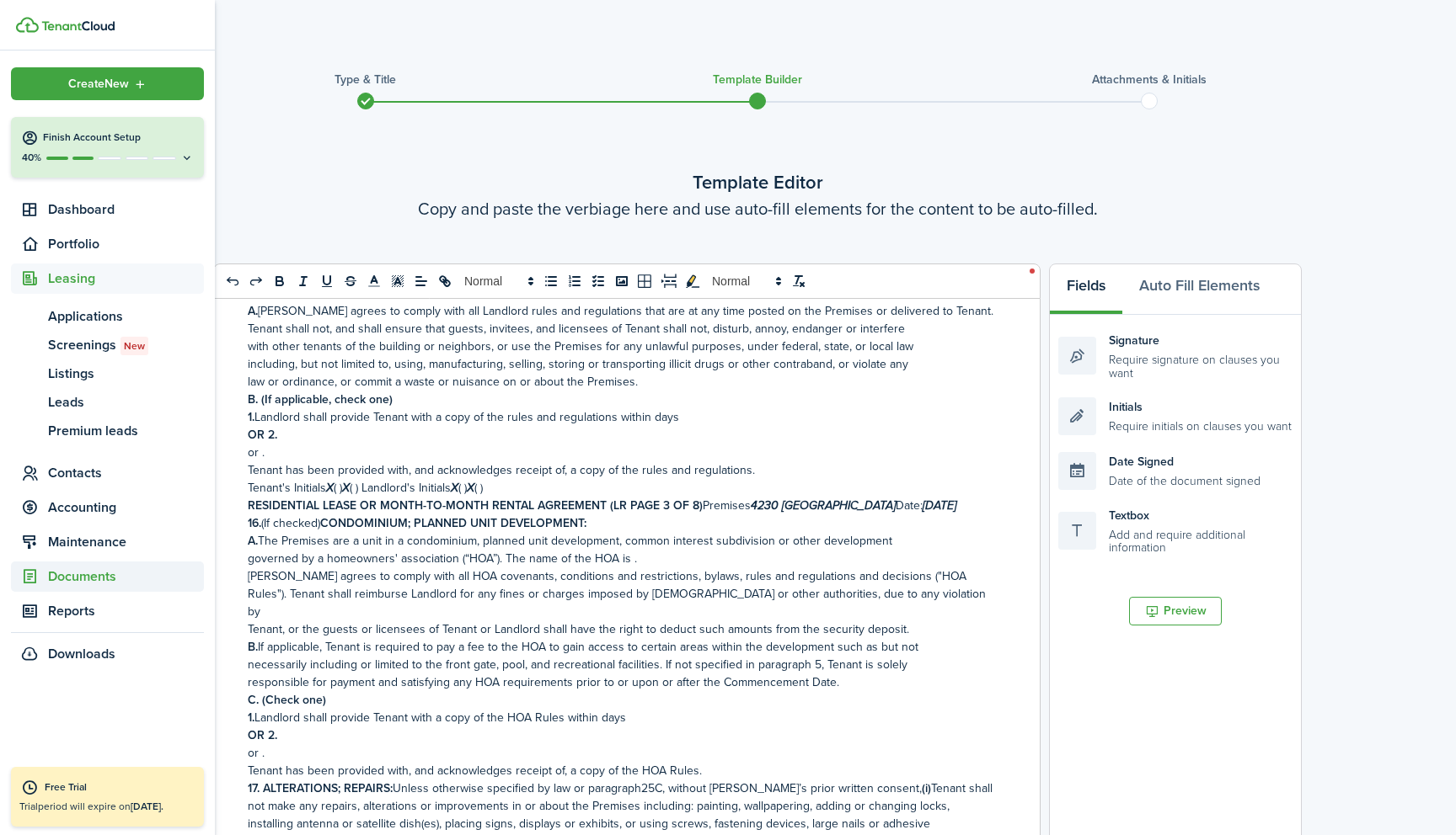
click at [87, 583] on span "Documents" at bounding box center [125, 576] width 156 height 20
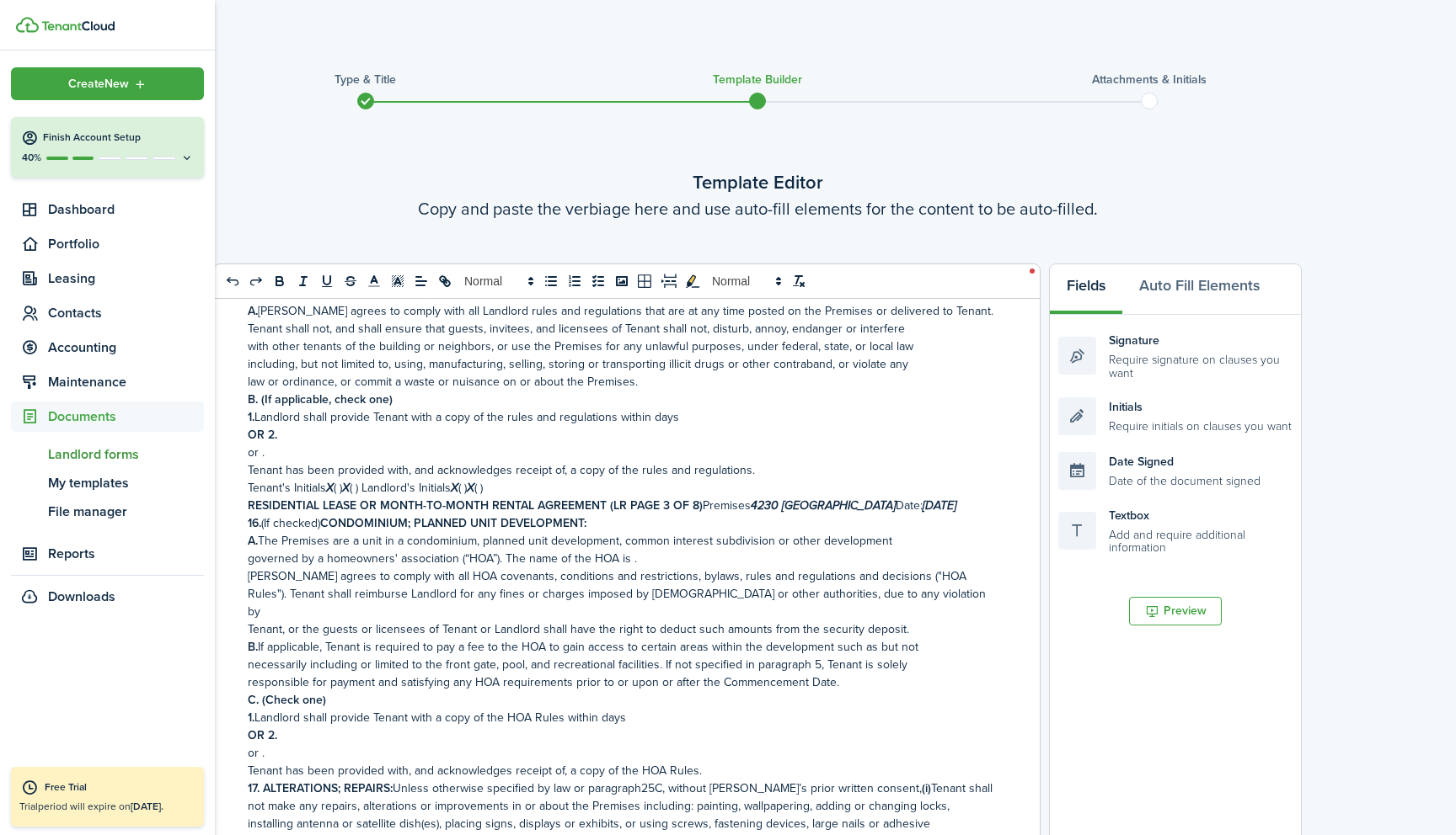
click at [101, 454] on span "Landlord forms" at bounding box center [125, 454] width 156 height 20
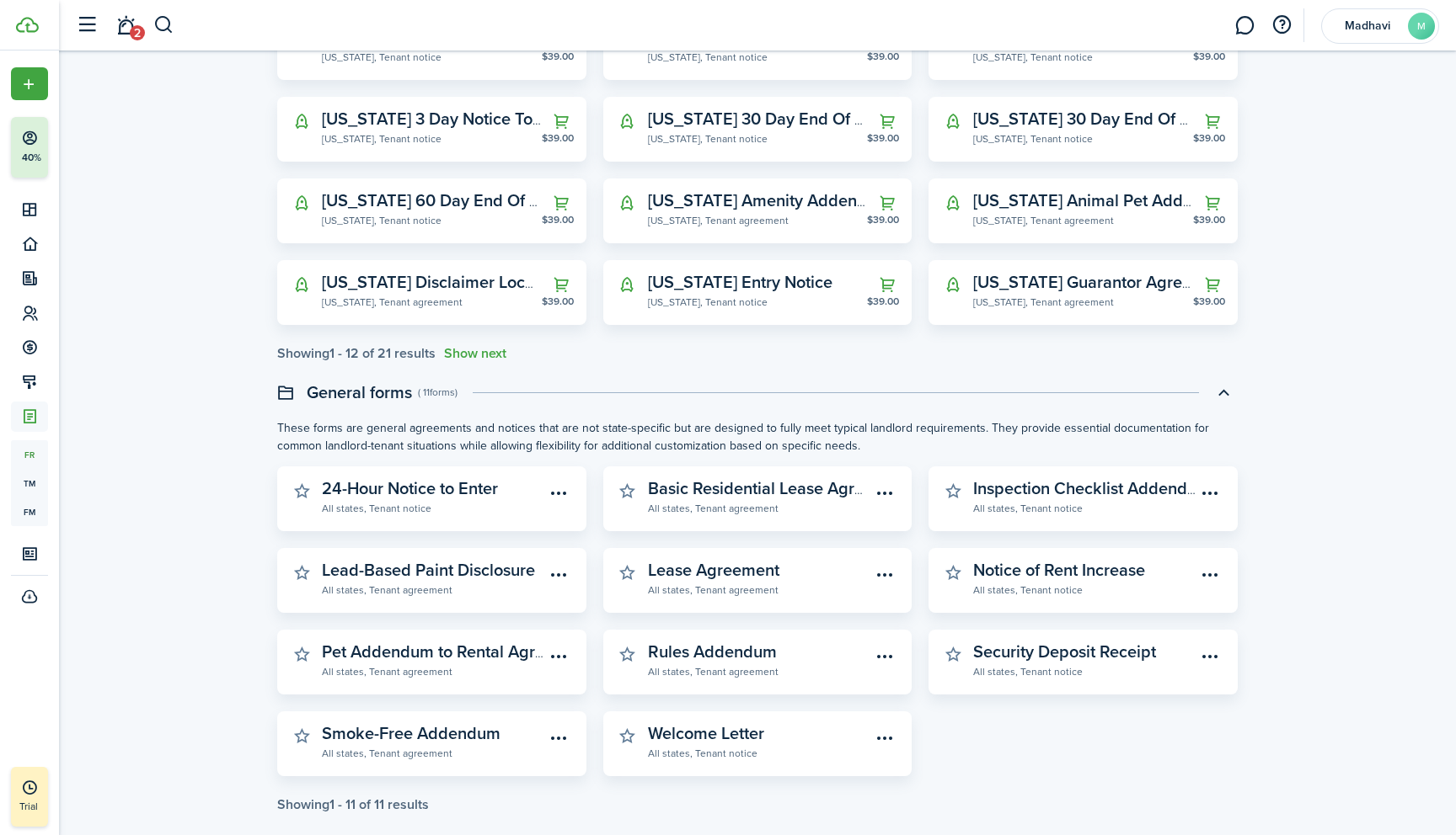
scroll to position [347, 0]
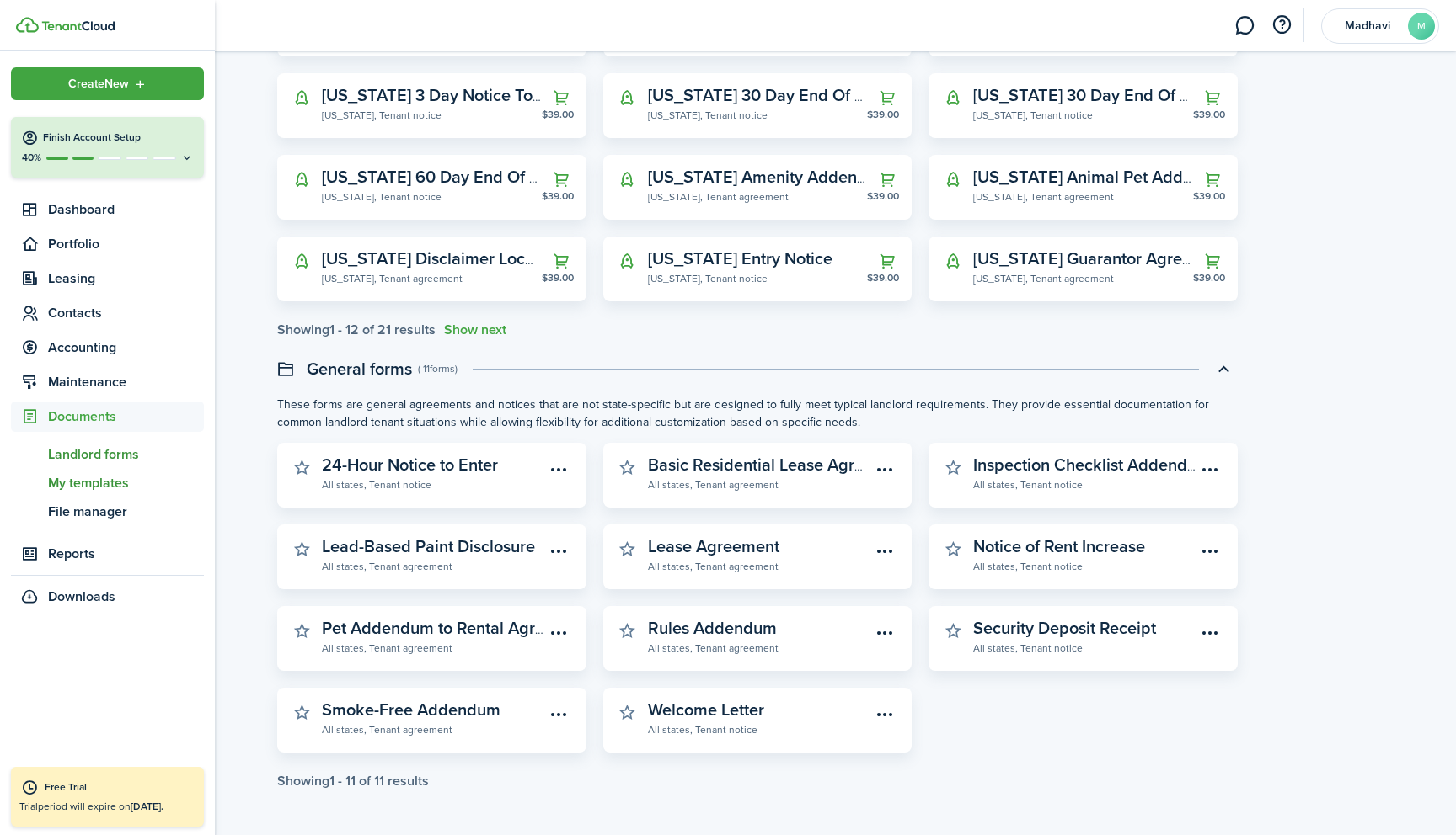
click at [94, 488] on span "My templates" at bounding box center [125, 483] width 156 height 20
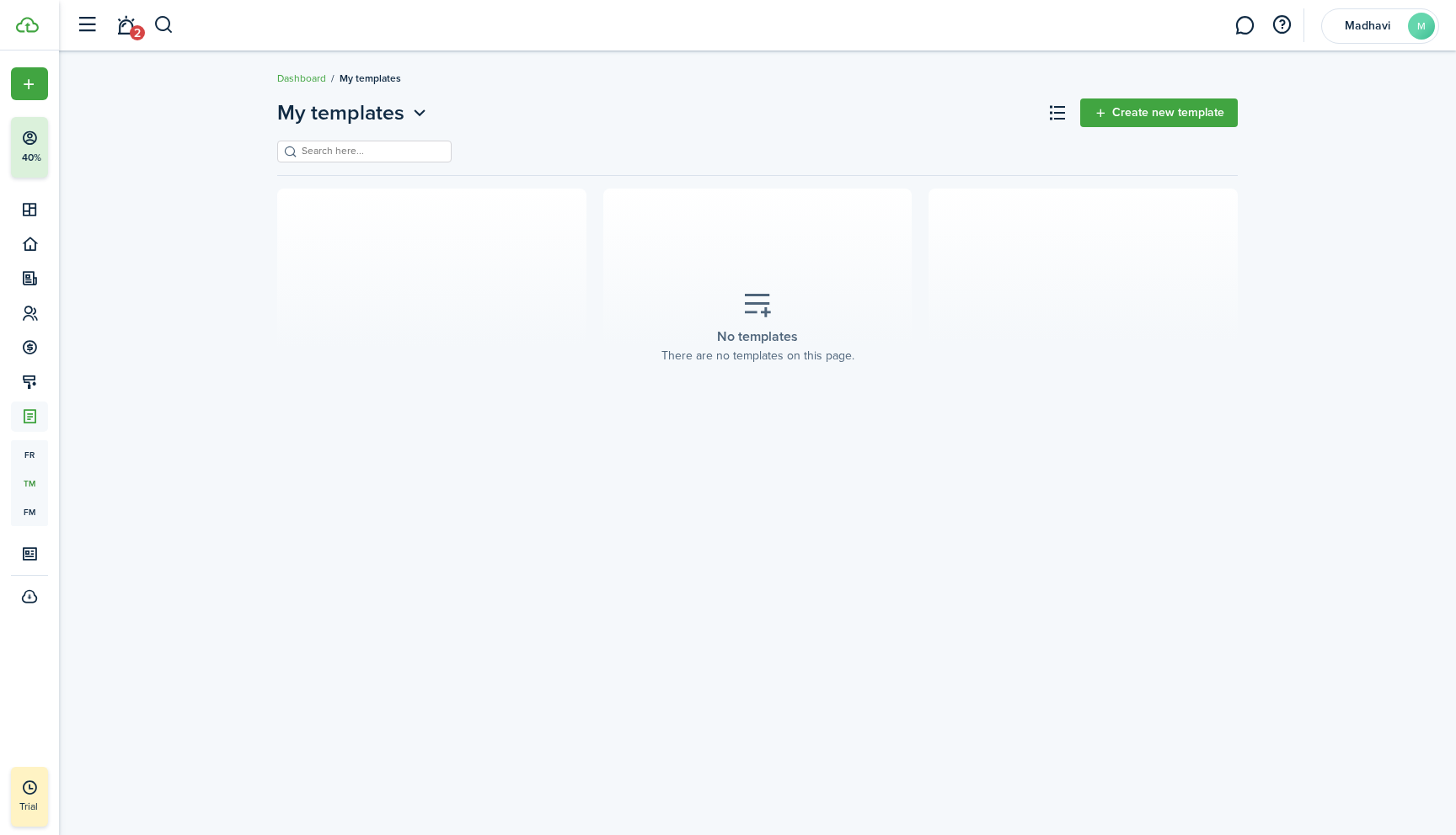
click at [389, 118] on span "My templates" at bounding box center [340, 113] width 127 height 31
click at [763, 310] on icon at bounding box center [757, 304] width 31 height 30
click at [1063, 111] on button at bounding box center [1057, 113] width 29 height 29
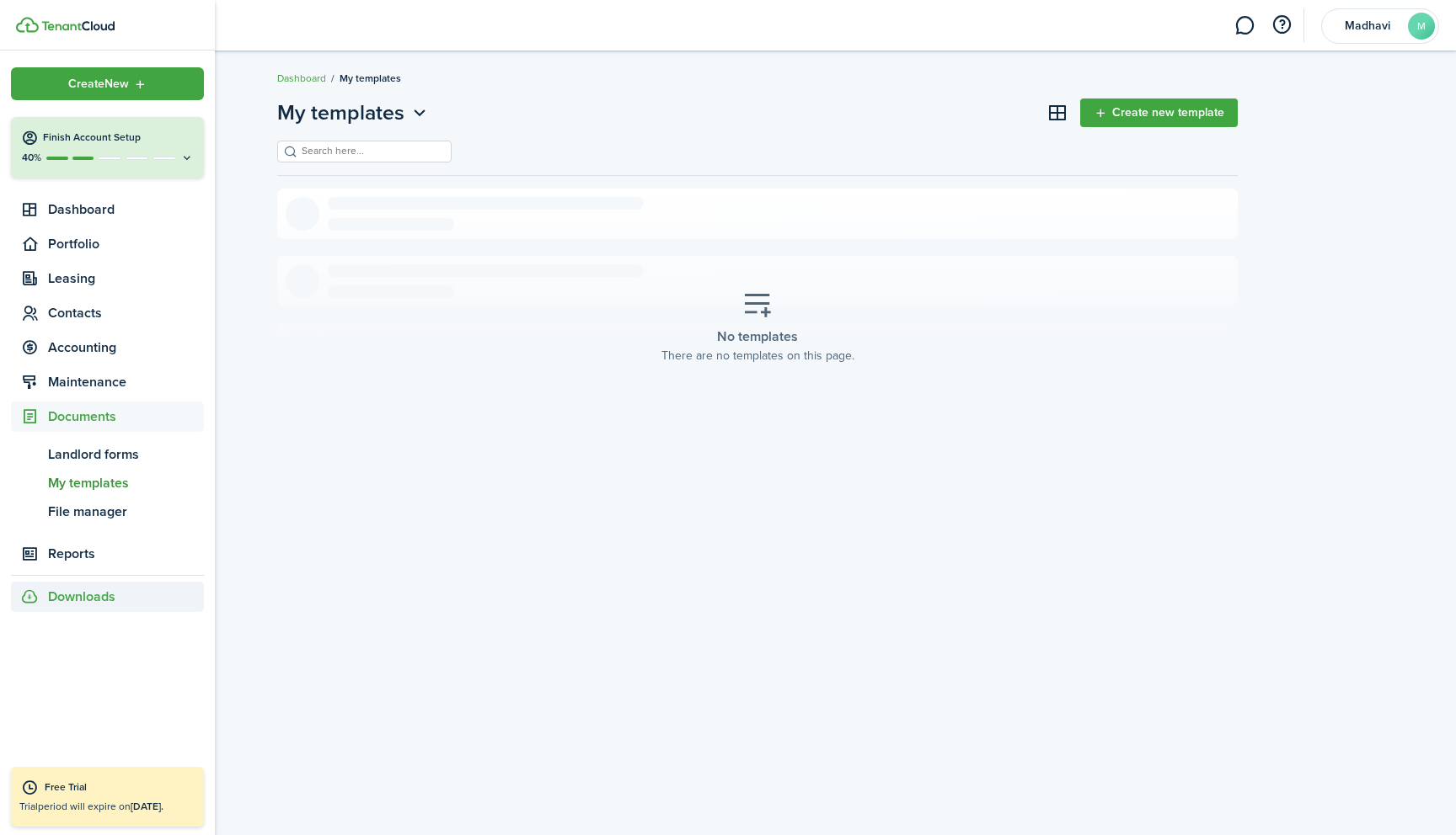
click at [75, 595] on span "Downloads" at bounding box center [81, 596] width 68 height 20
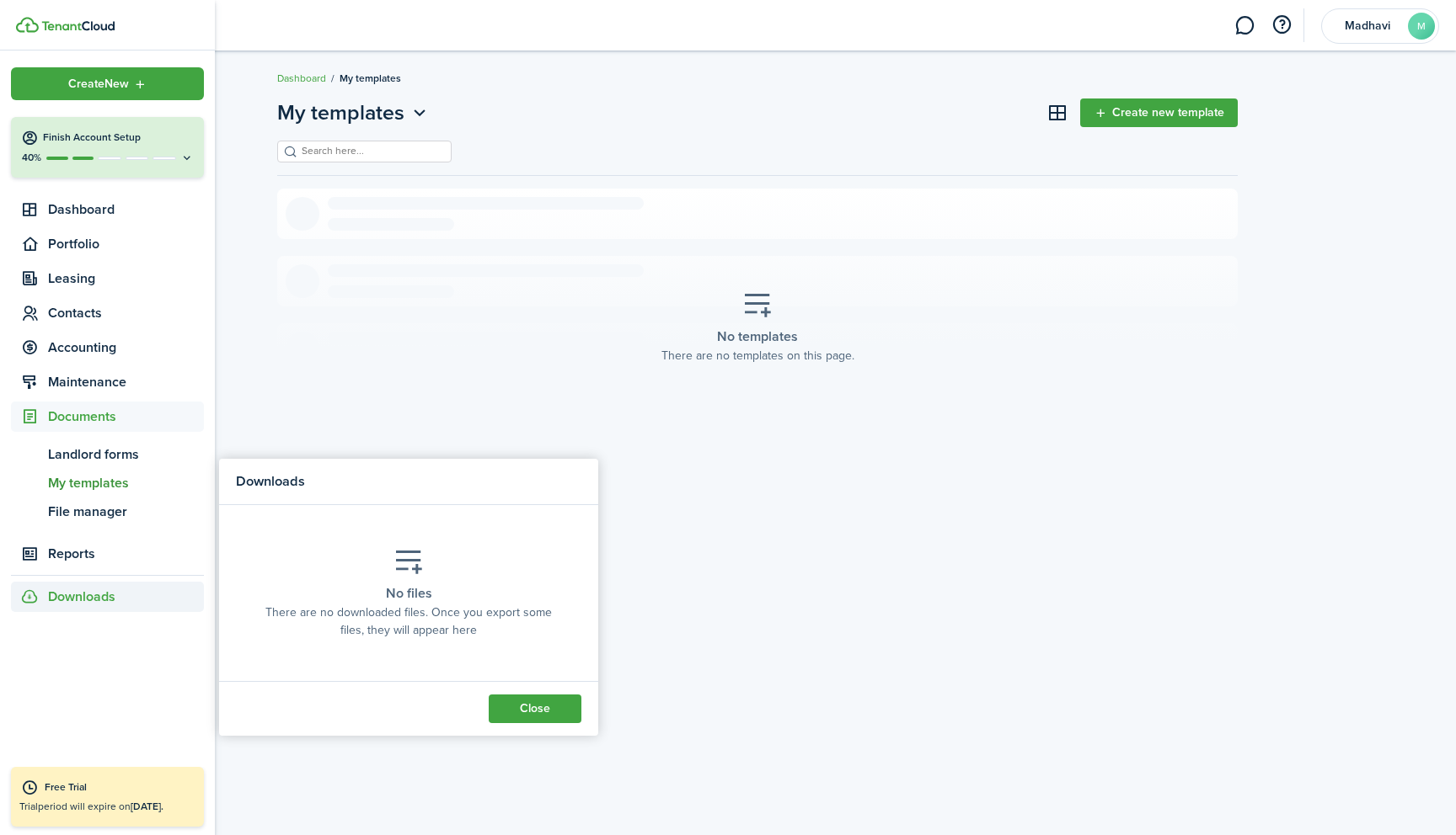
click at [534, 710] on button "Close" at bounding box center [535, 709] width 93 height 29
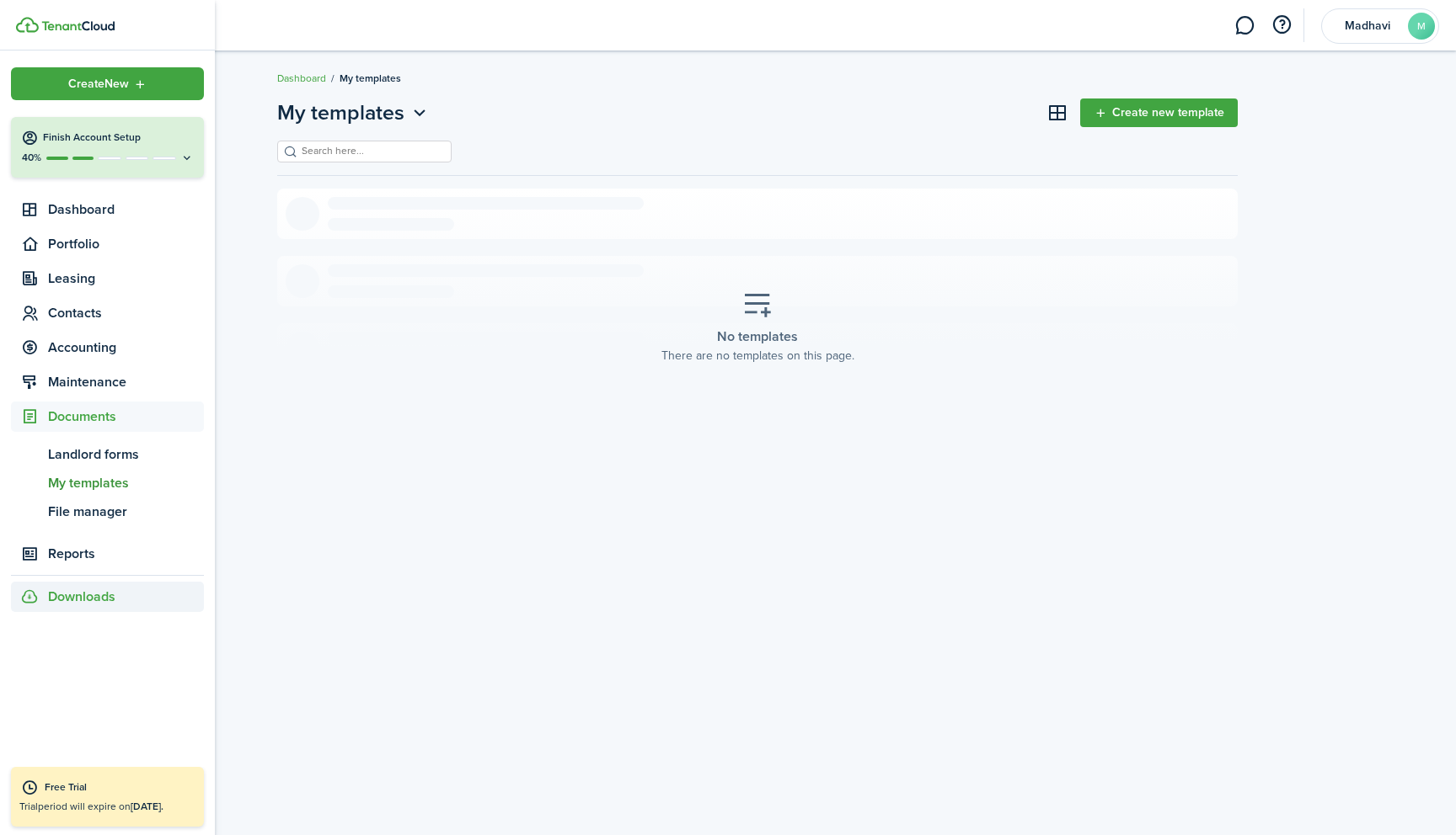
click at [24, 597] on icon at bounding box center [30, 597] width 17 height 17
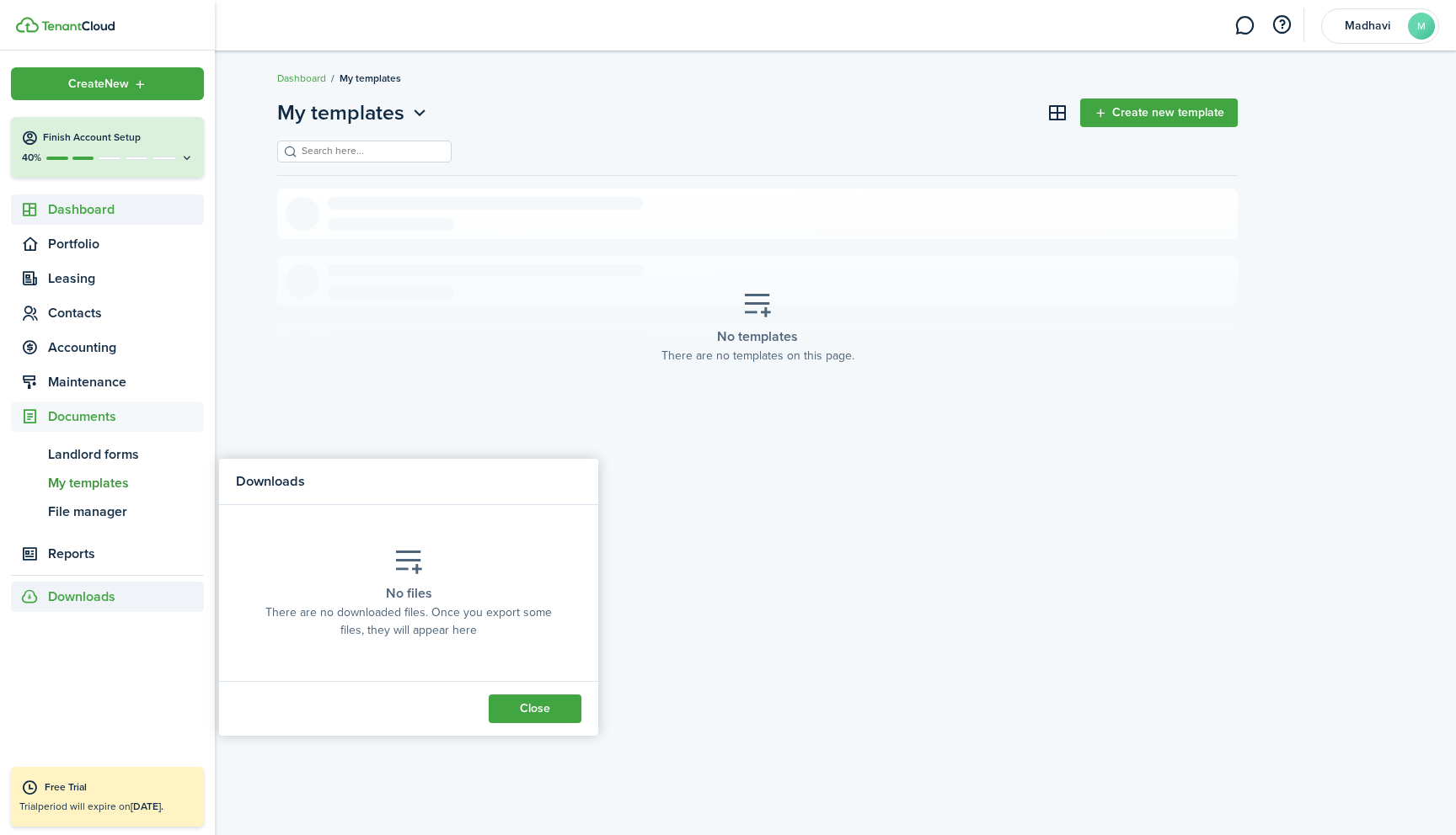
click at [75, 211] on span "Dashboard" at bounding box center [125, 209] width 156 height 20
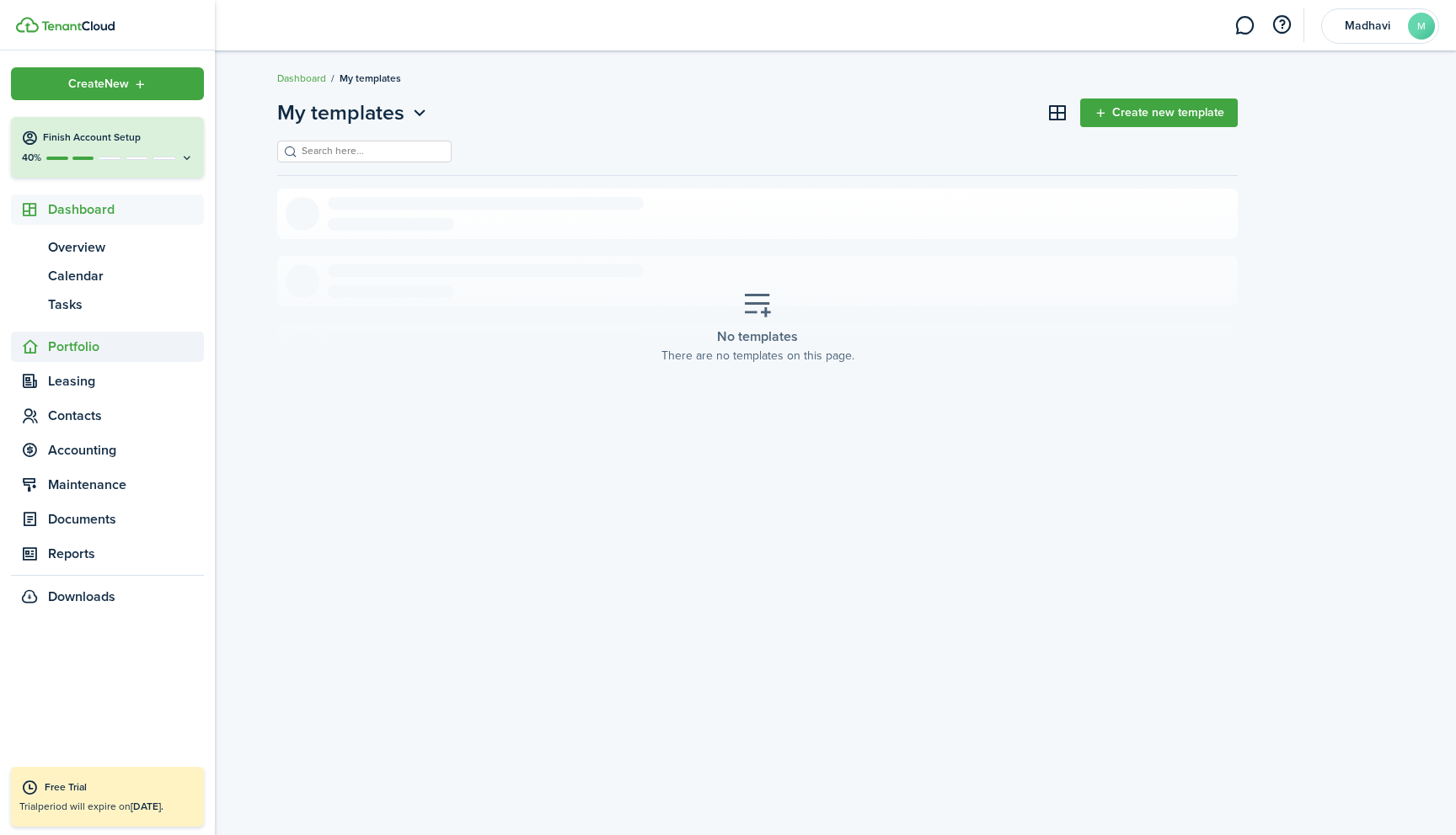
click at [84, 346] on span "Portfolio" at bounding box center [125, 346] width 156 height 20
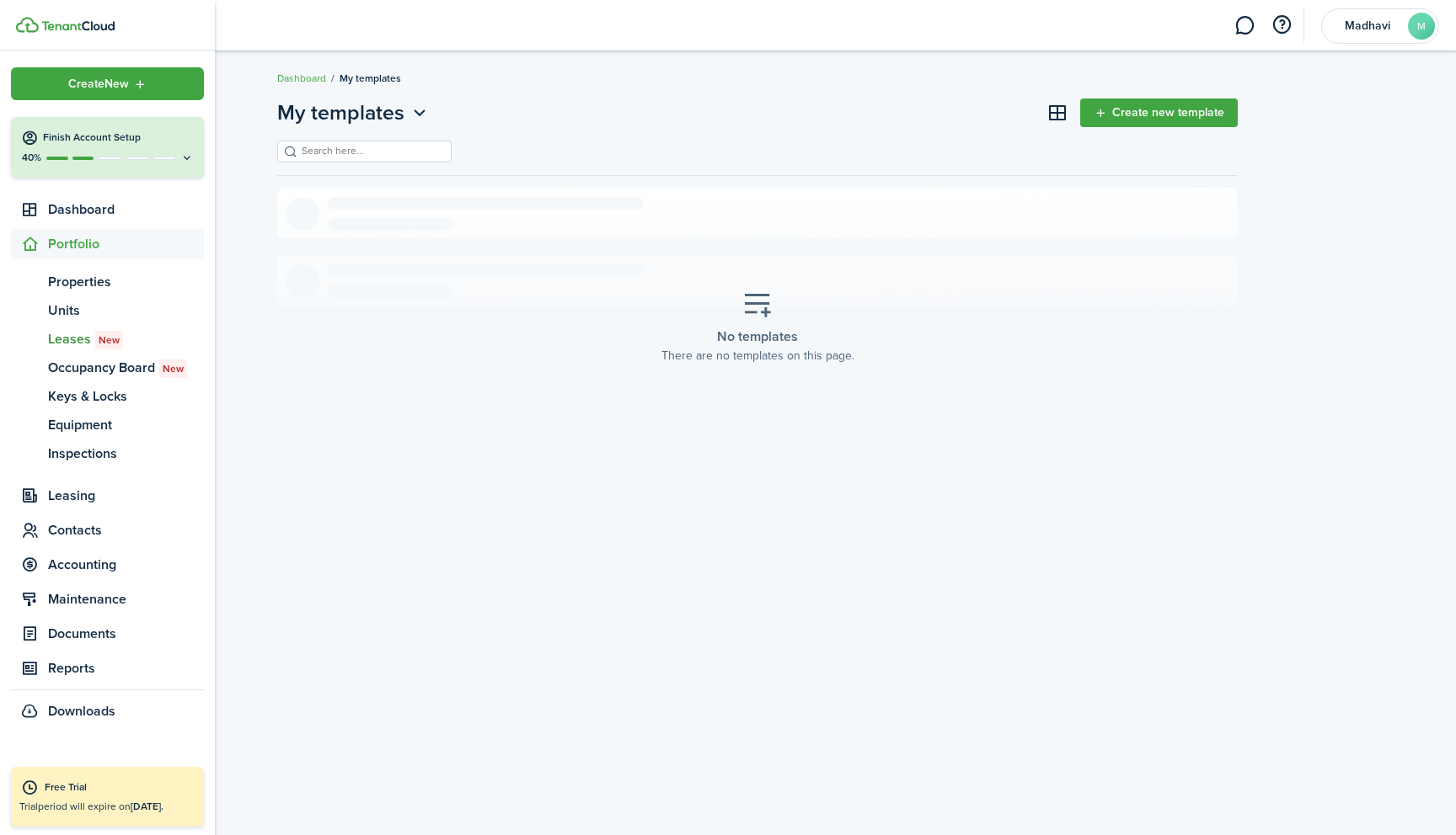
click at [71, 341] on span "Leases New" at bounding box center [125, 339] width 156 height 20
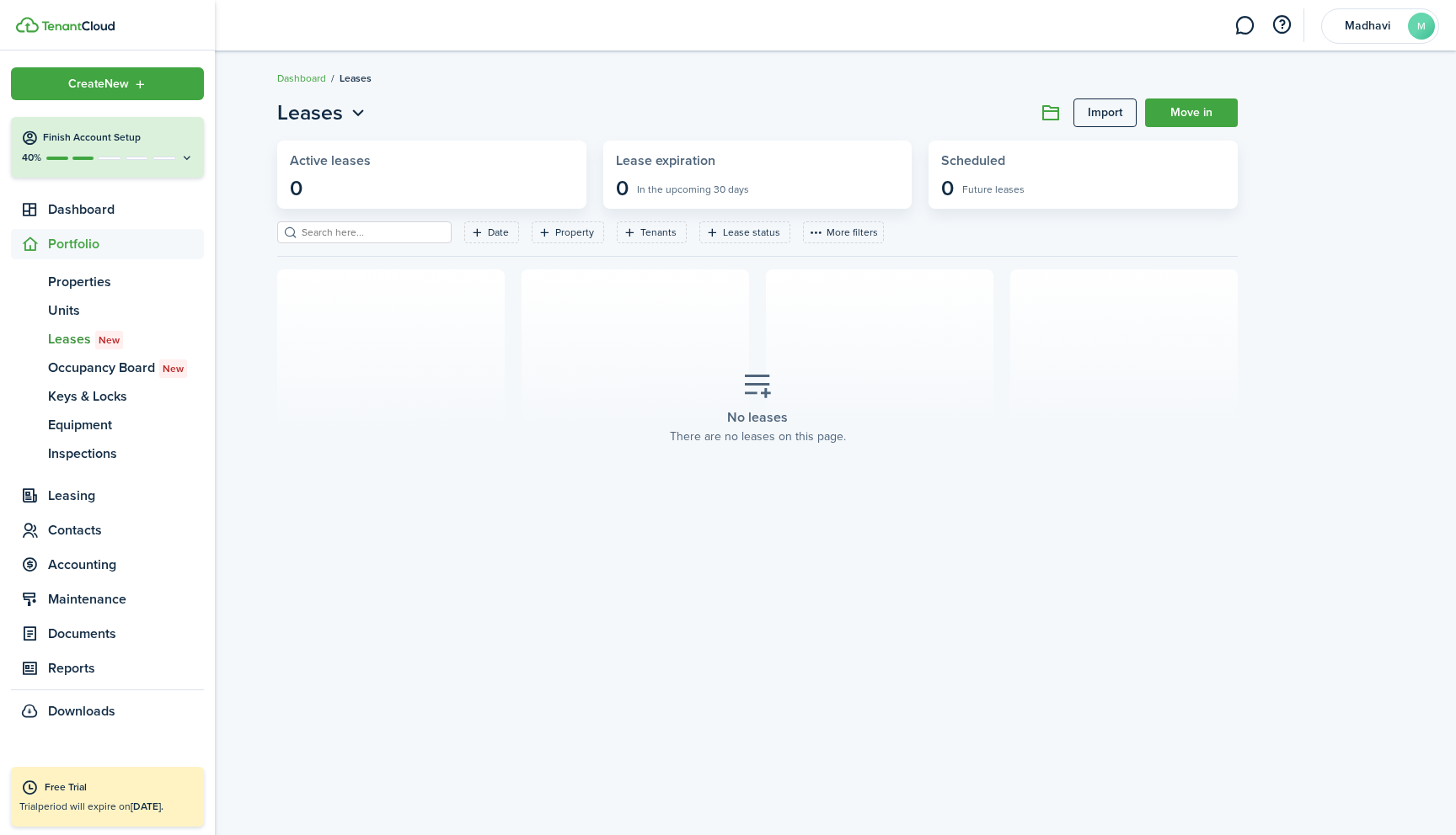
click at [45, 25] on img at bounding box center [77, 26] width 74 height 10
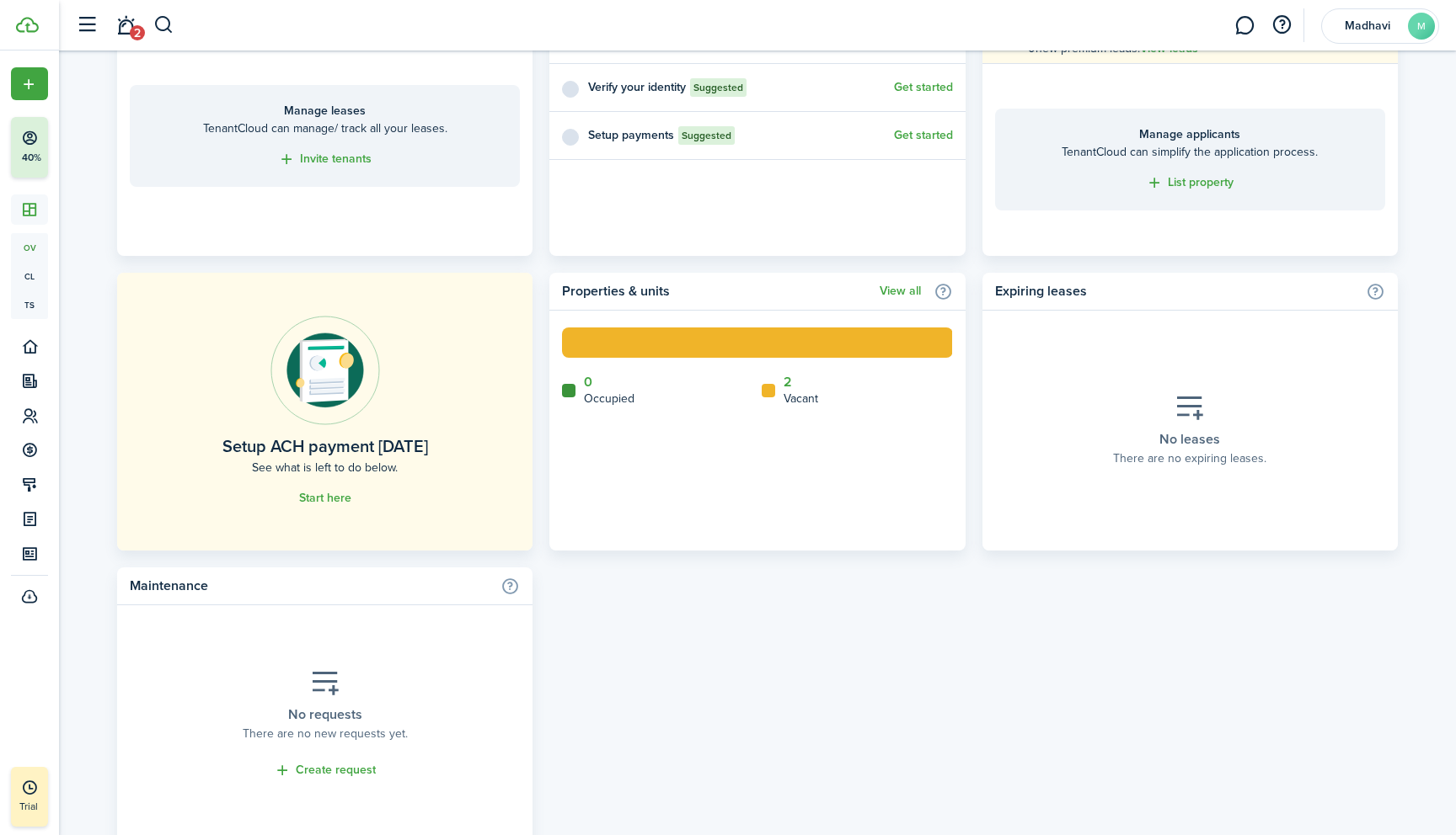
scroll to position [849, 0]
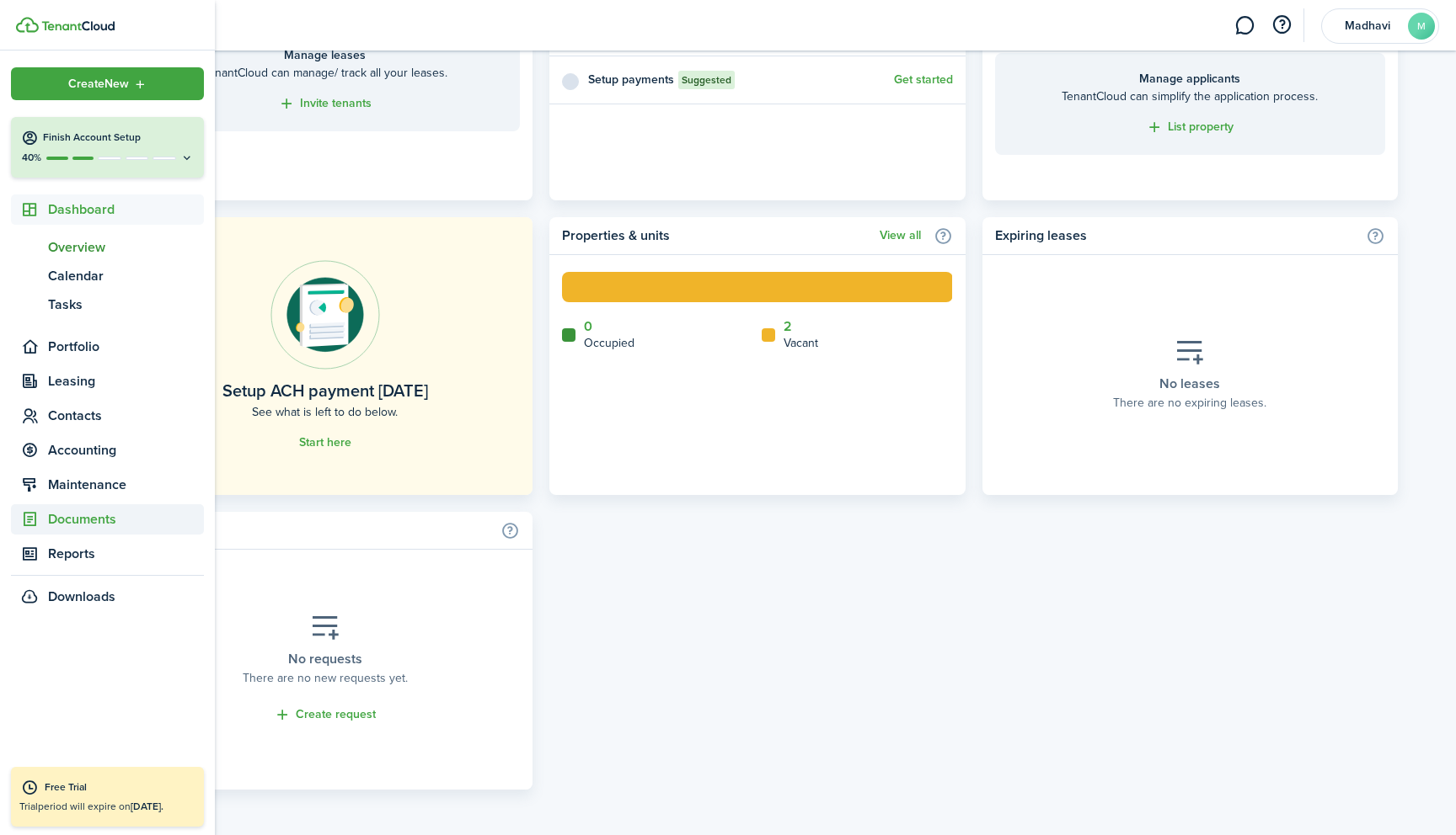
click at [62, 519] on span "Documents" at bounding box center [125, 519] width 156 height 20
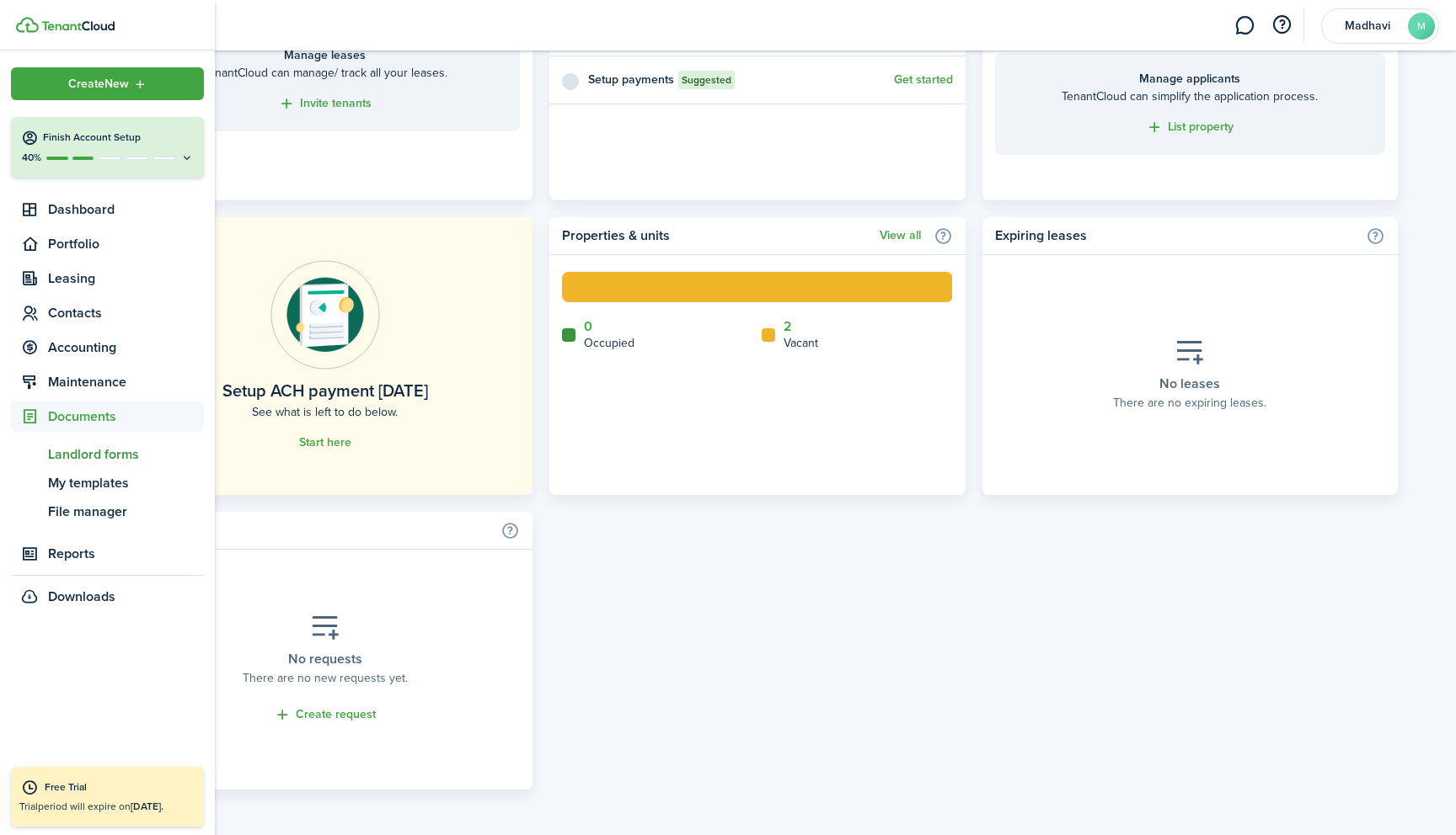
click at [81, 456] on span "Landlord forms" at bounding box center [125, 454] width 156 height 20
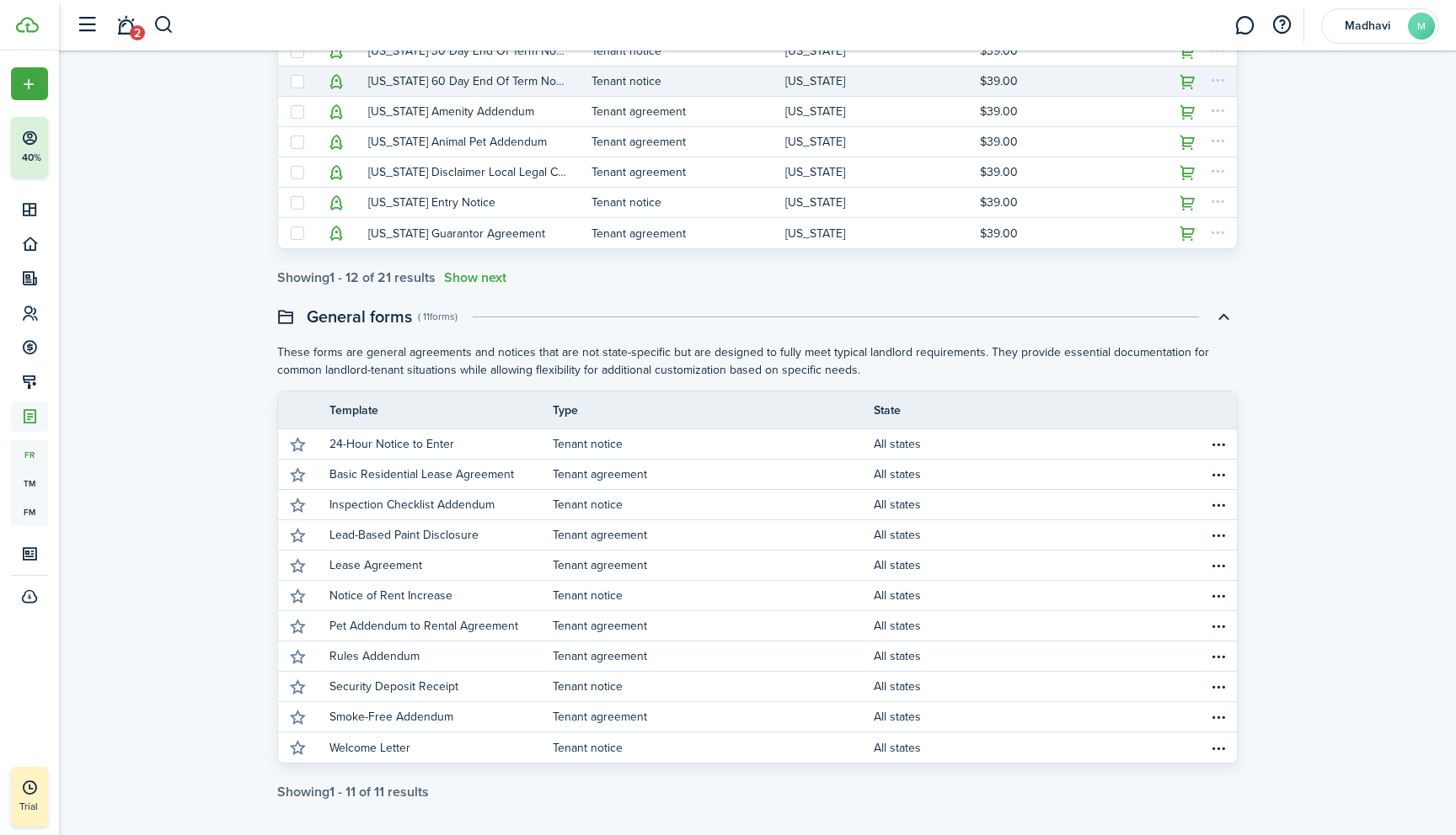
scroll to position [504, 0]
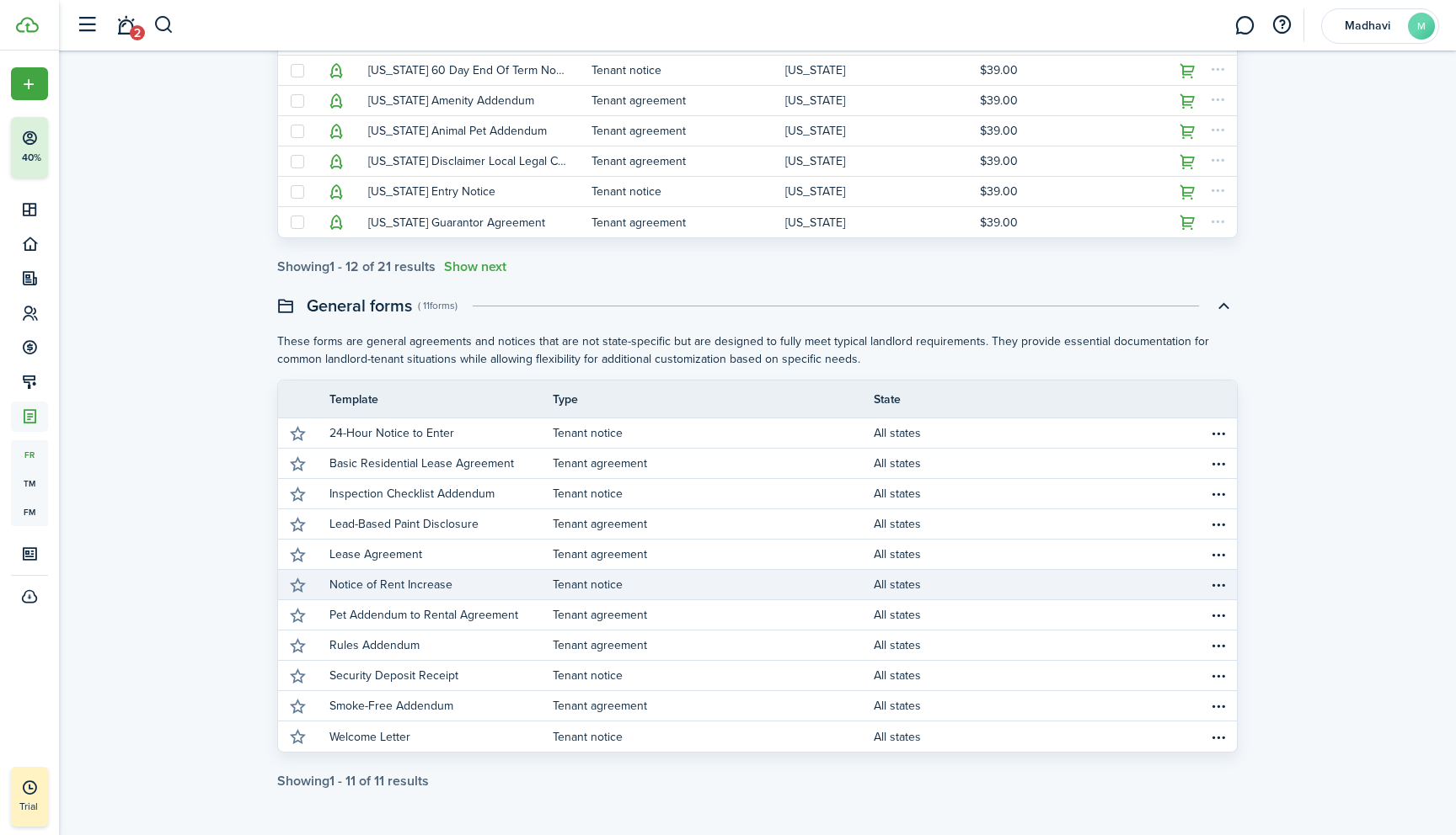
click at [395, 583] on p "Notice of Rent Increase" at bounding box center [390, 584] width 123 height 18
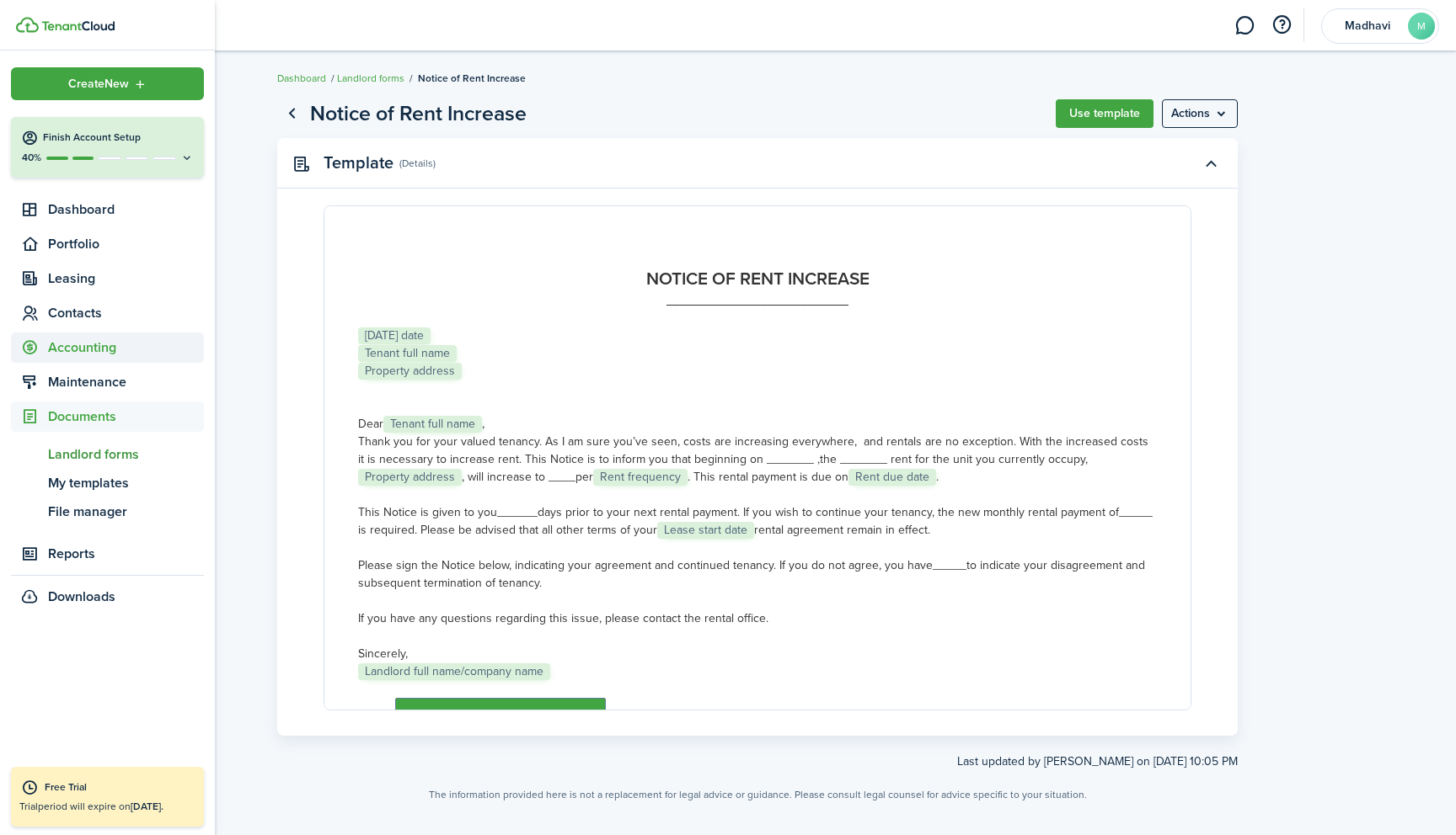
click at [83, 340] on span "Accounting" at bounding box center [125, 347] width 156 height 20
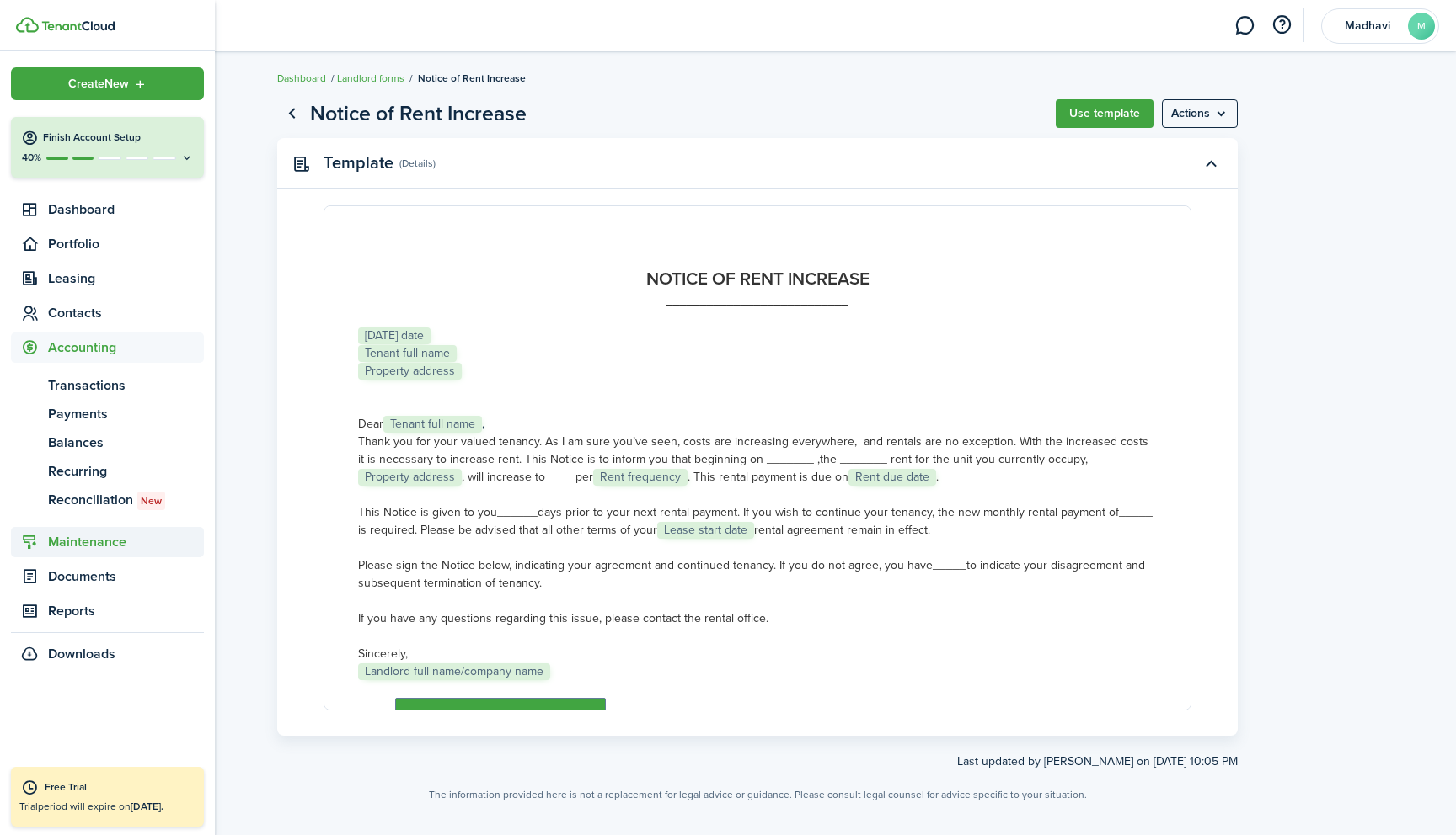
click at [85, 545] on span "Maintenance" at bounding box center [125, 542] width 156 height 20
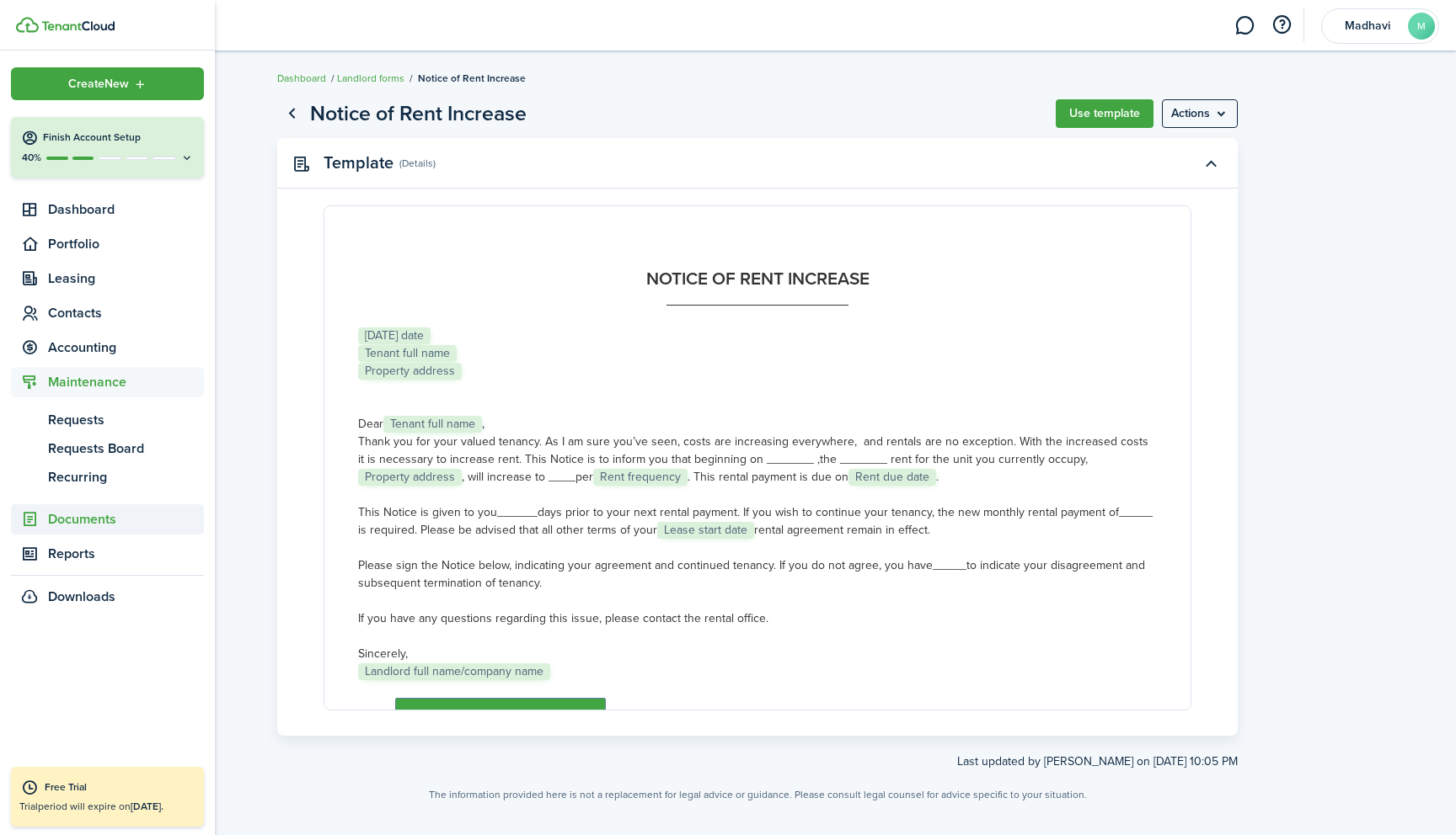
click at [68, 519] on span "Documents" at bounding box center [125, 519] width 156 height 20
click at [77, 485] on span "My templates" at bounding box center [125, 483] width 156 height 20
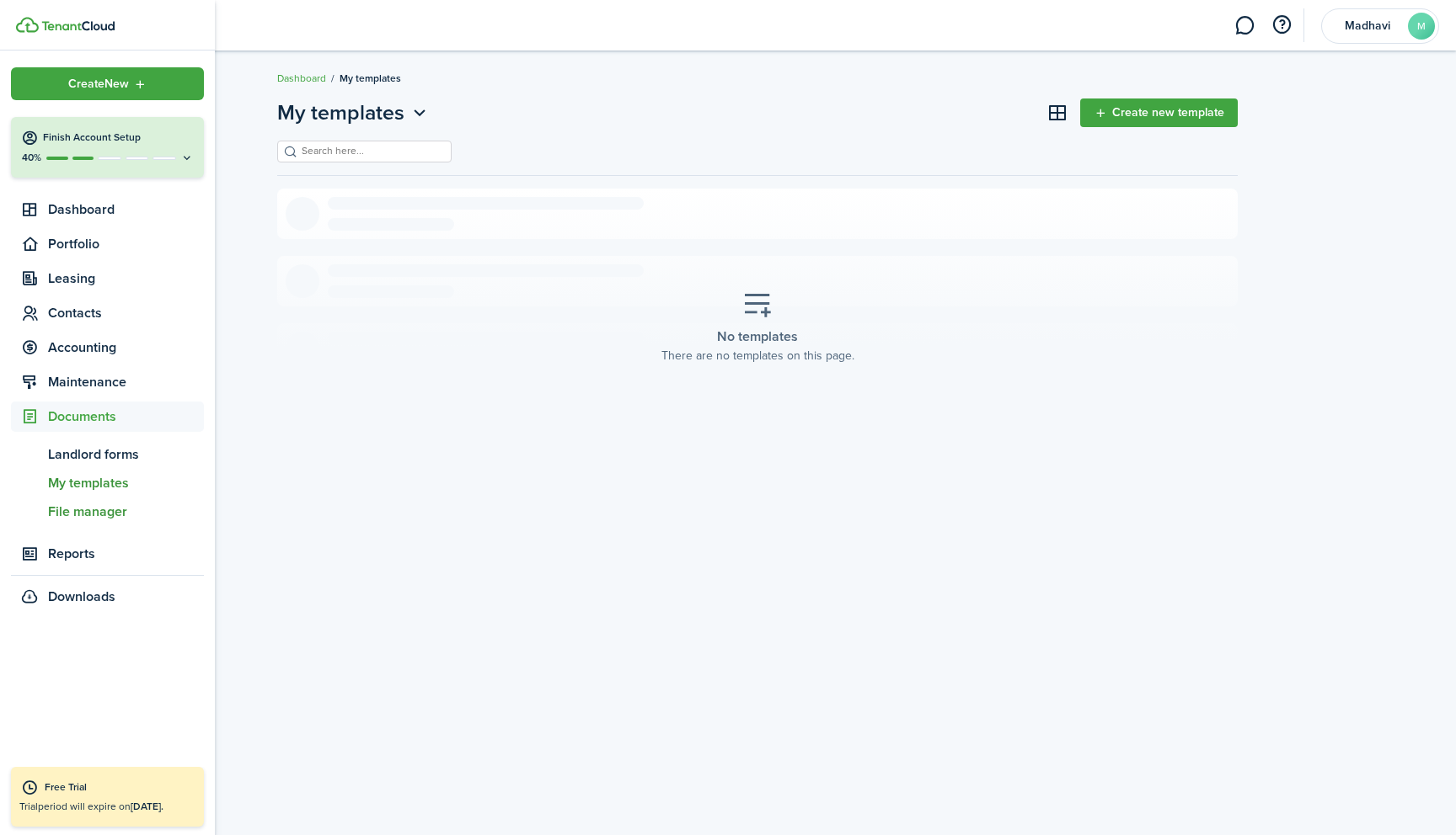
click at [82, 511] on span "File manager" at bounding box center [125, 511] width 156 height 20
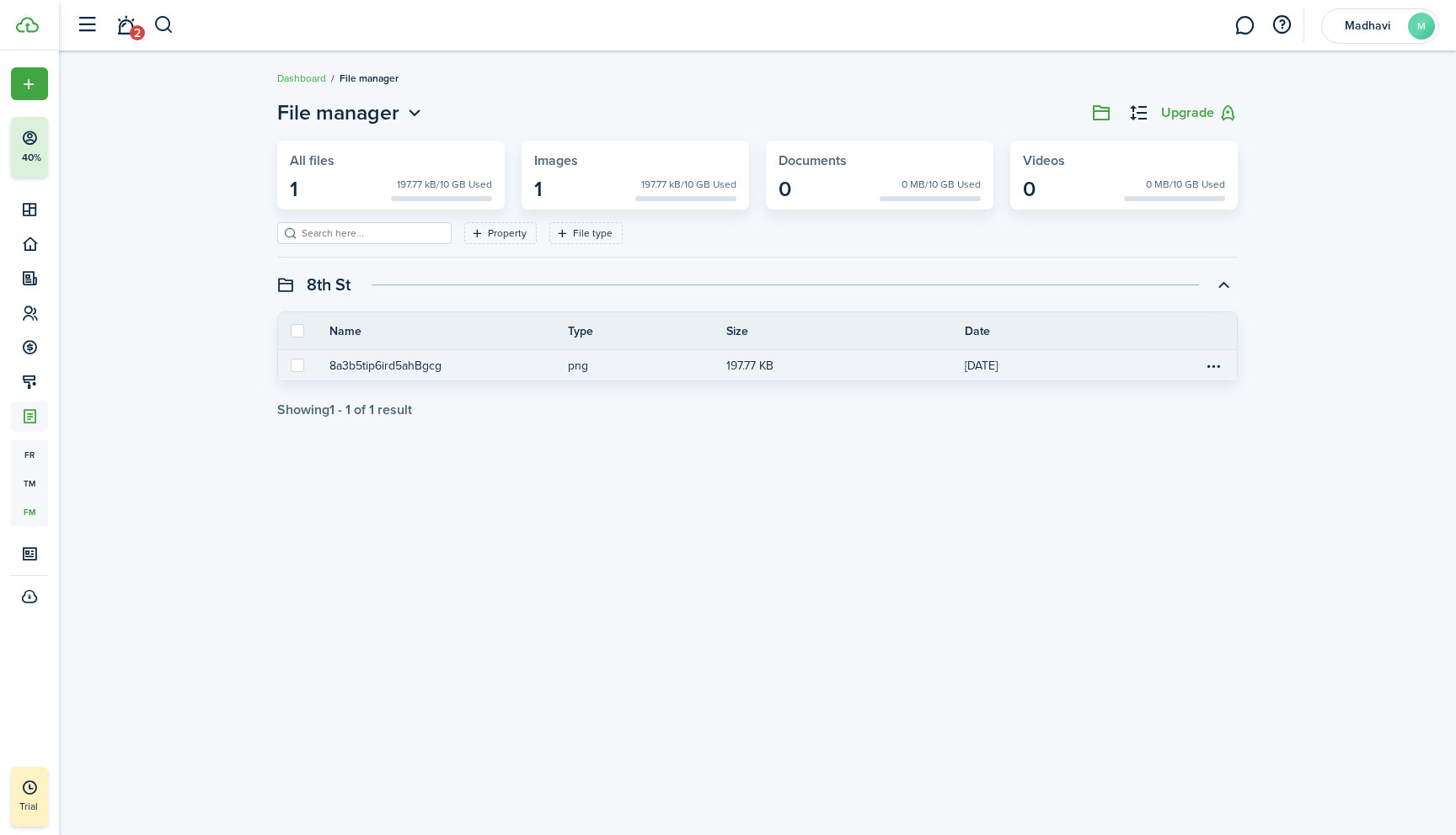
click at [411, 371] on button "8a3b5tip6ird5ahBgcg" at bounding box center [385, 365] width 112 height 18
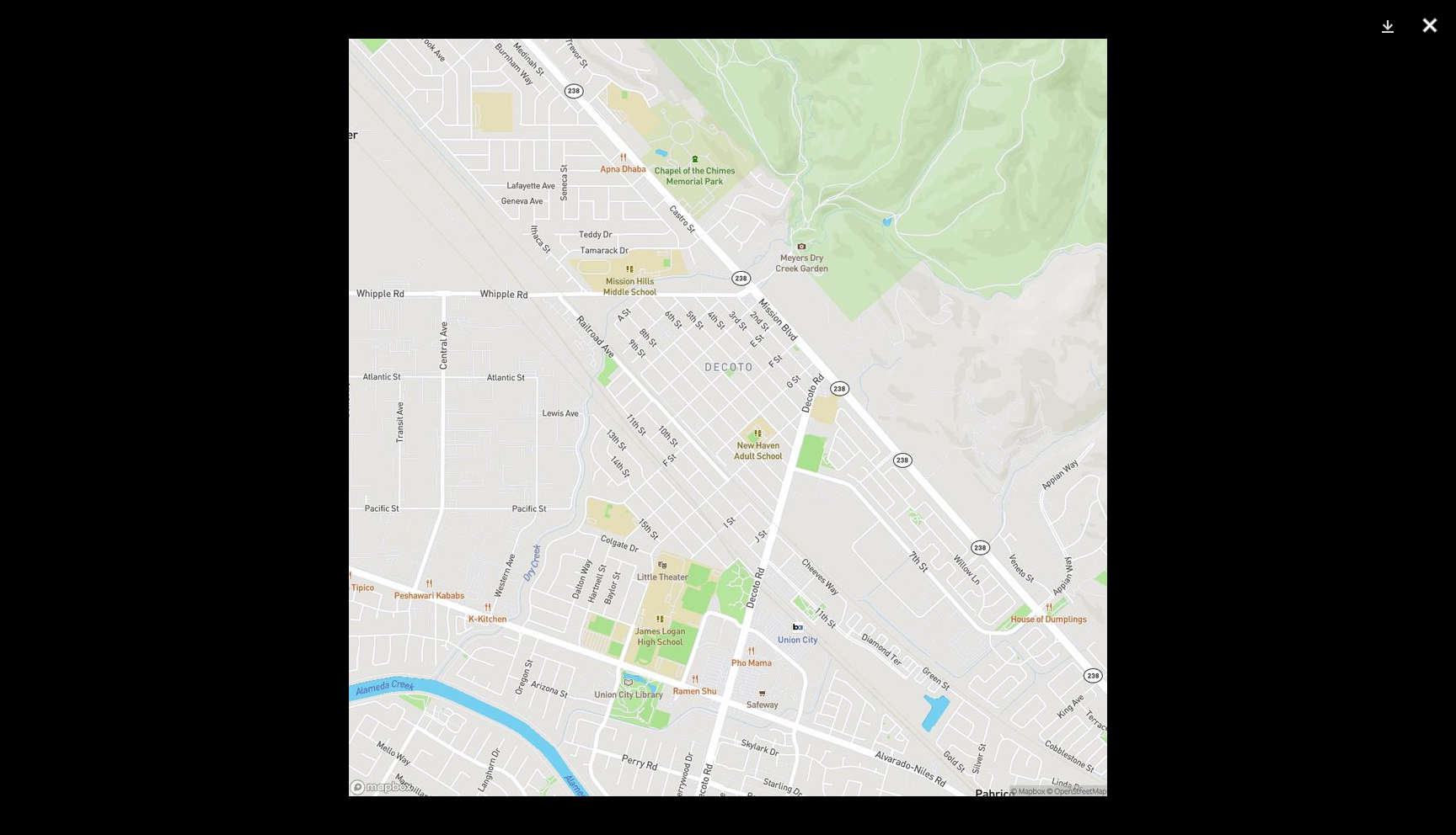
click at [1427, 25] on button "Close" at bounding box center [1429, 25] width 42 height 51
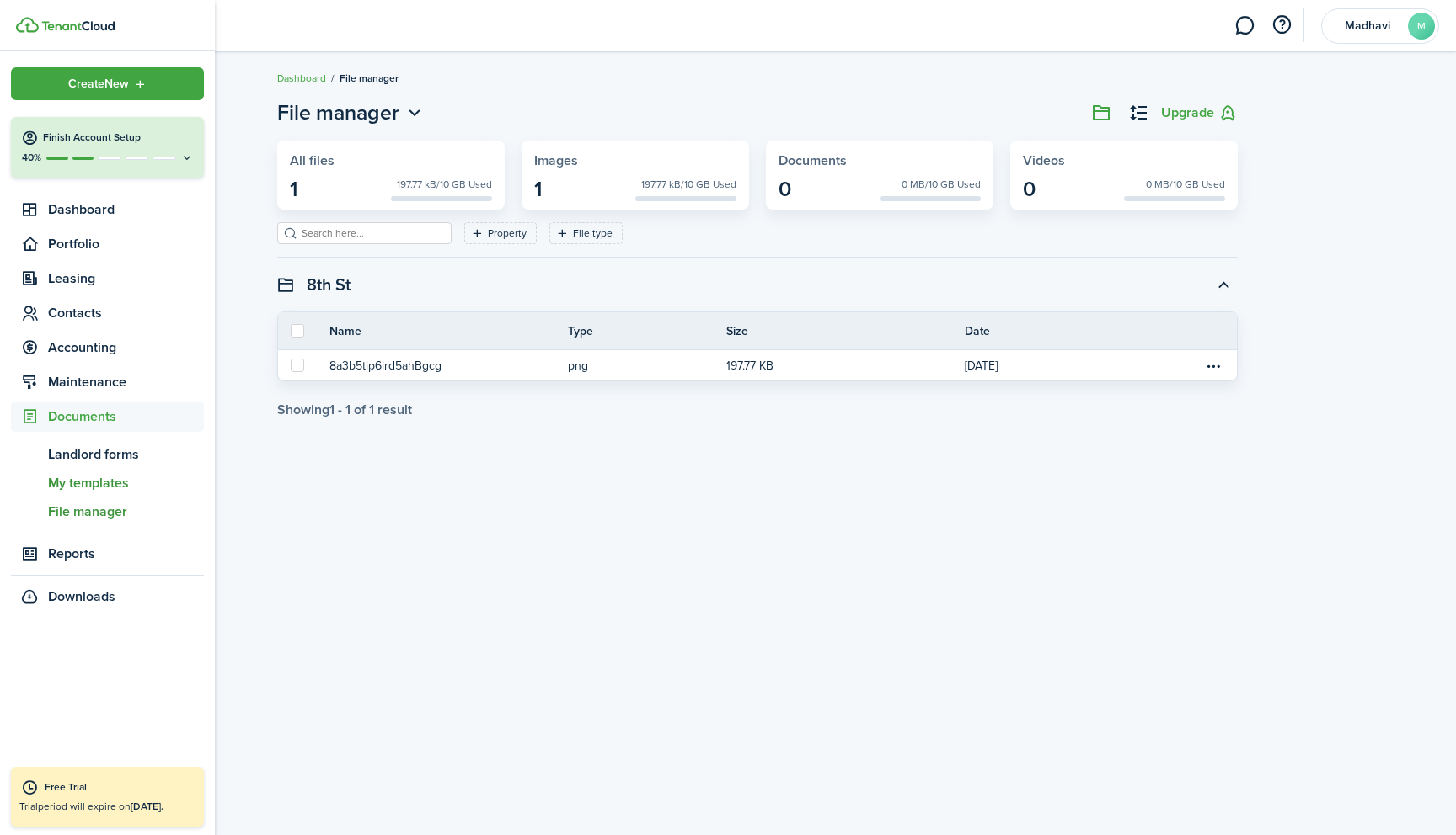
click at [88, 482] on span "My templates" at bounding box center [125, 483] width 156 height 20
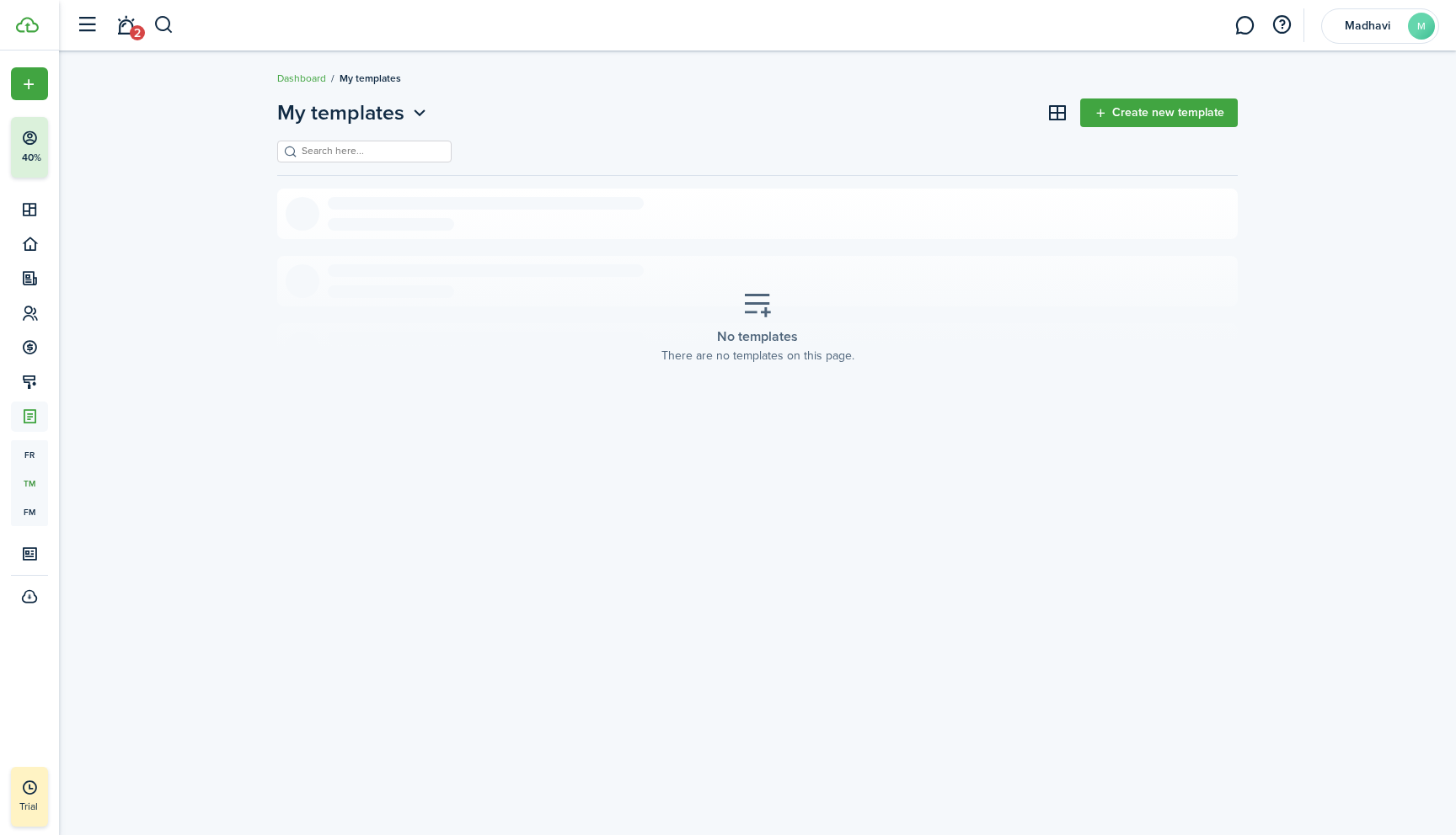
click at [1158, 117] on link "Create new template" at bounding box center [1158, 113] width 158 height 29
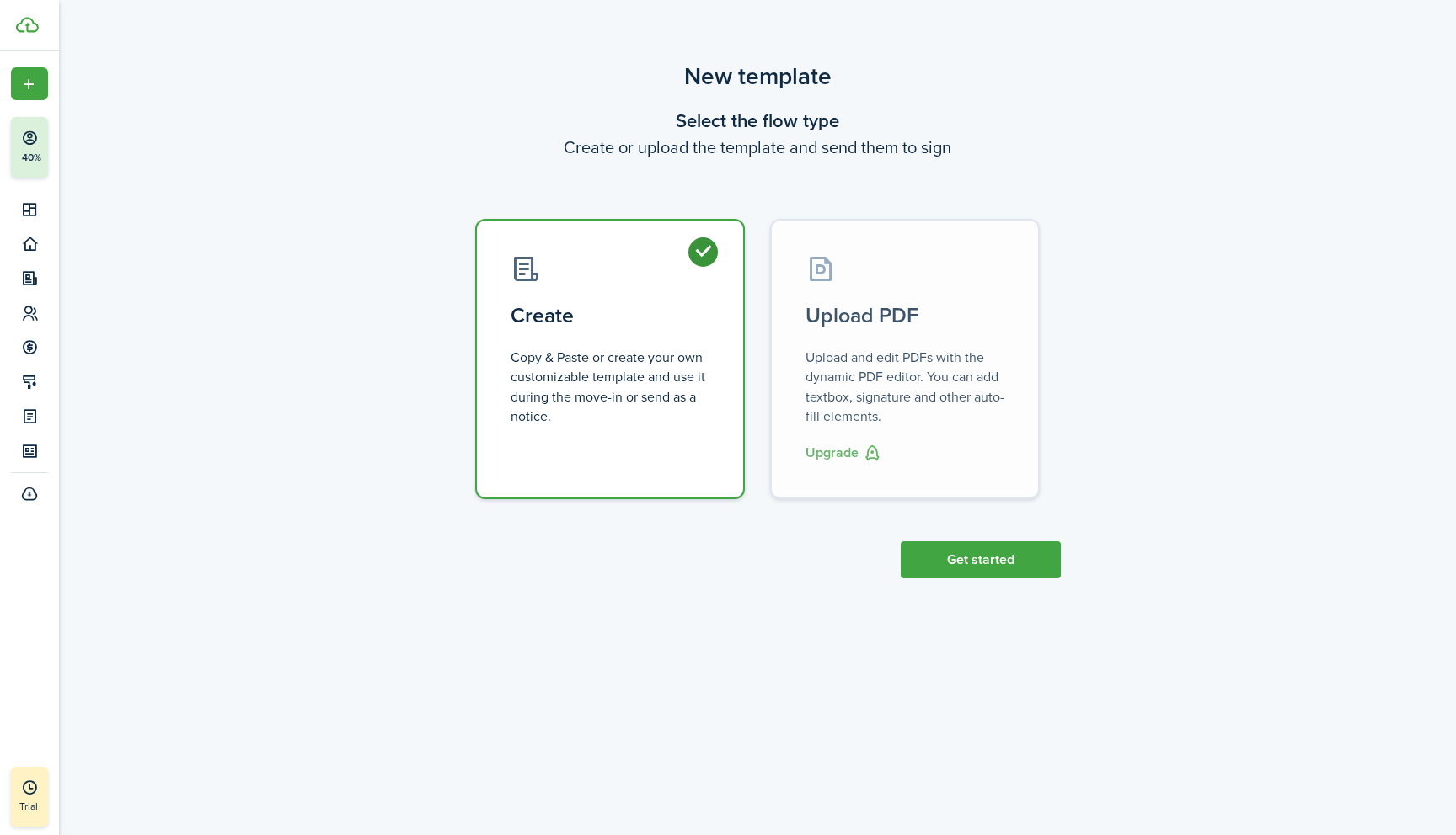
click at [837, 453] on button "Upgrade" at bounding box center [843, 453] width 76 height 21
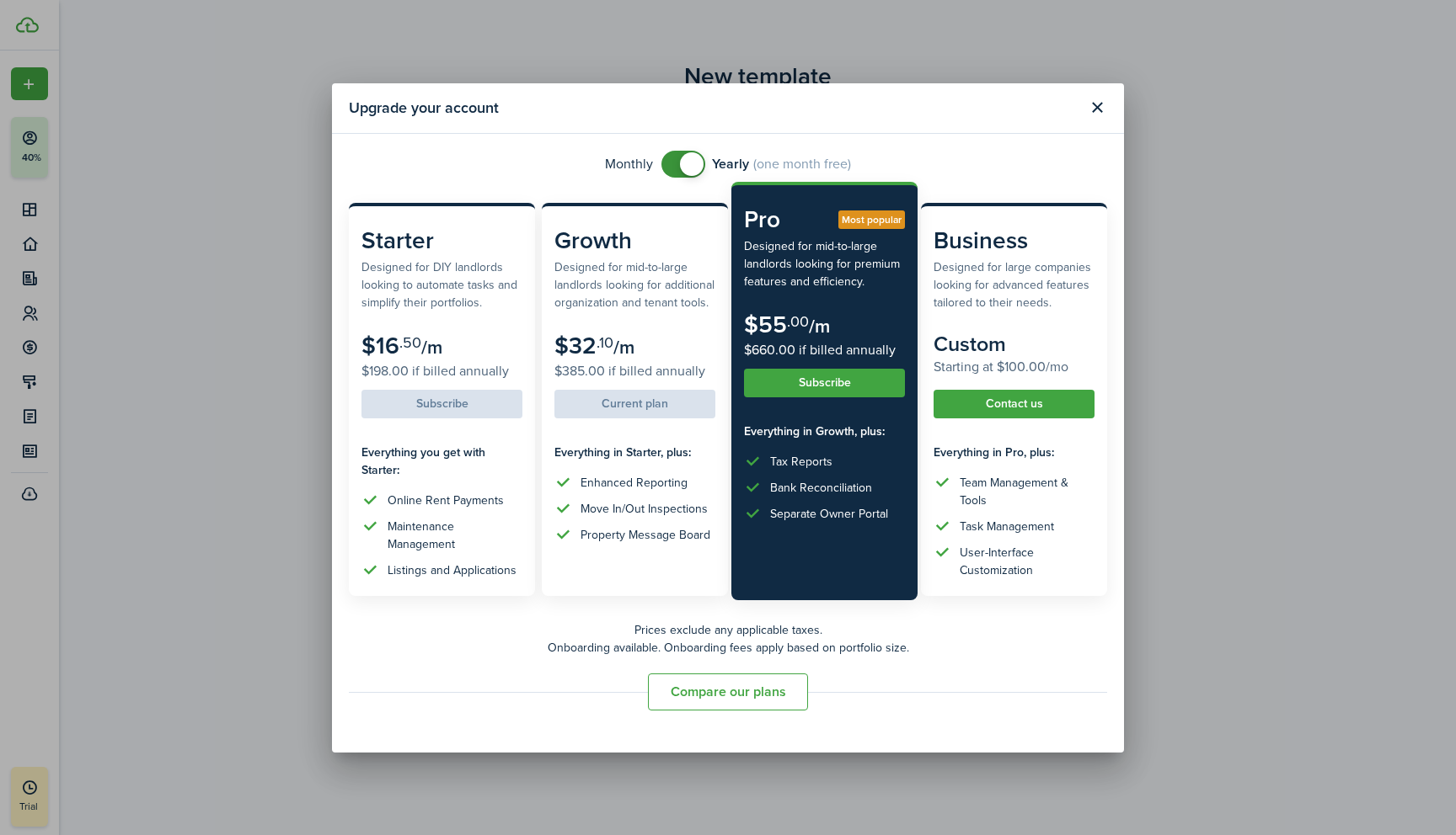
click at [797, 387] on button "Subscribe" at bounding box center [824, 383] width 161 height 29
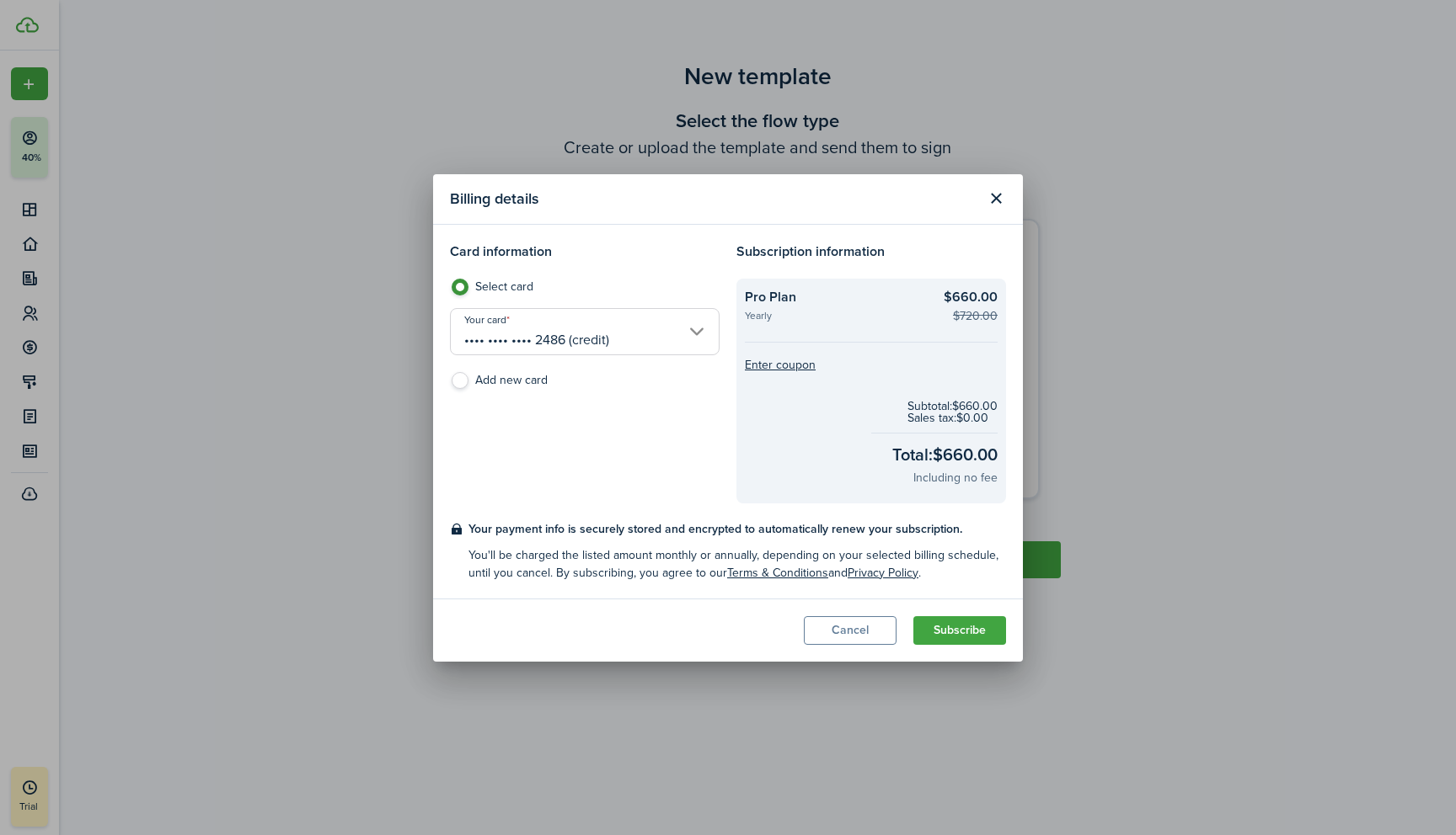
click at [991, 201] on button "Close modal" at bounding box center [996, 198] width 29 height 29
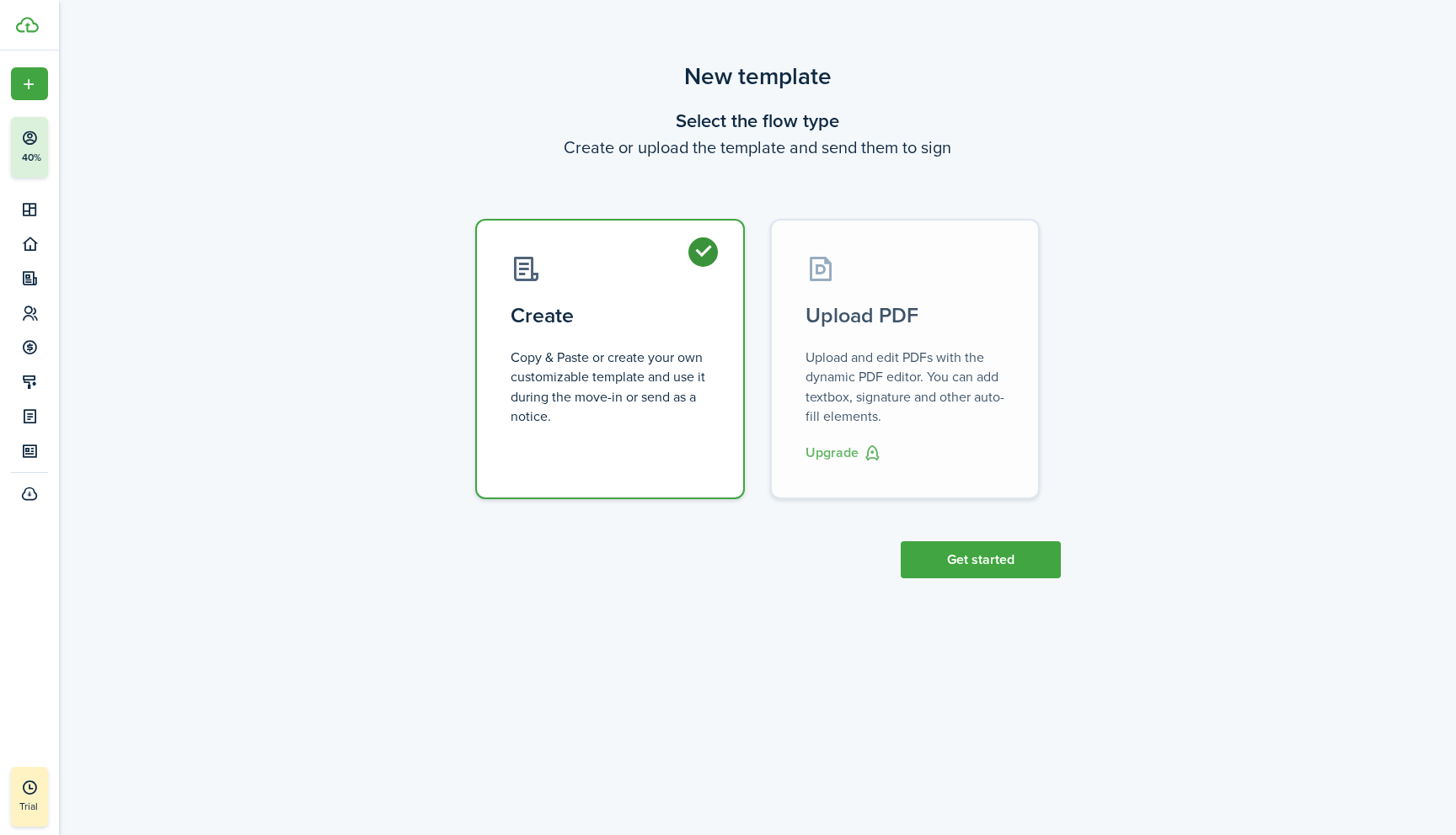
click at [830, 455] on button "Upgrade" at bounding box center [843, 453] width 76 height 21
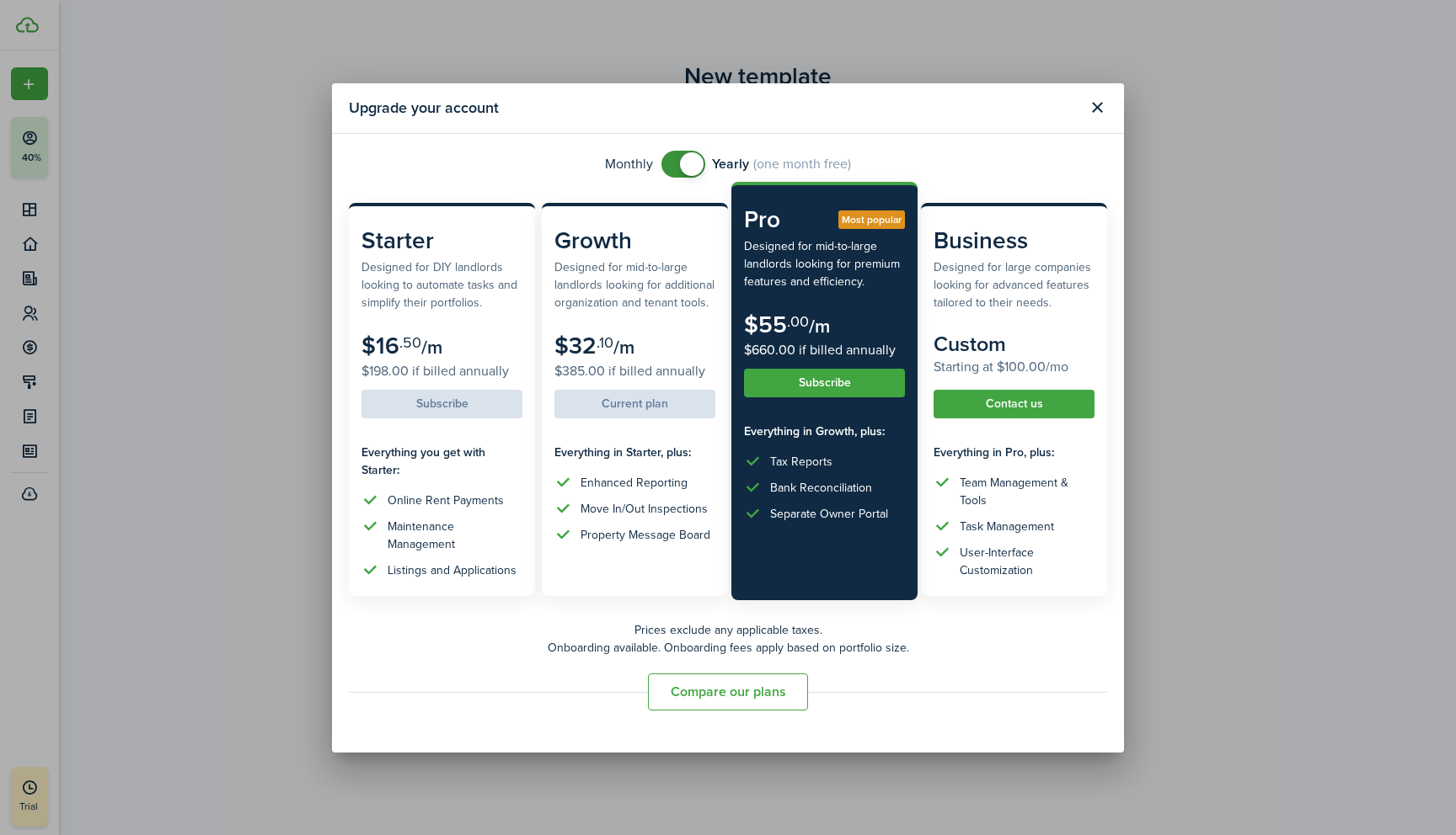
click at [821, 389] on button "Subscribe" at bounding box center [824, 383] width 161 height 29
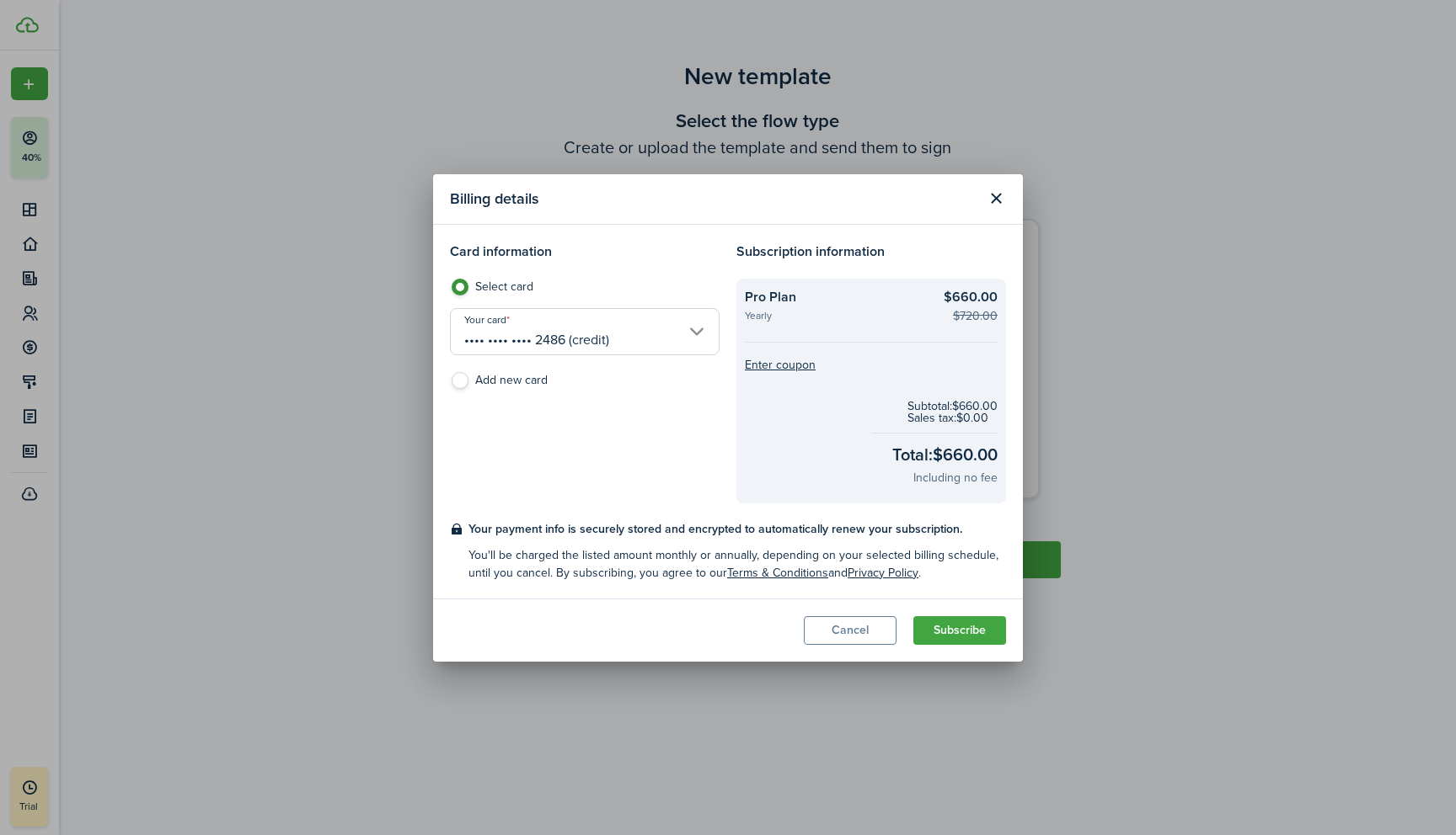
click at [996, 194] on button "Close modal" at bounding box center [996, 198] width 29 height 29
